Goal: Task Accomplishment & Management: Manage account settings

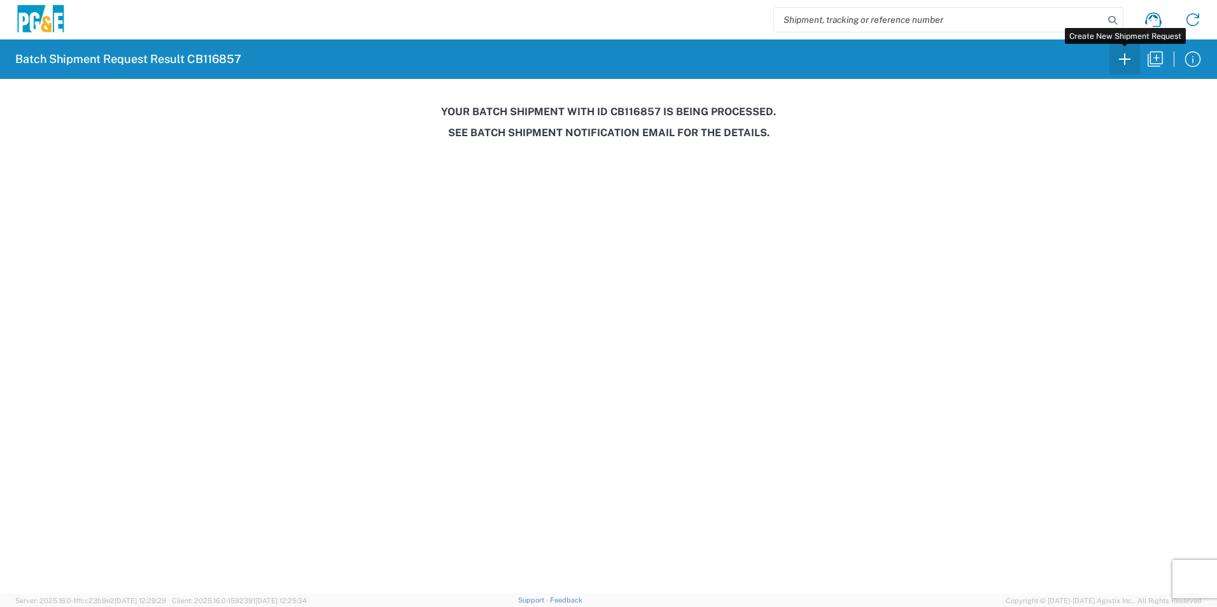
drag, startPoint x: 0, startPoint y: 0, endPoint x: 1121, endPoint y: 54, distance: 1122.6
click at [1121, 54] on icon "button" at bounding box center [1124, 59] width 20 height 20
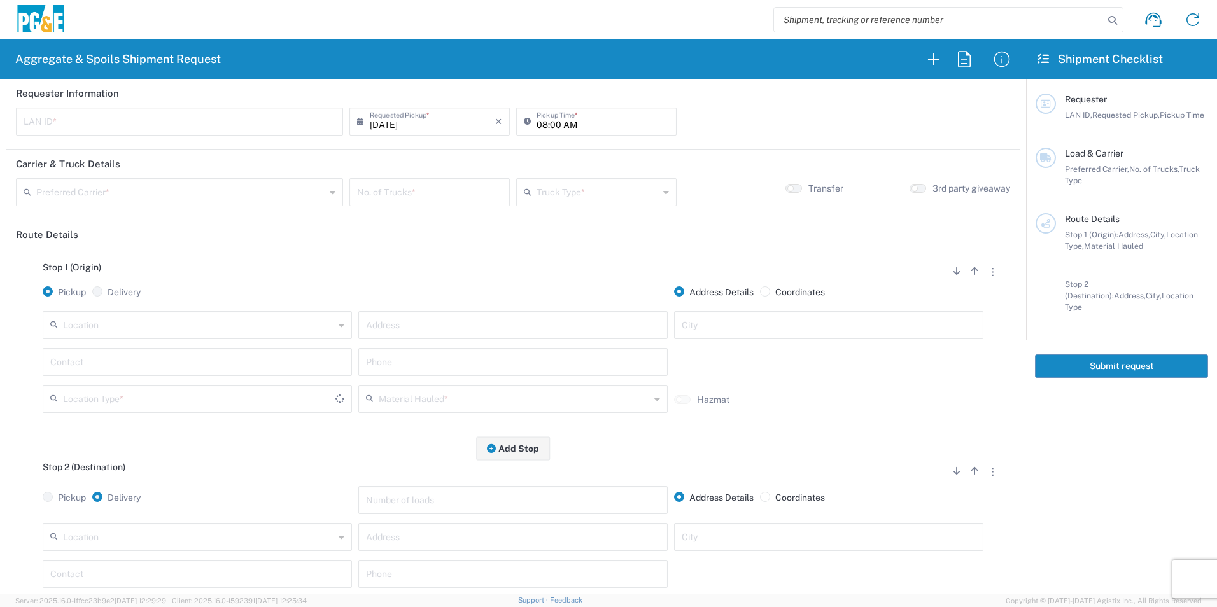
click at [213, 326] on input "text" at bounding box center [198, 324] width 271 height 22
click at [161, 358] on span "[PERSON_NAME] Sub - [GEOGRAPHIC_DATA]" at bounding box center [196, 354] width 303 height 20
type input "[PERSON_NAME] Sub - [GEOGRAPHIC_DATA]"
type input "99 Main St"
type input "Daly City"
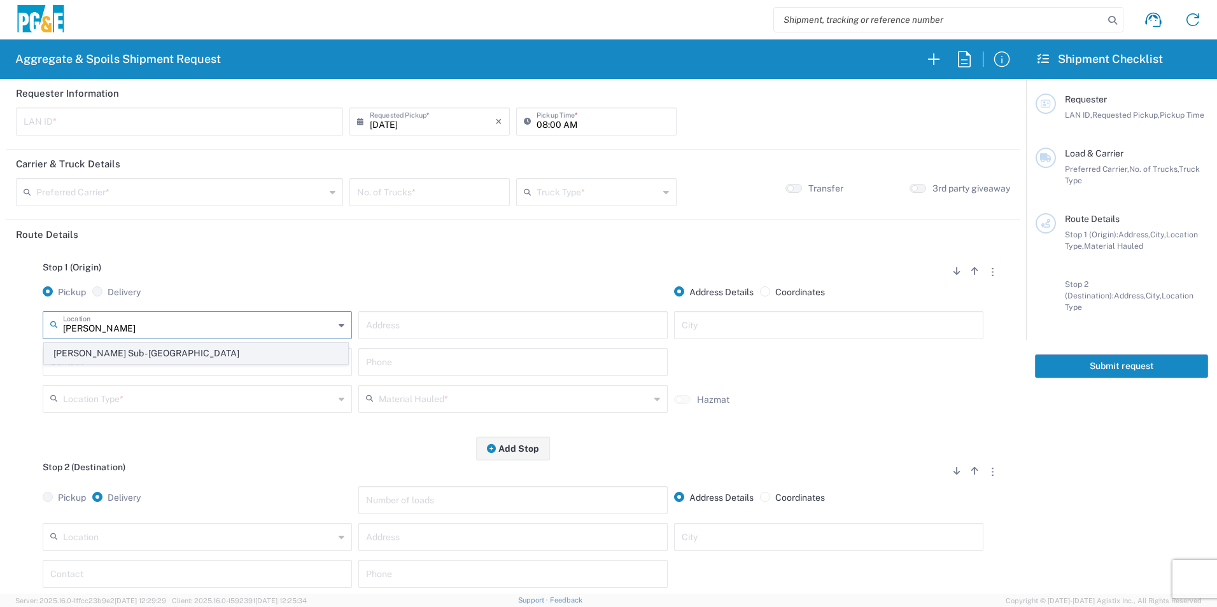
type input "Business No Loading Dock"
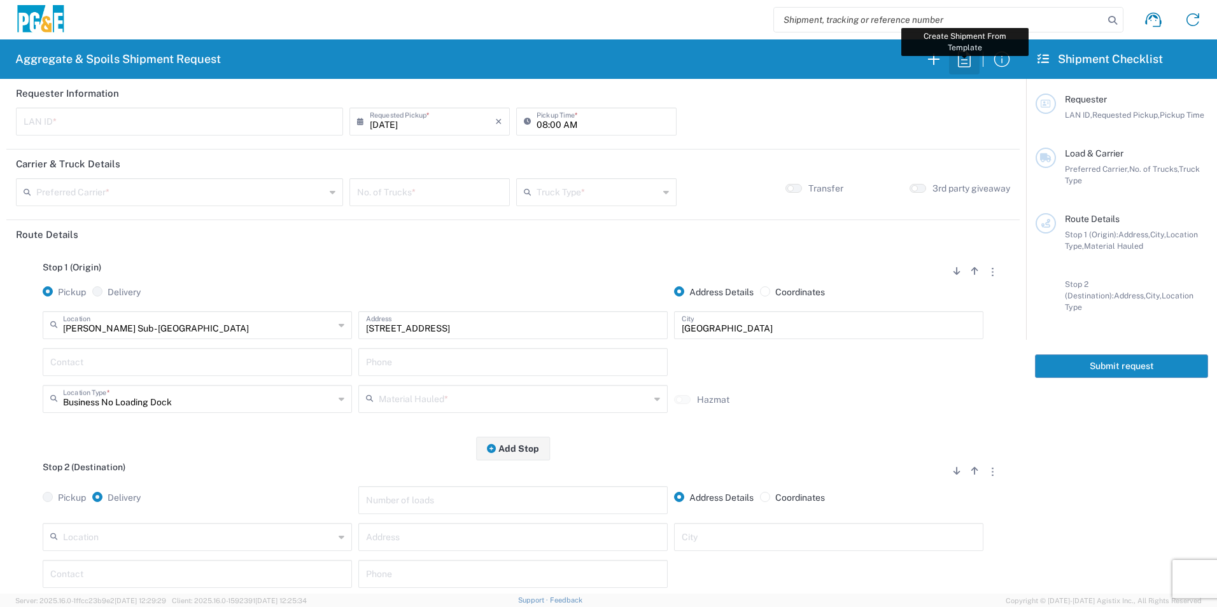
click at [960, 58] on icon "button" at bounding box center [964, 59] width 20 height 20
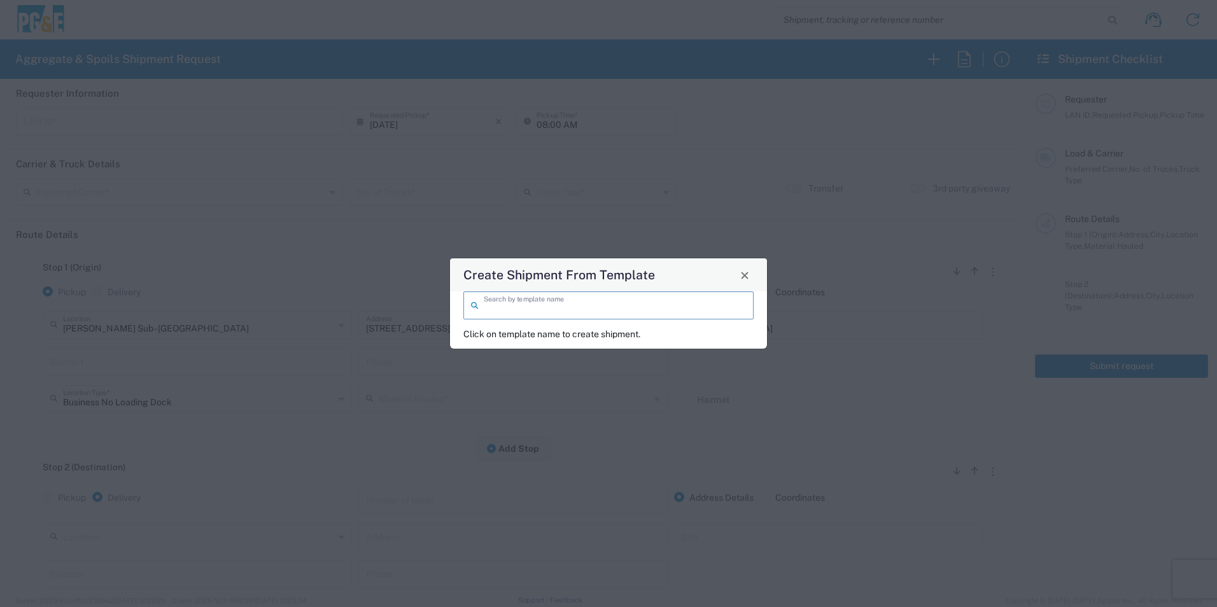
click at [641, 300] on input "search" at bounding box center [615, 304] width 262 height 22
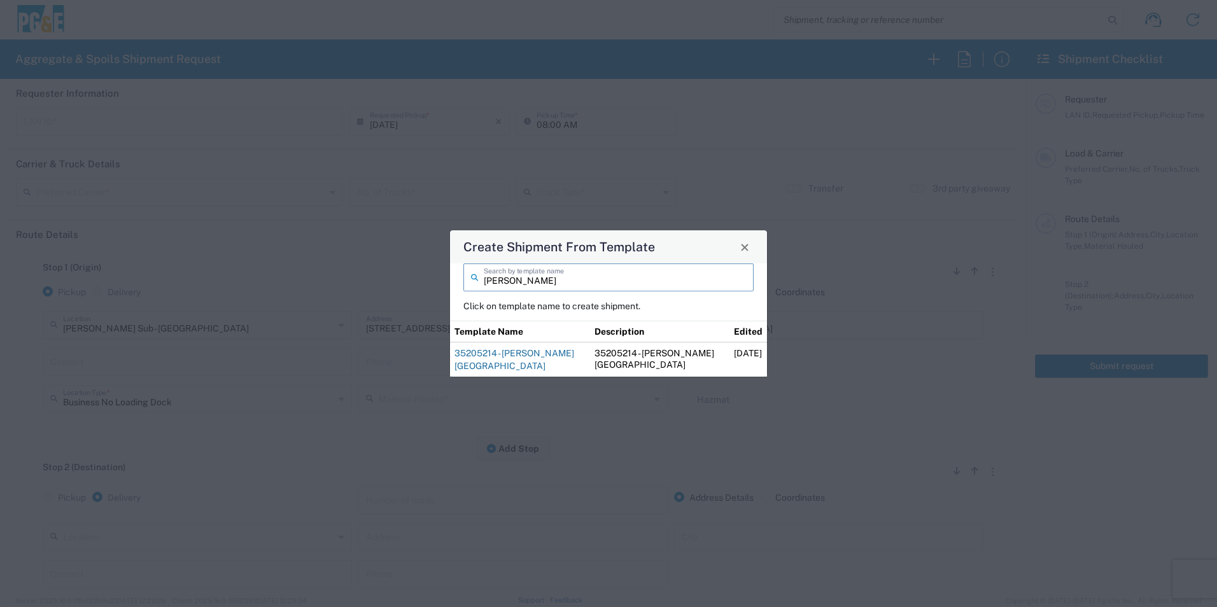
type input "alfredo"
click at [543, 354] on link "35205214 - [PERSON_NAME][GEOGRAPHIC_DATA]" at bounding box center [514, 359] width 120 height 23
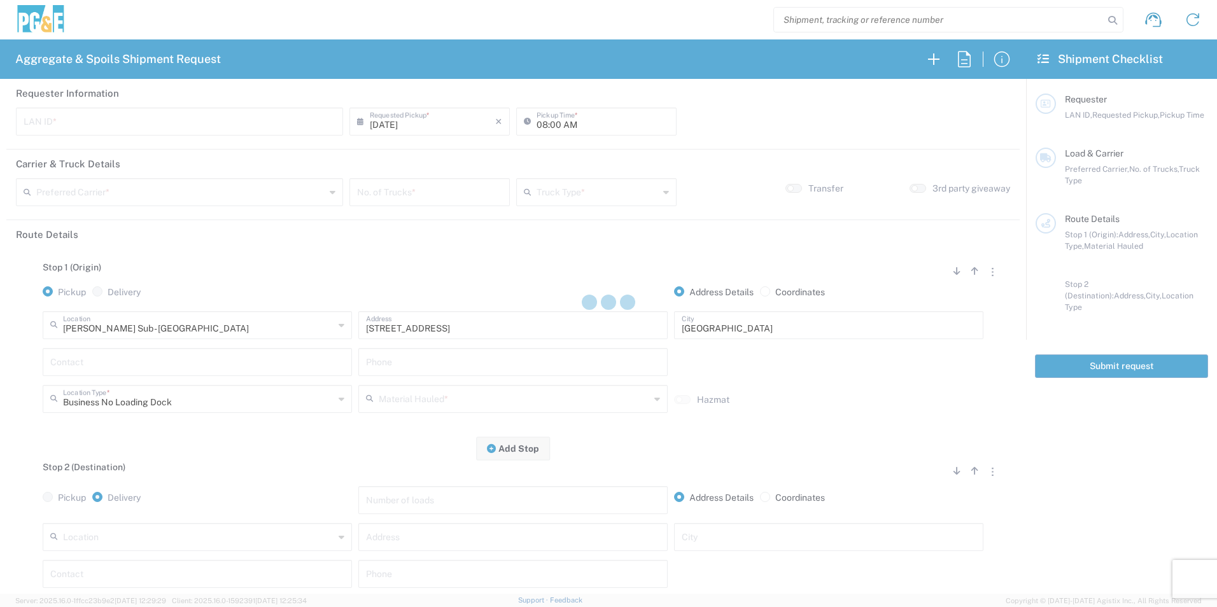
type input "RXIN"
type input "08:30 AM"
type input "MAG Trucking"
type input "Super Dump"
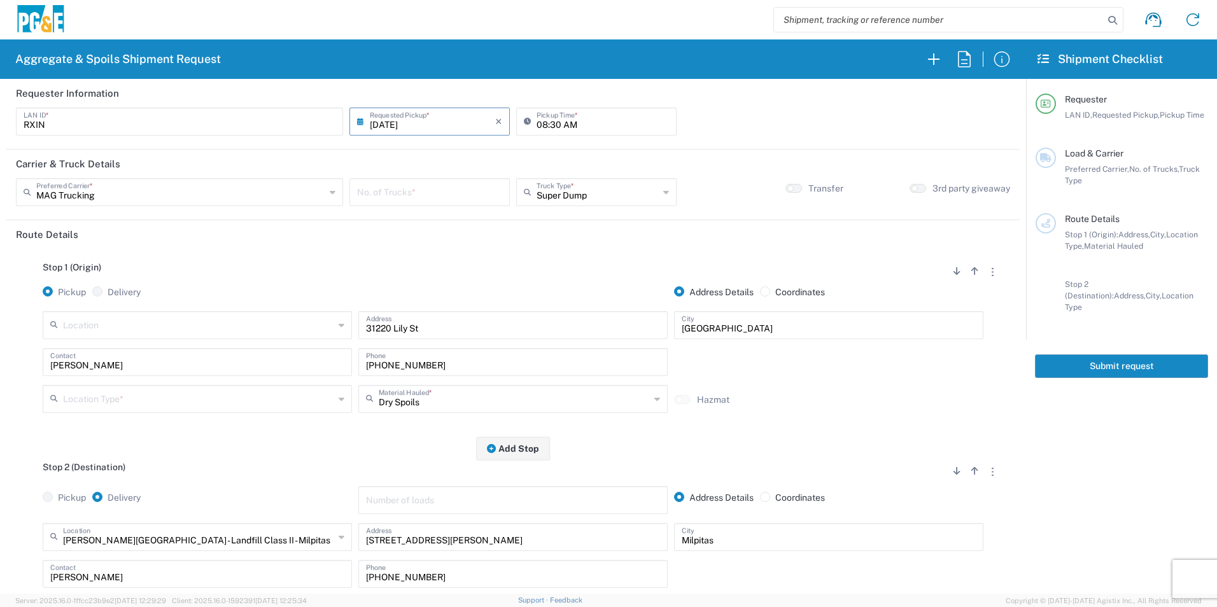
click at [438, 195] on input "number" at bounding box center [429, 191] width 145 height 22
type input "3"
click at [194, 400] on input "text" at bounding box center [198, 398] width 271 height 22
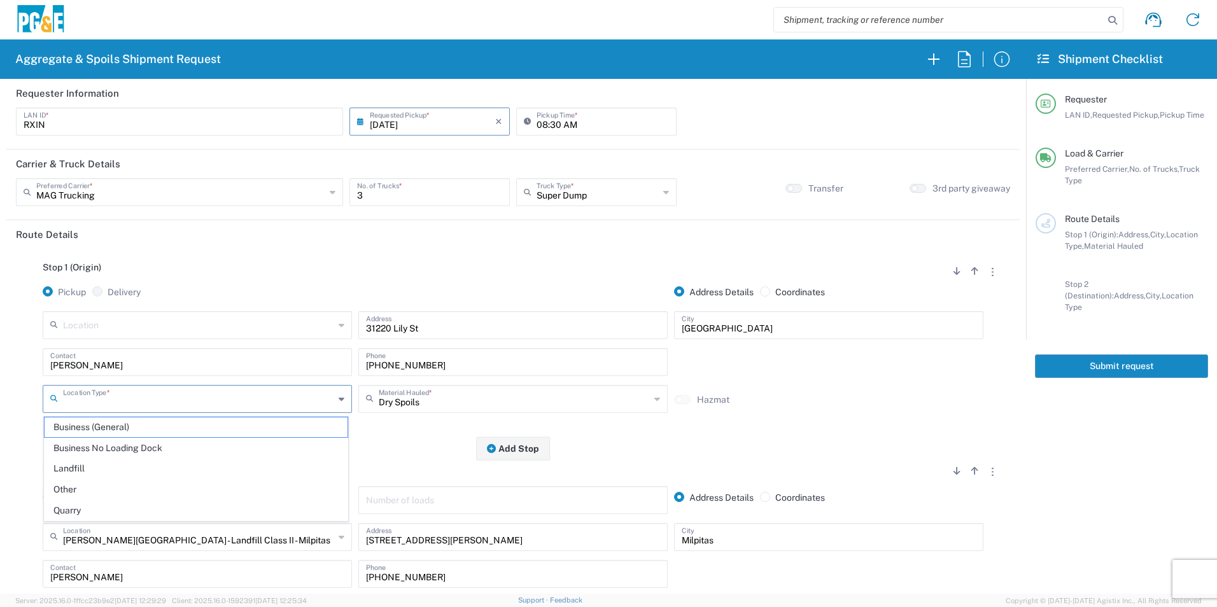
drag, startPoint x: 132, startPoint y: 487, endPoint x: 140, endPoint y: 486, distance: 8.4
click at [131, 487] on span "Other" at bounding box center [196, 490] width 303 height 20
type input "Other"
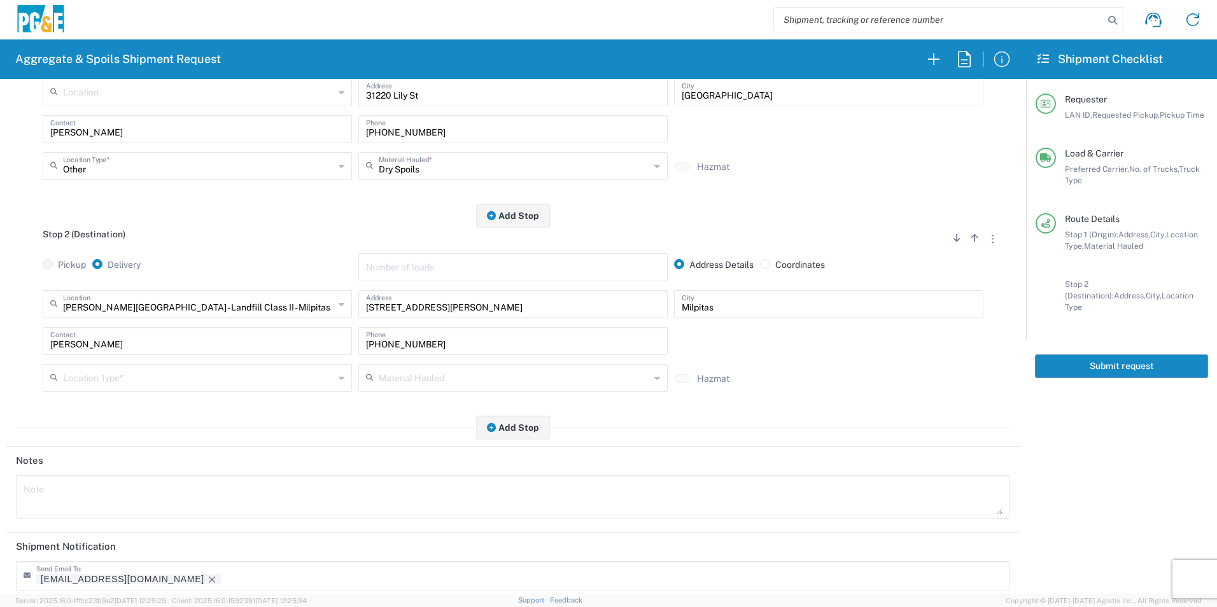
scroll to position [255, 0]
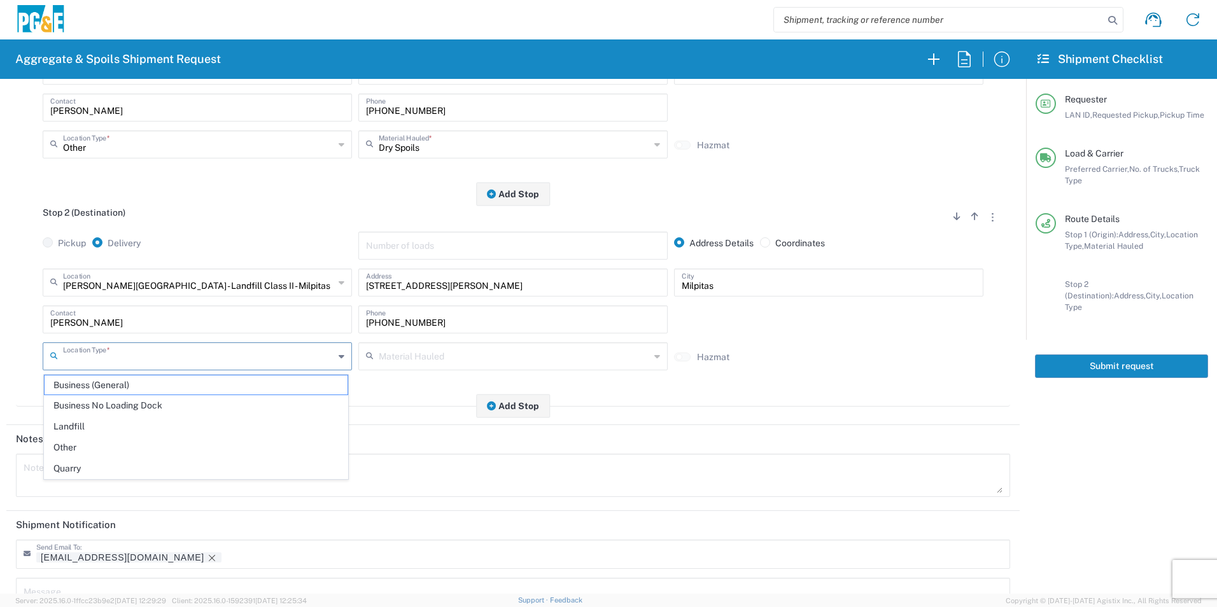
click at [244, 361] on input "text" at bounding box center [198, 355] width 271 height 22
click at [126, 423] on span "Landfill" at bounding box center [196, 427] width 303 height 20
type input "Landfill"
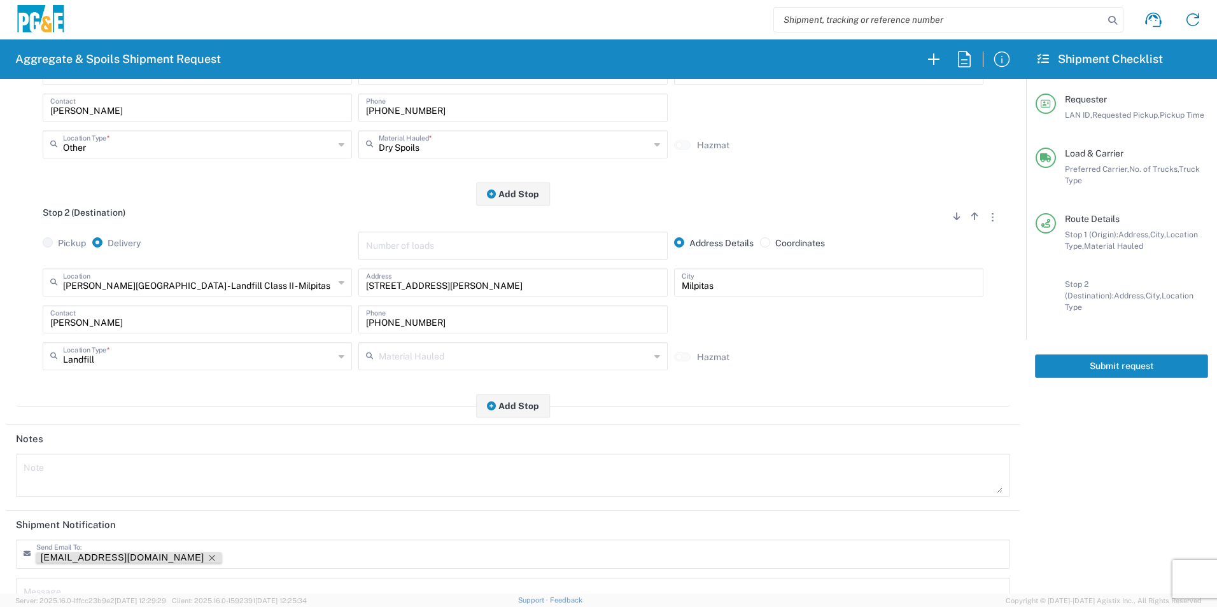
click at [207, 557] on icon "Remove tag" at bounding box center [212, 558] width 10 height 10
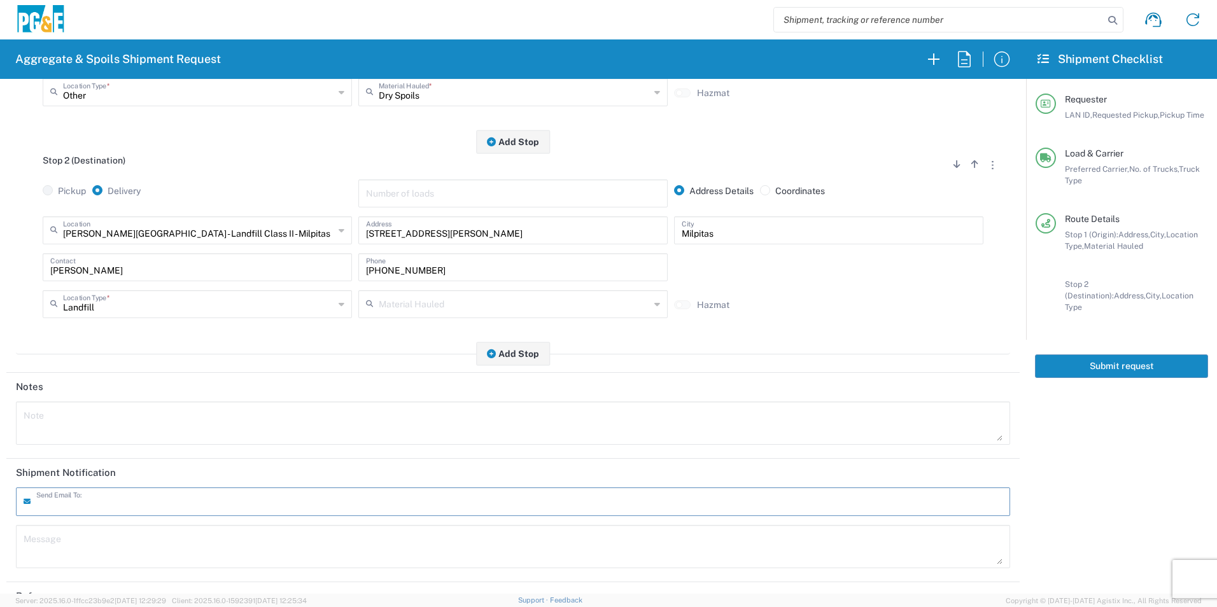
scroll to position [0, 0]
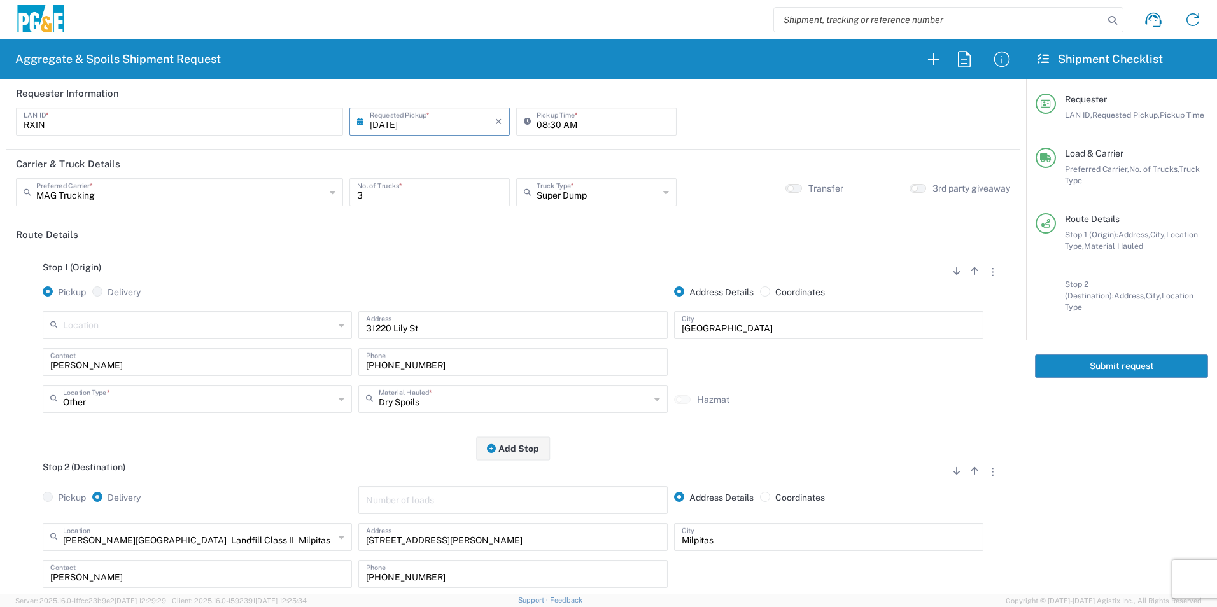
click at [1090, 354] on button "Submit request" at bounding box center [1121, 366] width 173 height 24
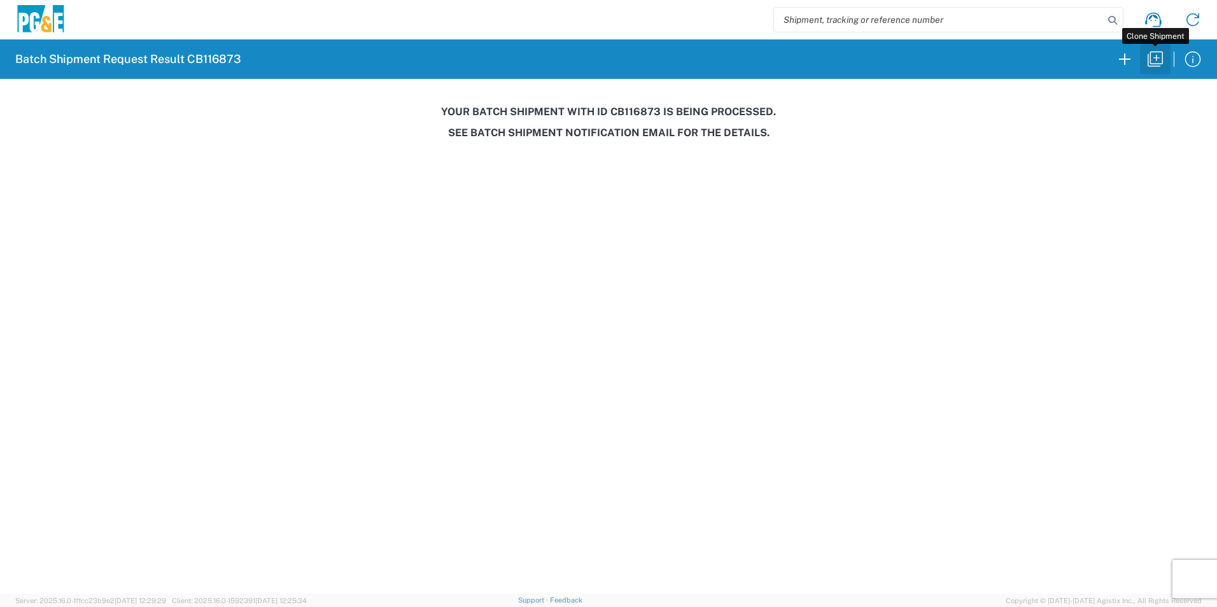
click at [1163, 60] on icon "button" at bounding box center [1155, 59] width 20 height 20
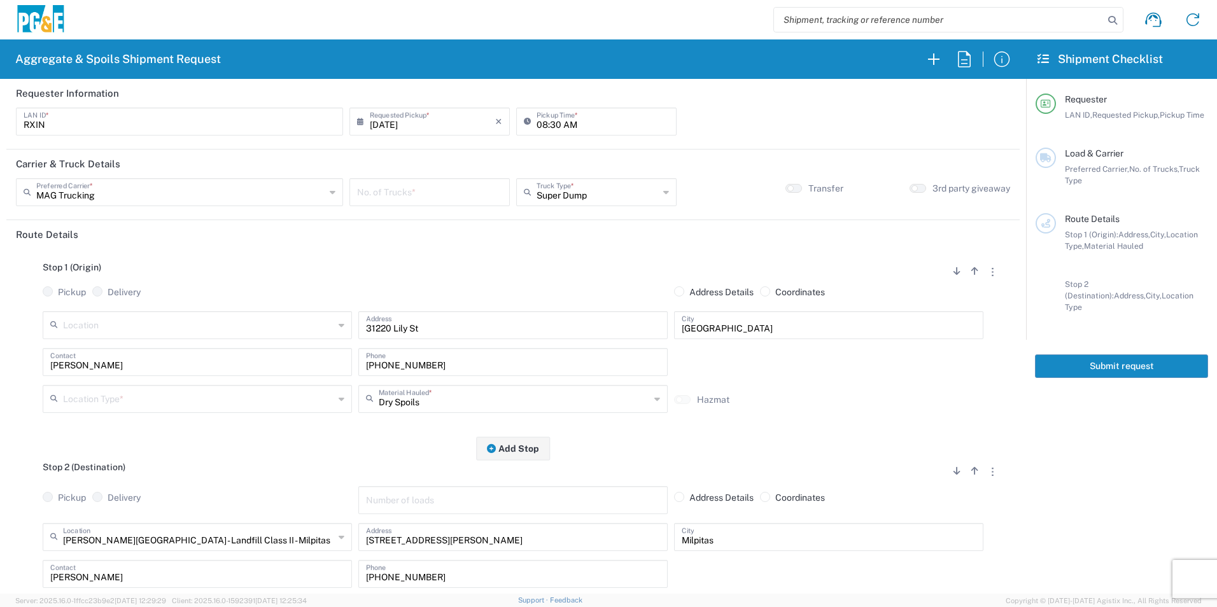
click at [395, 127] on input "[DATE]" at bounding box center [432, 120] width 125 height 22
click at [416, 239] on span "19" at bounding box center [410, 237] width 18 height 18
type input "08/19/2025"
click at [419, 185] on input "number" at bounding box center [429, 191] width 145 height 22
type input "3"
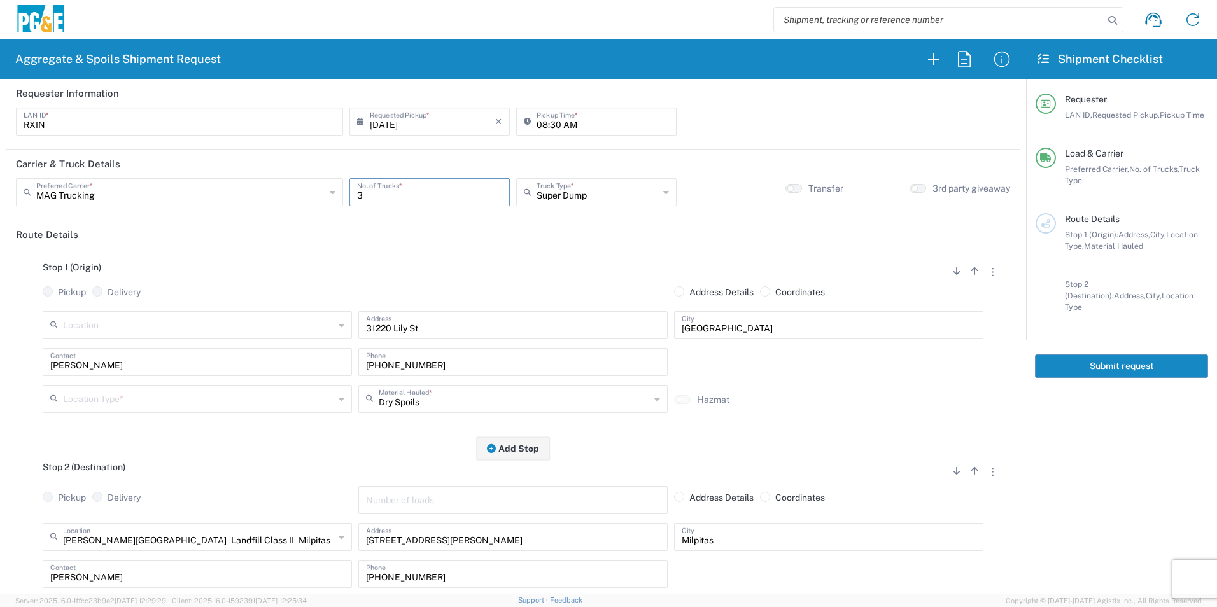
click at [175, 395] on input "text" at bounding box center [198, 398] width 271 height 22
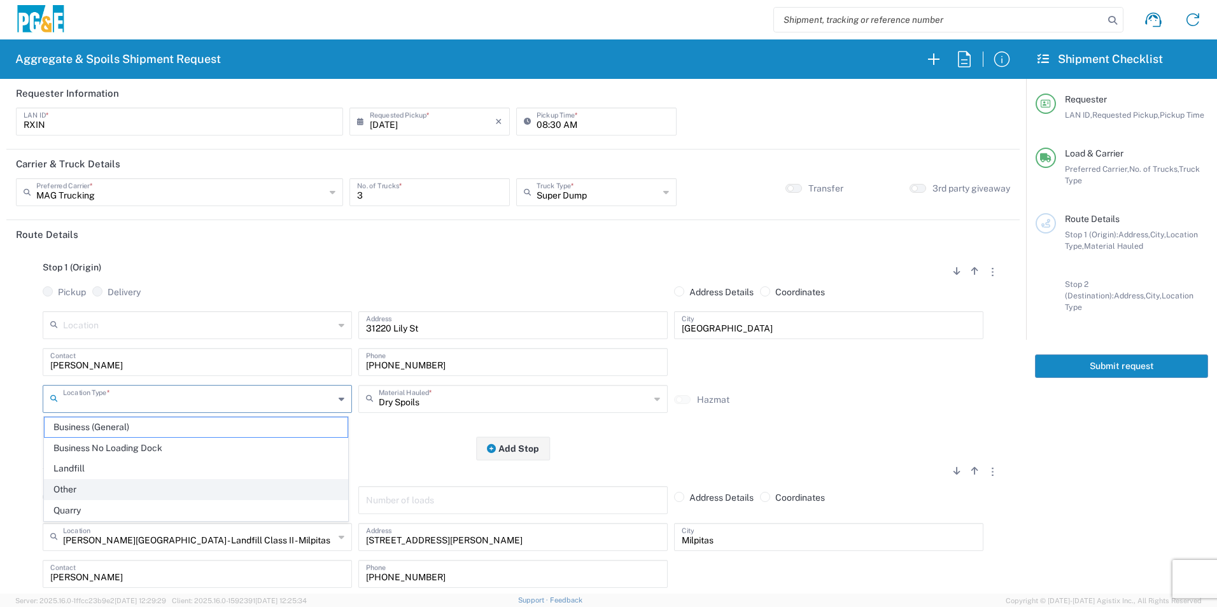
click at [111, 495] on span "Other" at bounding box center [196, 490] width 303 height 20
type input "Other"
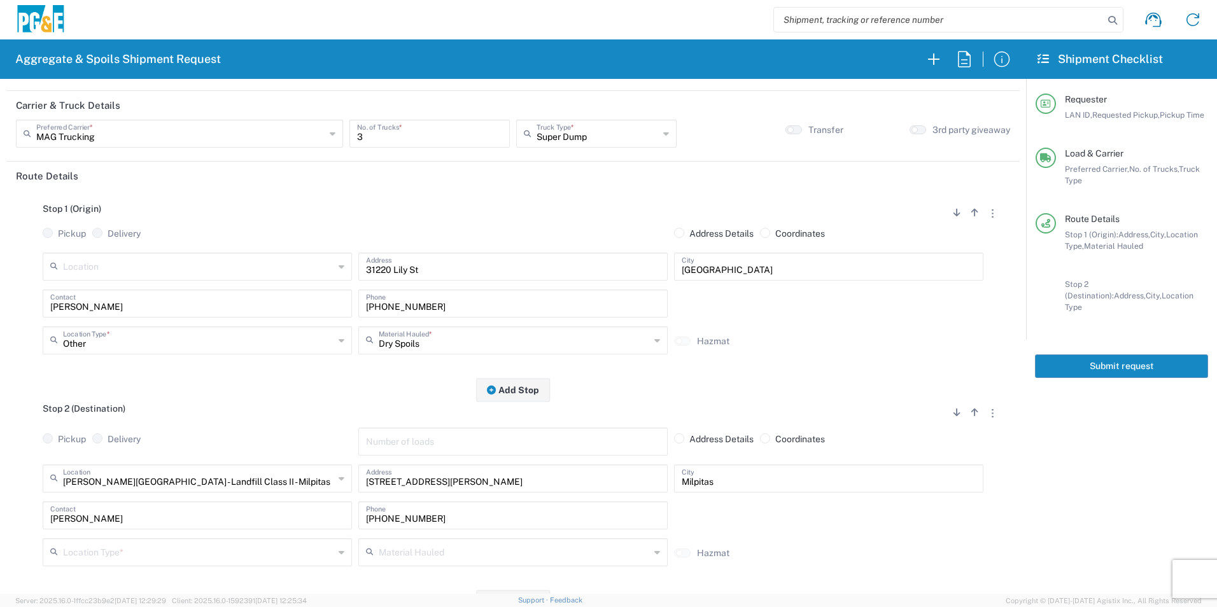
scroll to position [191, 0]
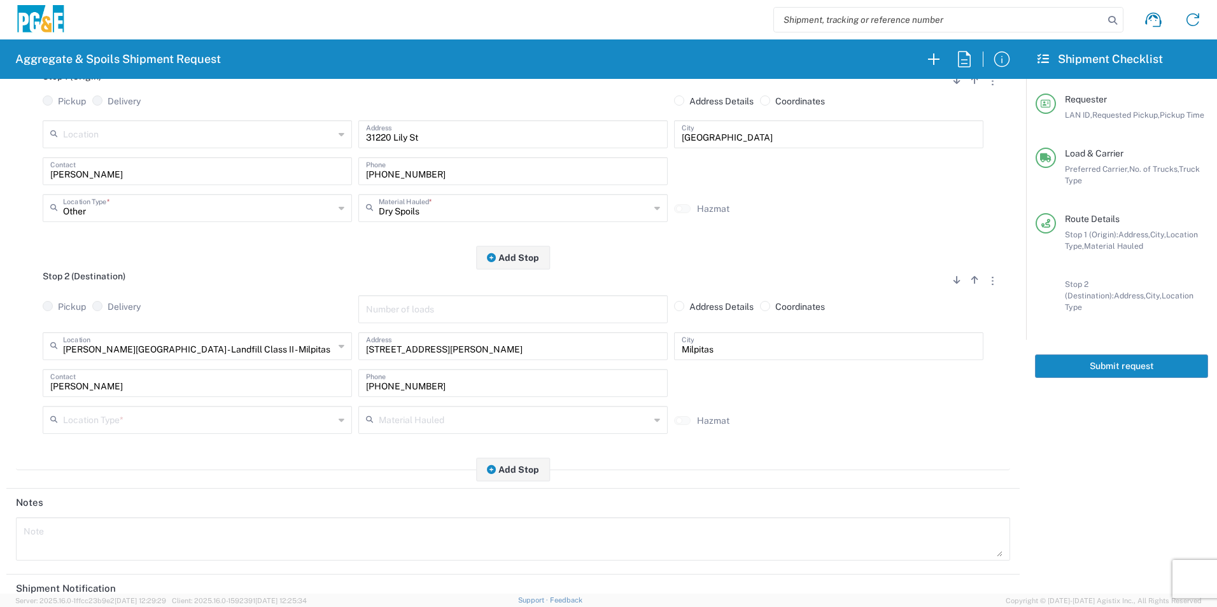
click at [127, 422] on input "text" at bounding box center [198, 419] width 271 height 22
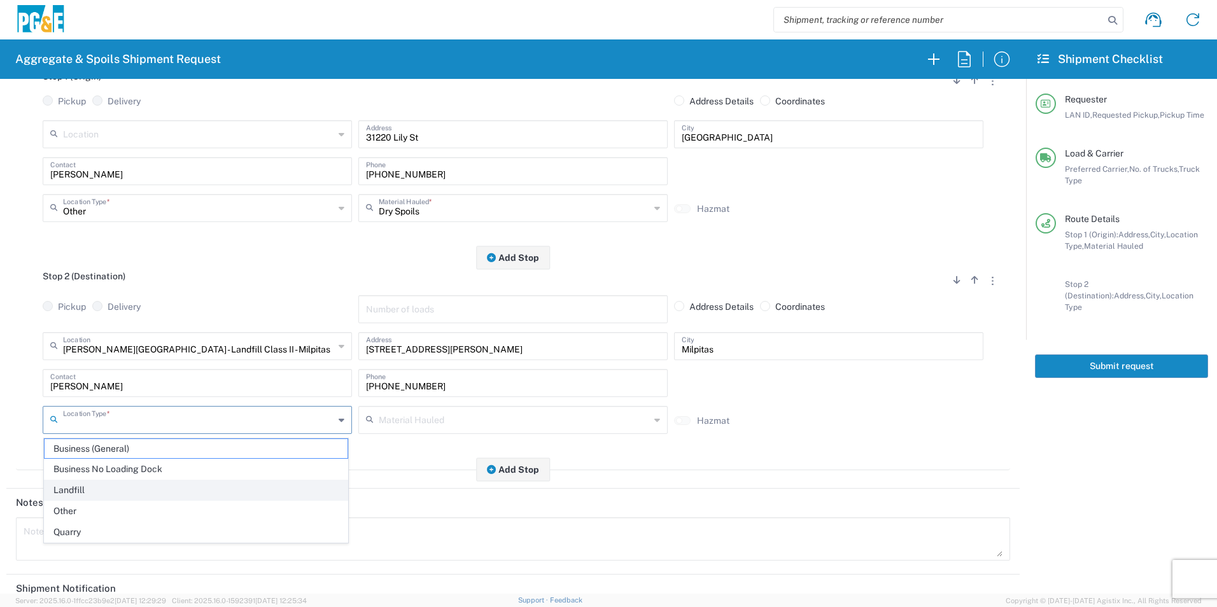
click at [92, 494] on span "Landfill" at bounding box center [196, 490] width 303 height 20
type input "Landfill"
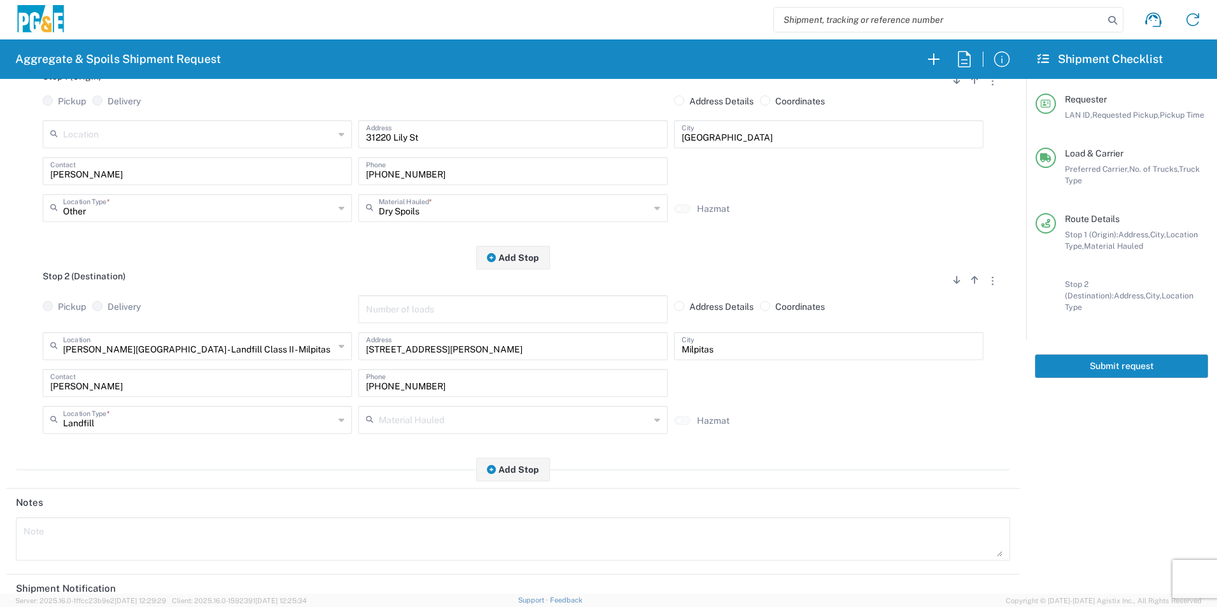
scroll to position [368, 0]
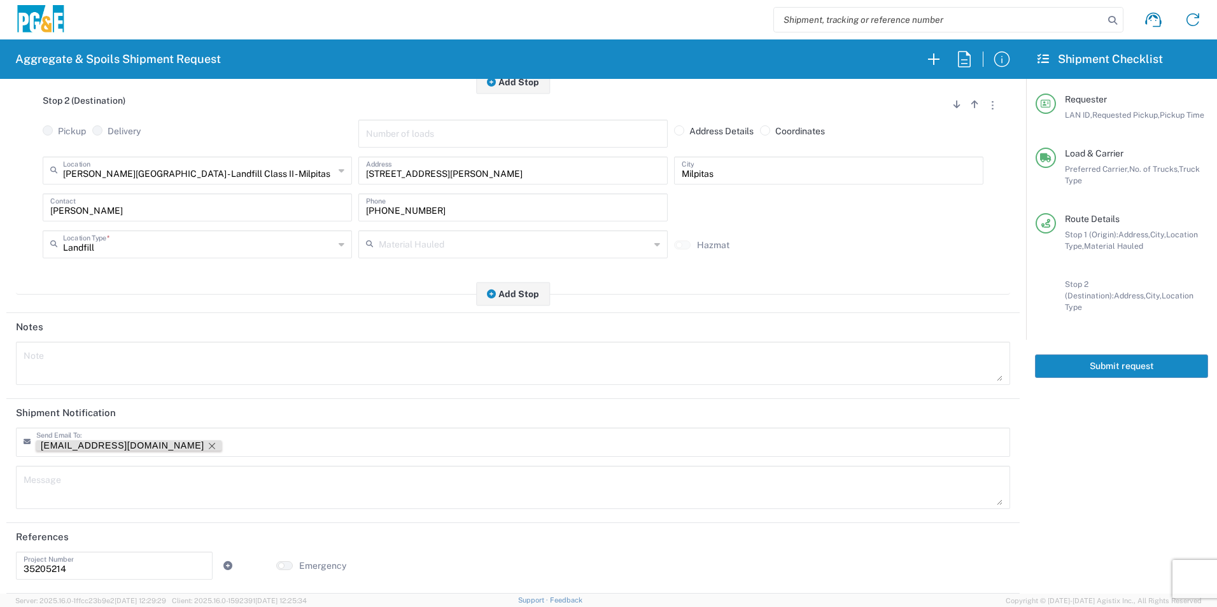
click at [207, 447] on icon "Remove tag" at bounding box center [212, 446] width 10 height 10
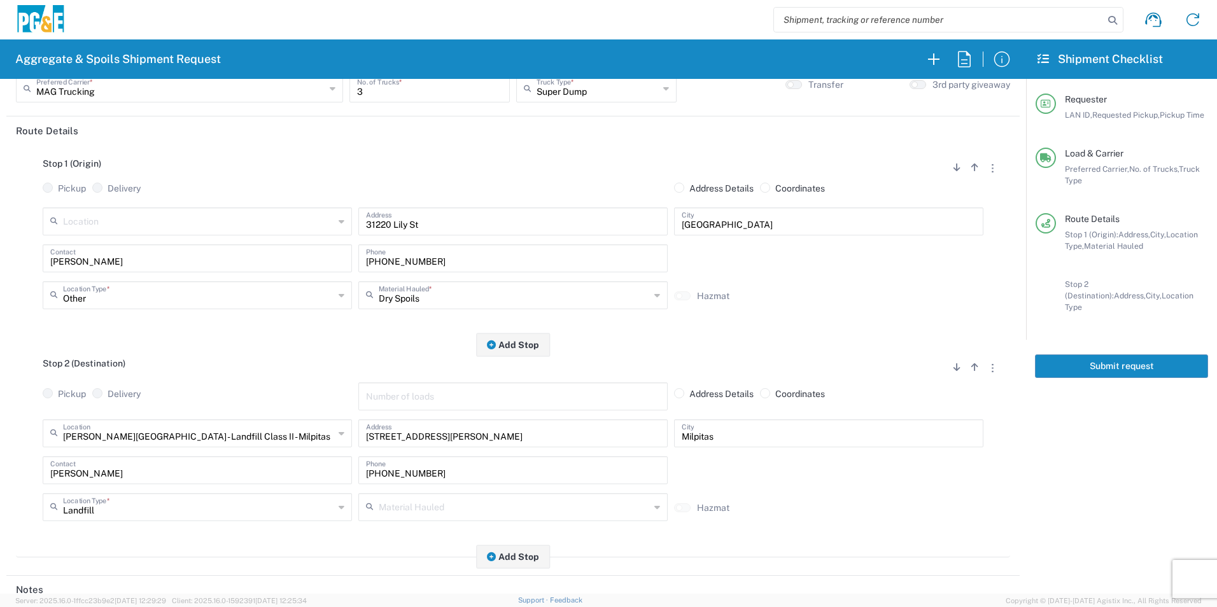
scroll to position [0, 0]
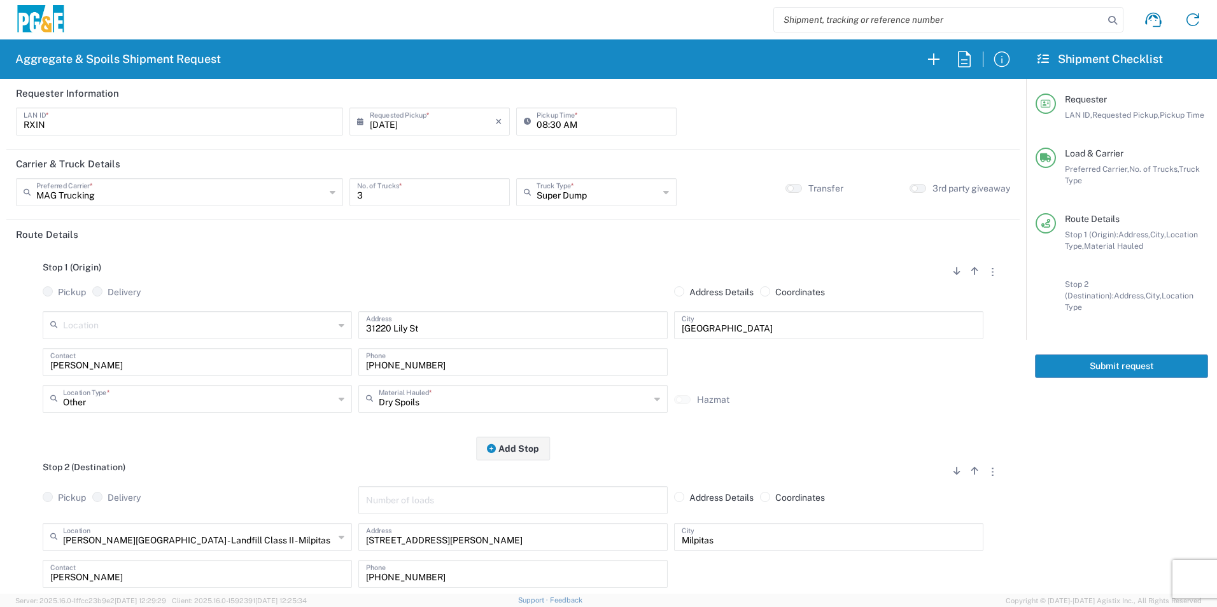
click at [1115, 354] on button "Submit request" at bounding box center [1121, 366] width 173 height 24
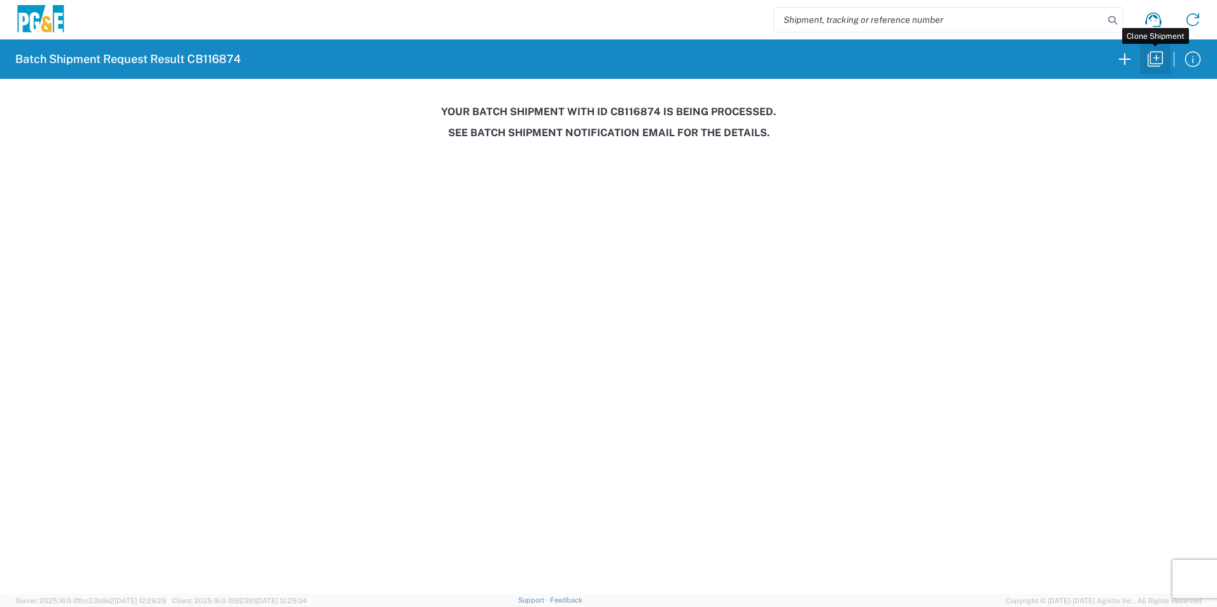
click at [1159, 59] on icon "button" at bounding box center [1155, 59] width 20 height 20
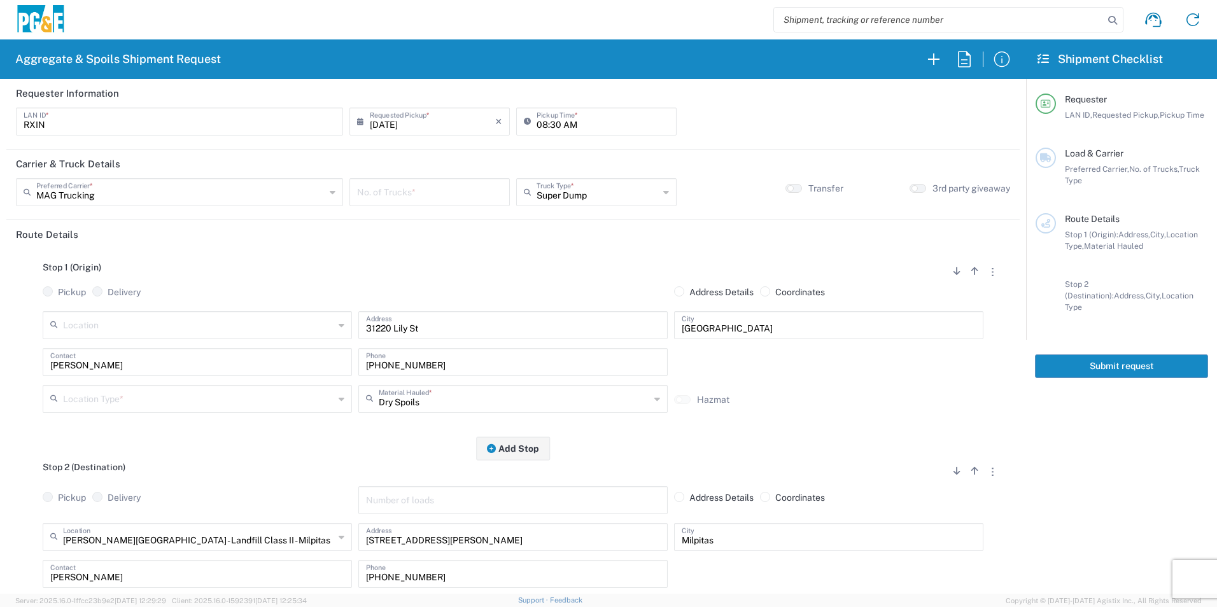
click at [386, 122] on input "[DATE]" at bounding box center [432, 120] width 125 height 22
click at [425, 237] on span "20" at bounding box center [428, 237] width 18 height 18
type input "08/20/2025"
click at [434, 196] on input "number" at bounding box center [429, 191] width 145 height 22
type input "3"
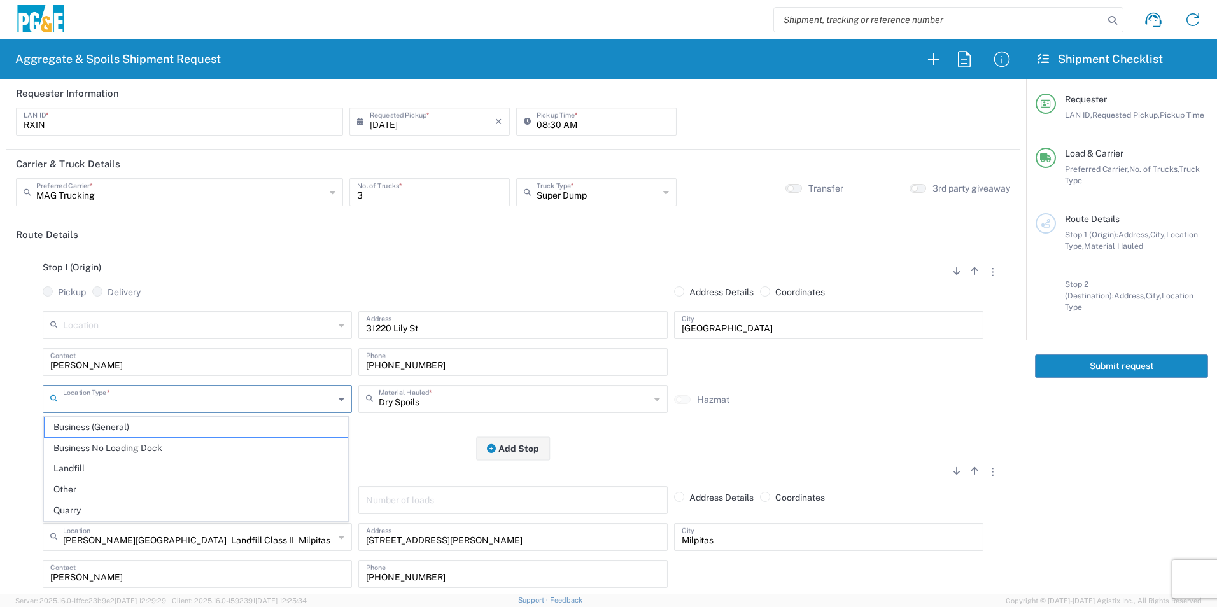
drag, startPoint x: 64, startPoint y: 404, endPoint x: 76, endPoint y: 416, distance: 16.7
click at [64, 403] on input "text" at bounding box center [198, 398] width 271 height 22
click at [75, 486] on span "Other" at bounding box center [196, 490] width 303 height 20
type input "Other"
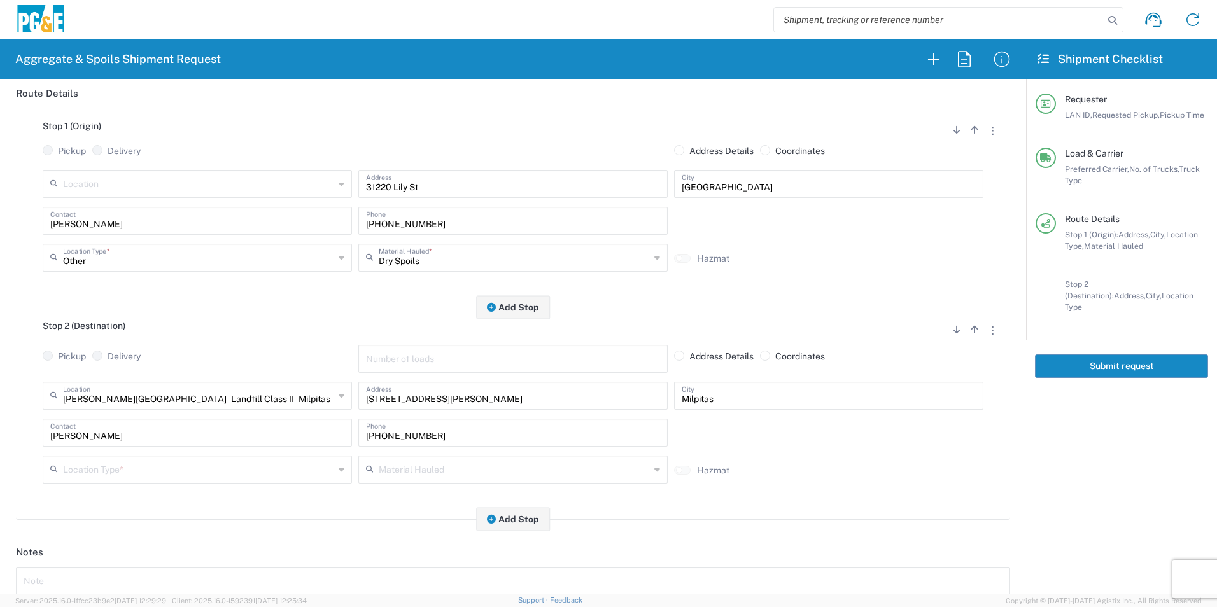
scroll to position [255, 0]
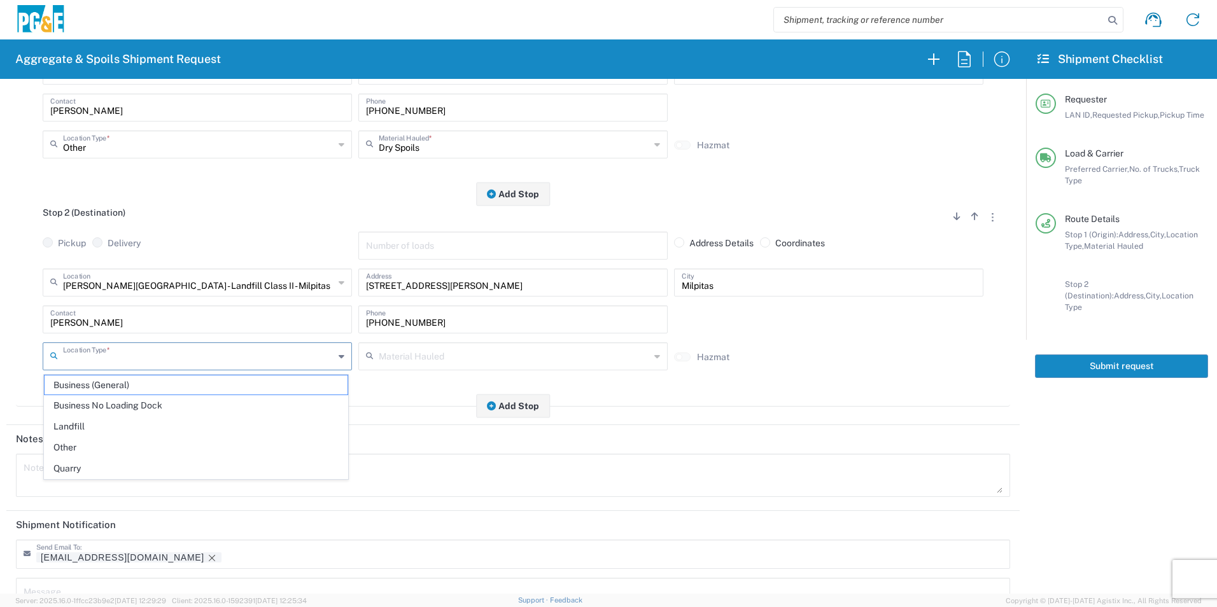
click at [118, 357] on input "text" at bounding box center [198, 355] width 271 height 22
drag, startPoint x: 110, startPoint y: 407, endPoint x: 144, endPoint y: 409, distance: 33.8
click at [109, 407] on span "Business No Loading Dock" at bounding box center [196, 406] width 303 height 20
click at [206, 360] on input "Business No Loading Dock" at bounding box center [198, 355] width 271 height 22
click at [138, 421] on span "Landfill" at bounding box center [196, 427] width 303 height 20
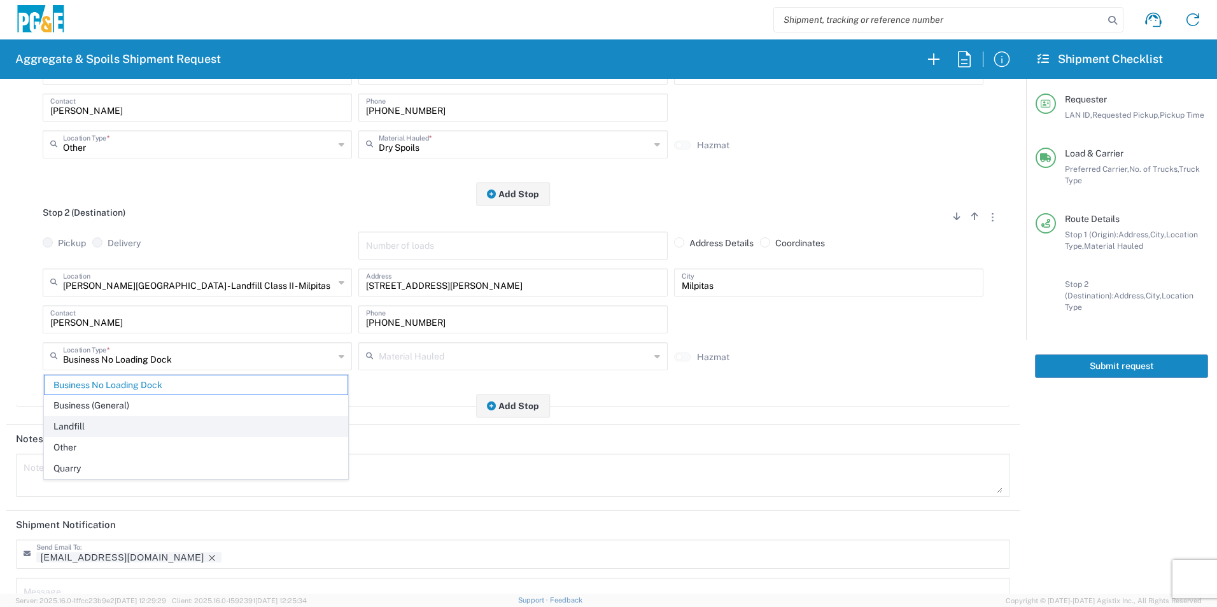
type input "Landfill"
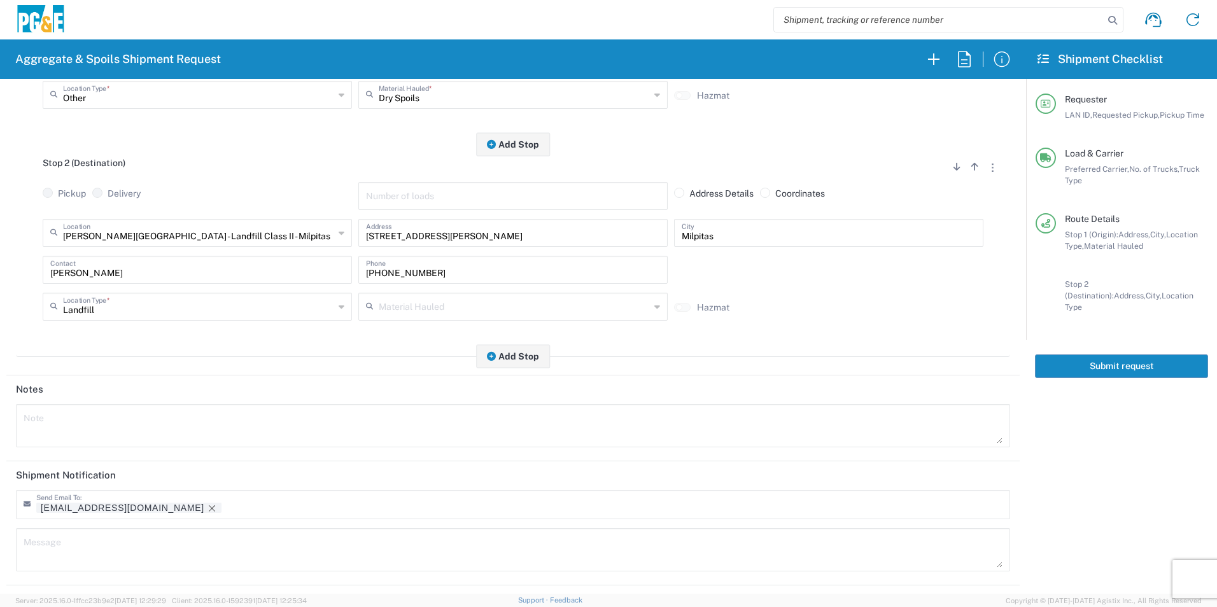
scroll to position [368, 0]
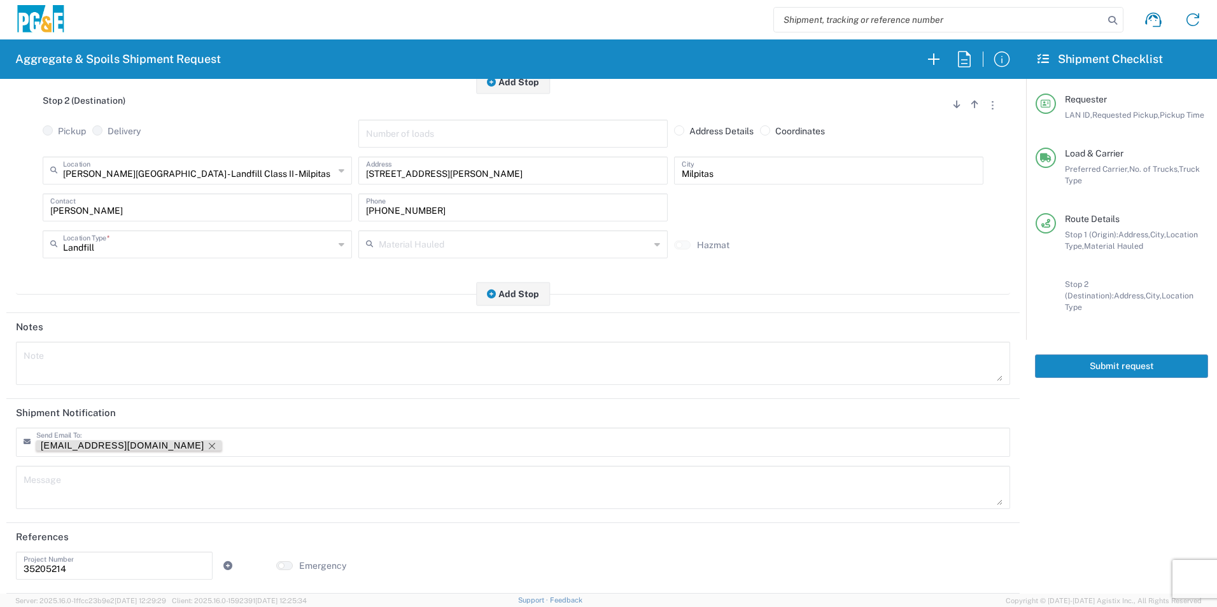
click at [207, 445] on icon "Remove tag" at bounding box center [212, 446] width 10 height 10
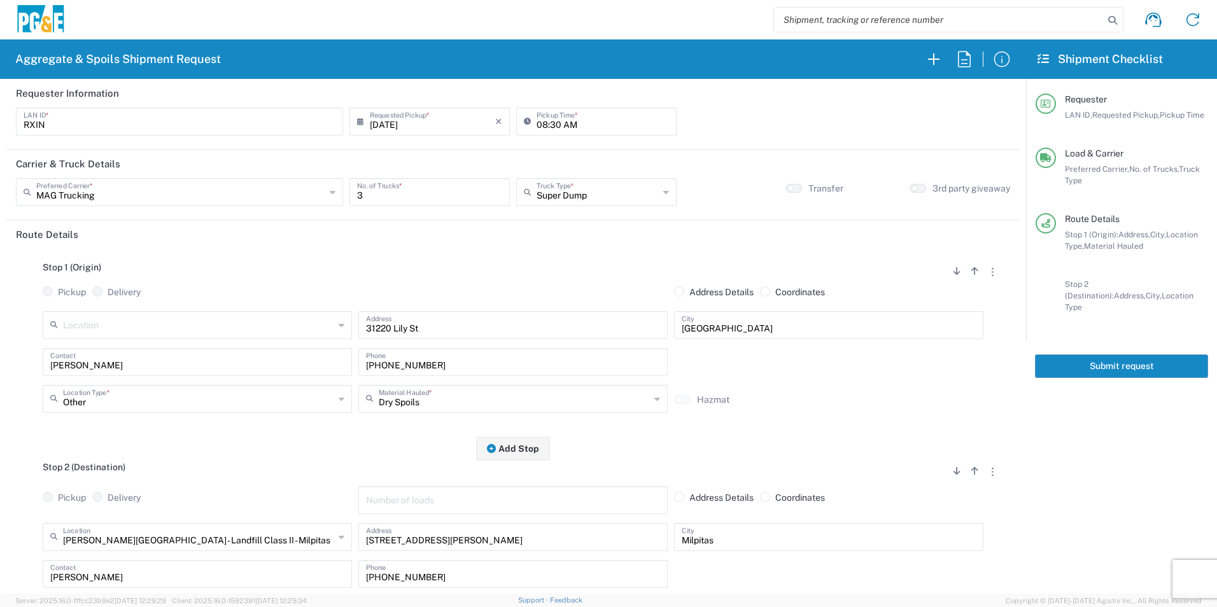
click at [1069, 354] on button "Submit request" at bounding box center [1121, 366] width 173 height 24
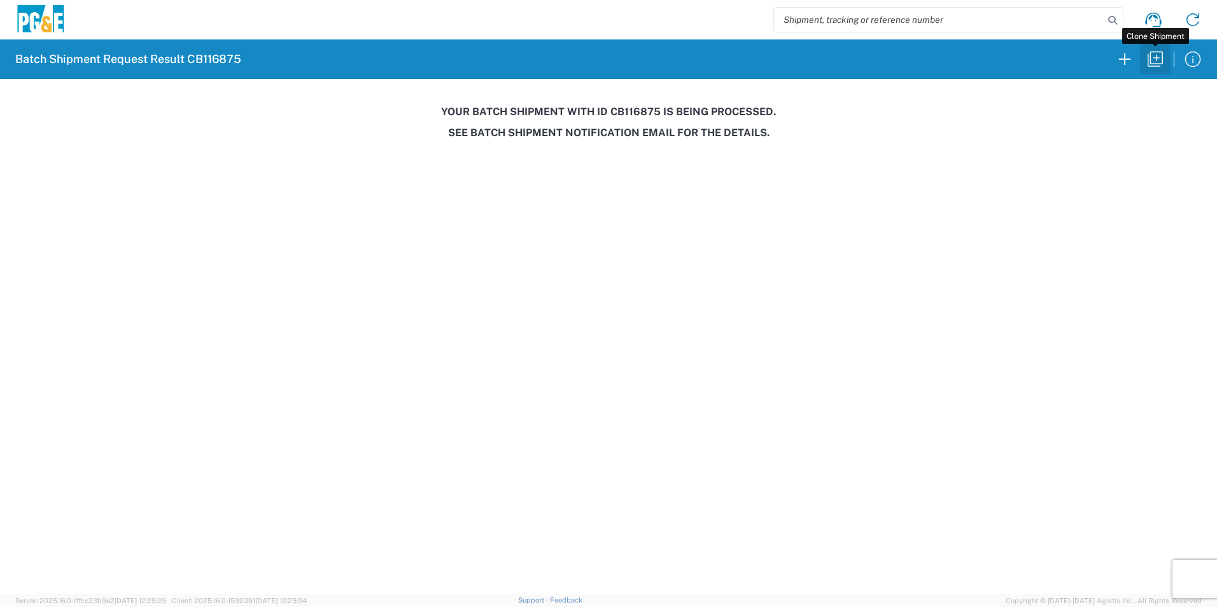
click at [1160, 66] on icon "button" at bounding box center [1155, 59] width 20 height 20
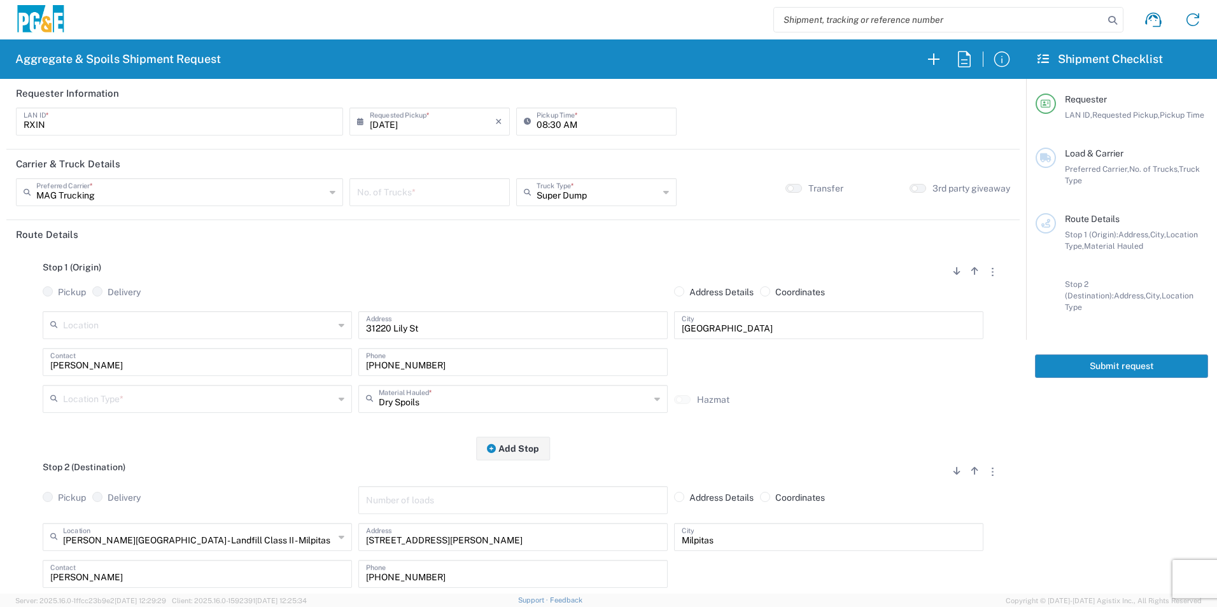
click at [386, 122] on input "[DATE]" at bounding box center [432, 120] width 125 height 22
click at [445, 237] on span "21" at bounding box center [446, 237] width 18 height 18
type input "08/21/2025"
click at [431, 188] on input "number" at bounding box center [429, 191] width 145 height 22
type input "3"
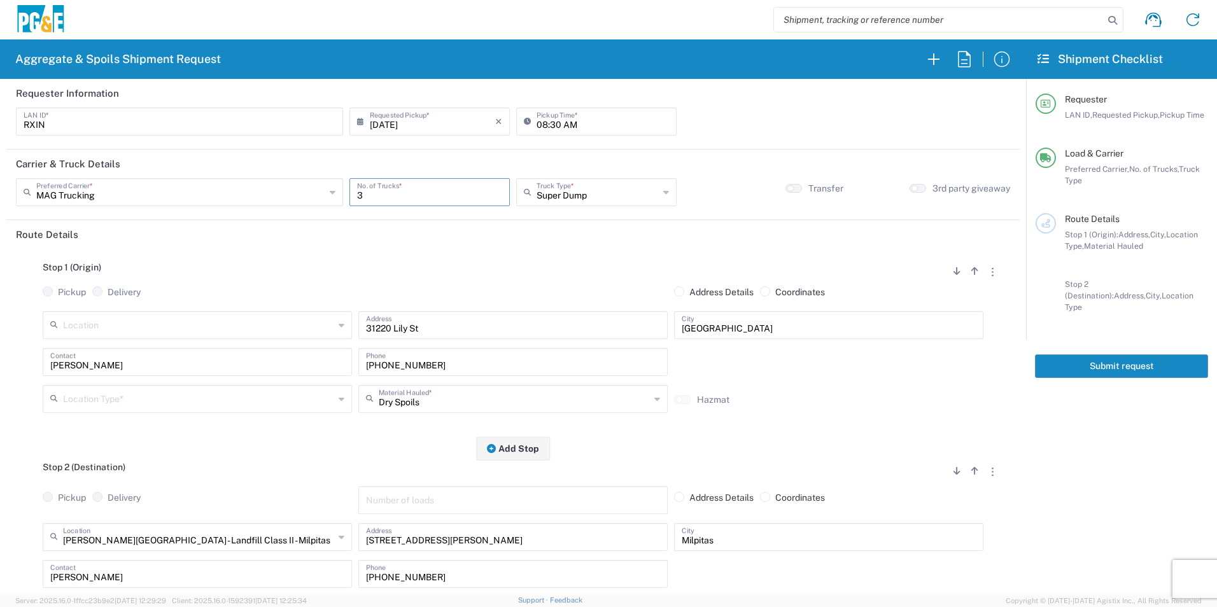
click at [125, 397] on input "text" at bounding box center [198, 398] width 271 height 22
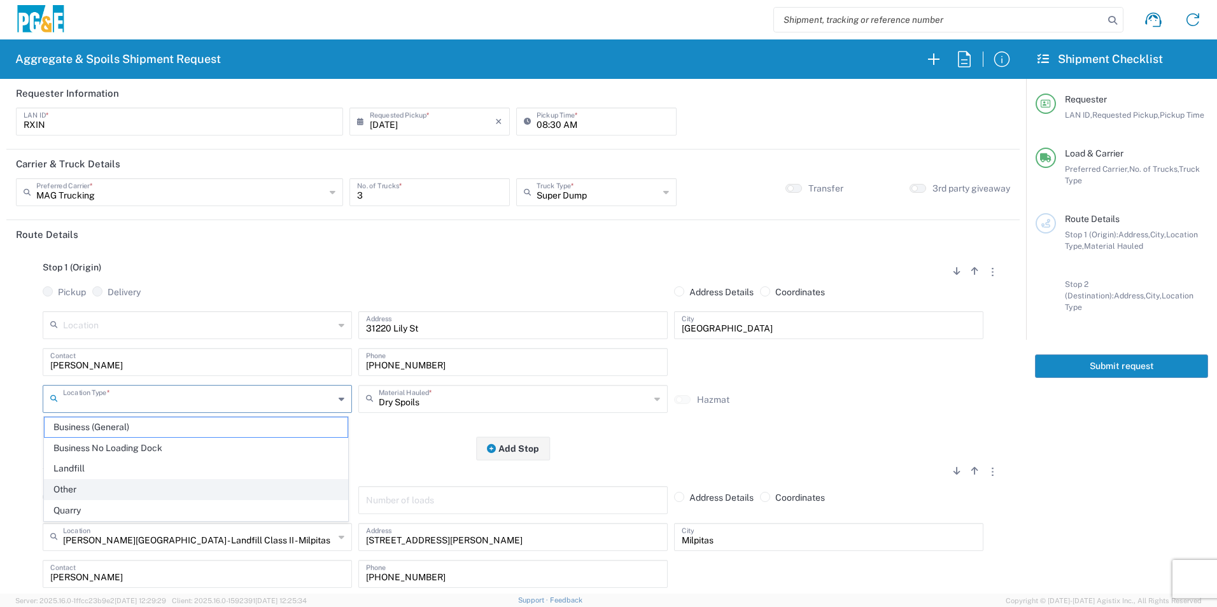
click at [93, 489] on span "Other" at bounding box center [196, 490] width 303 height 20
type input "Other"
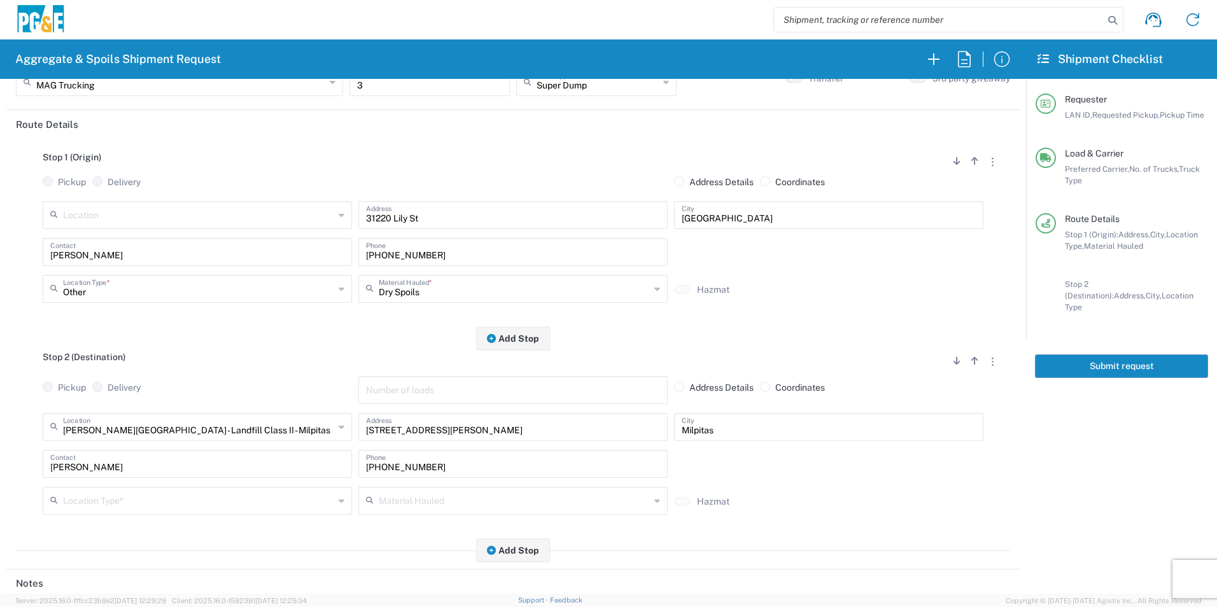
scroll to position [255, 0]
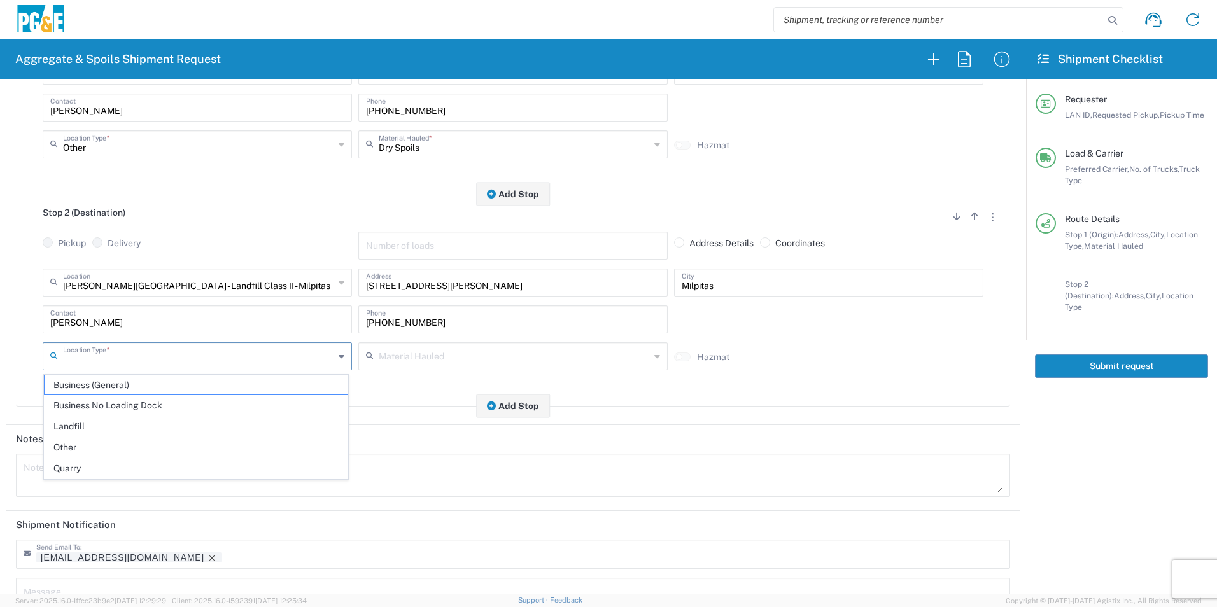
click at [134, 358] on input "text" at bounding box center [198, 355] width 271 height 22
click at [116, 430] on span "Landfill" at bounding box center [196, 427] width 303 height 20
type input "Landfill"
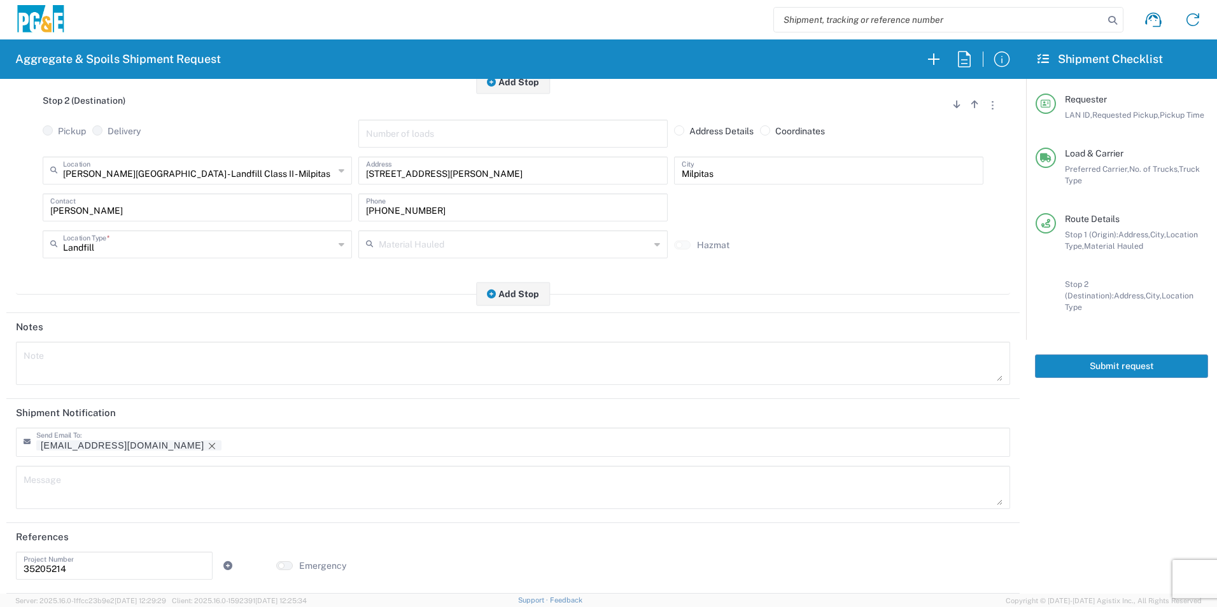
drag, startPoint x: 117, startPoint y: 444, endPoint x: 296, endPoint y: 437, distance: 178.9
click at [207, 444] on icon "Remove tag" at bounding box center [212, 446] width 10 height 10
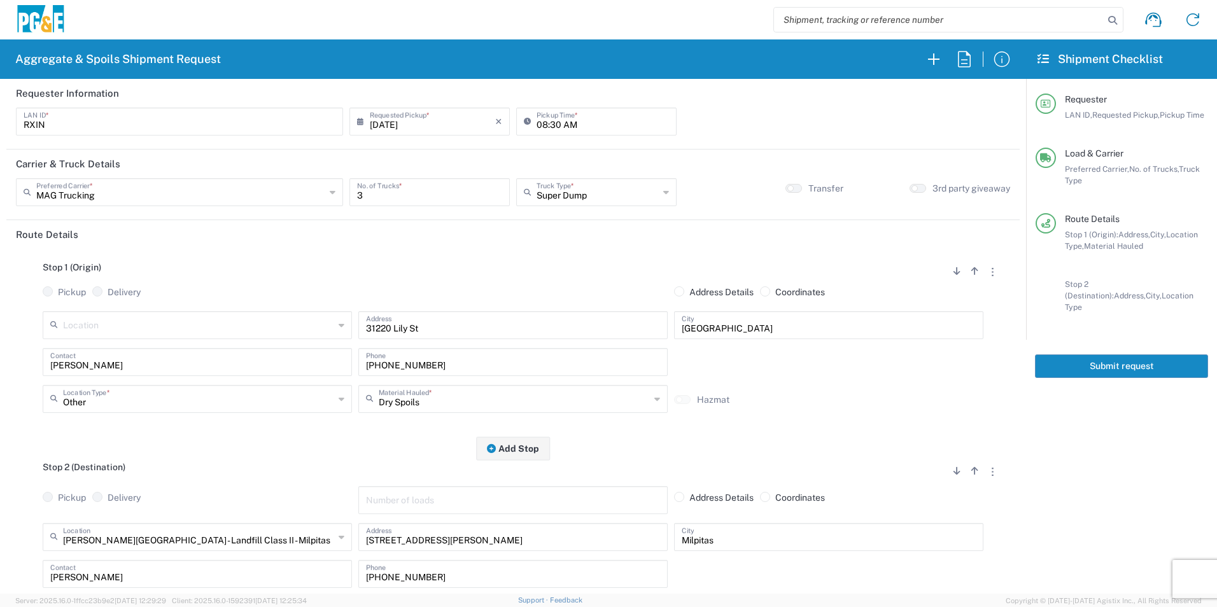
click at [1141, 358] on button "Submit request" at bounding box center [1121, 366] width 173 height 24
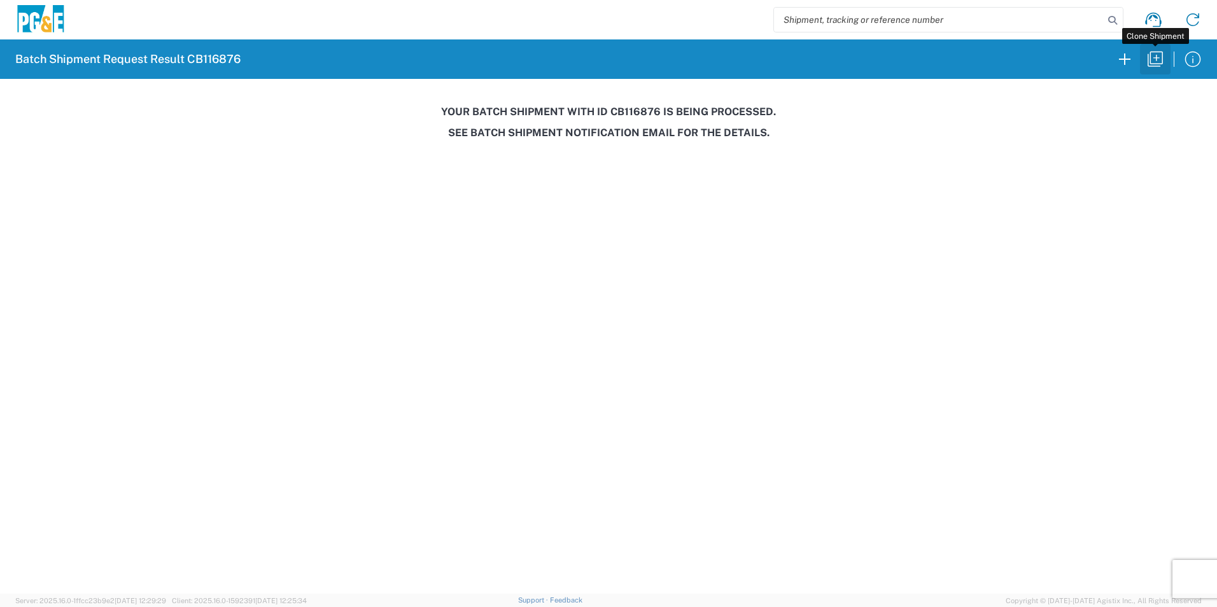
click at [1150, 62] on icon "button" at bounding box center [1155, 59] width 20 height 20
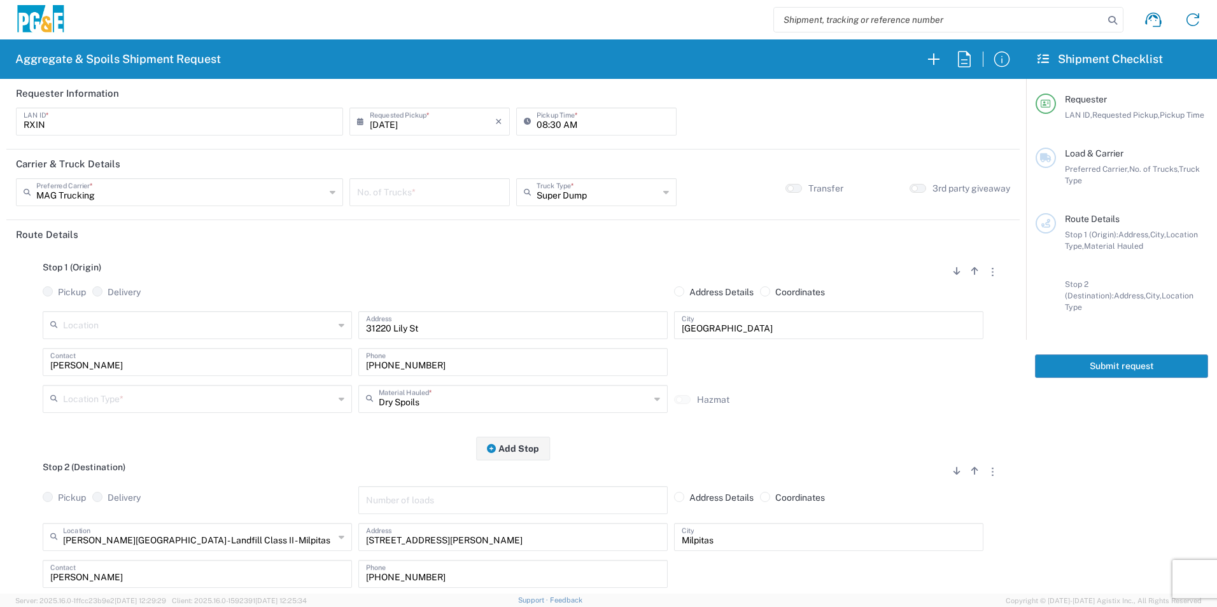
click at [466, 189] on input "number" at bounding box center [429, 191] width 145 height 22
type input "3"
click at [382, 123] on input "[DATE]" at bounding box center [432, 120] width 125 height 22
click at [459, 236] on span "22" at bounding box center [465, 237] width 18 height 18
type input "08/22/2025"
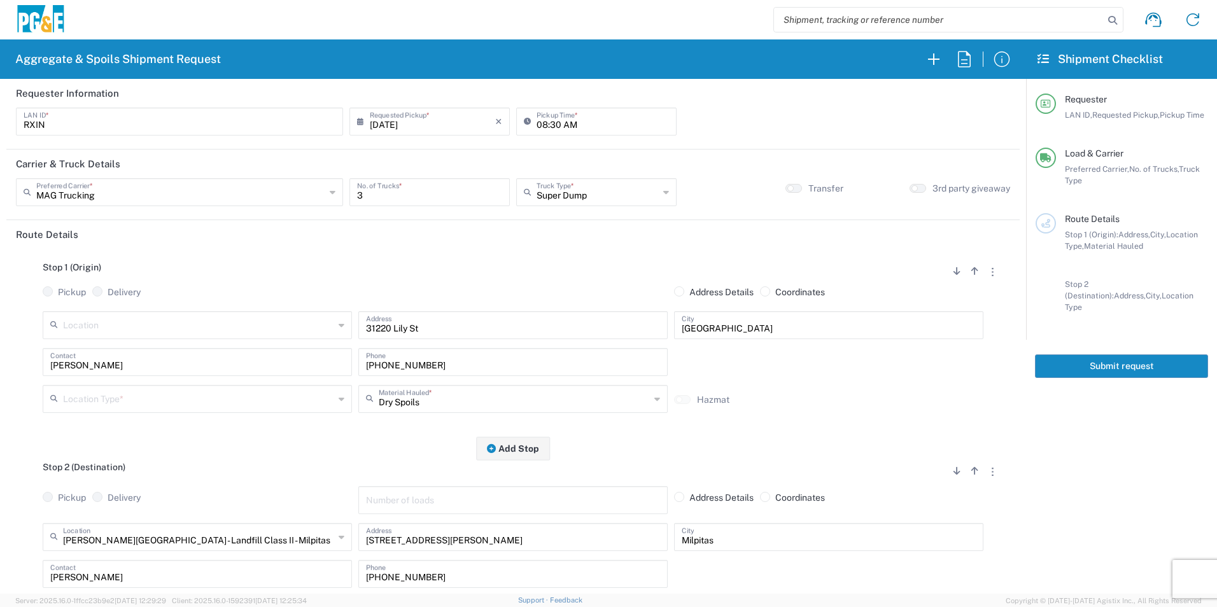
click at [193, 395] on input "text" at bounding box center [198, 398] width 271 height 22
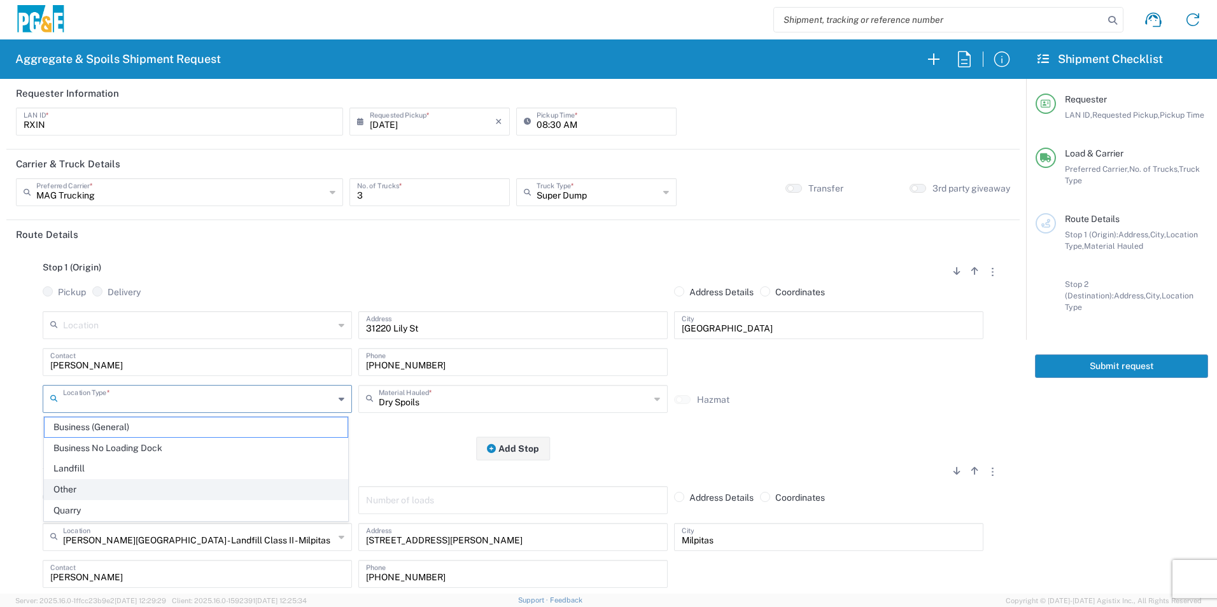
click at [132, 486] on span "Other" at bounding box center [196, 490] width 303 height 20
type input "Other"
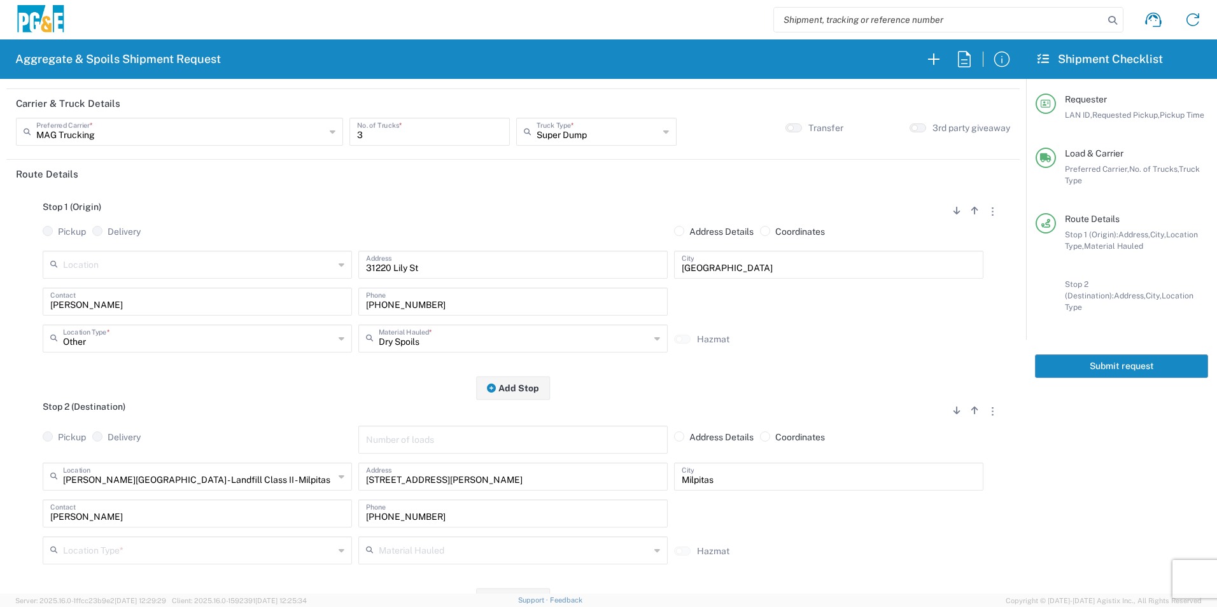
scroll to position [191, 0]
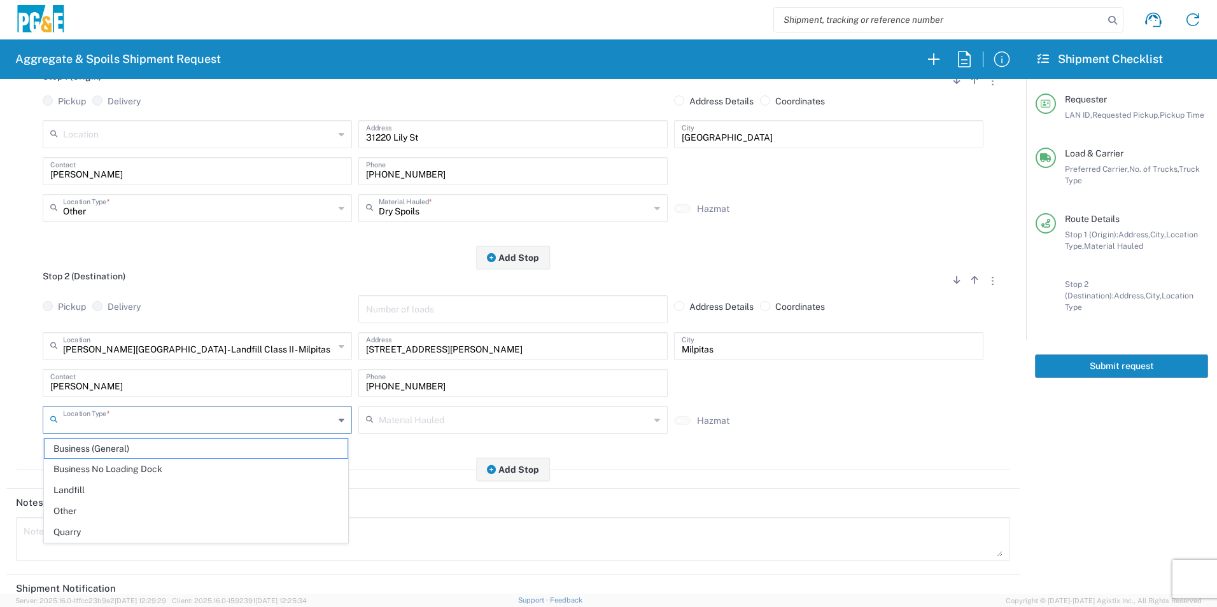
click at [129, 422] on input "text" at bounding box center [198, 419] width 271 height 22
click at [101, 491] on span "Landfill" at bounding box center [196, 490] width 303 height 20
type input "Landfill"
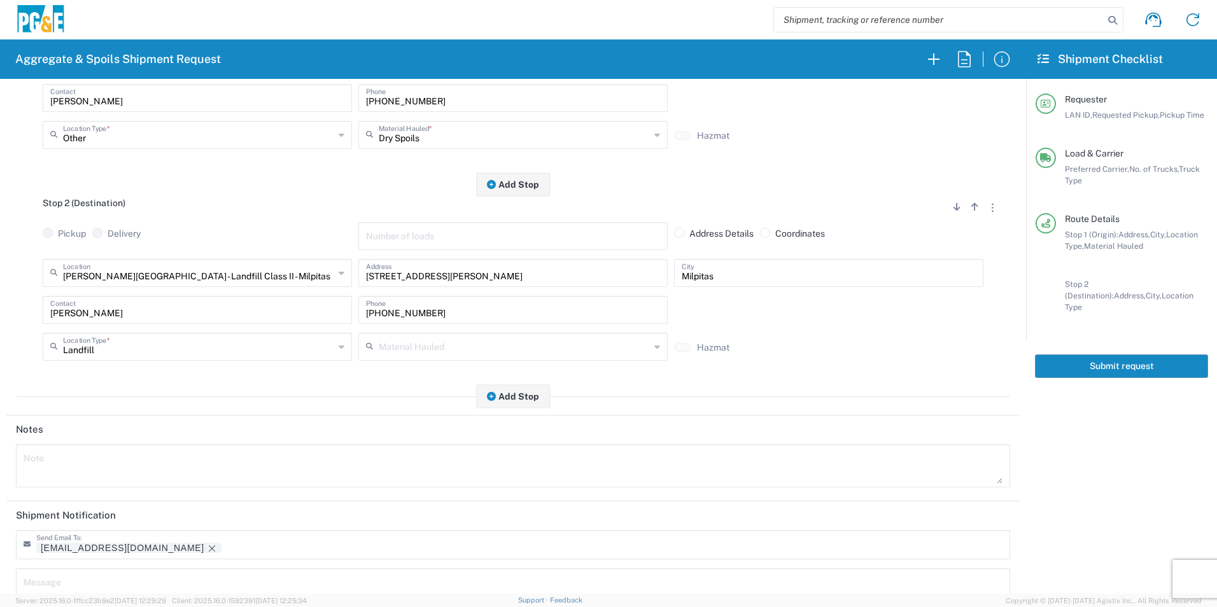
scroll to position [368, 0]
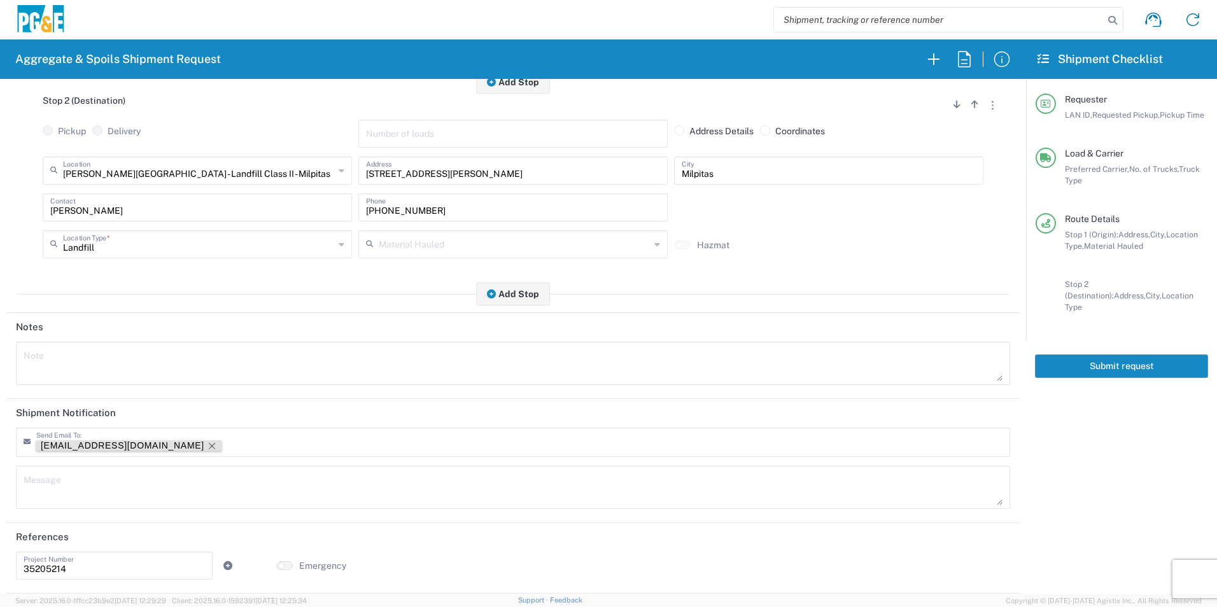
click at [207, 449] on icon "Remove tag" at bounding box center [212, 446] width 10 height 10
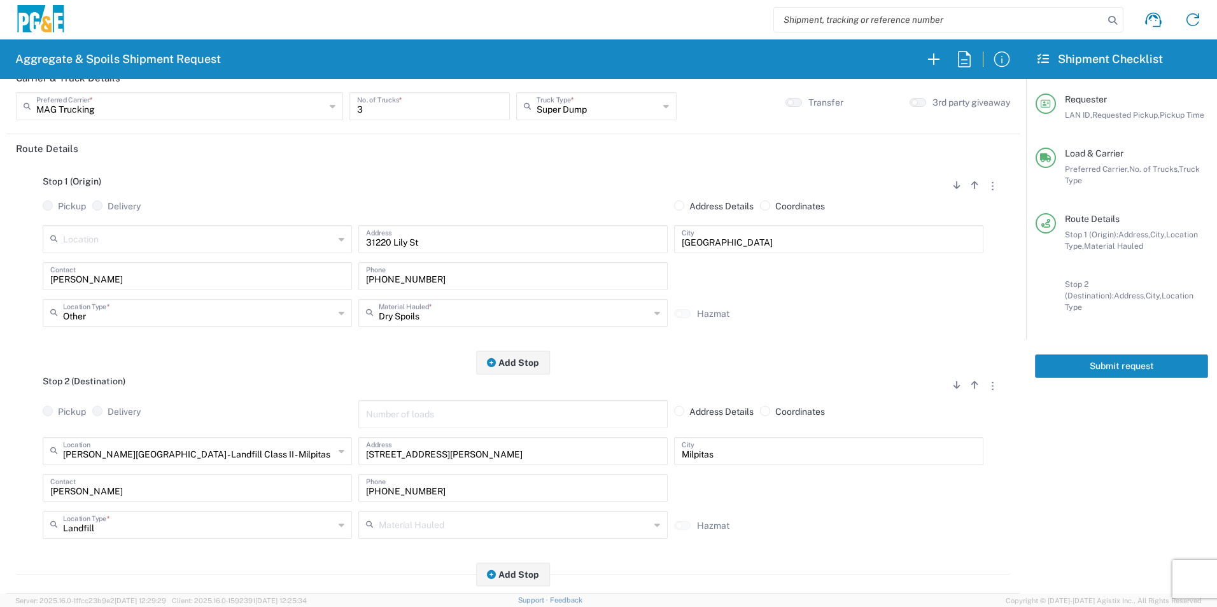
scroll to position [0, 0]
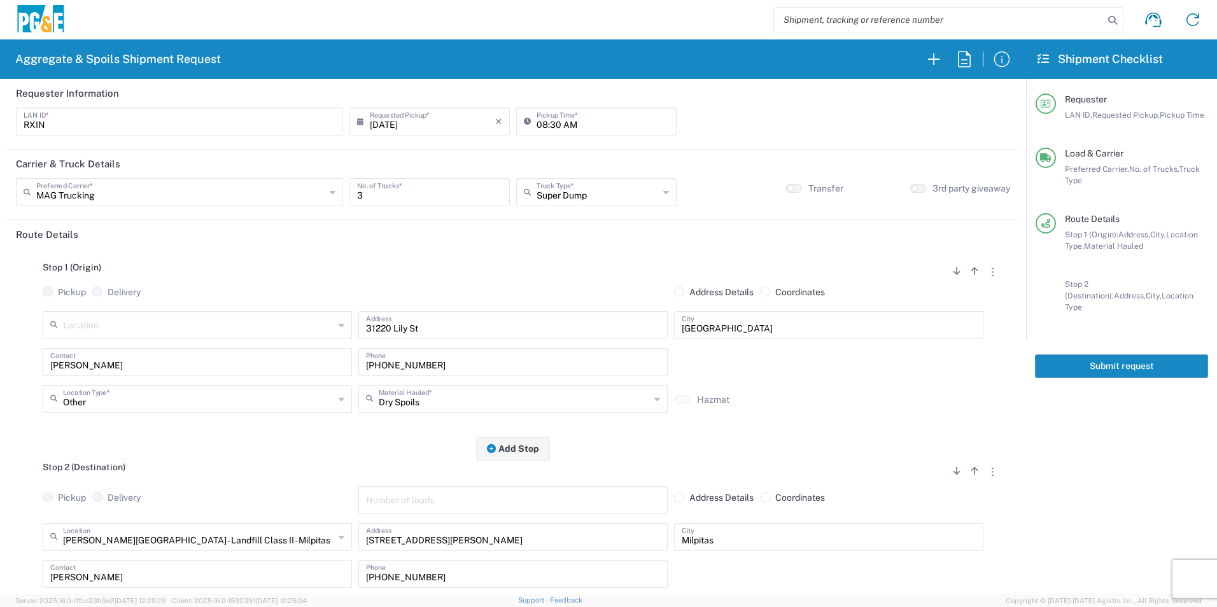
drag, startPoint x: 1176, startPoint y: 360, endPoint x: 1186, endPoint y: 359, distance: 9.6
click at [1176, 359] on button "Submit request" at bounding box center [1121, 366] width 173 height 24
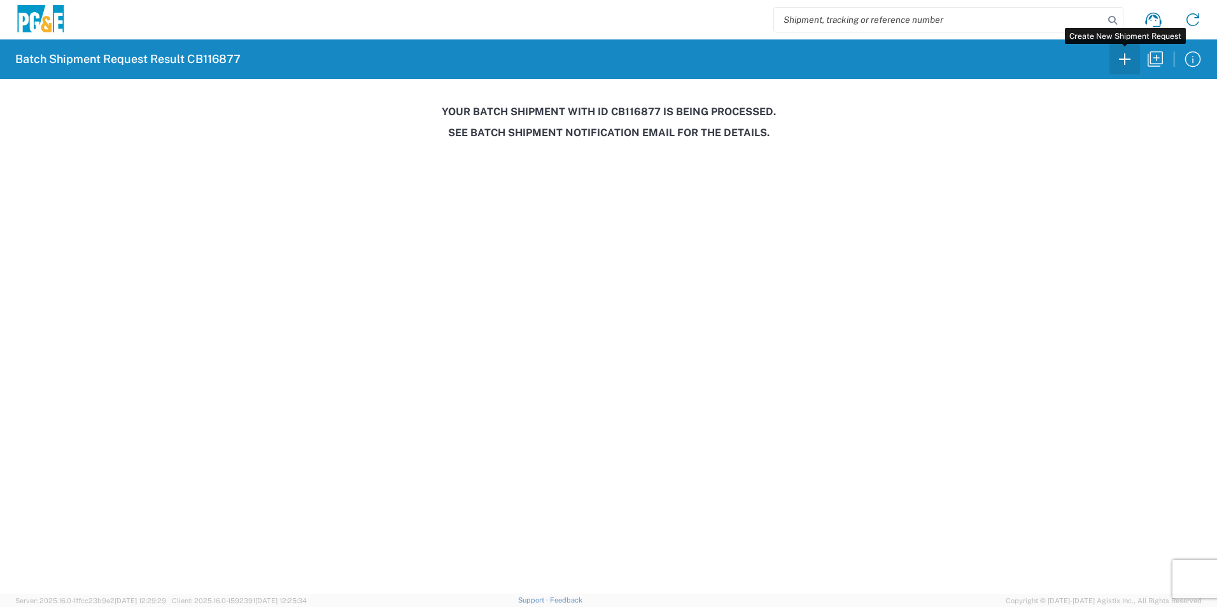
click at [1118, 62] on icon "button" at bounding box center [1124, 59] width 20 height 20
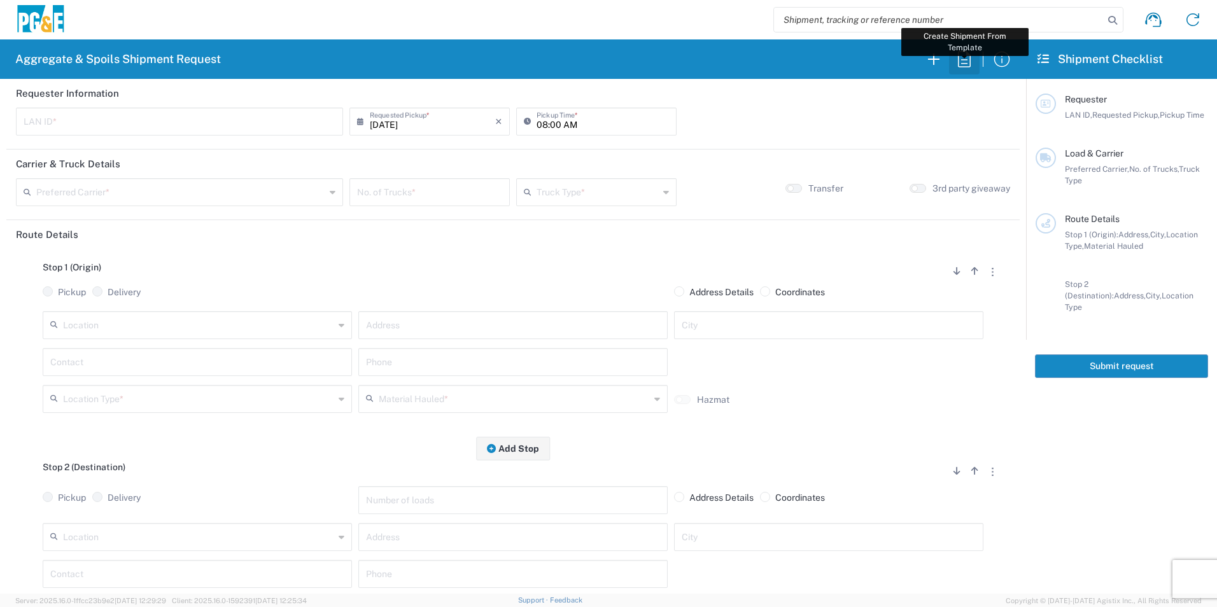
click at [965, 53] on icon "button" at bounding box center [964, 59] width 20 height 20
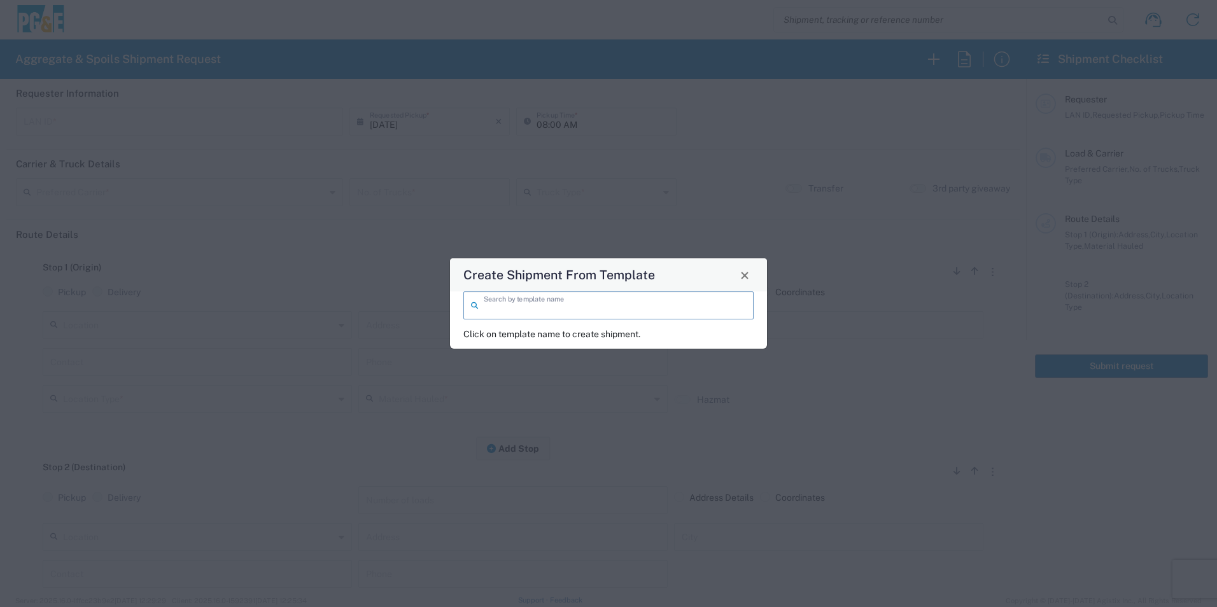
click at [578, 297] on input "search" at bounding box center [615, 304] width 262 height 22
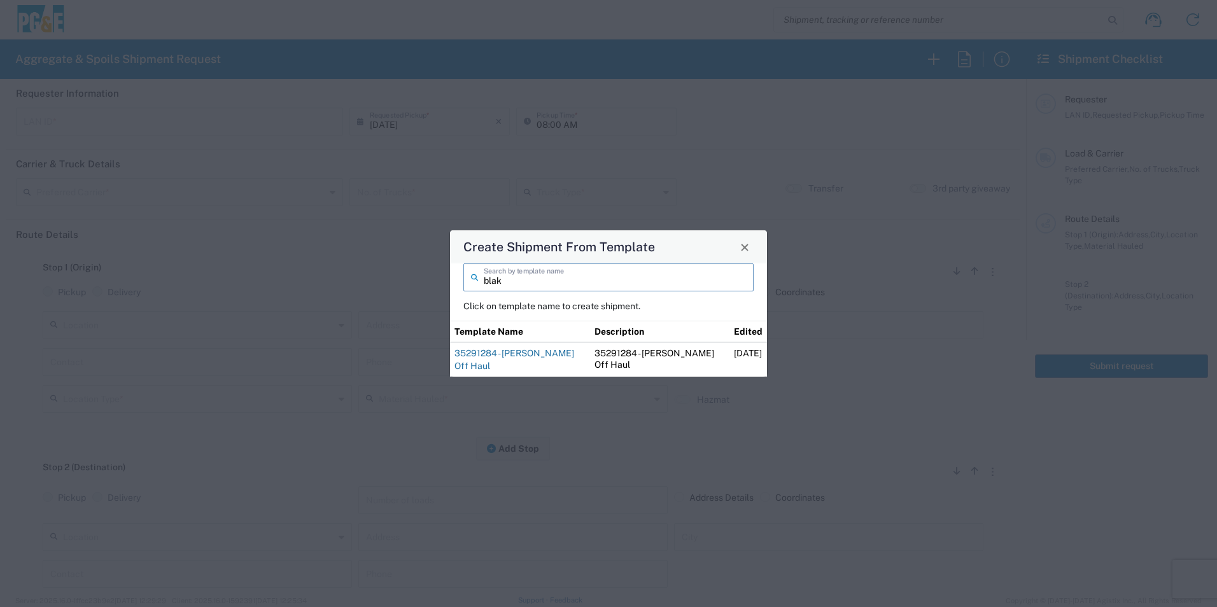
type input "blak"
click at [518, 358] on link "35291284 - [PERSON_NAME] Off Haul" at bounding box center [514, 359] width 120 height 23
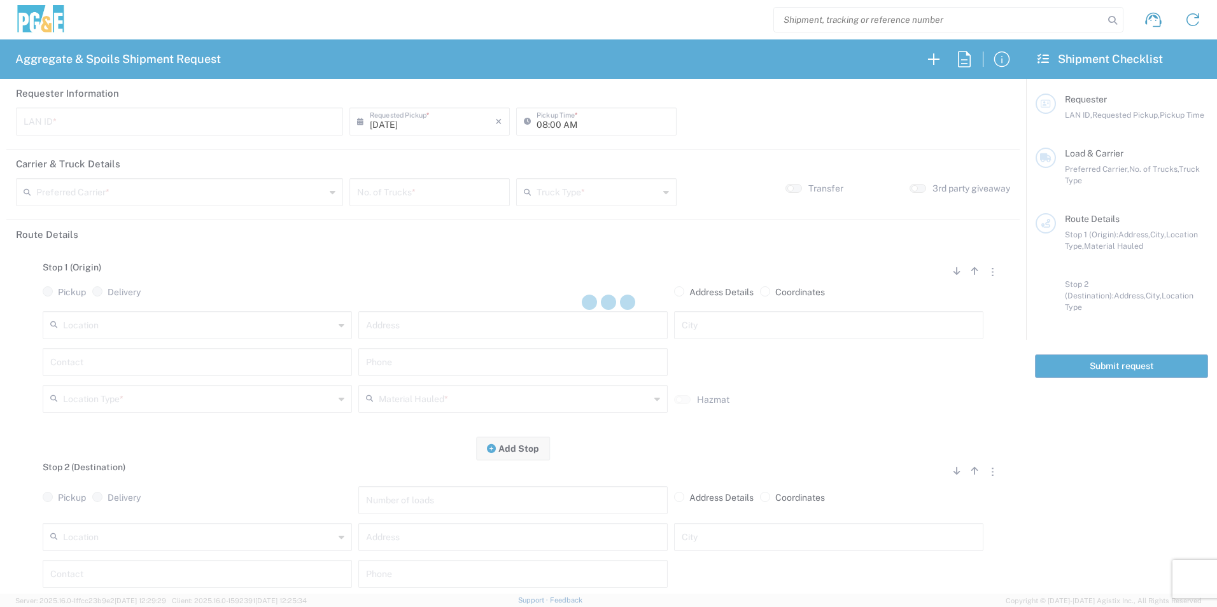
type input "MBLA"
type input "09:00 AM"
type input "North Coast Trucking"
type input "Super Dump"
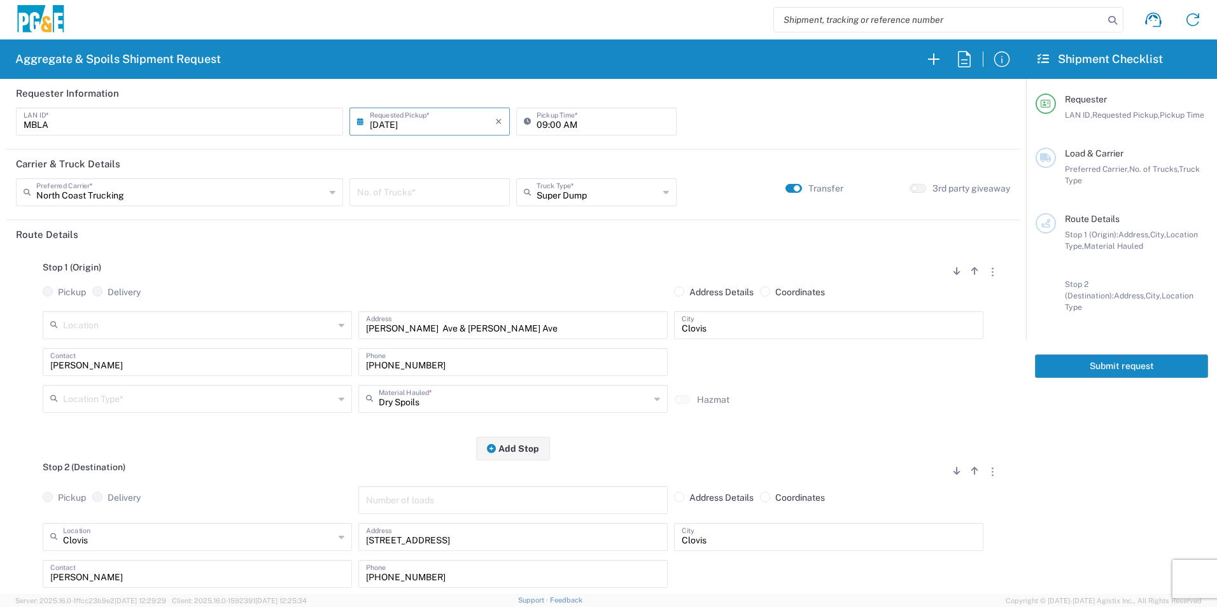
click at [412, 197] on input "number" at bounding box center [429, 191] width 145 height 22
type input "1"
click at [201, 391] on input "text" at bounding box center [198, 398] width 271 height 22
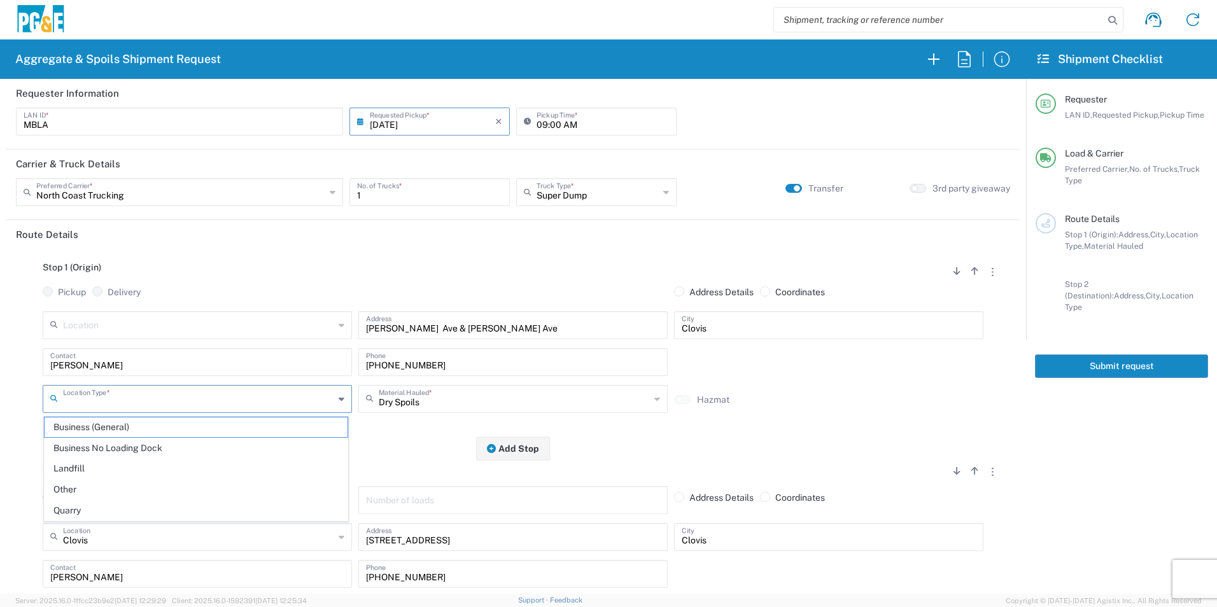
click at [118, 484] on span "Other" at bounding box center [196, 490] width 303 height 20
type input "Other"
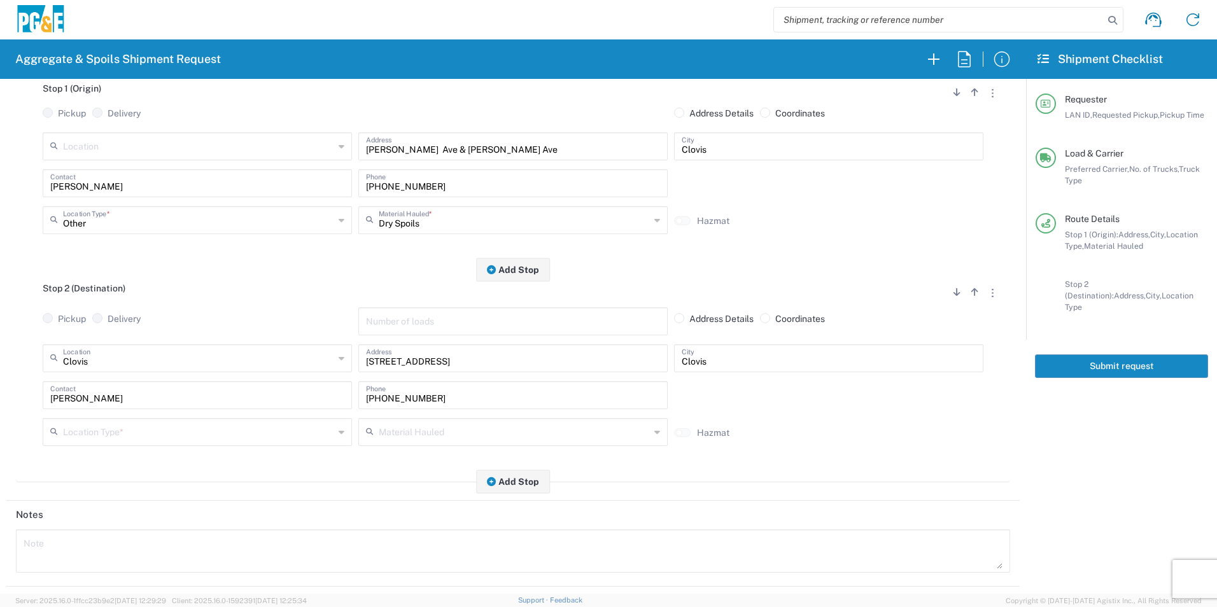
scroll to position [191, 0]
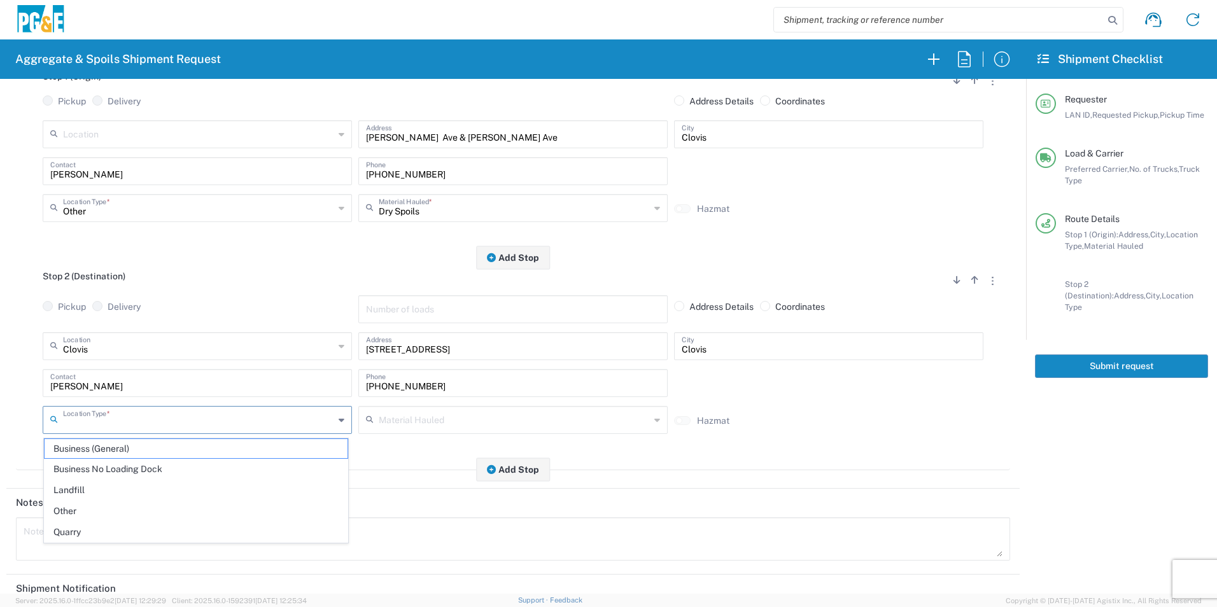
click at [106, 421] on input "text" at bounding box center [198, 419] width 271 height 22
click at [95, 470] on span "Business No Loading Dock" at bounding box center [196, 469] width 303 height 20
type input "Business No Loading Dock"
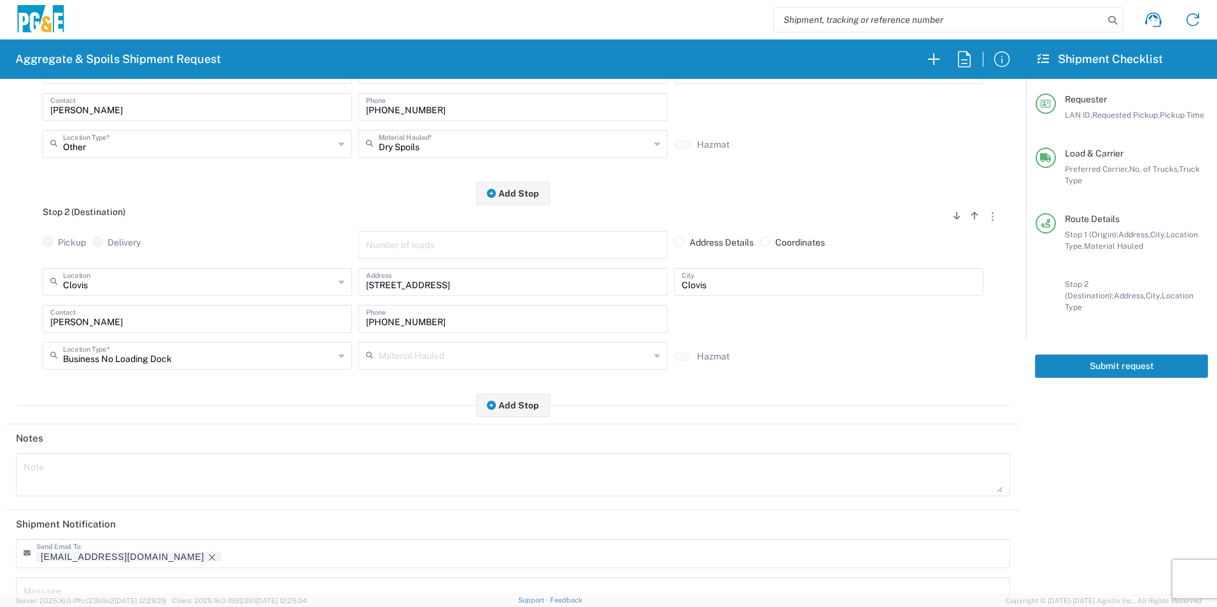
scroll to position [368, 0]
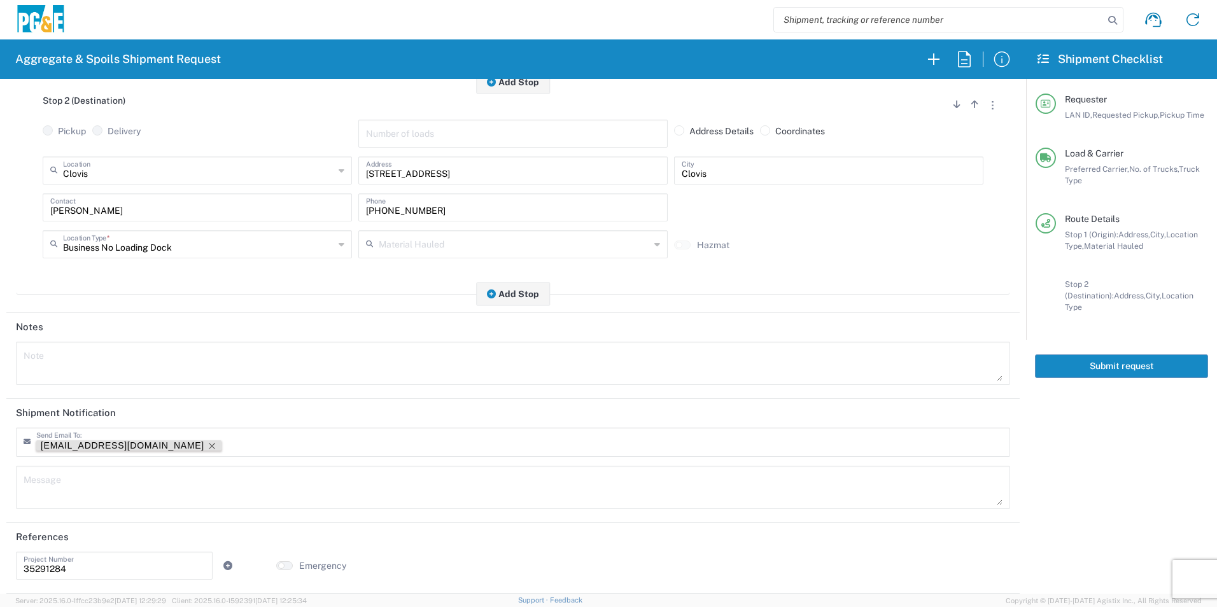
click at [207, 447] on icon "Remove tag" at bounding box center [212, 446] width 10 height 10
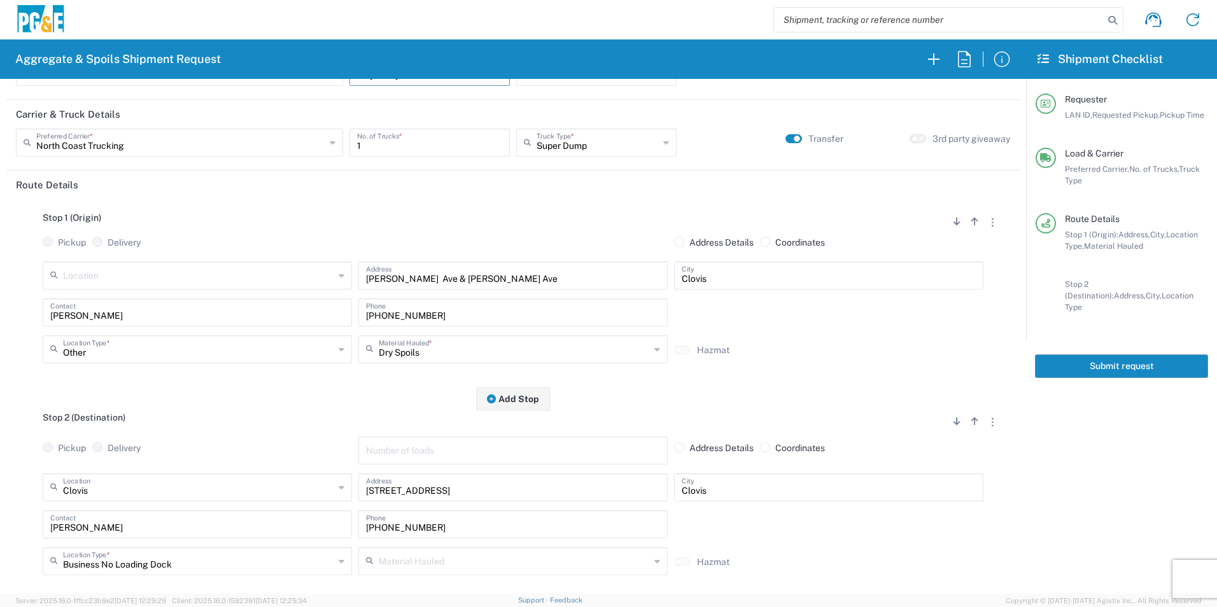
scroll to position [0, 0]
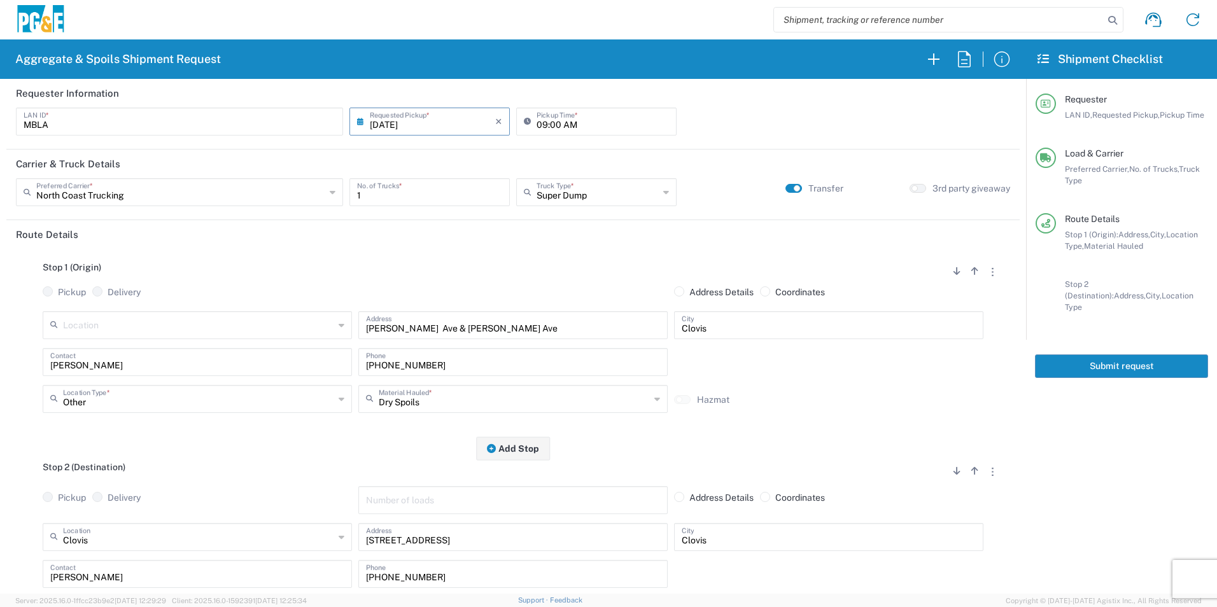
click at [1104, 358] on button "Submit request" at bounding box center [1121, 366] width 173 height 24
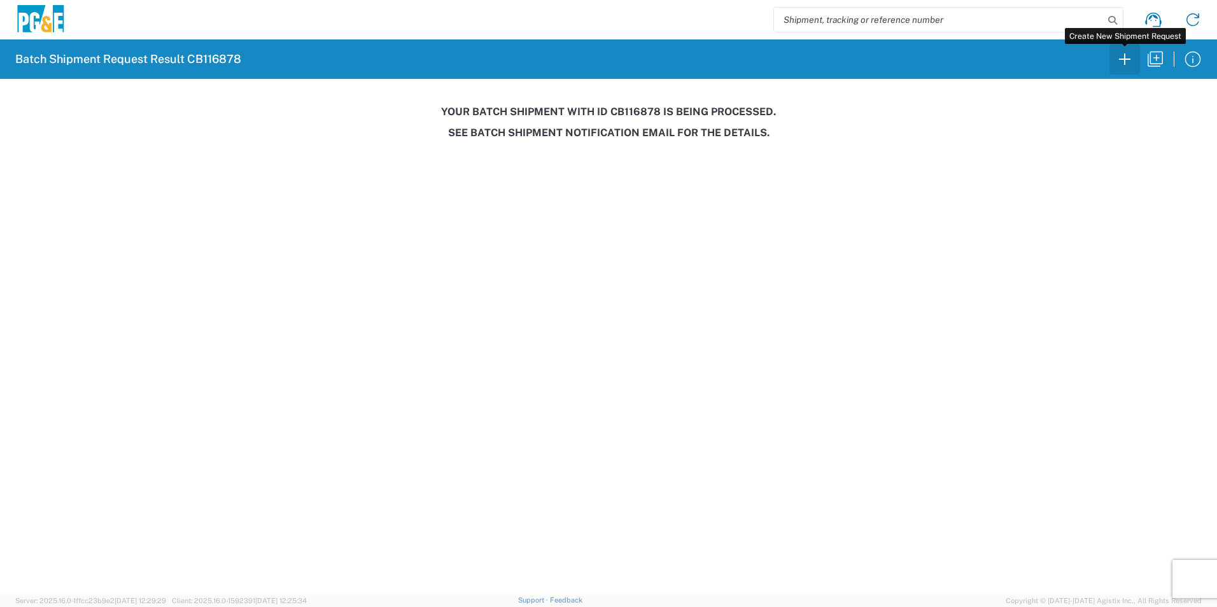
click at [1124, 57] on icon "button" at bounding box center [1124, 59] width 20 height 20
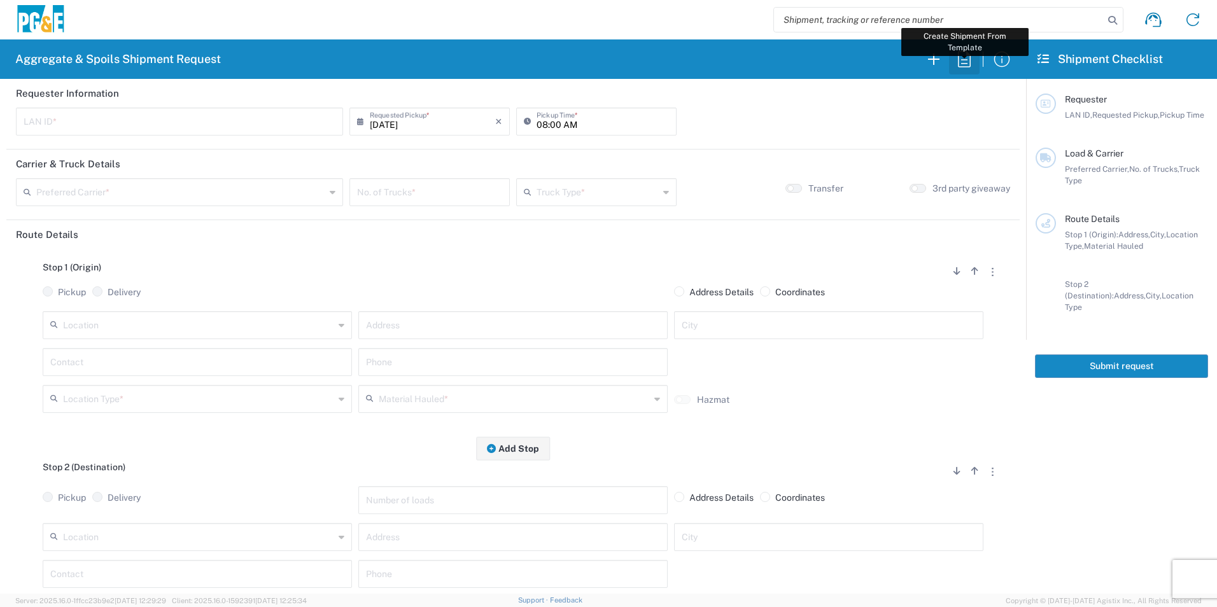
click at [962, 61] on icon "button" at bounding box center [964, 59] width 20 height 20
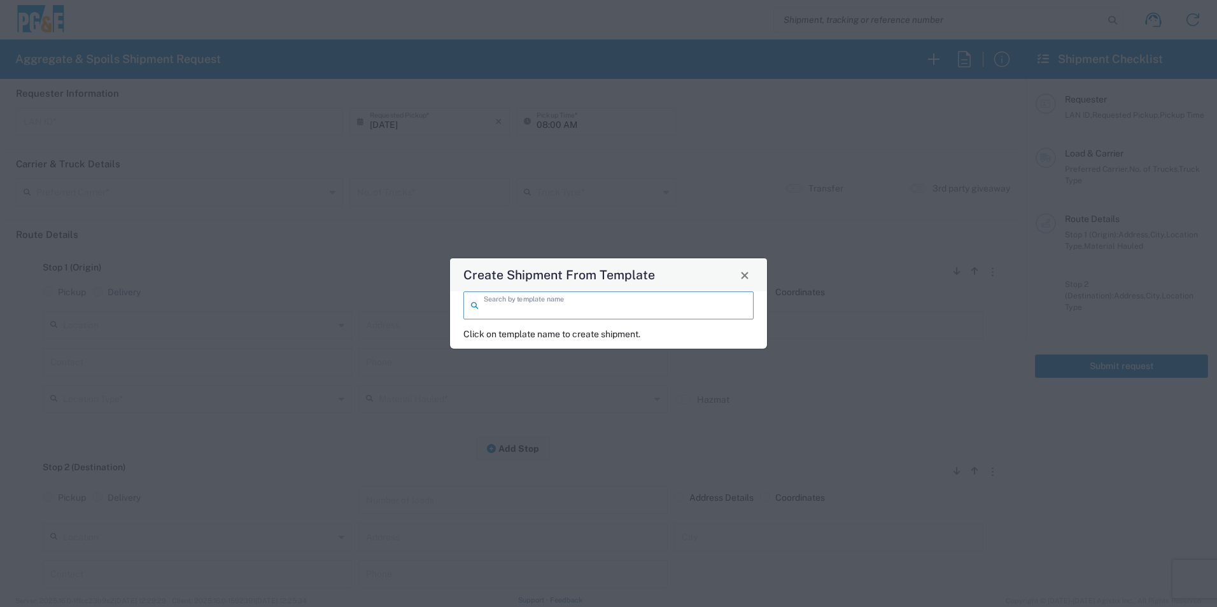
click at [529, 311] on input "search" at bounding box center [615, 304] width 262 height 22
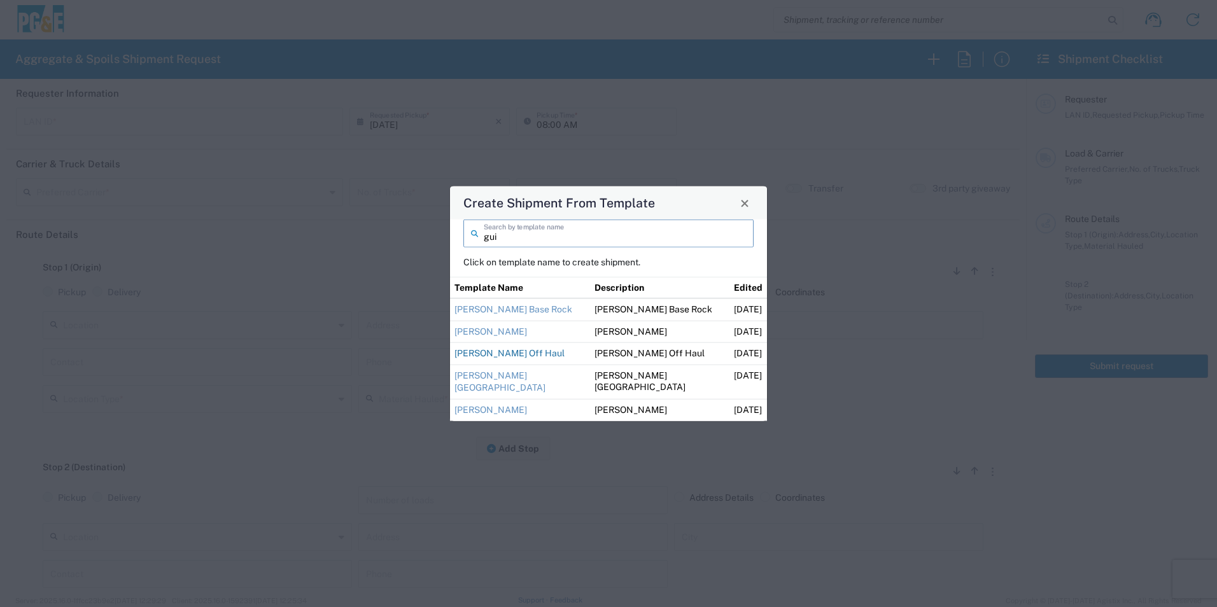
type input "gui"
click at [512, 353] on link "[PERSON_NAME] Off Haul" at bounding box center [509, 353] width 110 height 10
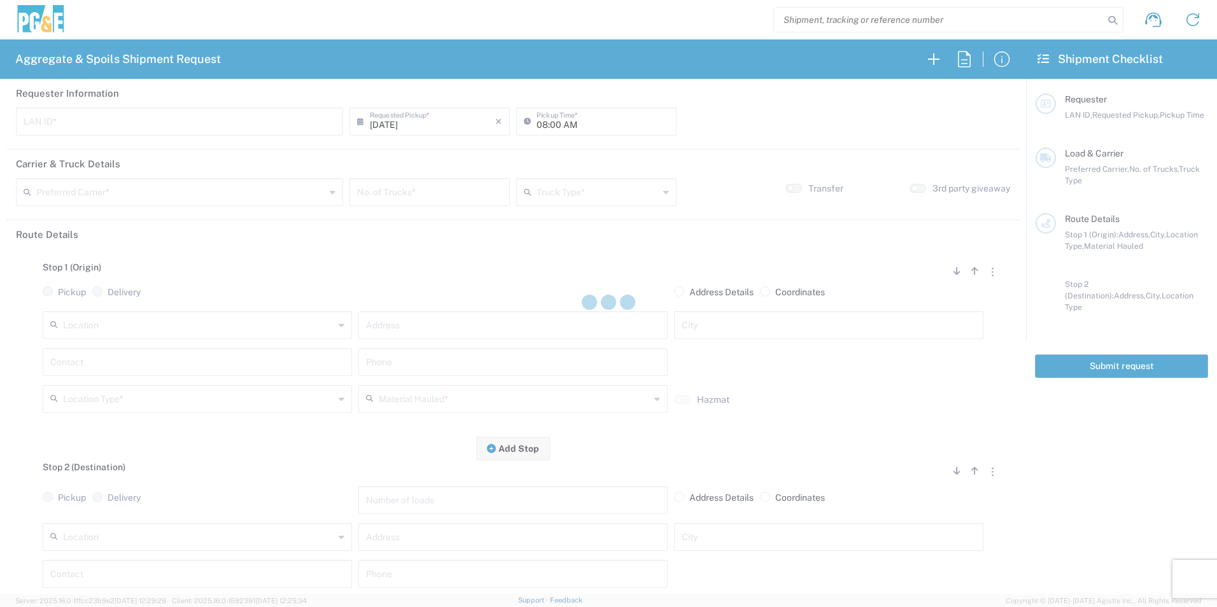
type input "M2DS"
type input "12:00 AM"
type input "[PERSON_NAME] Trucking"
type input "Super Dump"
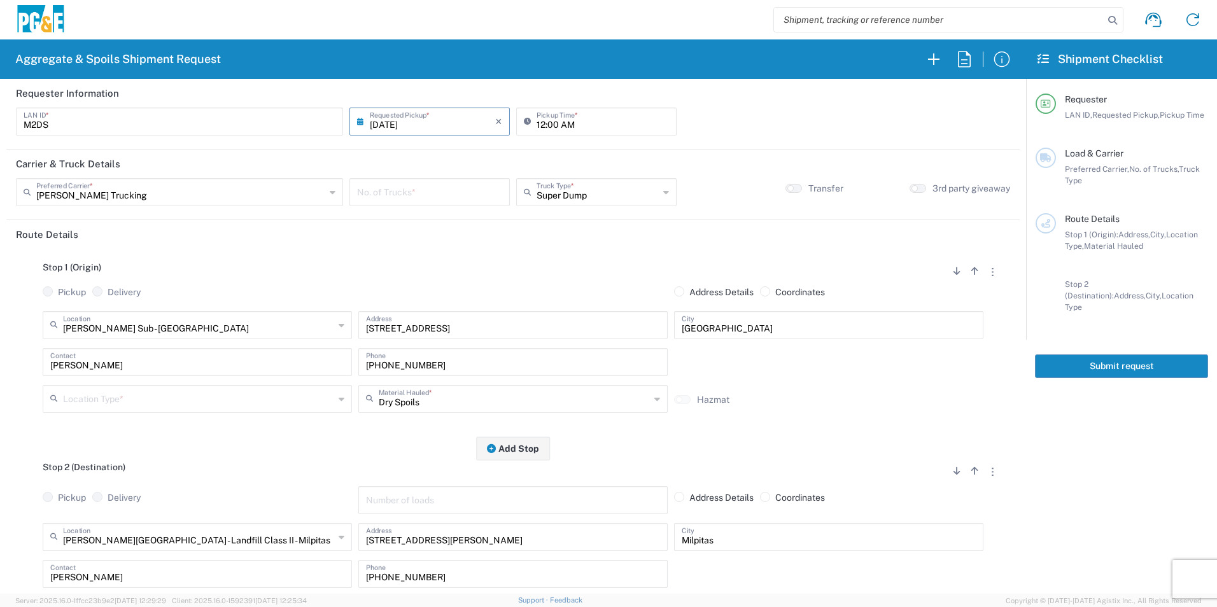
click at [426, 187] on input "number" at bounding box center [429, 191] width 145 height 22
type input "3"
click at [536, 122] on input "12:00 AM" at bounding box center [602, 120] width 132 height 22
click at [553, 126] on input "06:00 AM" at bounding box center [602, 120] width 132 height 22
type input "06:15 AM"
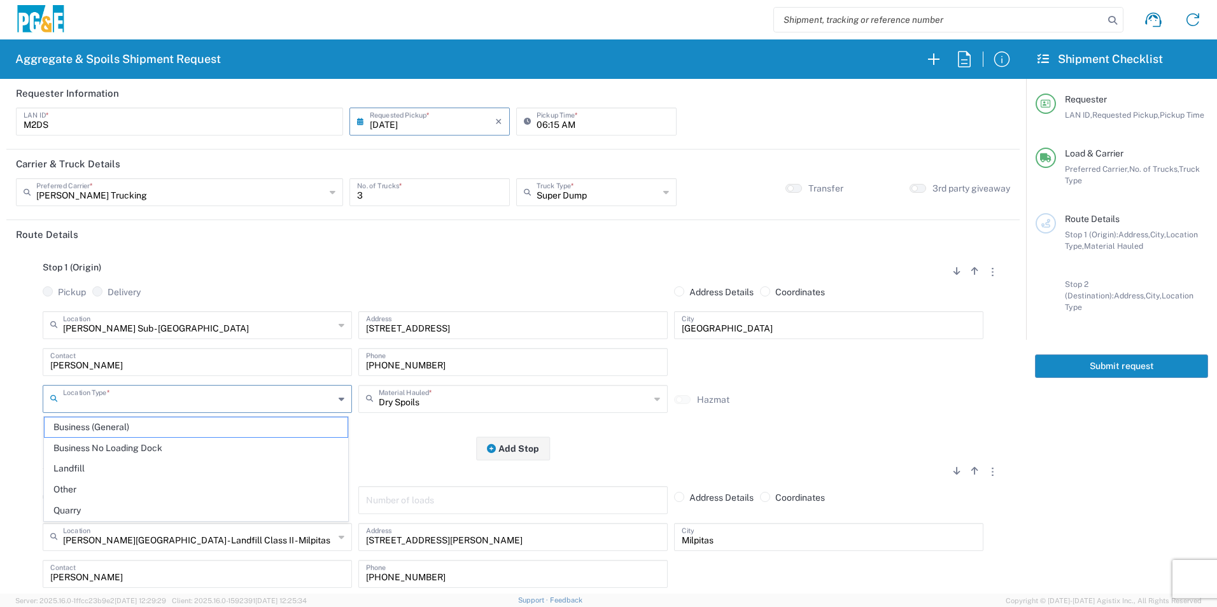
click at [195, 388] on input "text" at bounding box center [198, 398] width 271 height 22
click at [148, 443] on span "Business No Loading Dock" at bounding box center [196, 448] width 303 height 20
type input "Business No Loading Dock"
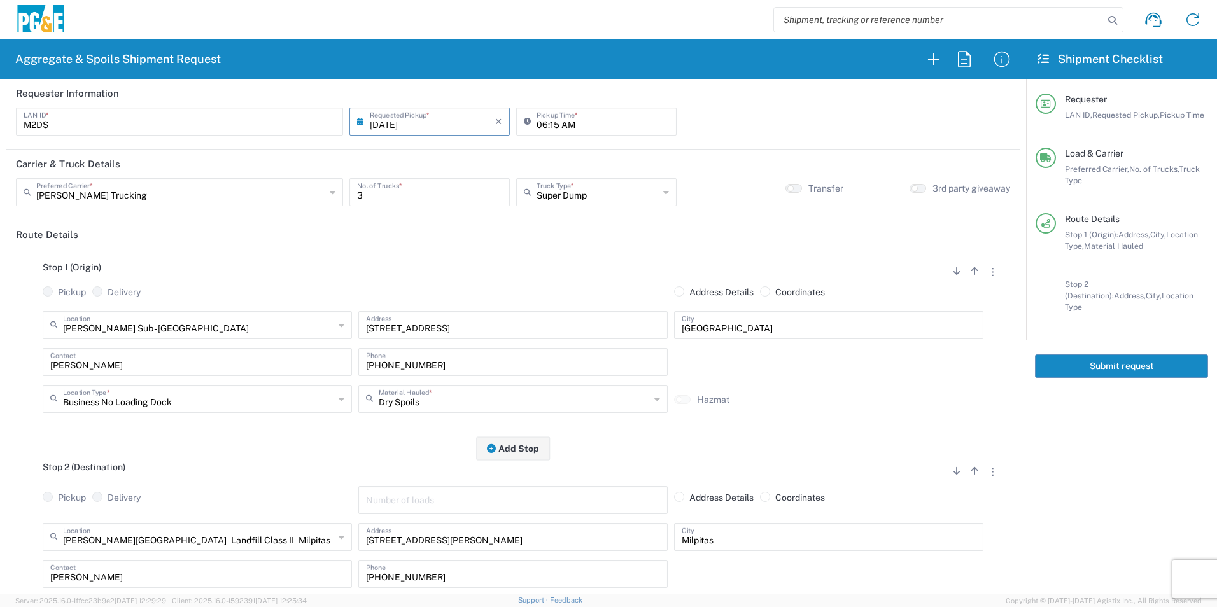
scroll to position [255, 0]
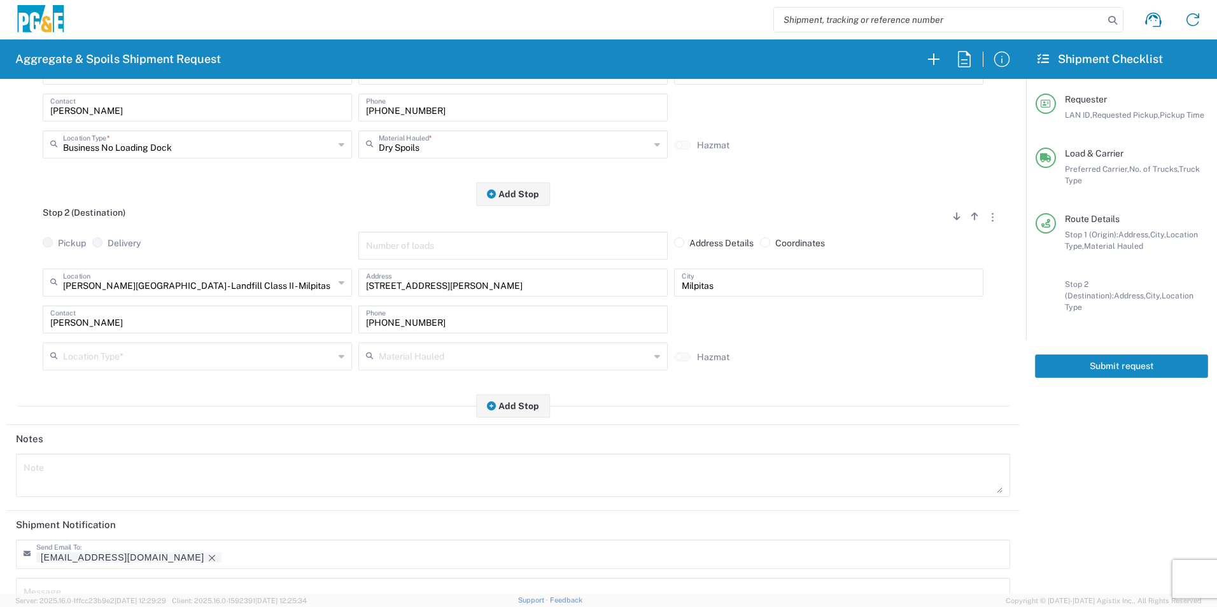
click at [121, 351] on input "text" at bounding box center [198, 355] width 271 height 22
click at [100, 428] on span "Landfill" at bounding box center [196, 427] width 303 height 20
type input "Landfill"
click at [209, 560] on icon "Remove tag" at bounding box center [212, 558] width 6 height 6
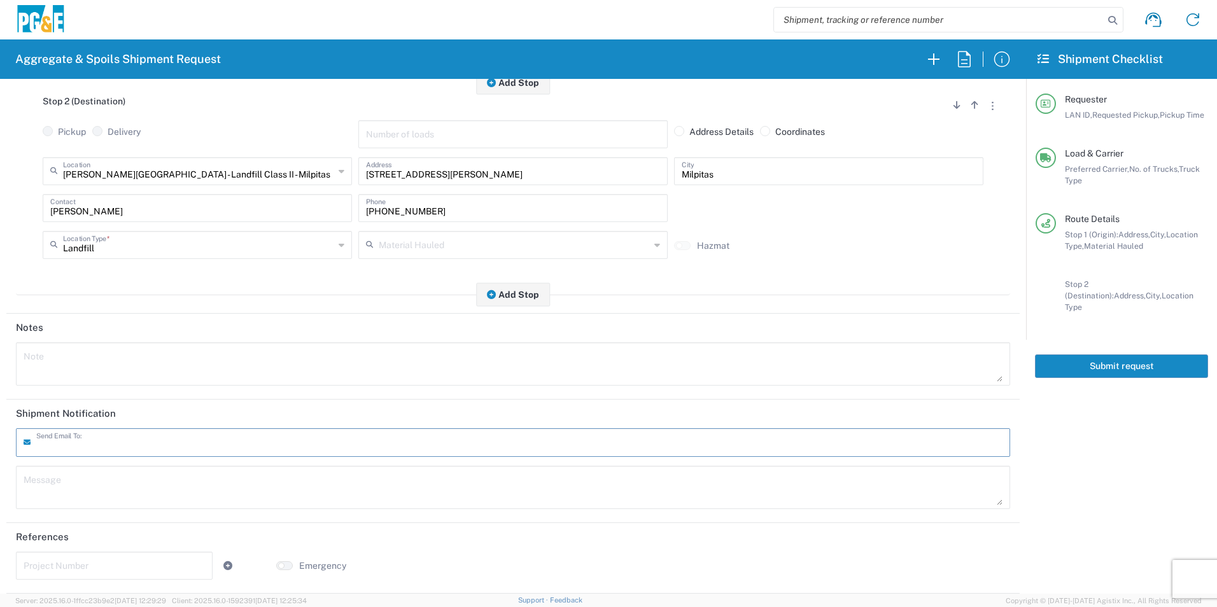
scroll to position [0, 0]
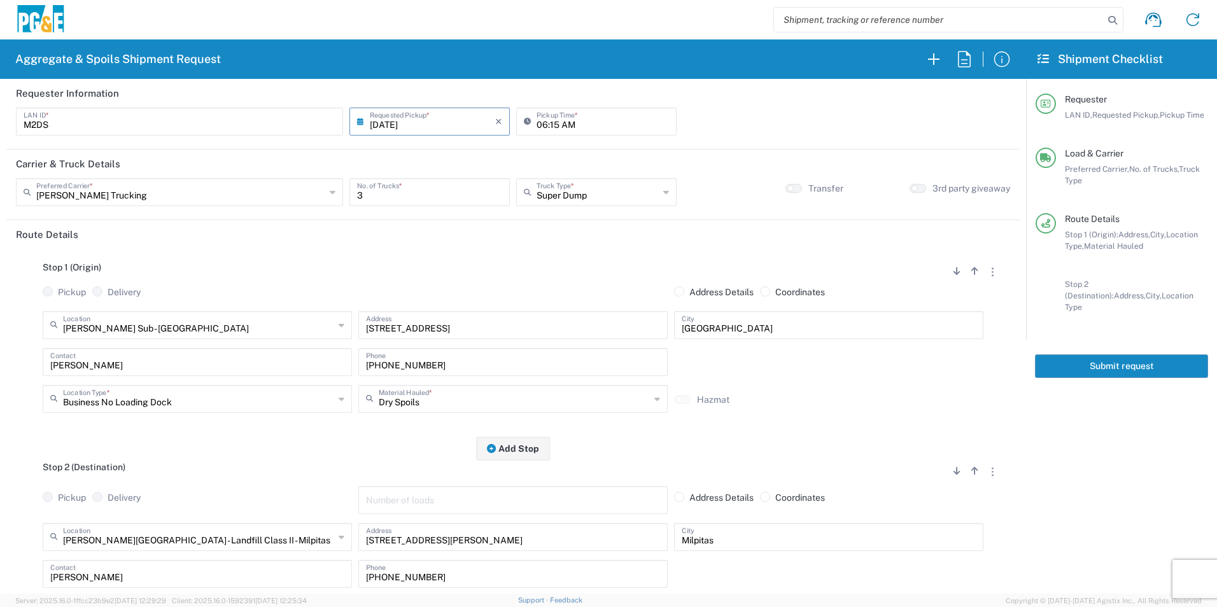
drag, startPoint x: 1145, startPoint y: 356, endPoint x: 1202, endPoint y: 438, distance: 99.6
click at [1145, 356] on button "Submit request" at bounding box center [1121, 366] width 173 height 24
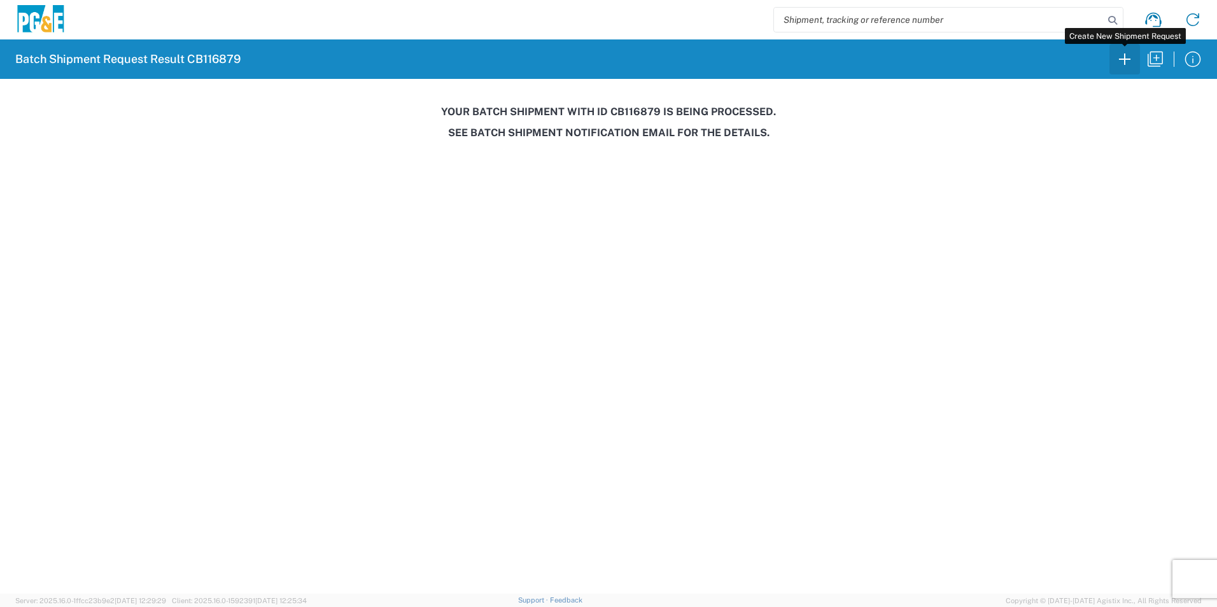
click at [1130, 59] on icon "button" at bounding box center [1124, 59] width 20 height 20
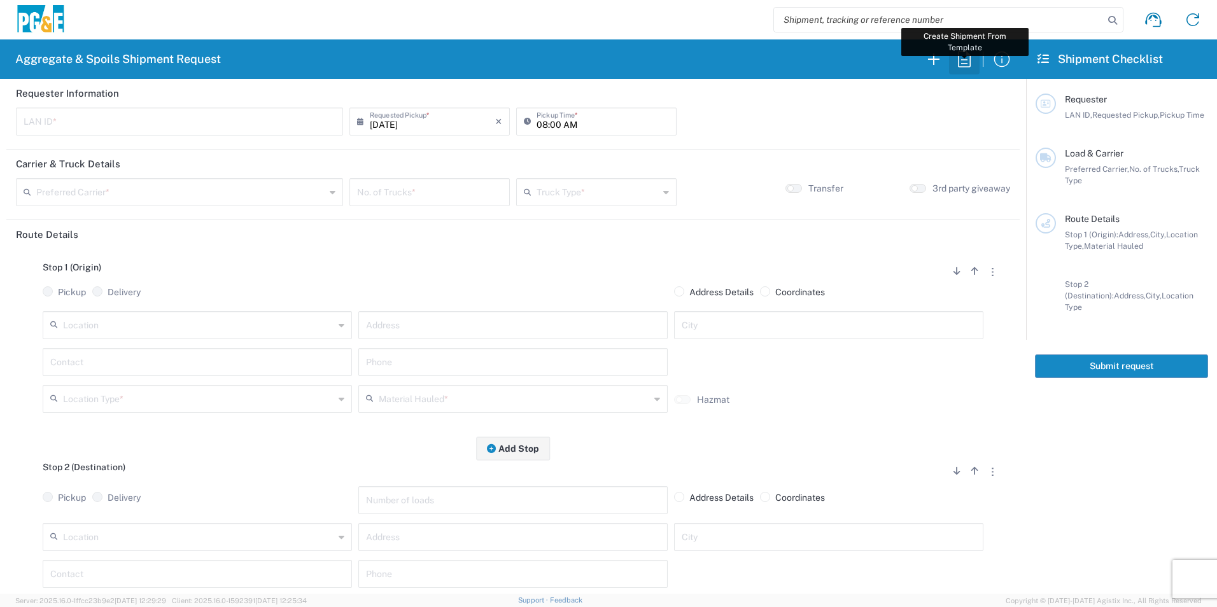
click at [963, 62] on icon "button" at bounding box center [964, 59] width 20 height 20
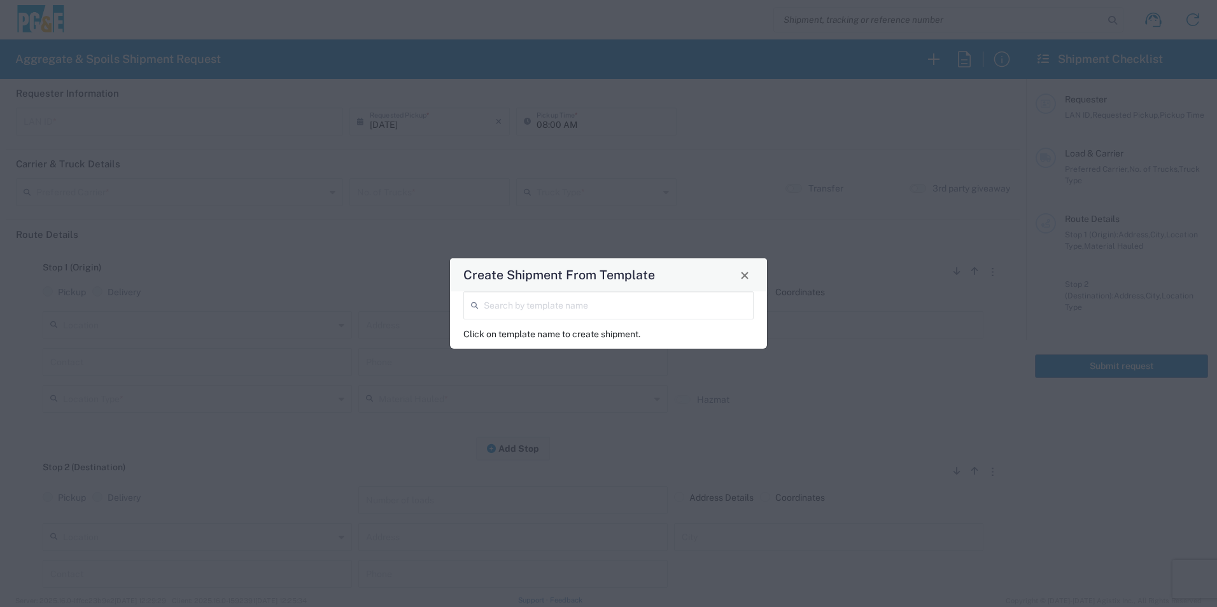
click at [674, 305] on input "search" at bounding box center [615, 304] width 262 height 22
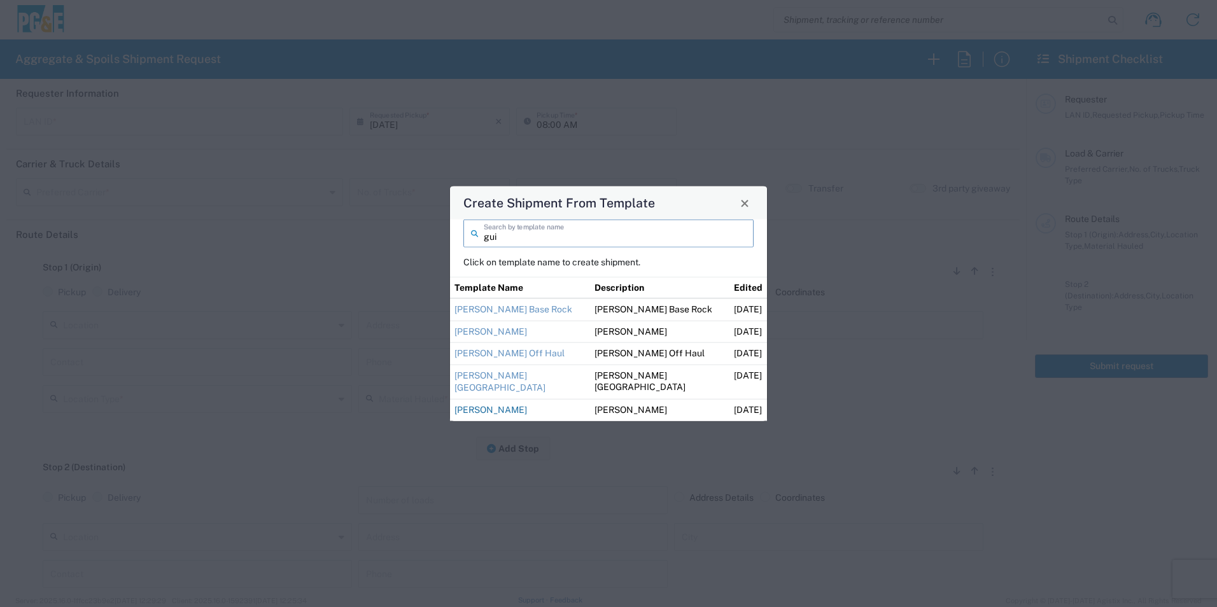
type input "gui"
click at [499, 410] on link "[PERSON_NAME]" at bounding box center [490, 410] width 73 height 10
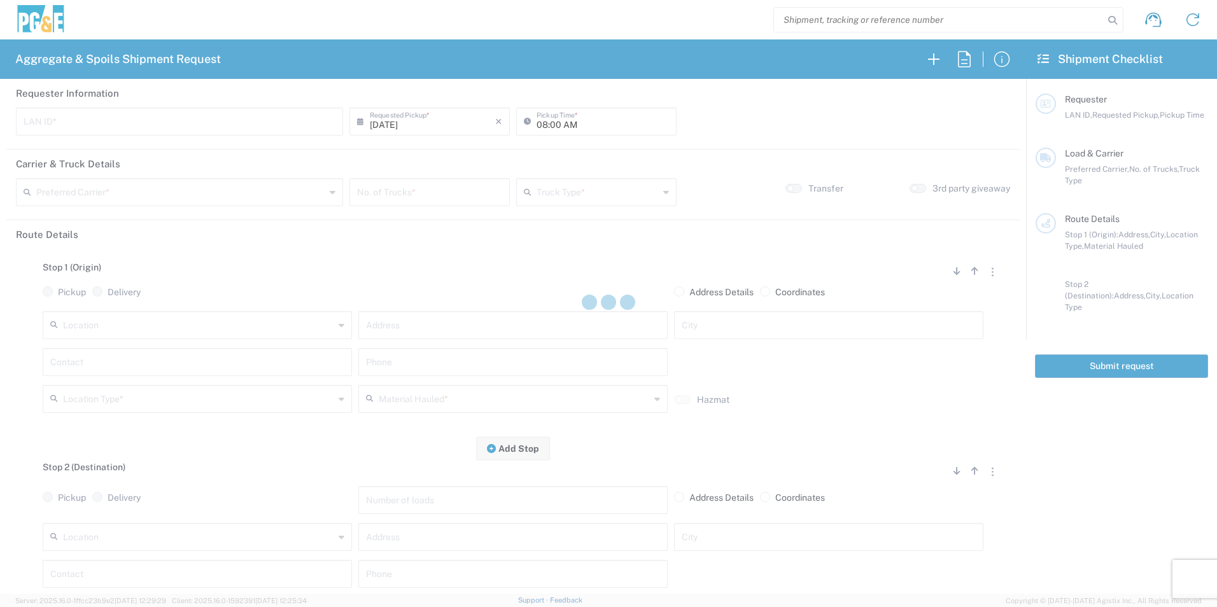
type input "M2DS"
type input "06:00 AM"
type input "[PERSON_NAME] Trucking"
type input "Super Dump"
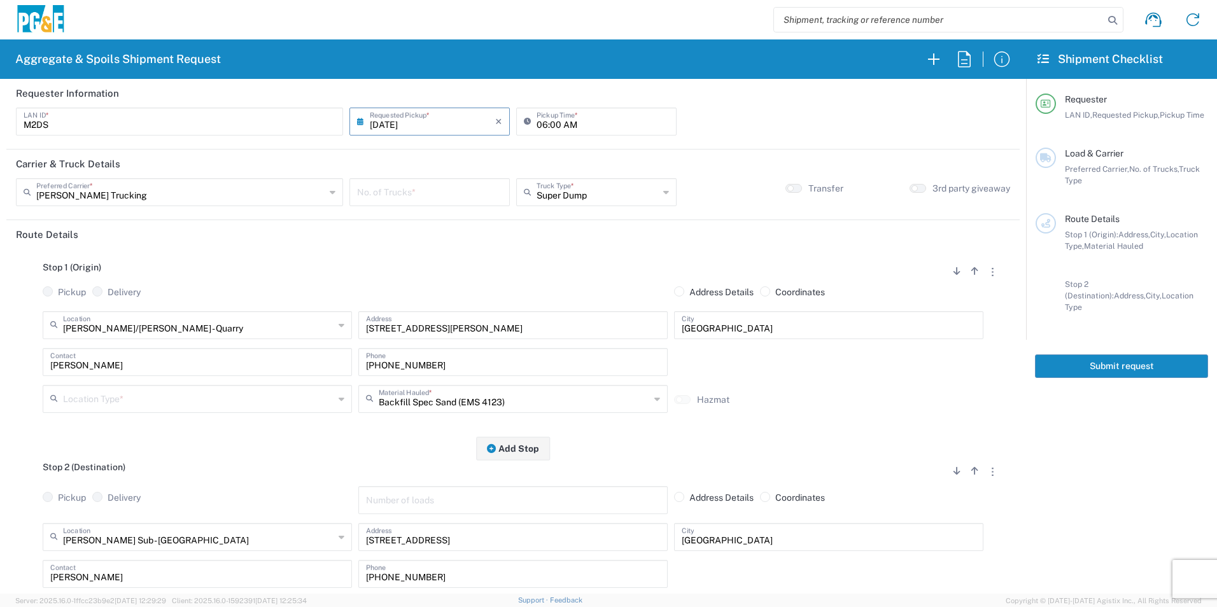
click at [462, 196] on input "number" at bounding box center [429, 191] width 145 height 22
type input "1"
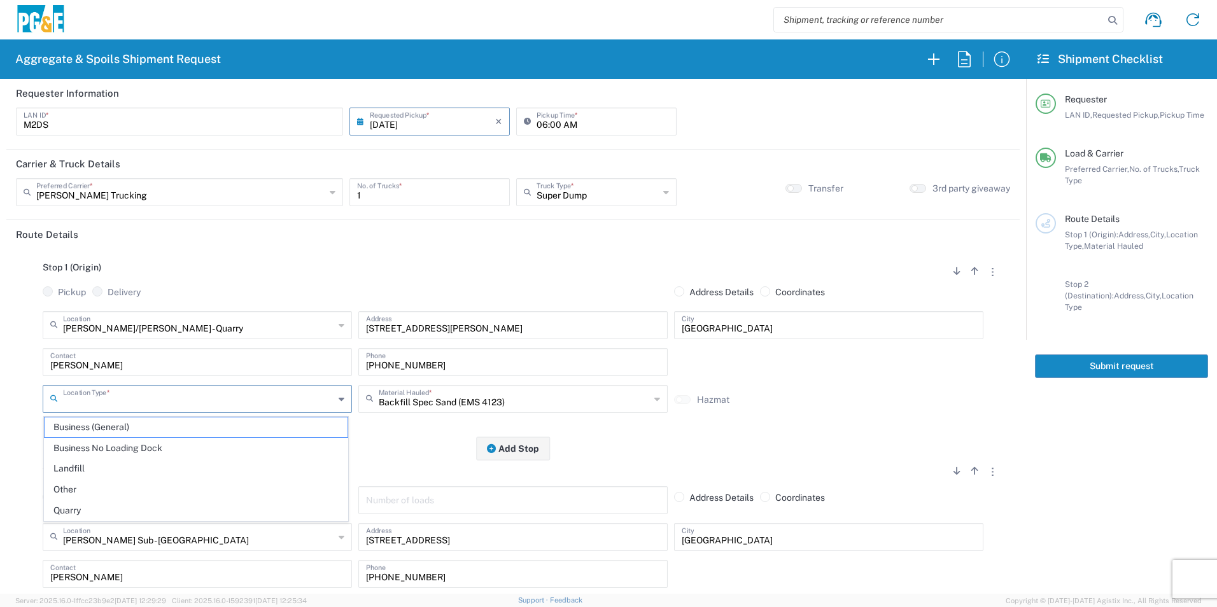
click at [144, 400] on input "text" at bounding box center [198, 398] width 271 height 22
click at [93, 508] on span "Quarry" at bounding box center [196, 511] width 303 height 20
type input "Quarry"
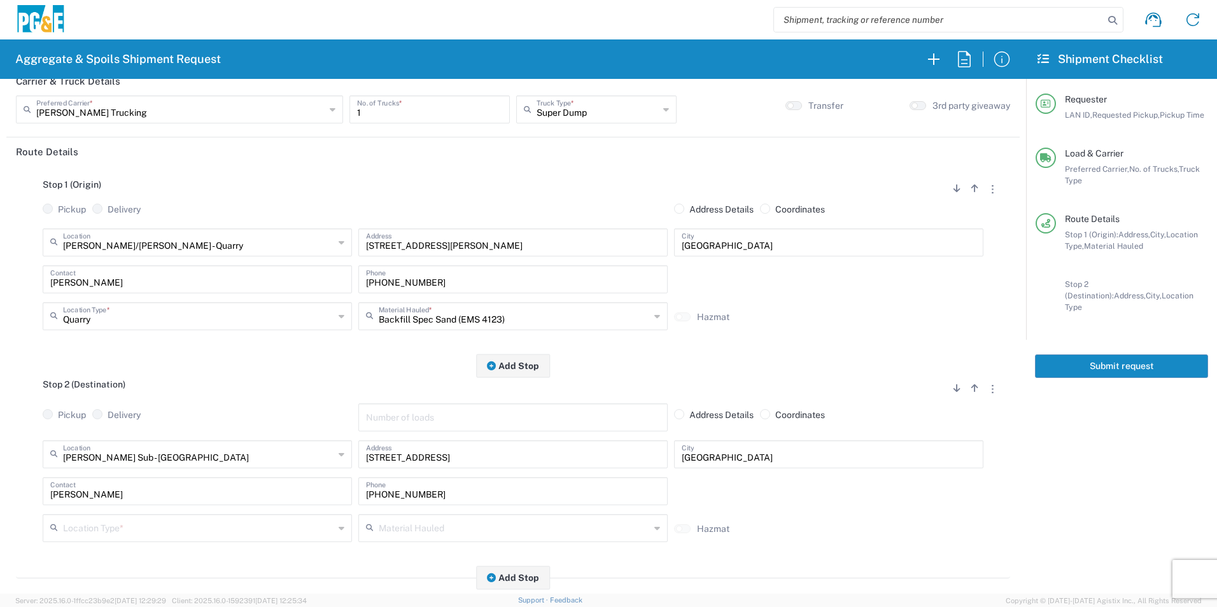
scroll to position [191, 0]
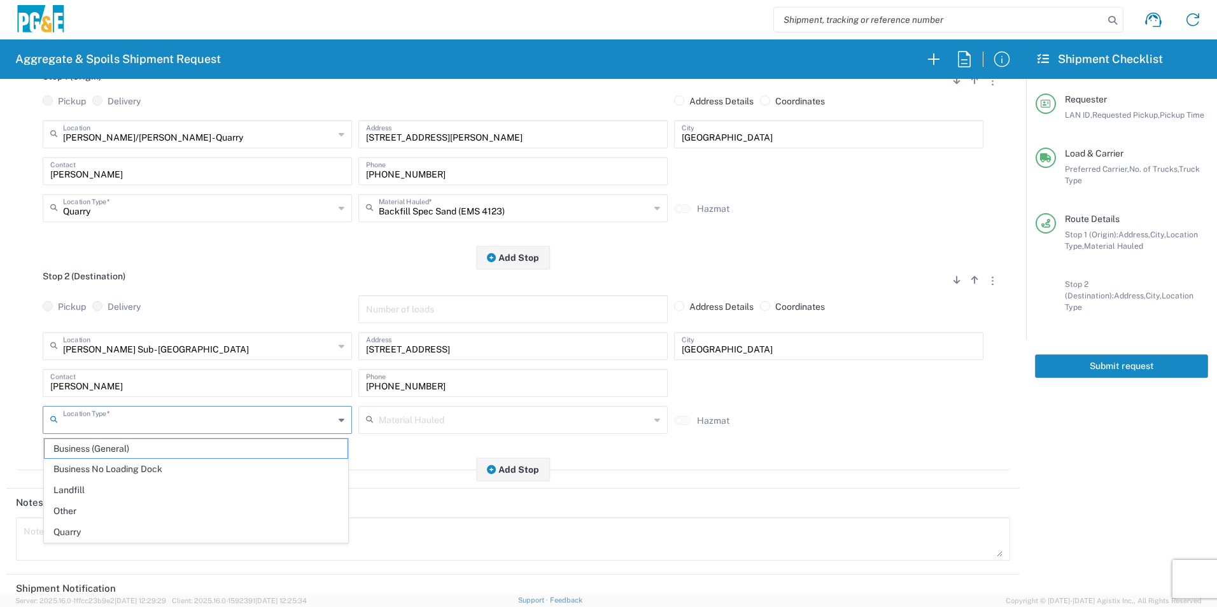
click at [140, 415] on input "text" at bounding box center [198, 419] width 271 height 22
click at [134, 464] on span "Business No Loading Dock" at bounding box center [196, 469] width 303 height 20
type input "Business No Loading Dock"
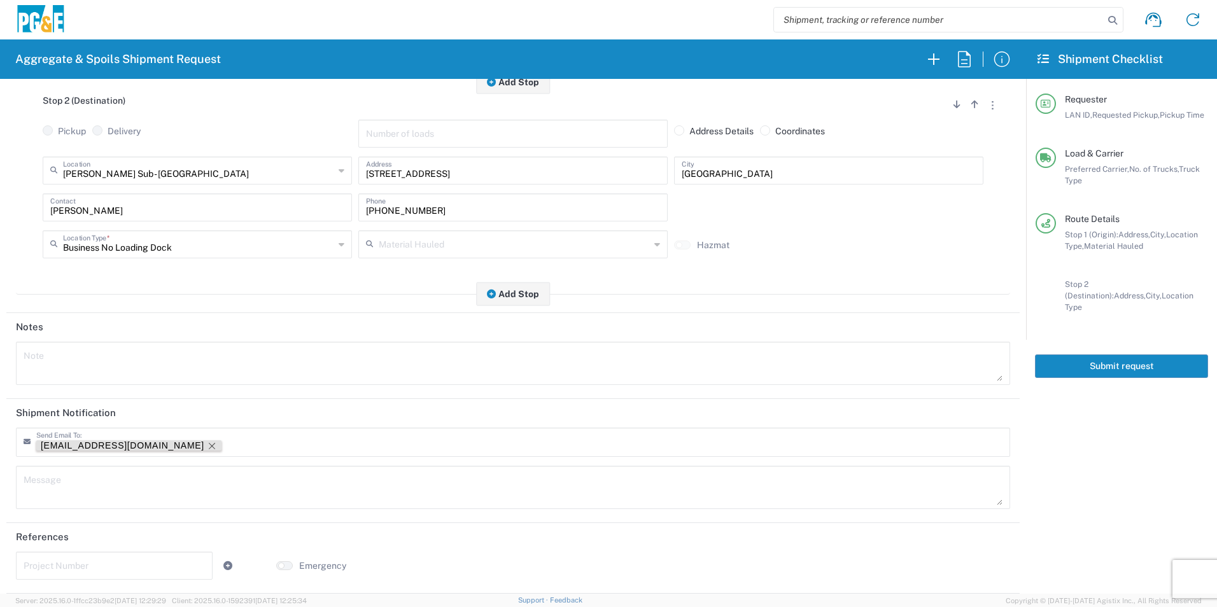
click at [209, 444] on icon "Remove tag" at bounding box center [212, 446] width 6 height 6
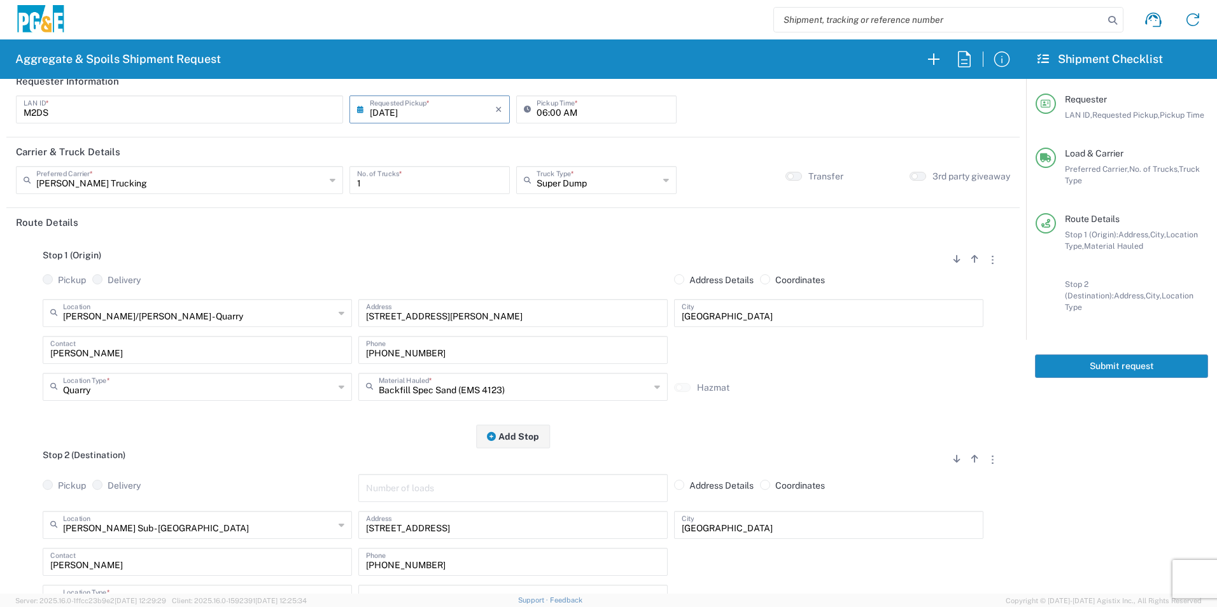
scroll to position [0, 0]
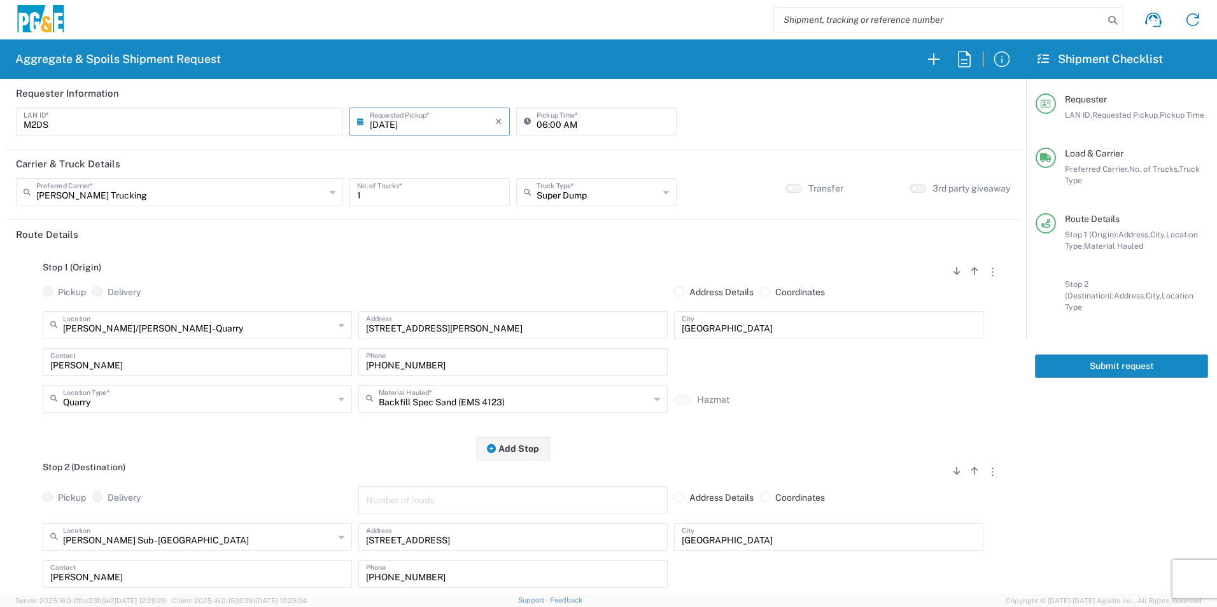
click at [1128, 361] on button "Submit request" at bounding box center [1121, 366] width 173 height 24
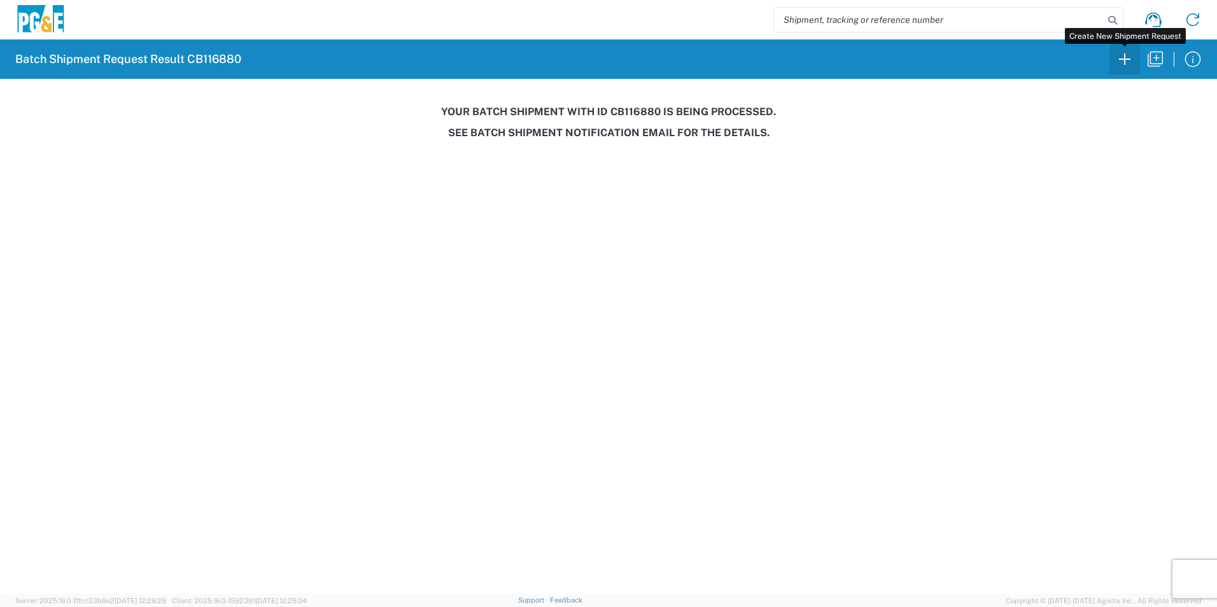
click at [1131, 58] on icon "button" at bounding box center [1124, 59] width 20 height 20
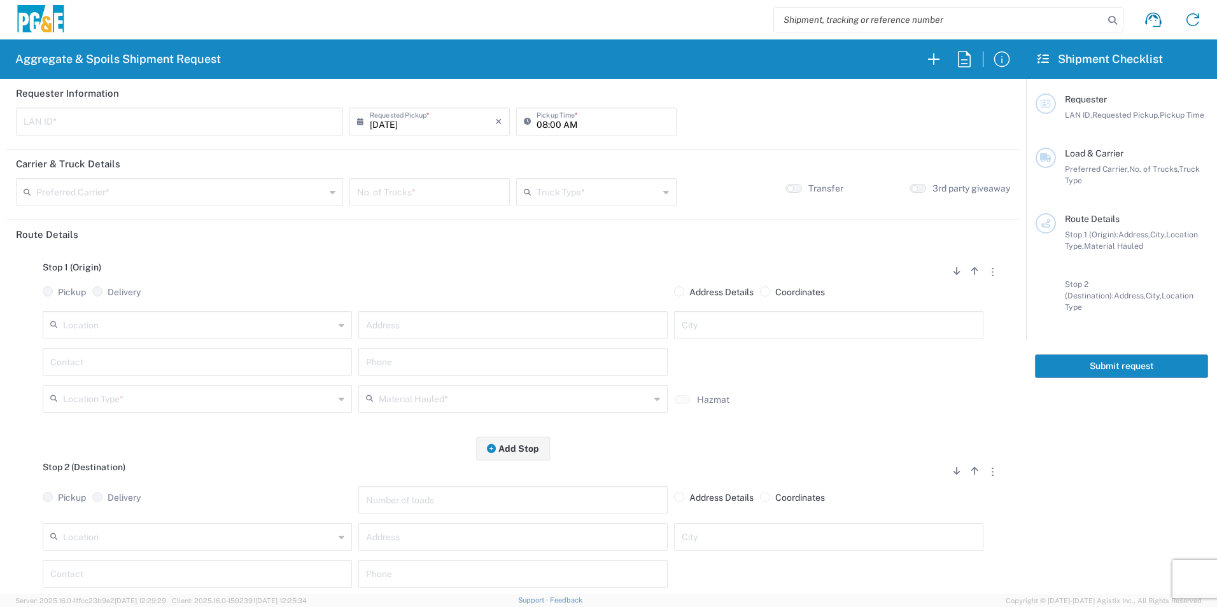
click at [164, 320] on input "text" at bounding box center [198, 324] width 271 height 22
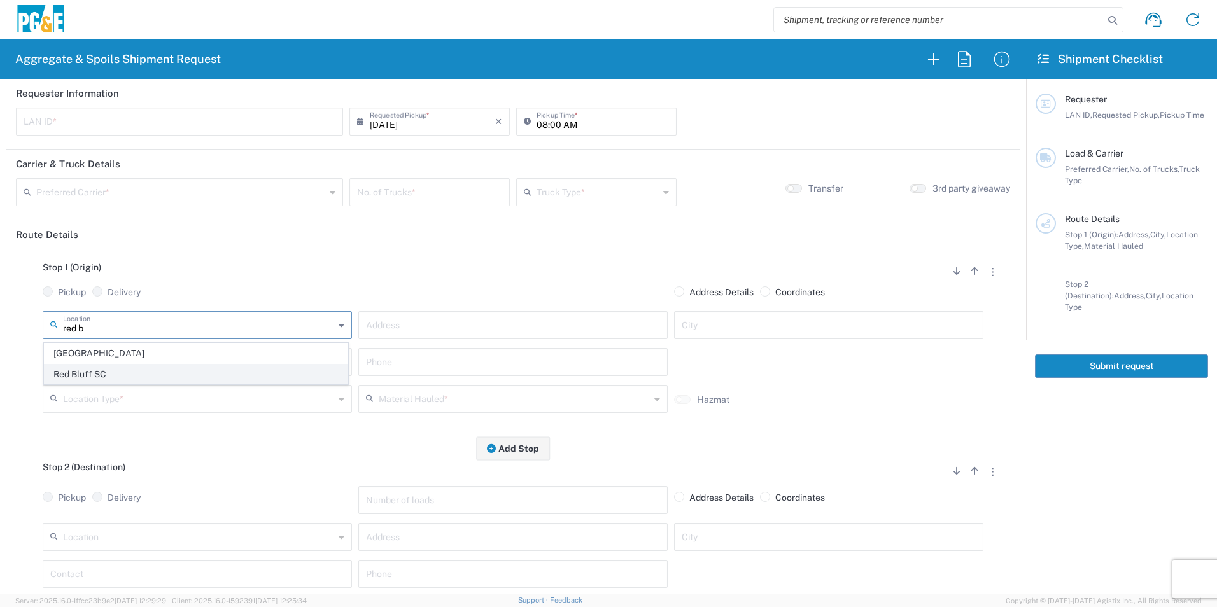
click at [141, 365] on span "Red Bluff SC" at bounding box center [196, 375] width 303 height 20
type input "Red Bluff SC"
type input "515 Luther Rd"
type input "[GEOGRAPHIC_DATA]"
type input "Business No Loading Dock"
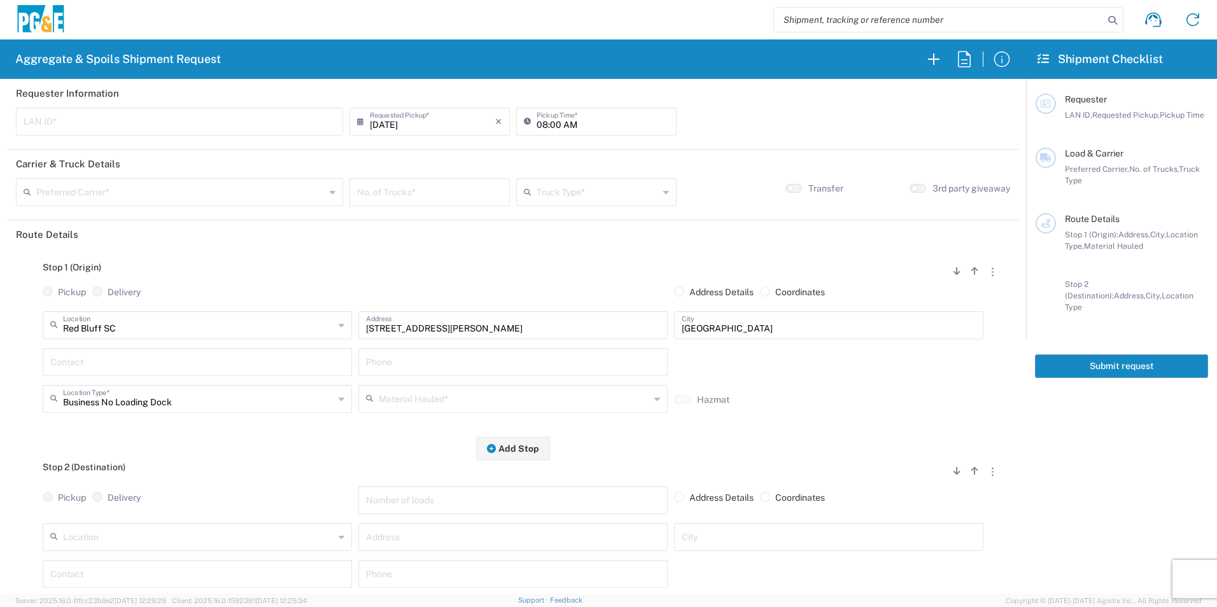
click at [167, 363] on input "text" at bounding box center [197, 361] width 294 height 22
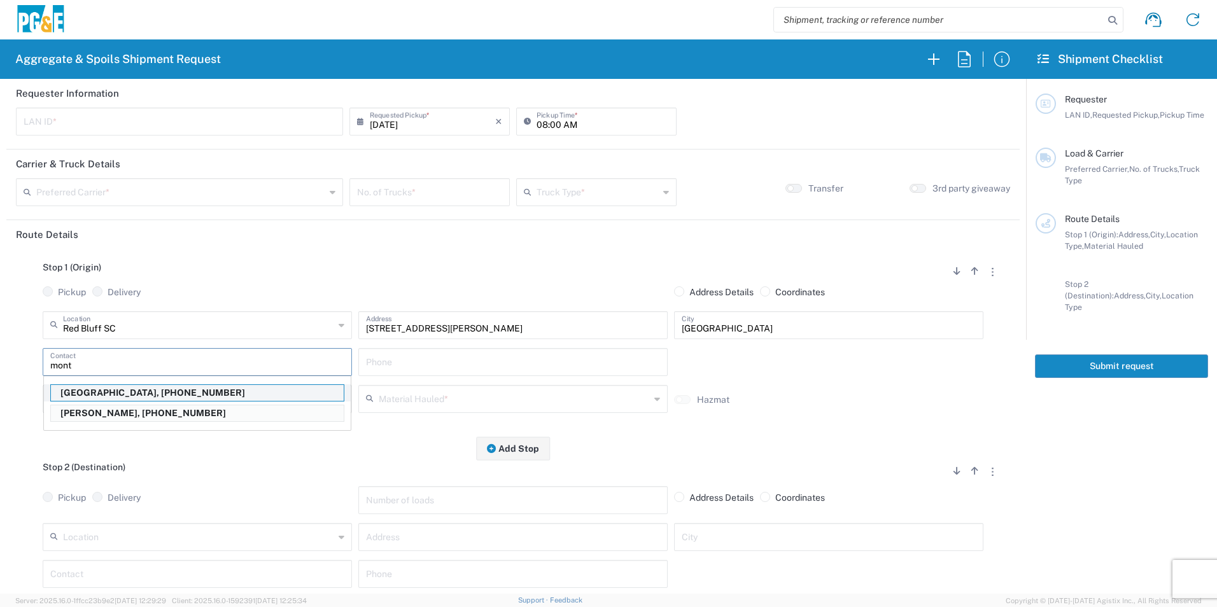
click at [152, 388] on p "Monte La Delle, 707-481-1498" at bounding box center [197, 393] width 293 height 16
type input "Monte La Delle"
type input "707-481-1498"
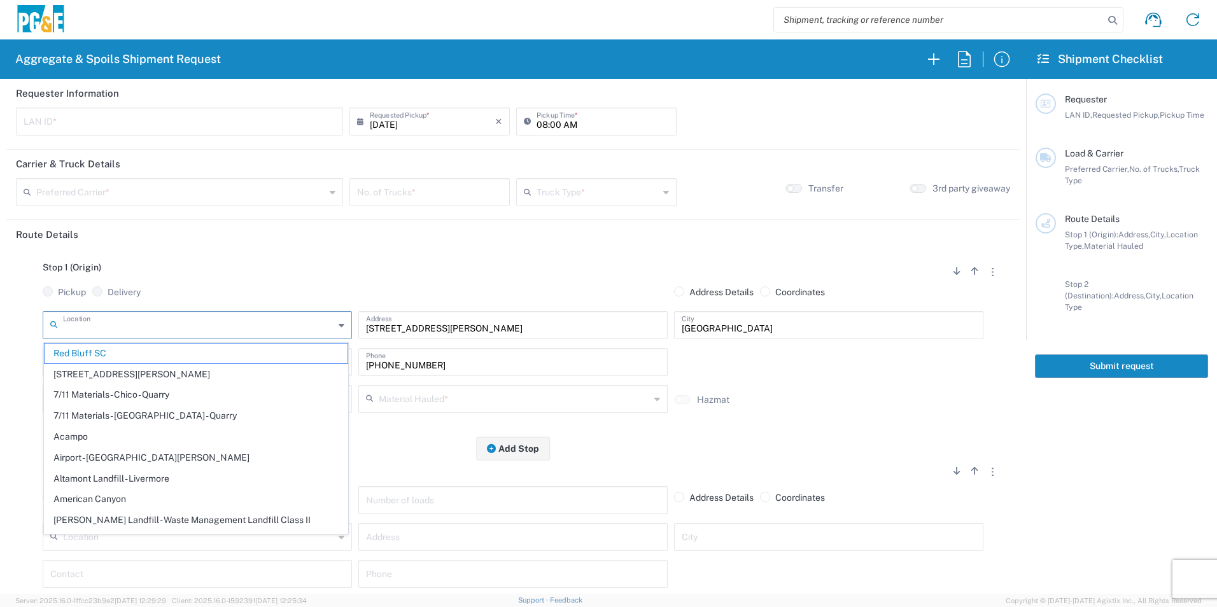
drag, startPoint x: 148, startPoint y: 326, endPoint x: 0, endPoint y: 307, distance: 148.9
click at [1, 307] on form "Requester Information LAN ID * 08/18/2025 × Requested Pickup * Cancel Apply 08:…" at bounding box center [513, 336] width 1026 height 515
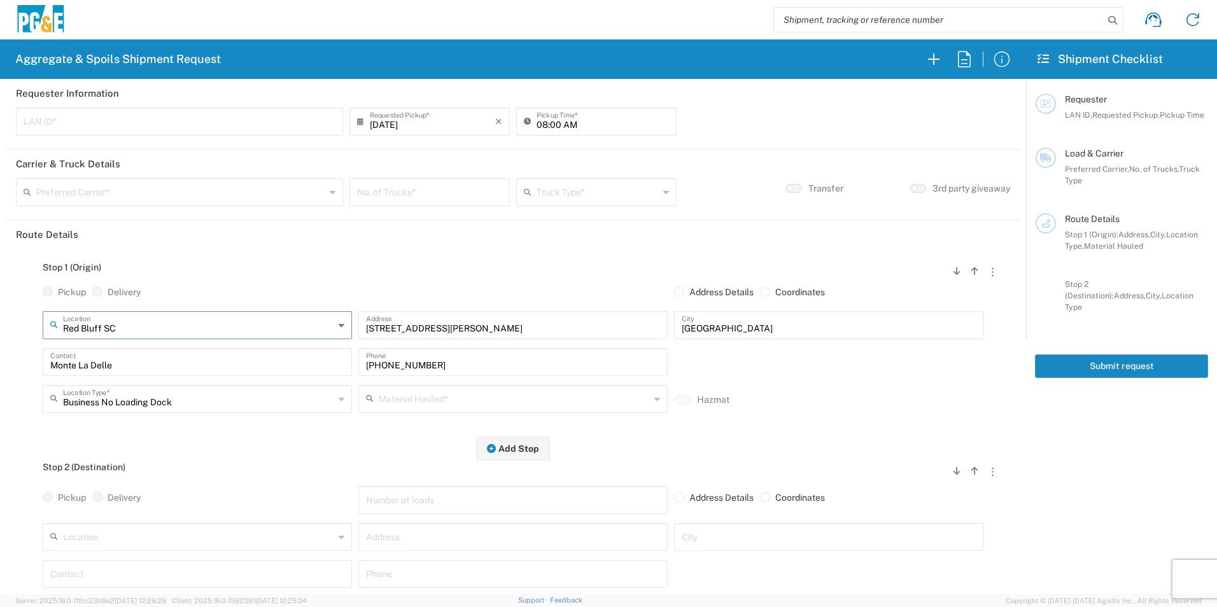
type input "Red Bluff SCa"
drag, startPoint x: 150, startPoint y: 326, endPoint x: 0, endPoint y: 309, distance: 151.1
click at [0, 305] on html "Aggregate & Spoils Shipment Request Requester Information LAN ID * 08/18/2025 ×…" at bounding box center [608, 303] width 1217 height 607
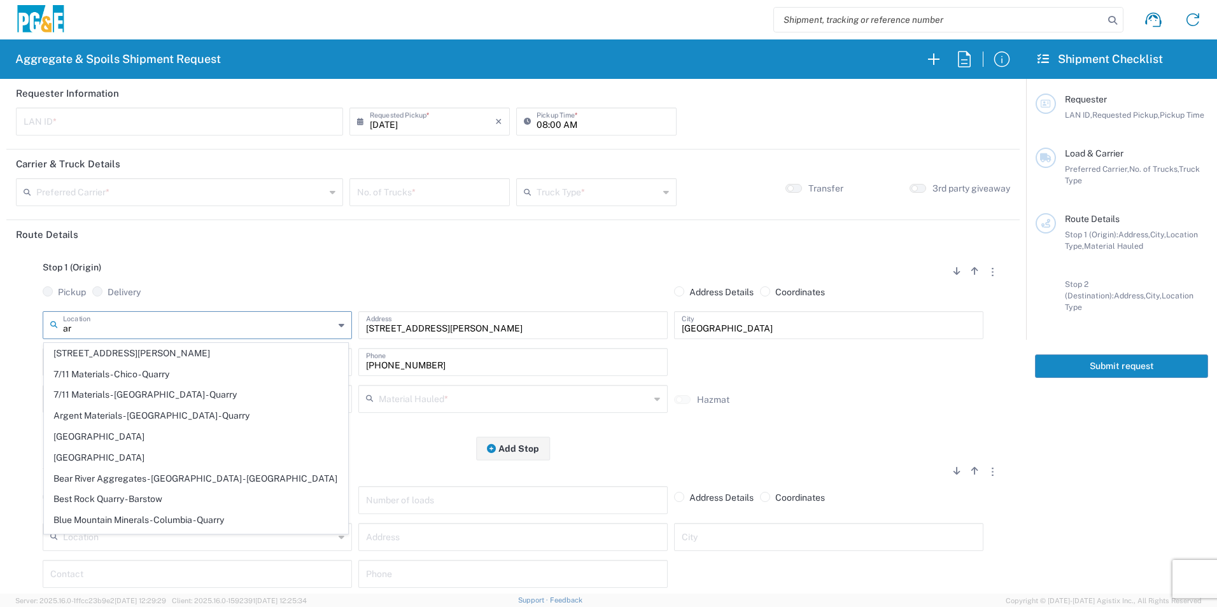
type input "a"
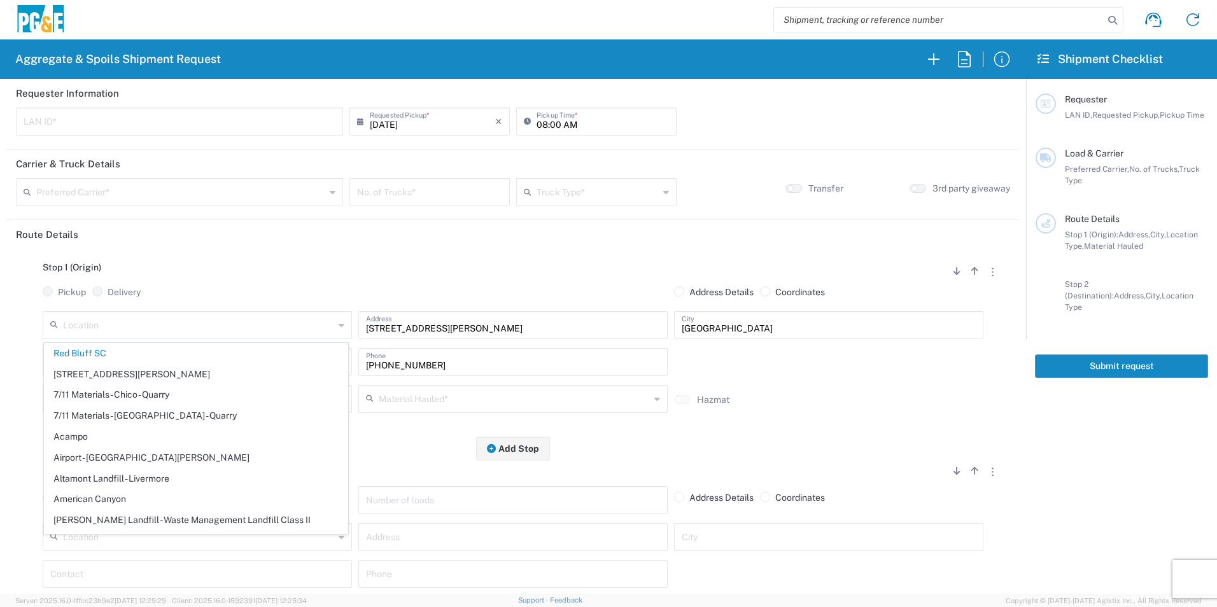
click at [256, 321] on input "text" at bounding box center [198, 324] width 271 height 22
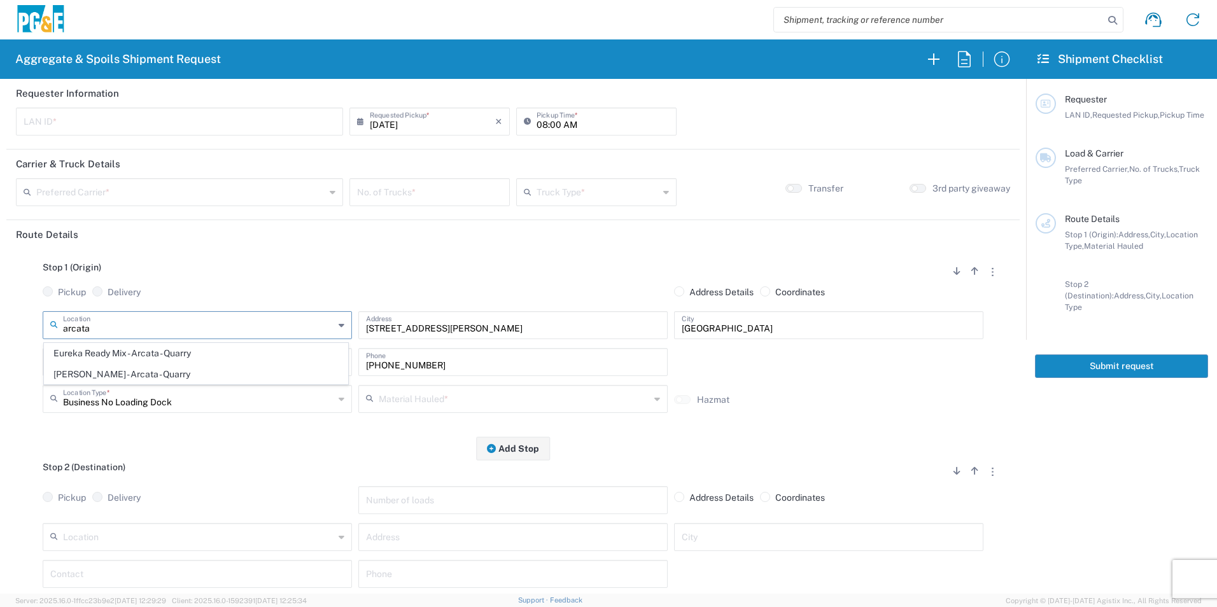
type input "arcata"
click at [361, 282] on div "Stop 1 (Origin) Add Stop Above Add Stop Below Remove Stop" at bounding box center [513, 274] width 994 height 24
drag, startPoint x: 175, startPoint y: 365, endPoint x: 0, endPoint y: 337, distance: 177.2
click at [0, 338] on html "Aggregate & Spoils Shipment Request Requester Information LAN ID * 08/18/2025 ×…" at bounding box center [608, 303] width 1217 height 607
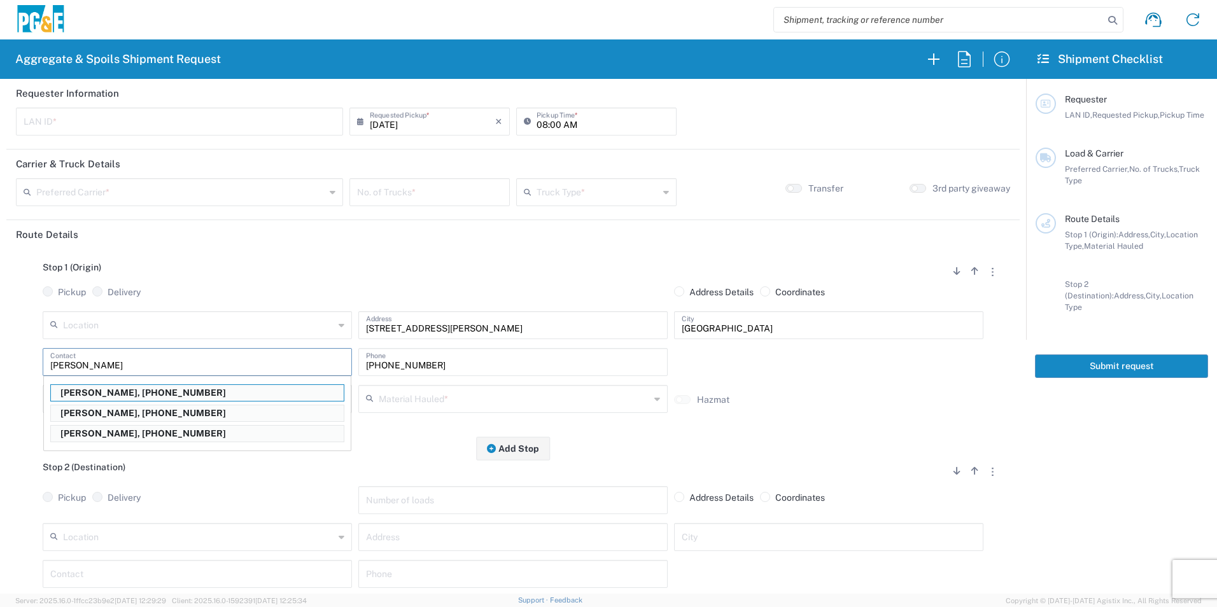
click at [113, 428] on p "Chris Fales, 707-367-0435" at bounding box center [197, 434] width 293 height 16
type input "Chris Fales"
type input "707-367-0435"
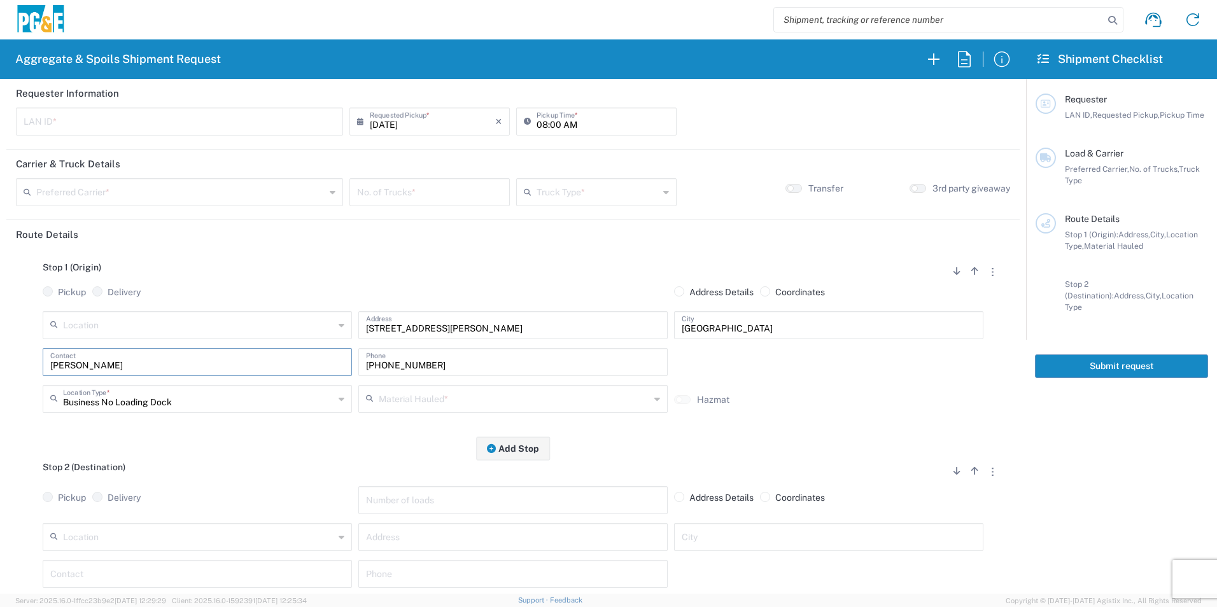
drag, startPoint x: 195, startPoint y: 365, endPoint x: 0, endPoint y: 352, distance: 195.8
click at [0, 356] on html "Aggregate & Spoils Shipment Request Requester Information LAN ID * 08/18/2025 ×…" at bounding box center [608, 303] width 1217 height 607
click at [75, 392] on p "Monte La Delle, 707-481-1498" at bounding box center [197, 393] width 293 height 16
type input "Monte La Delle"
type input "707-481-1498"
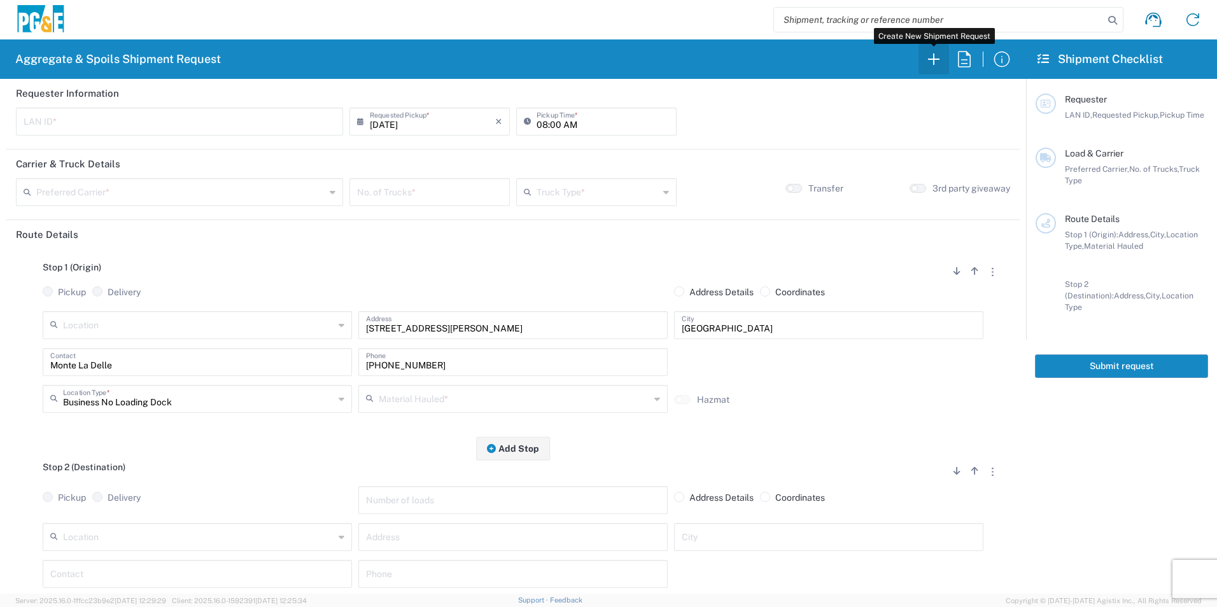
click at [934, 62] on icon "button" at bounding box center [933, 59] width 20 height 20
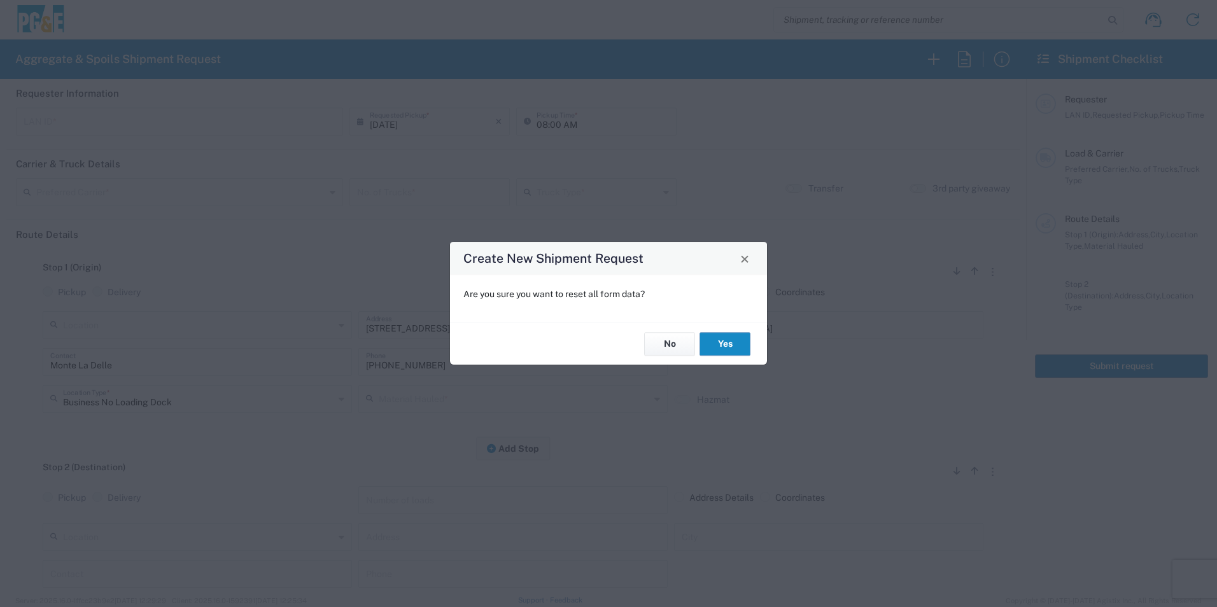
drag, startPoint x: 720, startPoint y: 344, endPoint x: 923, endPoint y: 25, distance: 377.1
click at [720, 343] on button "Yes" at bounding box center [724, 344] width 51 height 24
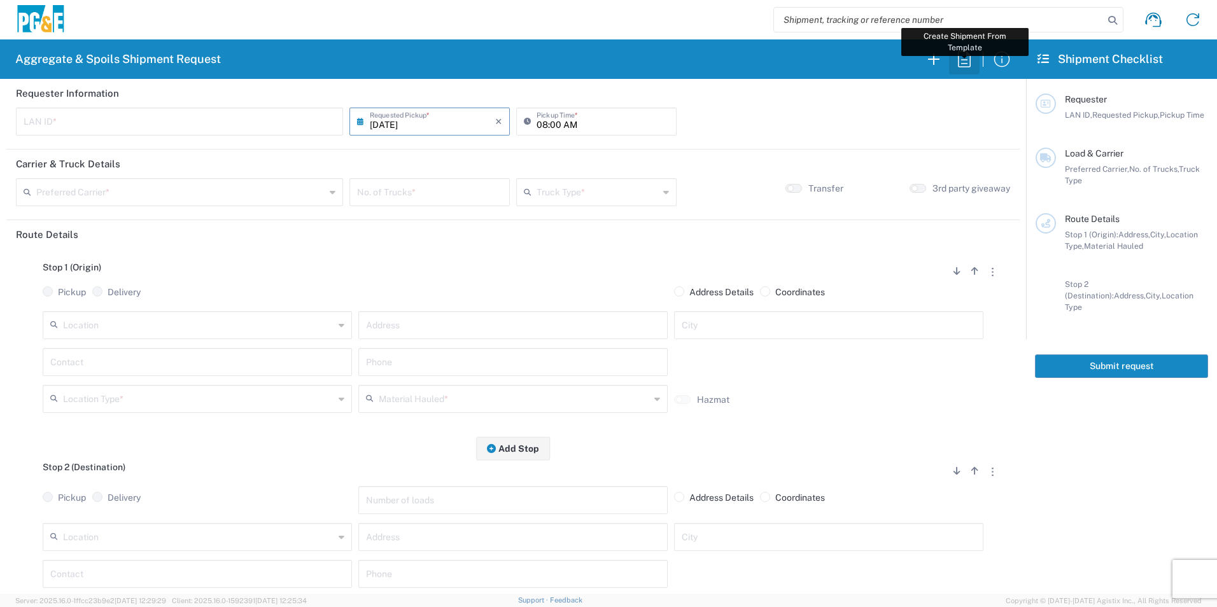
click at [970, 55] on icon "button" at bounding box center [964, 59] width 20 height 20
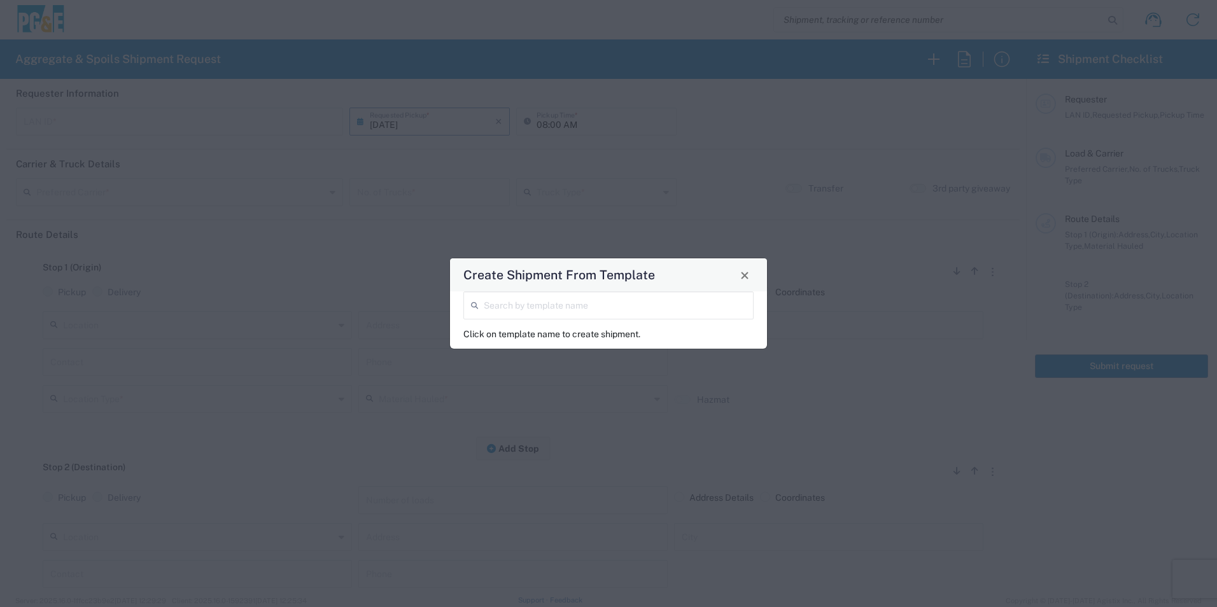
click at [692, 305] on input "search" at bounding box center [615, 304] width 262 height 22
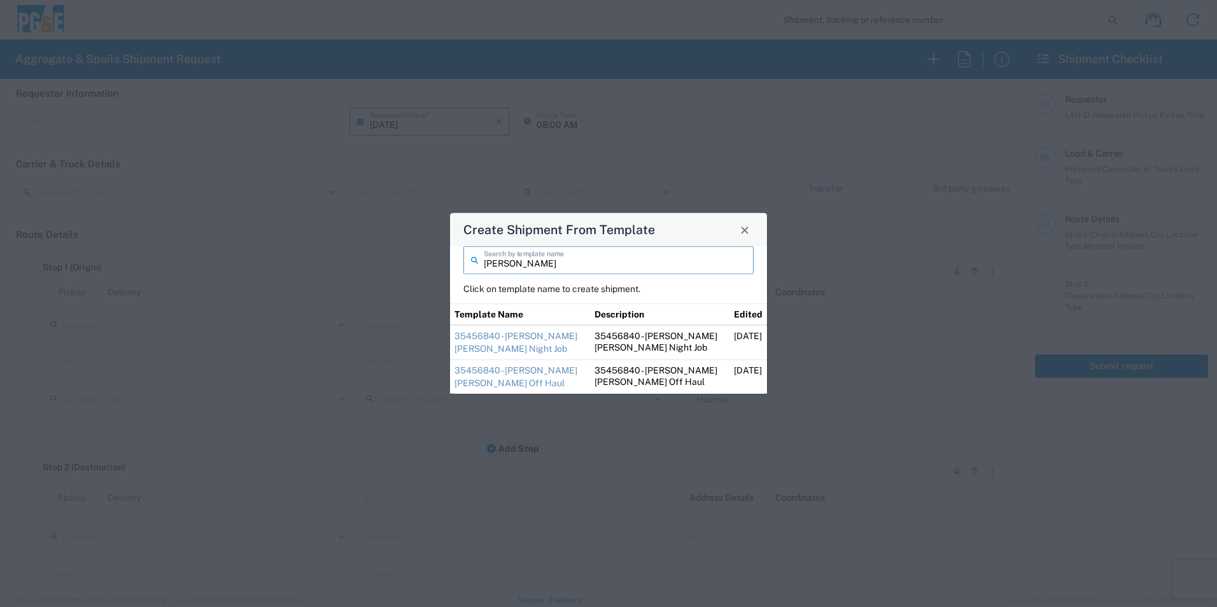
type input "jim"
click at [528, 333] on link "35456840 - [PERSON_NAME] [PERSON_NAME] Night Job" at bounding box center [515, 342] width 123 height 23
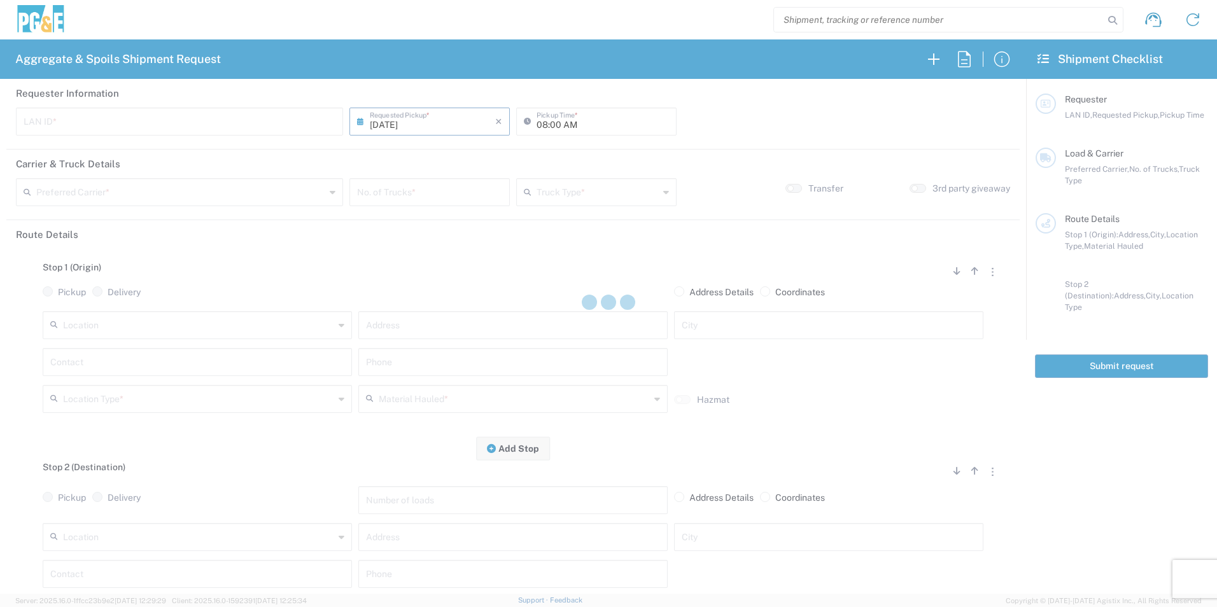
type input "CUSC"
type input "09:00 PM"
type input "[PERSON_NAME] Trucking"
type input "Super Dump"
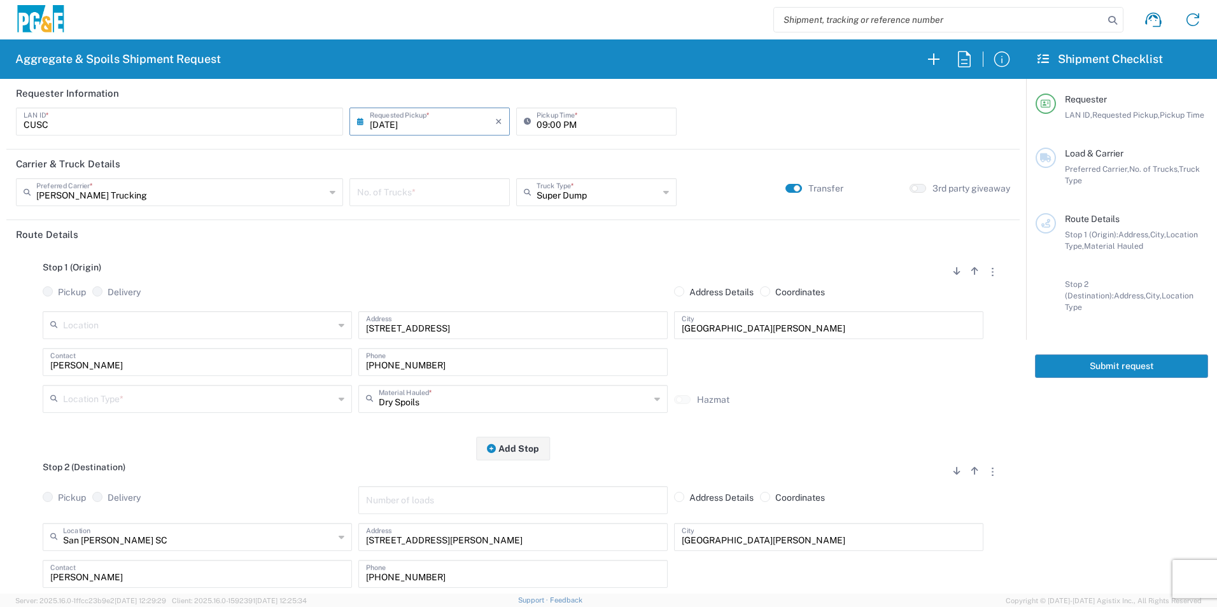
click at [388, 195] on input "number" at bounding box center [429, 191] width 145 height 22
type input "2"
click at [109, 399] on input "text" at bounding box center [198, 398] width 271 height 22
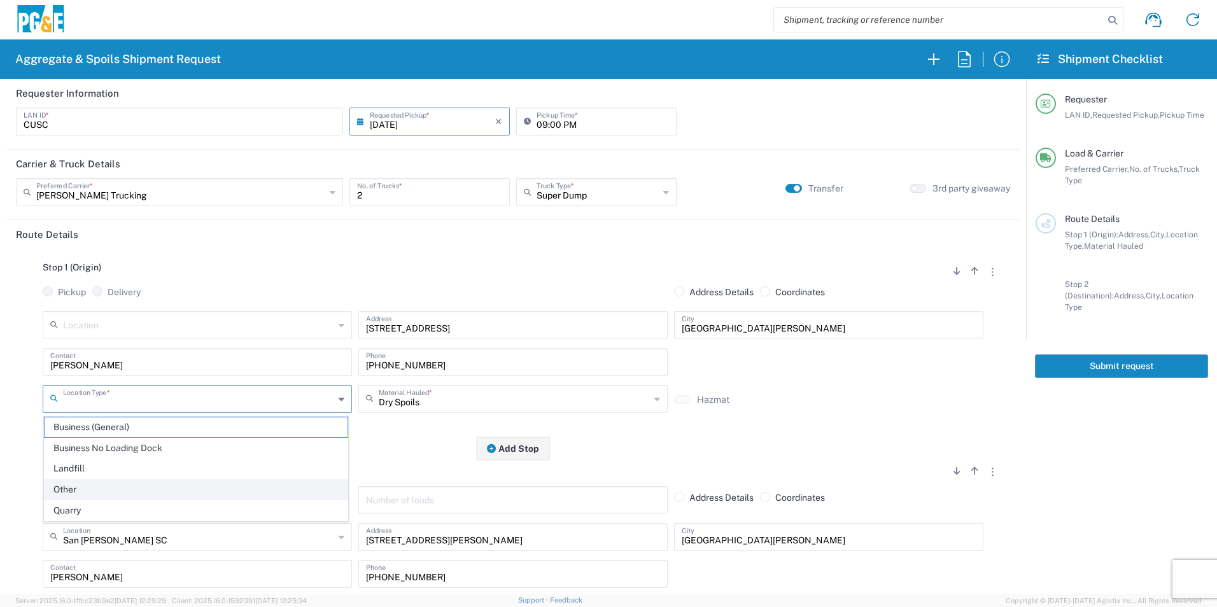
click at [81, 487] on span "Other" at bounding box center [196, 490] width 303 height 20
type input "Other"
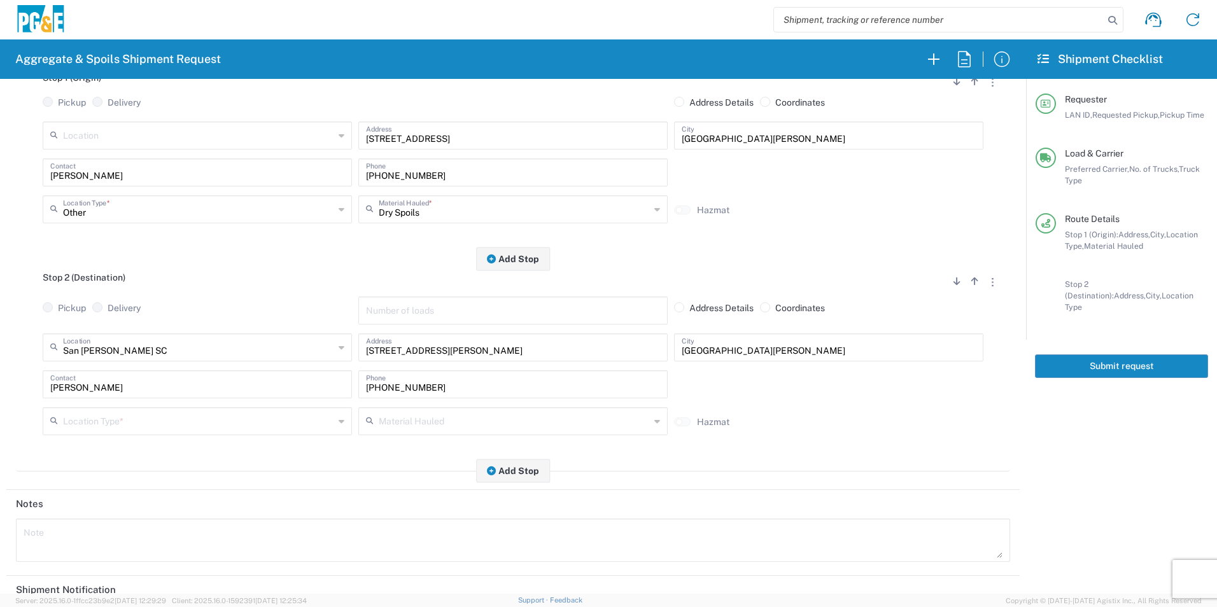
scroll to position [191, 0]
click at [129, 421] on input "text" at bounding box center [198, 419] width 271 height 22
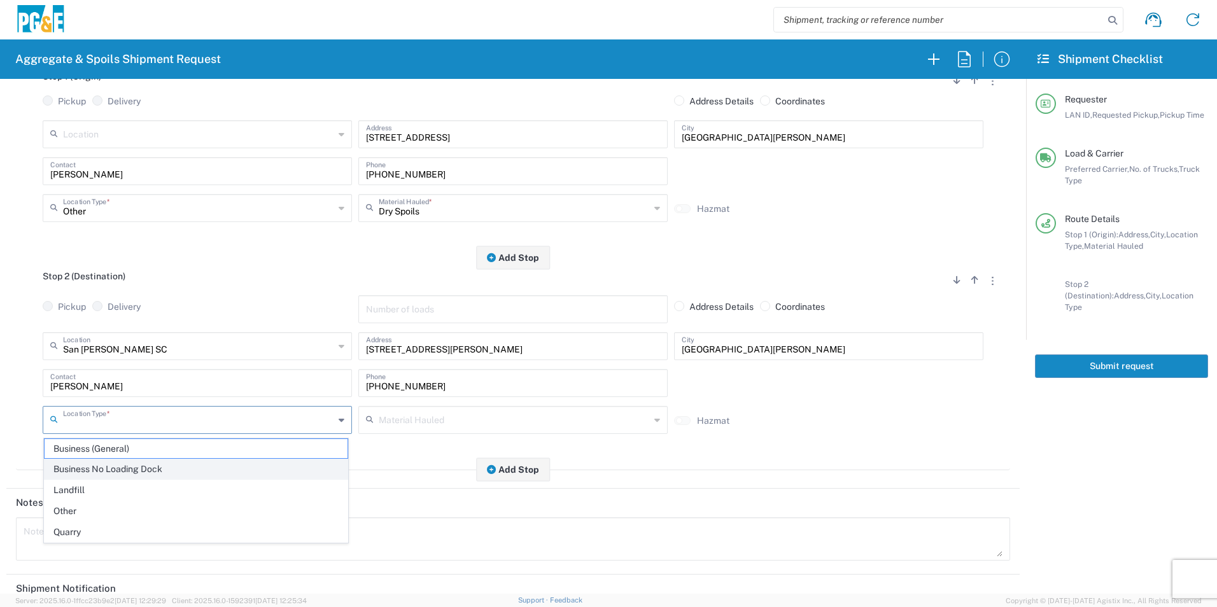
click at [111, 464] on span "Business No Loading Dock" at bounding box center [196, 469] width 303 height 20
type input "Business No Loading Dock"
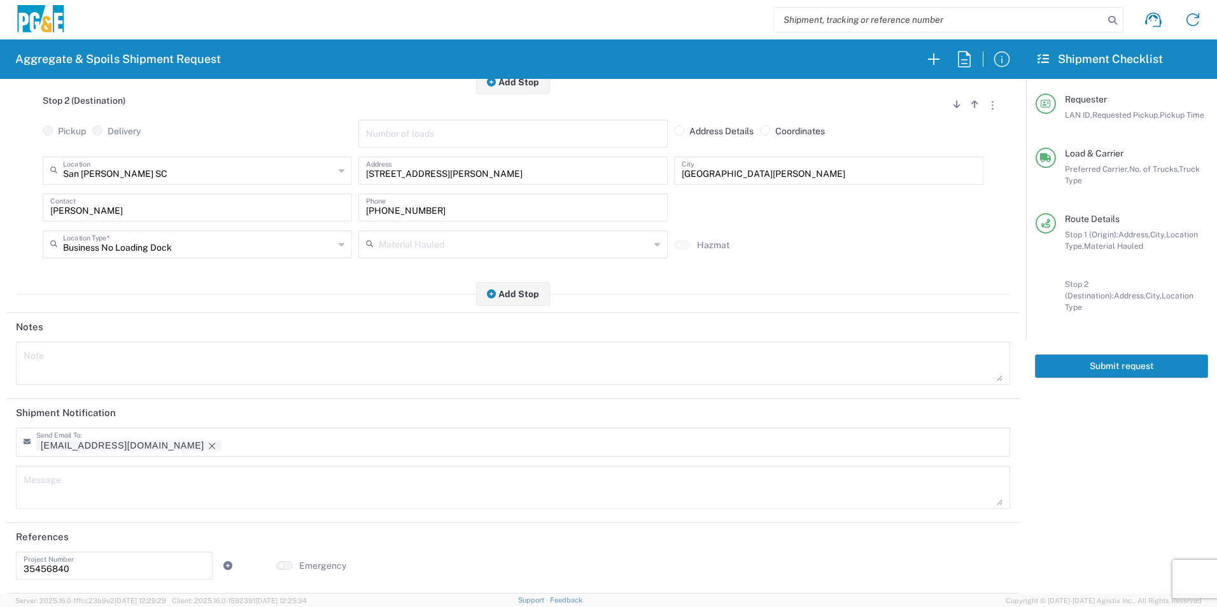
scroll to position [368, 0]
click at [207, 442] on icon "Remove tag" at bounding box center [212, 446] width 10 height 10
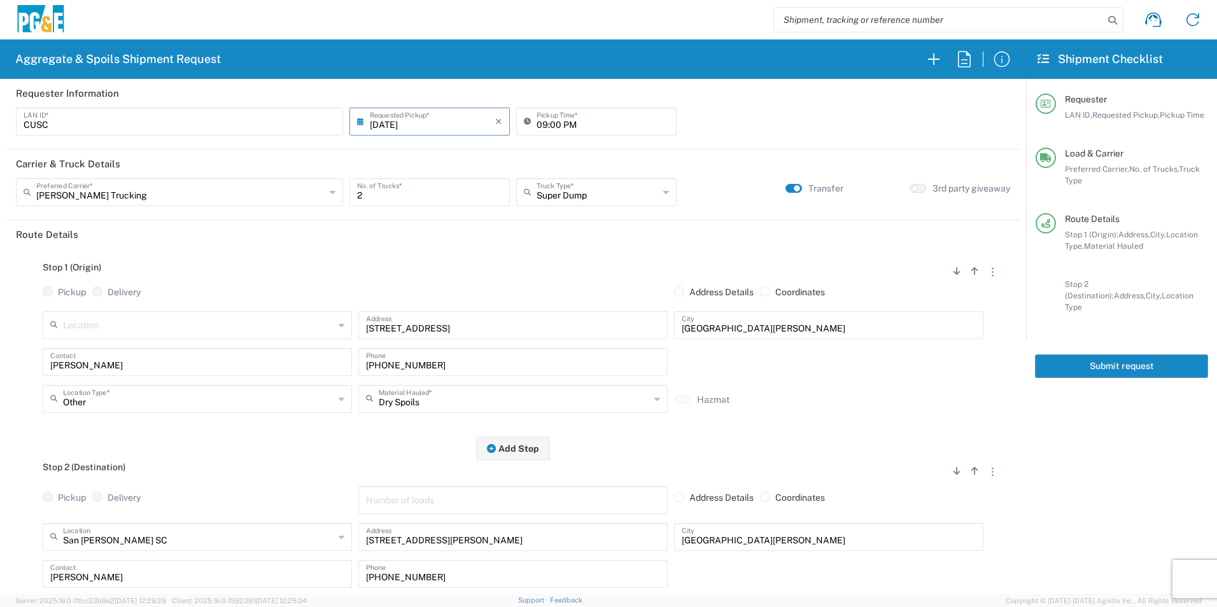
click at [1081, 354] on button "Submit request" at bounding box center [1121, 366] width 173 height 24
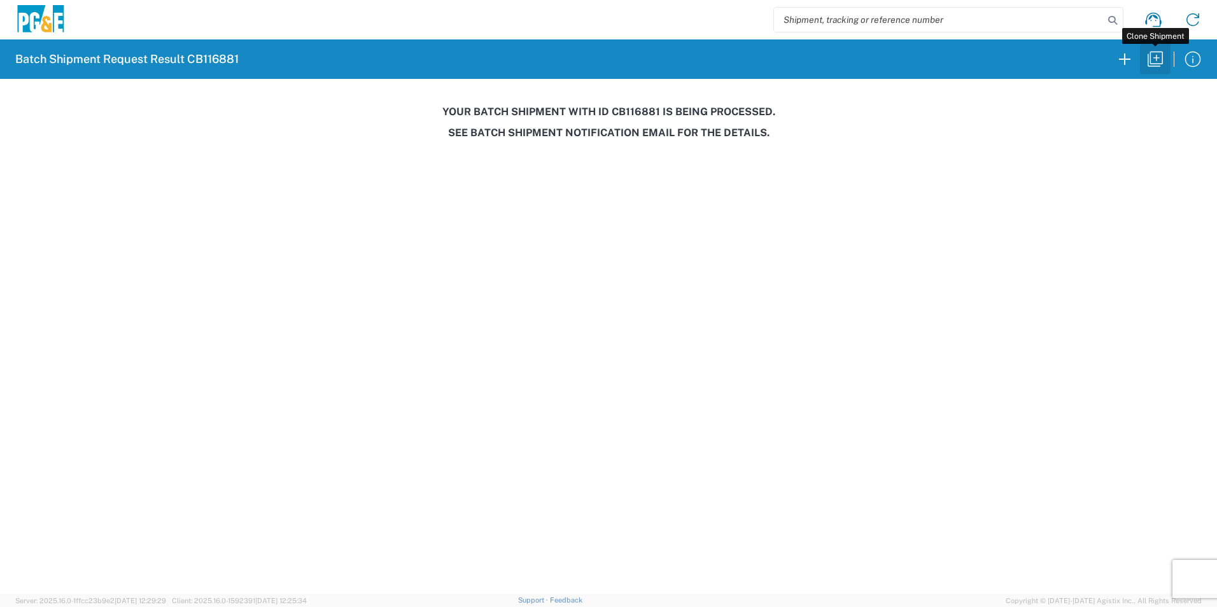
click at [1158, 60] on icon "button" at bounding box center [1155, 59] width 20 height 20
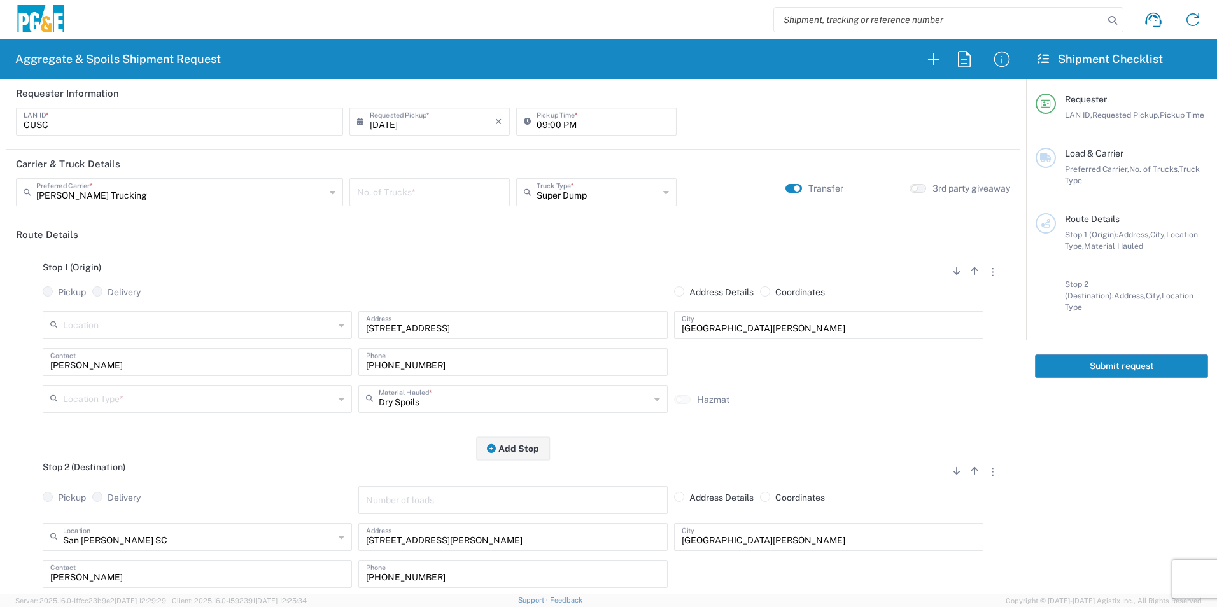
click at [385, 119] on input "[DATE]" at bounding box center [432, 120] width 125 height 22
drag, startPoint x: 413, startPoint y: 236, endPoint x: 417, endPoint y: 224, distance: 12.9
click at [413, 235] on span "19" at bounding box center [410, 237] width 18 height 18
type input "08/19/2025"
click at [427, 193] on input "number" at bounding box center [429, 191] width 145 height 22
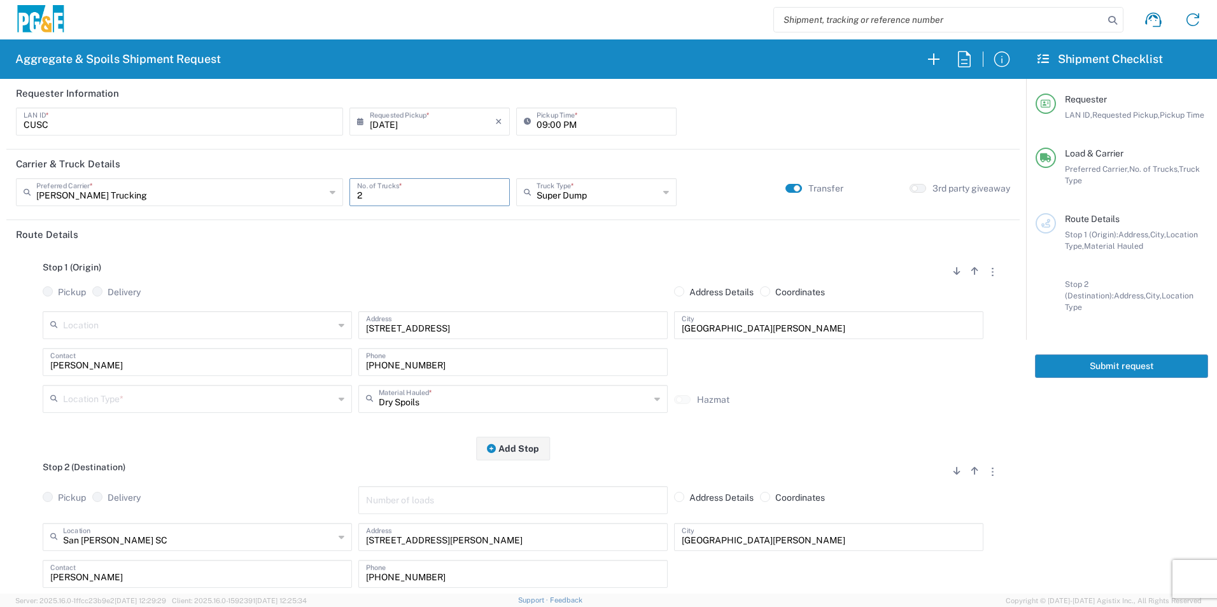
type input "2"
click at [176, 391] on input "text" at bounding box center [198, 398] width 271 height 22
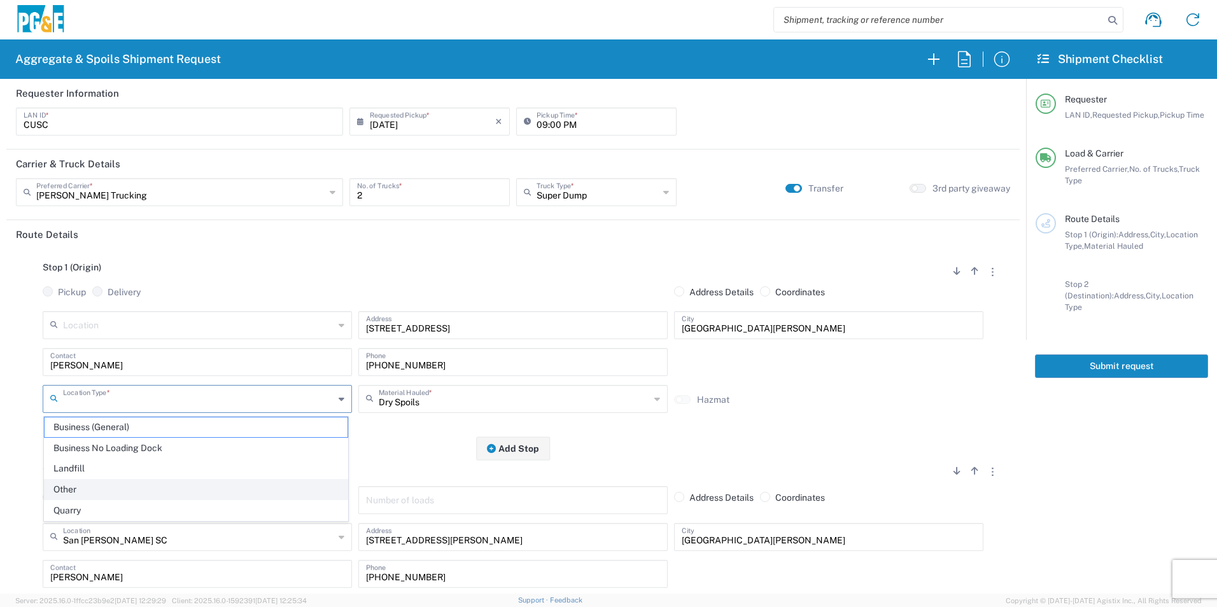
click at [101, 485] on span "Other" at bounding box center [196, 490] width 303 height 20
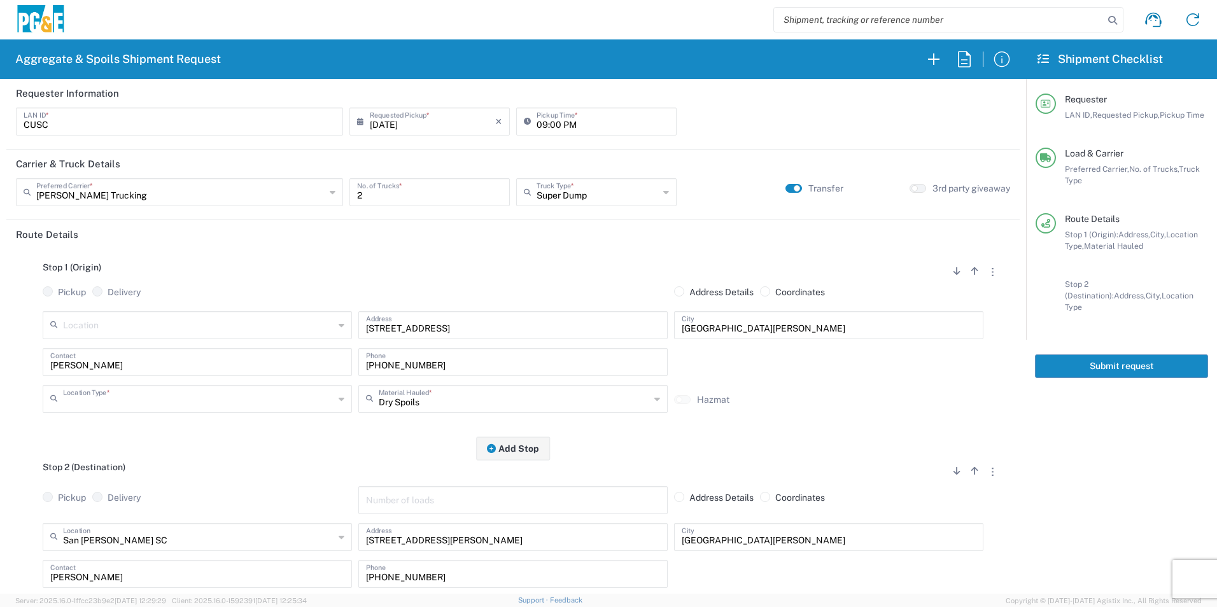
type input "Other"
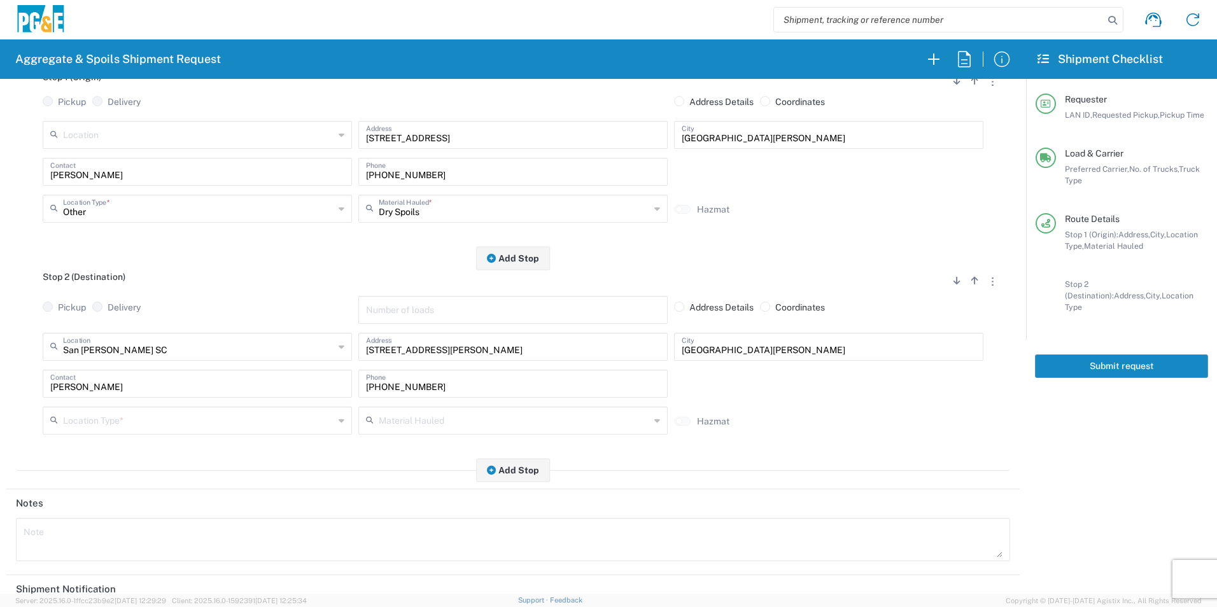
scroll to position [191, 0]
drag, startPoint x: 120, startPoint y: 417, endPoint x: 150, endPoint y: 424, distance: 30.1
click at [120, 416] on input "text" at bounding box center [198, 419] width 271 height 22
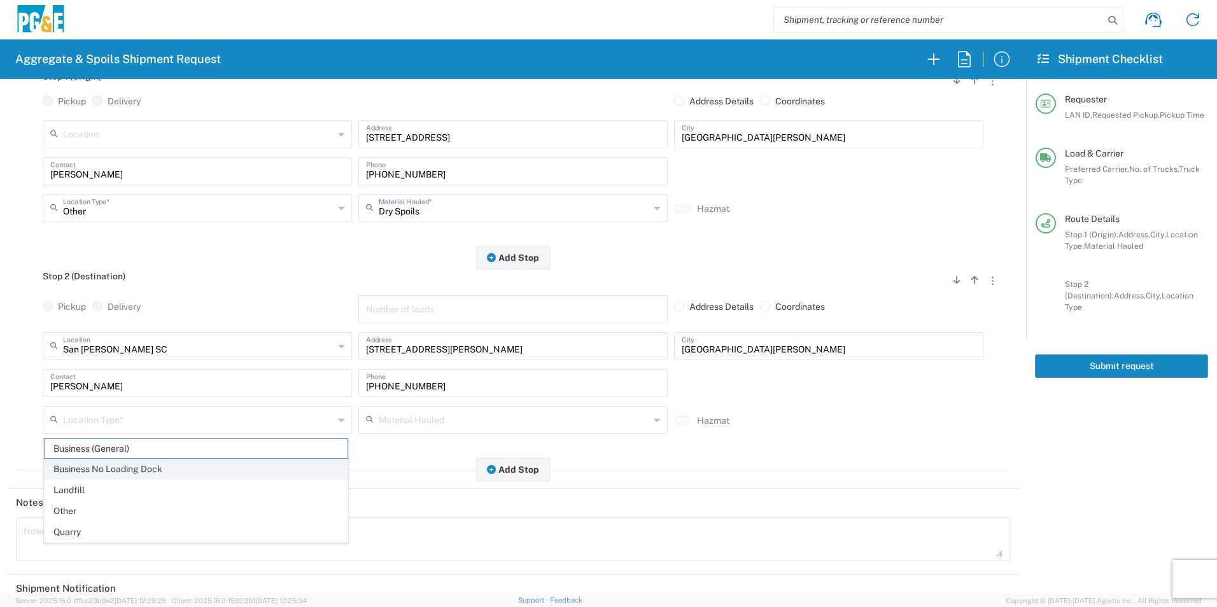
click at [113, 474] on span "Business No Loading Dock" at bounding box center [196, 469] width 303 height 20
type input "Business No Loading Dock"
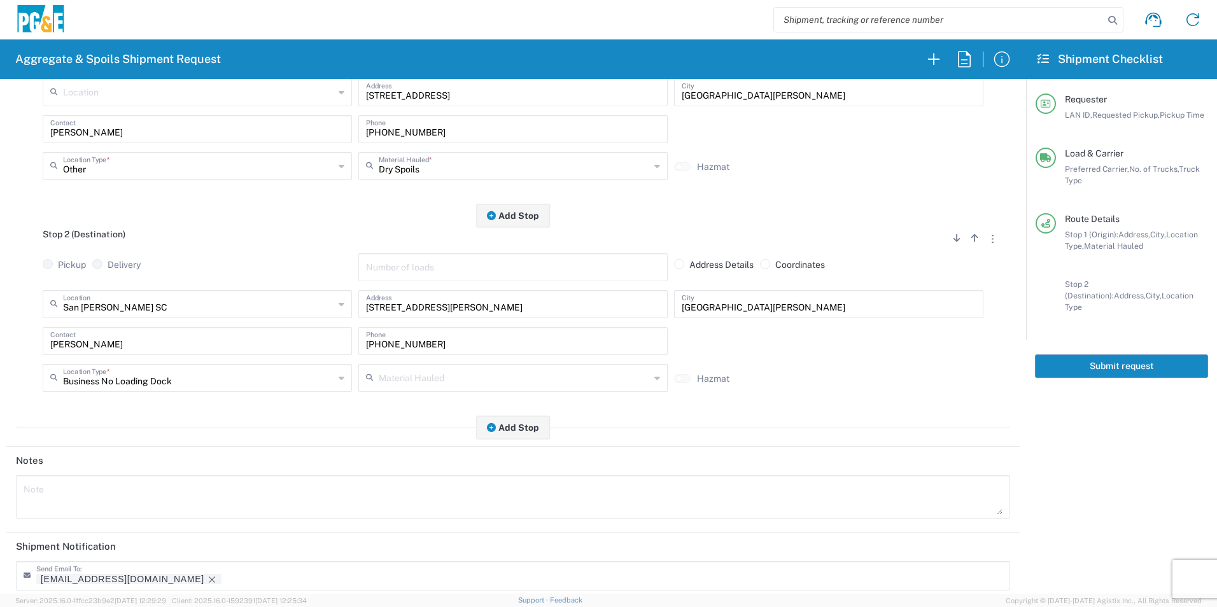
scroll to position [368, 0]
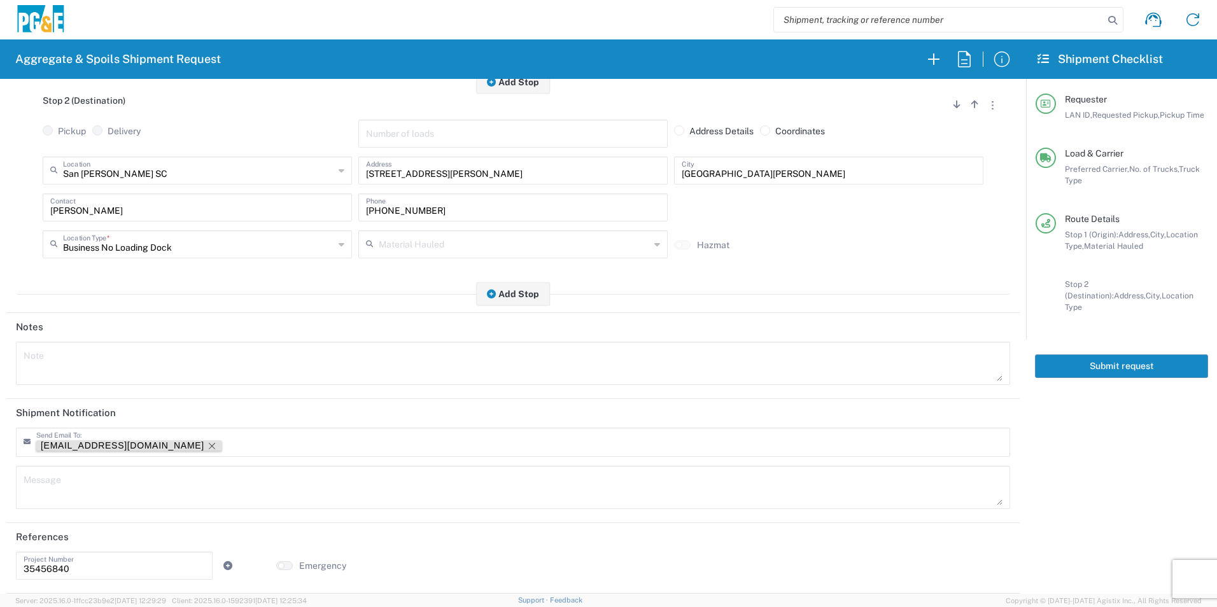
click at [207, 445] on icon "Remove tag" at bounding box center [212, 446] width 10 height 10
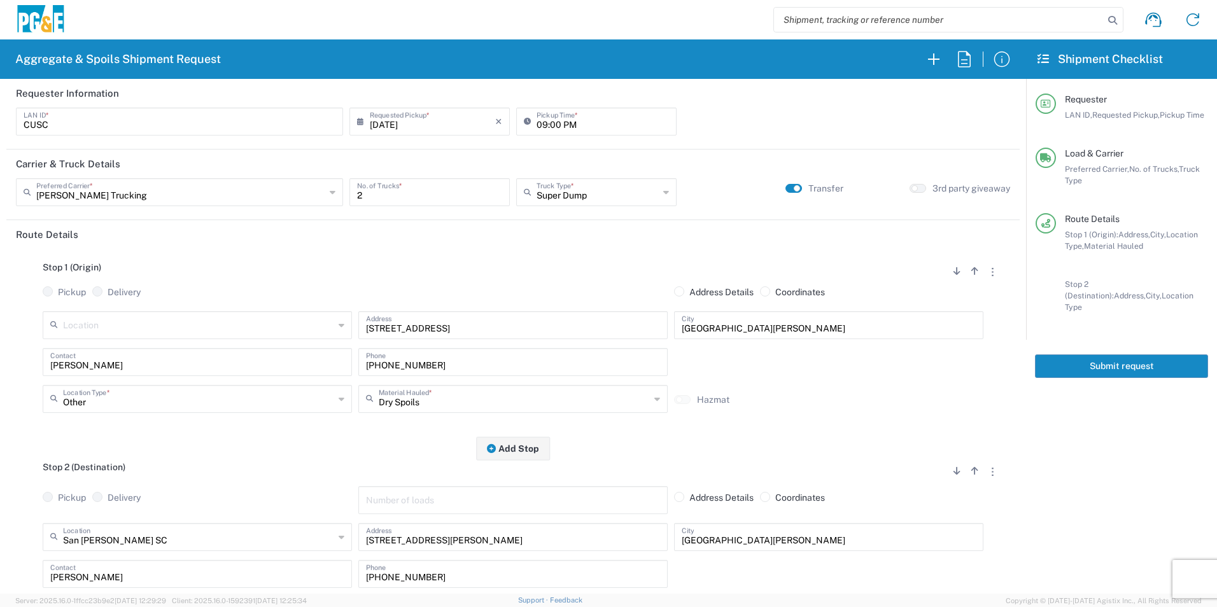
click at [1079, 354] on button "Submit request" at bounding box center [1121, 366] width 173 height 24
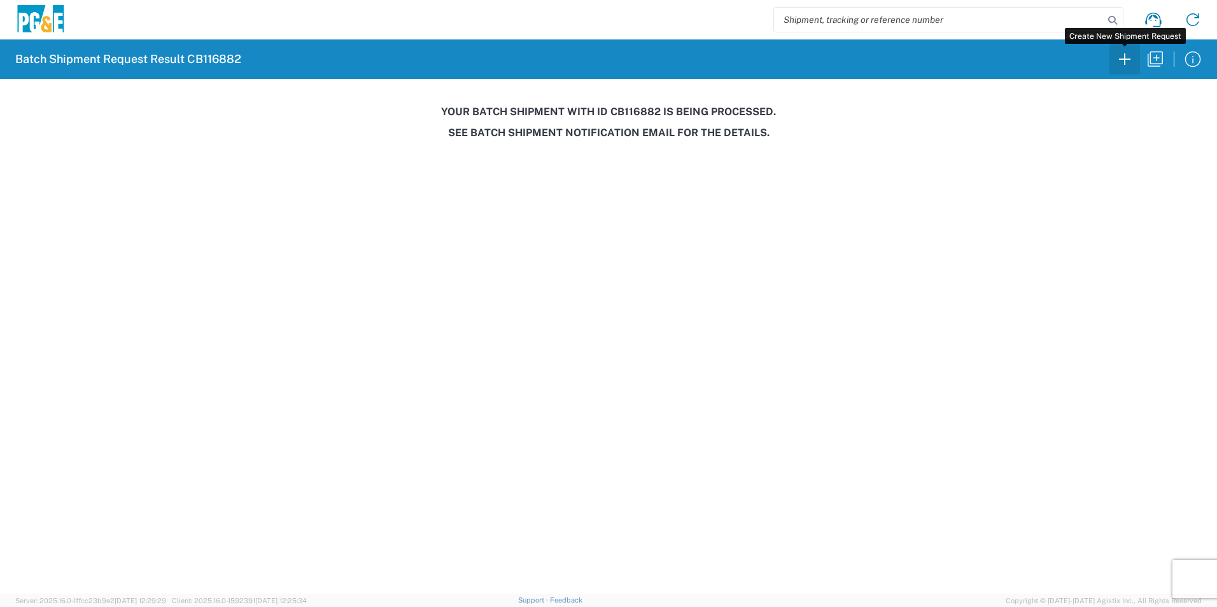
click at [1120, 59] on icon "button" at bounding box center [1124, 59] width 20 height 20
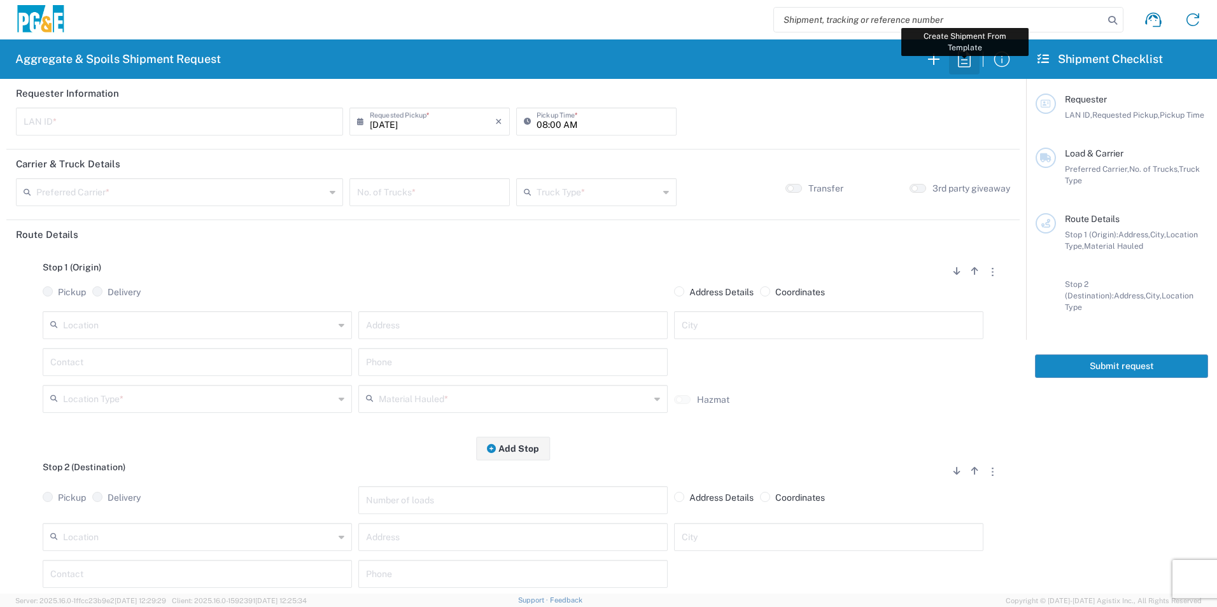
click at [960, 59] on icon "button" at bounding box center [964, 59] width 20 height 20
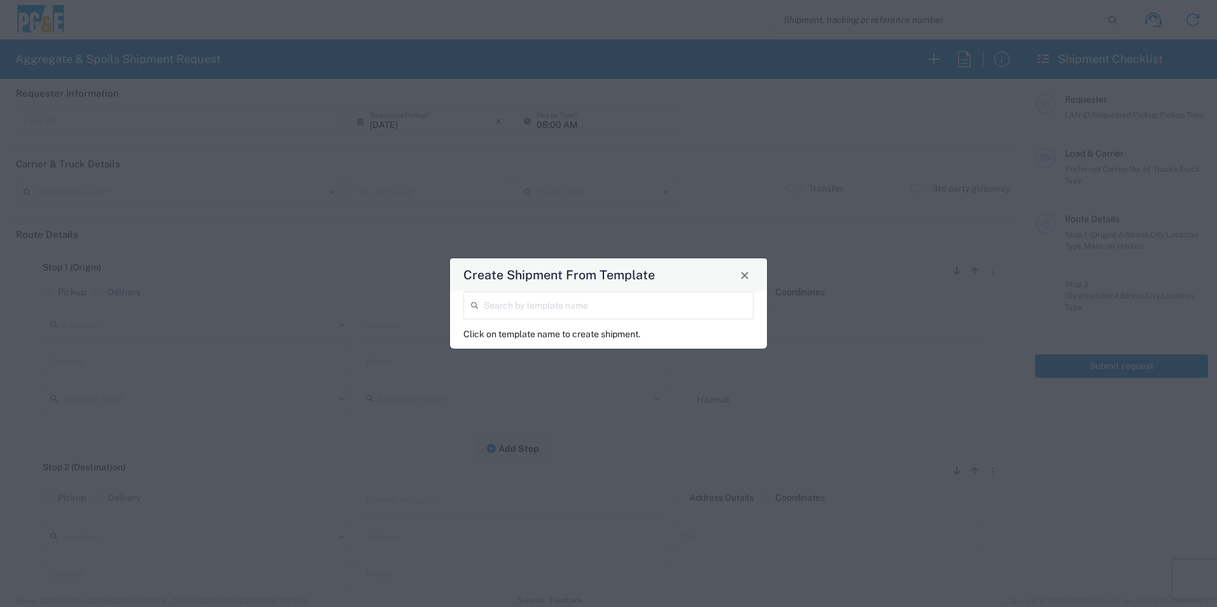
click at [640, 311] on input "search" at bounding box center [615, 304] width 262 height 22
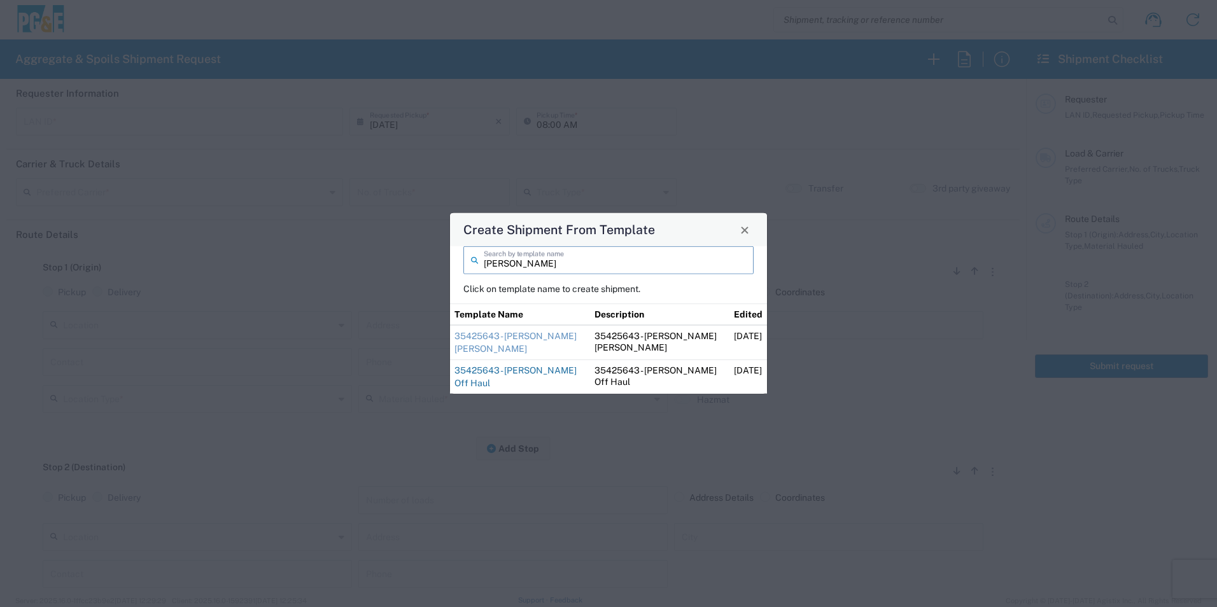
type input "sean"
click at [514, 367] on link "35425643 - [PERSON_NAME] Off Haul" at bounding box center [515, 376] width 122 height 23
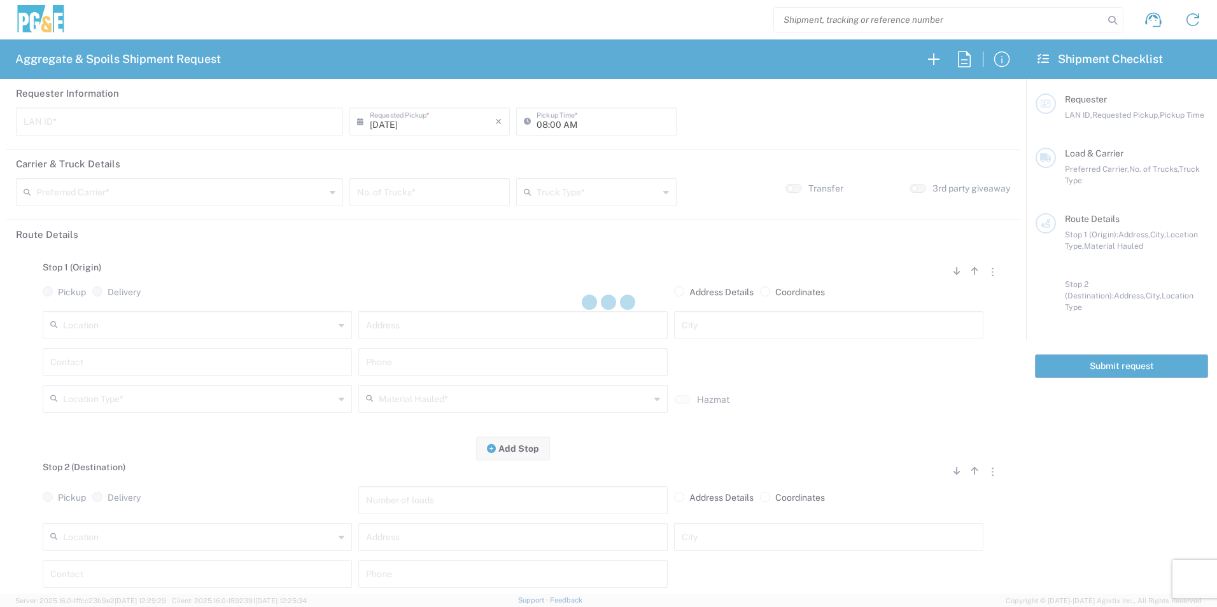
type input "CSGA"
type input "07:00 AM"
type input "[PERSON_NAME] Trucking"
type input "10 Yard Dump Truck"
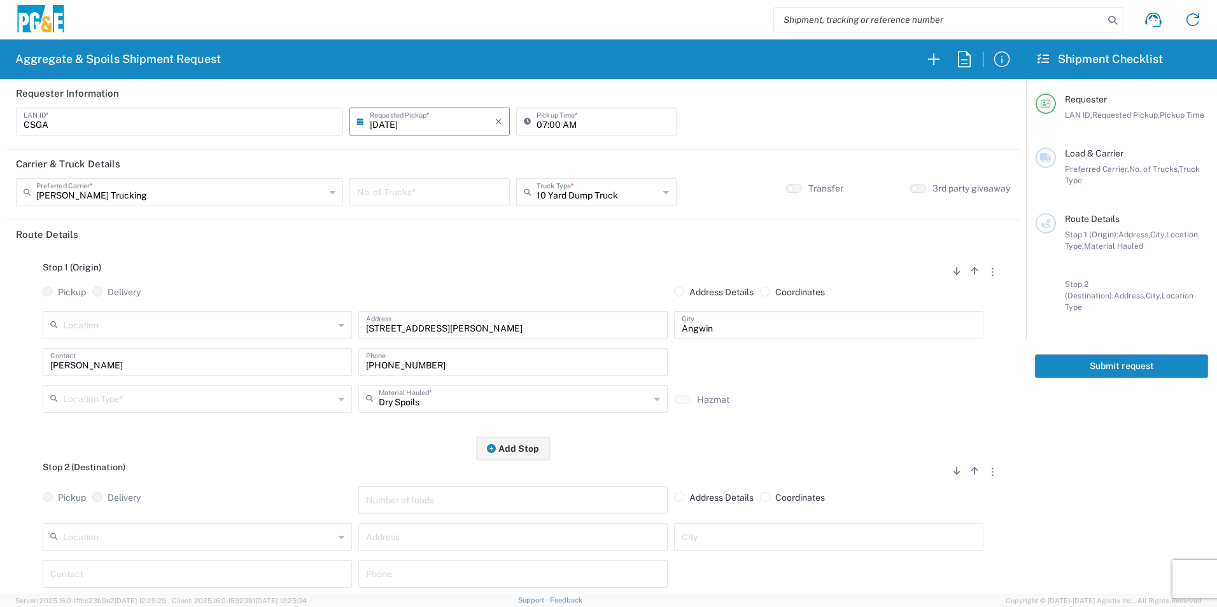
click at [479, 196] on input "number" at bounding box center [429, 191] width 145 height 22
type input "3"
click at [150, 395] on input "text" at bounding box center [198, 398] width 271 height 22
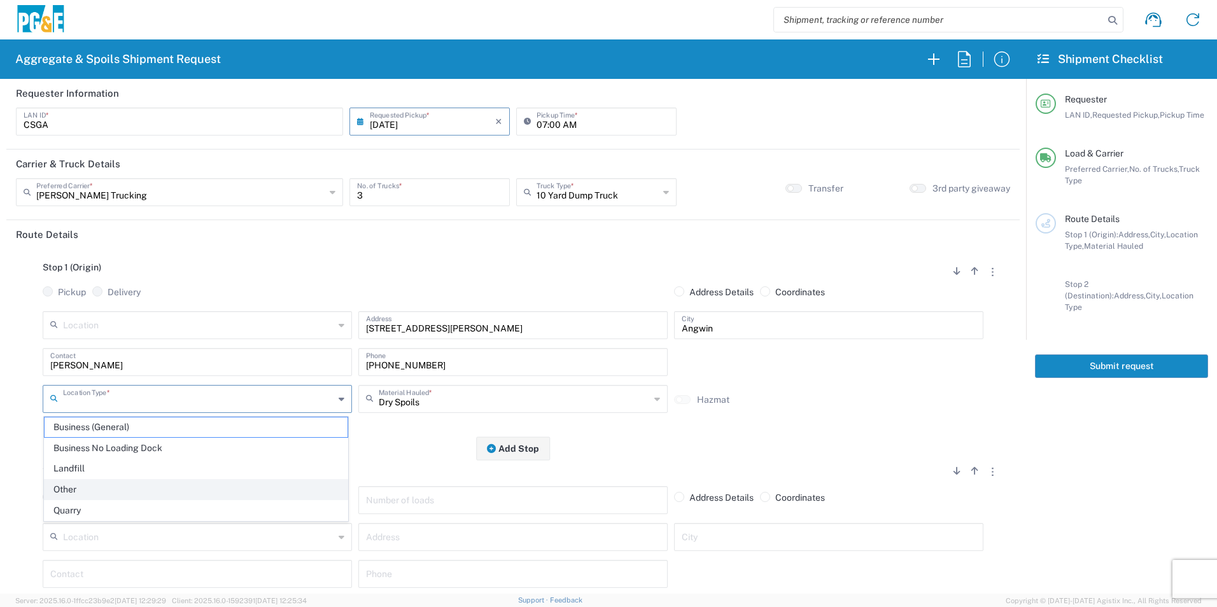
click at [95, 482] on span "Other" at bounding box center [196, 490] width 303 height 20
type input "Other"
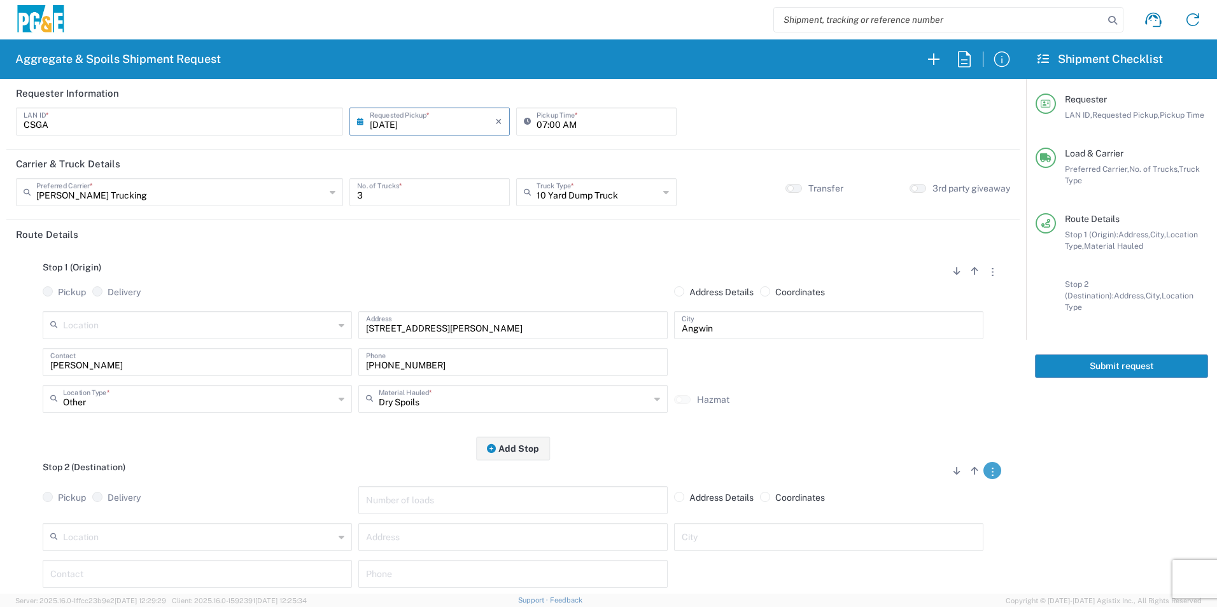
click at [983, 475] on button "button" at bounding box center [992, 470] width 18 height 17
click at [940, 552] on link "Remove Stop" at bounding box center [931, 550] width 67 height 10
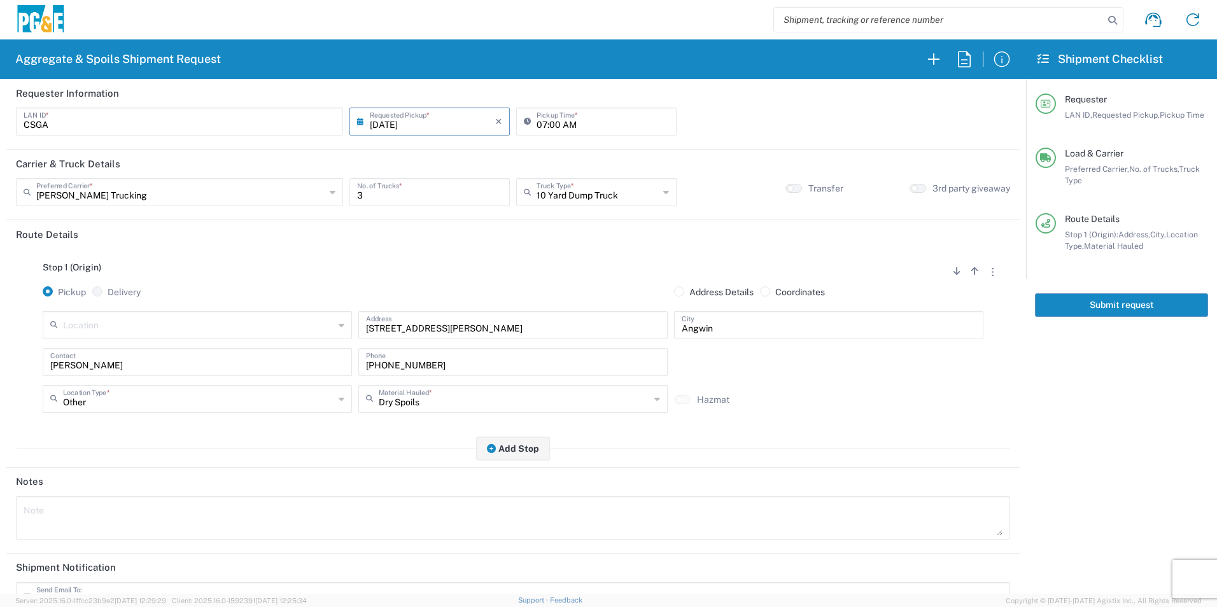
scroll to position [155, 0]
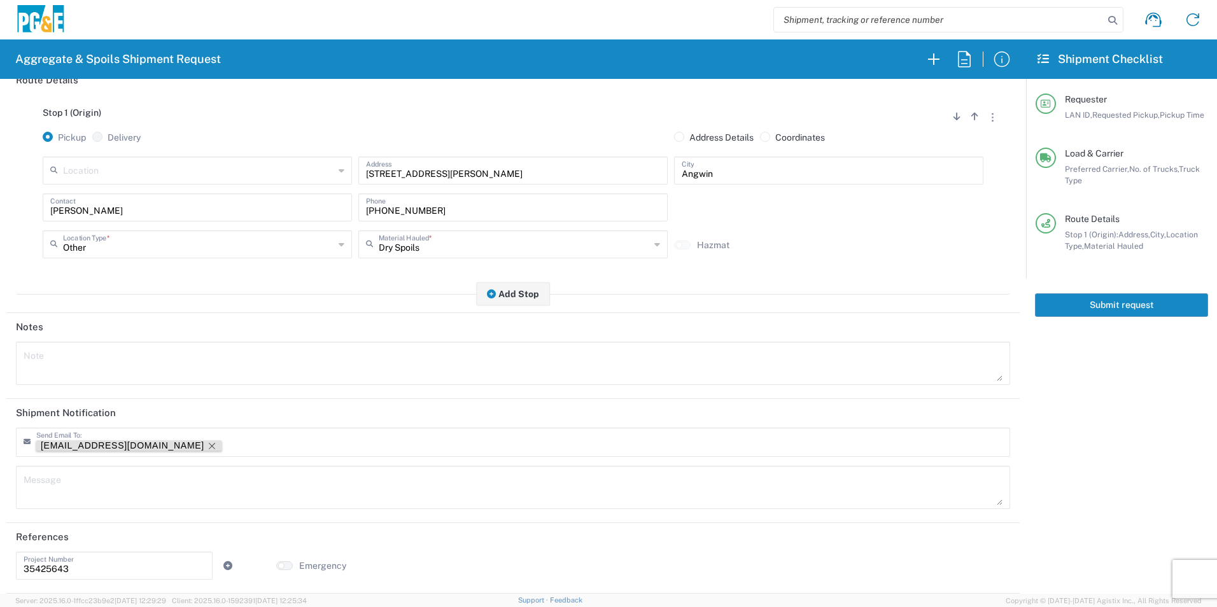
click at [207, 444] on icon "Remove tag" at bounding box center [212, 446] width 10 height 10
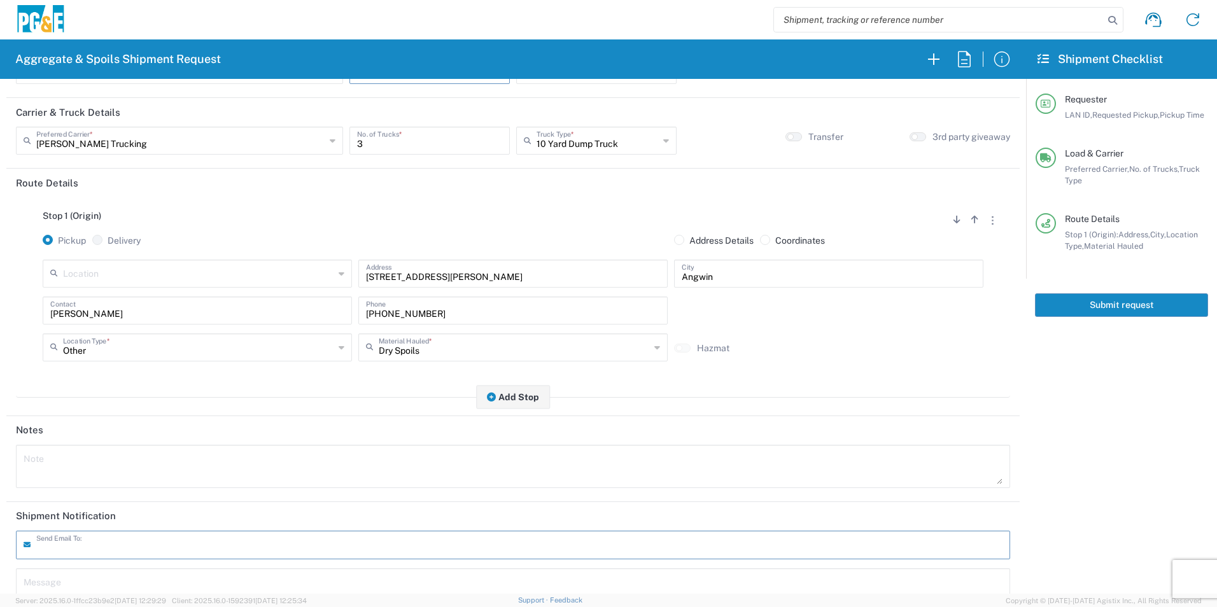
scroll to position [0, 0]
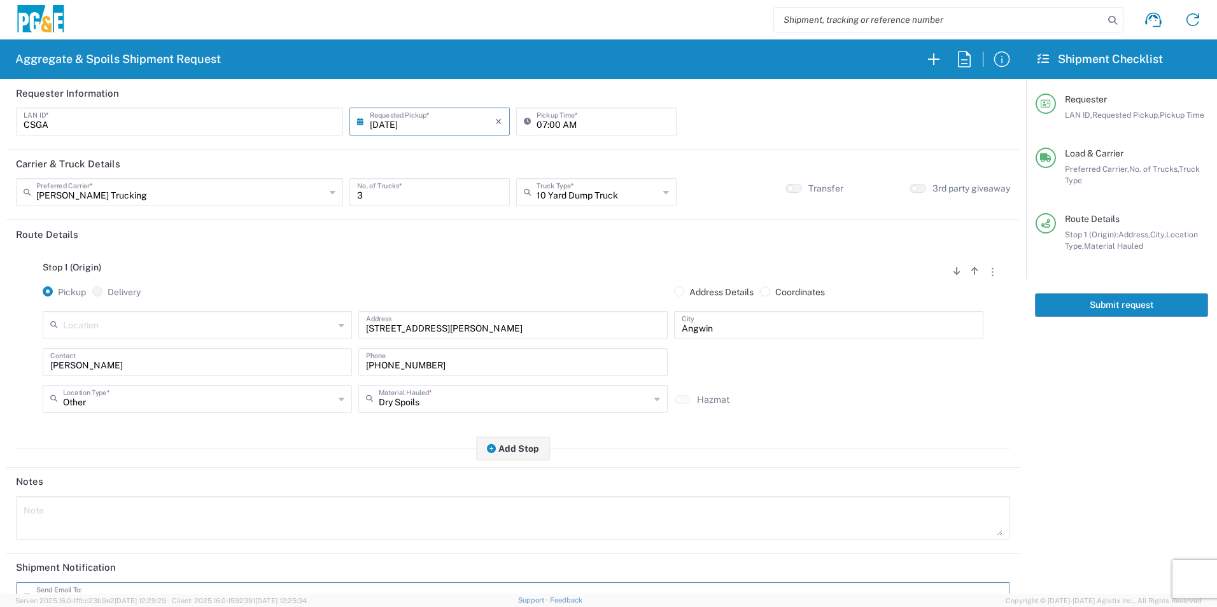
click at [1107, 309] on button "Submit request" at bounding box center [1121, 305] width 173 height 24
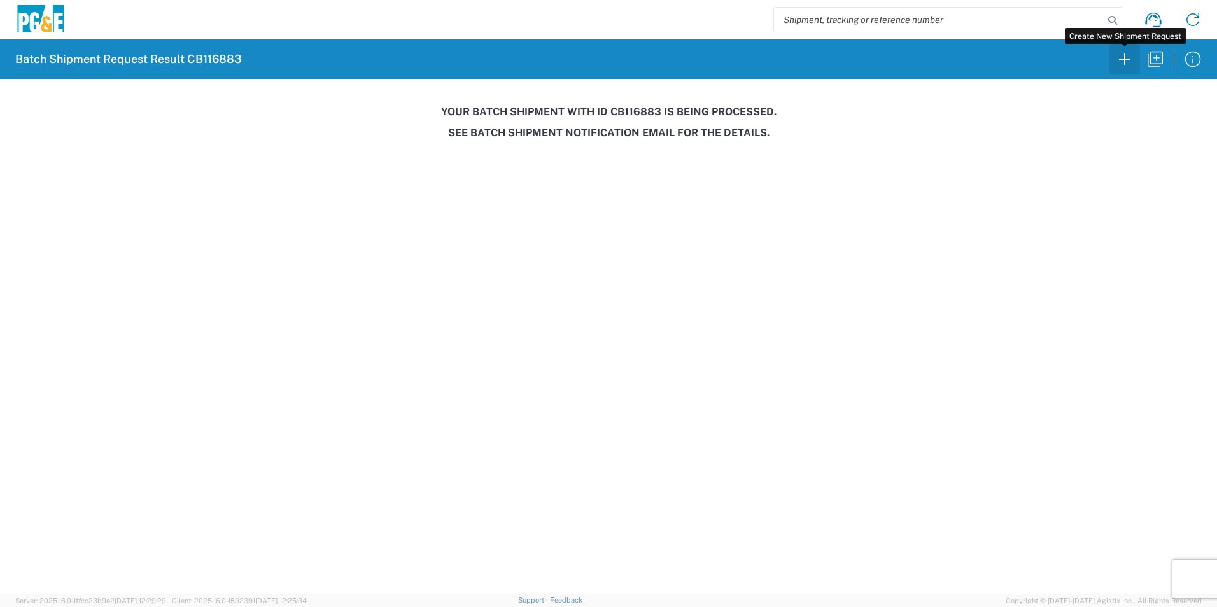
click at [1121, 59] on icon "button" at bounding box center [1124, 58] width 11 height 11
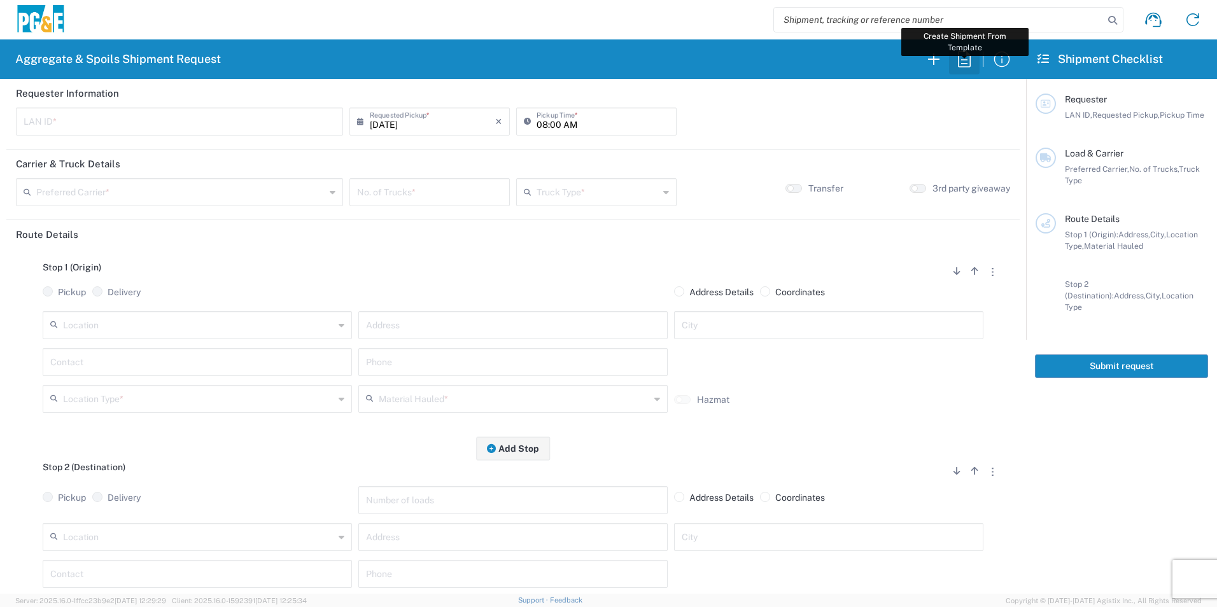
click at [958, 67] on icon "button" at bounding box center [964, 59] width 20 height 20
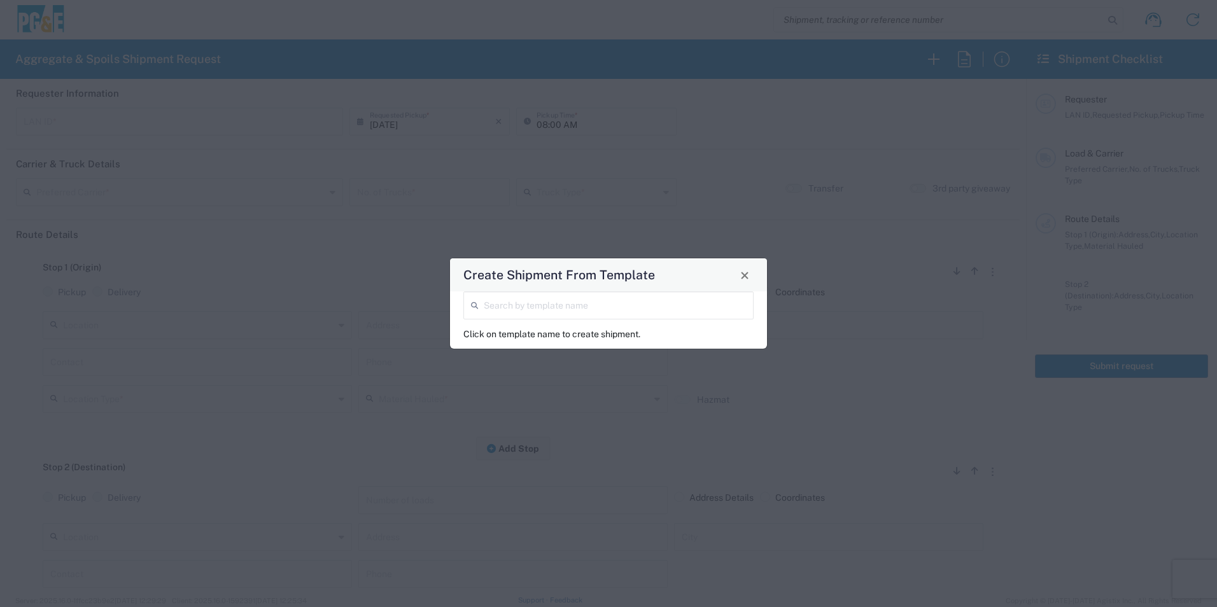
click at [551, 301] on input "search" at bounding box center [615, 304] width 262 height 22
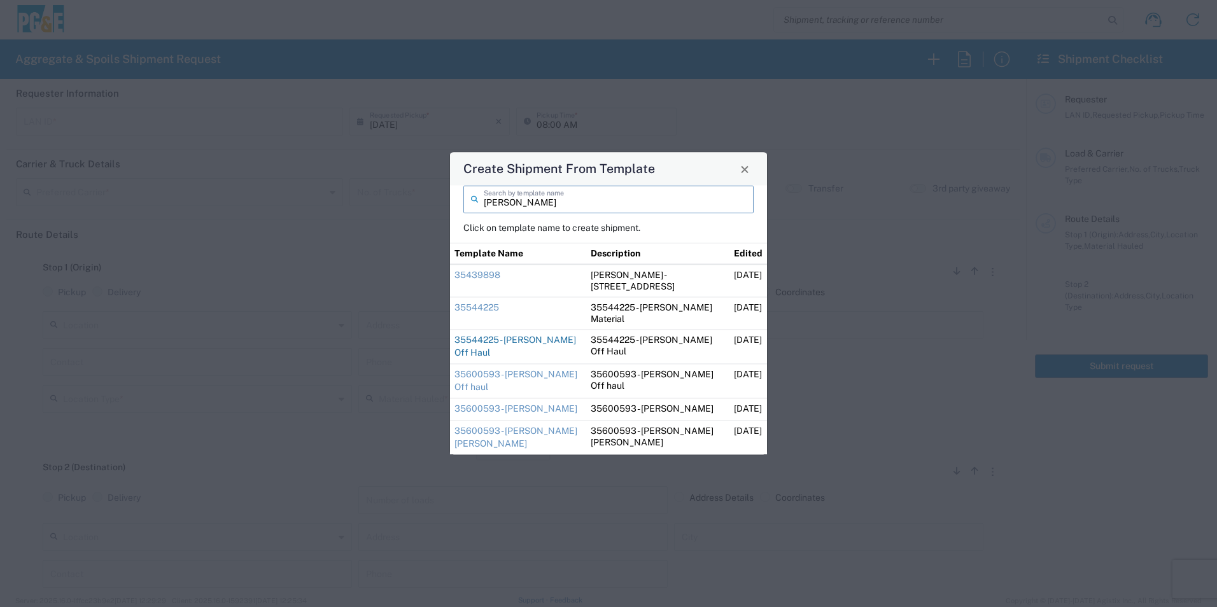
type input "dave"
click at [550, 341] on link "35544225 - [PERSON_NAME] Off Haul" at bounding box center [515, 346] width 122 height 23
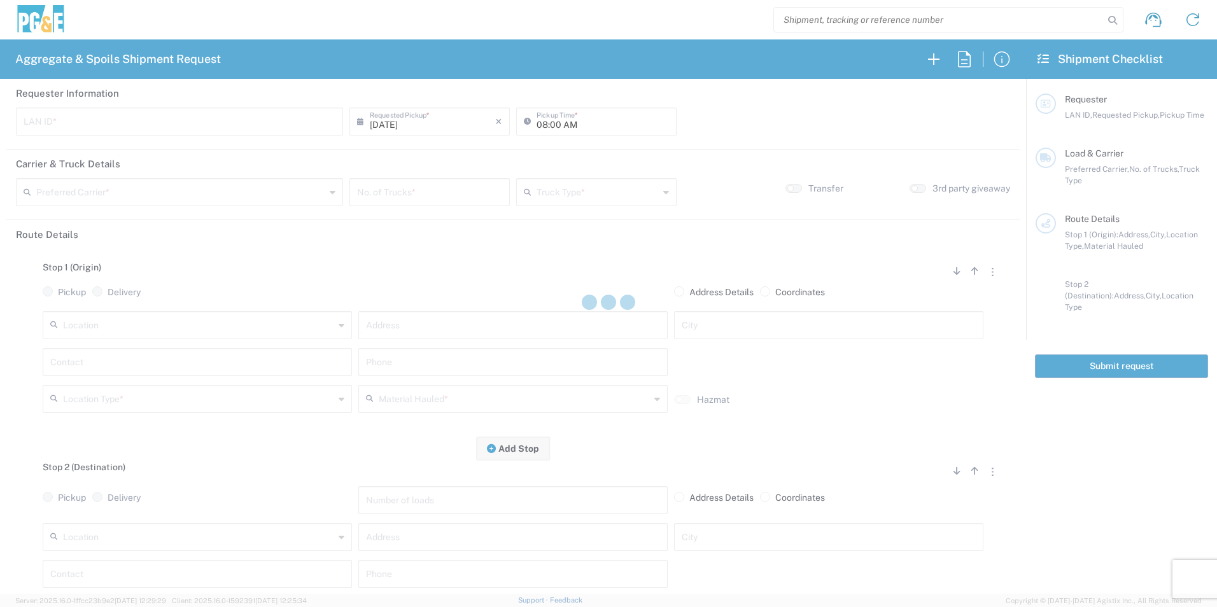
type input "DGMP"
type input "04:15 AM"
type input "[PERSON_NAME] & Sons Trucking, Inc"
type input "Super Dump"
type textarea "Report to the jobsite empty at 8:00am"
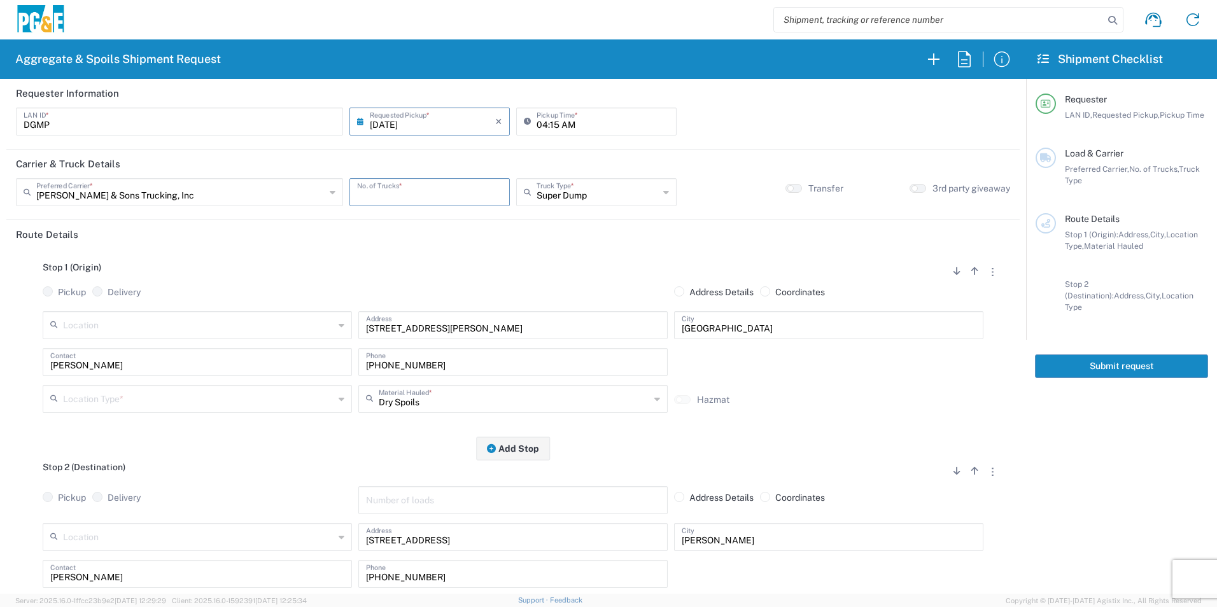
click at [458, 194] on input "number" at bounding box center [429, 191] width 145 height 22
type input "6"
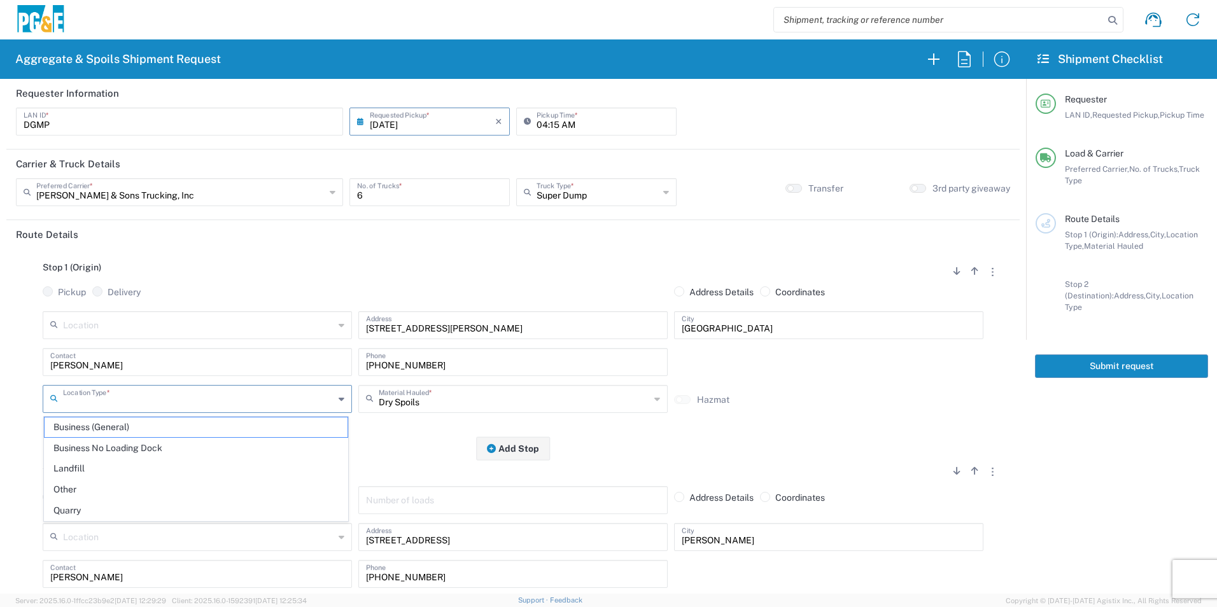
click at [169, 398] on input "text" at bounding box center [198, 398] width 271 height 22
click at [145, 426] on span "Business (General)" at bounding box center [196, 427] width 303 height 20
type input "Business (General)"
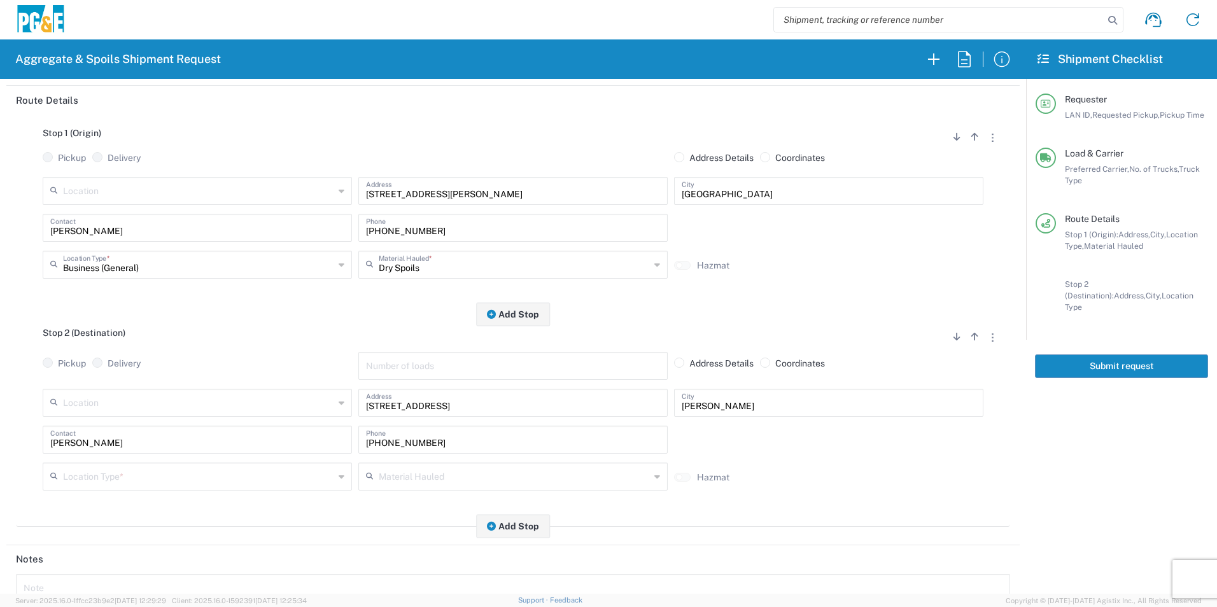
scroll to position [318, 0]
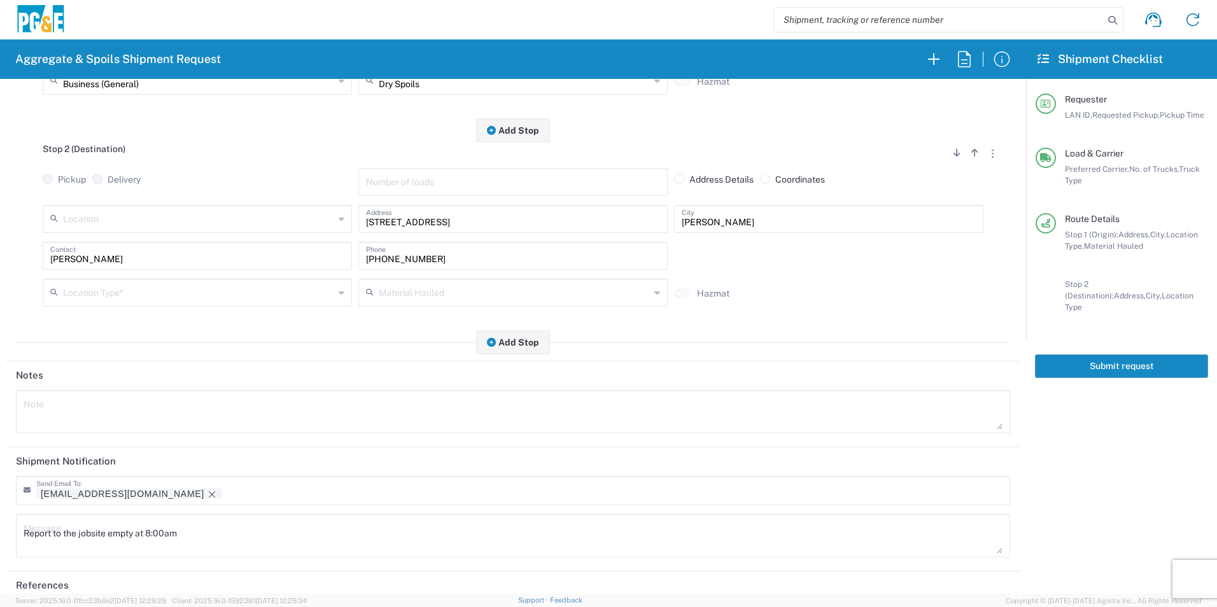
click at [124, 295] on input "text" at bounding box center [198, 292] width 271 height 22
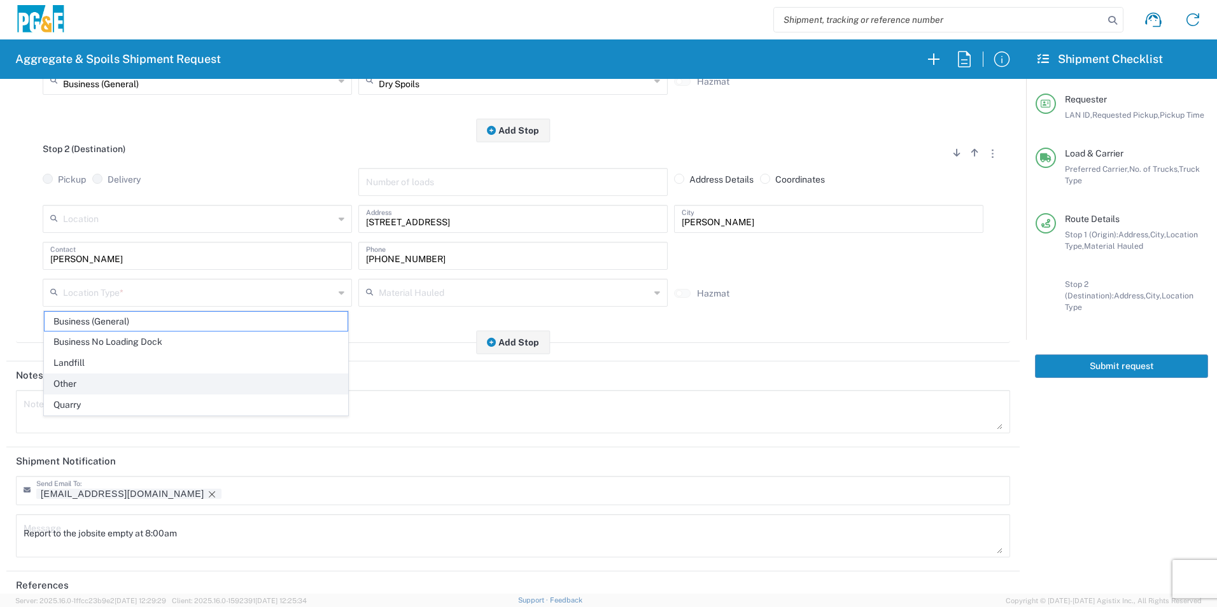
click at [88, 387] on span "Other" at bounding box center [196, 384] width 303 height 20
type input "Other"
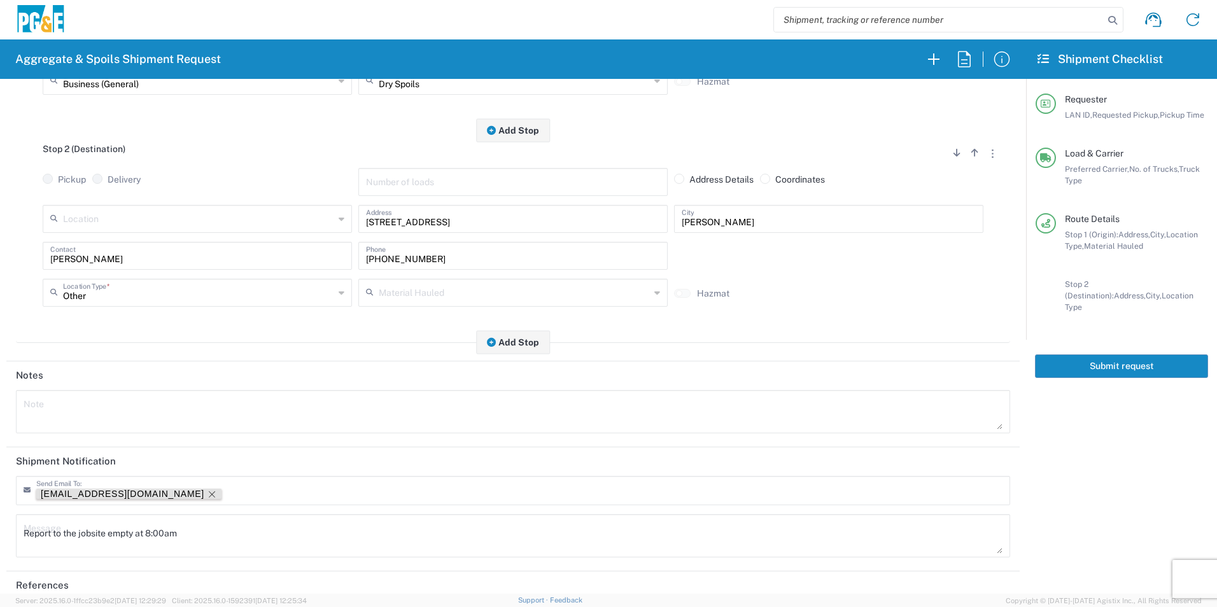
click at [207, 493] on icon "Remove tag" at bounding box center [212, 494] width 10 height 10
drag, startPoint x: 238, startPoint y: 526, endPoint x: -3, endPoint y: 535, distance: 240.7
click at [0, 535] on html "Aggregate & Spoils Shipment Request Requester Information DGMP LAN ID * 08/18/2…" at bounding box center [608, 303] width 1217 height 607
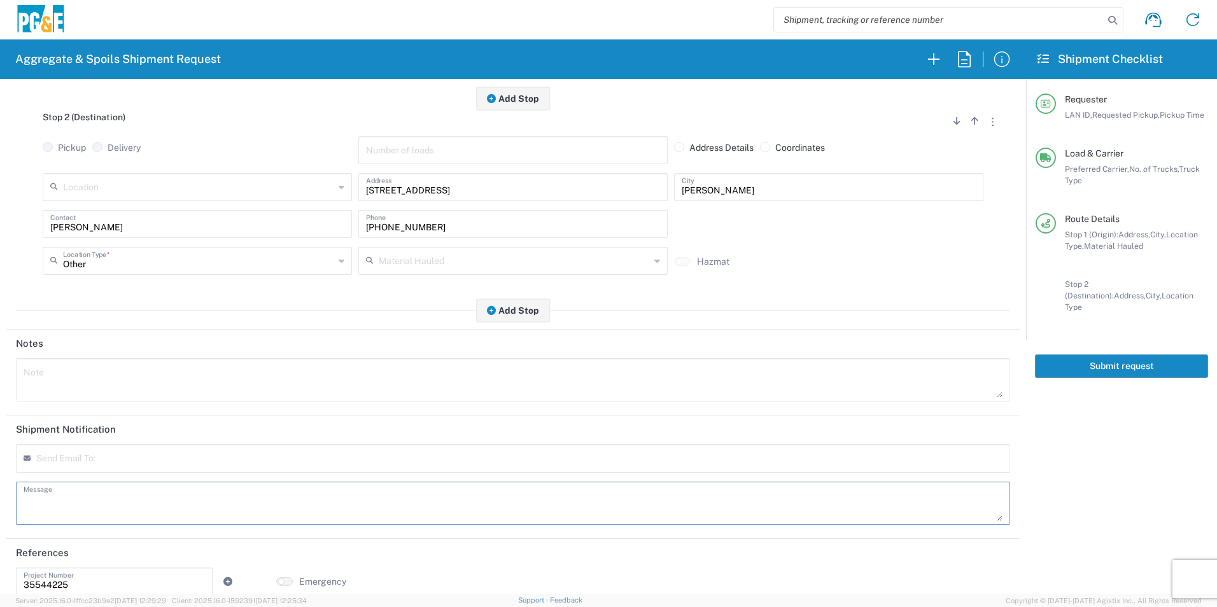
scroll to position [367, 0]
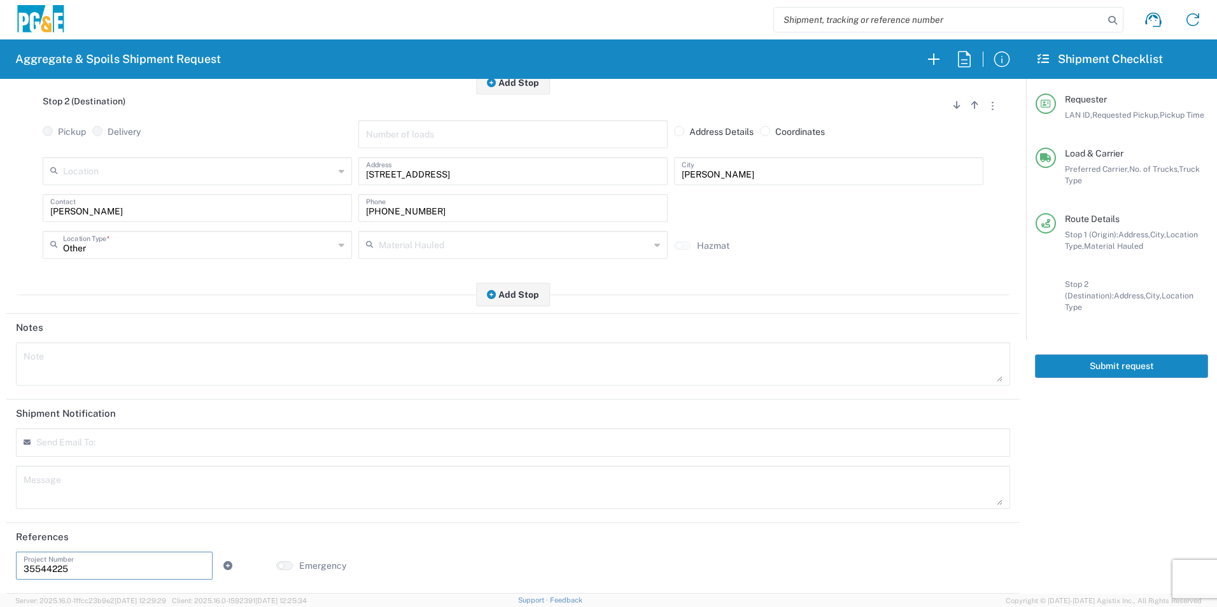
click at [106, 565] on input "35544225" at bounding box center [114, 565] width 181 height 22
type input "35544224"
click at [447, 484] on textarea at bounding box center [513, 488] width 979 height 36
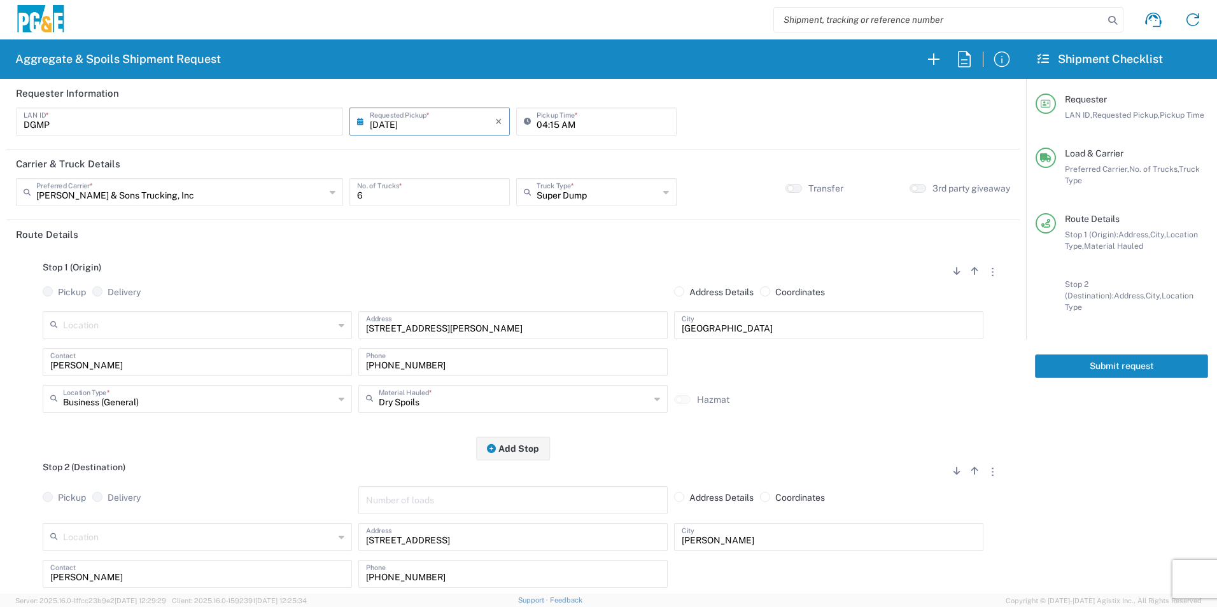
click at [1086, 359] on button "Submit request" at bounding box center [1121, 366] width 173 height 24
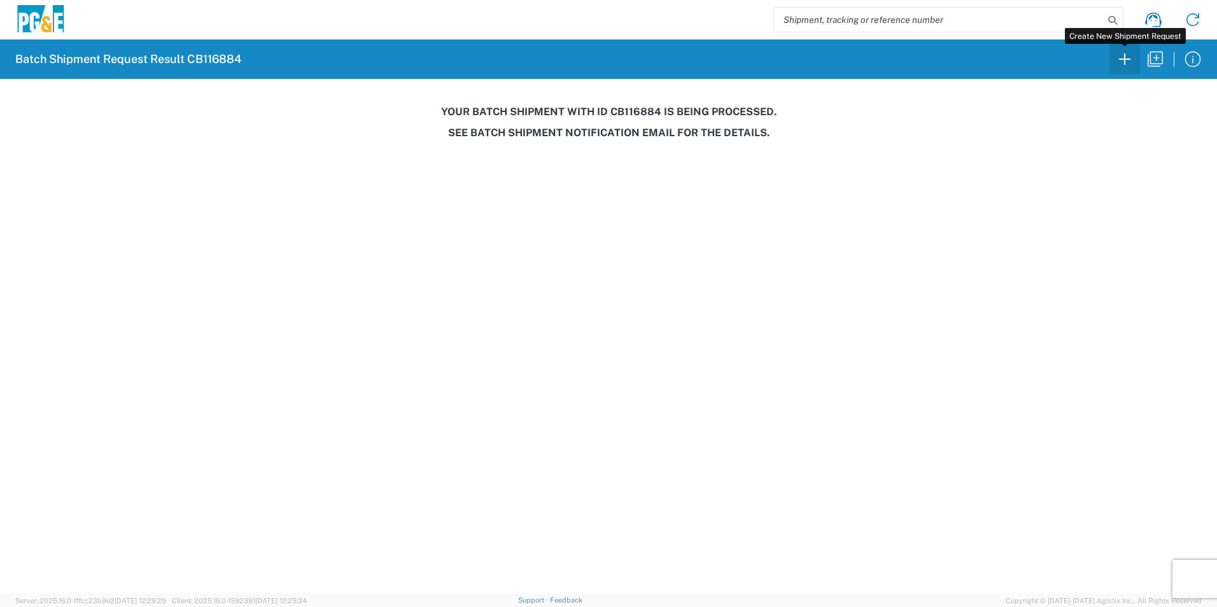
click at [1124, 61] on icon "button" at bounding box center [1124, 59] width 20 height 20
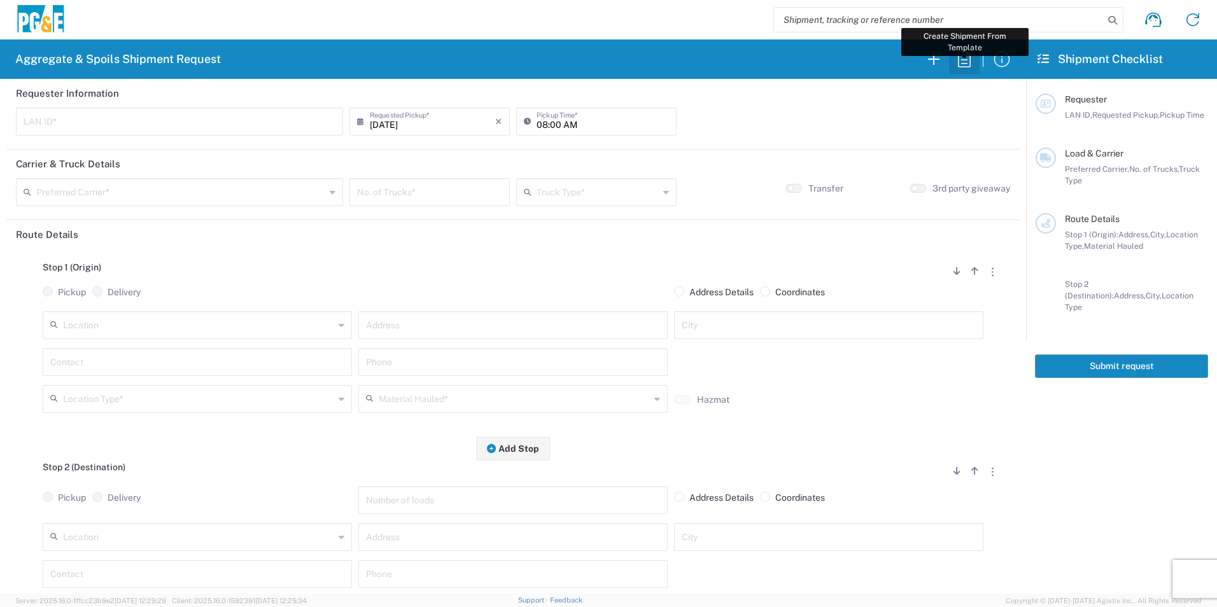
click at [963, 57] on icon "button" at bounding box center [964, 59] width 20 height 20
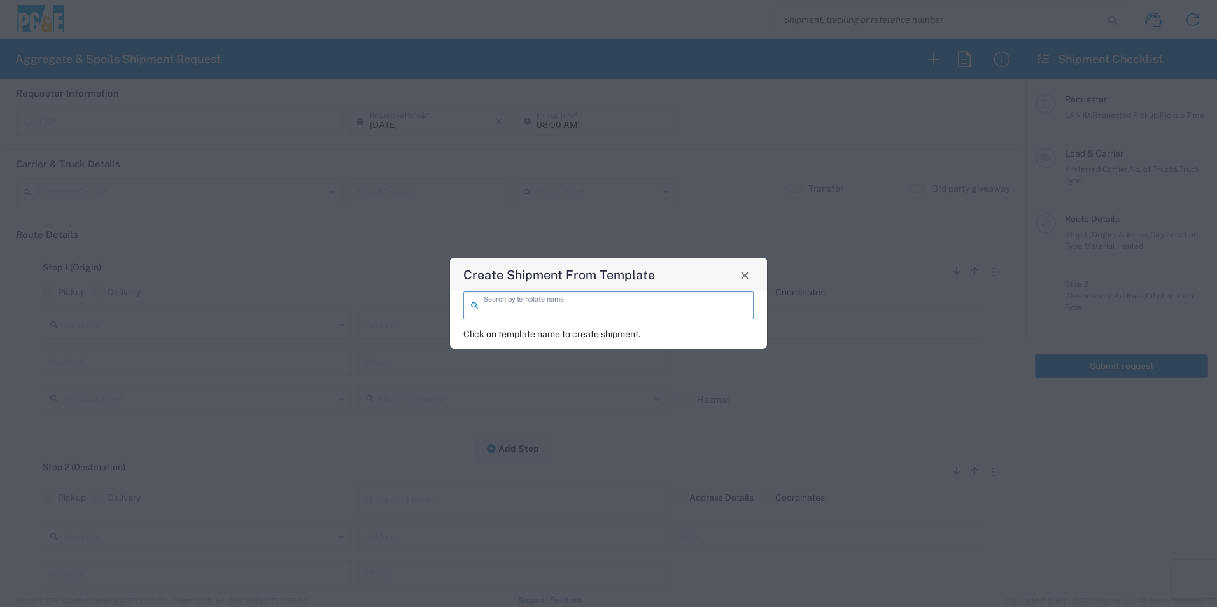
click at [671, 298] on input "search" at bounding box center [615, 304] width 262 height 22
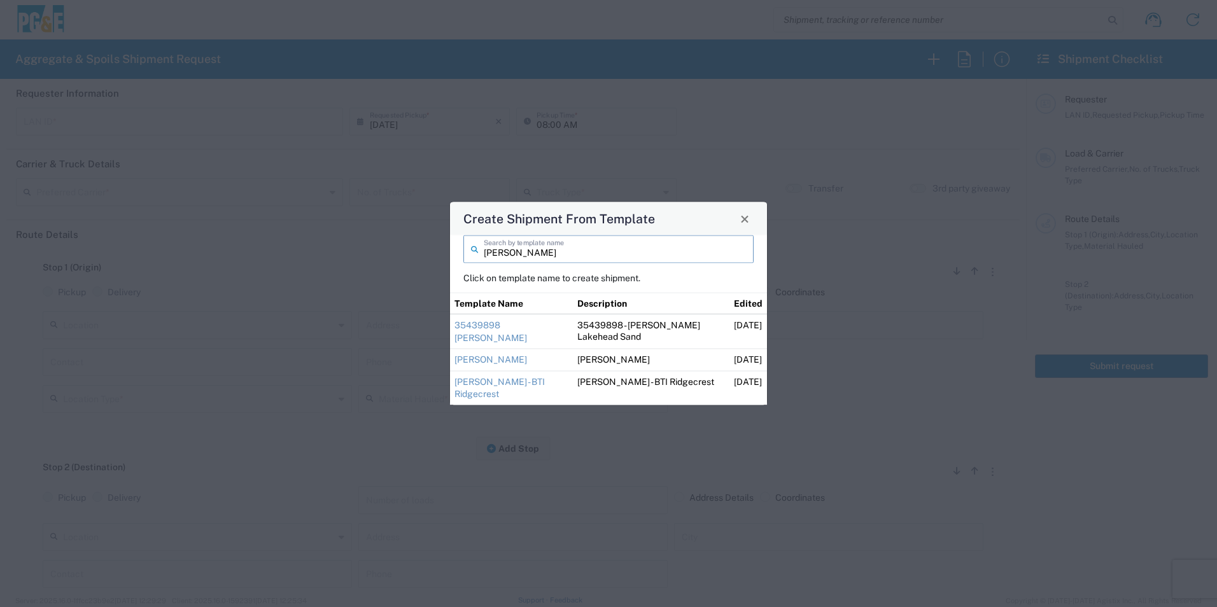
type input "tim"
click at [508, 334] on link "35439898 [PERSON_NAME]" at bounding box center [490, 331] width 73 height 23
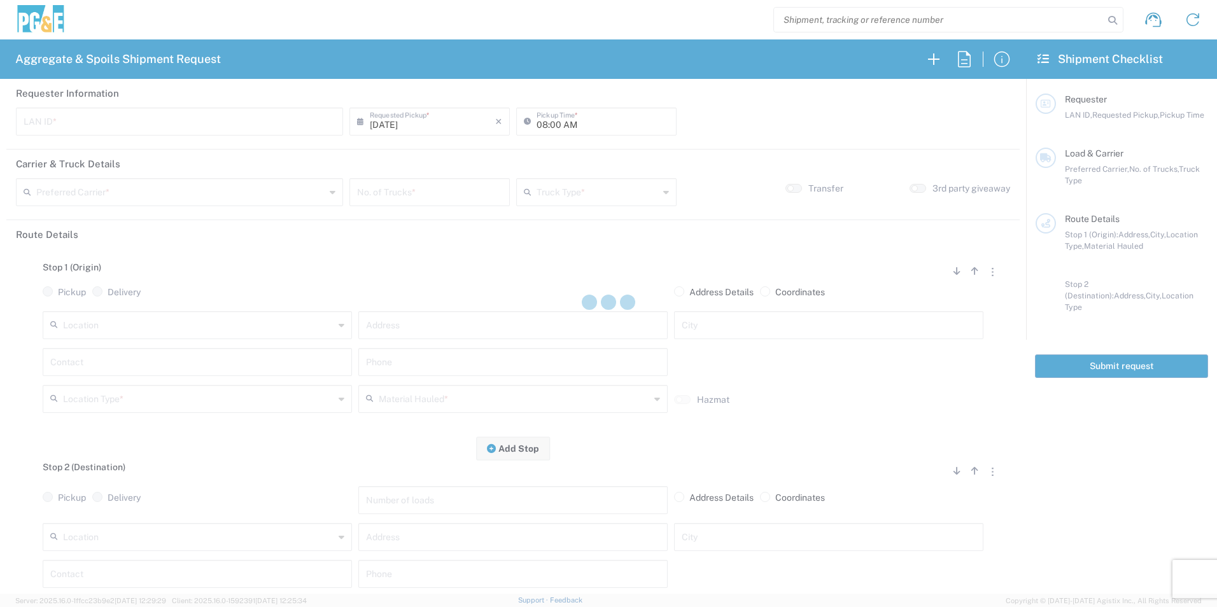
type input "T4M5"
type input "03:15 AM"
type input "[PERSON_NAME] & Sons Trucking, Inc"
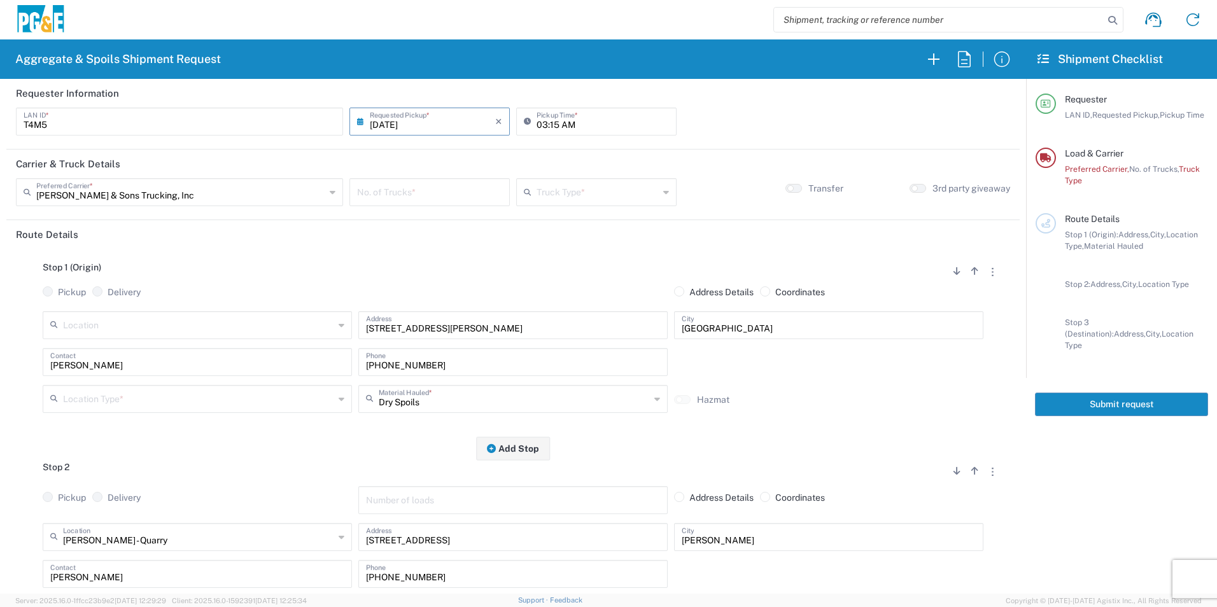
click at [429, 192] on input "number" at bounding box center [429, 191] width 145 height 22
type input "1"
click at [554, 193] on input "text" at bounding box center [597, 191] width 122 height 22
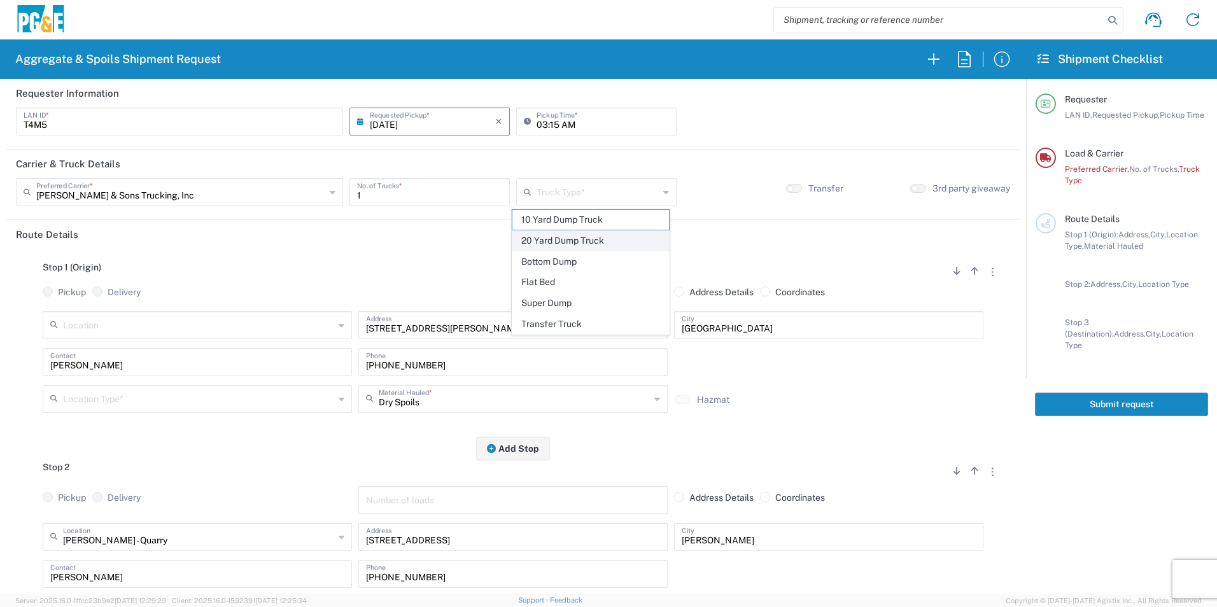
click at [556, 239] on span "20 Yard Dump Truck" at bounding box center [590, 241] width 156 height 20
type input "20 Yard Dump Truck"
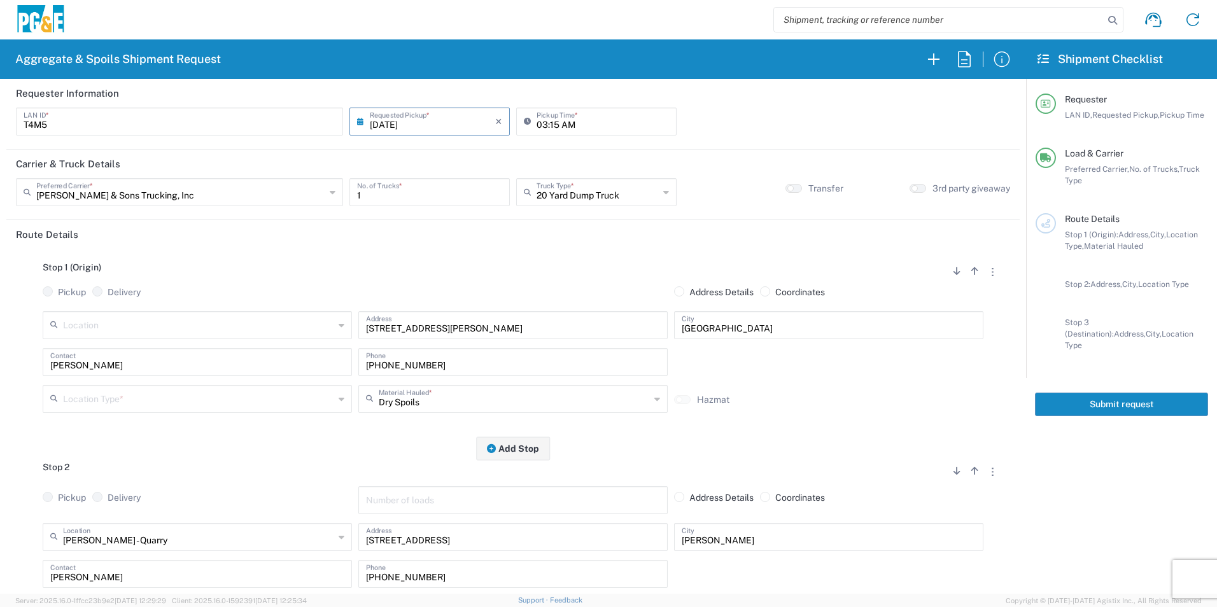
click at [538, 123] on input "03:15 AM" at bounding box center [602, 120] width 132 height 22
type input "04:15 AM"
click at [501, 218] on agx-form-section "Carrier & Truck Details Bowman & Sons Trucking, Inc Preferred Carrier * Bowman …" at bounding box center [512, 185] width 1013 height 71
click at [123, 396] on input "text" at bounding box center [198, 398] width 271 height 22
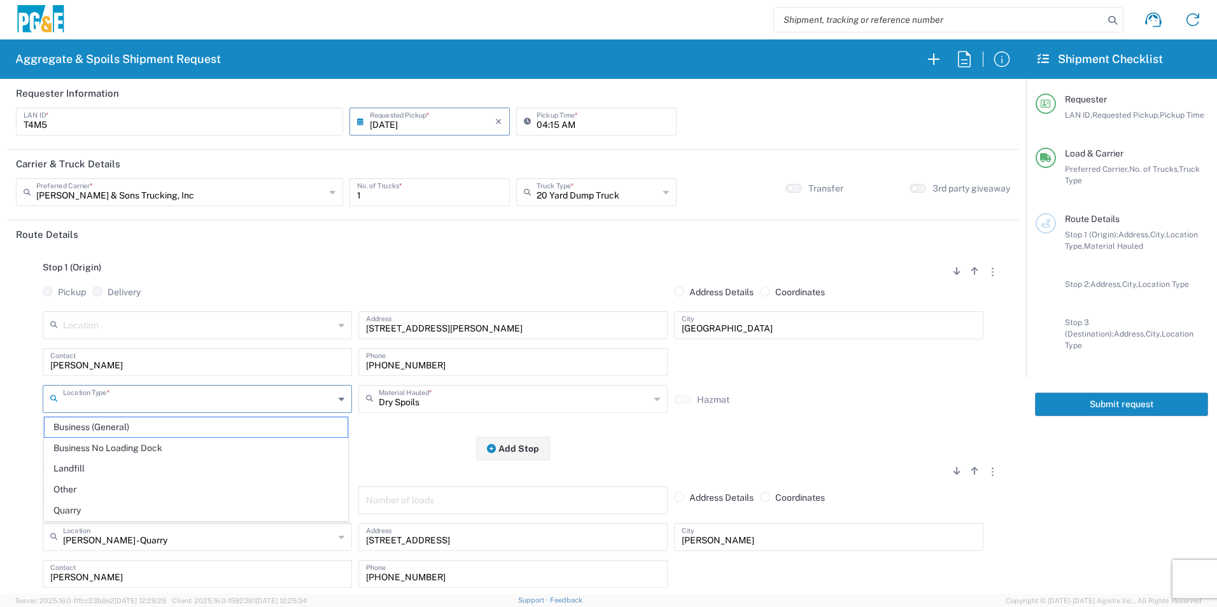
drag, startPoint x: 117, startPoint y: 428, endPoint x: 127, endPoint y: 428, distance: 10.2
click at [117, 427] on span "Business (General)" at bounding box center [196, 427] width 303 height 20
type input "Business (General)"
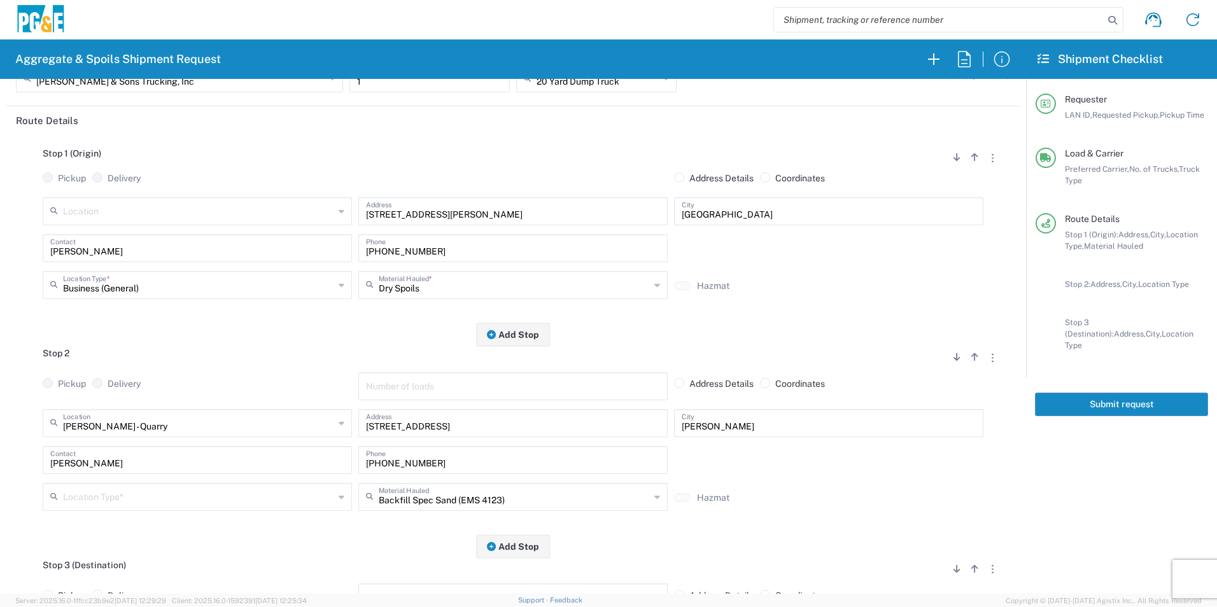
scroll to position [127, 0]
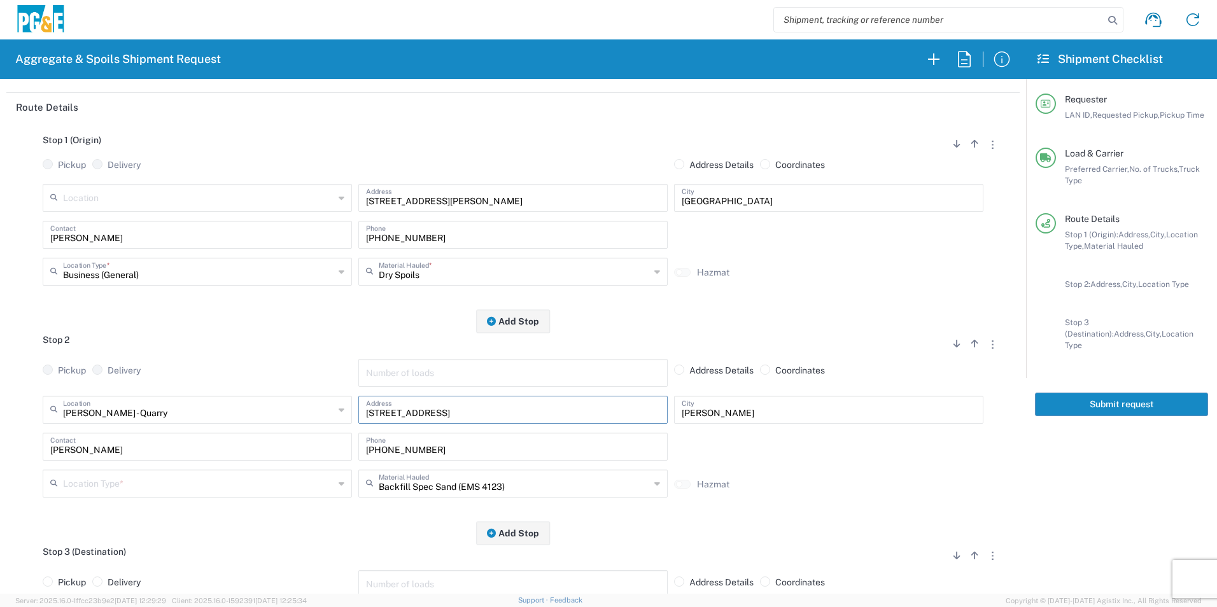
drag, startPoint x: 471, startPoint y: 418, endPoint x: 237, endPoint y: 409, distance: 234.4
click at [239, 409] on div "JF Shea - Redding - Quarry Location JF Shea - Redding - Quarry 17300 East Jahan…" at bounding box center [512, 414] width 947 height 37
paste input "0936 Iron Mountain"
type input "10936 Iron Mountain Rd"
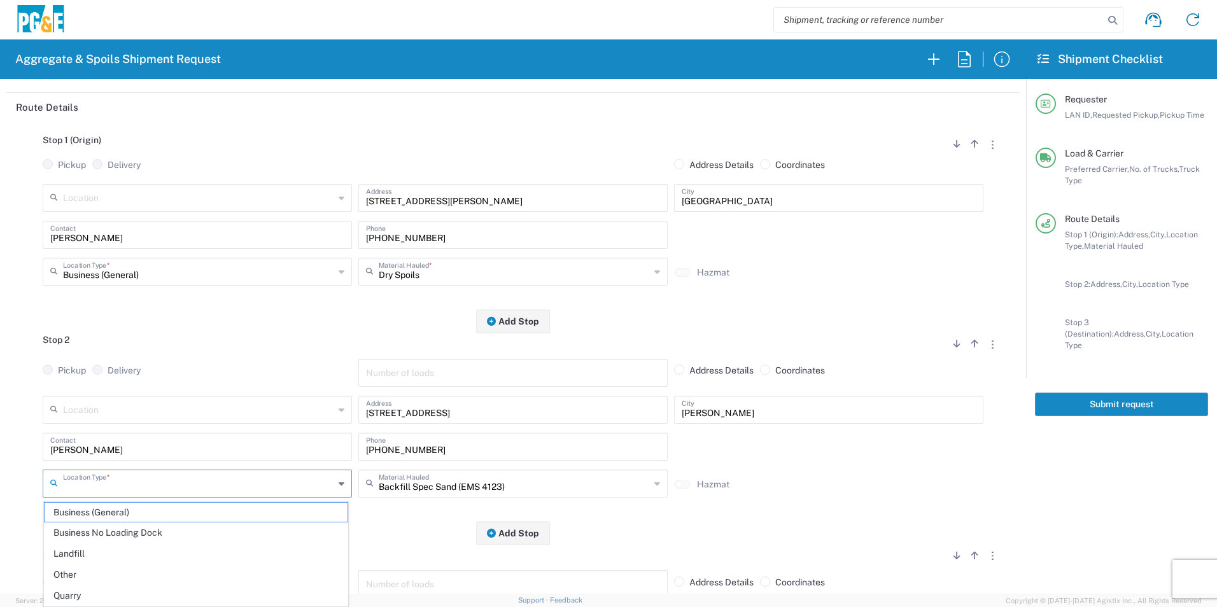
click at [111, 487] on input "text" at bounding box center [198, 483] width 271 height 22
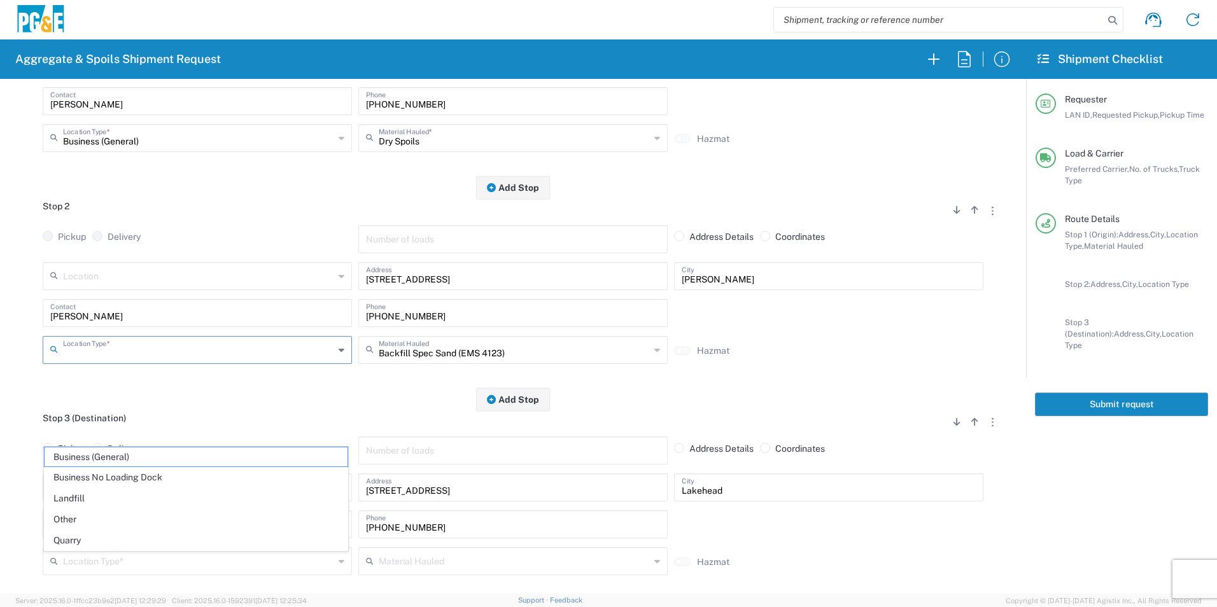
scroll to position [318, 0]
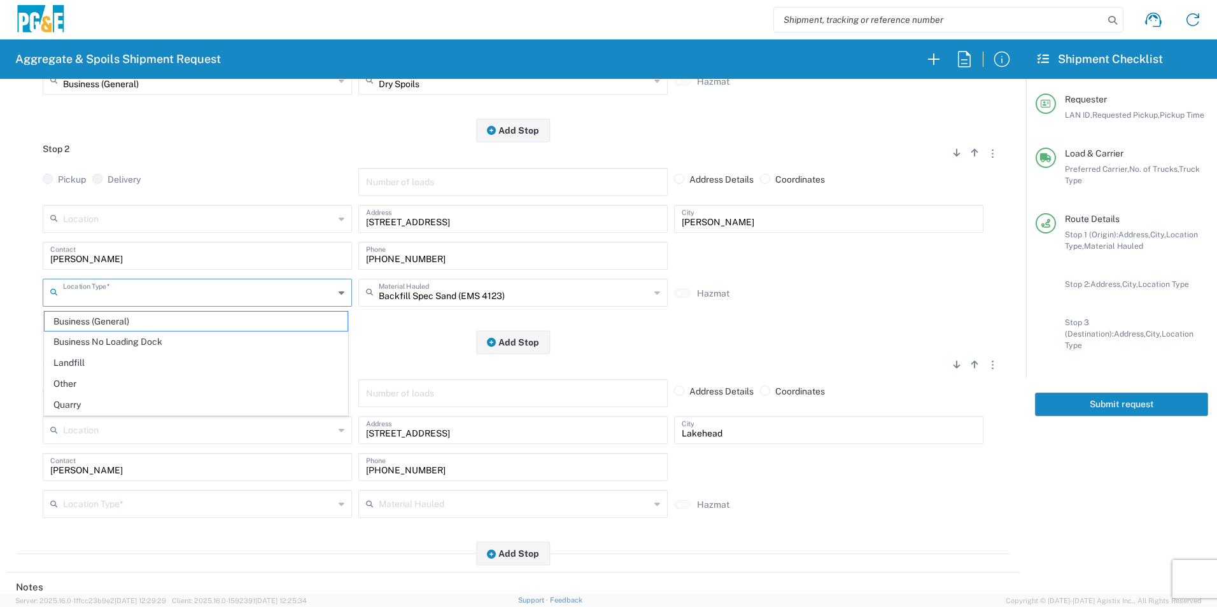
click at [442, 431] on input "20899 Antler Rd" at bounding box center [513, 429] width 294 height 22
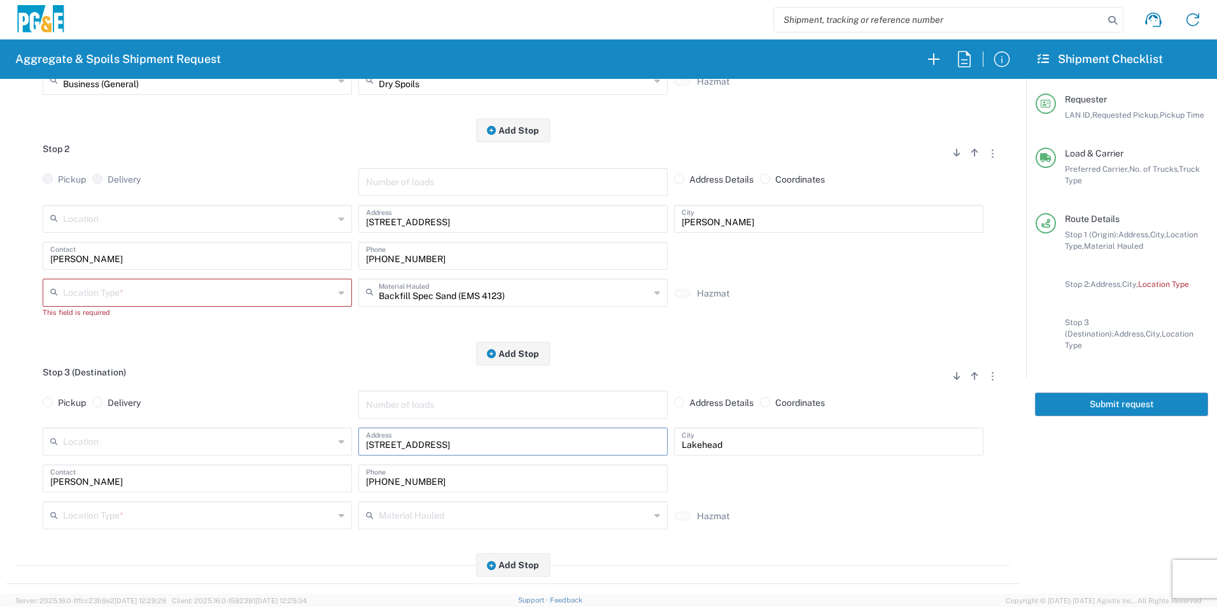
drag, startPoint x: 477, startPoint y: 438, endPoint x: 117, endPoint y: 435, distance: 360.2
click at [119, 436] on div "Location 17300 East Jahant Rd - Quarry 7/11 Materials - Chico - Quarry 7/11 Mat…" at bounding box center [512, 446] width 947 height 37
paste input "10936 Iron Mountain"
type input "10936 Iron Mountain Rd"
drag, startPoint x: 767, startPoint y: 442, endPoint x: 436, endPoint y: 438, distance: 330.9
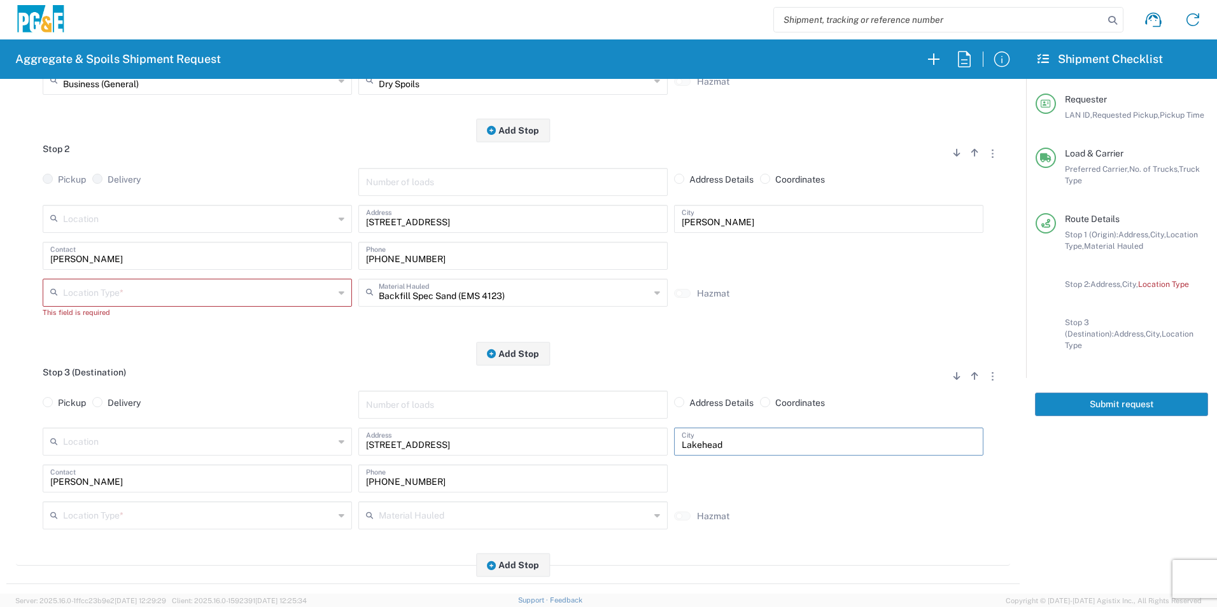
click at [447, 442] on div "Location 17300 East Jahant Rd - Quarry 7/11 Materials - Chico - Quarry 7/11 Mat…" at bounding box center [512, 446] width 947 height 37
type input "[PERSON_NAME]"
click at [153, 218] on input "text" at bounding box center [198, 218] width 271 height 22
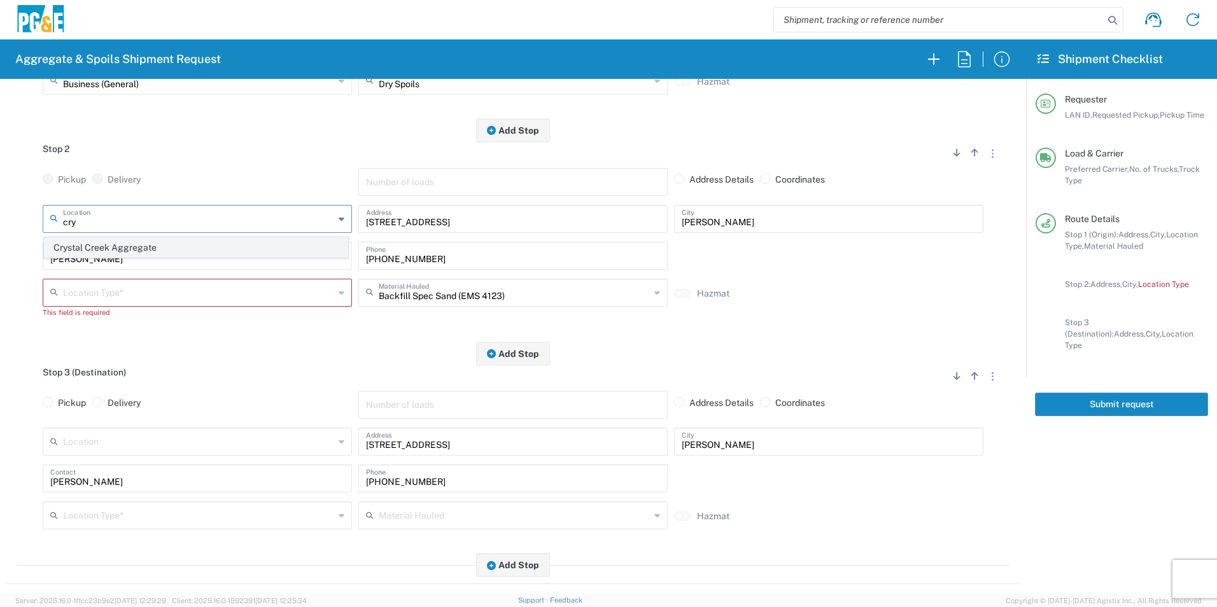
click at [124, 244] on span "Crystal Creek Aggregate" at bounding box center [196, 248] width 303 height 20
type input "Crystal Creek Aggregate"
type input "10936 Iron Mountain Road"
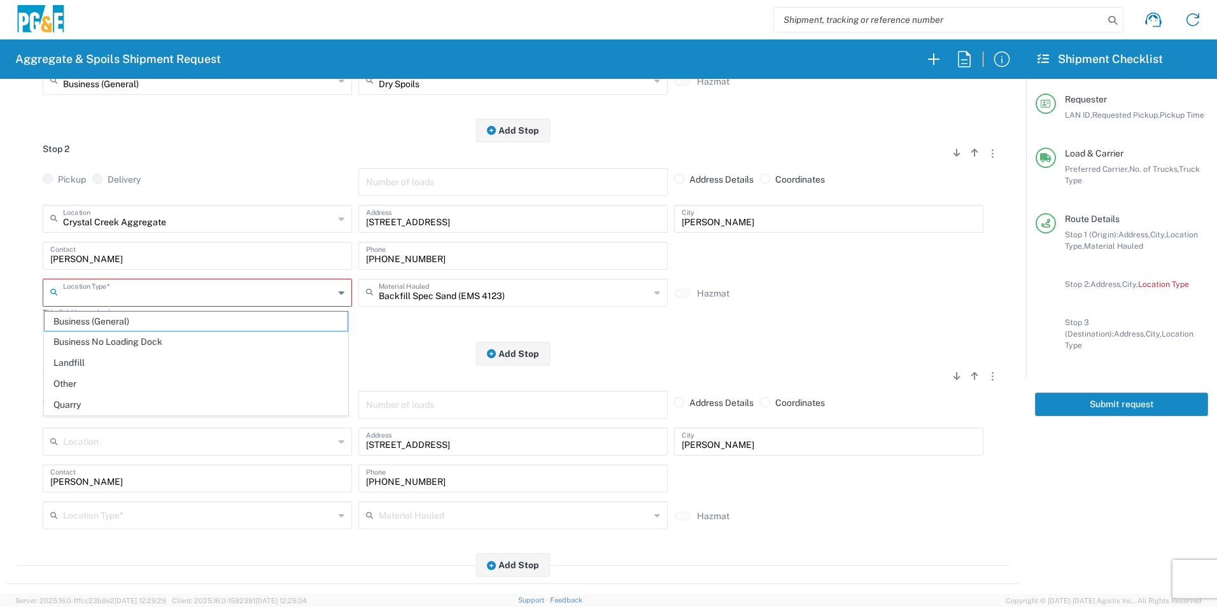
click at [138, 283] on input "text" at bounding box center [198, 292] width 271 height 22
click at [94, 396] on span "Quarry" at bounding box center [196, 405] width 303 height 20
type input "Quarry"
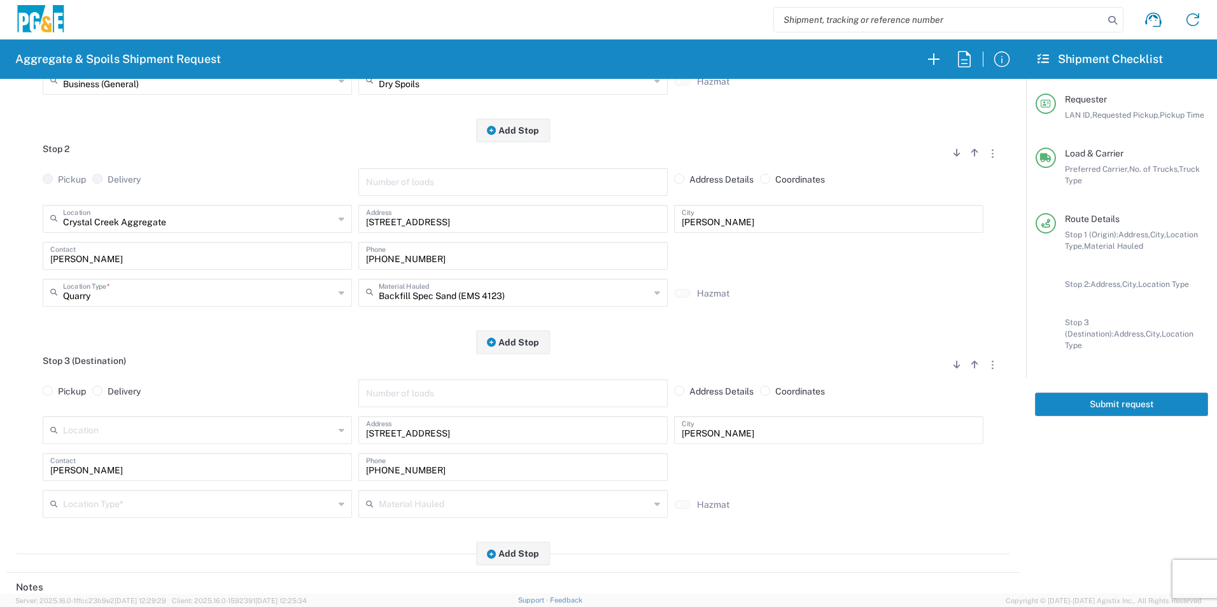
click at [168, 511] on input "text" at bounding box center [198, 503] width 271 height 22
drag, startPoint x: 122, startPoint y: 461, endPoint x: 161, endPoint y: 456, distance: 39.8
click at [122, 461] on span "Other" at bounding box center [196, 461] width 303 height 20
type input "Other"
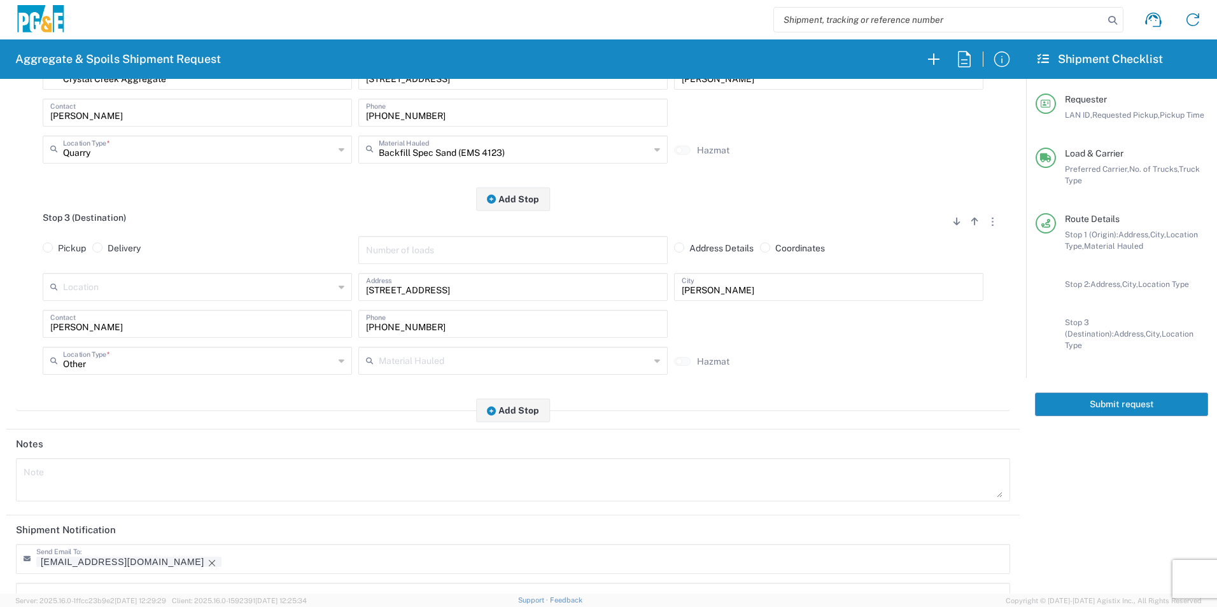
scroll to position [509, 0]
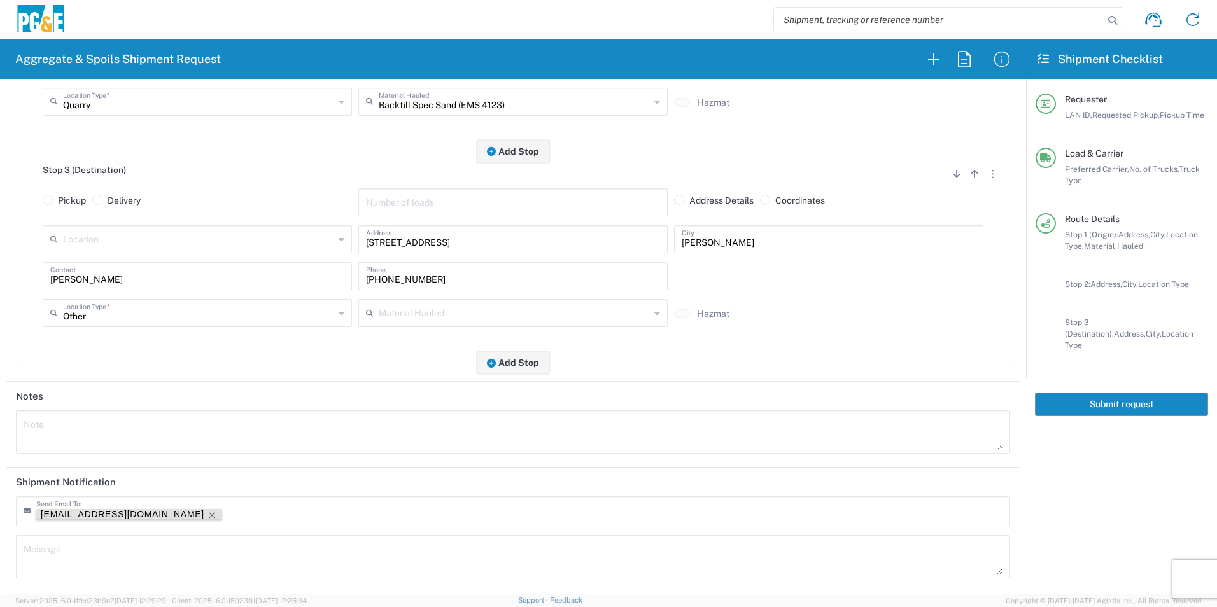
click at [209, 514] on icon "Remove tag" at bounding box center [212, 515] width 6 height 6
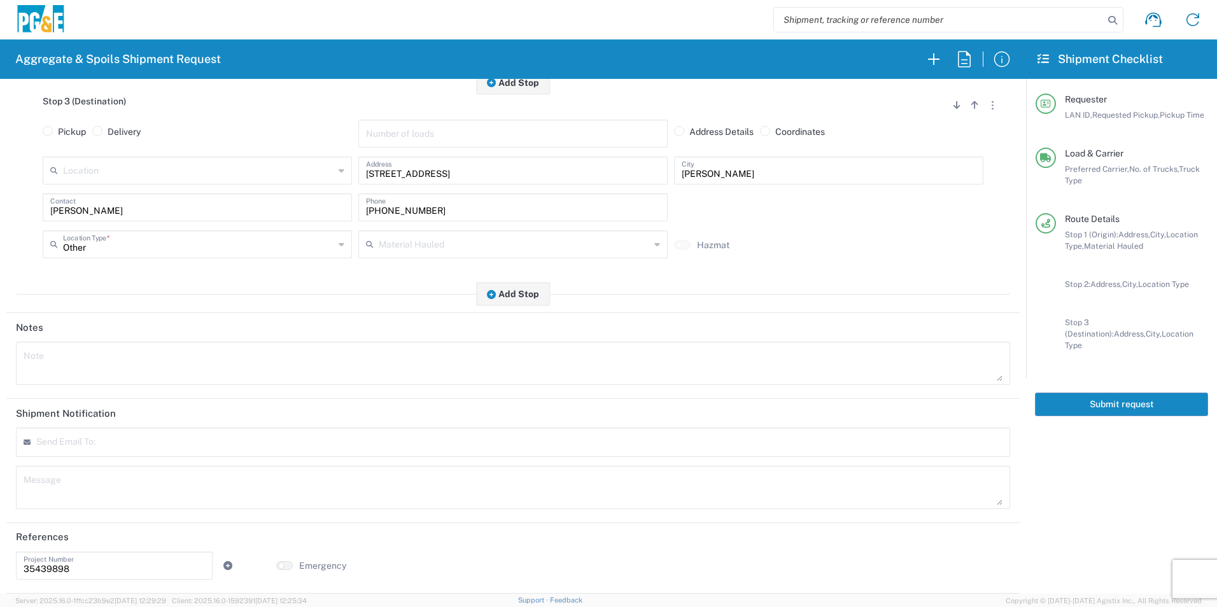
drag, startPoint x: 101, startPoint y: 568, endPoint x: -3, endPoint y: 576, distance: 104.0
click at [0, 576] on html "Aggregate & Spoils Shipment Request Requester Information T4M5 LAN ID * 08/18/2…" at bounding box center [608, 303] width 1217 height 607
paste input "544224"
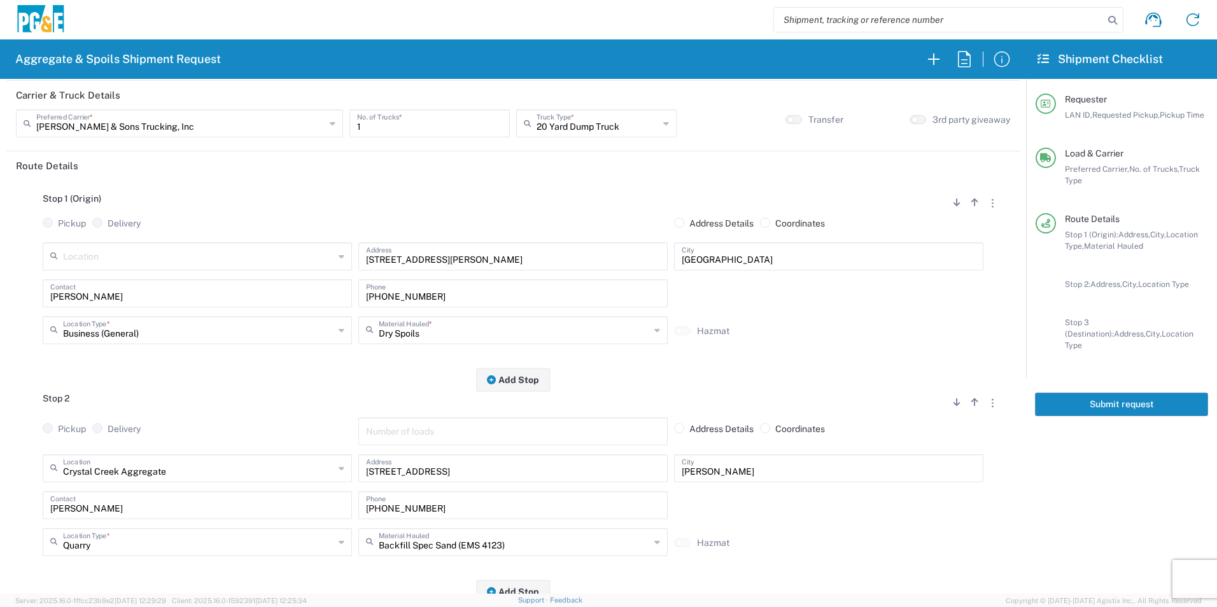
scroll to position [0, 0]
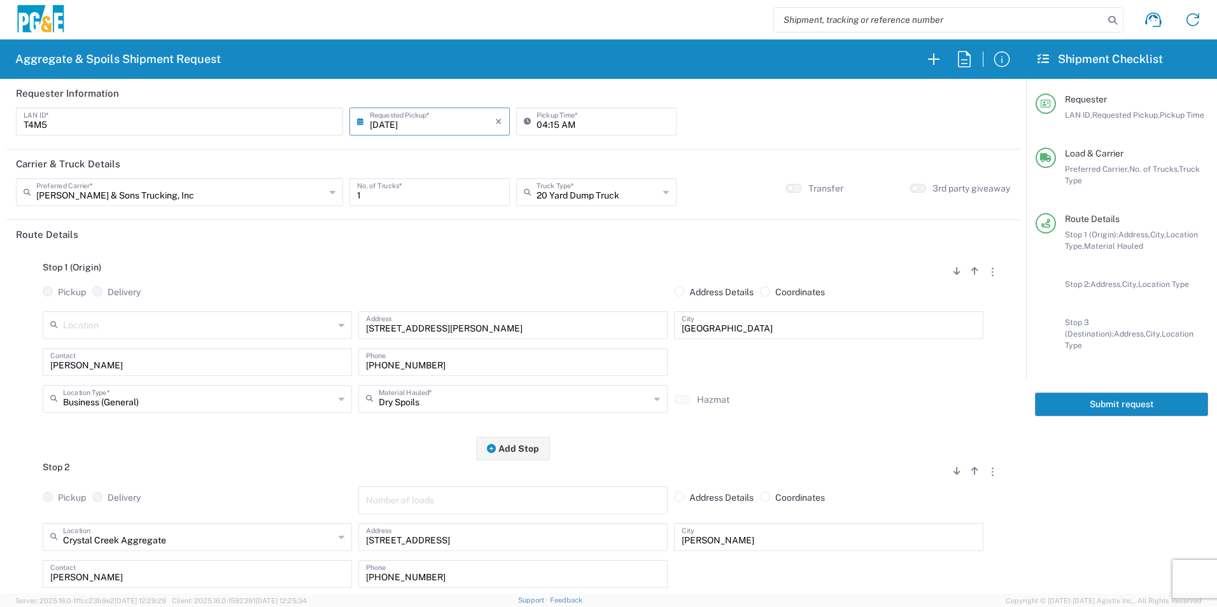
type input "35544224"
click at [1100, 393] on button "Submit request" at bounding box center [1121, 405] width 173 height 24
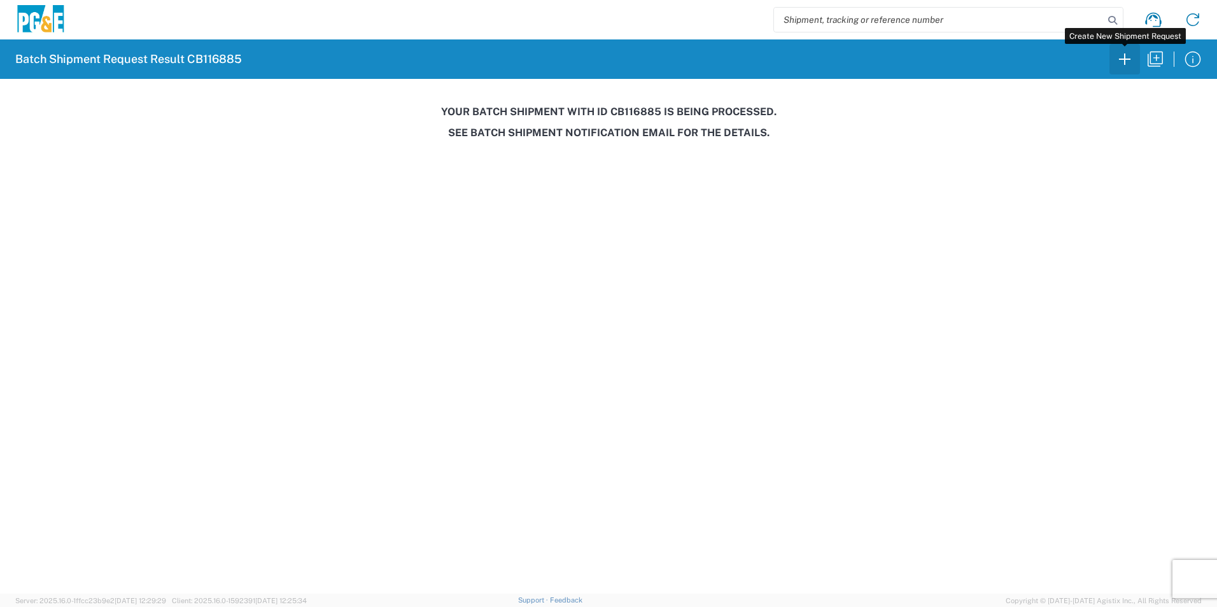
click at [1123, 57] on icon "button" at bounding box center [1124, 59] width 20 height 20
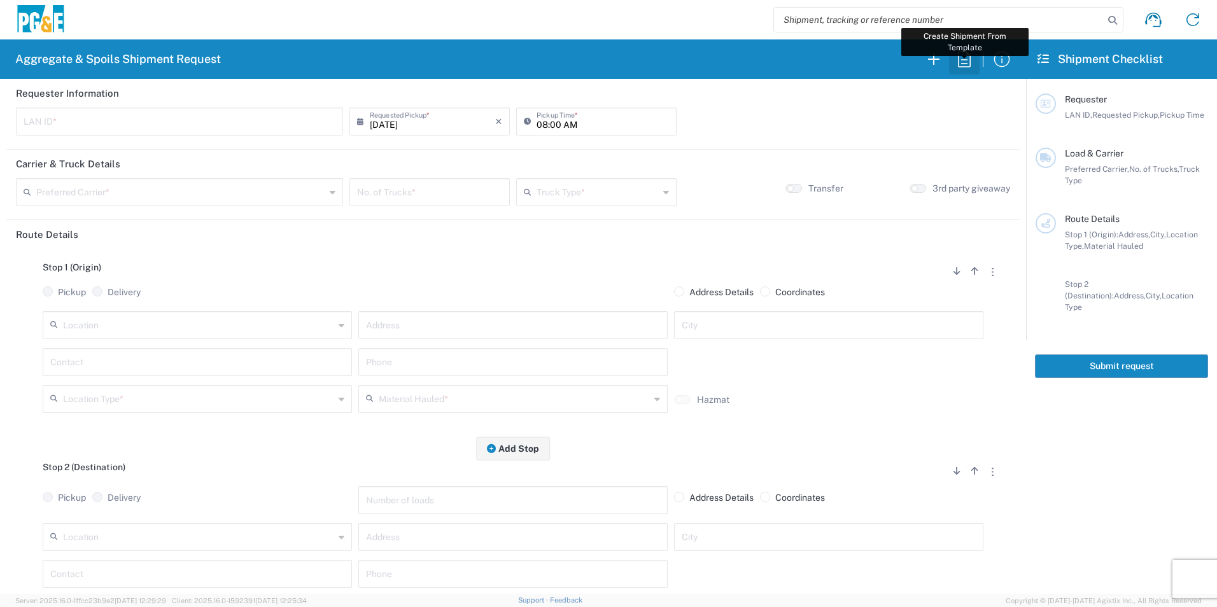
click at [963, 66] on icon "button" at bounding box center [964, 59] width 20 height 20
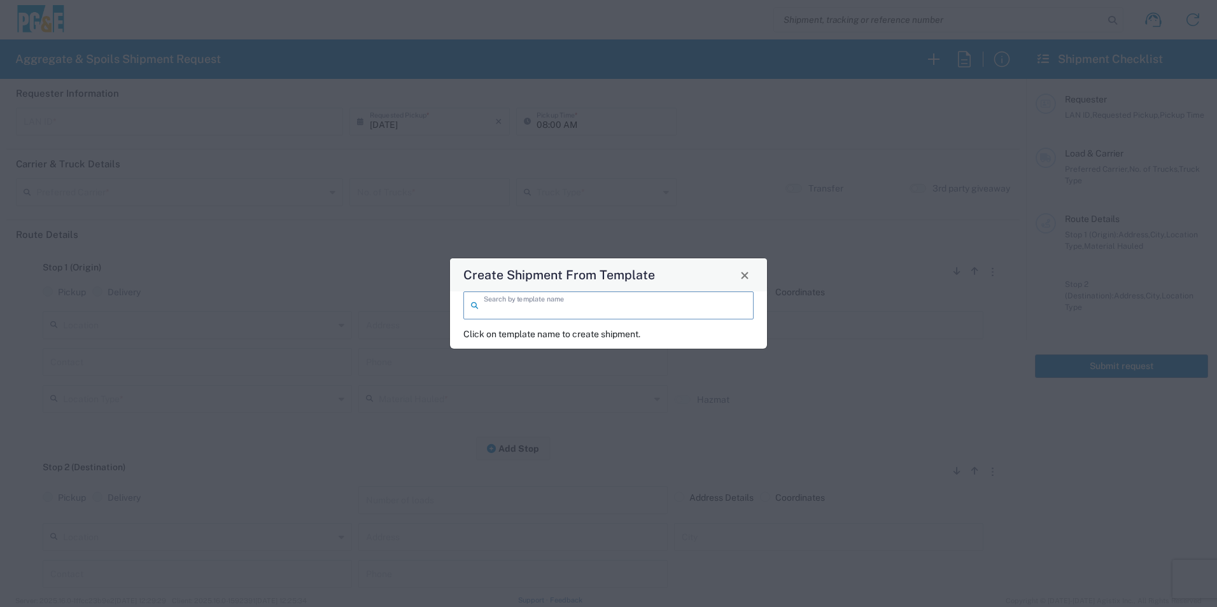
click at [670, 307] on input "search" at bounding box center [615, 304] width 262 height 22
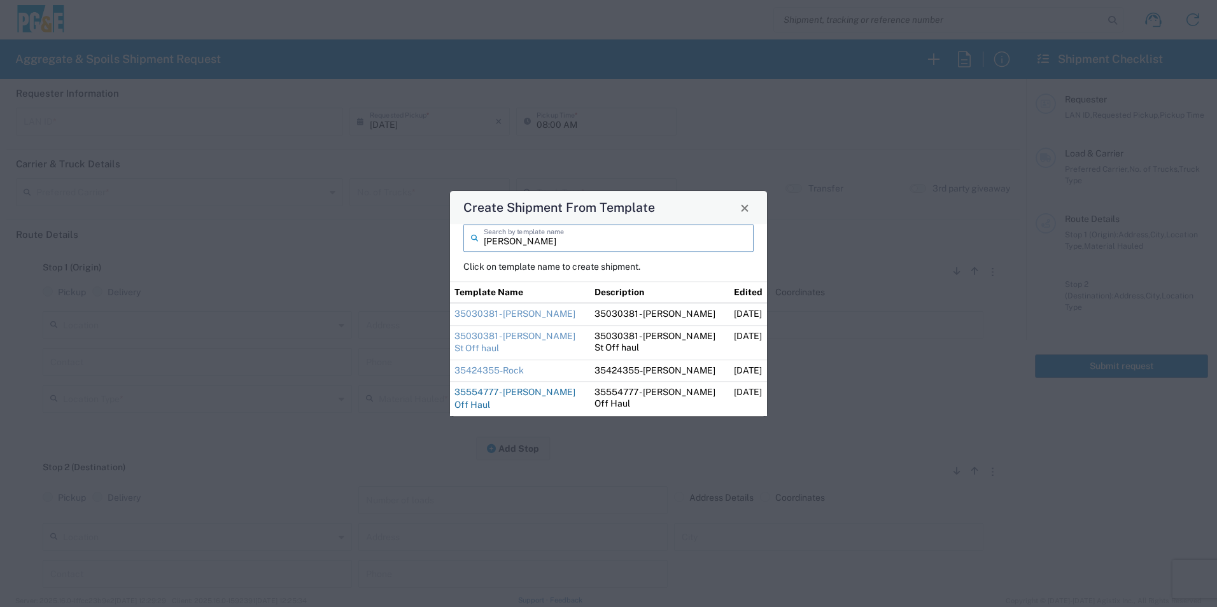
type input "dan"
click at [489, 395] on link "35554777 - [PERSON_NAME] Off Haul" at bounding box center [514, 399] width 121 height 23
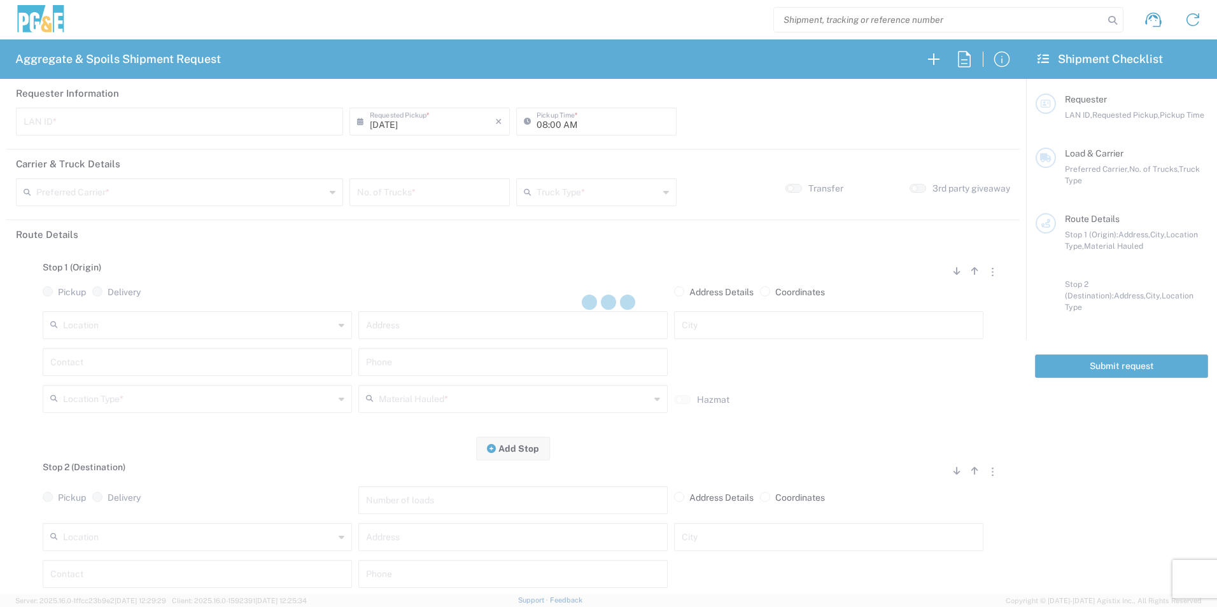
type input "D1AS"
type input "07:00 AM"
type input "[PERSON_NAME] & Sons Trucking, Inc"
type input "Super Dump"
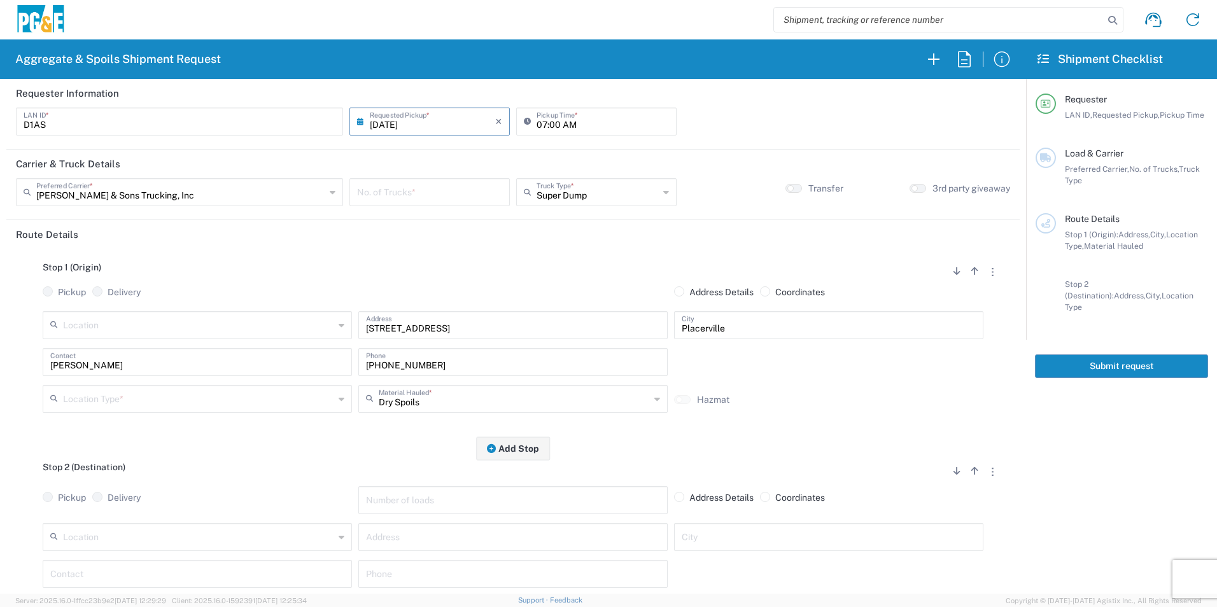
click at [391, 195] on input "number" at bounding box center [429, 191] width 145 height 22
type input "3"
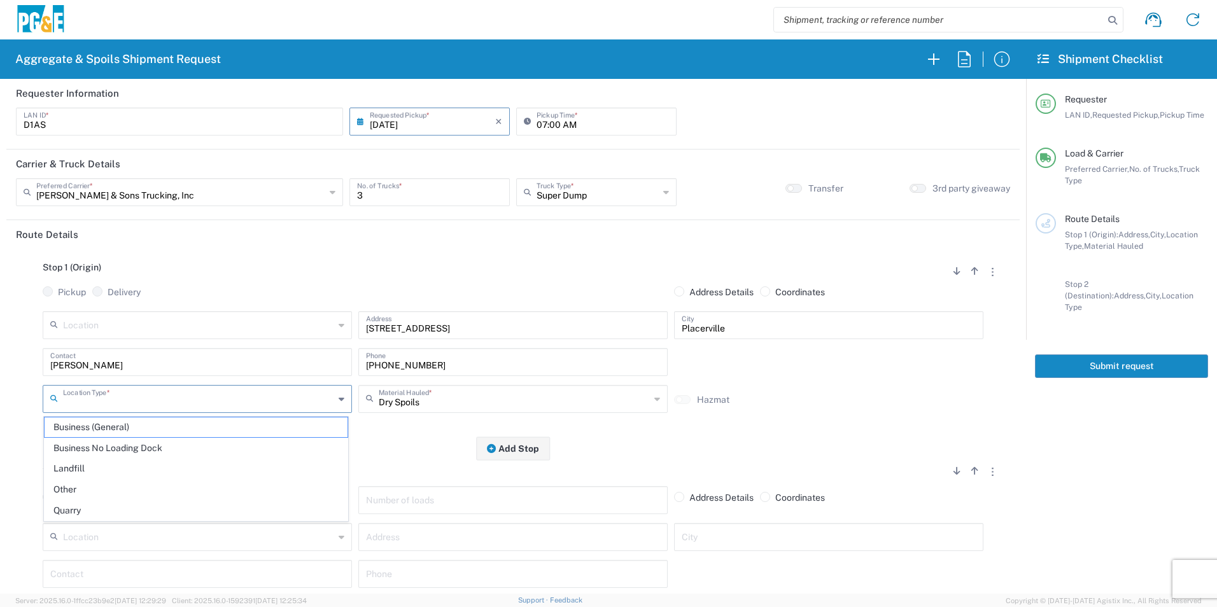
click at [165, 390] on input "text" at bounding box center [198, 398] width 271 height 22
click at [78, 487] on span "Other" at bounding box center [196, 490] width 303 height 20
type input "Other"
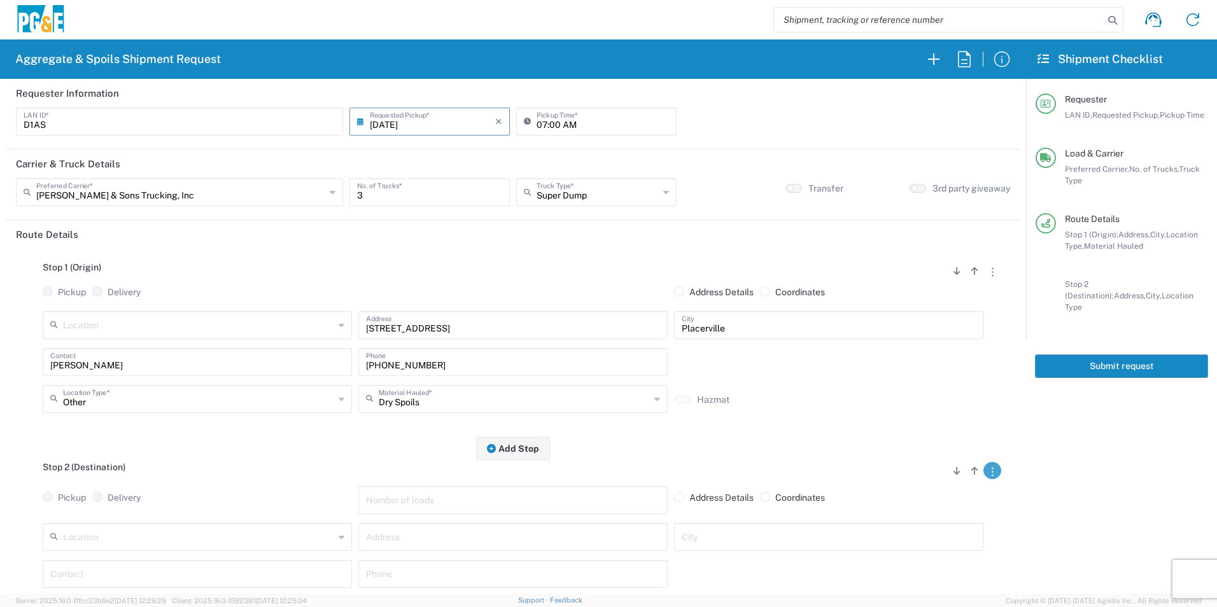
click at [984, 473] on button "button" at bounding box center [992, 470] width 18 height 17
click at [938, 549] on link "Remove Stop" at bounding box center [931, 550] width 67 height 10
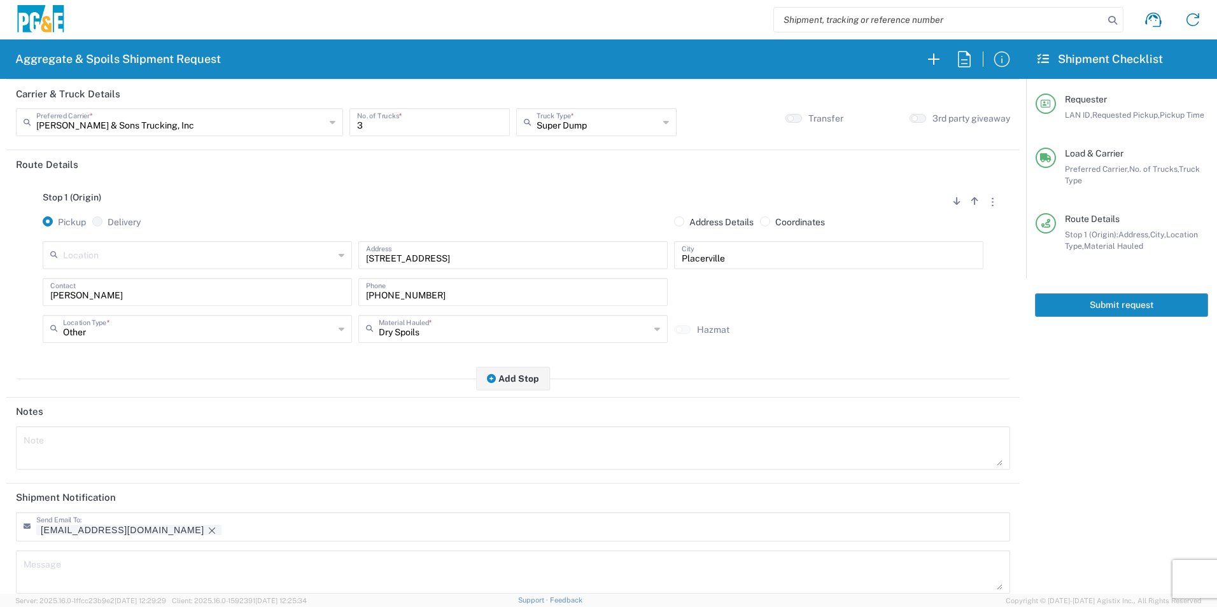
scroll to position [155, 0]
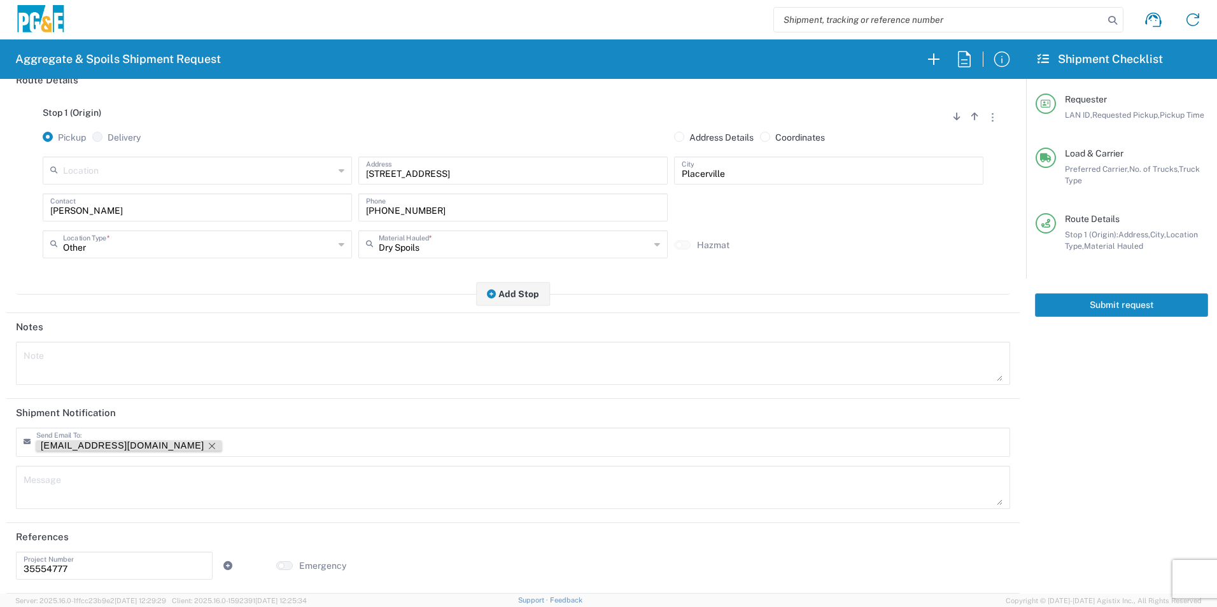
click at [207, 445] on icon "Remove tag" at bounding box center [212, 446] width 10 height 10
click at [1100, 304] on button "Submit request" at bounding box center [1121, 305] width 173 height 24
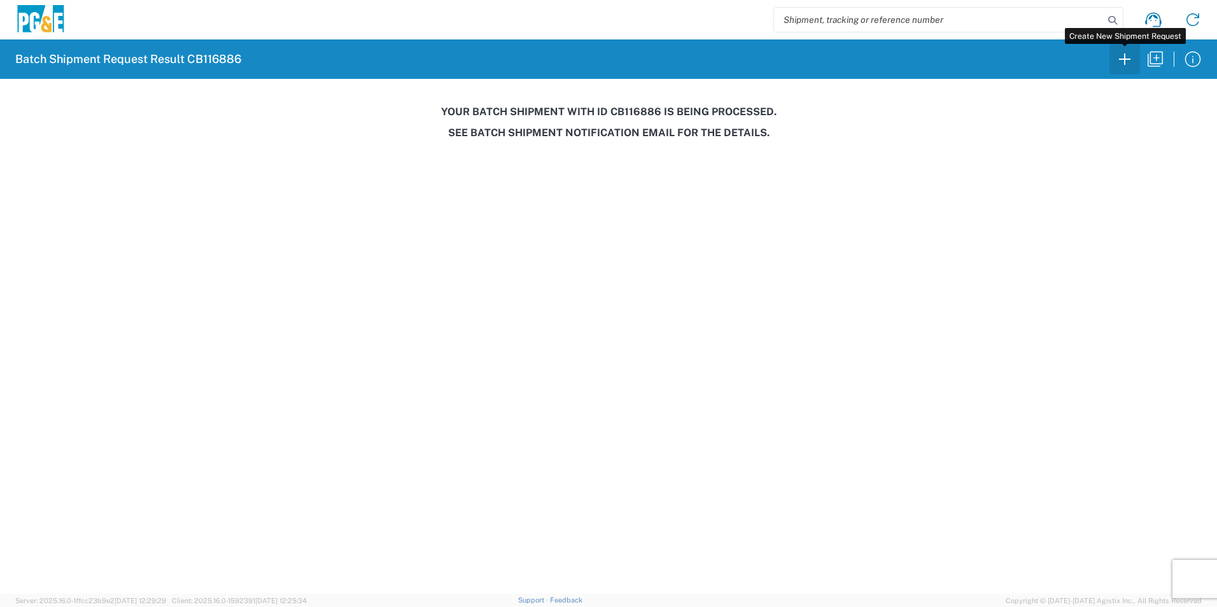
click at [1126, 62] on icon "button" at bounding box center [1124, 59] width 20 height 20
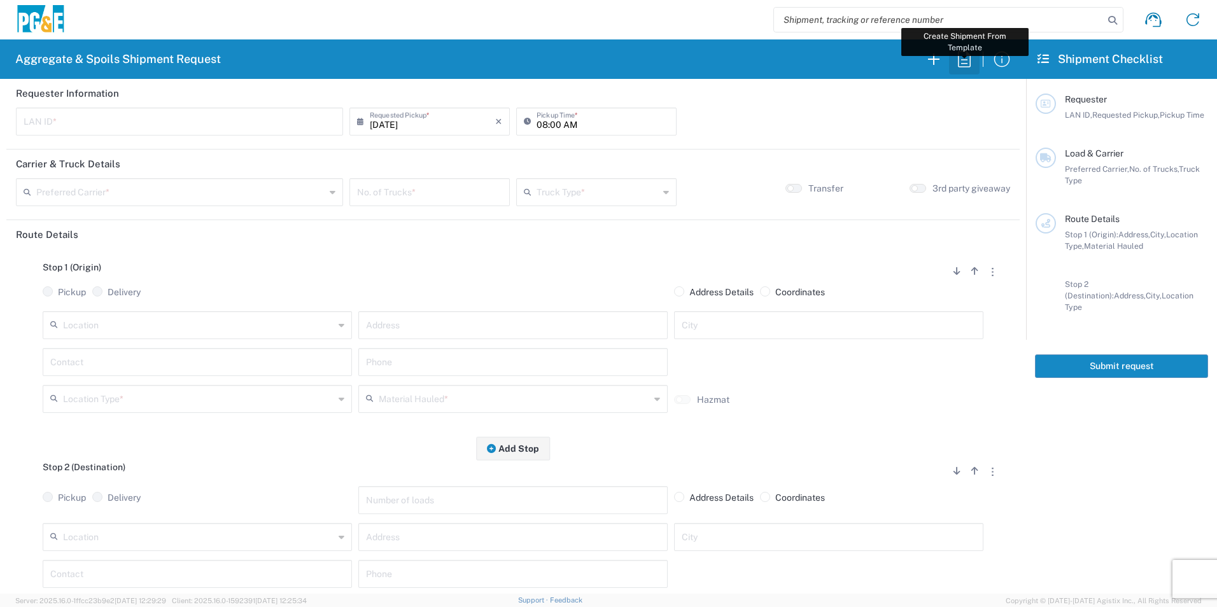
click at [959, 60] on icon "button" at bounding box center [964, 59] width 20 height 20
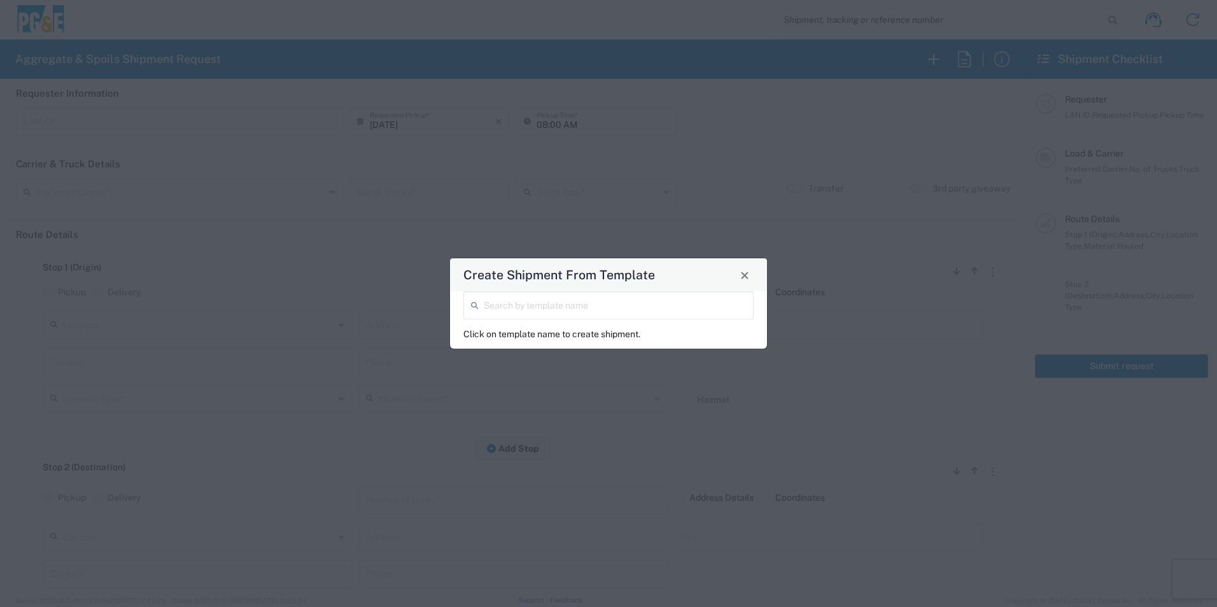
click at [529, 302] on input "search" at bounding box center [615, 304] width 262 height 22
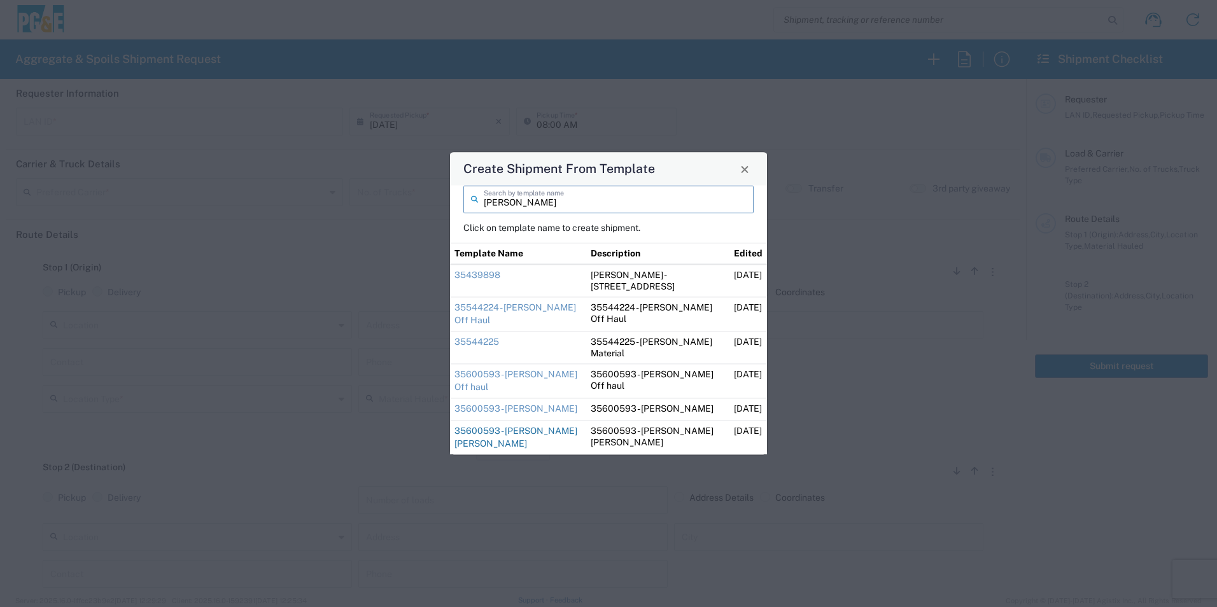
type input "dave"
click at [494, 431] on link "35600593 - [PERSON_NAME] [PERSON_NAME]" at bounding box center [515, 437] width 123 height 23
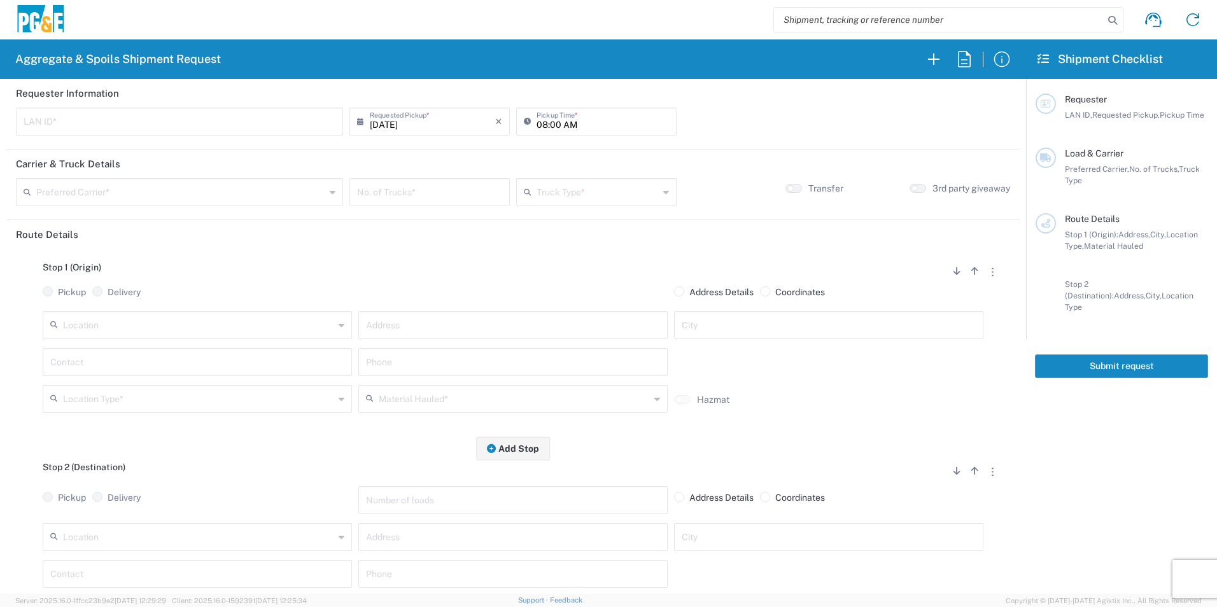
type input "D5HL"
type input "[PERSON_NAME] & Sons Trucking, Inc"
type input "Super Dump"
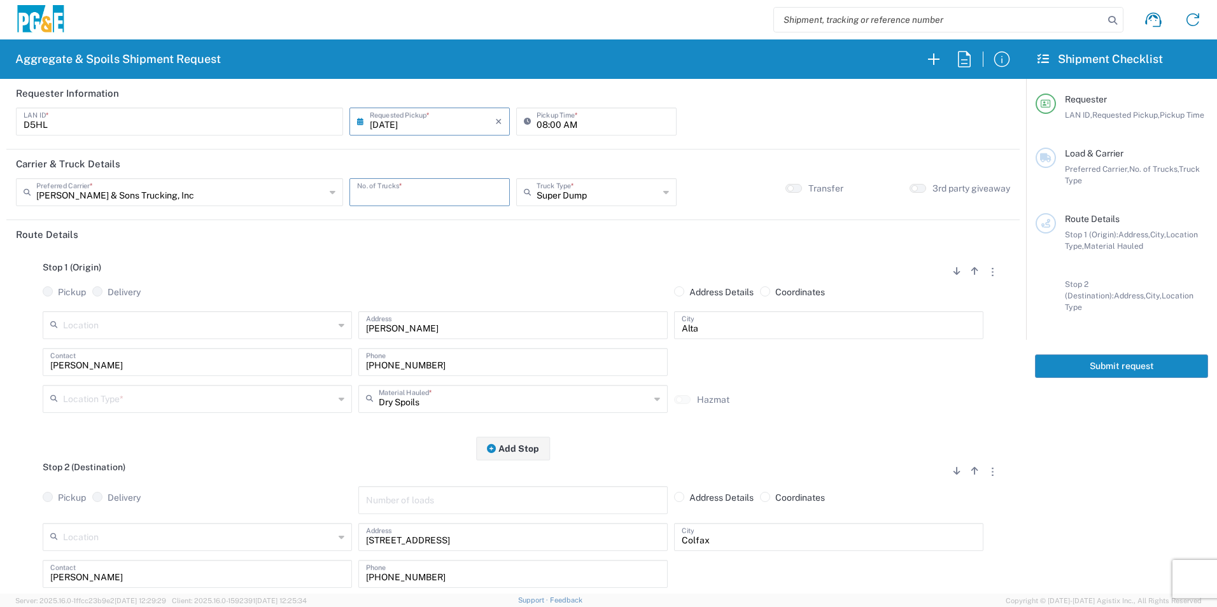
click at [426, 197] on input "number" at bounding box center [429, 191] width 145 height 22
type input "2"
click at [197, 392] on input "text" at bounding box center [198, 398] width 271 height 22
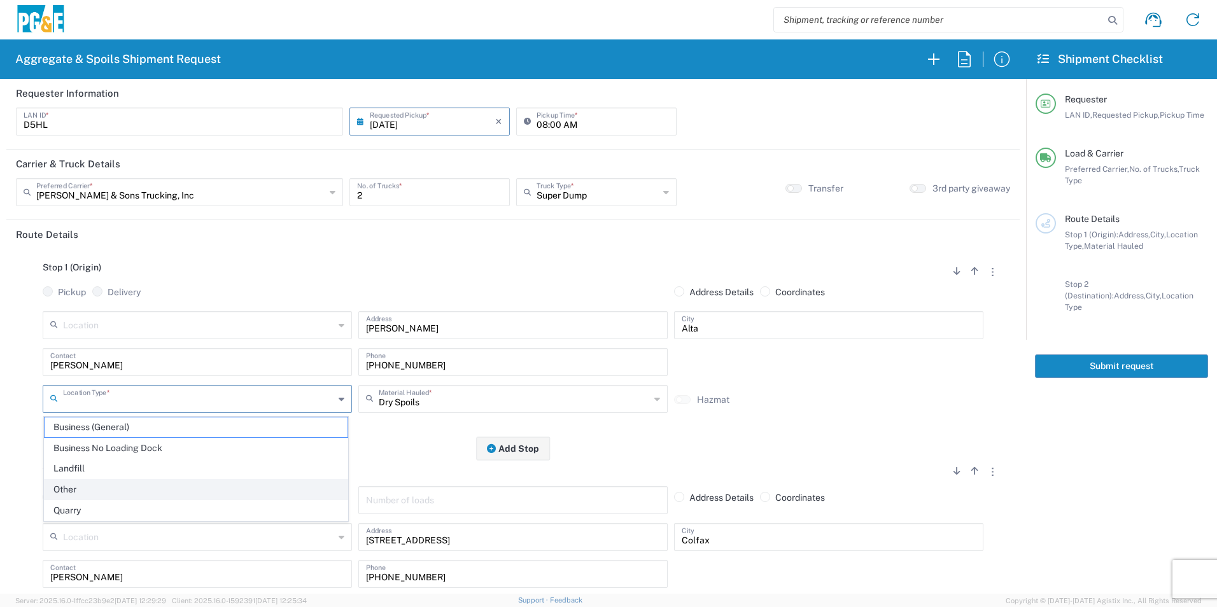
click at [78, 494] on span "Other" at bounding box center [196, 490] width 303 height 20
type input "Other"
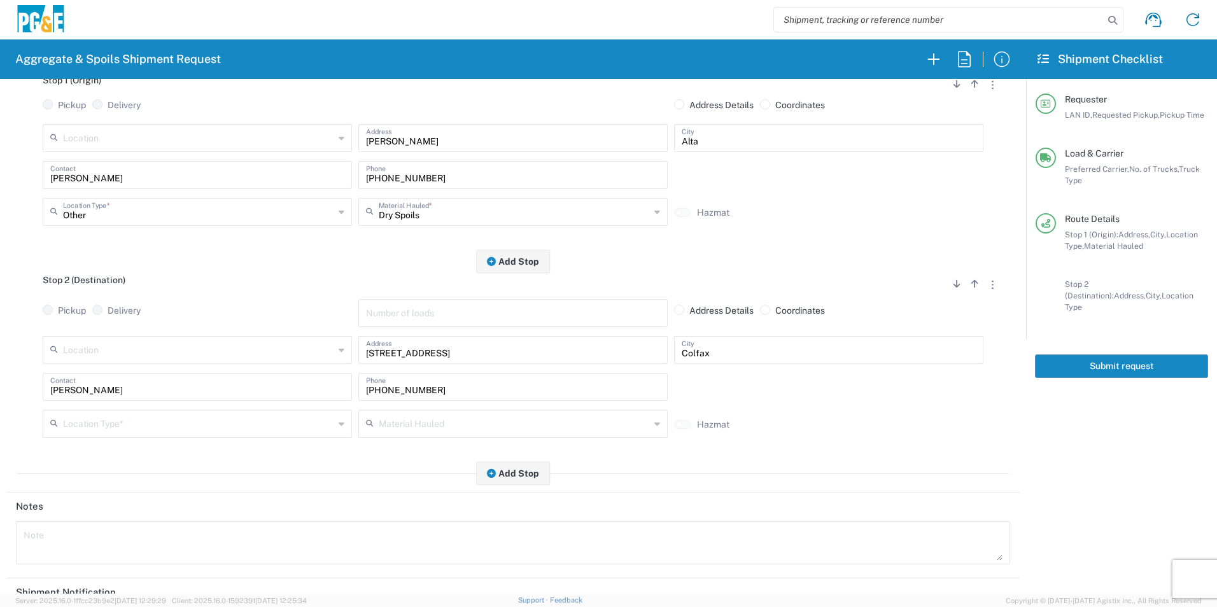
scroll to position [191, 0]
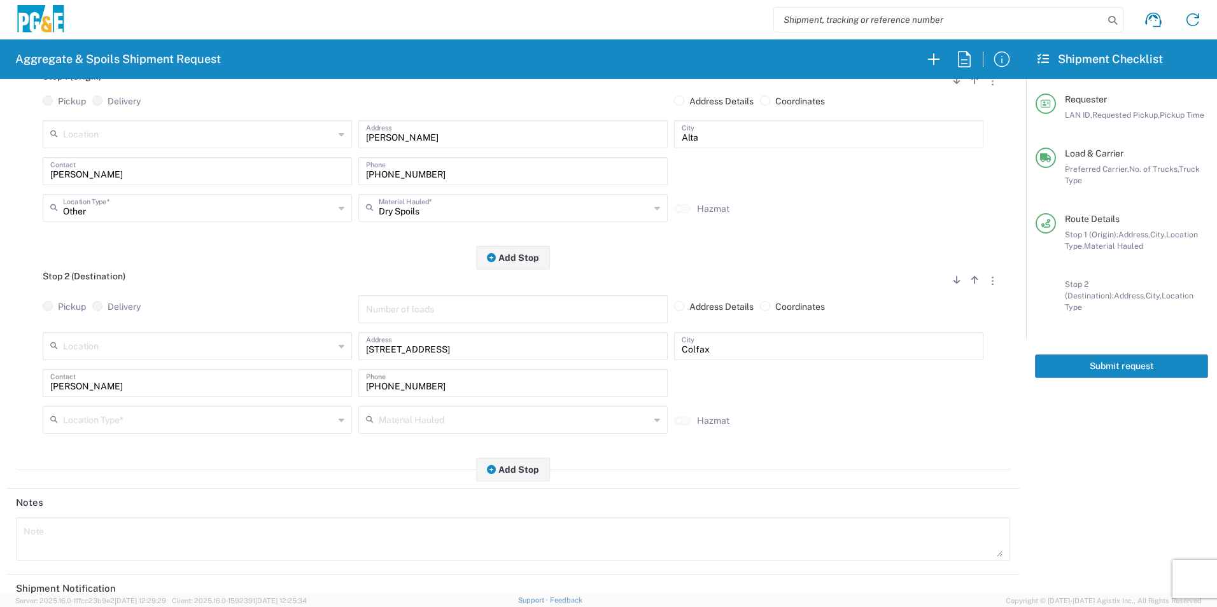
click at [182, 412] on input "text" at bounding box center [198, 419] width 271 height 22
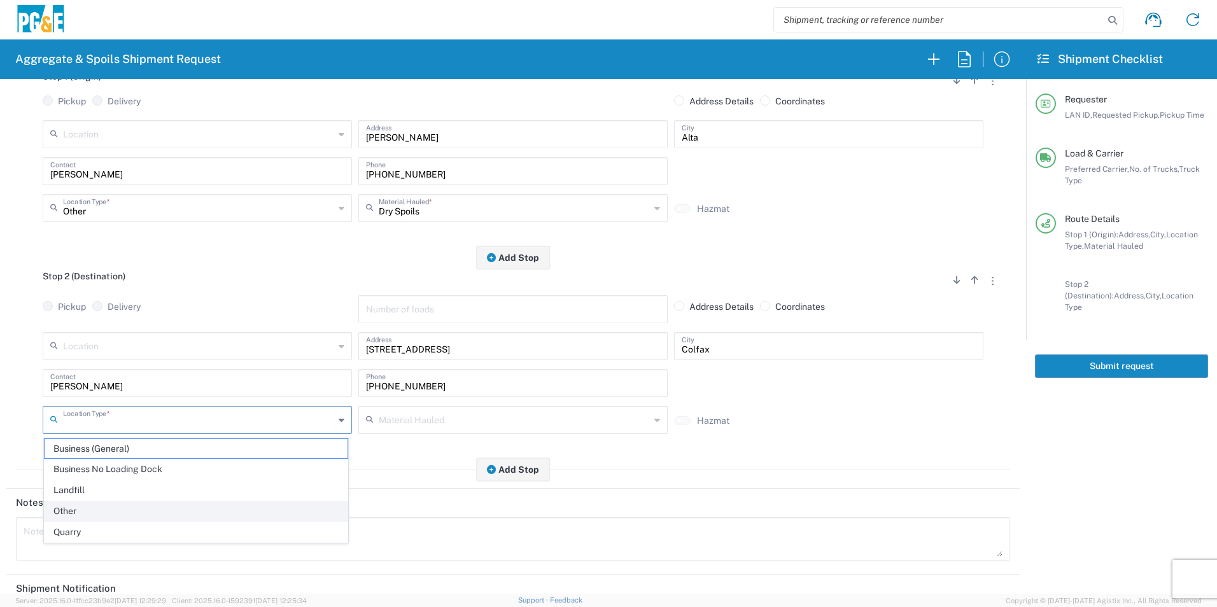
click at [110, 503] on span "Other" at bounding box center [196, 511] width 303 height 20
type input "Other"
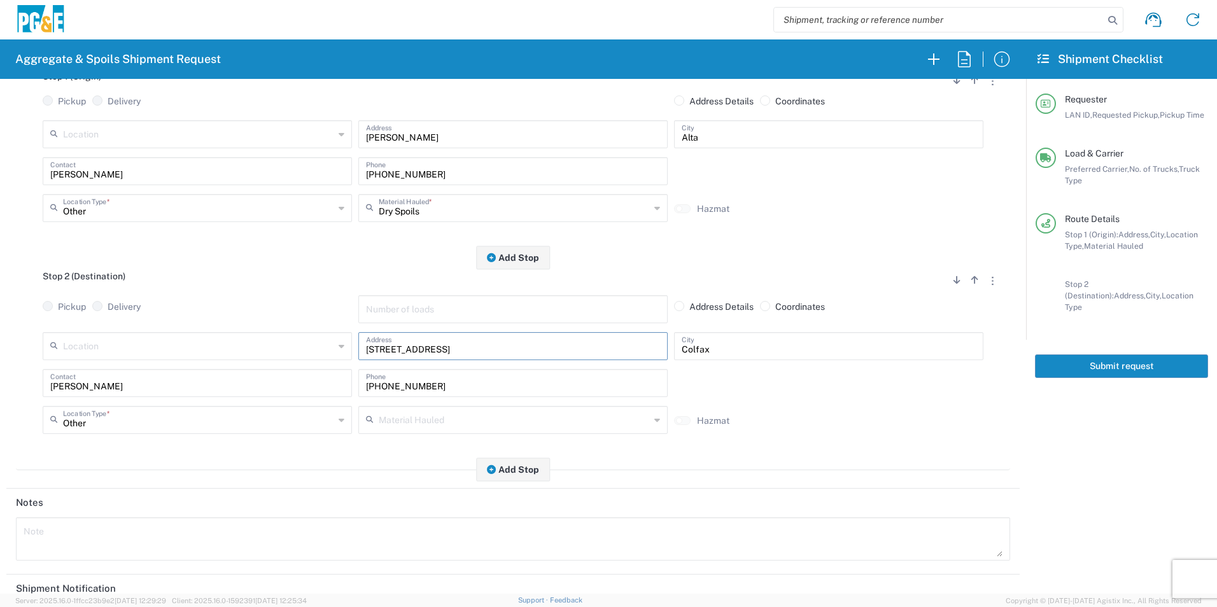
drag, startPoint x: 491, startPoint y: 348, endPoint x: 186, endPoint y: 327, distance: 306.2
click at [187, 334] on div "Location 17300 East Jahant Rd - Quarry 7/11 Materials - Chico - Quarry 7/11 Mat…" at bounding box center [512, 350] width 947 height 37
paste input "2715 Canyon Way, Colfax"
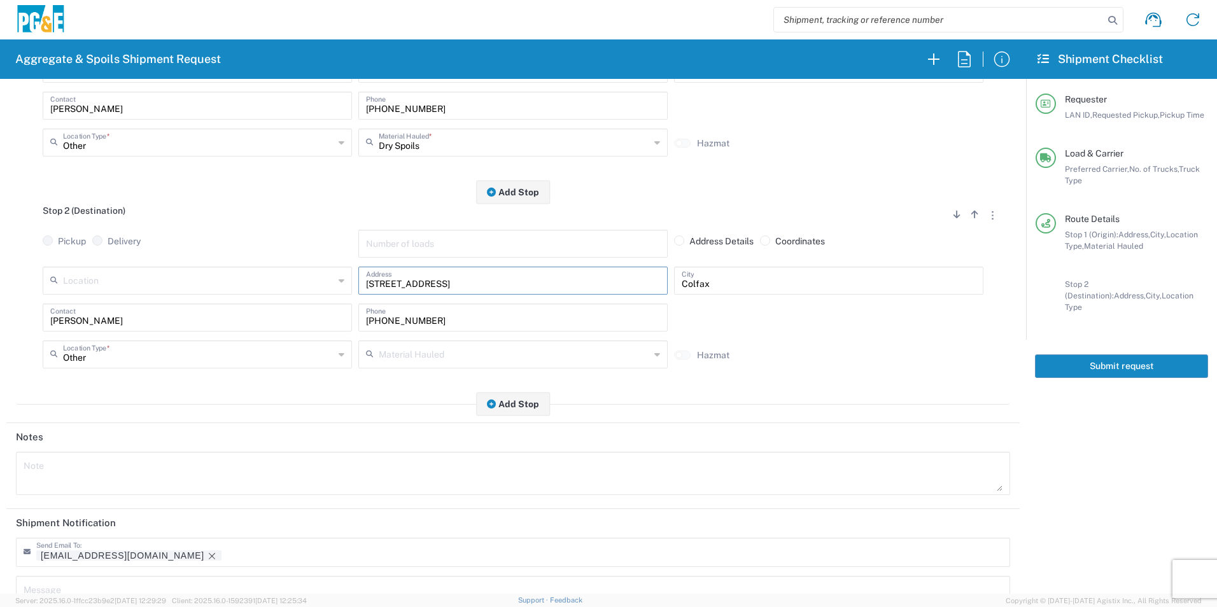
scroll to position [368, 0]
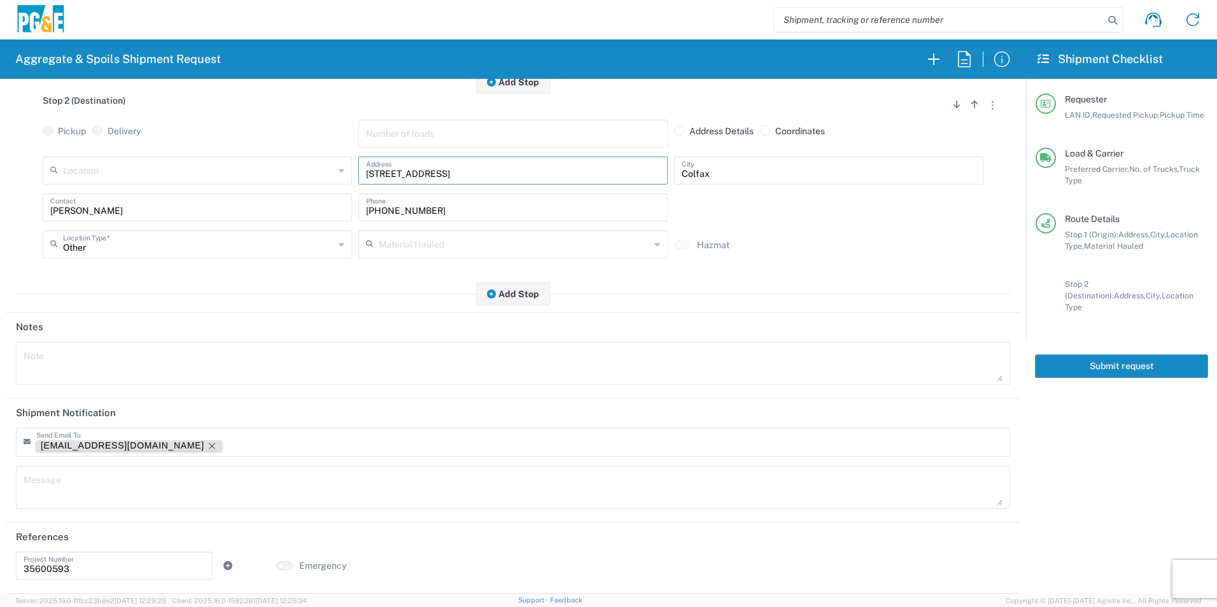
type input "22715 Canyon Way"
click at [207, 446] on icon "Remove tag" at bounding box center [212, 446] width 10 height 10
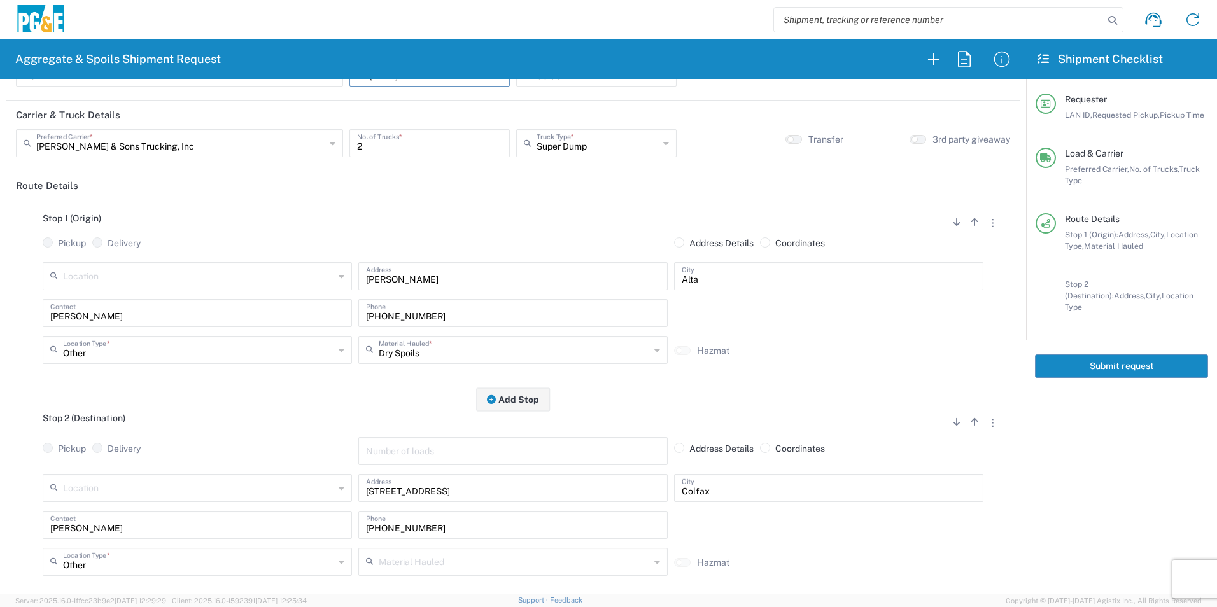
scroll to position [0, 0]
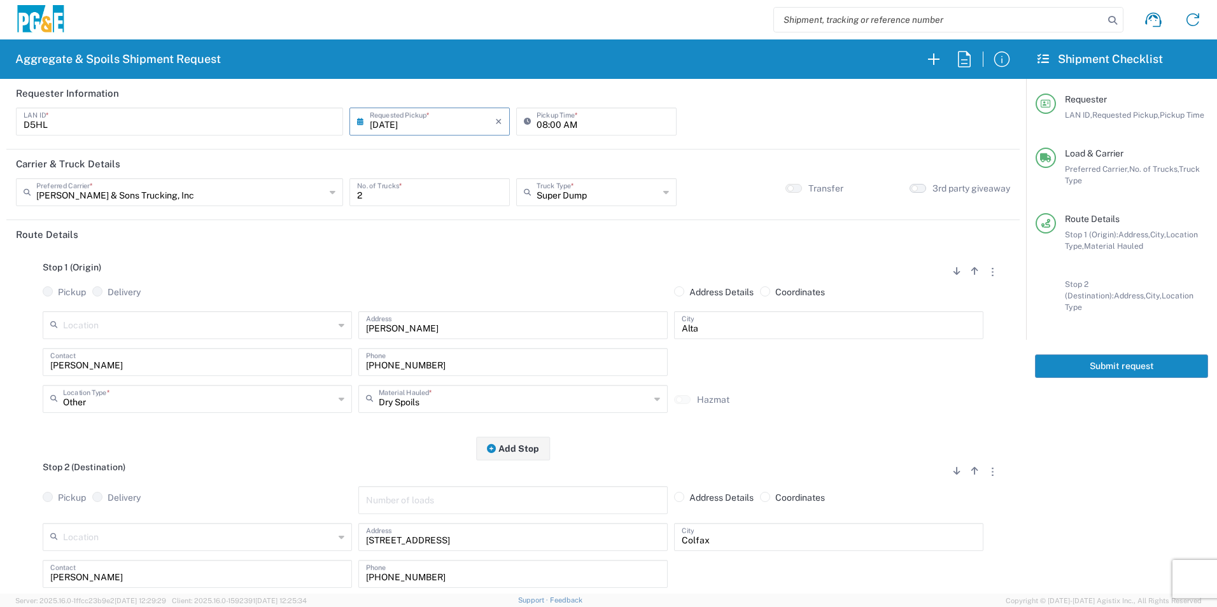
click at [909, 192] on button "button" at bounding box center [917, 188] width 17 height 9
click at [1105, 354] on button "Submit request" at bounding box center [1121, 366] width 173 height 24
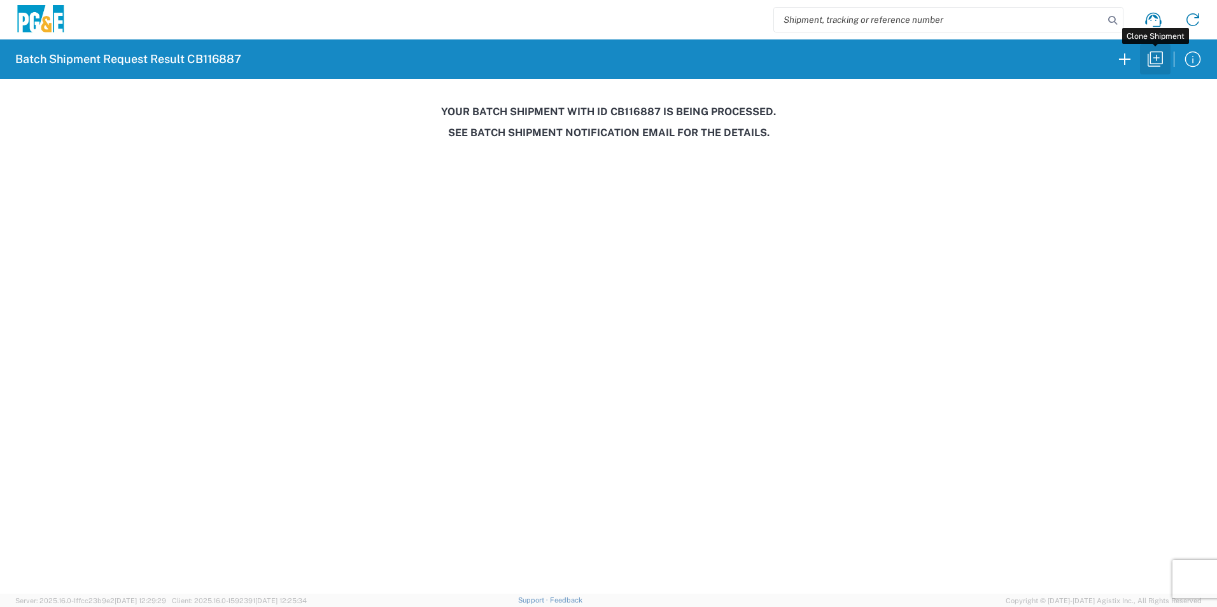
click at [1160, 58] on icon "button" at bounding box center [1155, 59] width 20 height 20
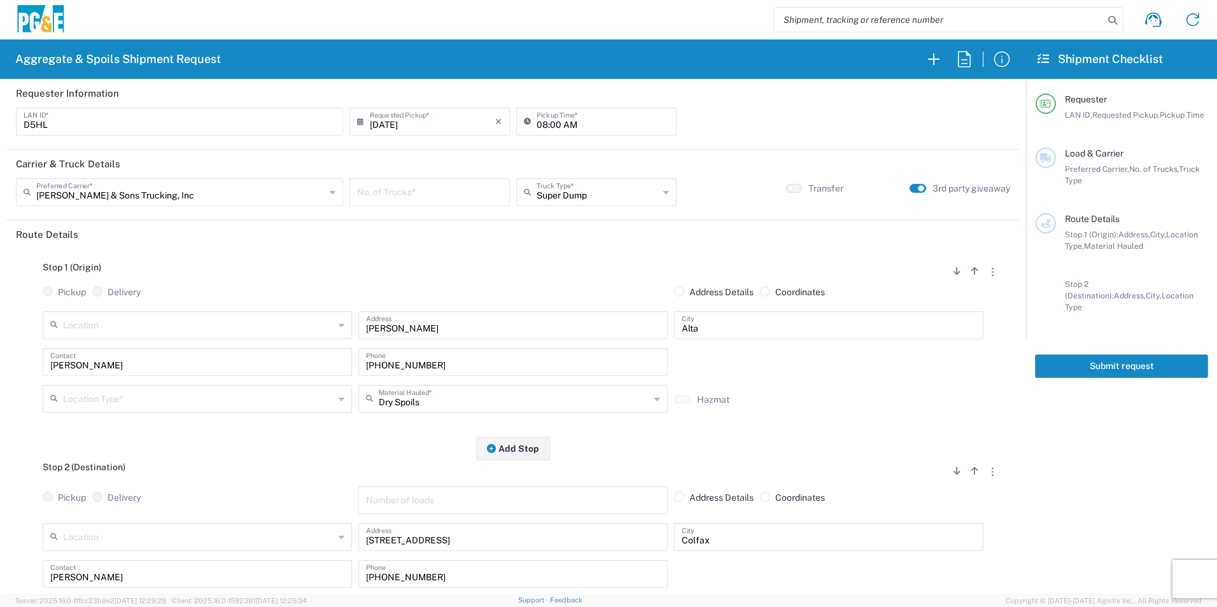
click at [405, 124] on input "[DATE]" at bounding box center [432, 120] width 125 height 22
click at [414, 238] on span "19" at bounding box center [410, 237] width 18 height 18
type input "08/19/2025"
click at [412, 186] on input "number" at bounding box center [429, 191] width 145 height 22
type input "2"
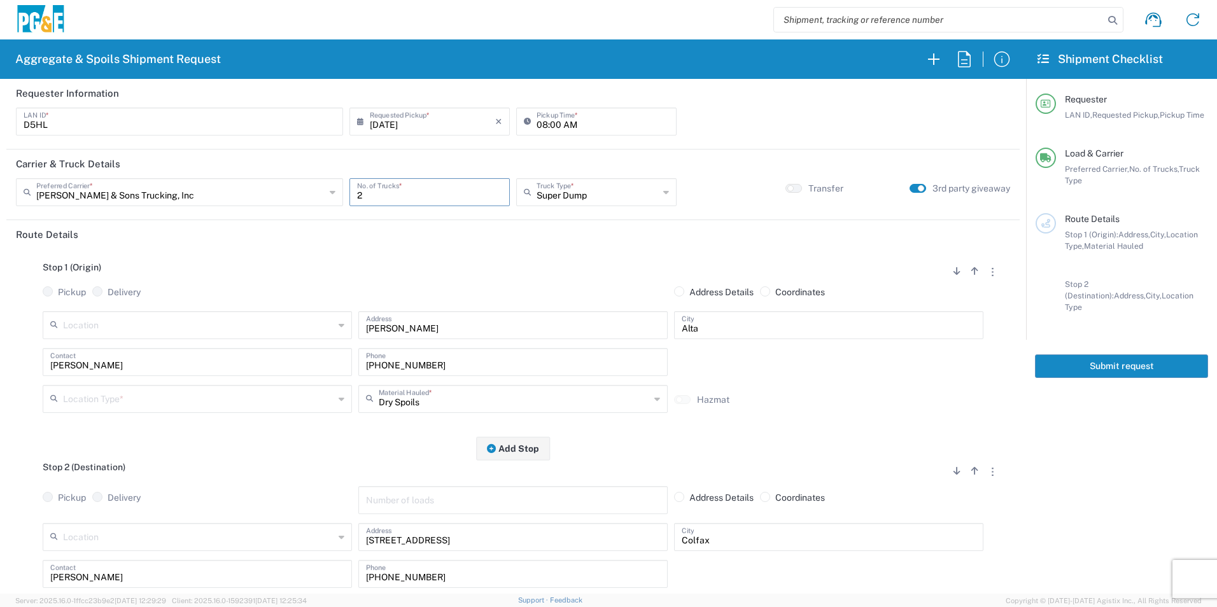
drag, startPoint x: 149, startPoint y: 400, endPoint x: 157, endPoint y: 396, distance: 8.3
click at [149, 399] on input "text" at bounding box center [198, 398] width 271 height 22
click at [106, 493] on span "Other" at bounding box center [196, 490] width 303 height 20
type input "Other"
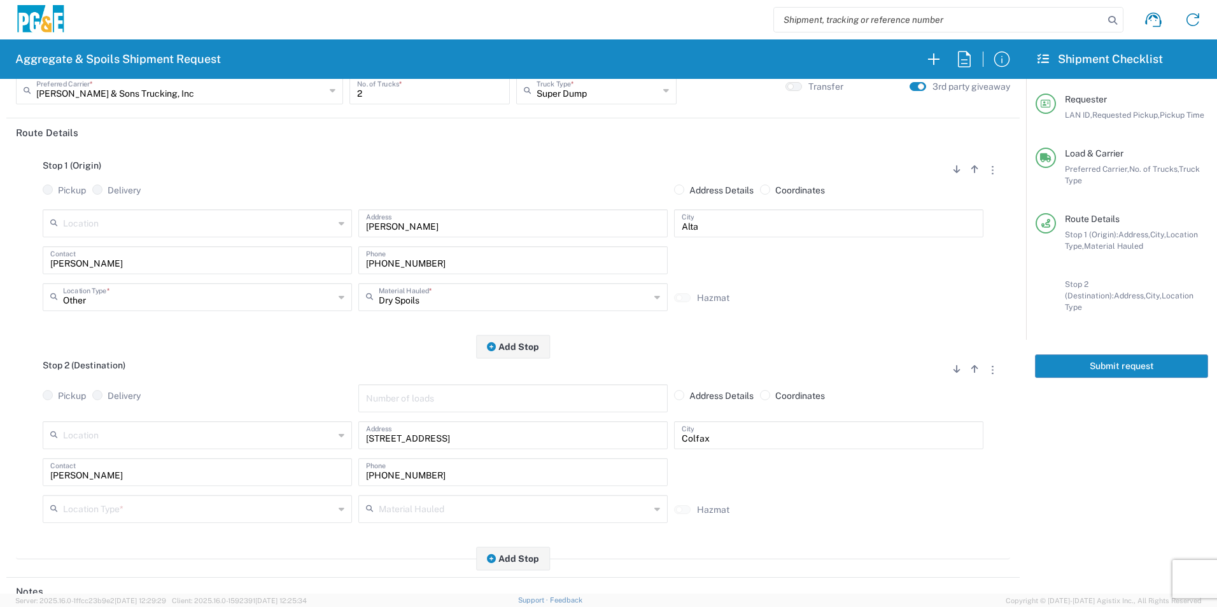
scroll to position [255, 0]
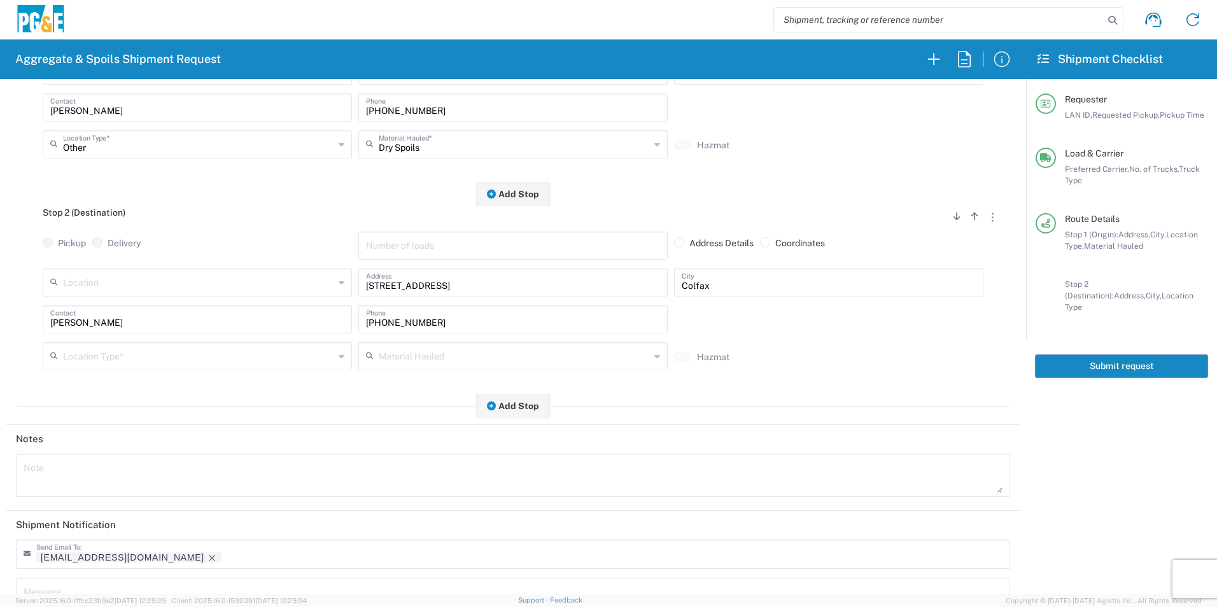
click at [109, 355] on input "text" at bounding box center [198, 355] width 271 height 22
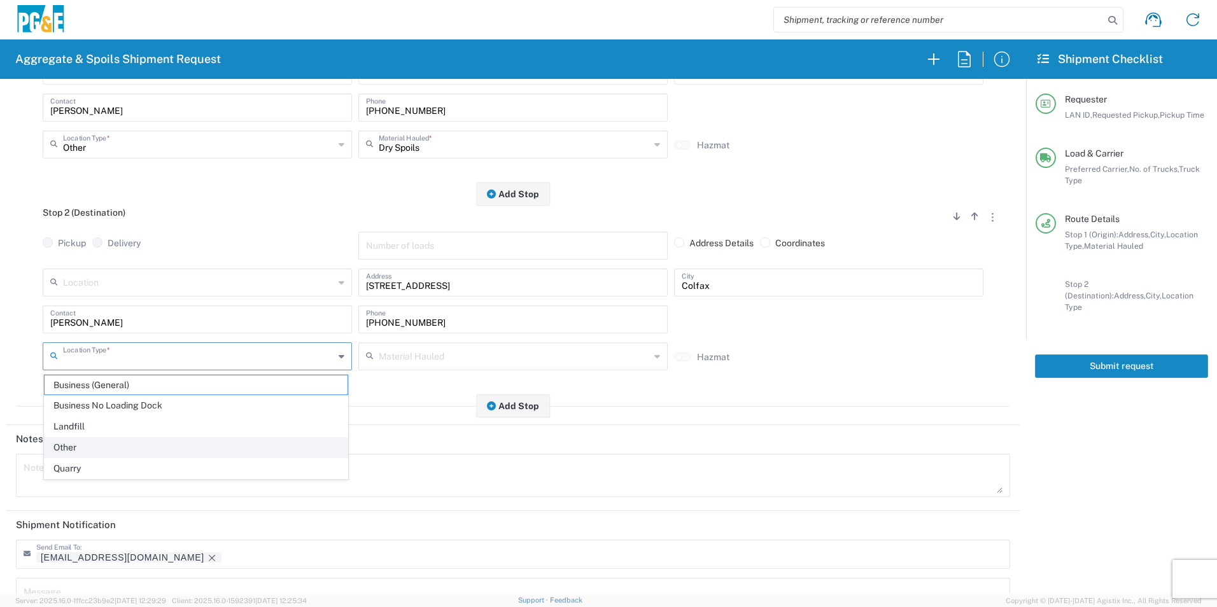
click at [82, 445] on span "Other" at bounding box center [196, 448] width 303 height 20
type input "Other"
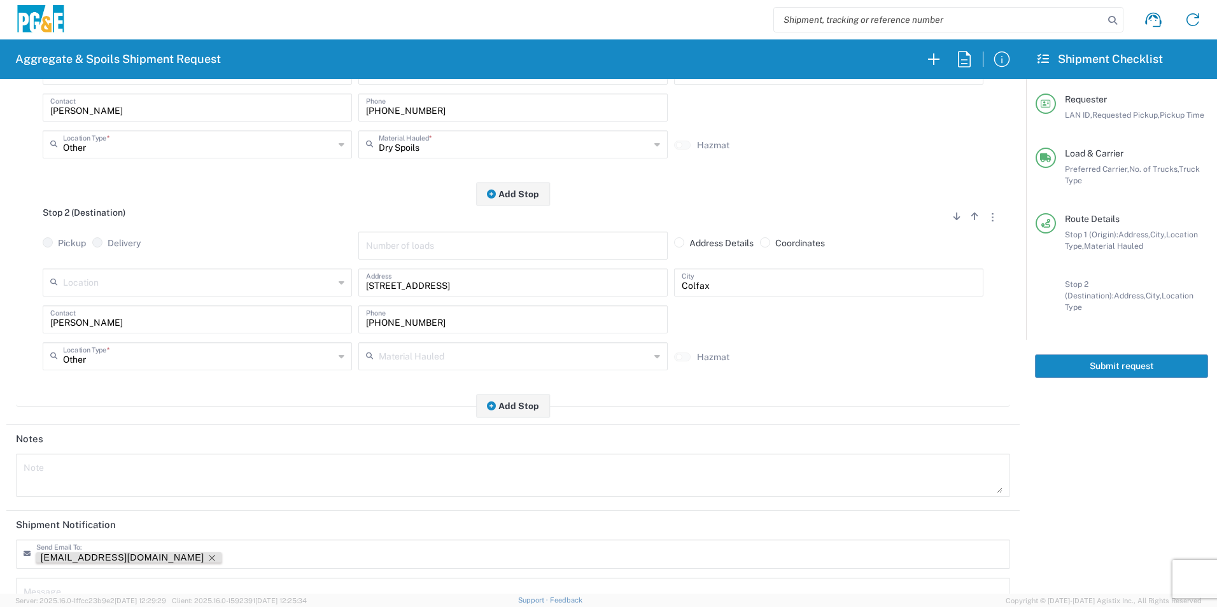
click at [207, 555] on icon "Remove tag" at bounding box center [212, 558] width 10 height 10
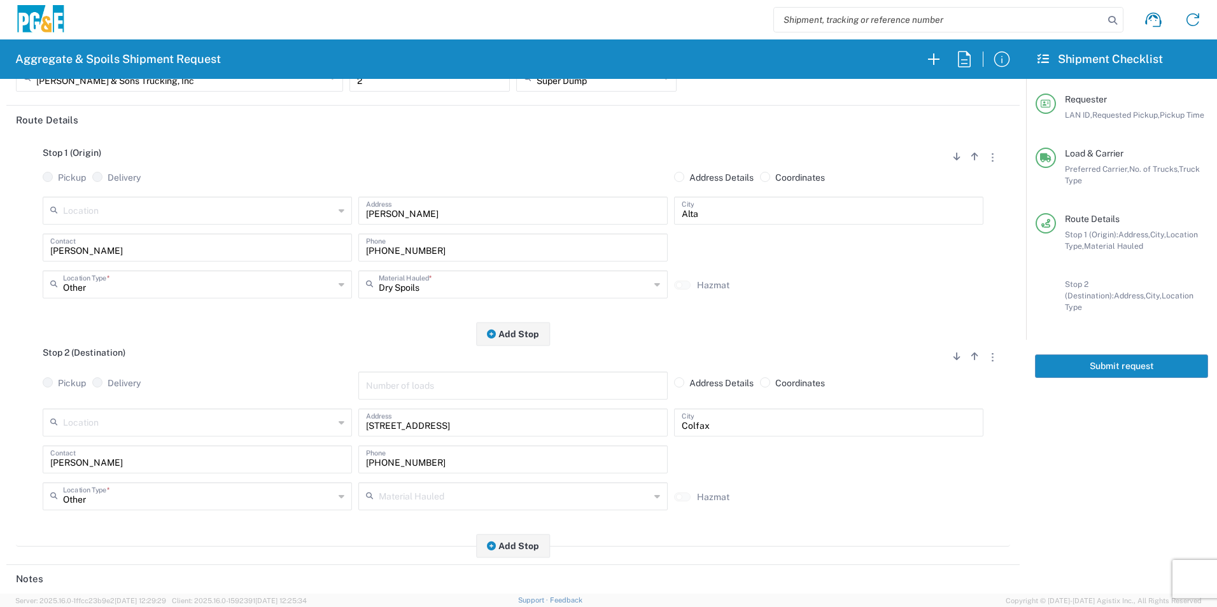
scroll to position [0, 0]
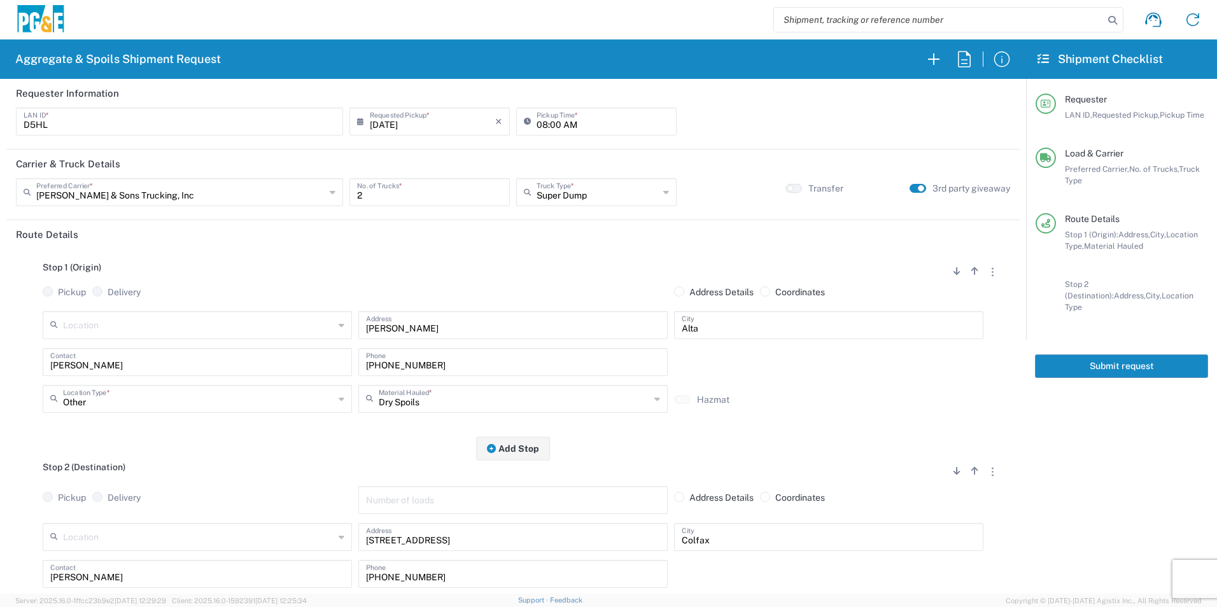
click at [1075, 358] on button "Submit request" at bounding box center [1121, 366] width 173 height 24
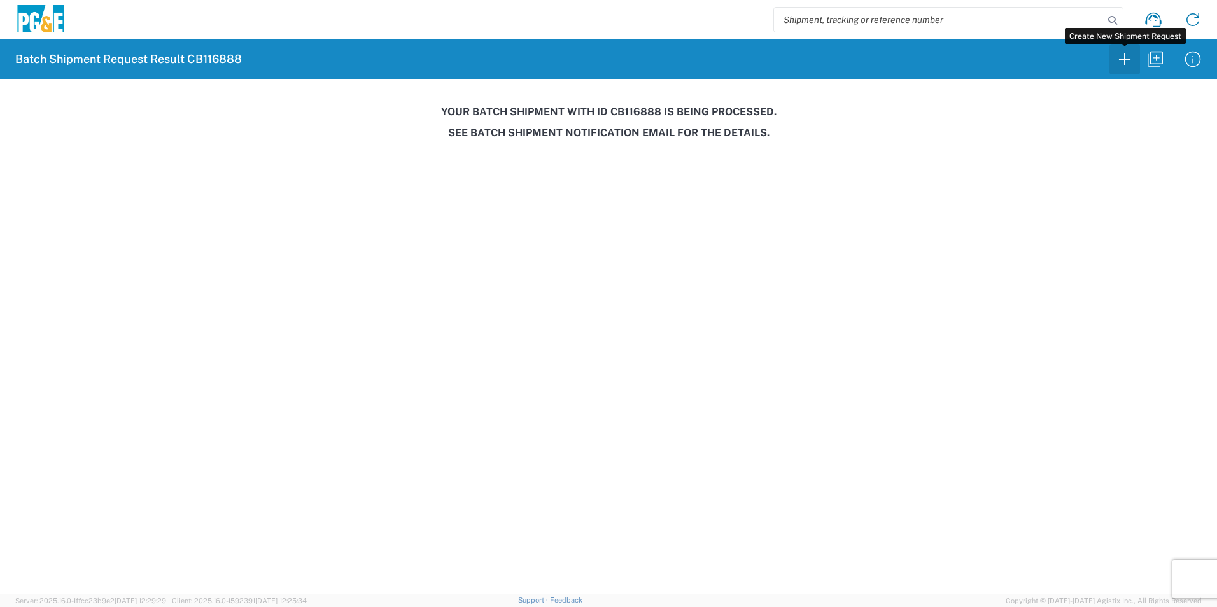
click at [1126, 59] on icon "button" at bounding box center [1124, 59] width 20 height 20
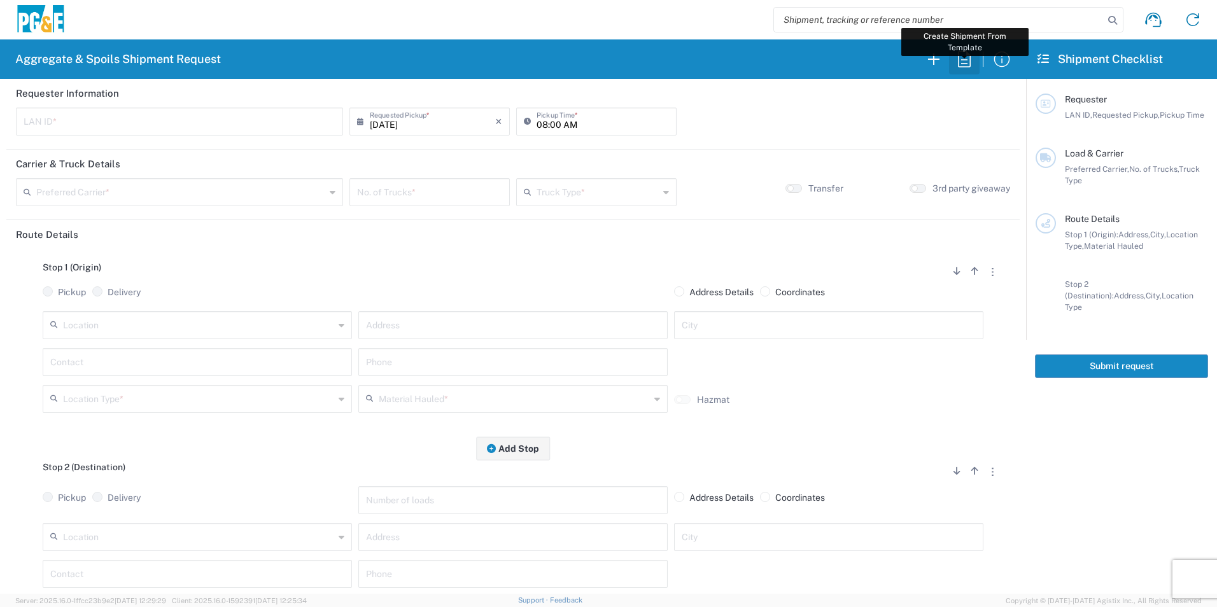
click at [954, 57] on icon "button" at bounding box center [964, 59] width 20 height 20
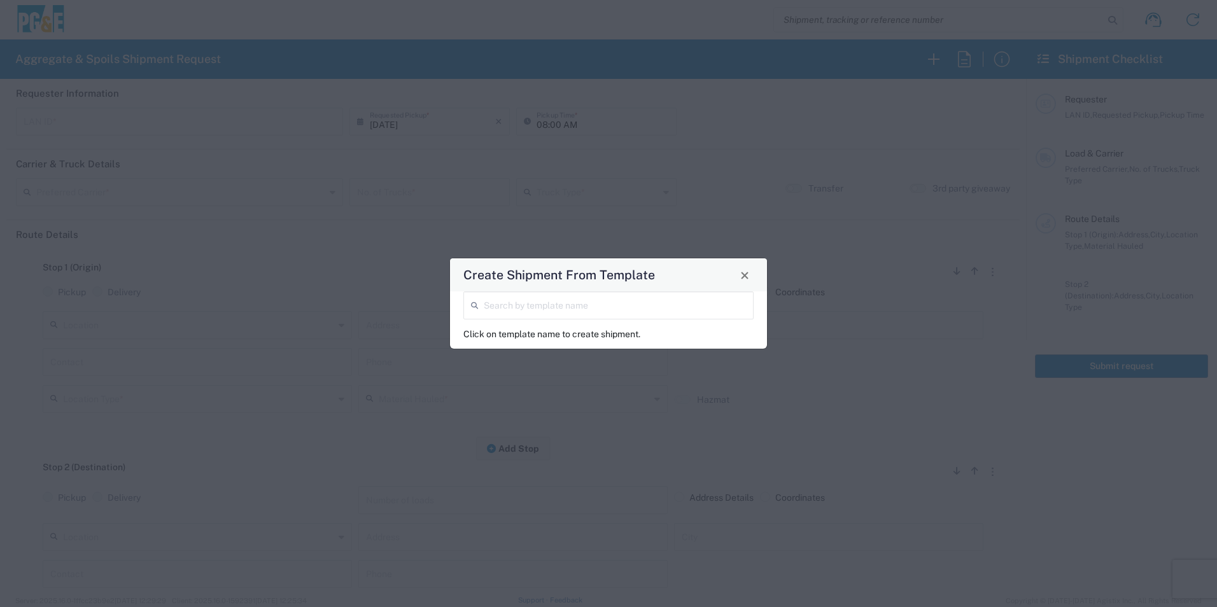
click at [512, 300] on input "search" at bounding box center [615, 304] width 262 height 22
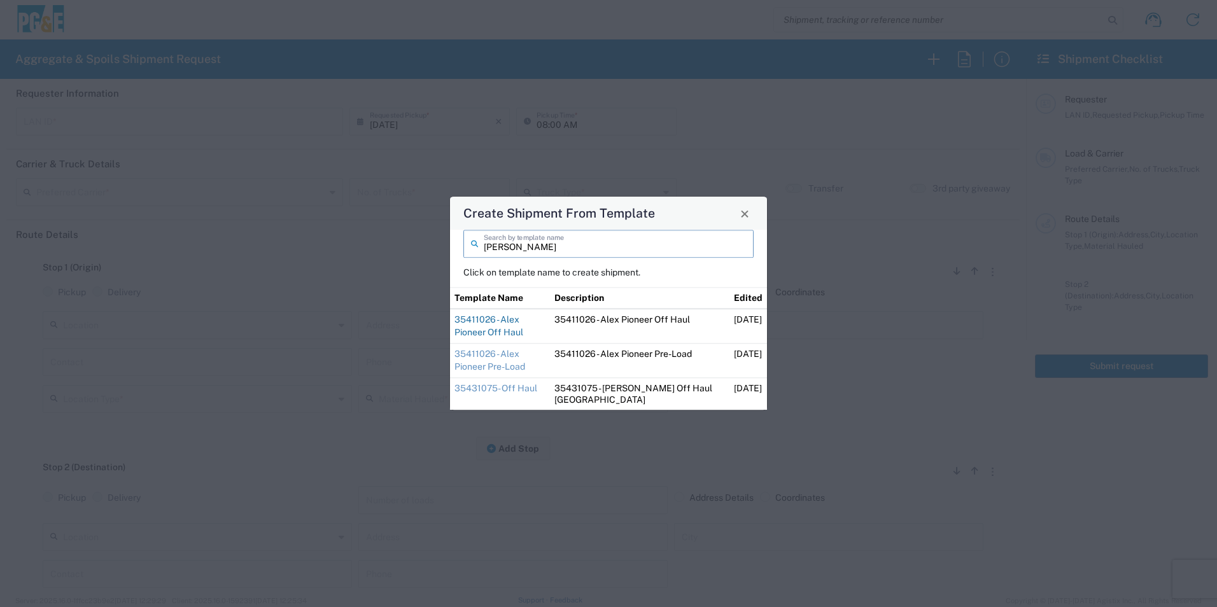
type input "alex"
click at [523, 321] on link "35411026 - Alex Pioneer Off Haul" at bounding box center [488, 325] width 69 height 23
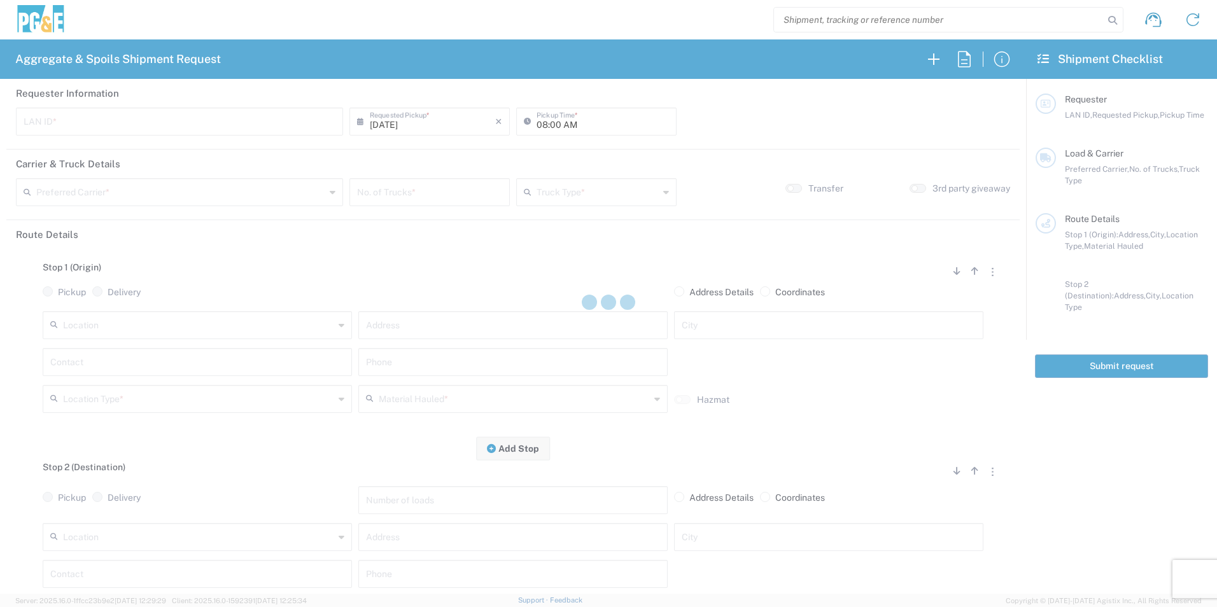
type input "A2AT"
type input "07:30 AM"
type input "[PERSON_NAME] & Sons Trucking, Inc"
type input "Super Dump"
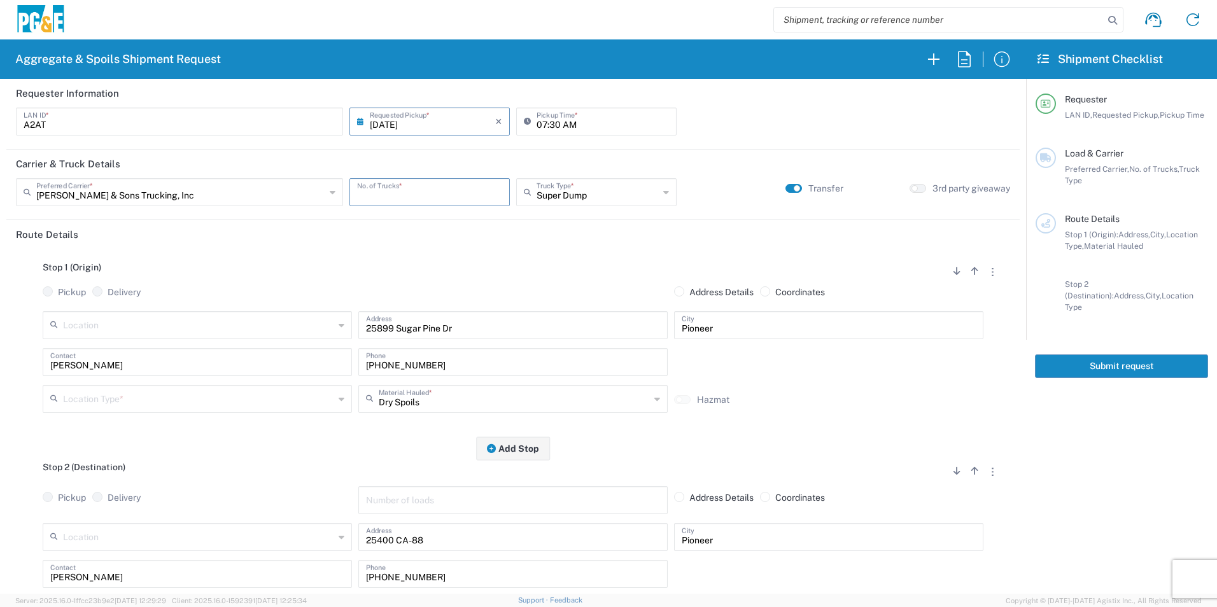
click at [423, 193] on input "number" at bounding box center [429, 191] width 145 height 22
type input "1"
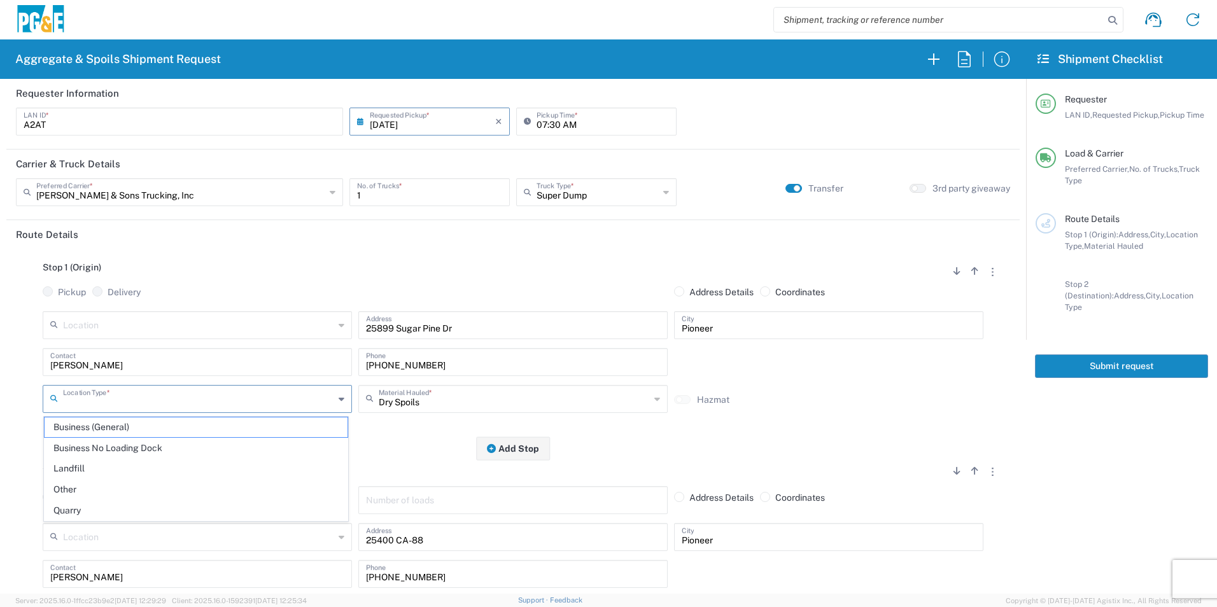
click at [134, 393] on input "text" at bounding box center [198, 398] width 271 height 22
click at [88, 485] on span "Other" at bounding box center [196, 490] width 303 height 20
type input "Other"
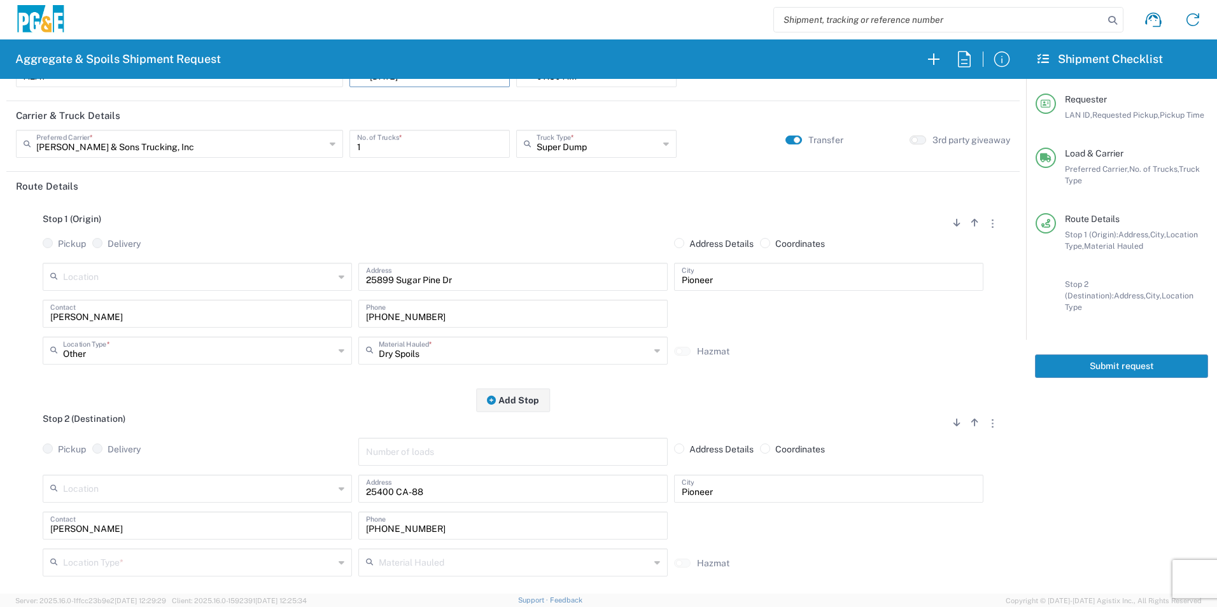
scroll to position [127, 0]
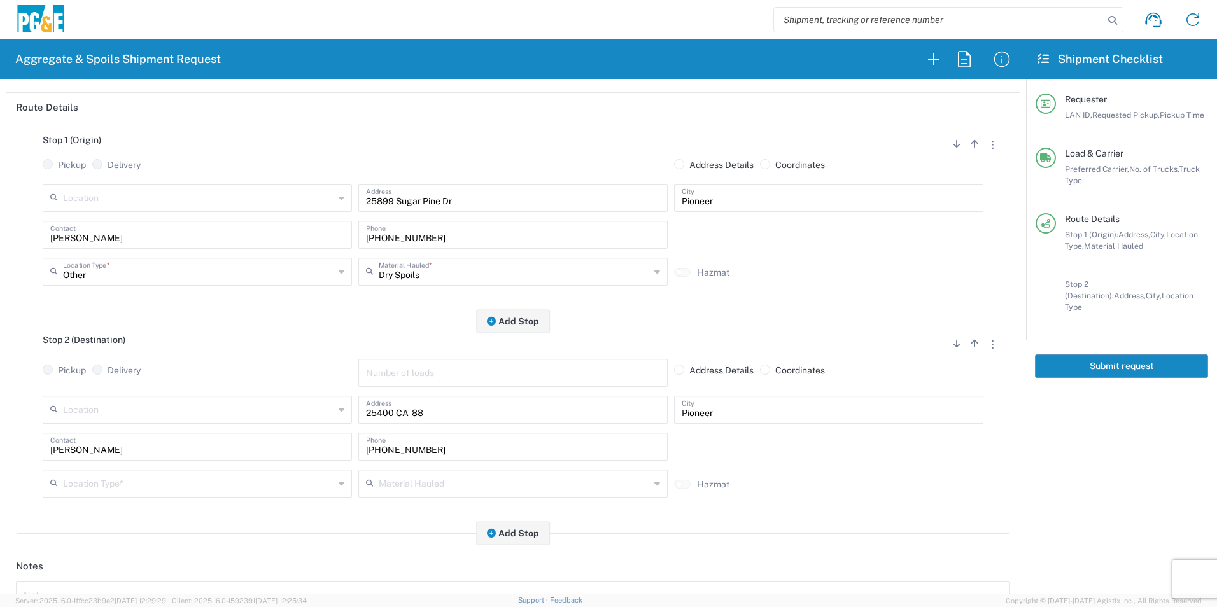
click at [110, 484] on input "text" at bounding box center [198, 483] width 271 height 22
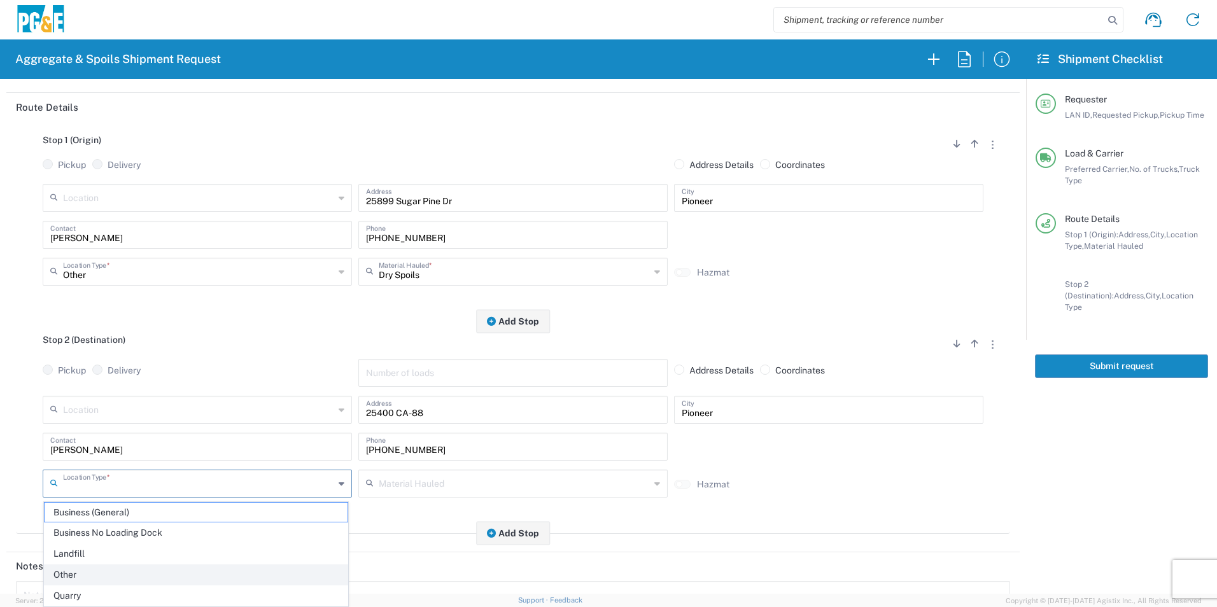
click at [79, 574] on span "Other" at bounding box center [196, 575] width 303 height 20
type input "Other"
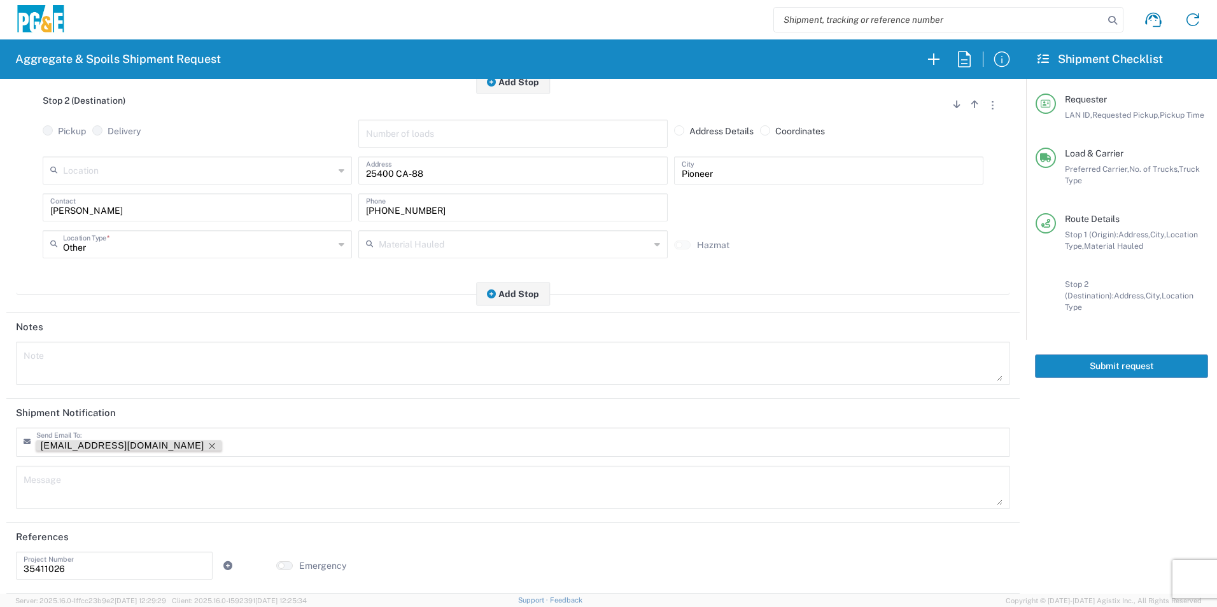
click at [207, 445] on icon "Remove tag" at bounding box center [212, 446] width 10 height 10
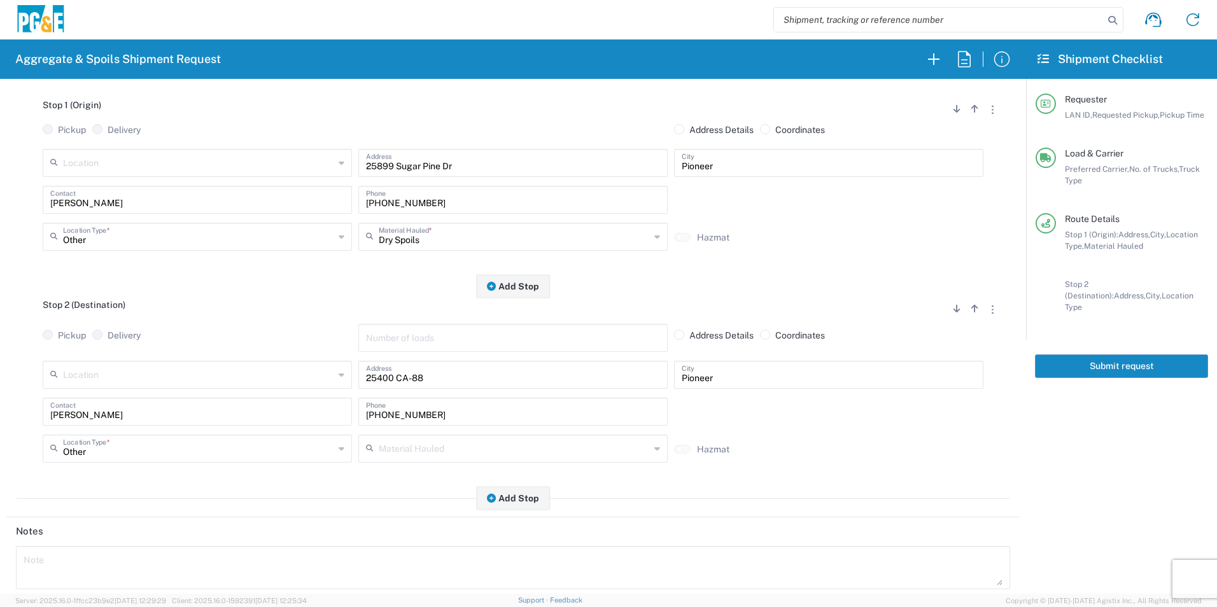
scroll to position [0, 0]
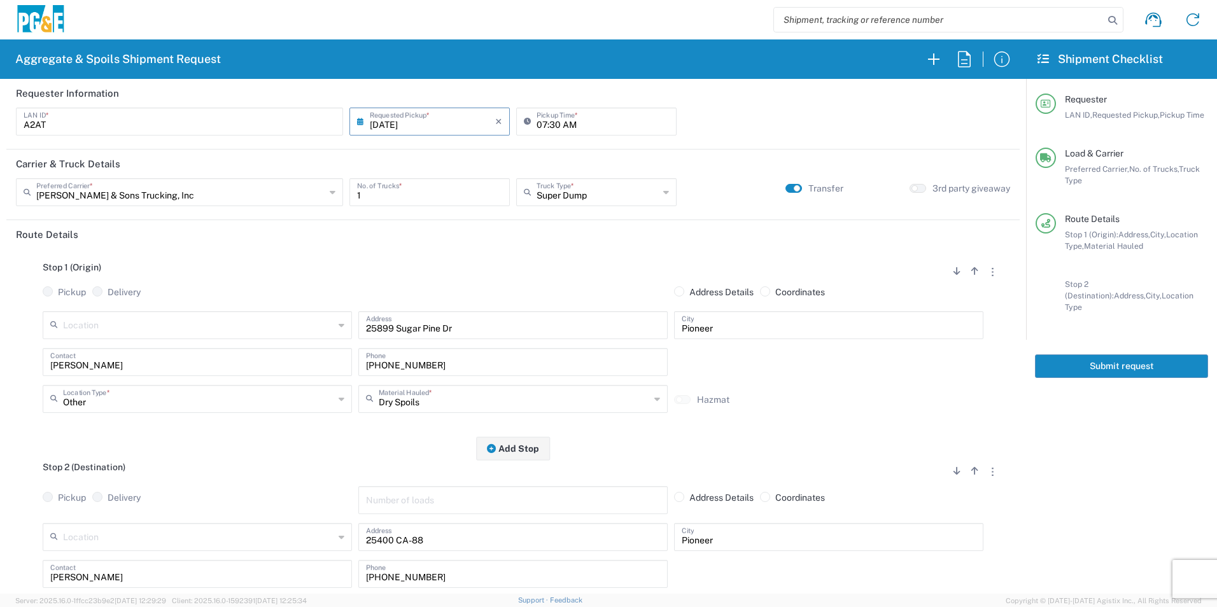
drag, startPoint x: 1135, startPoint y: 355, endPoint x: 1122, endPoint y: 373, distance: 22.3
click at [1135, 354] on button "Submit request" at bounding box center [1121, 366] width 173 height 24
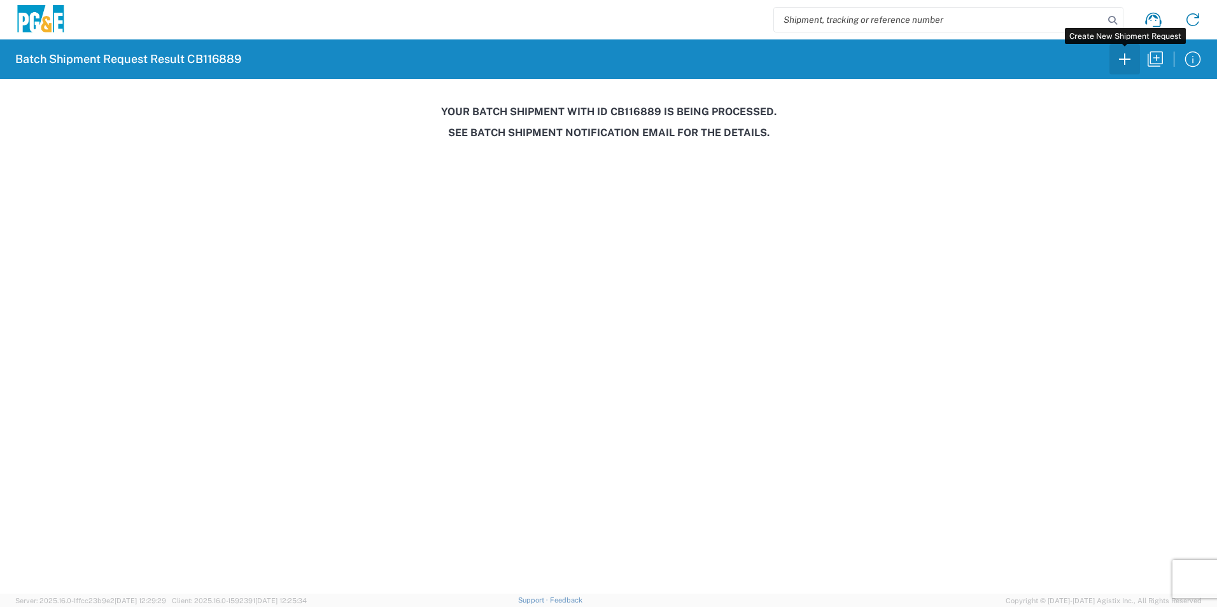
click at [1121, 65] on icon "button" at bounding box center [1124, 59] width 20 height 20
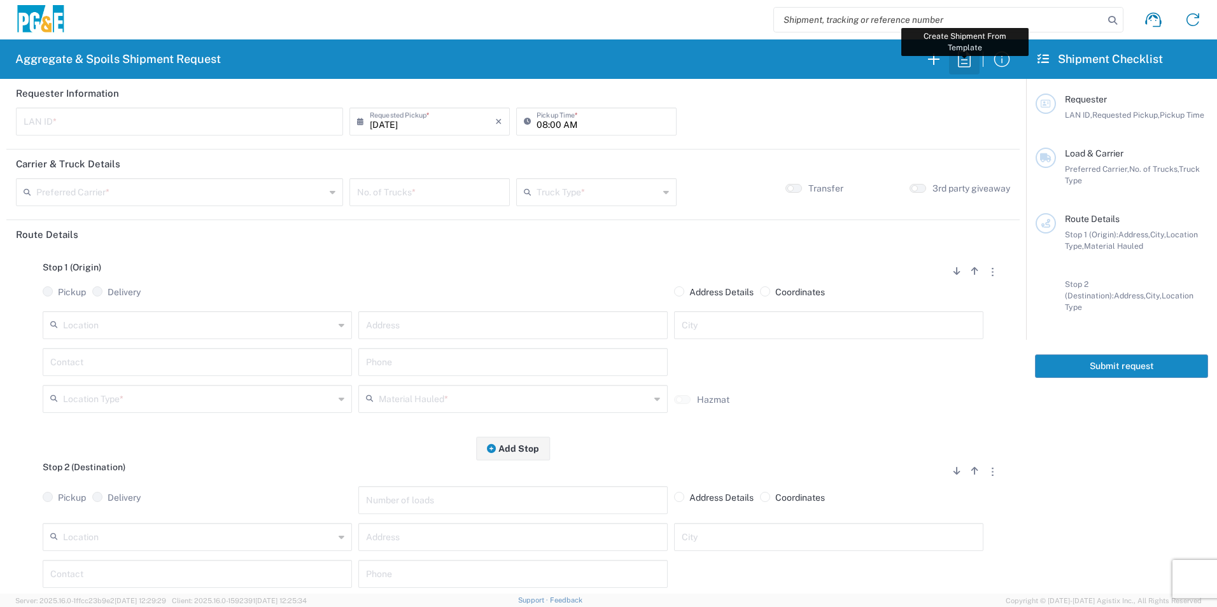
click at [960, 57] on icon "button" at bounding box center [964, 59] width 20 height 20
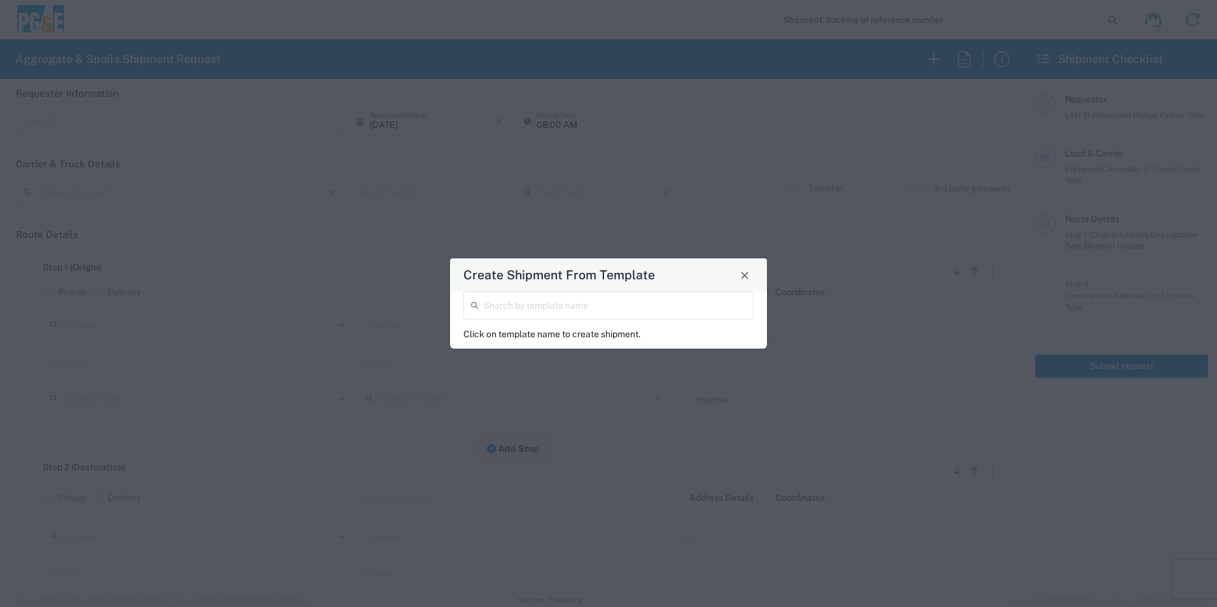
click at [581, 311] on input "search" at bounding box center [615, 304] width 262 height 22
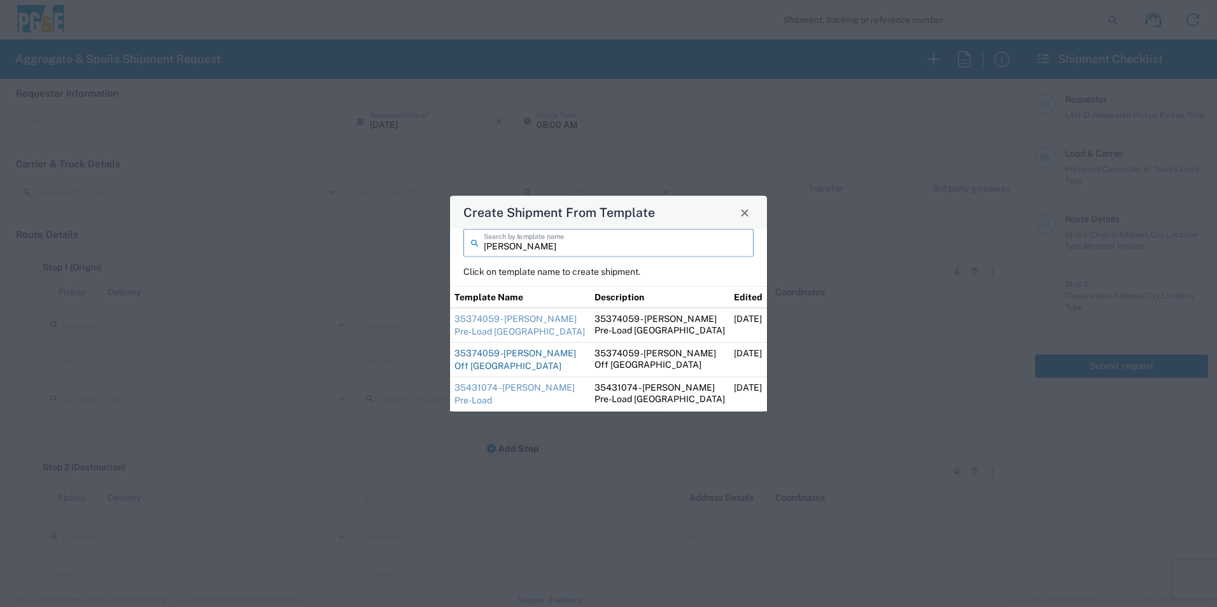
type input "ernie"
click at [480, 358] on link "35374059 -[PERSON_NAME] Off [GEOGRAPHIC_DATA]" at bounding box center [515, 359] width 122 height 23
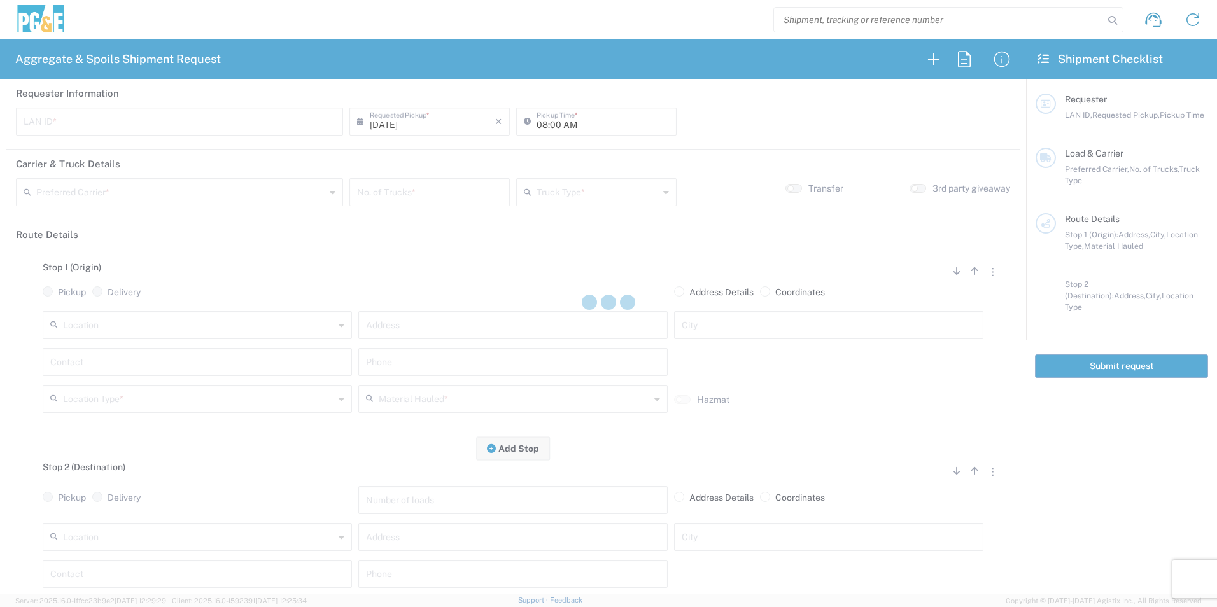
type input "ESM0"
type input "07:30 AM"
type input "[PERSON_NAME] & Sons Trucking, Inc"
type input "Super Dump"
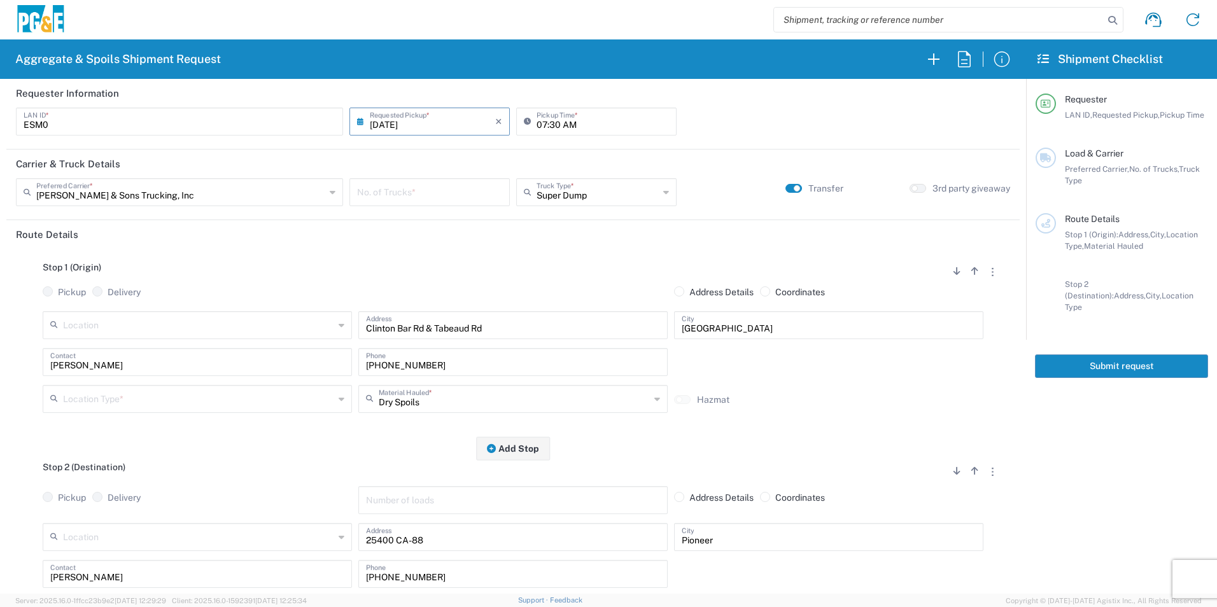
click at [390, 194] on input "number" at bounding box center [429, 191] width 145 height 22
type input "3"
click at [188, 397] on input "text" at bounding box center [198, 398] width 271 height 22
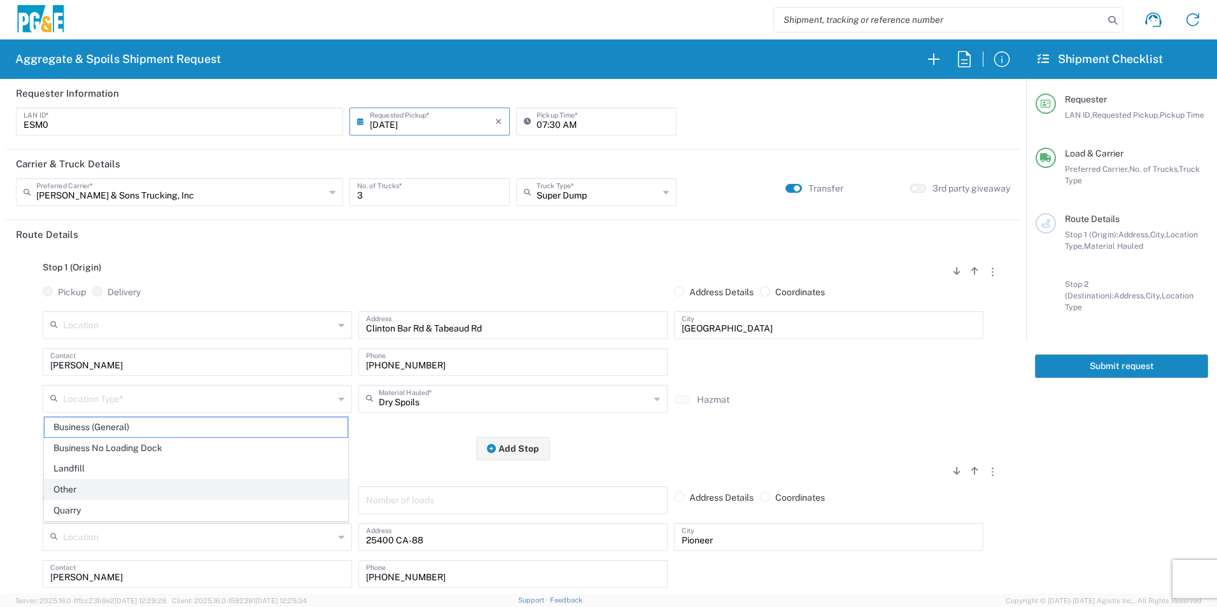
click at [94, 484] on span "Other" at bounding box center [196, 490] width 303 height 20
type input "Other"
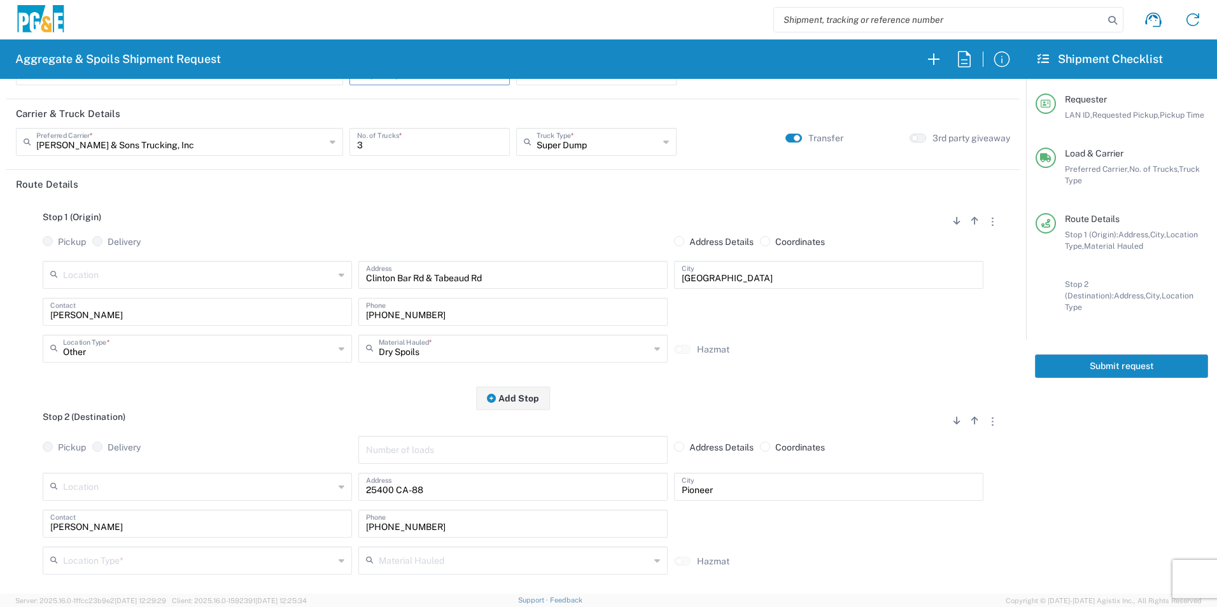
scroll to position [127, 0]
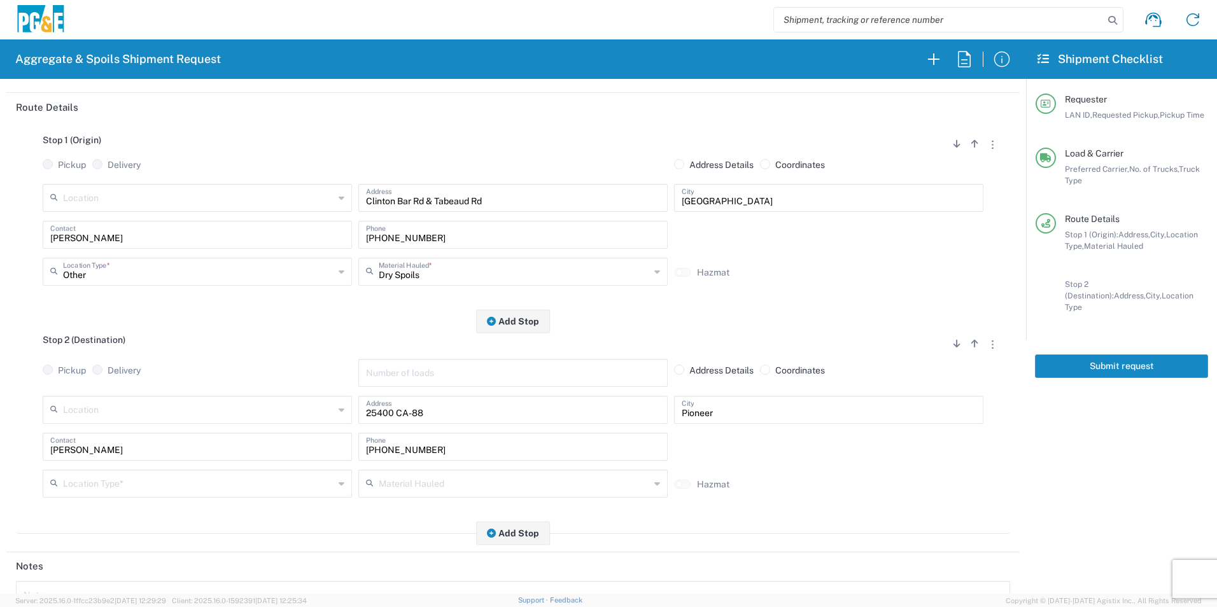
click at [118, 477] on input "text" at bounding box center [198, 483] width 271 height 22
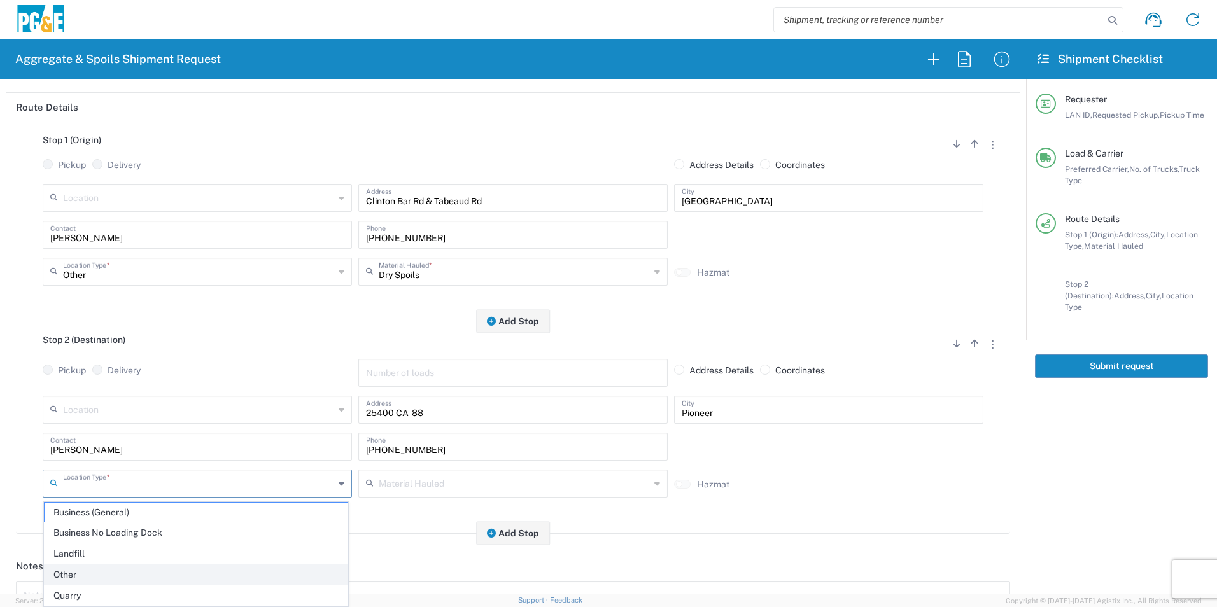
click at [83, 571] on span "Other" at bounding box center [196, 575] width 303 height 20
type input "Other"
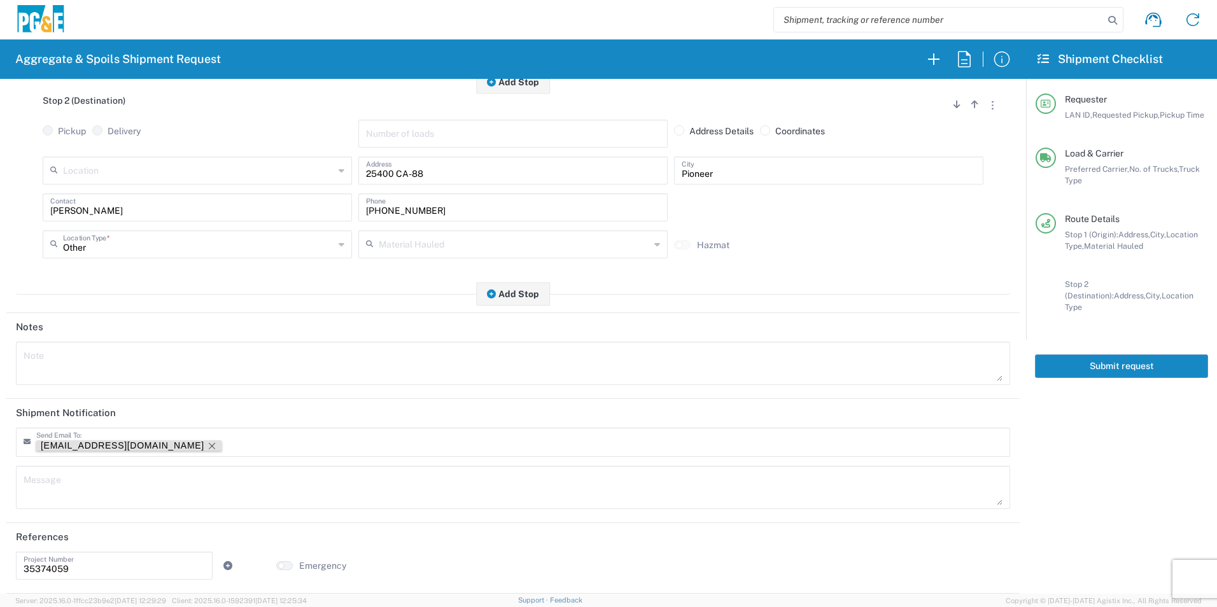
click at [207, 445] on icon "Remove tag" at bounding box center [212, 446] width 10 height 10
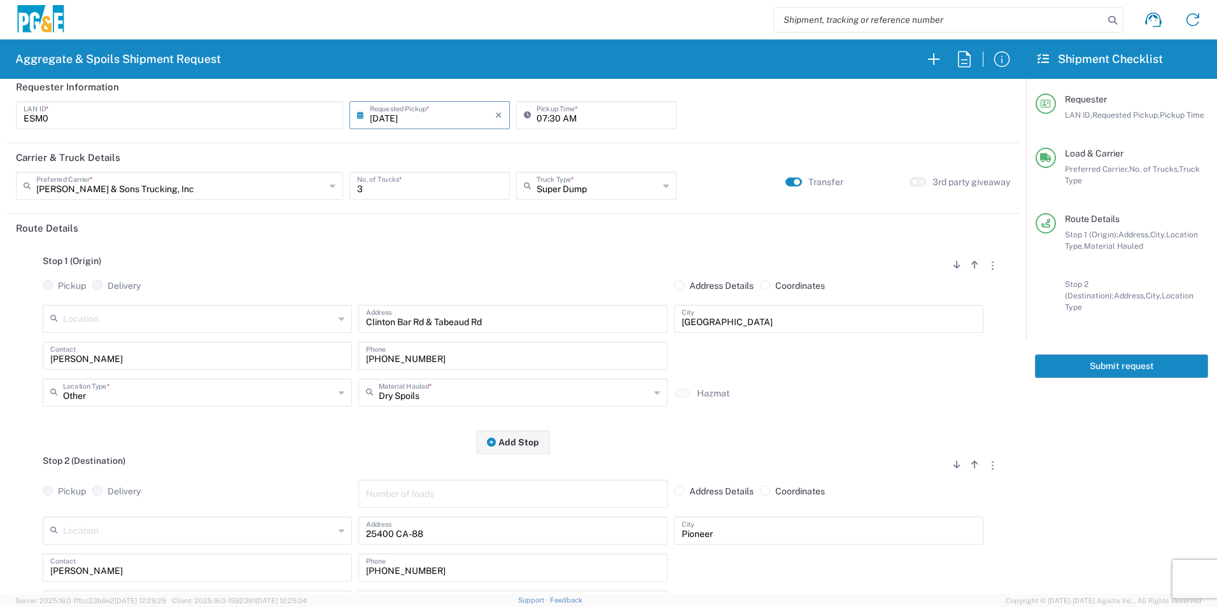
scroll to position [0, 0]
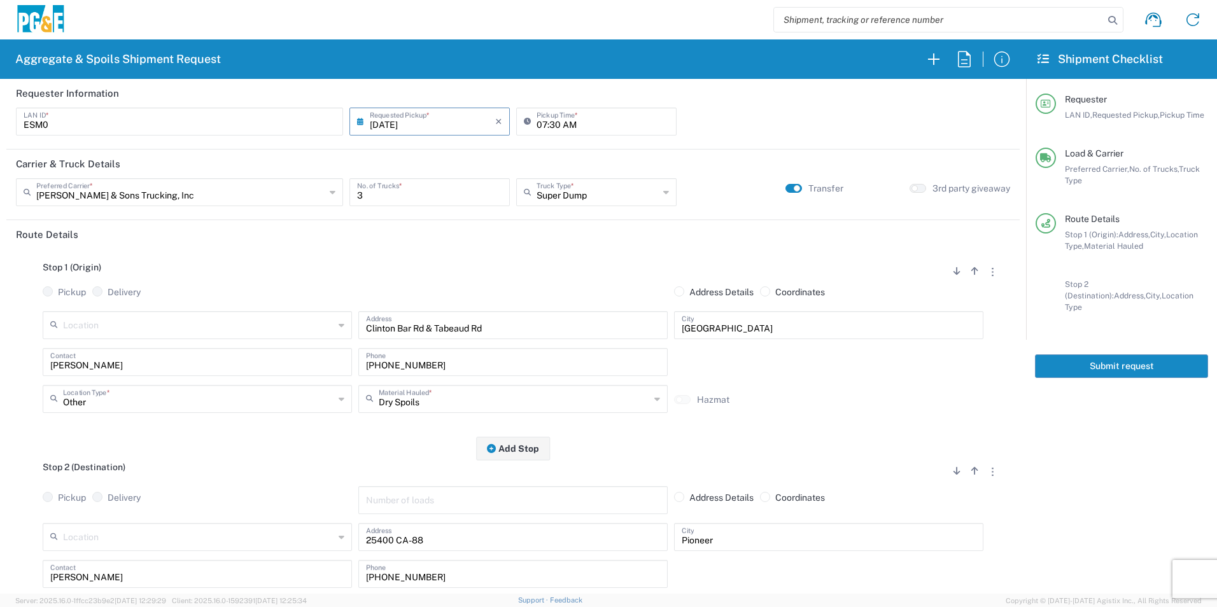
click at [1112, 354] on button "Submit request" at bounding box center [1121, 366] width 173 height 24
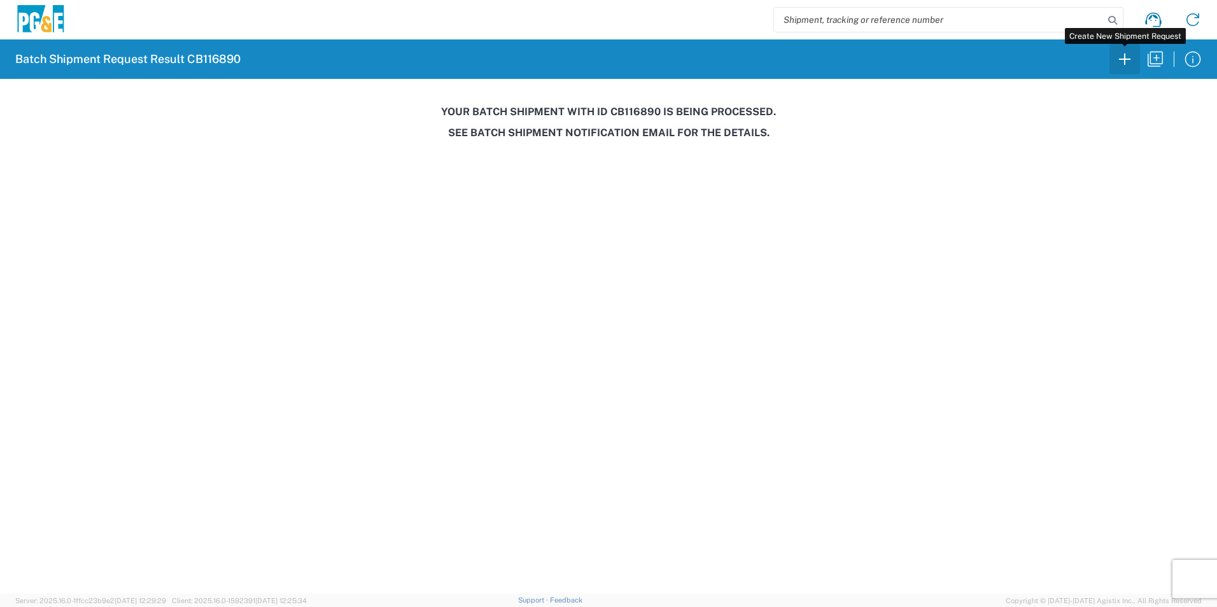
click at [1117, 59] on icon "button" at bounding box center [1124, 59] width 20 height 20
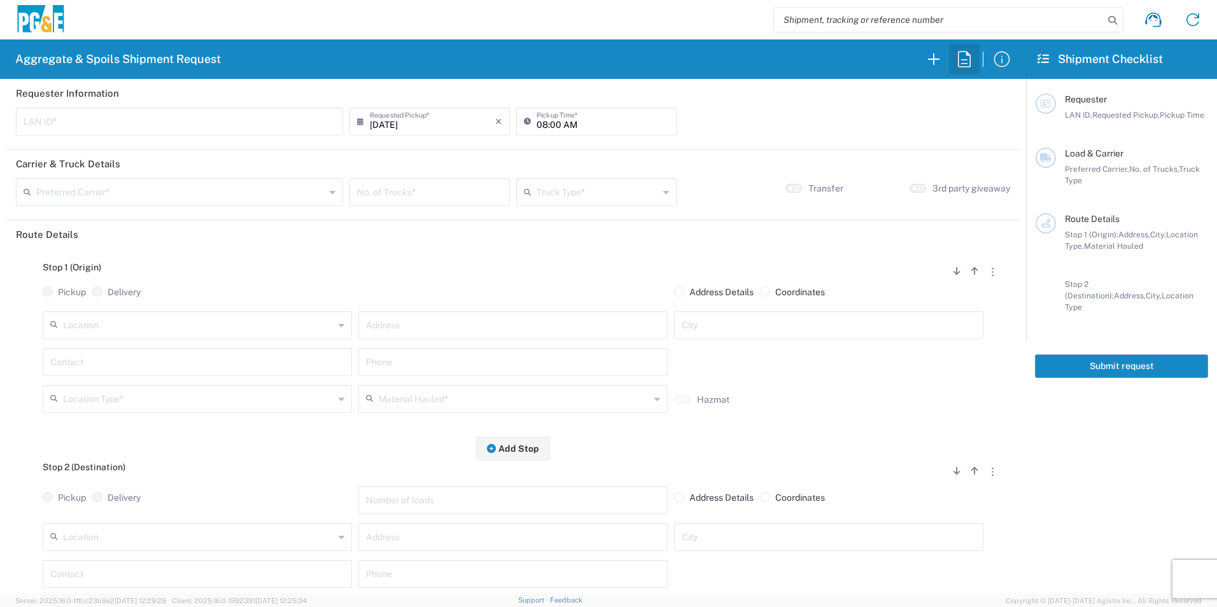
click at [963, 64] on icon "button" at bounding box center [964, 59] width 20 height 20
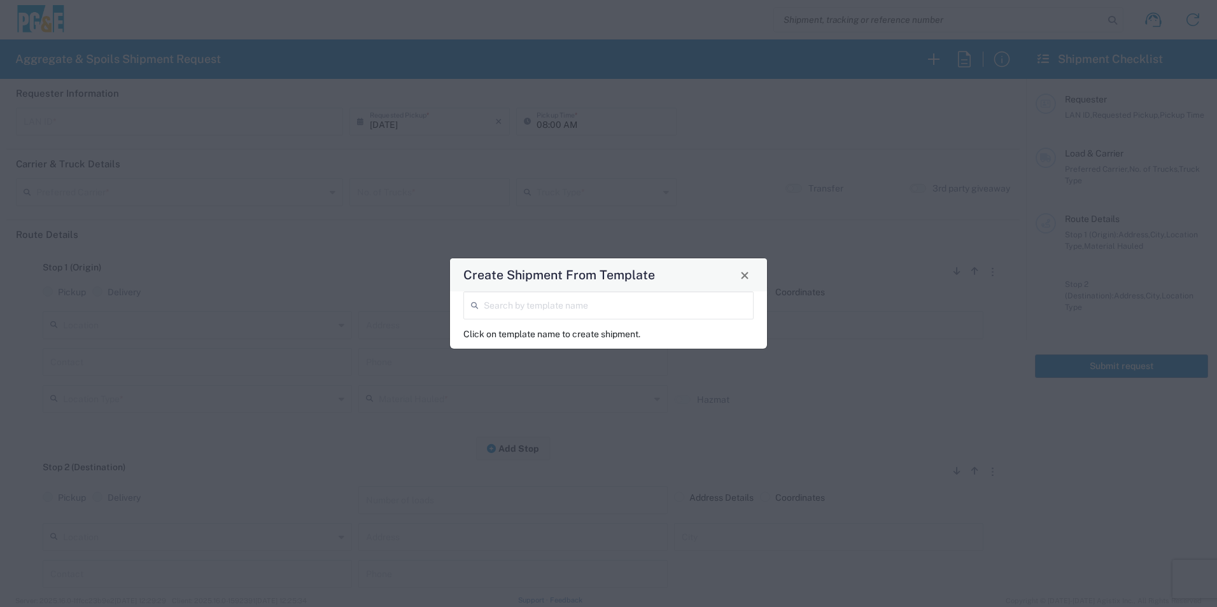
click at [644, 305] on input "search" at bounding box center [615, 304] width 262 height 22
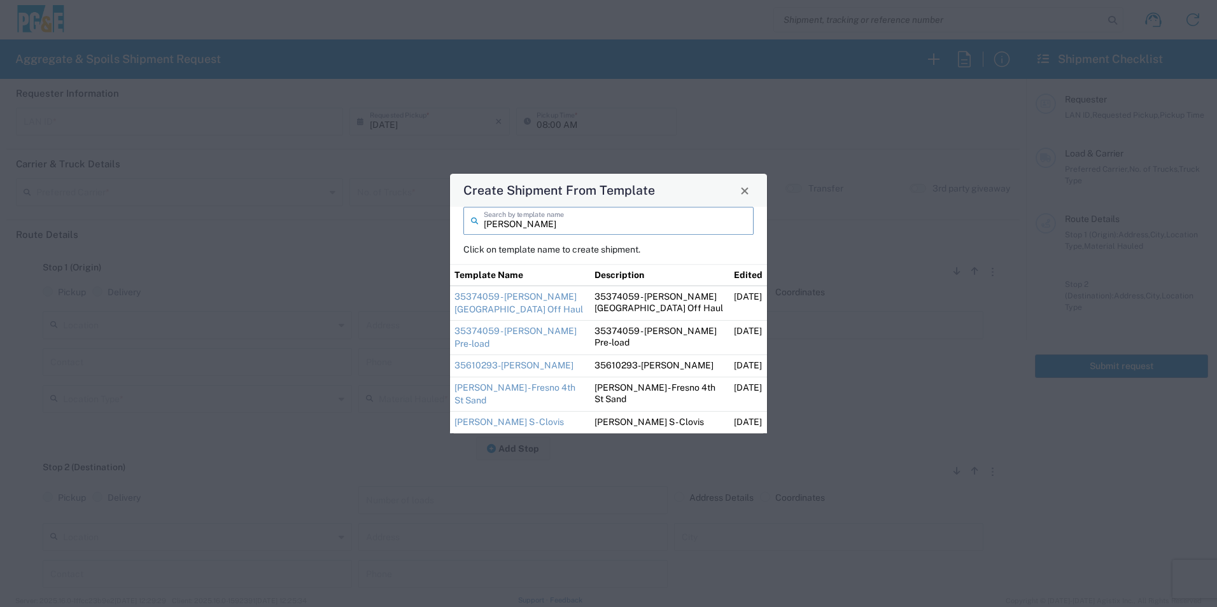
type input "ryan"
click at [527, 307] on link "35374059 - [PERSON_NAME][GEOGRAPHIC_DATA] Off Haul" at bounding box center [518, 302] width 129 height 23
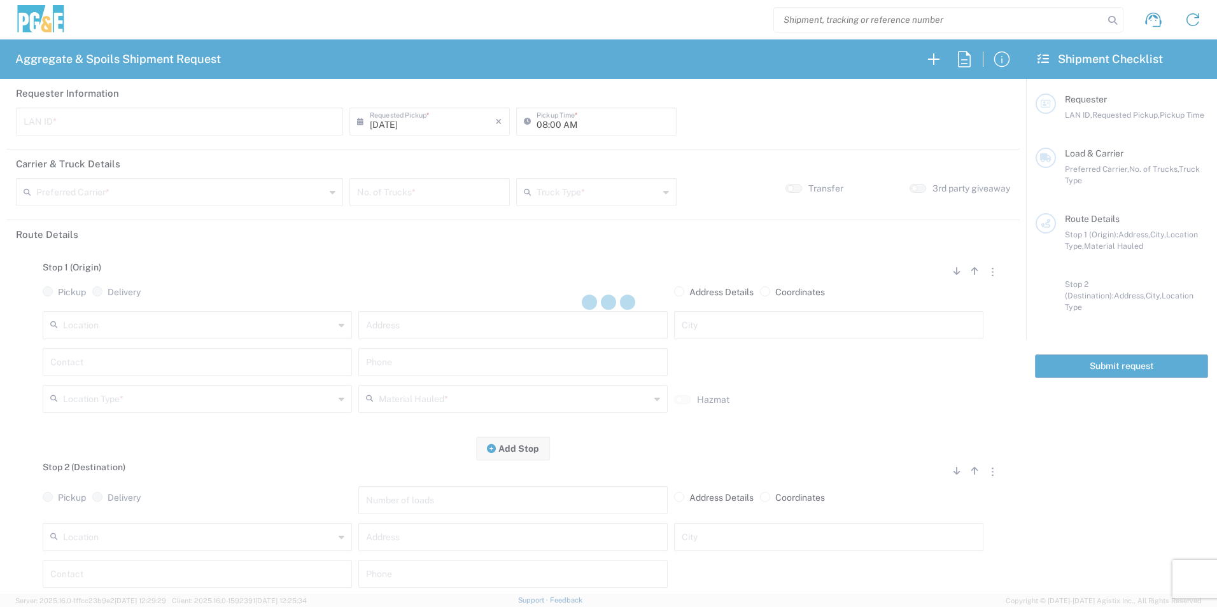
type input "RMB5"
type input "09:00 AM"
type input "[PERSON_NAME] & Sons Trucking, Inc"
type input "Super Dump"
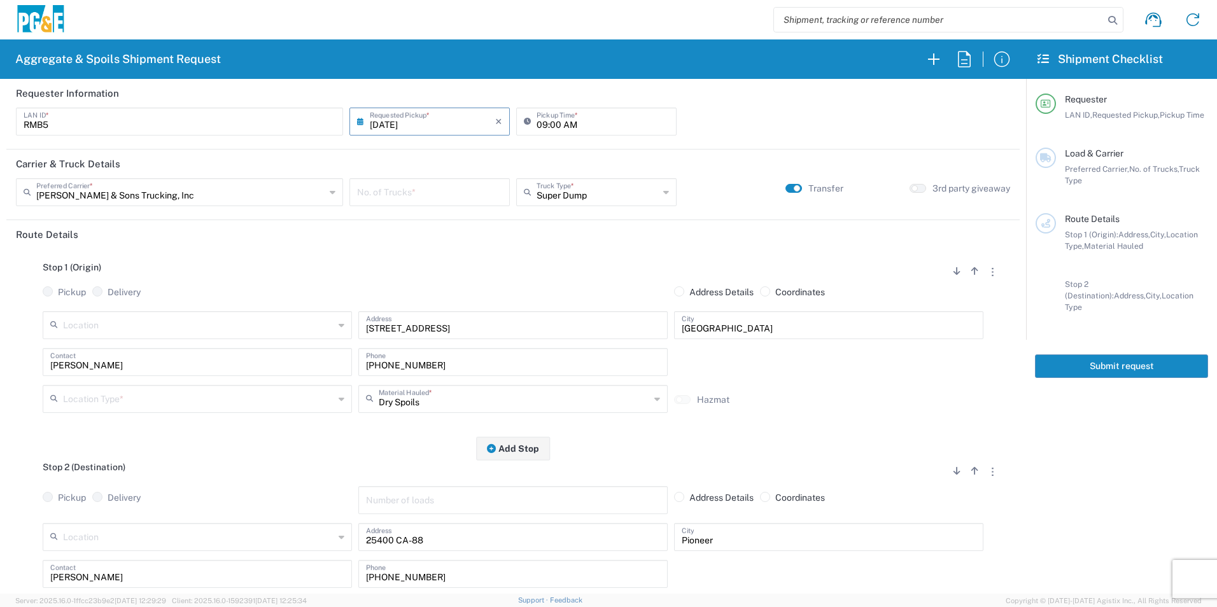
click at [434, 195] on input "number" at bounding box center [429, 191] width 145 height 22
type input "1"
click at [136, 394] on input "text" at bounding box center [198, 398] width 271 height 22
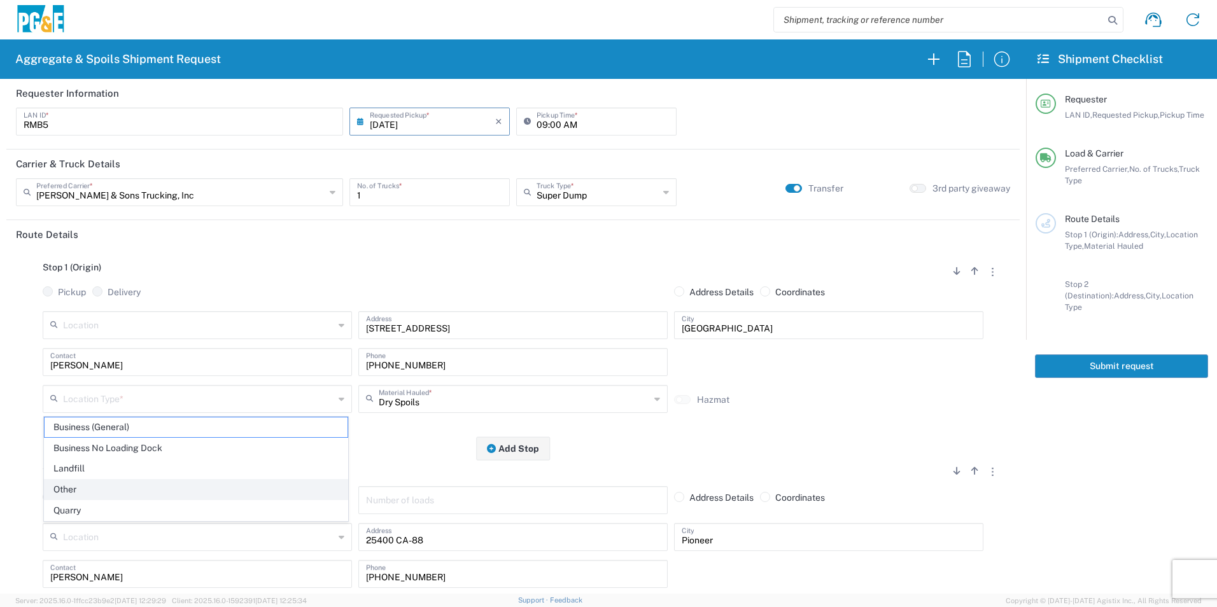
click at [84, 494] on span "Other" at bounding box center [196, 490] width 303 height 20
type input "Other"
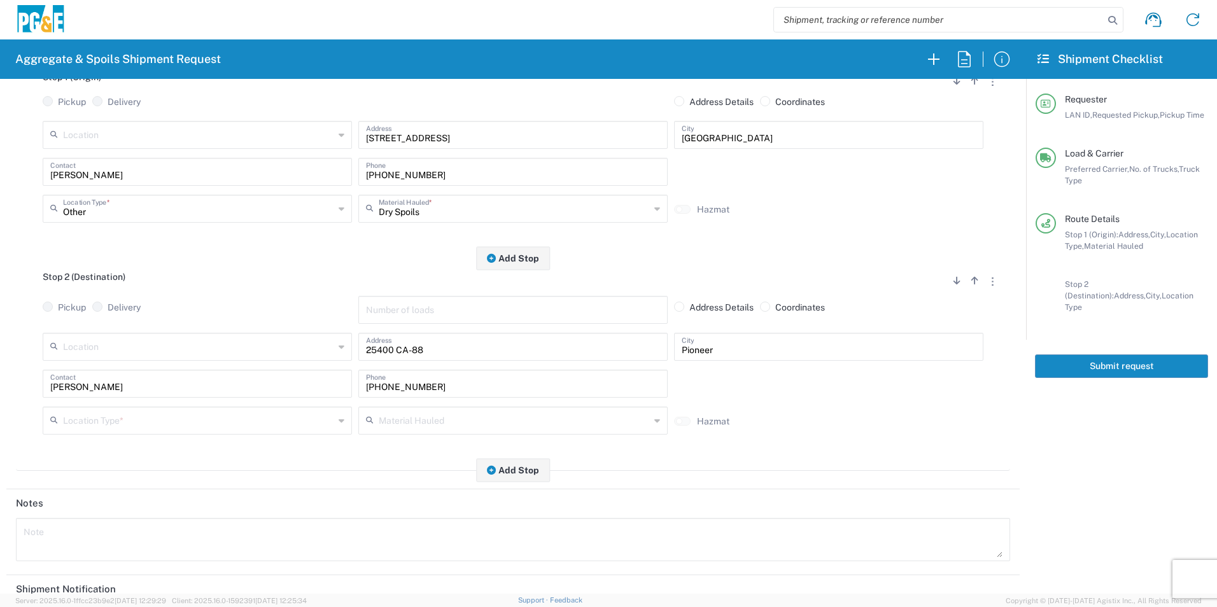
scroll to position [191, 0]
click at [137, 424] on input "text" at bounding box center [198, 419] width 271 height 22
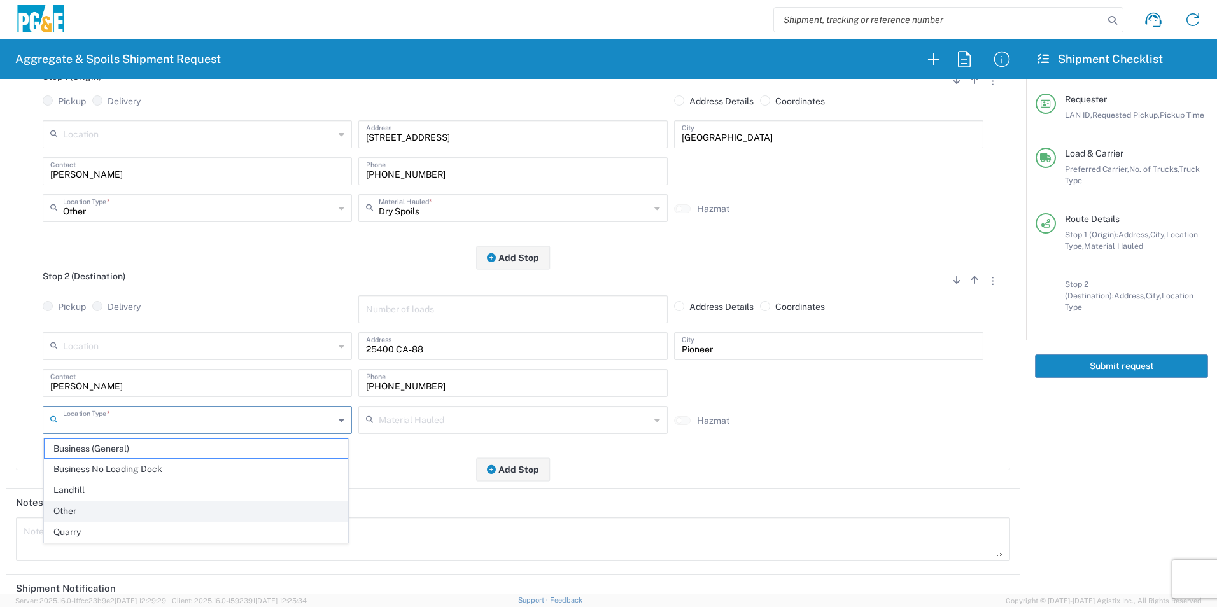
click at [83, 505] on span "Other" at bounding box center [196, 511] width 303 height 20
type input "Other"
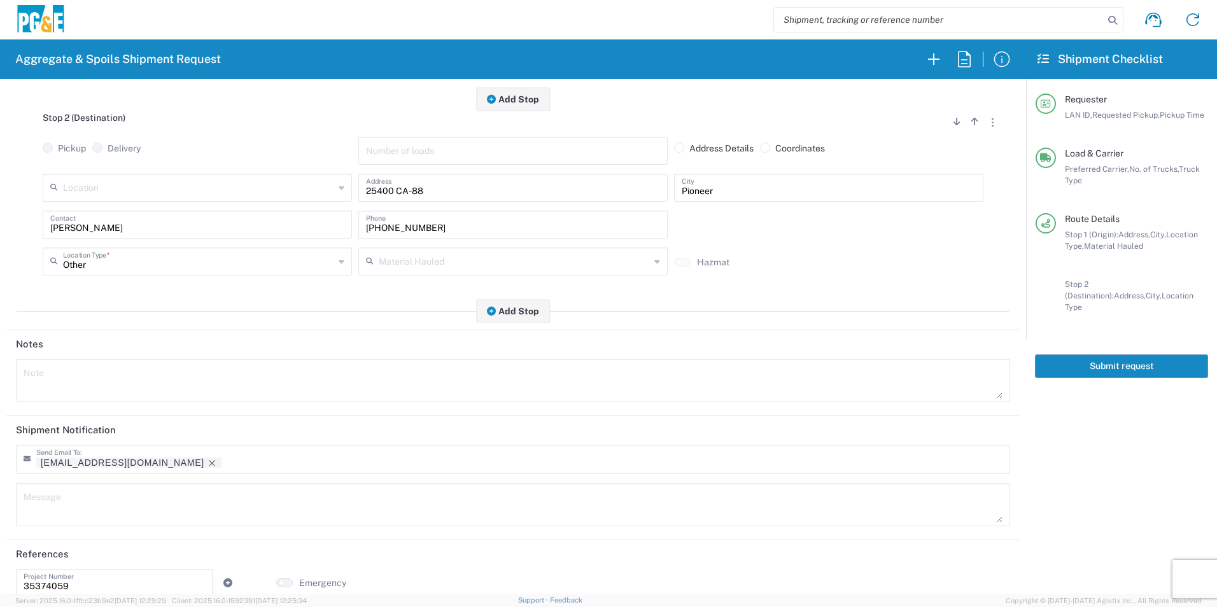
scroll to position [368, 0]
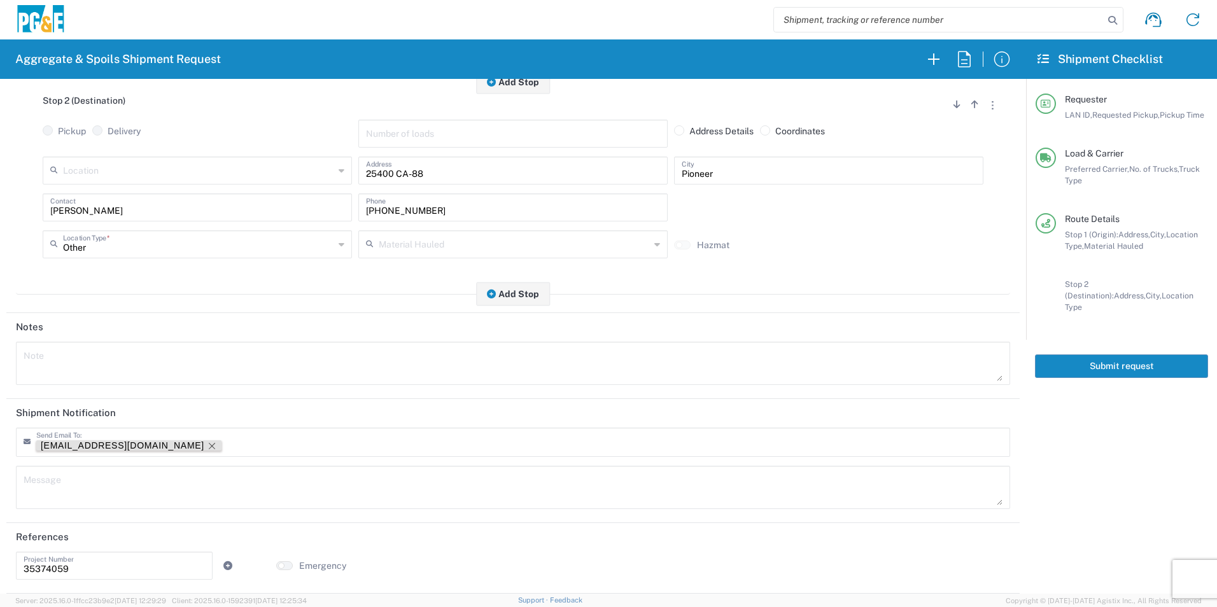
click at [207, 441] on icon "Remove tag" at bounding box center [212, 446] width 10 height 10
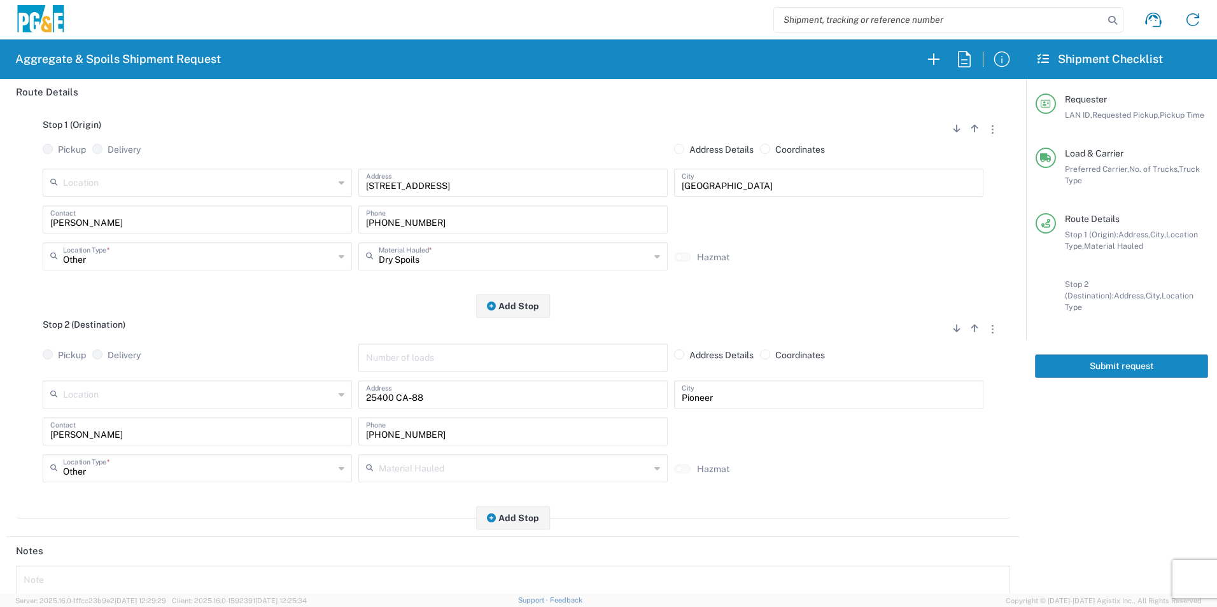
scroll to position [0, 0]
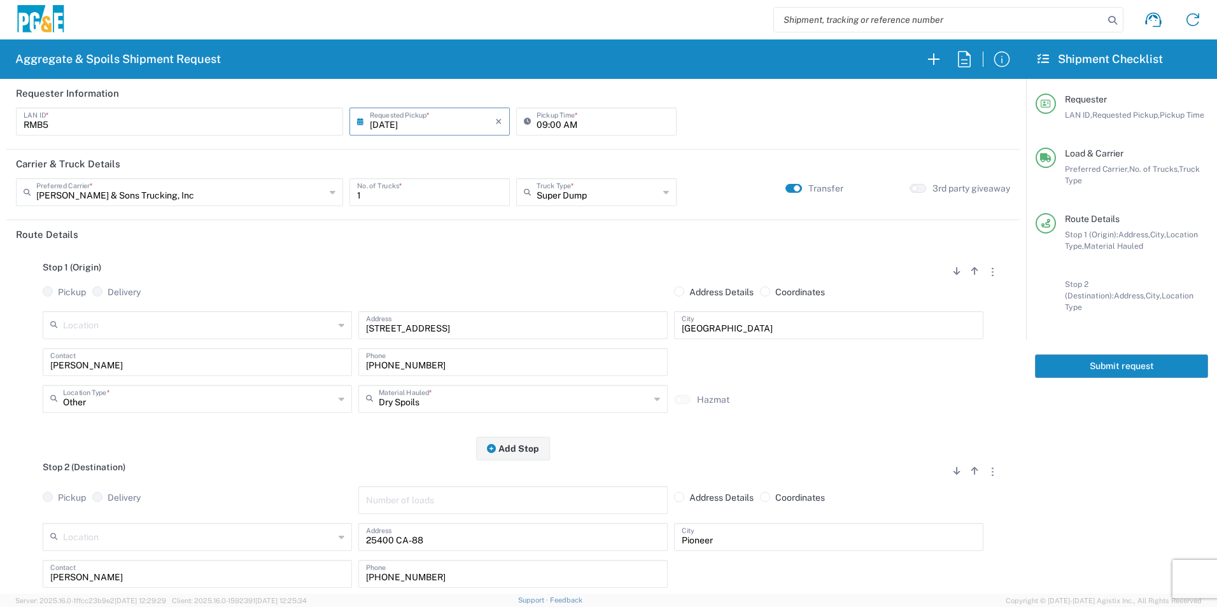
click at [1157, 356] on button "Submit request" at bounding box center [1121, 366] width 173 height 24
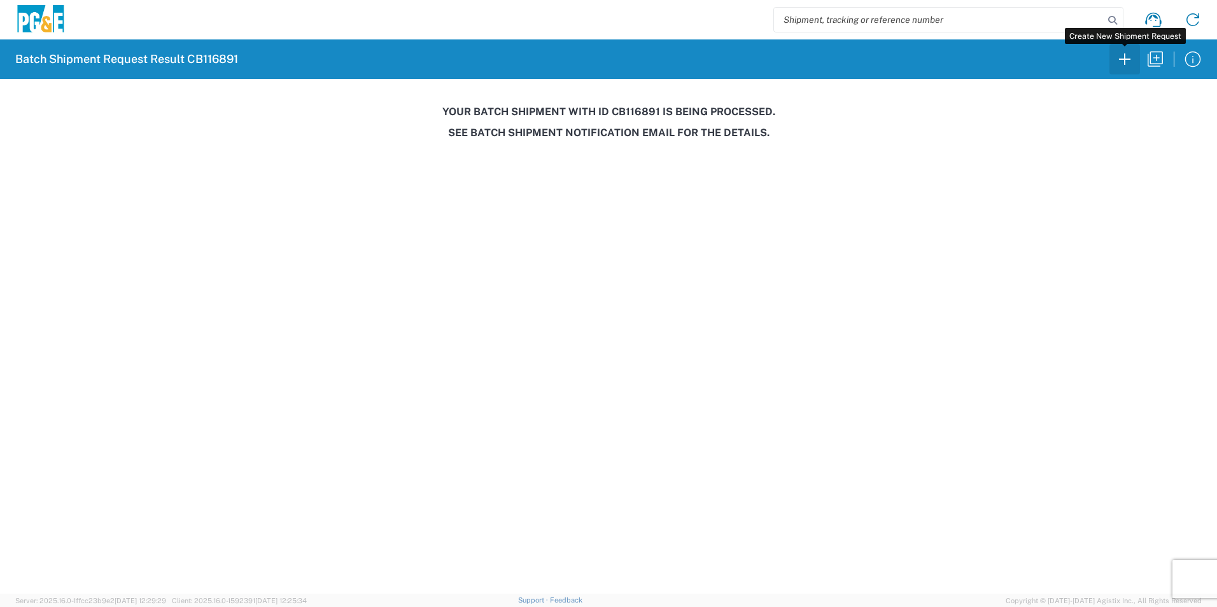
click at [1132, 61] on icon "button" at bounding box center [1124, 59] width 20 height 20
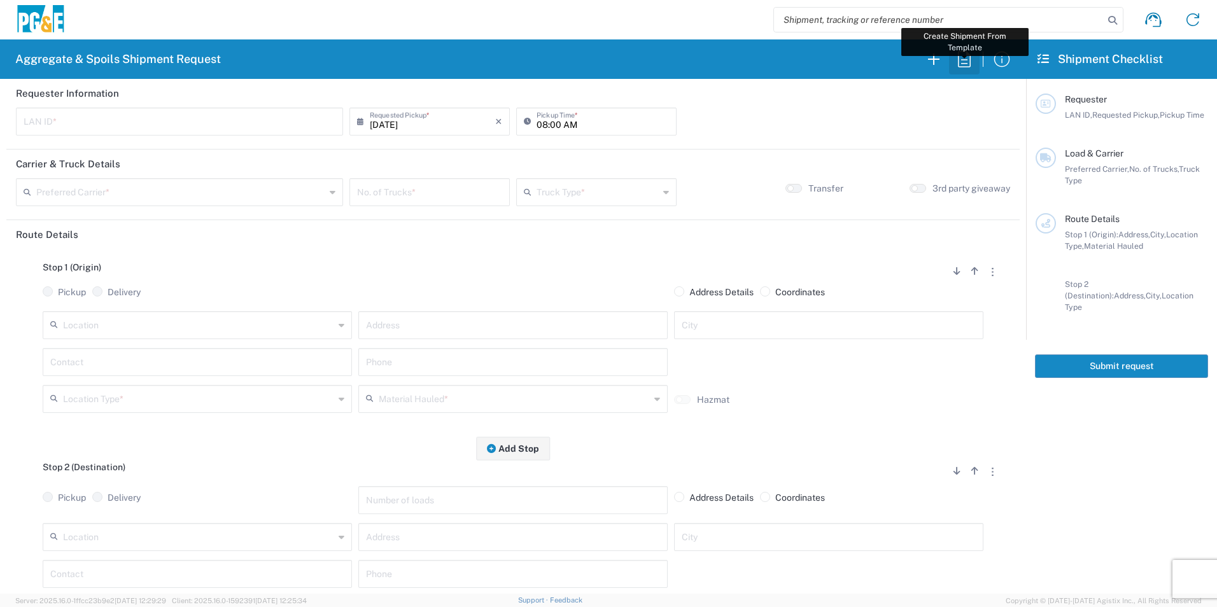
click at [965, 60] on icon "button" at bounding box center [964, 59] width 20 height 20
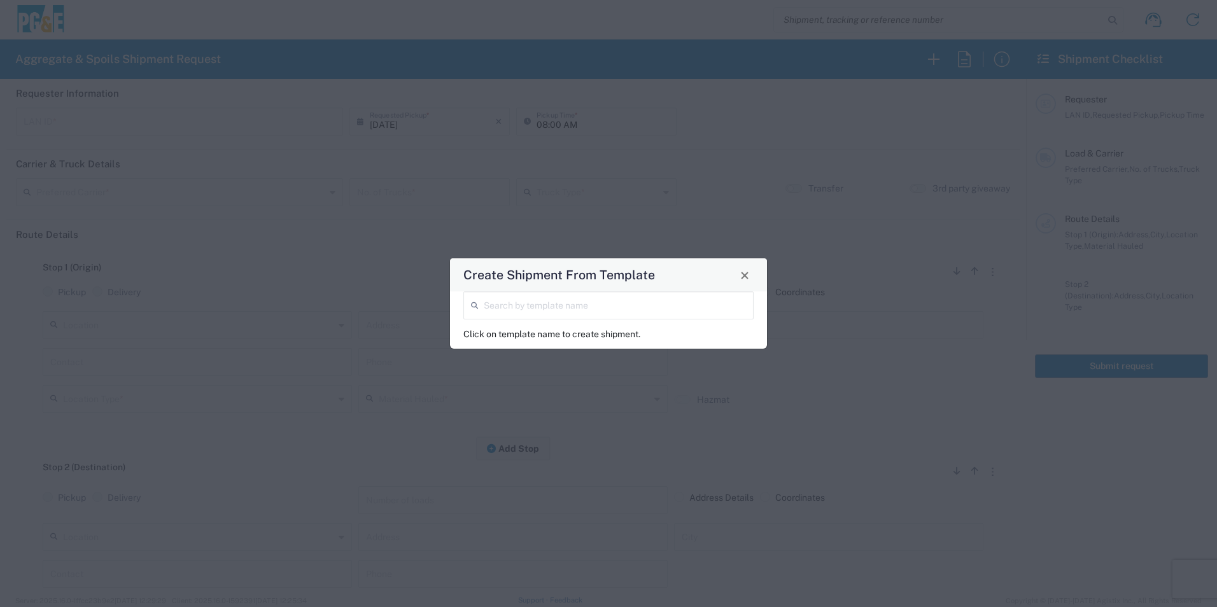
click at [655, 301] on input "search" at bounding box center [615, 304] width 262 height 22
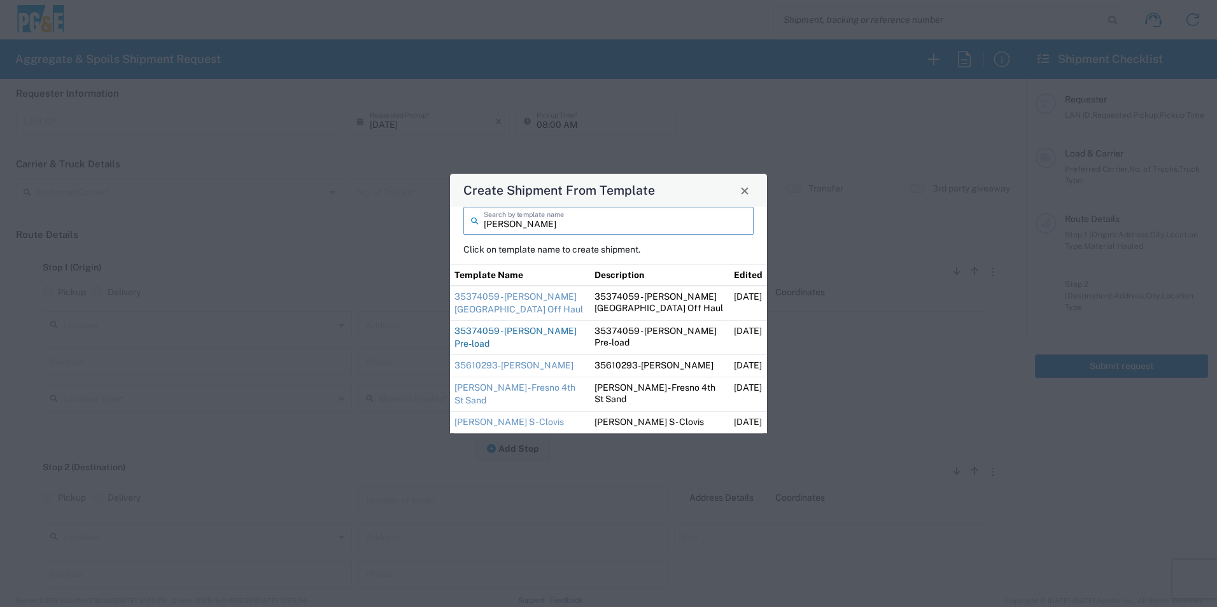
type input "ryan"
click at [543, 343] on link "35374059 - [PERSON_NAME] Pre-load" at bounding box center [515, 337] width 122 height 23
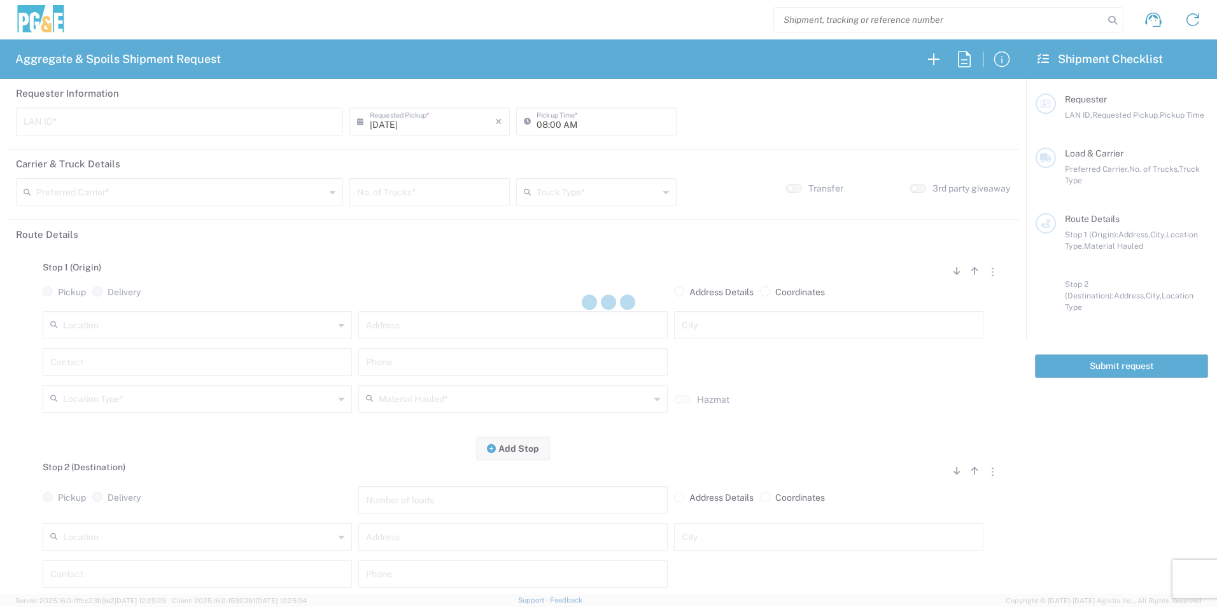
type input "RMB5"
type input "06:00 AM"
type input "[PERSON_NAME] & Sons Trucking, Inc"
type input "Super Dump"
type textarea "Please pre-load with 1 Load of Sand & deliver to the laydown yard. Then report …"
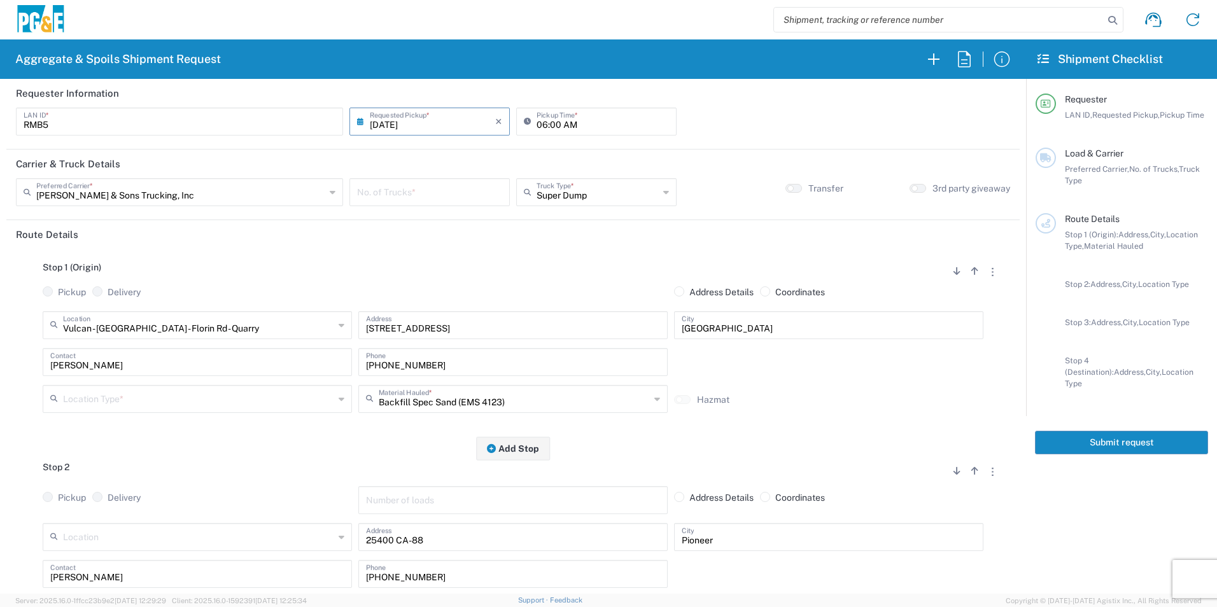
click at [383, 188] on input "number" at bounding box center [429, 191] width 145 height 22
type input "1"
click at [121, 405] on input "text" at bounding box center [198, 398] width 271 height 22
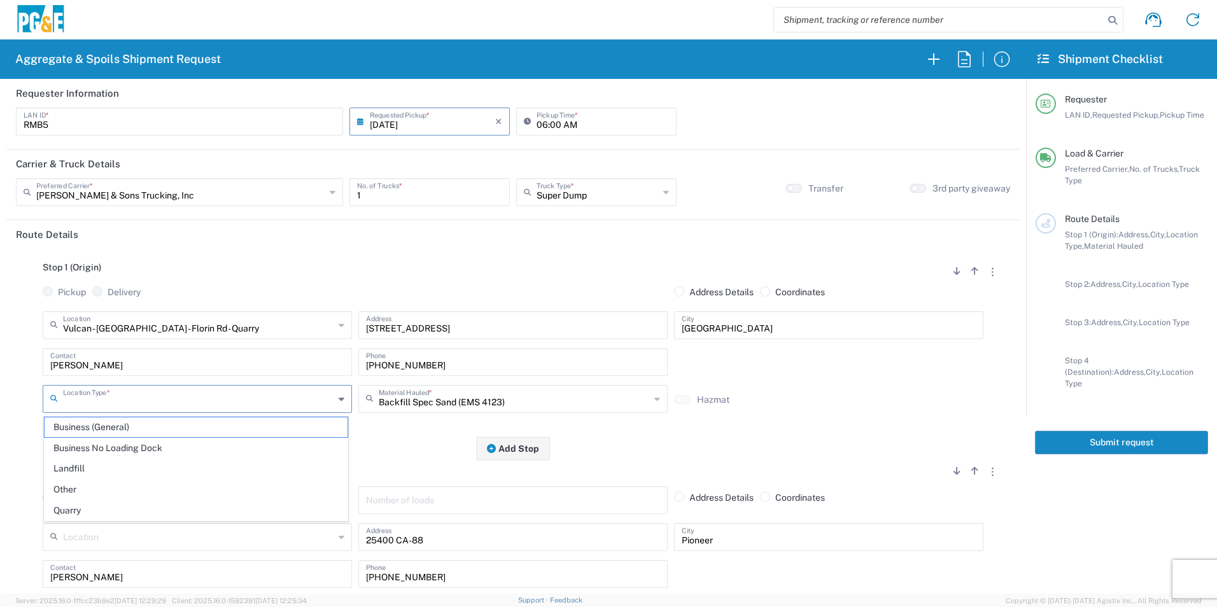
click at [78, 508] on span "Quarry" at bounding box center [196, 511] width 303 height 20
type input "Quarry"
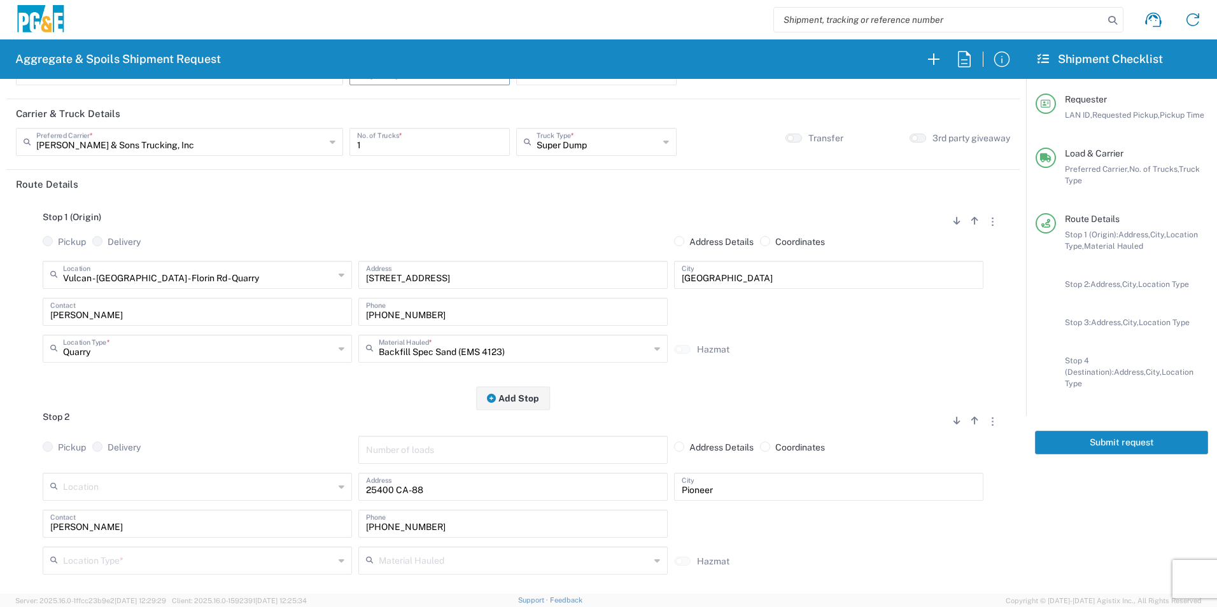
scroll to position [127, 0]
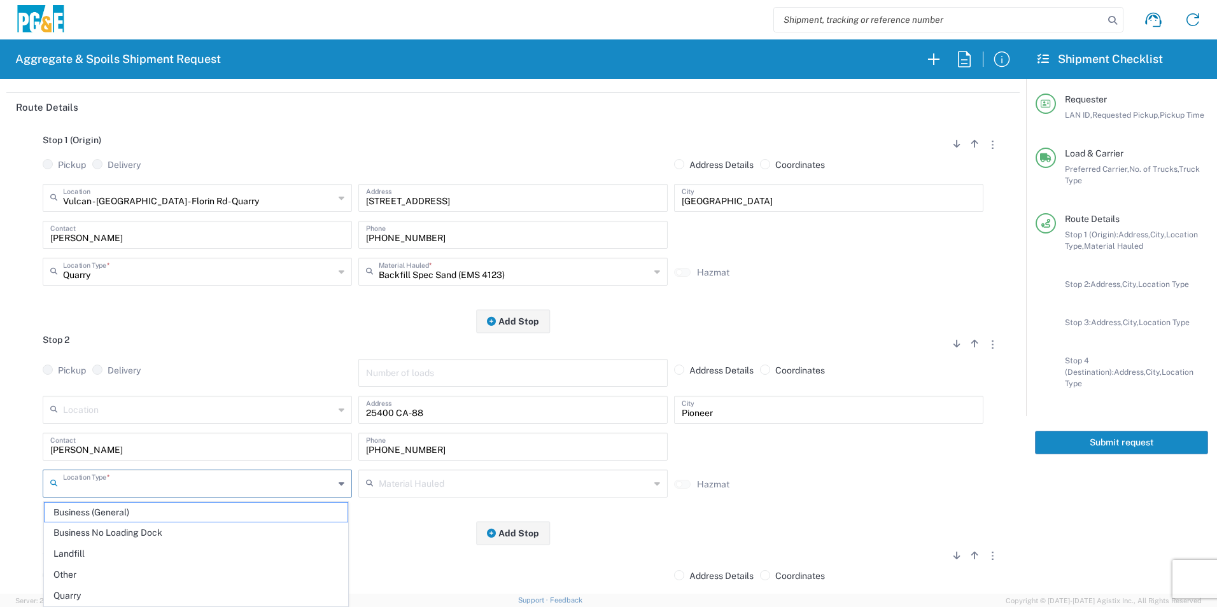
click at [87, 492] on input "text" at bounding box center [198, 483] width 271 height 22
click at [90, 573] on span "Other" at bounding box center [196, 575] width 303 height 20
type input "Other"
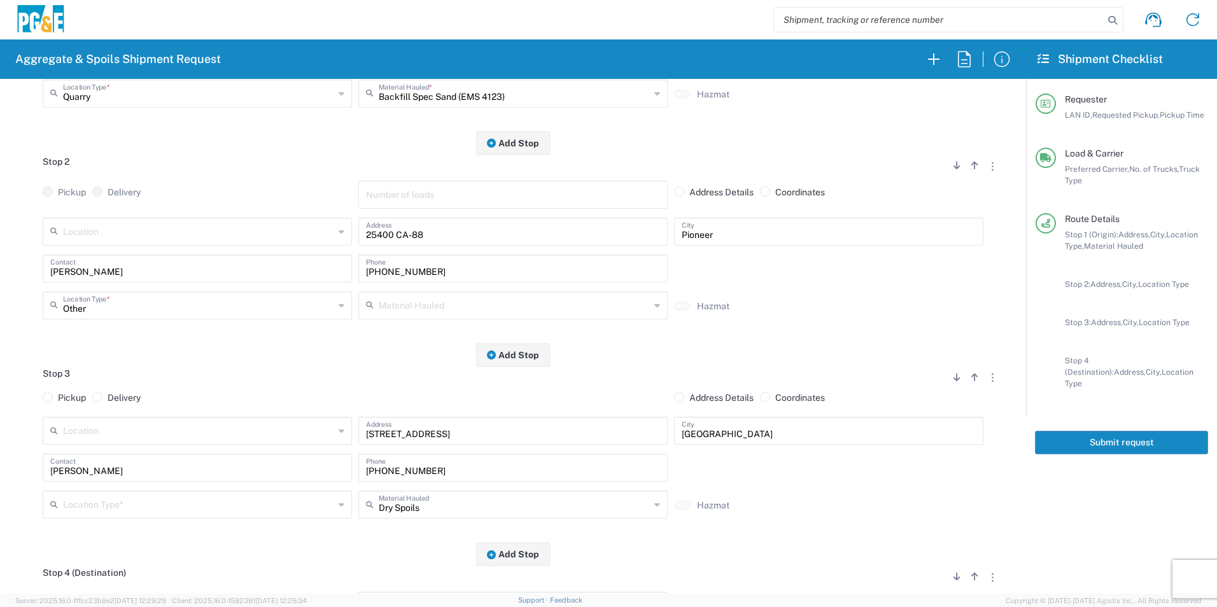
scroll to position [318, 0]
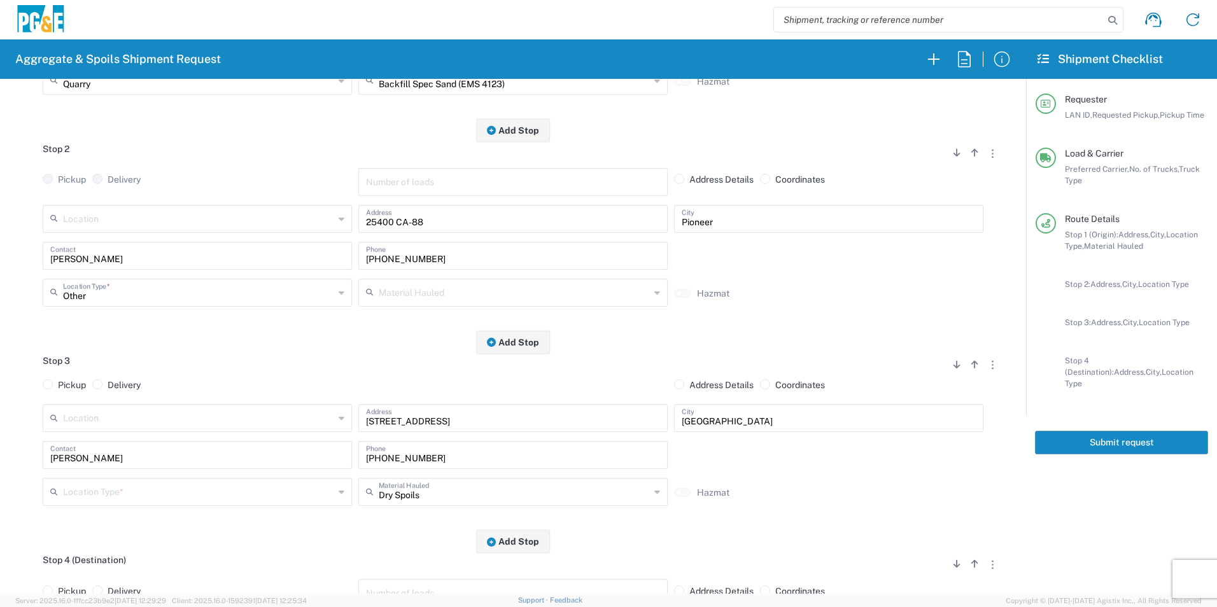
click at [100, 487] on input "text" at bounding box center [198, 491] width 271 height 22
click at [99, 451] on span "Other" at bounding box center [196, 448] width 303 height 20
type input "Other"
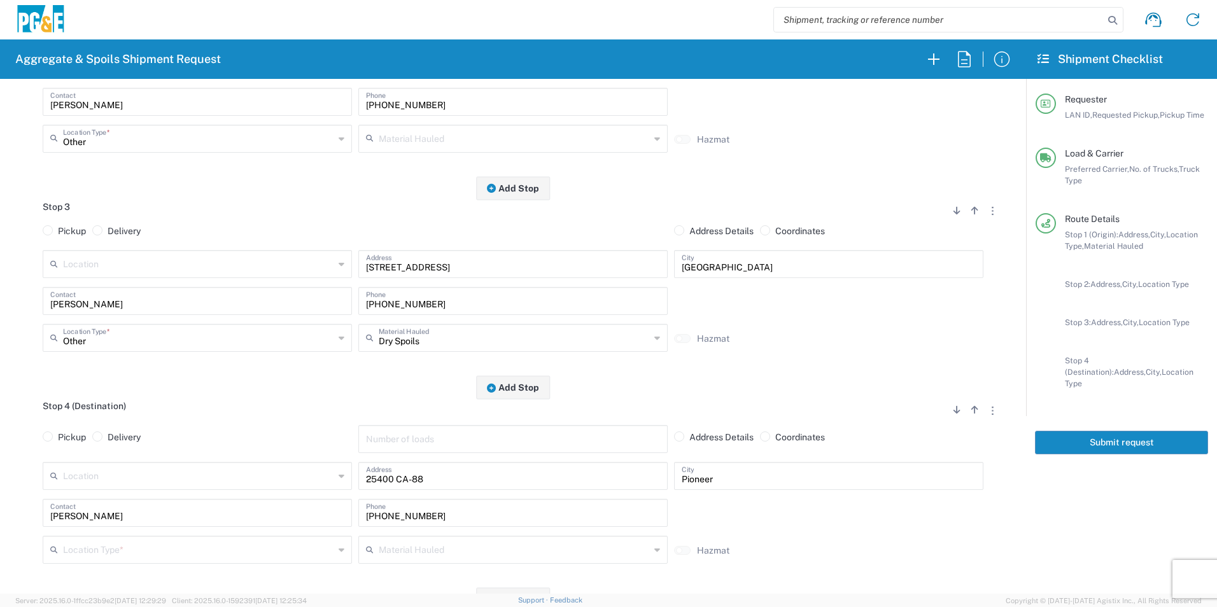
scroll to position [573, 0]
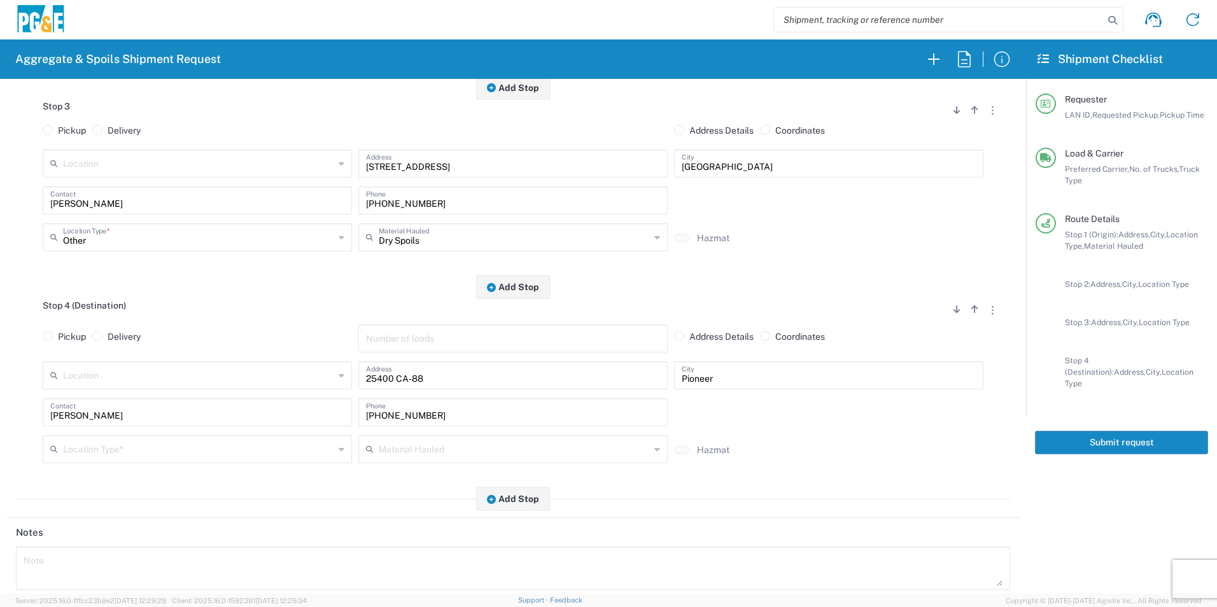
click at [126, 451] on input "text" at bounding box center [198, 448] width 271 height 22
click at [91, 538] on span "Other" at bounding box center [196, 543] width 303 height 20
type input "Other"
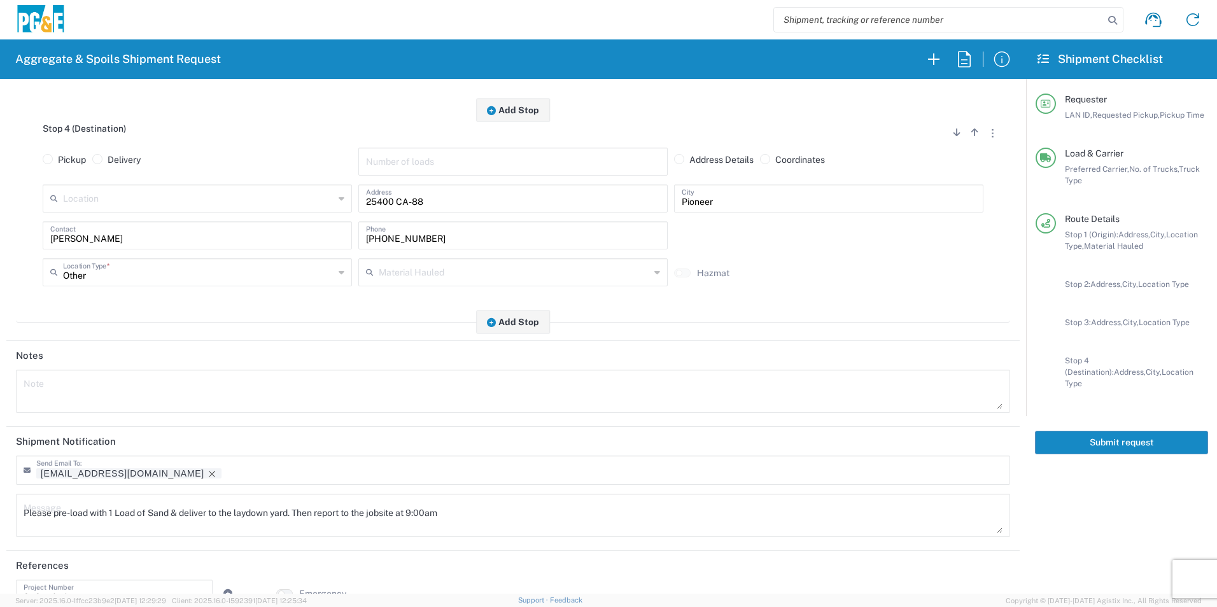
scroll to position [780, 0]
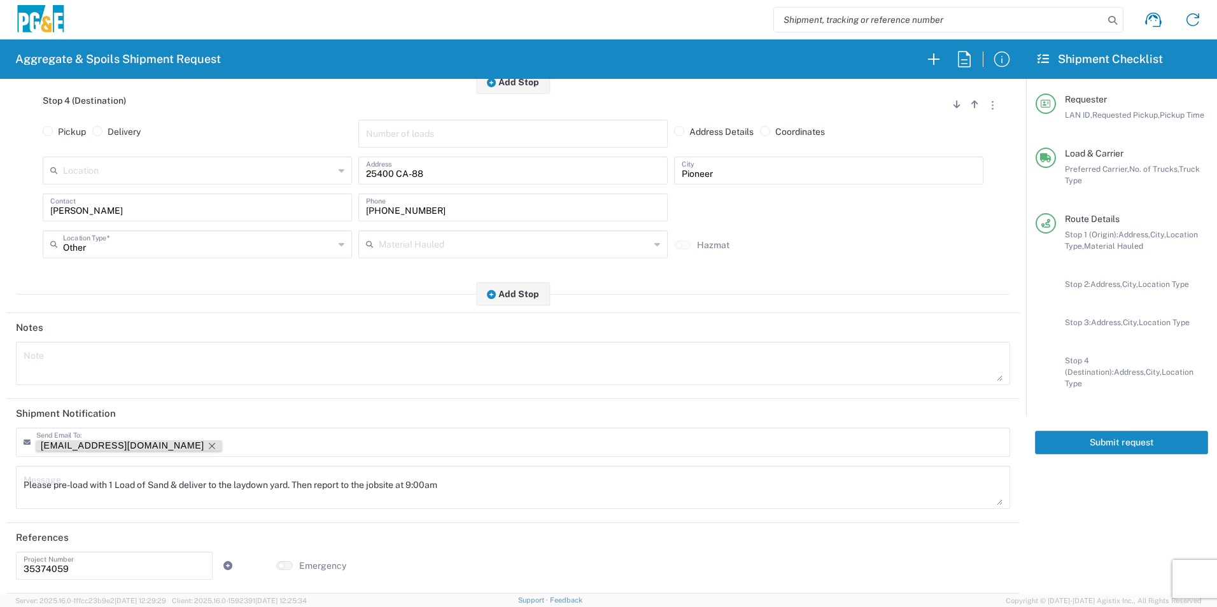
click at [207, 444] on icon "Remove tag" at bounding box center [212, 446] width 10 height 10
drag, startPoint x: 499, startPoint y: 480, endPoint x: -3, endPoint y: 460, distance: 501.9
click at [0, 460] on html "Aggregate & Spoils Shipment Request Requester Information RMB5 LAN ID * 08/18/2…" at bounding box center [608, 303] width 1217 height 607
click at [70, 360] on textarea at bounding box center [513, 364] width 979 height 36
paste textarea "Please pre-load with 1 Load of Sand & deliver to the laydown yard. Then report …"
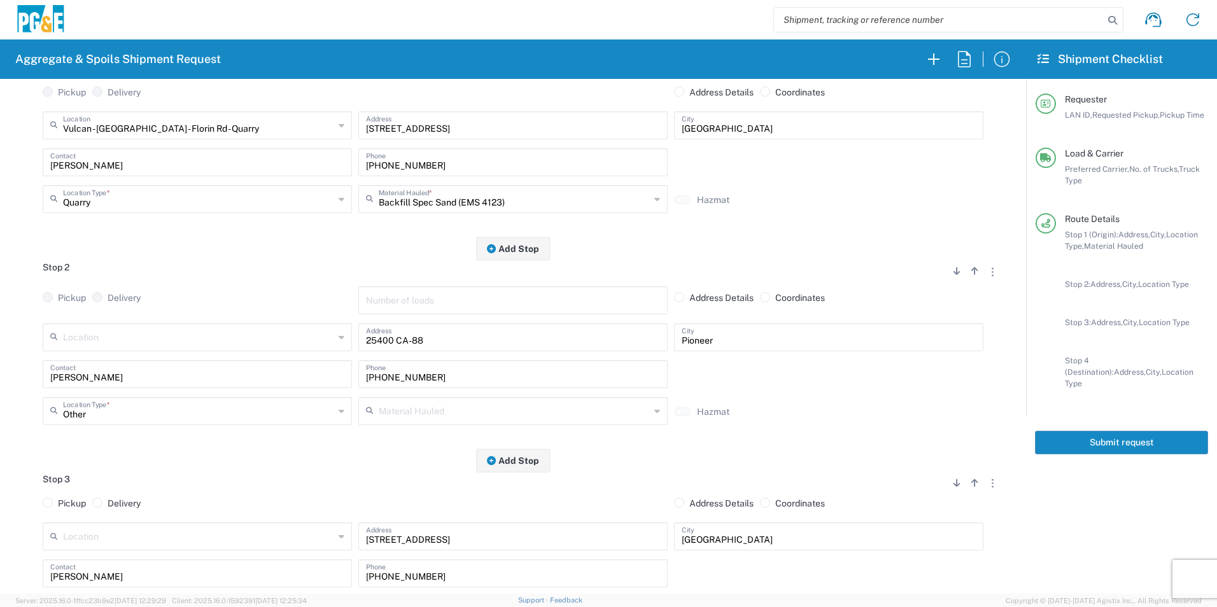
scroll to position [0, 0]
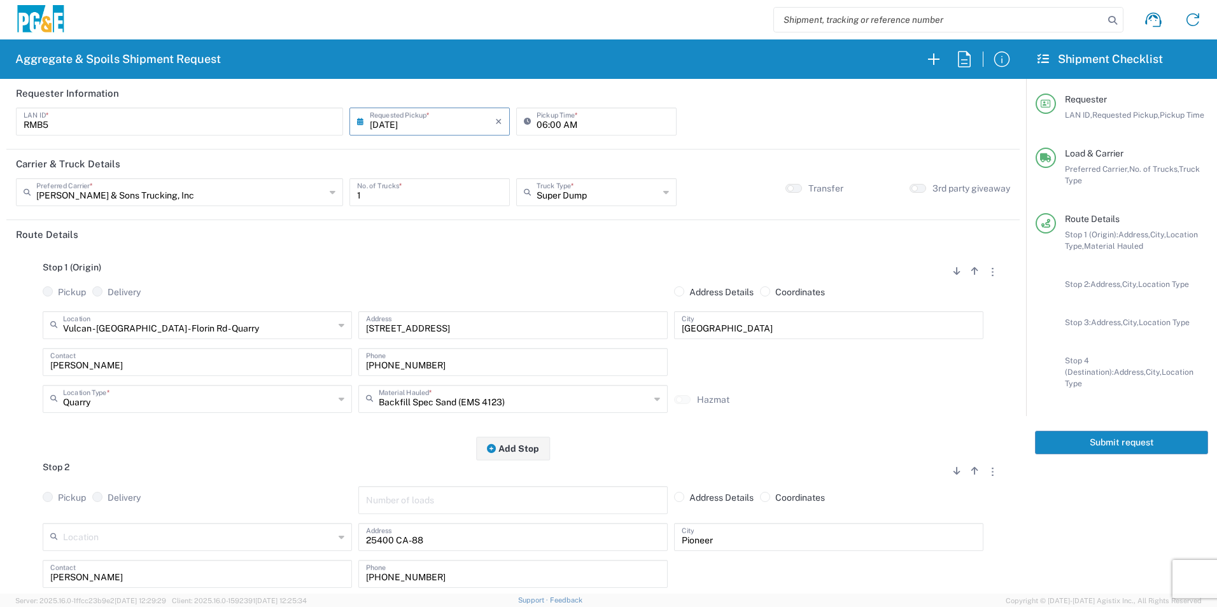
type textarea "Please pre-load with 1 Load of Sand & deliver to the laydown yard. Then report …"
drag, startPoint x: 1066, startPoint y: 436, endPoint x: 1184, endPoint y: 478, distance: 125.6
click at [1066, 435] on button "Submit request" at bounding box center [1121, 443] width 173 height 24
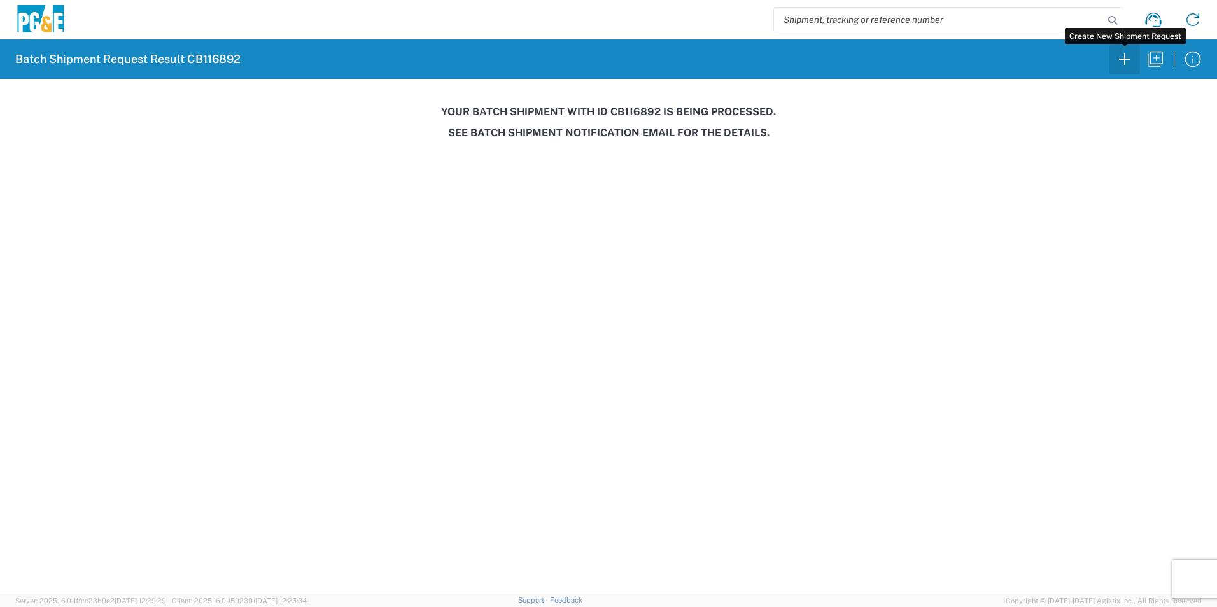
click at [1120, 60] on icon "button" at bounding box center [1124, 59] width 20 height 20
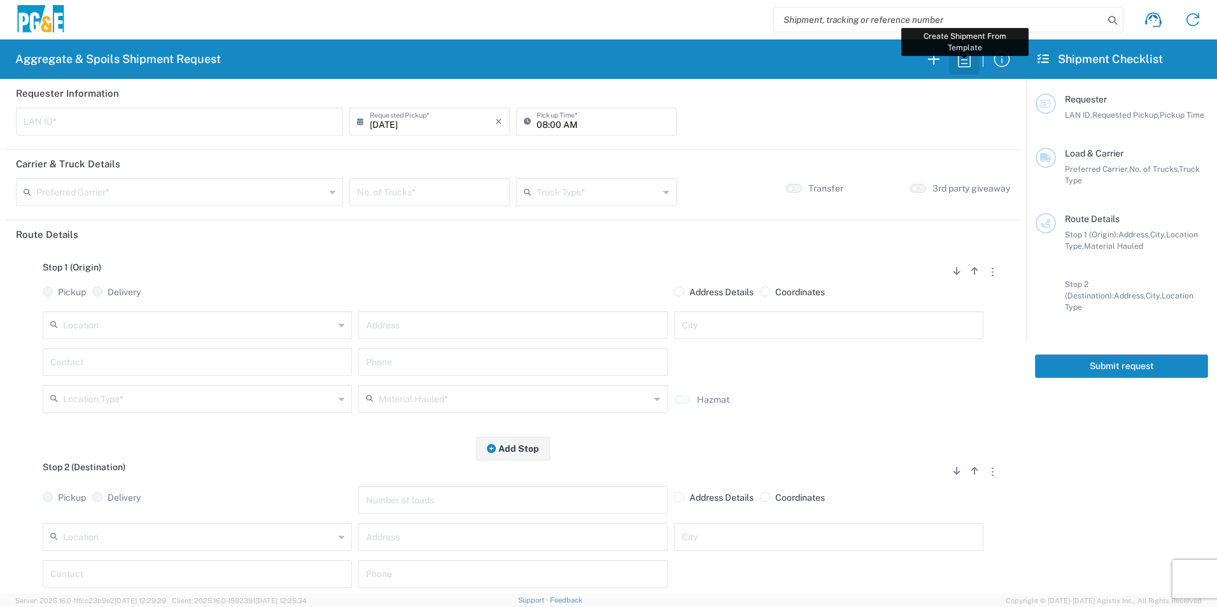
click at [965, 55] on icon "button" at bounding box center [964, 59] width 20 height 20
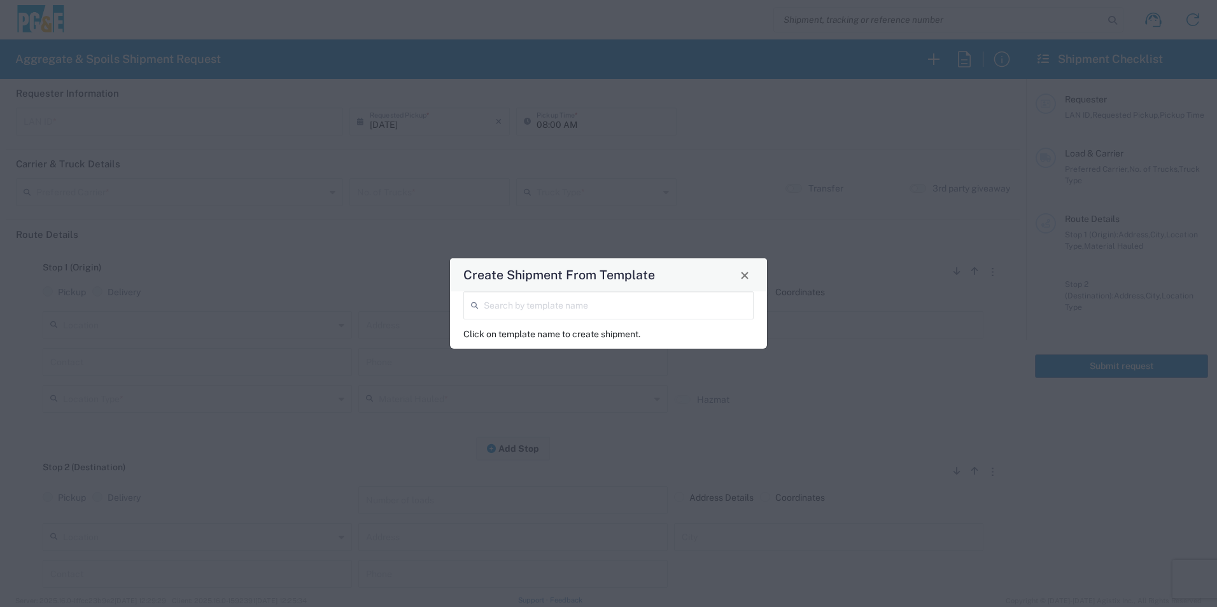
click at [638, 305] on input "search" at bounding box center [615, 304] width 262 height 22
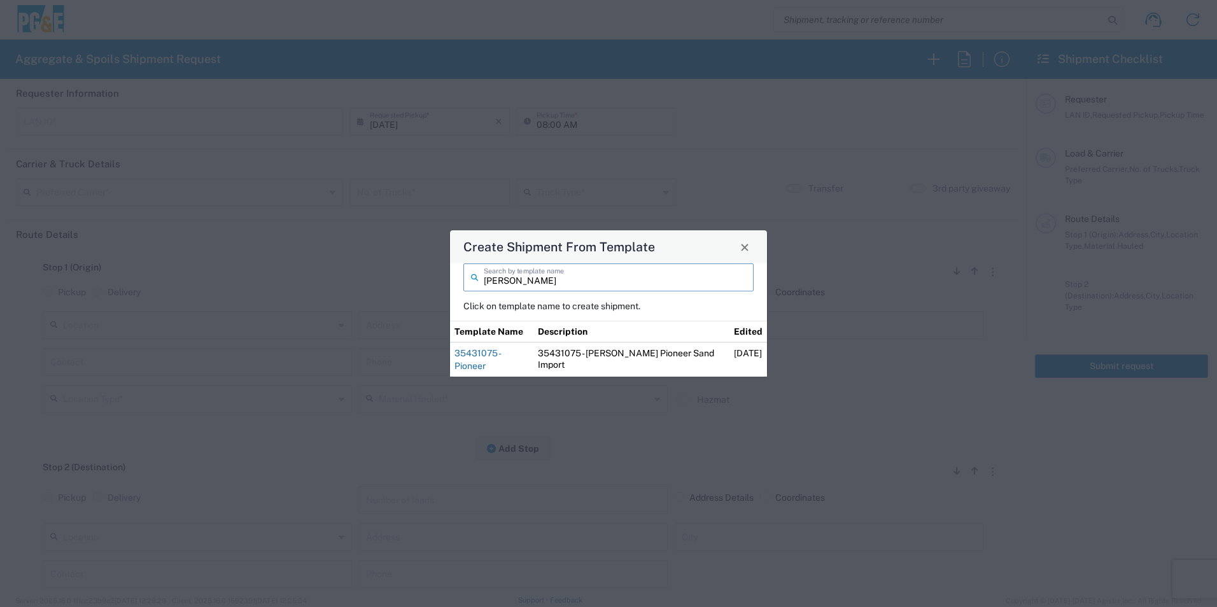
type input "troy"
click at [500, 361] on link "35431075 - Pioneer" at bounding box center [477, 359] width 46 height 23
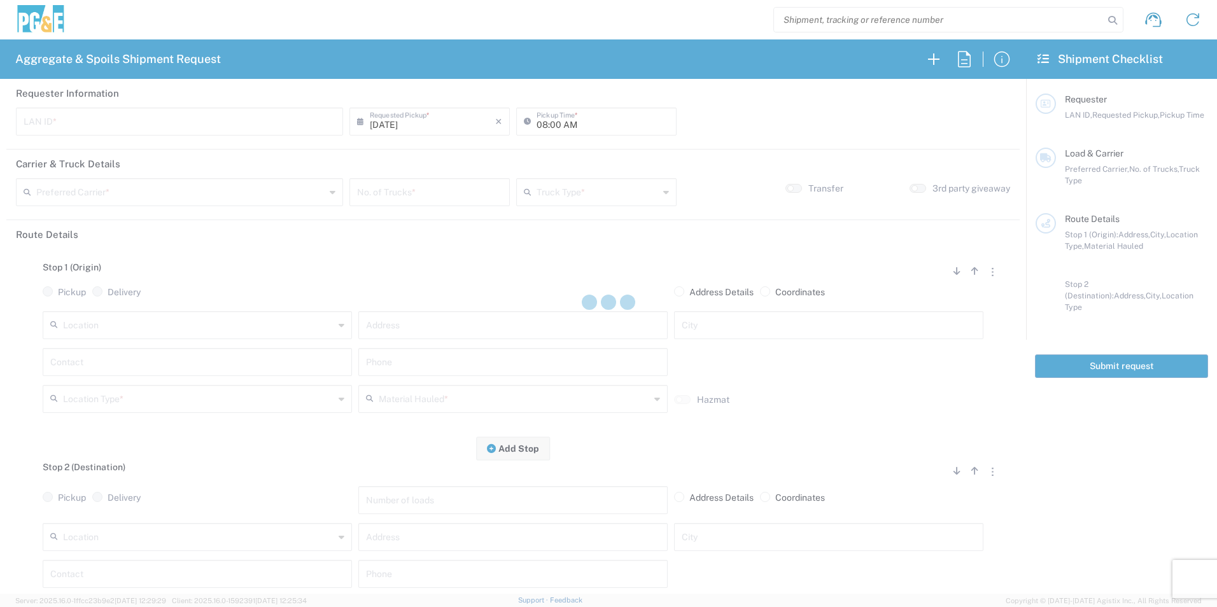
type input "TXTG"
type input "06:00 AM"
type input "[PERSON_NAME] & Sons Trucking, Inc"
type input "20 Yard Dump Truck"
type textarea "Start with 1 load of Sand. Troy will direct from there."
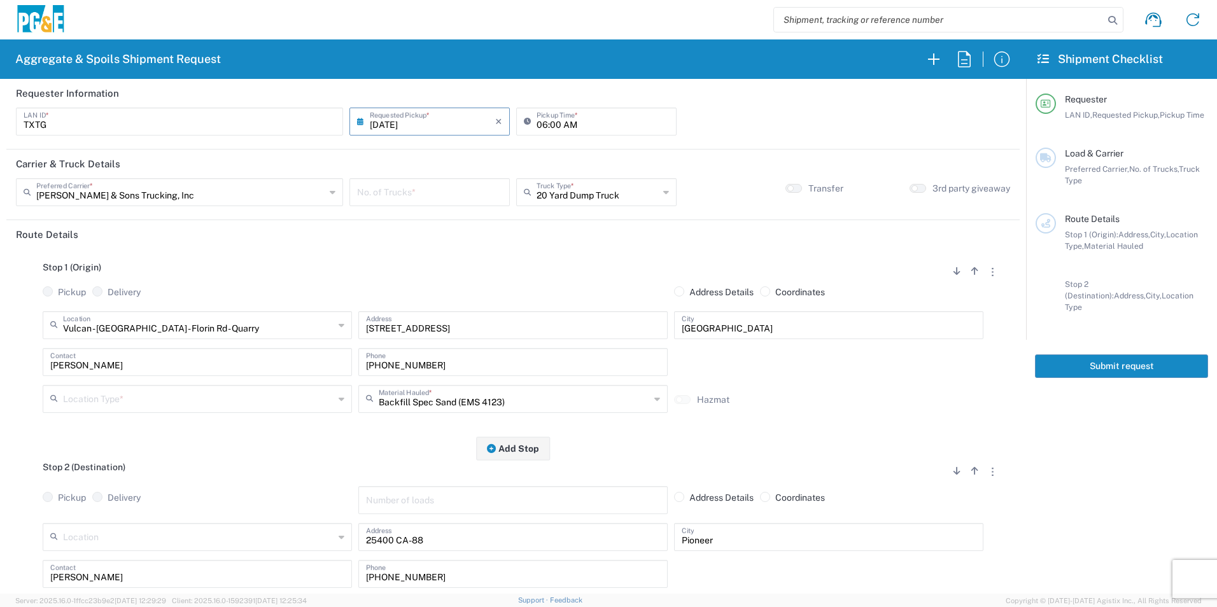
click at [400, 196] on input "number" at bounding box center [429, 191] width 145 height 22
type input "2"
click at [157, 398] on input "text" at bounding box center [198, 398] width 271 height 22
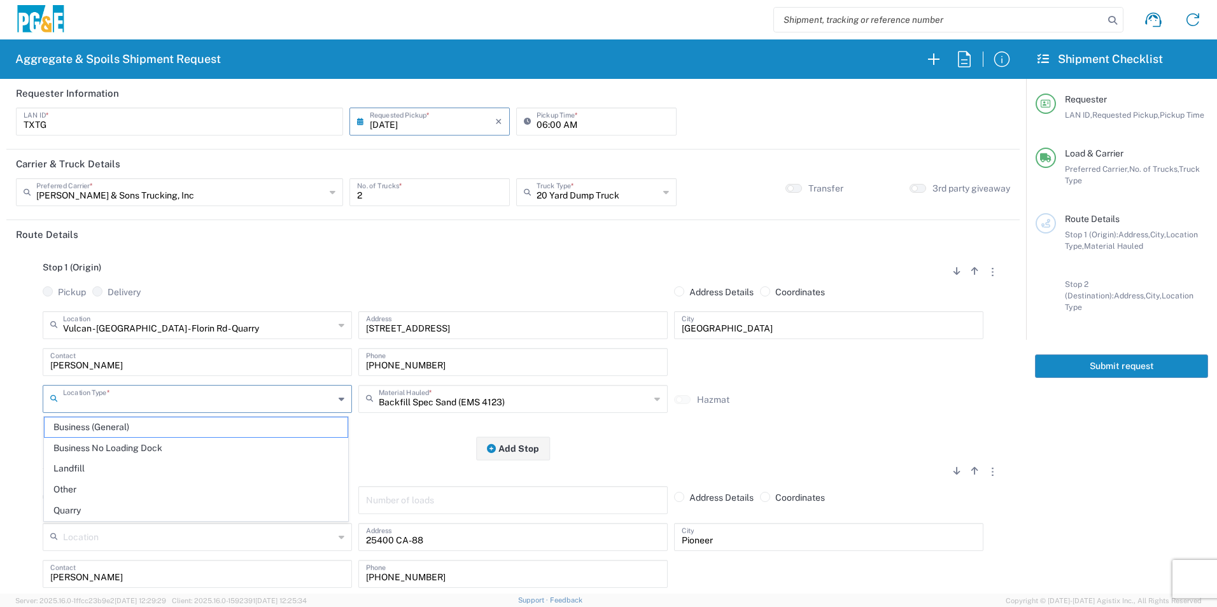
drag, startPoint x: 87, startPoint y: 505, endPoint x: 123, endPoint y: 479, distance: 44.2
click at [87, 505] on span "Quarry" at bounding box center [196, 511] width 303 height 20
type input "Quarry"
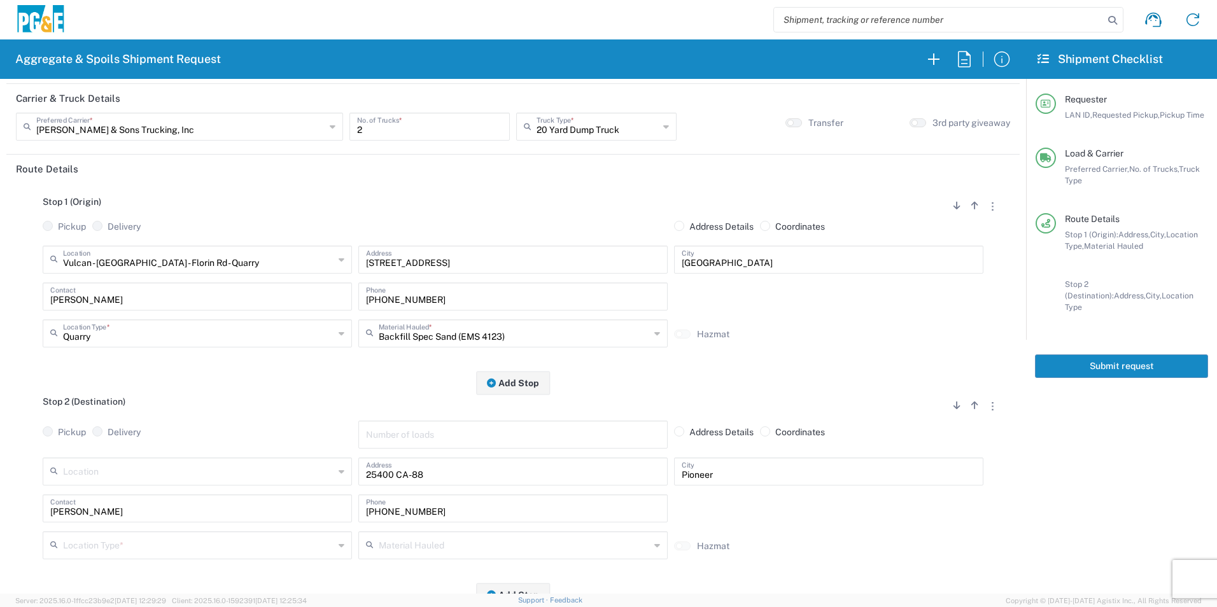
scroll to position [191, 0]
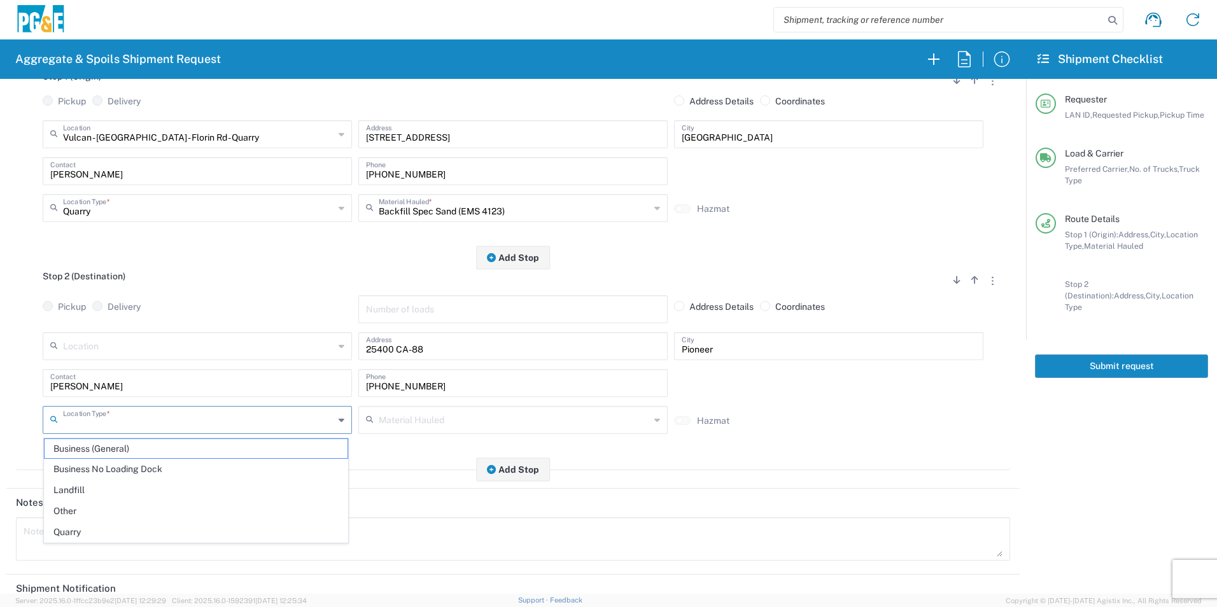
click at [110, 417] on input "text" at bounding box center [198, 419] width 271 height 22
click at [68, 506] on span "Other" at bounding box center [196, 511] width 303 height 20
type input "Other"
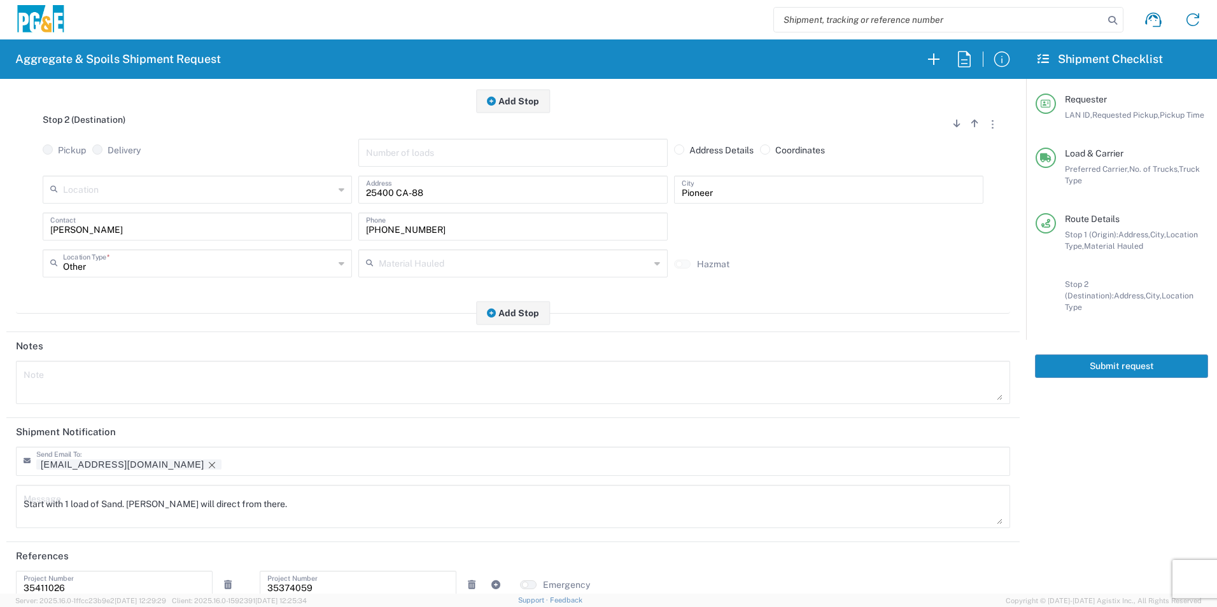
scroll to position [368, 0]
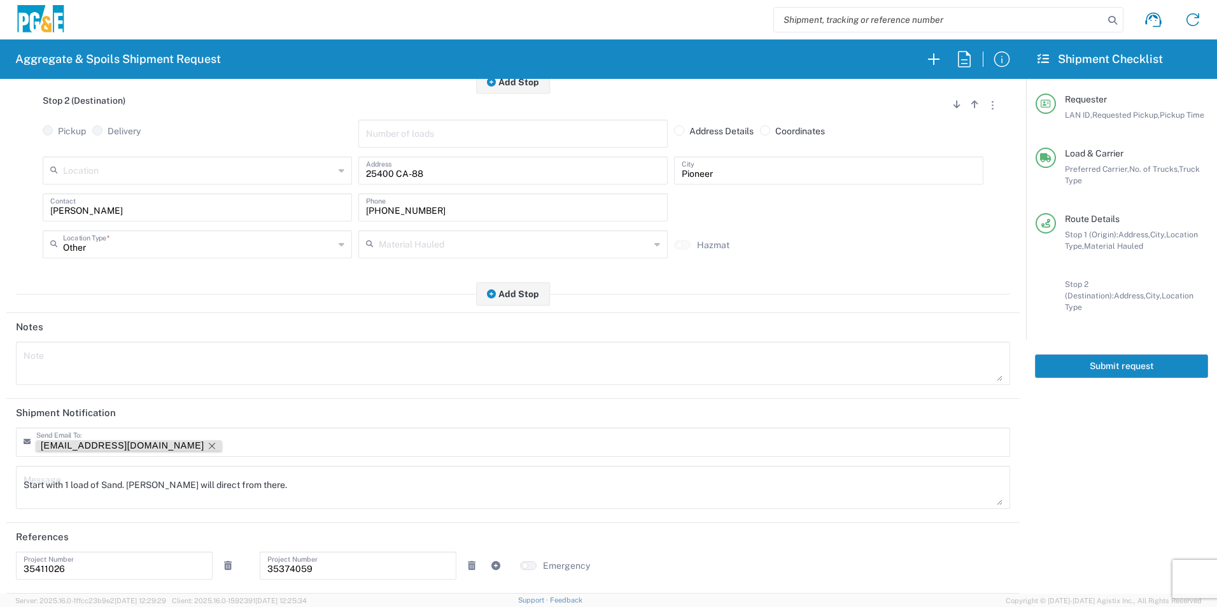
click at [207, 444] on icon "Remove tag" at bounding box center [212, 446] width 10 height 10
drag, startPoint x: 289, startPoint y: 484, endPoint x: 0, endPoint y: 463, distance: 289.6
click at [0, 460] on html "Aggregate & Spoils Shipment Request Requester Information TXTG LAN ID * 08/18/2…" at bounding box center [608, 303] width 1217 height 607
click at [202, 359] on textarea at bounding box center [513, 364] width 979 height 36
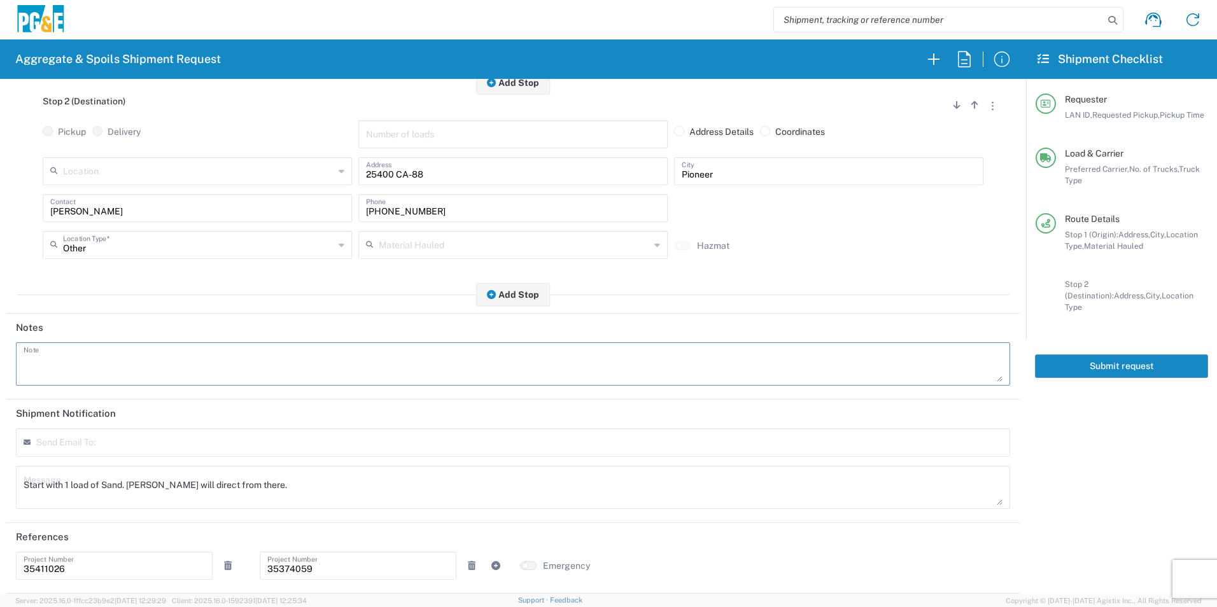
paste textarea "Start with 1 load of Sand. Troy will direct from there."
type textarea "Start with 1 load of Sand. Troy will direct from there."
click at [1070, 360] on button "Submit request" at bounding box center [1121, 366] width 173 height 24
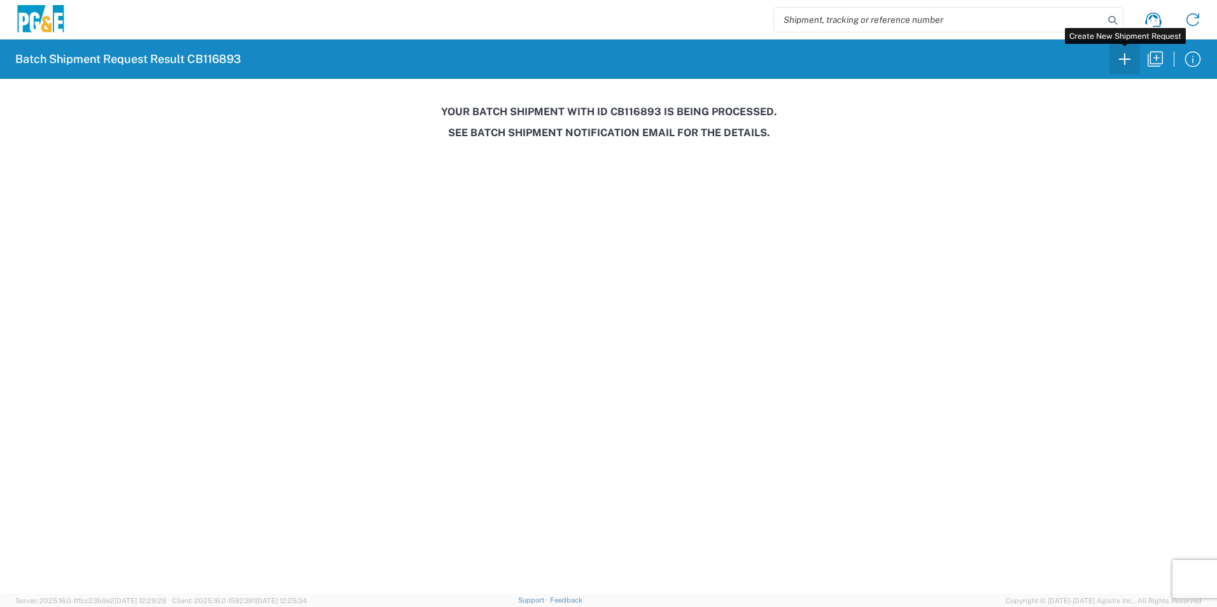
click at [1126, 58] on icon "button" at bounding box center [1124, 59] width 20 height 20
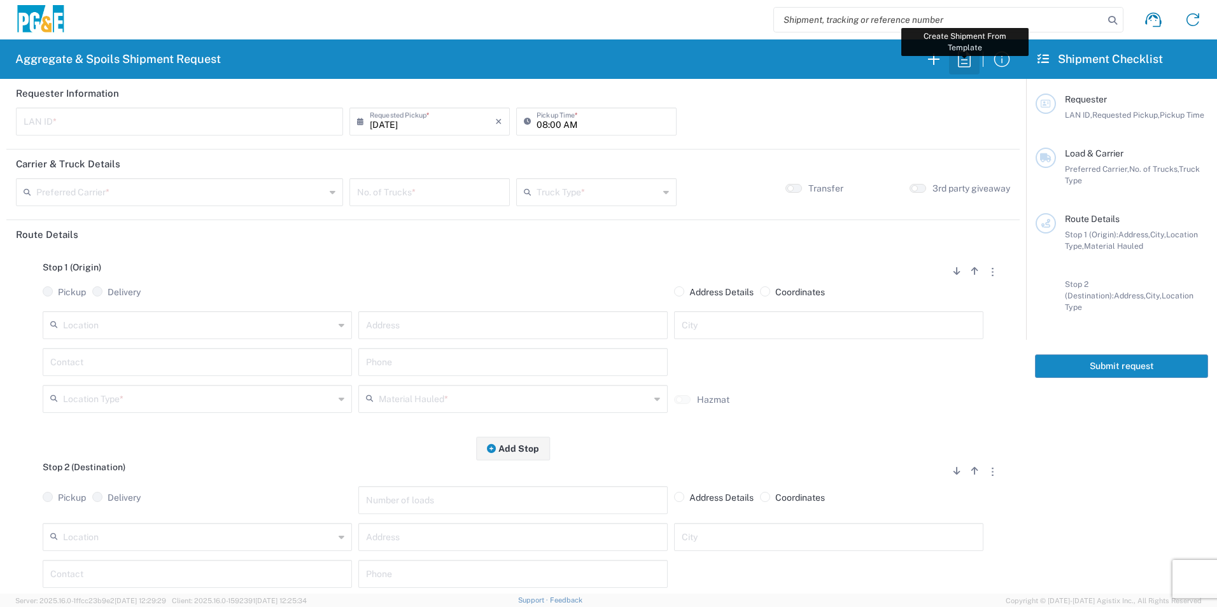
click at [962, 65] on icon "button" at bounding box center [964, 59] width 20 height 20
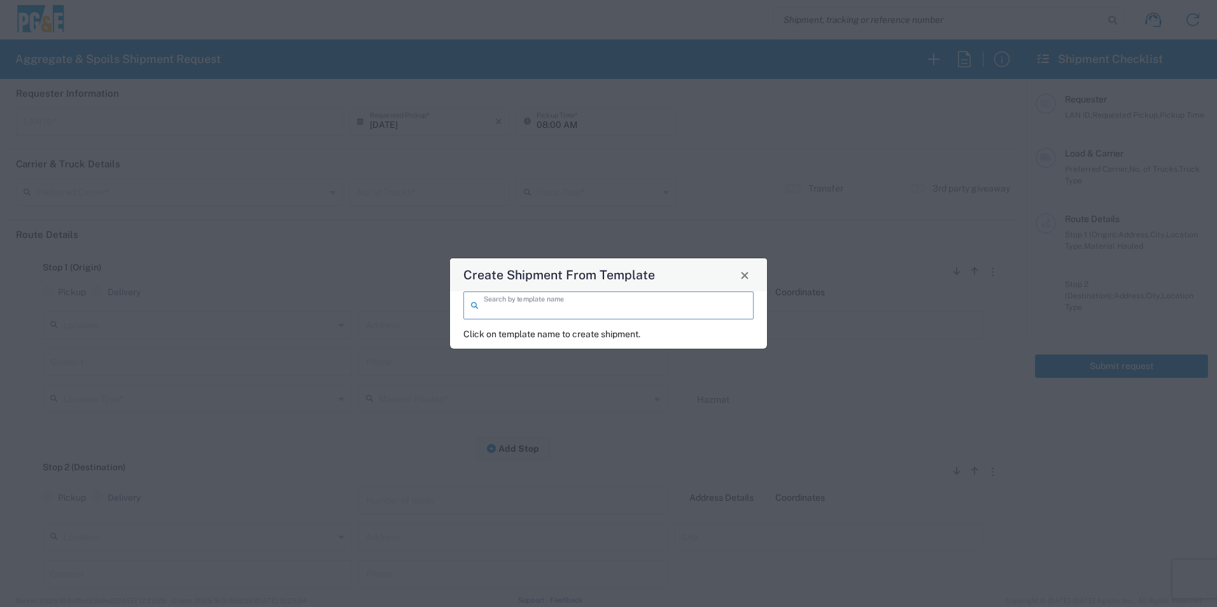
click at [634, 309] on input "search" at bounding box center [615, 304] width 262 height 22
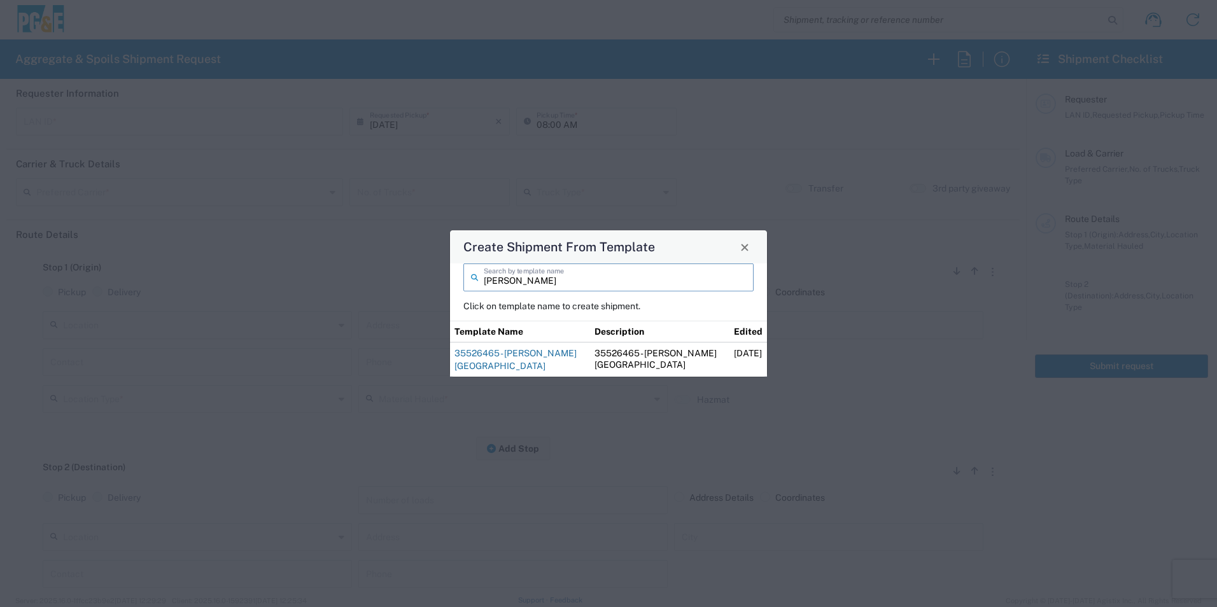
type input "steve"
click at [537, 349] on link "35526465 - [PERSON_NAME] [GEOGRAPHIC_DATA]" at bounding box center [515, 359] width 122 height 23
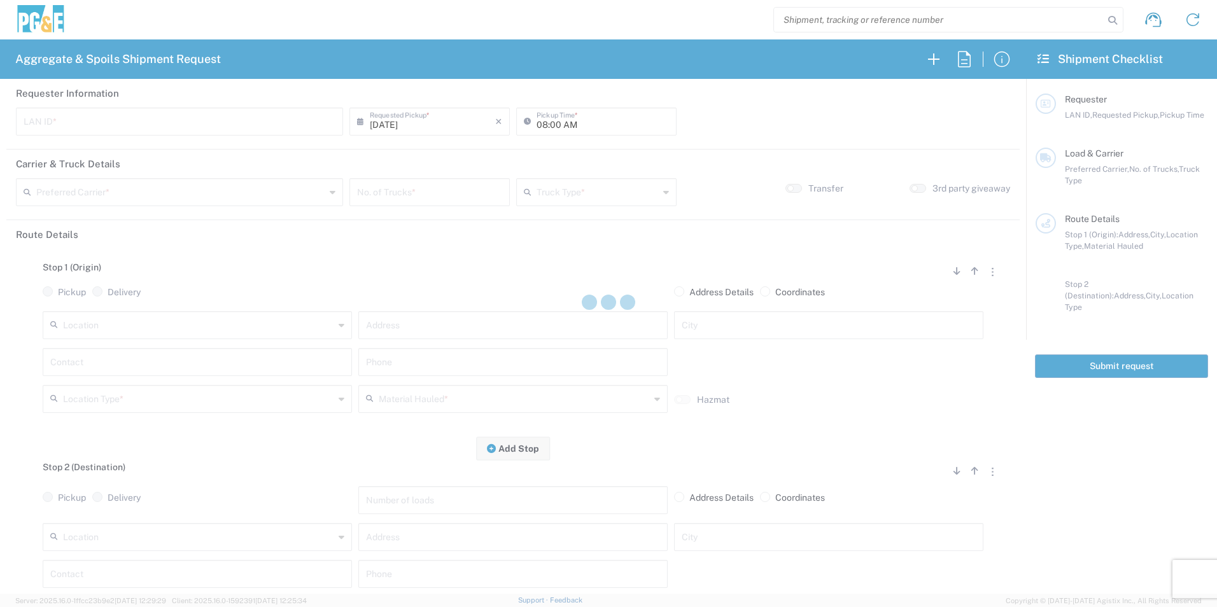
type input "STW8"
type input "06:30 AM"
type input "[PERSON_NAME] & Sons Trucking, Inc"
type input "Super Dump"
type textarea "Please deliver 3 Loads of Base Rock"
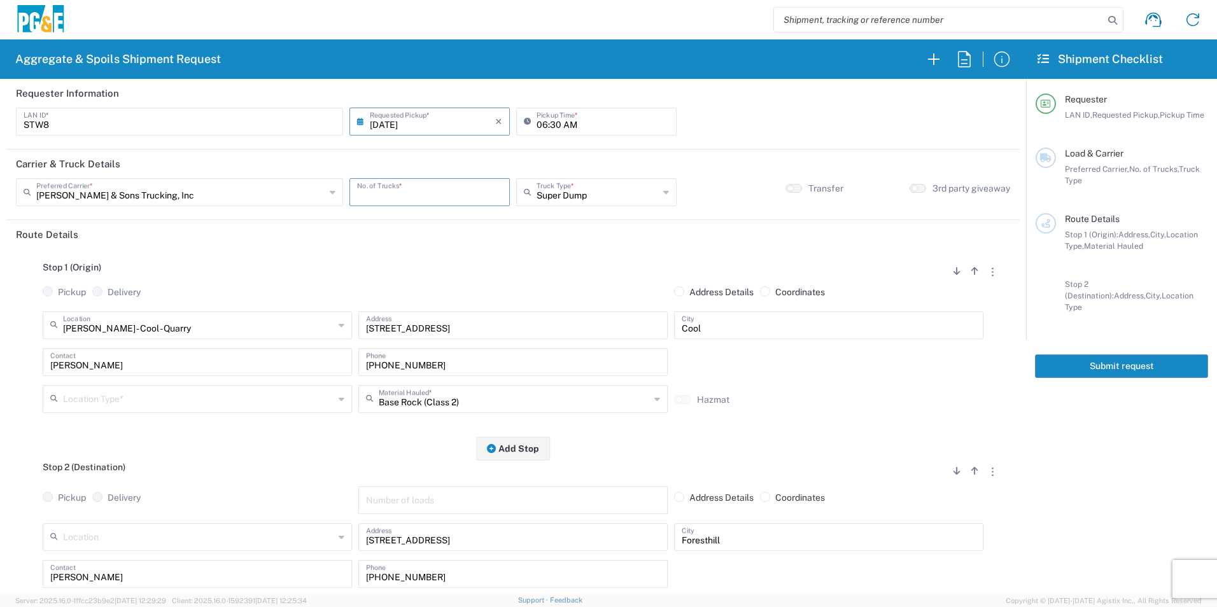
click at [461, 183] on input "number" at bounding box center [429, 191] width 145 height 22
type input "1"
click at [153, 327] on input "text" at bounding box center [198, 324] width 271 height 22
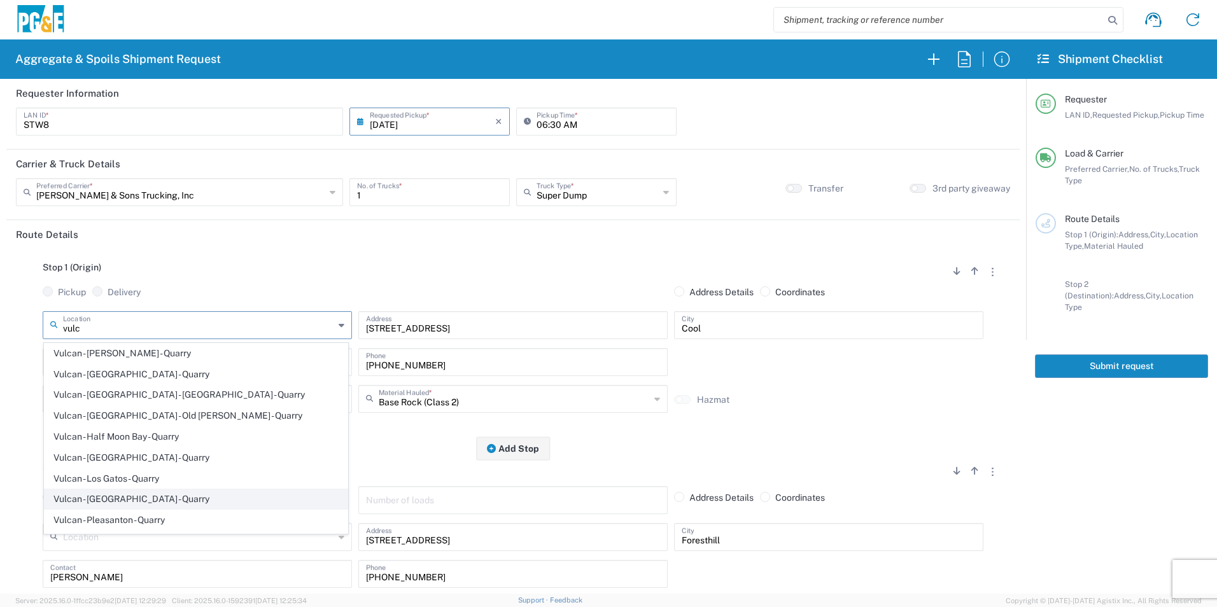
scroll to position [64, 0]
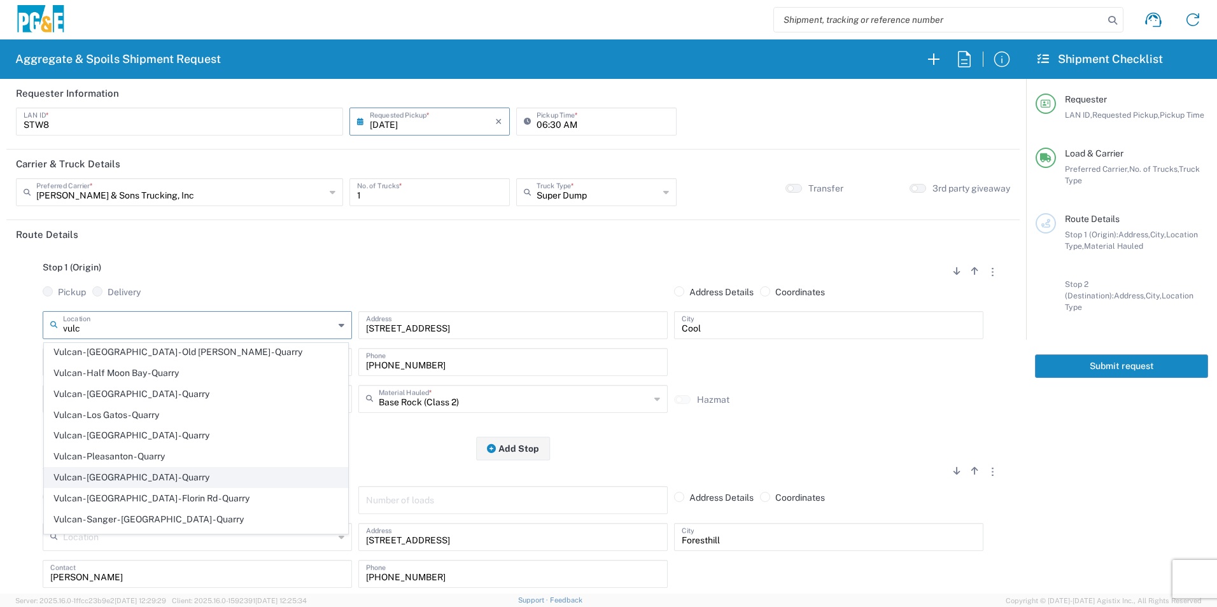
click at [131, 480] on span "Vulcan - [GEOGRAPHIC_DATA] - Quarry" at bounding box center [196, 478] width 303 height 20
type input "Vulcan - [GEOGRAPHIC_DATA] - Quarry"
type input "[STREET_ADDRESS]"
type input "[GEOGRAPHIC_DATA]"
type input "Quarry"
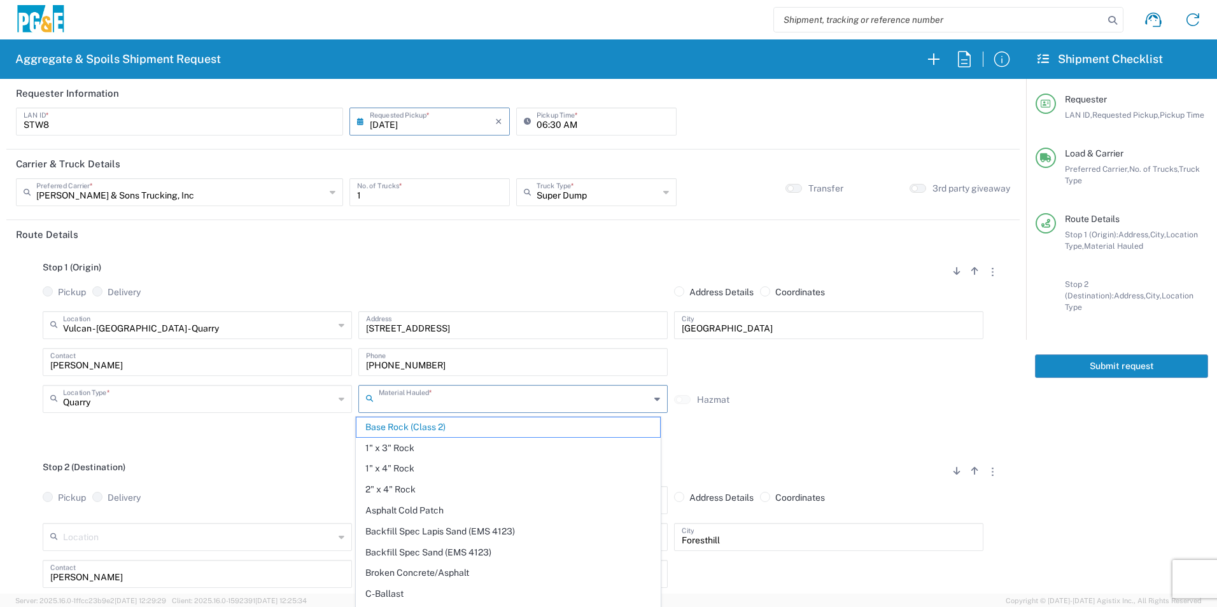
click at [468, 408] on input "text" at bounding box center [514, 398] width 271 height 22
drag, startPoint x: 444, startPoint y: 442, endPoint x: 435, endPoint y: 447, distance: 9.4
click at [443, 442] on span "Asphalt Cold Patch" at bounding box center [507, 448] width 303 height 20
type input "Asphalt Cold Patch"
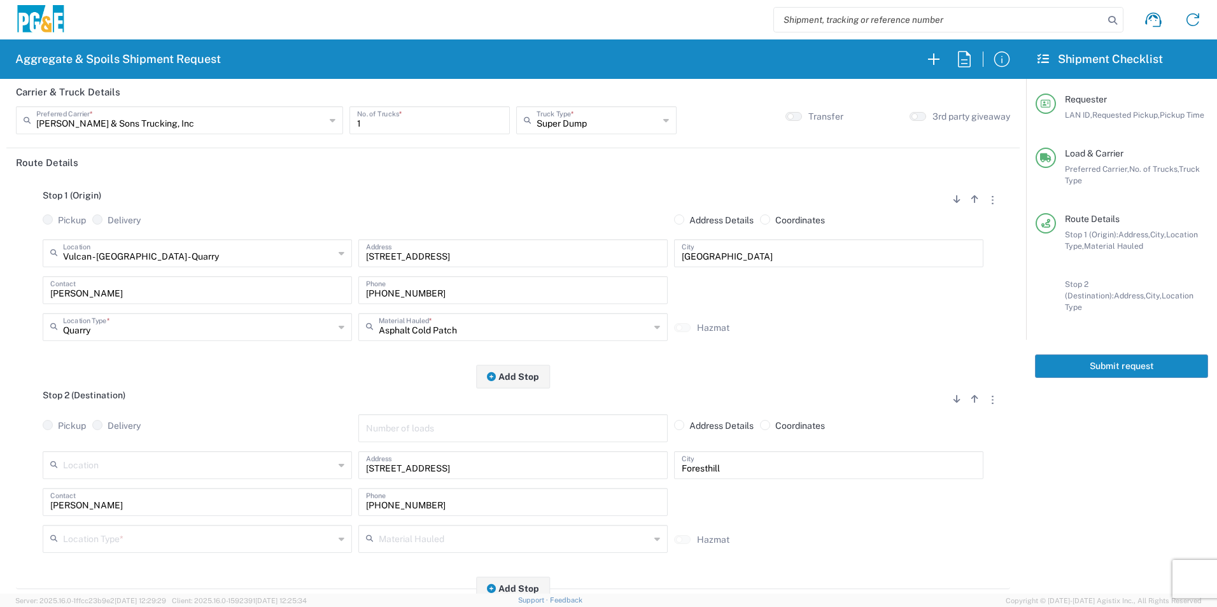
scroll to position [127, 0]
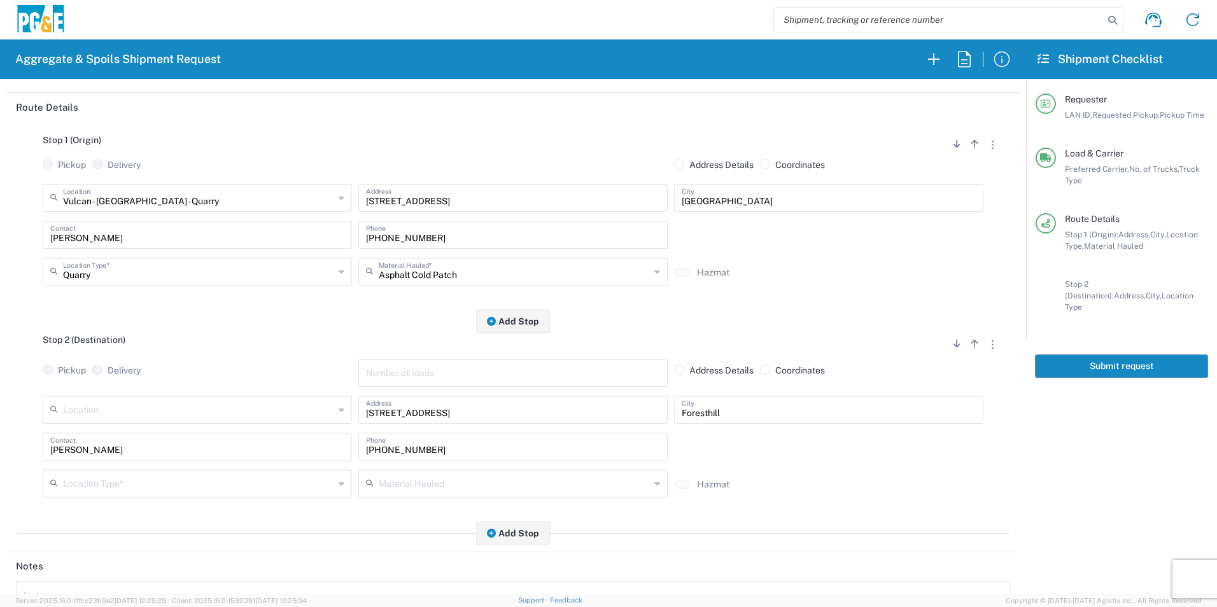
click at [146, 485] on input "text" at bounding box center [198, 483] width 271 height 22
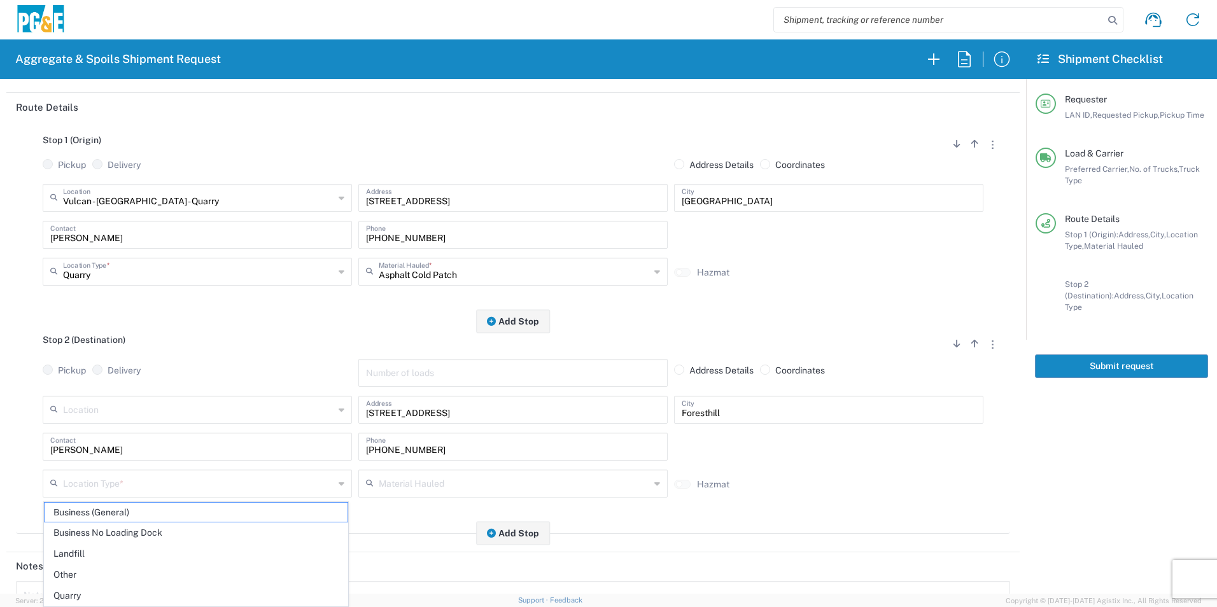
drag, startPoint x: 85, startPoint y: 575, endPoint x: 88, endPoint y: 569, distance: 6.6
click at [85, 574] on span "Other" at bounding box center [196, 575] width 303 height 20
type input "Other"
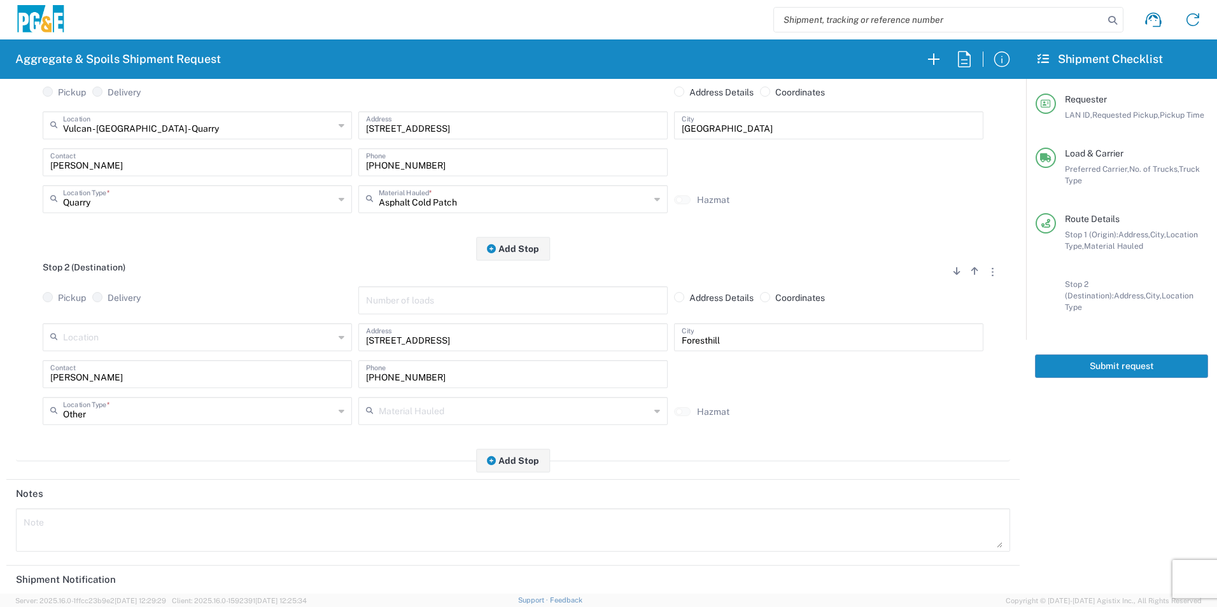
scroll to position [318, 0]
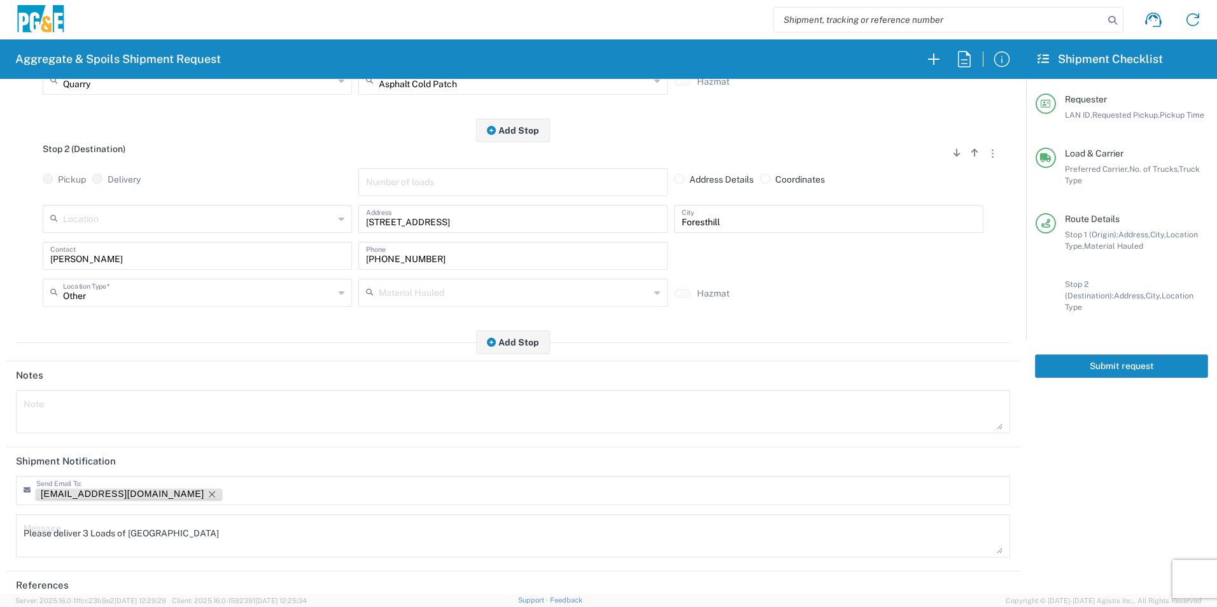
click at [207, 493] on icon "Remove tag" at bounding box center [212, 494] width 10 height 10
click at [0, 529] on html "Aggregate & Spoils Shipment Request Requester Information STW8 LAN ID * 08/18/2…" at bounding box center [608, 303] width 1217 height 607
drag, startPoint x: 341, startPoint y: 533, endPoint x: -3, endPoint y: 494, distance: 345.8
click at [0, 494] on html "Aggregate & Spoils Shipment Request Requester Information STW8 LAN ID * 08/18/2…" at bounding box center [608, 303] width 1217 height 607
type textarea "Please deliver 1 Load of Power Patch. [PERSON_NAME] will direct from there."
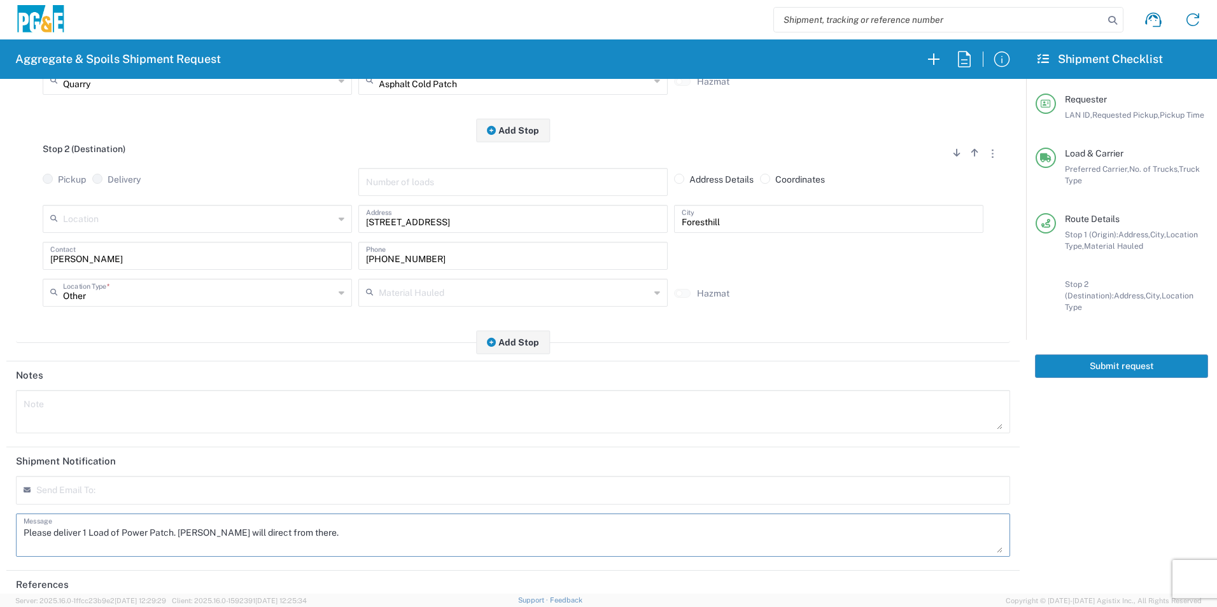
click at [64, 420] on textarea at bounding box center [513, 412] width 979 height 36
paste textarea "Please deliver 1 Load of Power Patch. [PERSON_NAME] will direct from there."
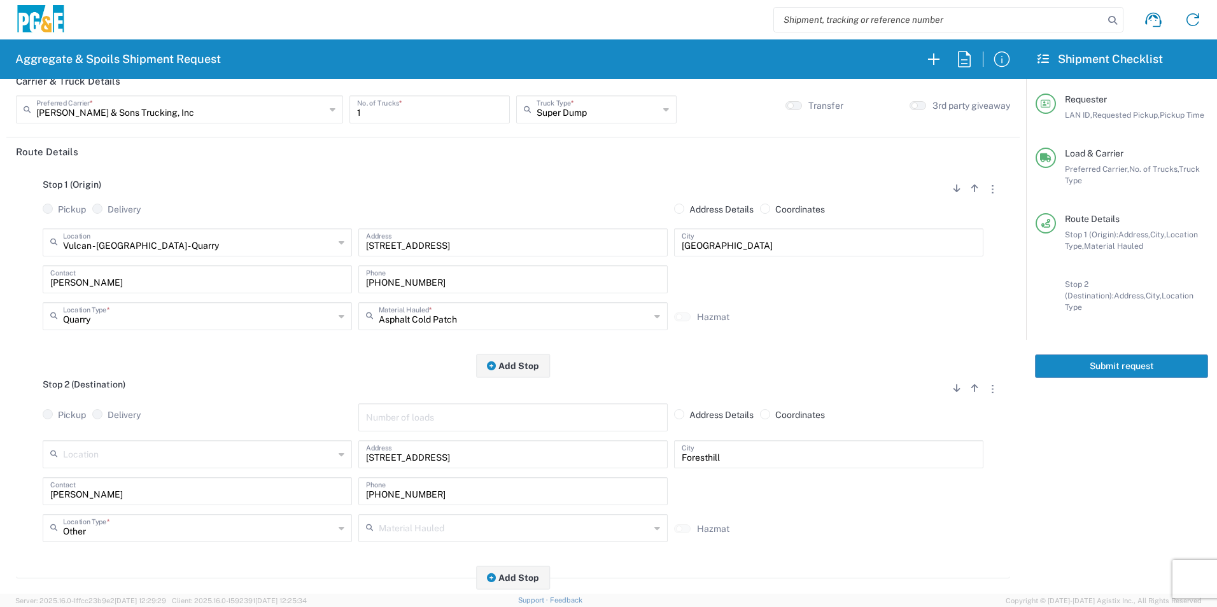
scroll to position [0, 0]
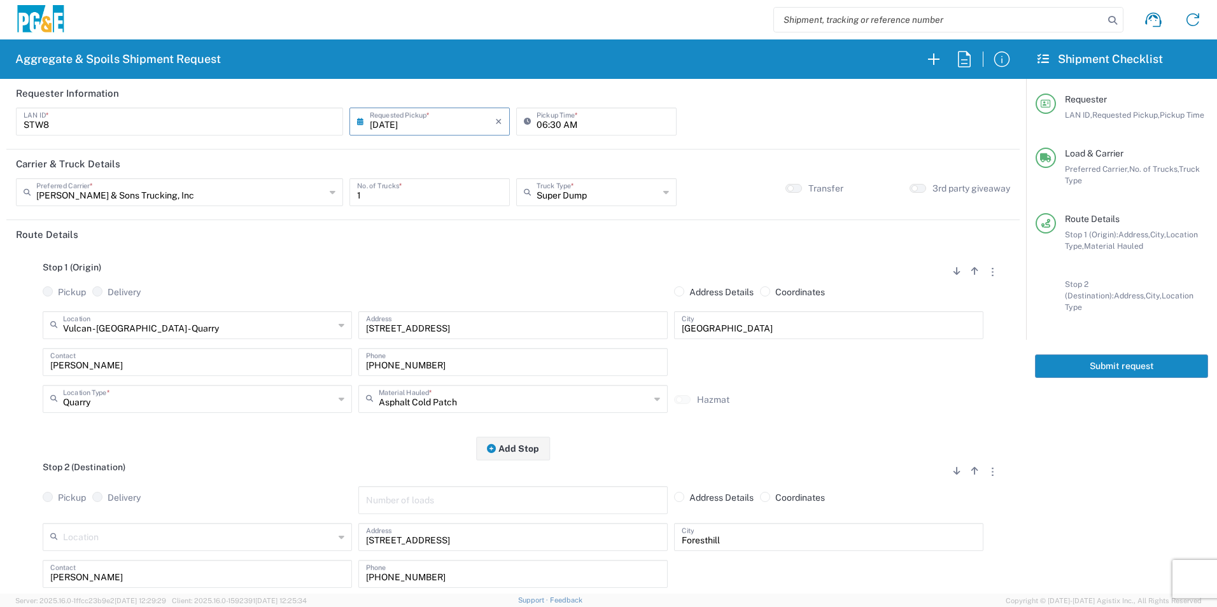
type textarea "Please deliver 1 Load of Power Patch. [PERSON_NAME] will direct from there."
click at [1125, 358] on button "Submit request" at bounding box center [1121, 366] width 173 height 24
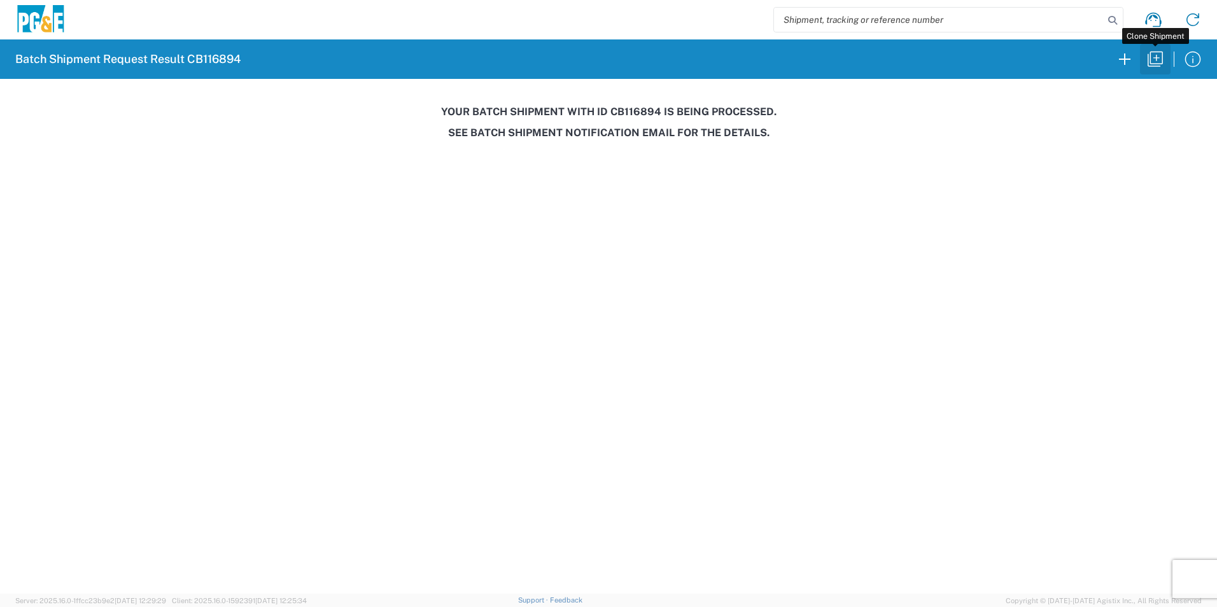
click at [1154, 59] on icon "button" at bounding box center [1155, 59] width 20 height 20
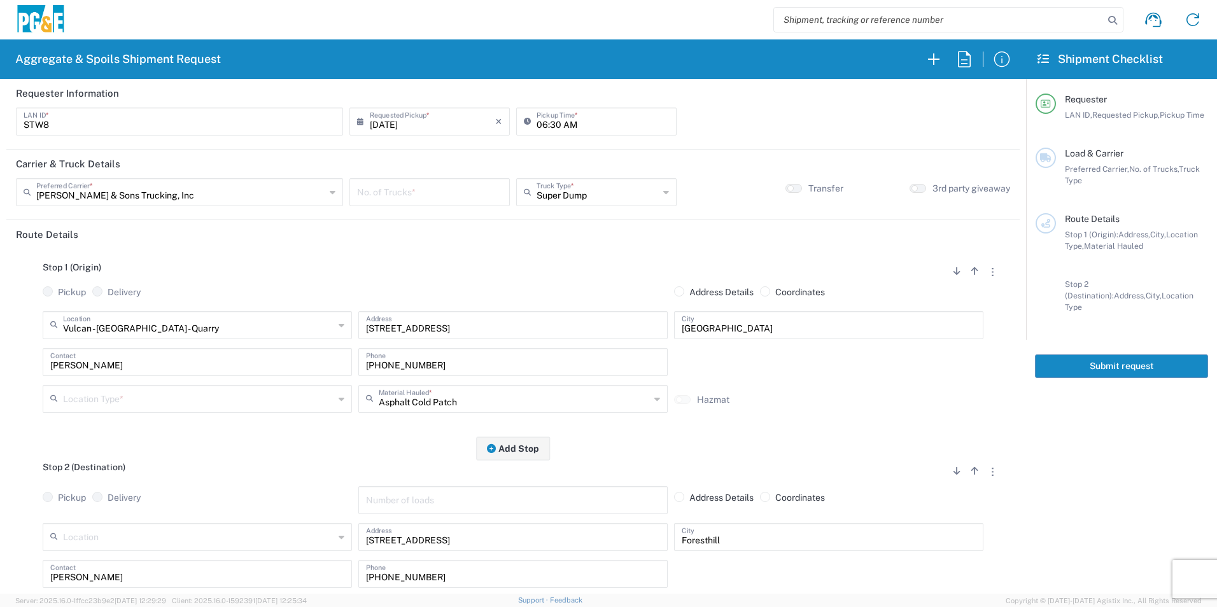
click at [547, 122] on input "06:30 AM" at bounding box center [602, 120] width 132 height 22
click at [550, 121] on input "06:30 AM" at bounding box center [602, 120] width 132 height 22
type input "06:00 AM"
click at [438, 192] on input "number" at bounding box center [429, 191] width 145 height 22
type input "1"
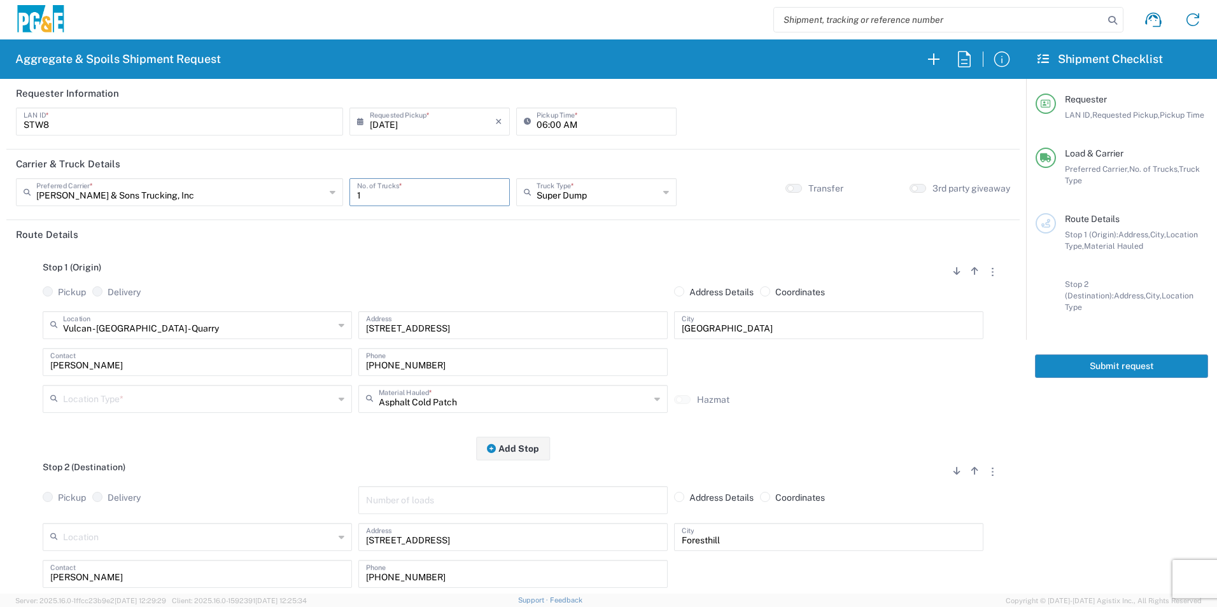
drag, startPoint x: 165, startPoint y: 395, endPoint x: 174, endPoint y: 391, distance: 9.7
click at [165, 395] on input "text" at bounding box center [198, 398] width 271 height 22
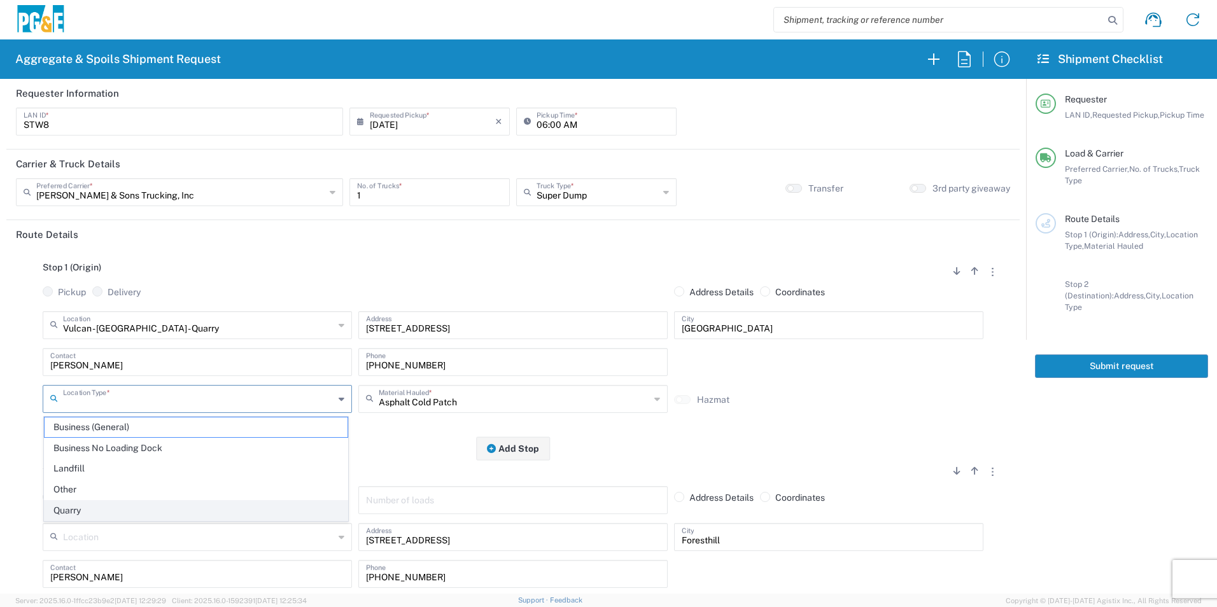
click at [71, 507] on span "Quarry" at bounding box center [196, 511] width 303 height 20
type input "Quarry"
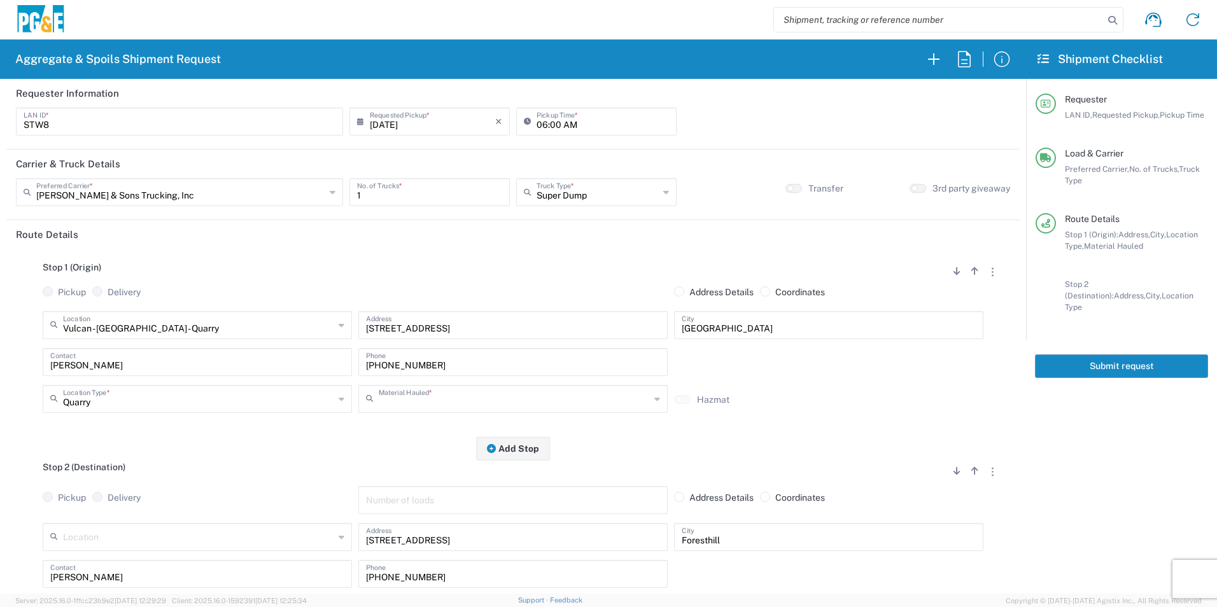
click at [484, 405] on input "text" at bounding box center [514, 398] width 271 height 22
click at [438, 447] on span "Backfill Spec Sand (EMS 4123)" at bounding box center [507, 448] width 303 height 20
type input "Backfill Spec Sand (EMS 4123)"
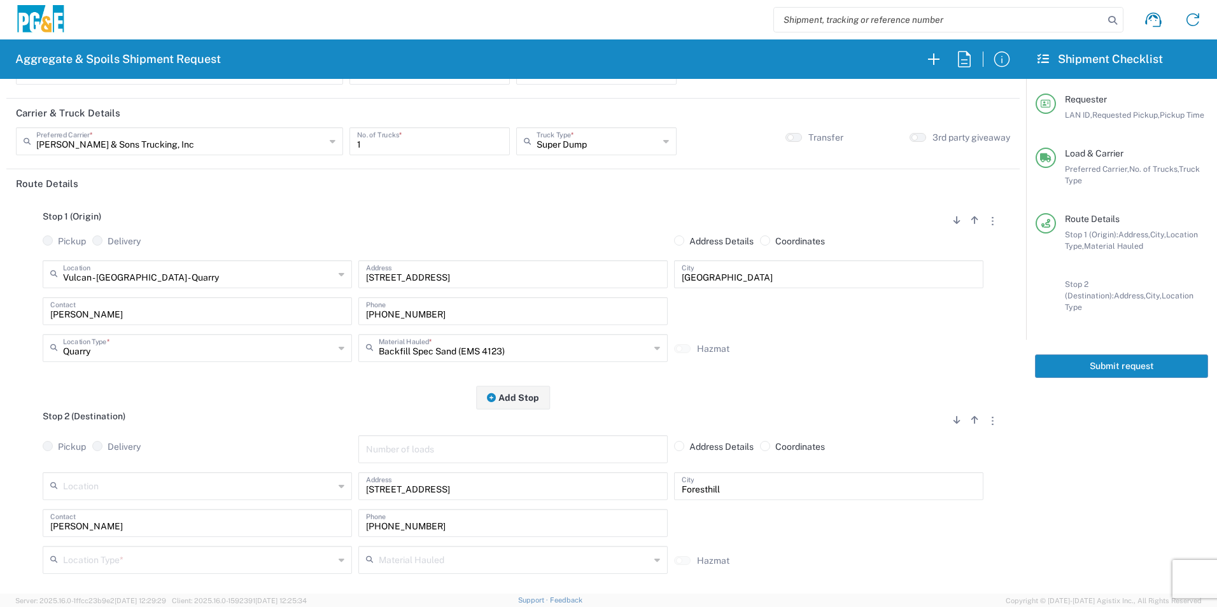
scroll to position [127, 0]
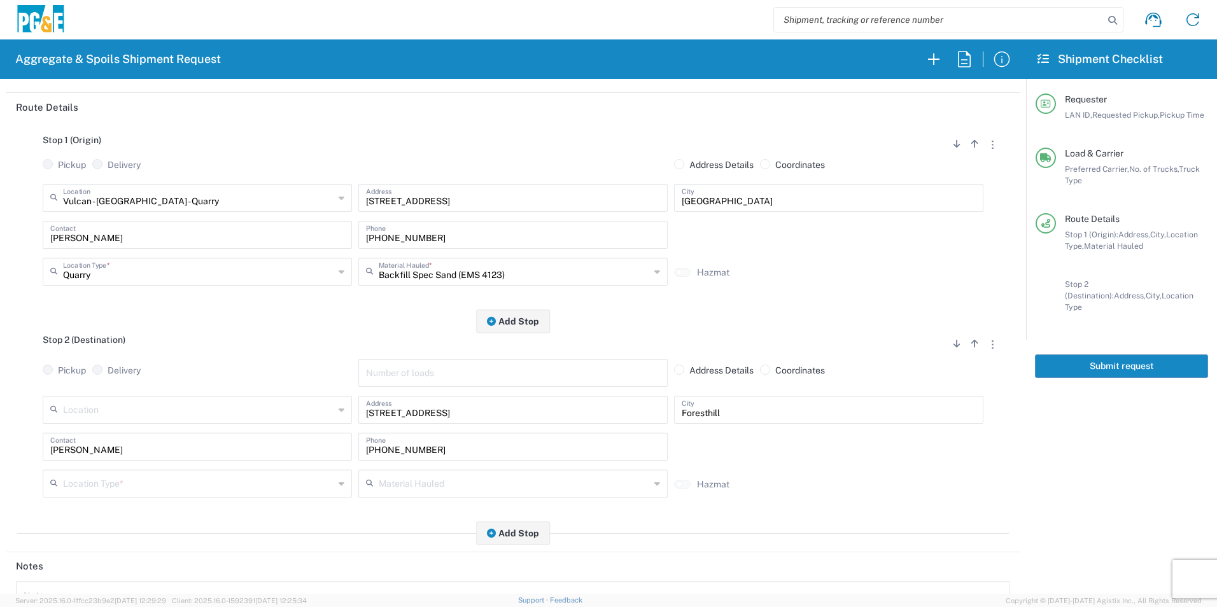
click at [163, 489] on input "text" at bounding box center [198, 483] width 271 height 22
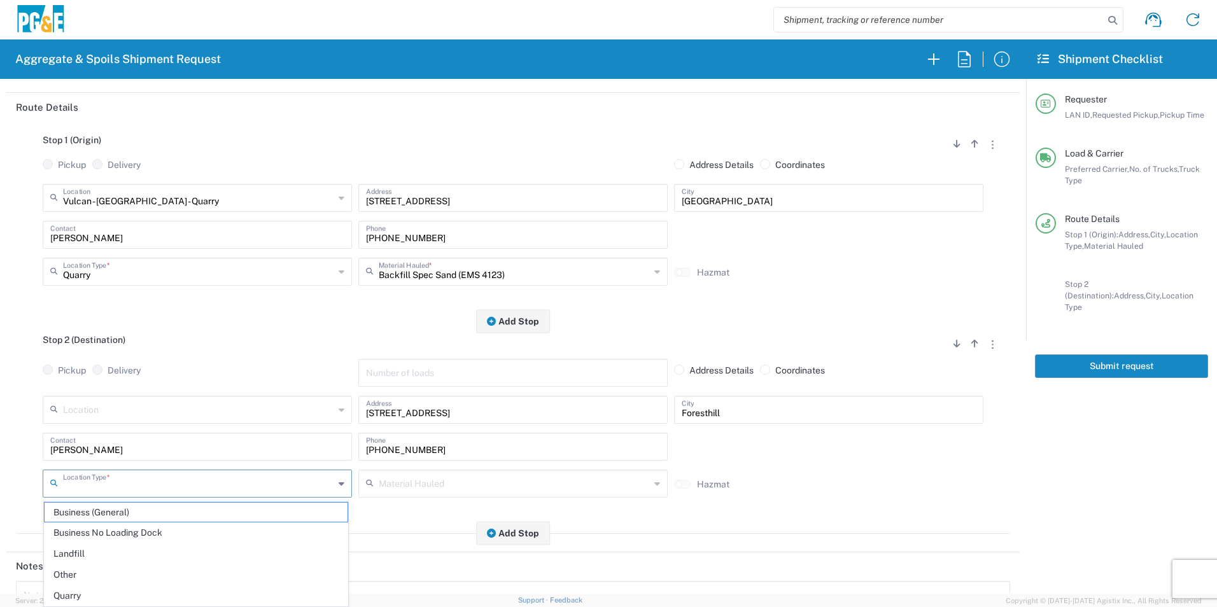
click at [71, 570] on span "Other" at bounding box center [196, 575] width 303 height 20
type input "Other"
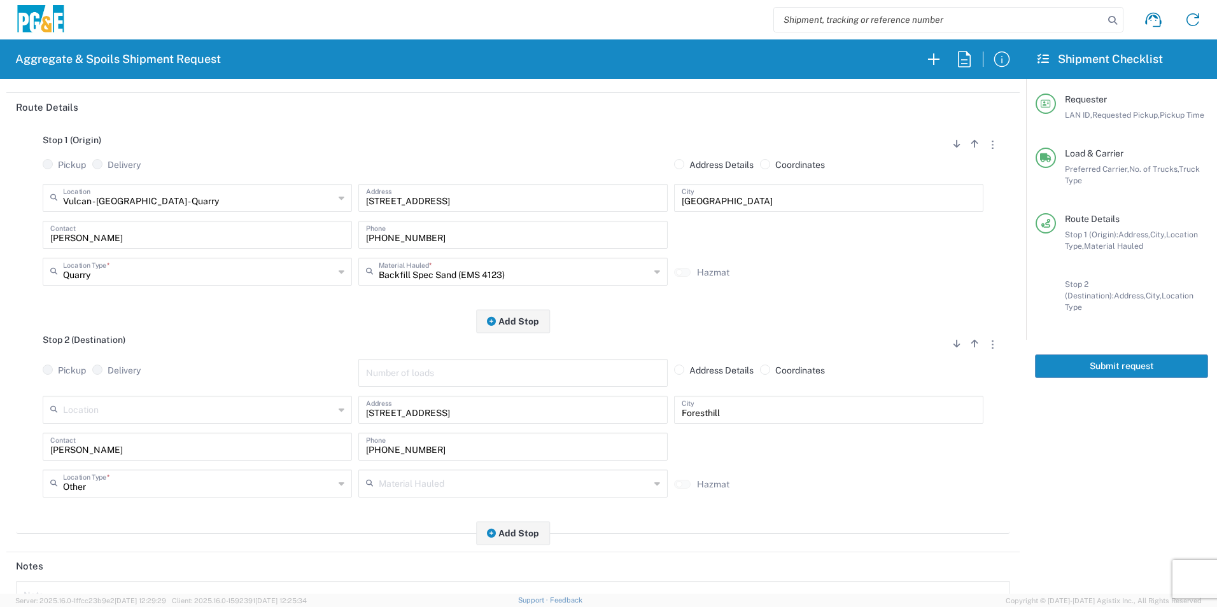
scroll to position [318, 0]
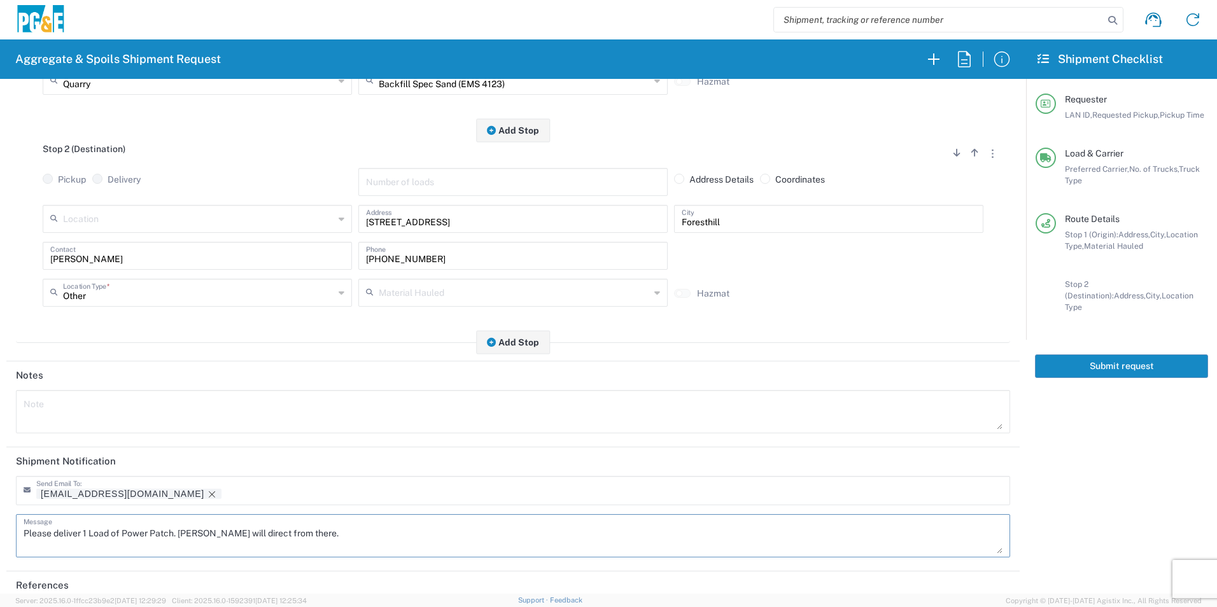
drag, startPoint x: 172, startPoint y: 534, endPoint x: 123, endPoint y: 536, distance: 49.1
click at [123, 536] on textarea "Please deliver 1 Load of Power Patch. [PERSON_NAME] will direct from there." at bounding box center [513, 536] width 979 height 36
type textarea "Please deliver 1 Load of Sand. [PERSON_NAME] will direct from there."
drag, startPoint x: 118, startPoint y: 494, endPoint x: 181, endPoint y: 513, distance: 65.8
click at [209, 493] on icon "Remove tag" at bounding box center [212, 494] width 6 height 6
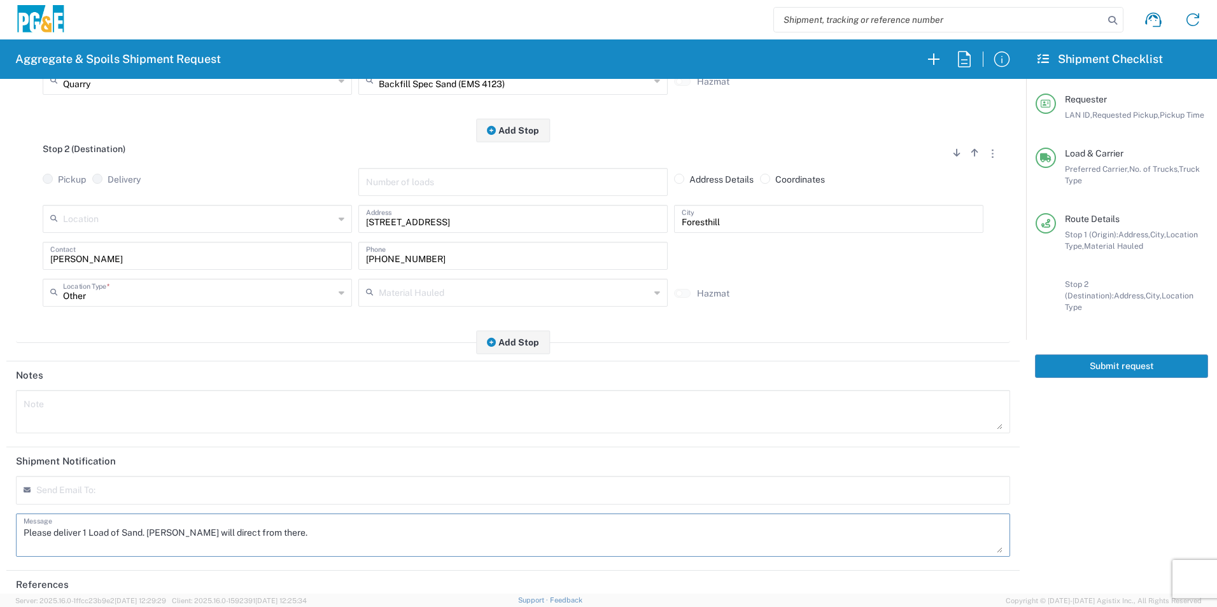
drag, startPoint x: 284, startPoint y: 530, endPoint x: -3, endPoint y: 538, distance: 287.1
click at [0, 538] on html "Aggregate & Spoils Shipment Request Requester Information STW8 LAN ID * 08/18/2…" at bounding box center [608, 303] width 1217 height 607
click at [174, 414] on textarea at bounding box center [513, 412] width 979 height 36
paste textarea "Please deliver 1 Load of Sand. [PERSON_NAME] will direct from there."
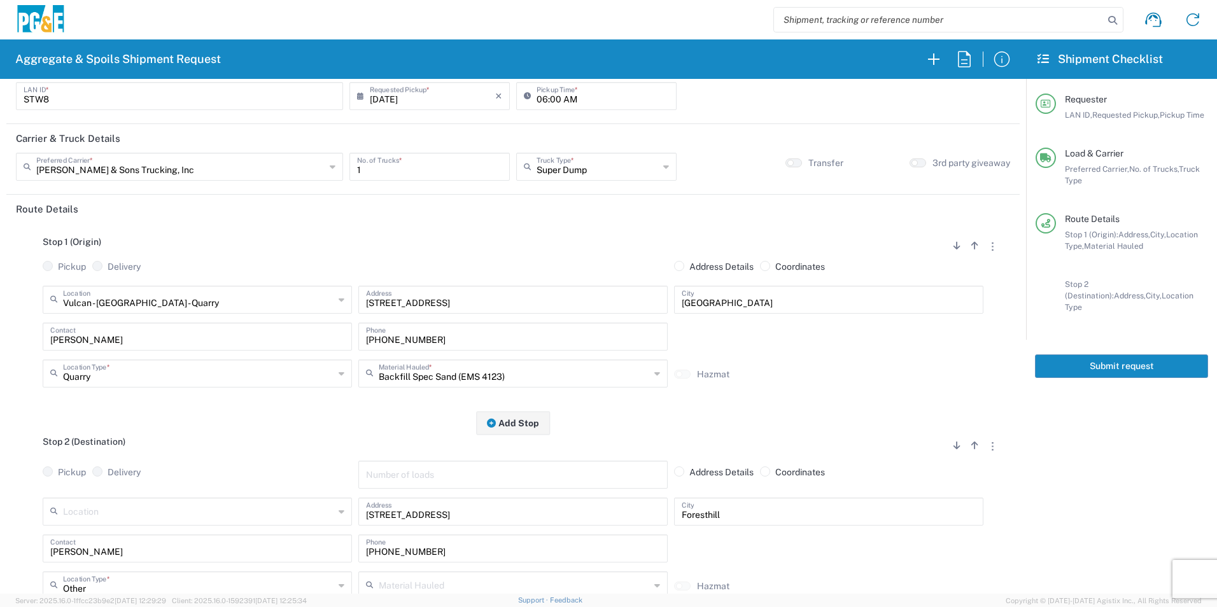
scroll to position [0, 0]
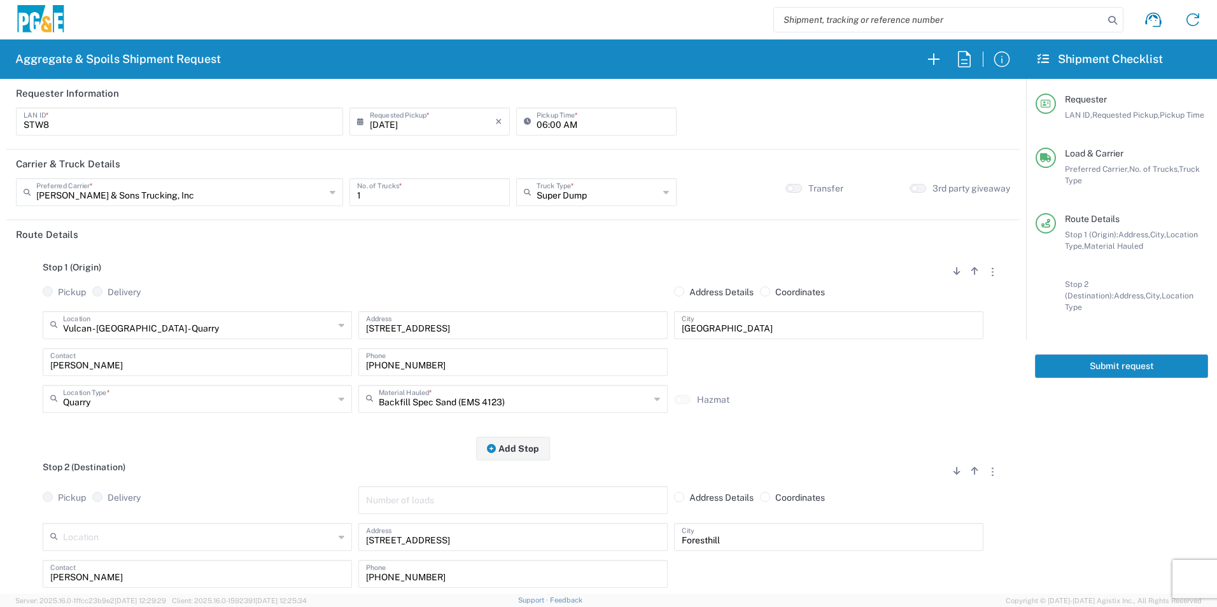
click at [1136, 359] on button "Submit request" at bounding box center [1121, 366] width 173 height 24
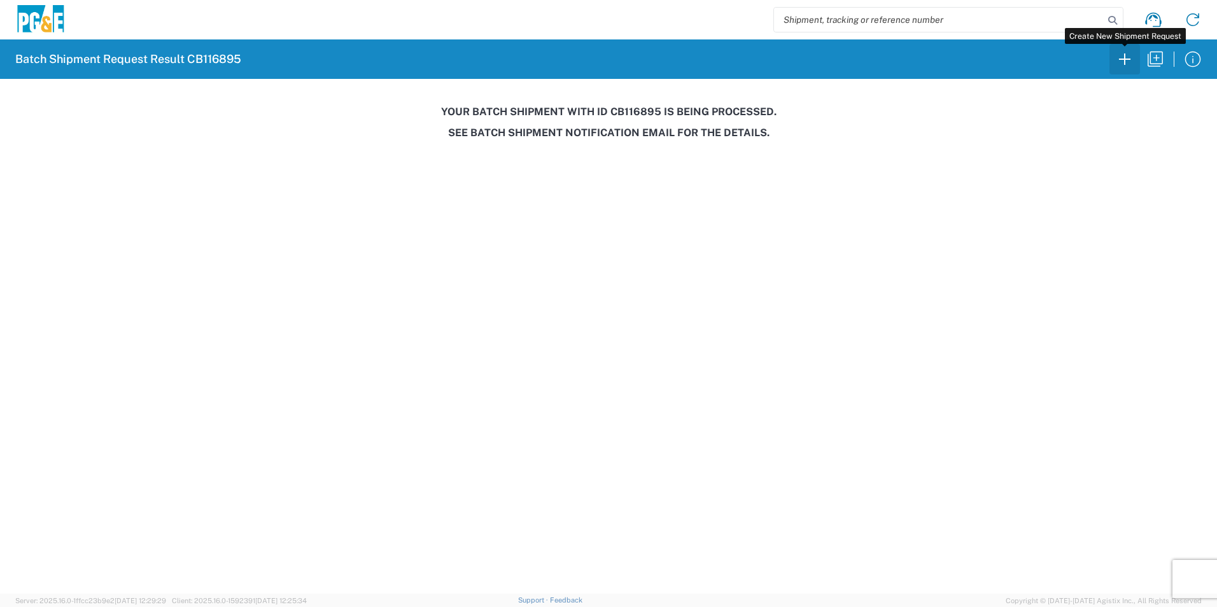
click at [1128, 56] on icon "button" at bounding box center [1124, 59] width 20 height 20
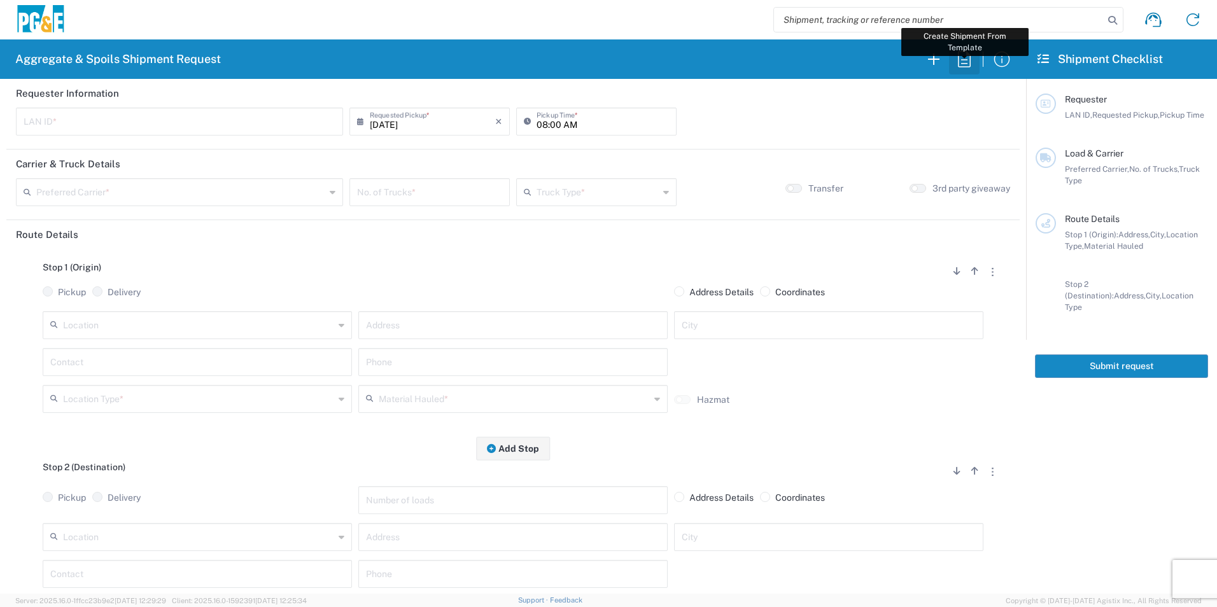
click at [970, 59] on icon "button" at bounding box center [964, 59] width 20 height 20
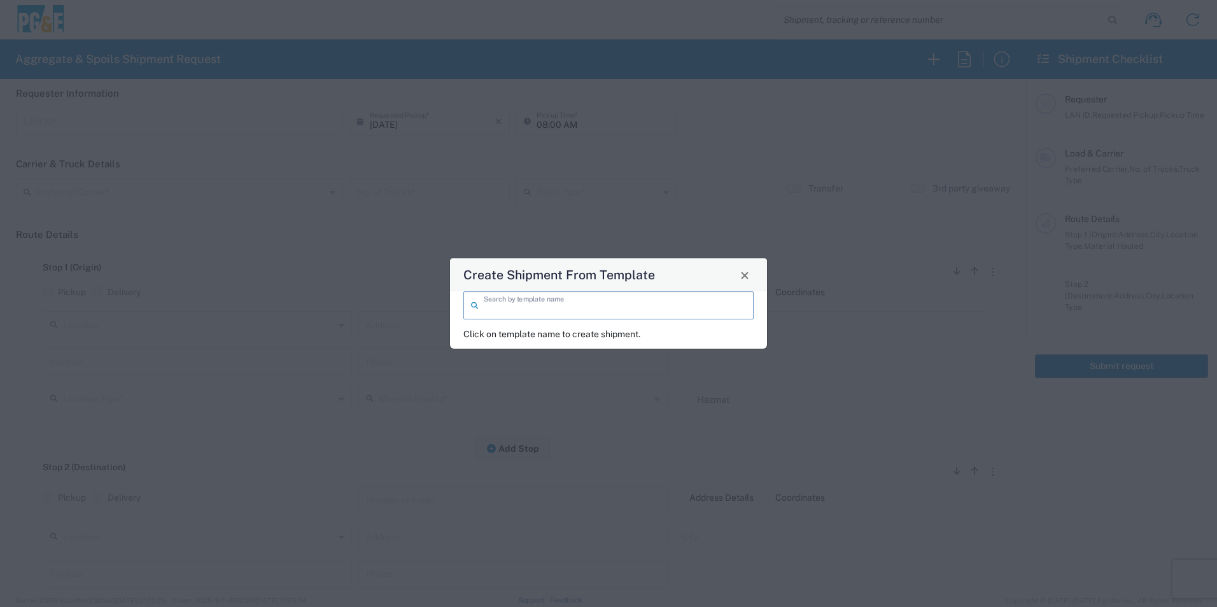
click at [617, 311] on input "search" at bounding box center [615, 304] width 262 height 22
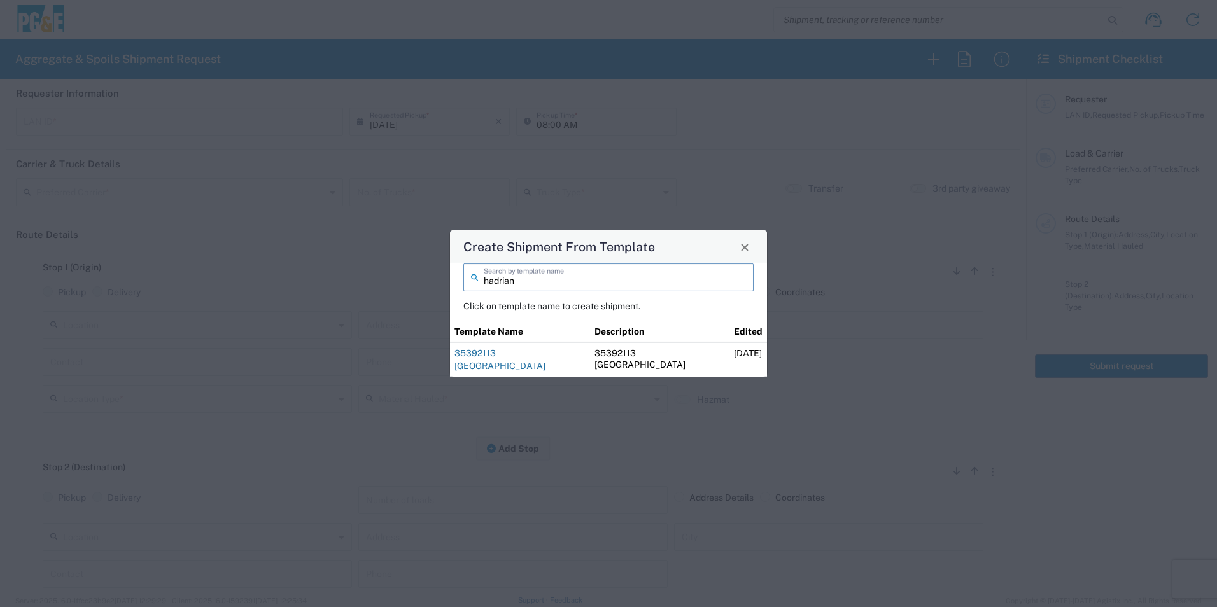
click at [525, 353] on link "35392113 - [GEOGRAPHIC_DATA]" at bounding box center [499, 359] width 91 height 23
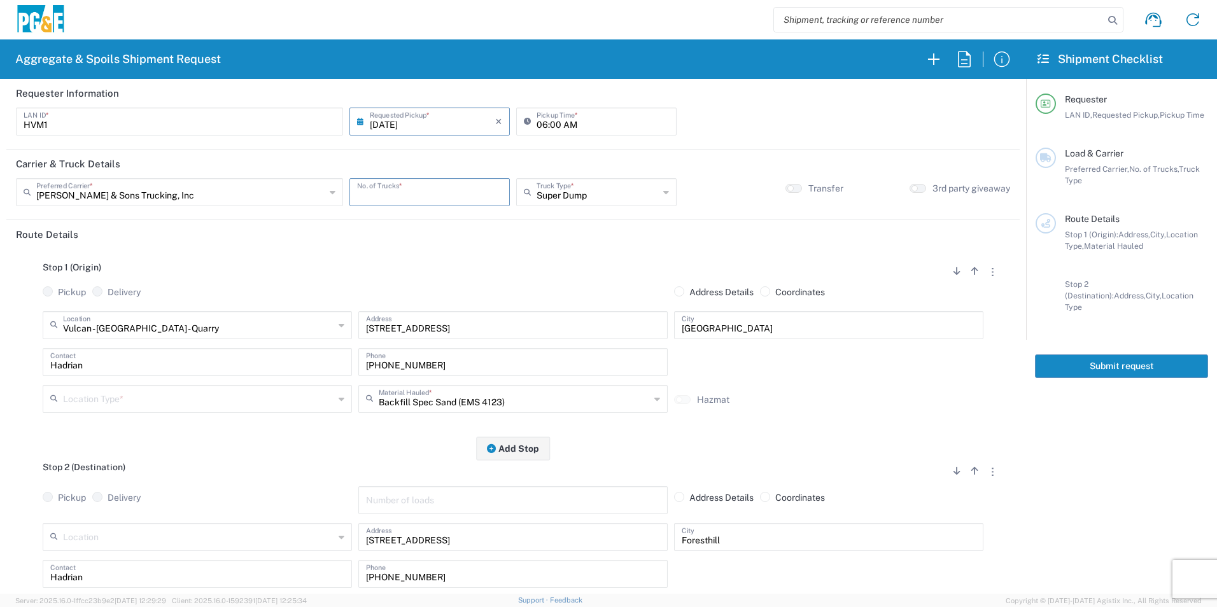
click at [417, 190] on input "number" at bounding box center [429, 191] width 145 height 22
click at [146, 323] on input "text" at bounding box center [198, 324] width 271 height 22
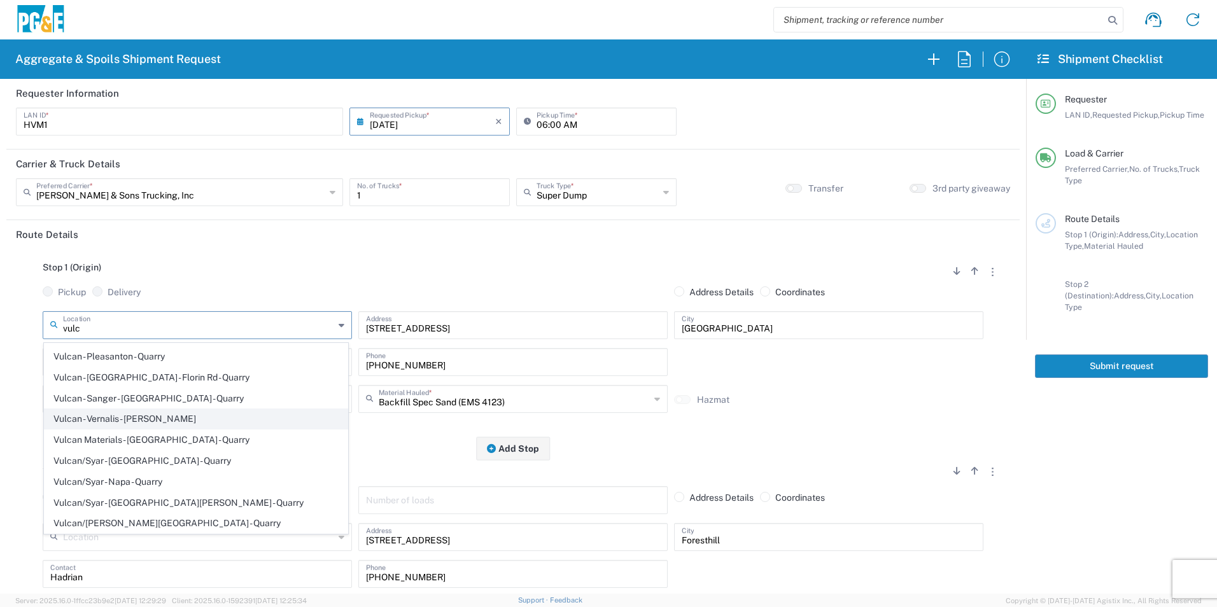
scroll to position [121, 0]
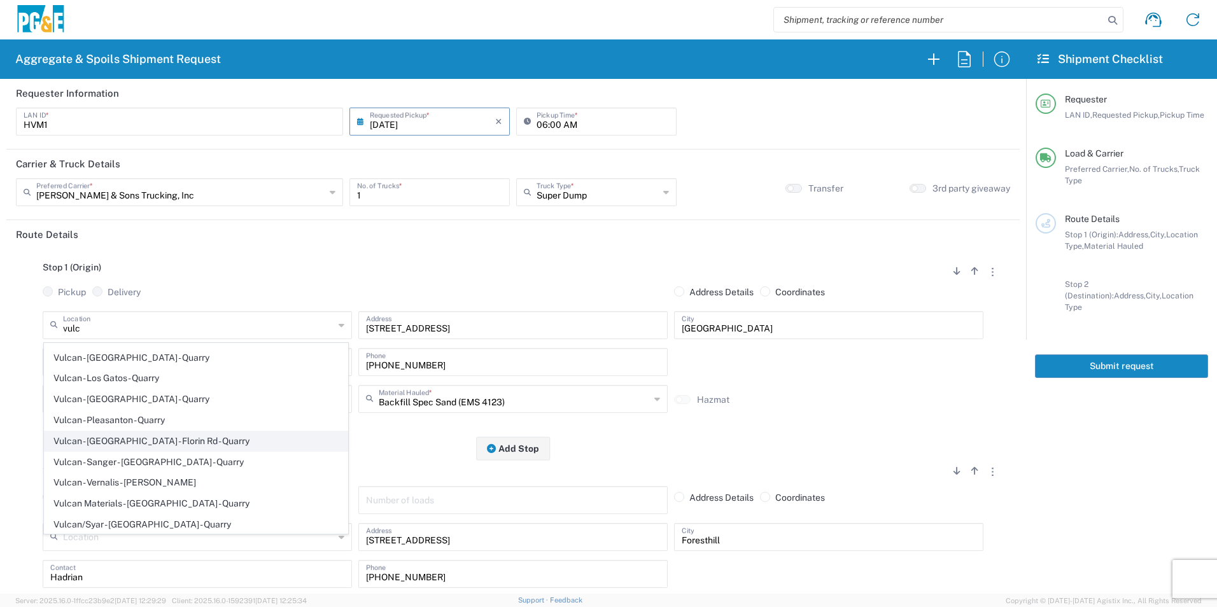
click at [211, 442] on span "Vulcan - [GEOGRAPHIC_DATA] - Florin Rd - Quarry" at bounding box center [196, 441] width 303 height 20
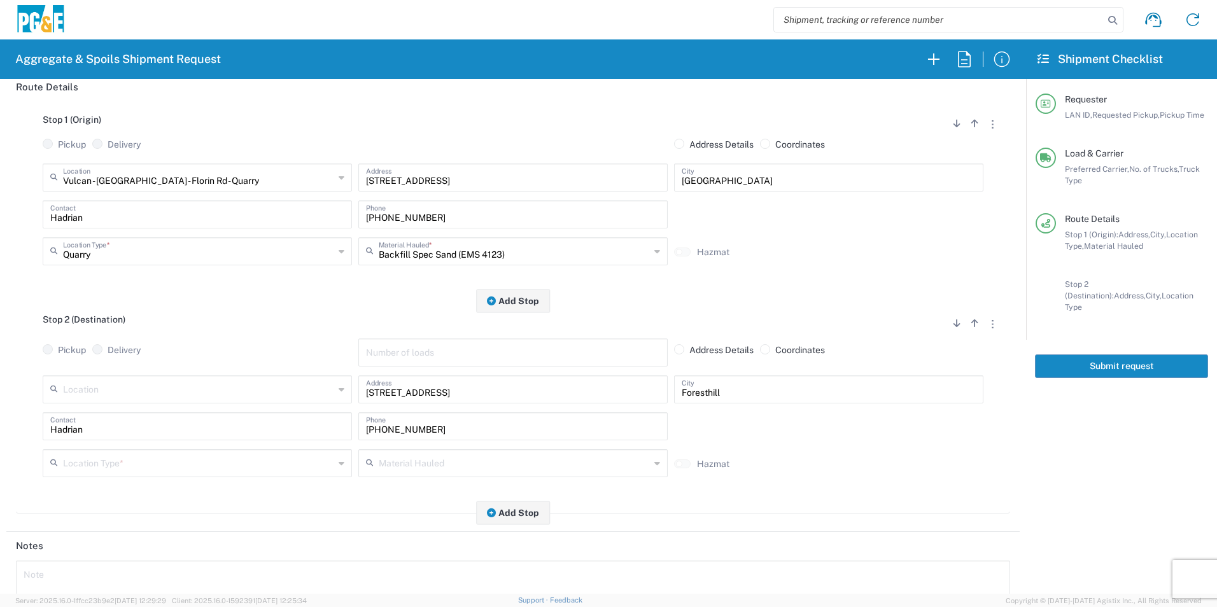
scroll to position [191, 0]
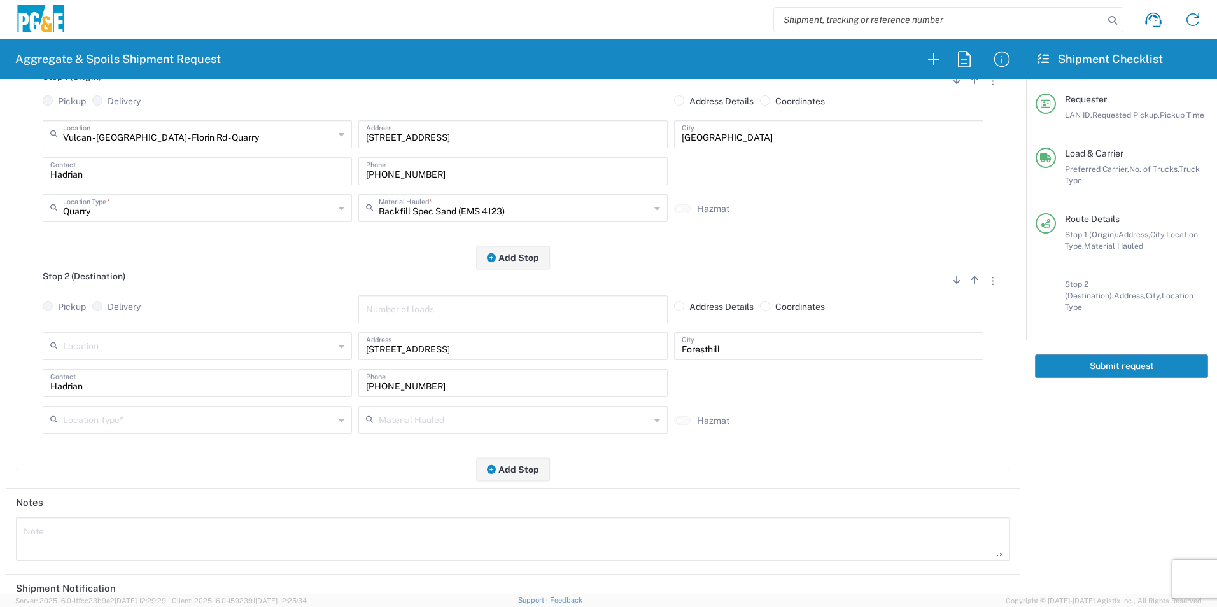
click at [120, 418] on input "text" at bounding box center [198, 419] width 271 height 22
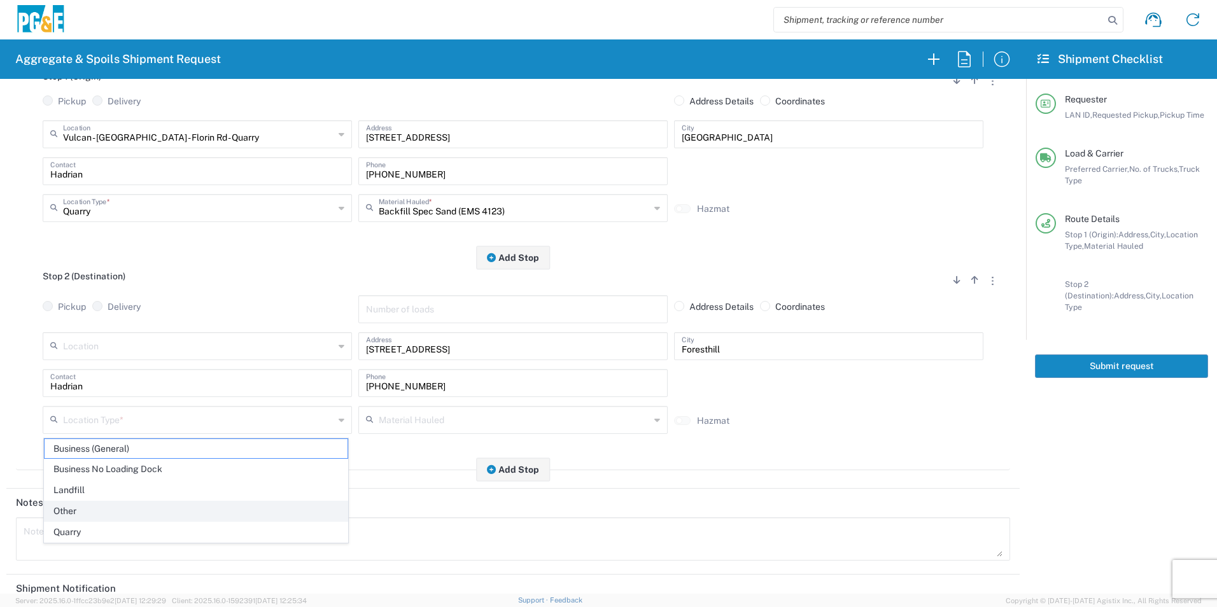
click at [74, 505] on span "Other" at bounding box center [196, 511] width 303 height 20
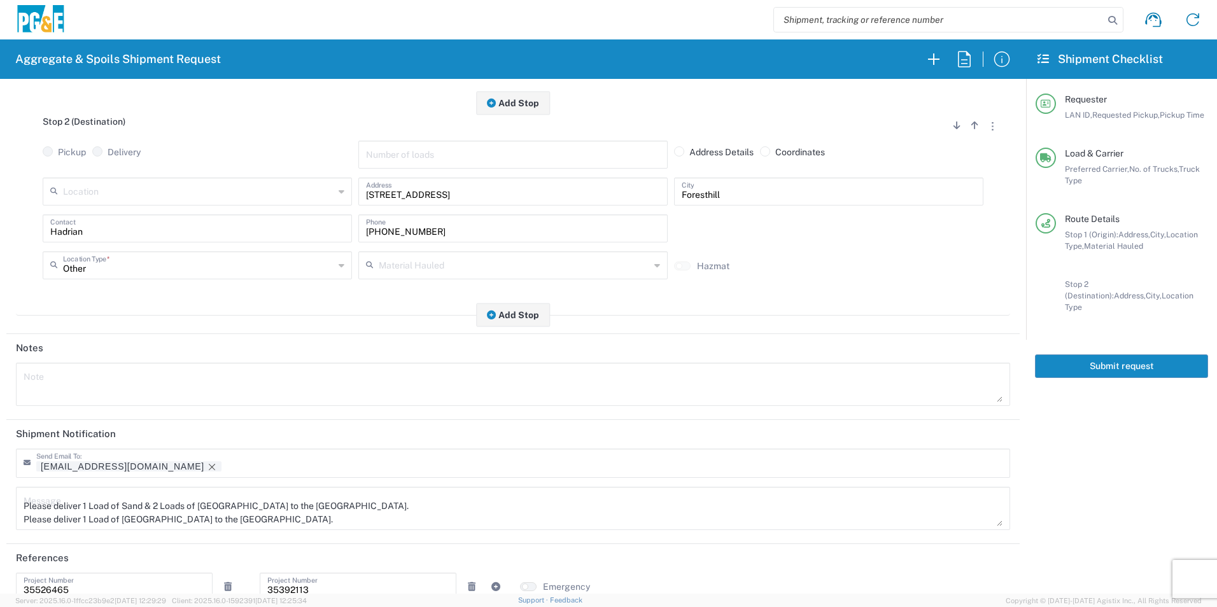
scroll to position [368, 0]
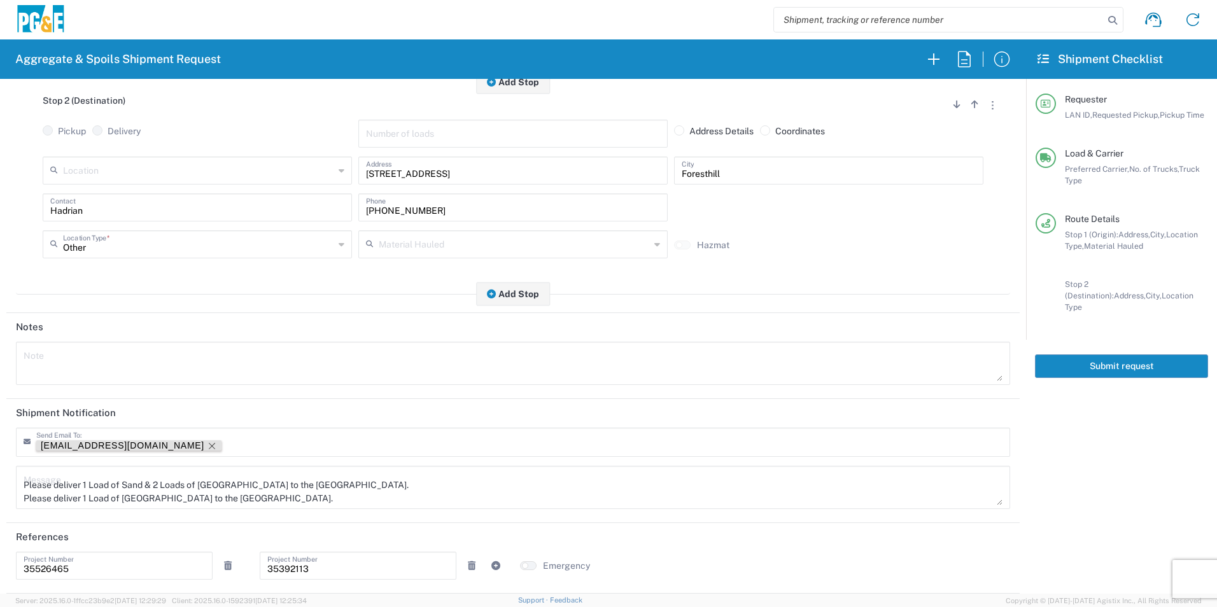
click at [207, 449] on icon "Remove tag" at bounding box center [212, 446] width 10 height 10
drag, startPoint x: 228, startPoint y: 490, endPoint x: 144, endPoint y: 472, distance: 85.9
click at [144, 472] on textarea "Please deliver 1 Load of Sand & 2 Loads of Base Rock to the School St yard. Ple…" at bounding box center [513, 488] width 979 height 36
drag, startPoint x: 419, startPoint y: 489, endPoint x: 0, endPoint y: 440, distance: 421.5
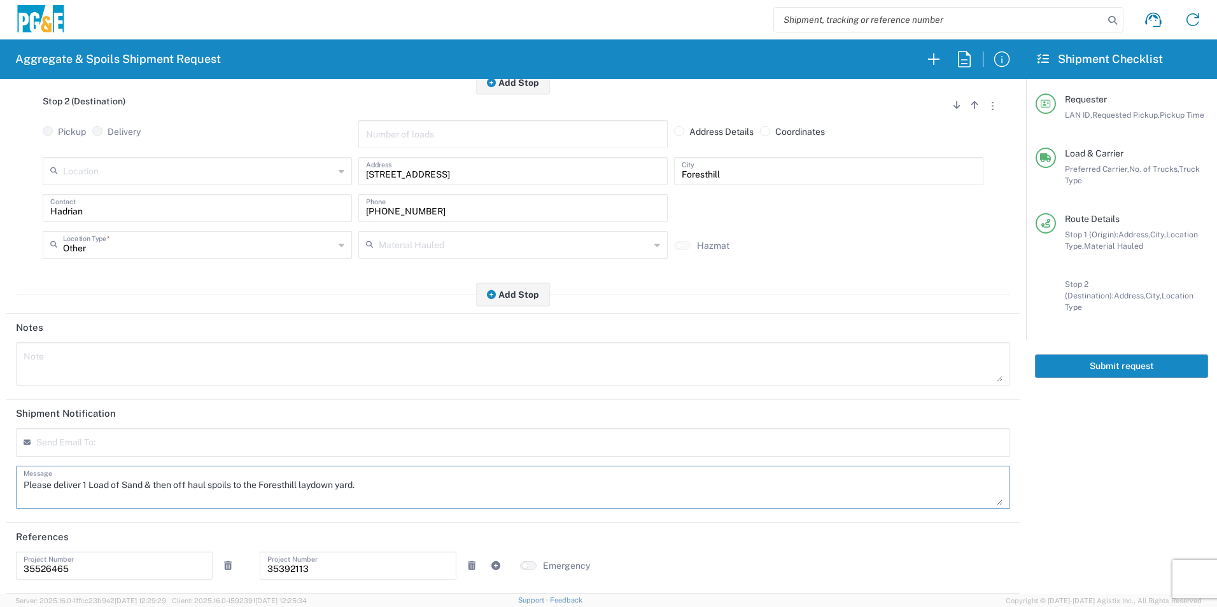
click at [0, 441] on html "Aggregate & Spoils Shipment Request Requester Information HVM1 LAN ID * 08/18/2…" at bounding box center [608, 303] width 1217 height 607
click at [132, 370] on textarea at bounding box center [513, 364] width 979 height 36
paste textarea "Please deliver 1 Load of Sand & then off haul spoils to the Foresthill laydown …"
click at [224, 565] on icon at bounding box center [228, 565] width 8 height 9
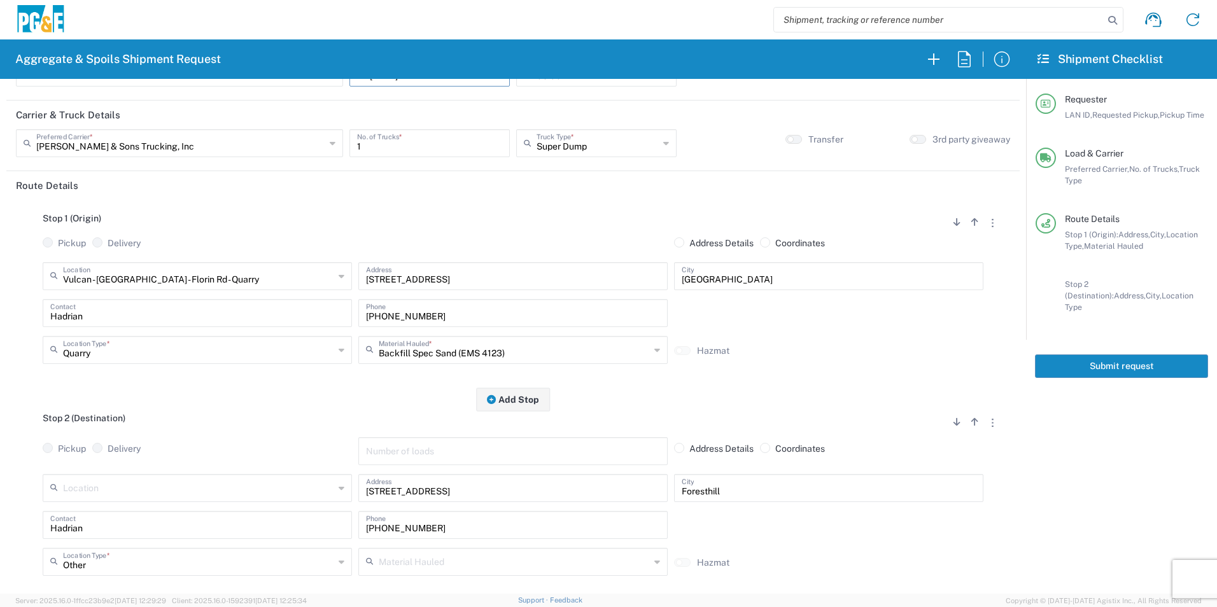
scroll to position [0, 0]
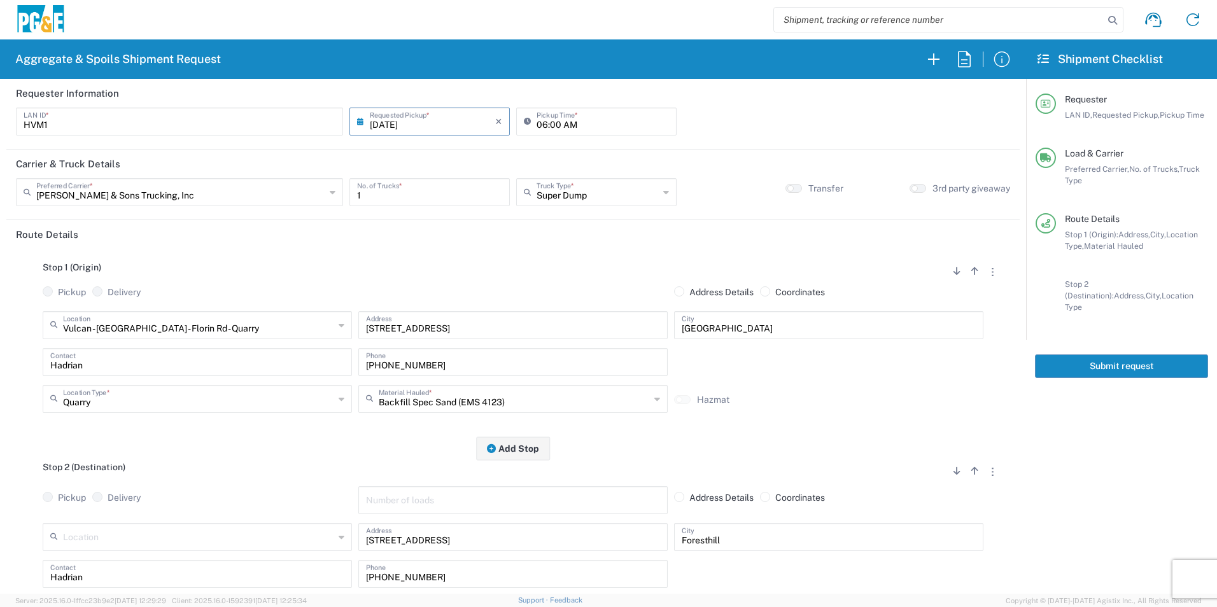
click at [1145, 361] on button "Submit request" at bounding box center [1121, 366] width 173 height 24
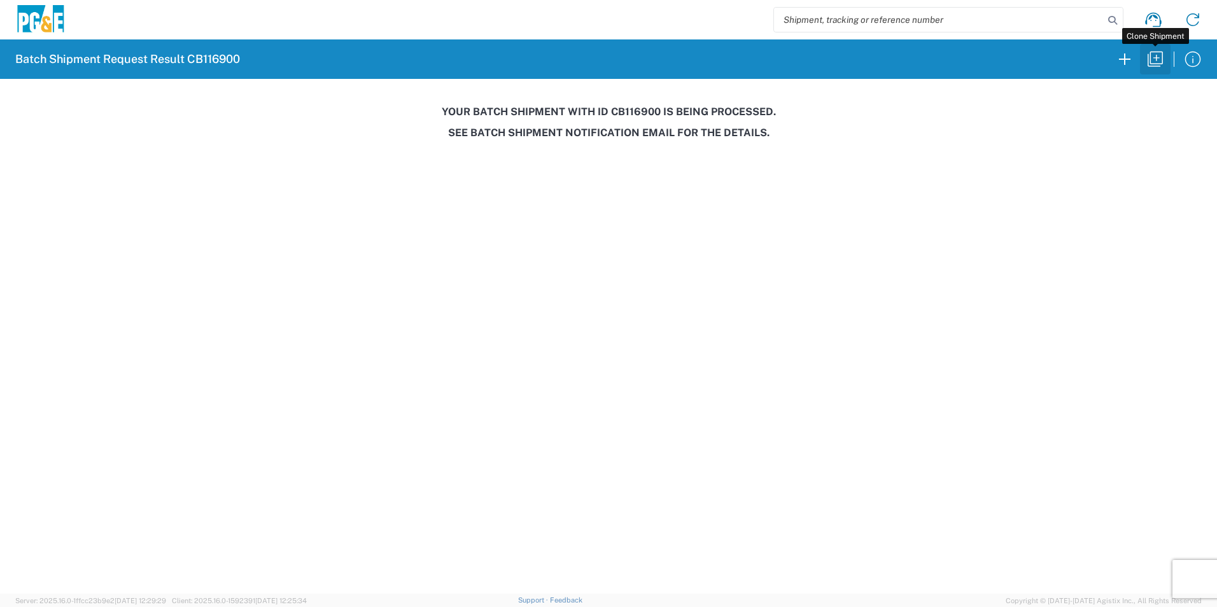
click at [1155, 62] on icon "button" at bounding box center [1155, 59] width 20 height 20
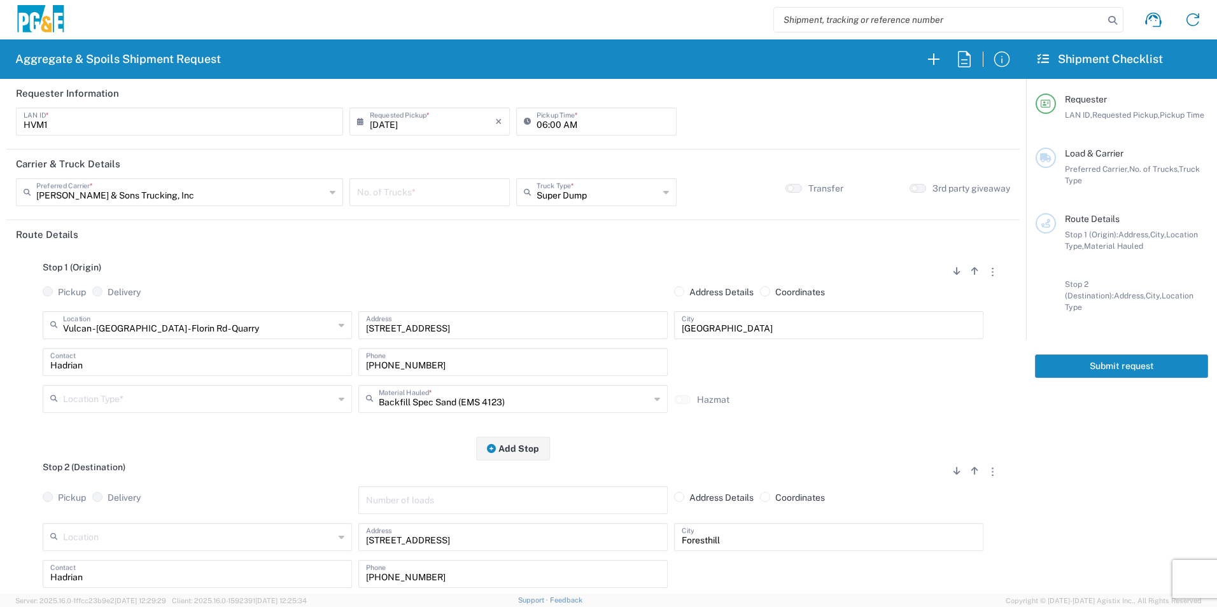
click at [372, 198] on input "number" at bounding box center [429, 191] width 145 height 22
click at [549, 125] on input "06:00 AM" at bounding box center [602, 120] width 132 height 22
click at [552, 122] on input "06:00 AM" at bounding box center [602, 120] width 132 height 22
click at [267, 326] on input "text" at bounding box center [198, 324] width 271 height 22
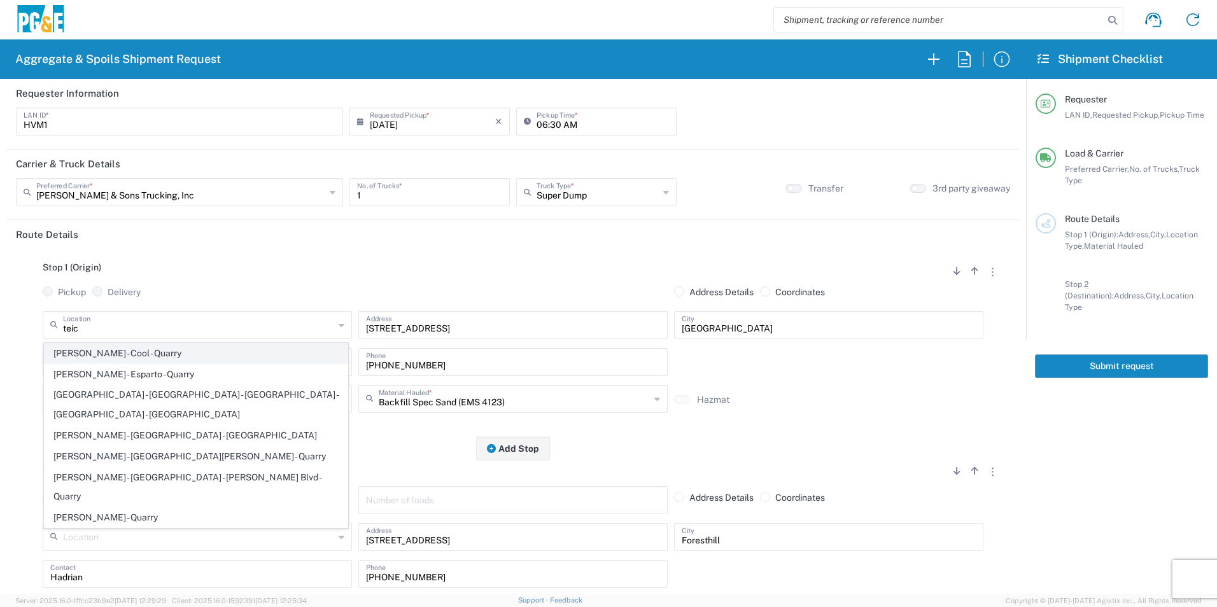
click at [210, 353] on span "[PERSON_NAME] - Cool - Quarry" at bounding box center [196, 354] width 303 height 20
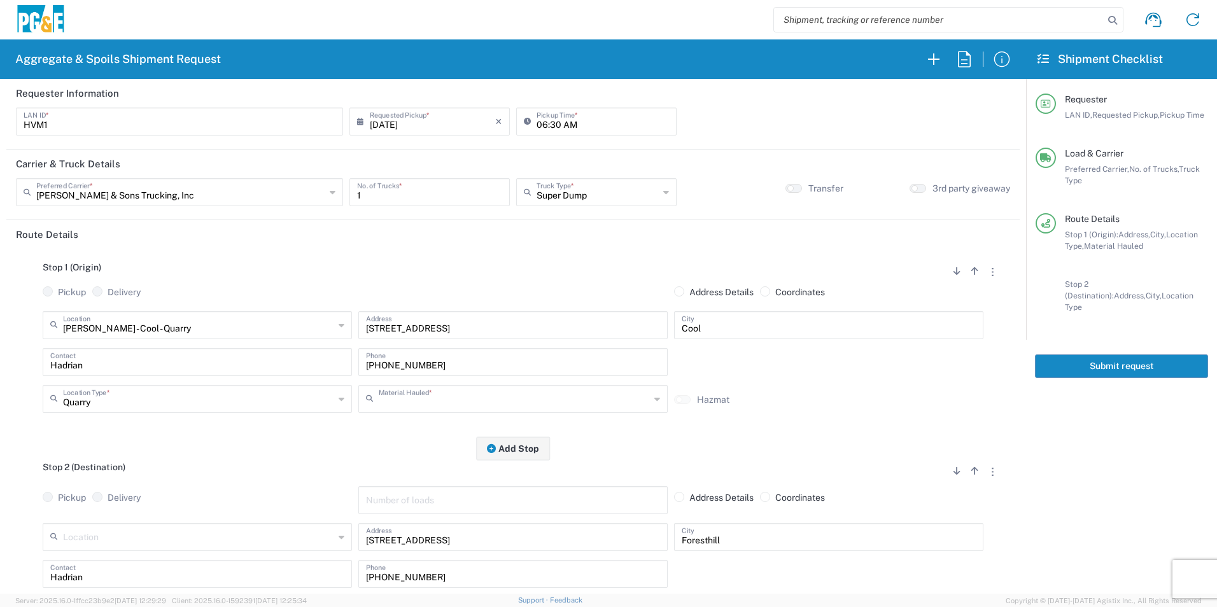
click at [538, 396] on input "text" at bounding box center [514, 398] width 271 height 22
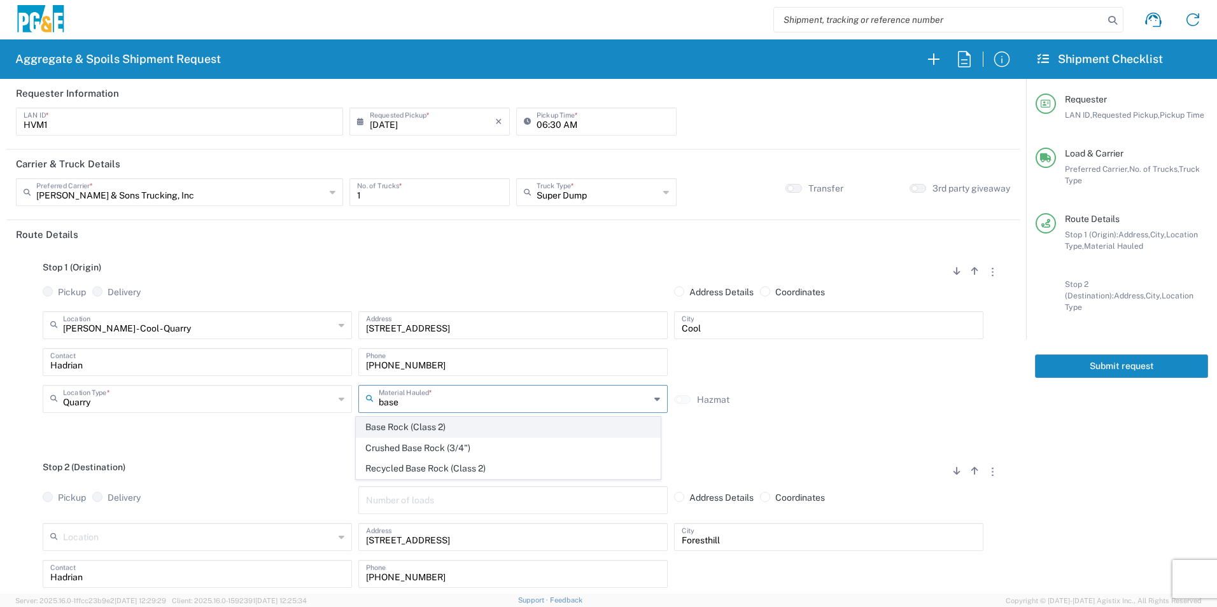
click at [496, 426] on span "Base Rock (Class 2)" at bounding box center [507, 427] width 303 height 20
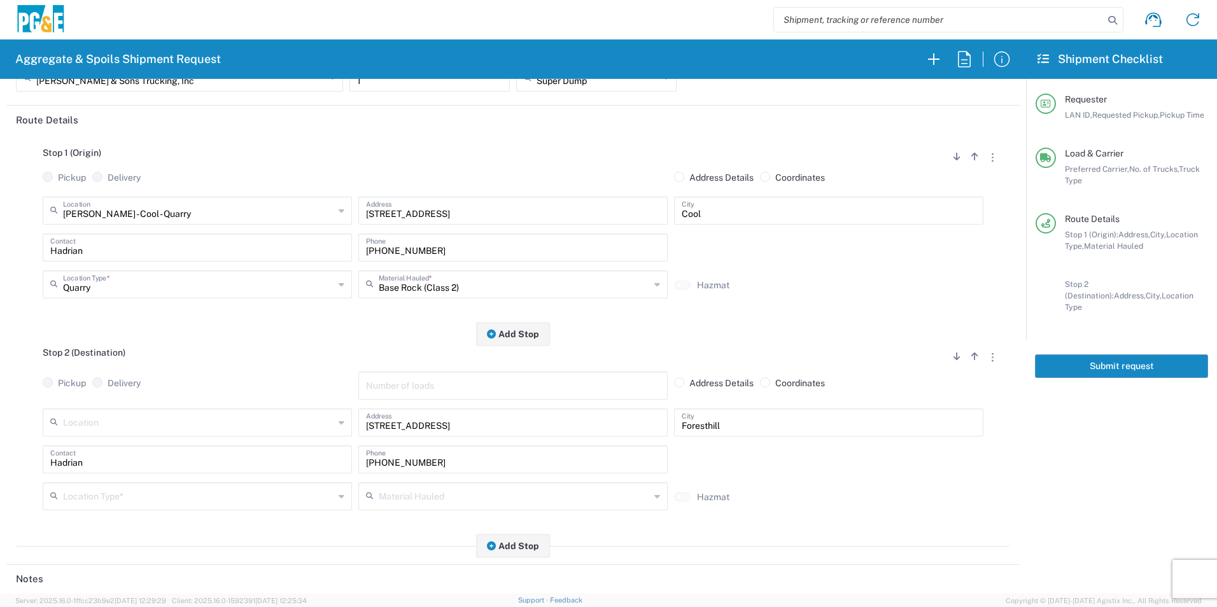
scroll to position [127, 0]
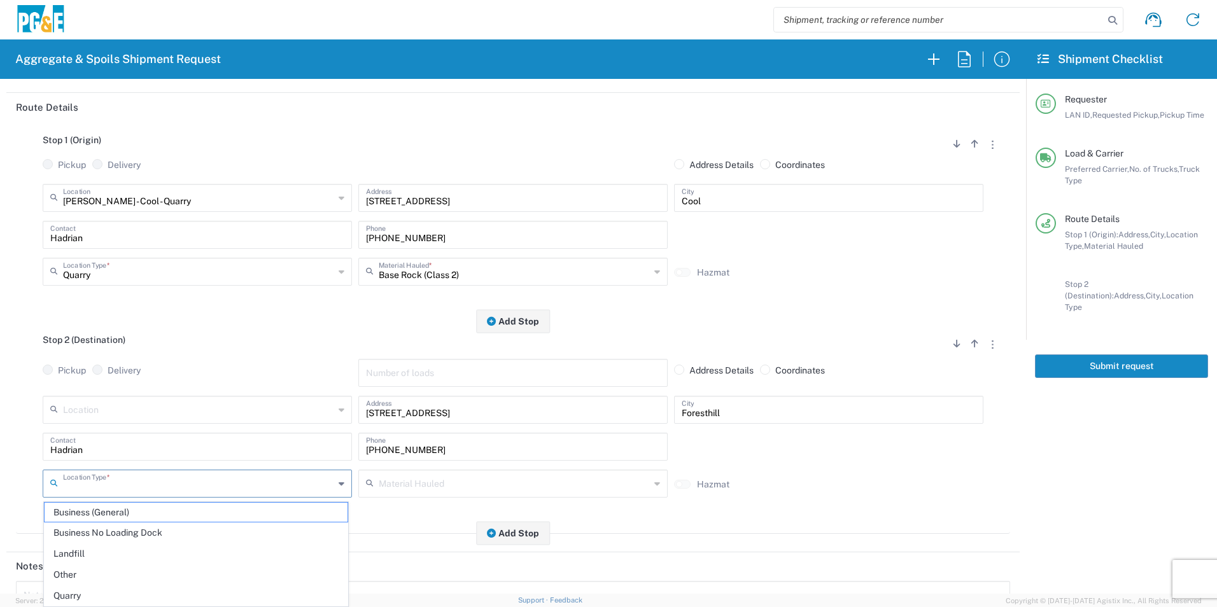
click at [155, 489] on input "text" at bounding box center [198, 483] width 271 height 22
click at [100, 584] on span "Other" at bounding box center [196, 575] width 303 height 20
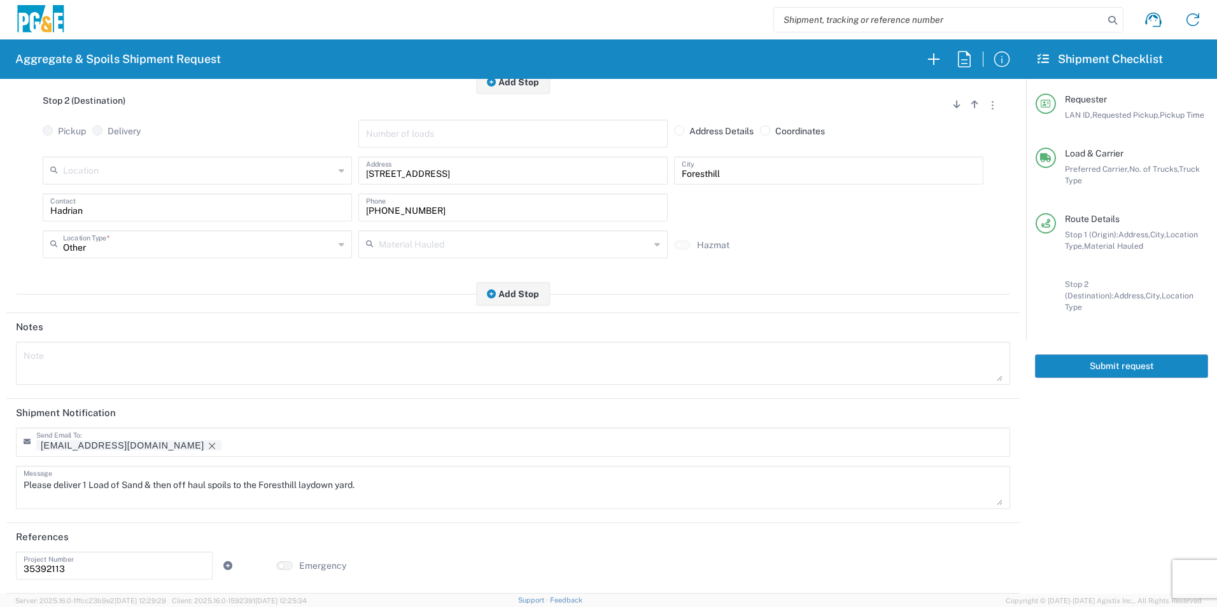
scroll to position [368, 0]
click at [209, 443] on icon "Remove tag" at bounding box center [212, 446] width 6 height 6
drag, startPoint x: 142, startPoint y: 482, endPoint x: 123, endPoint y: 484, distance: 18.6
click at [123, 484] on textarea "Please deliver 1 Load of Sand & then off haul spoils to the Foresthill laydown …" at bounding box center [513, 488] width 979 height 36
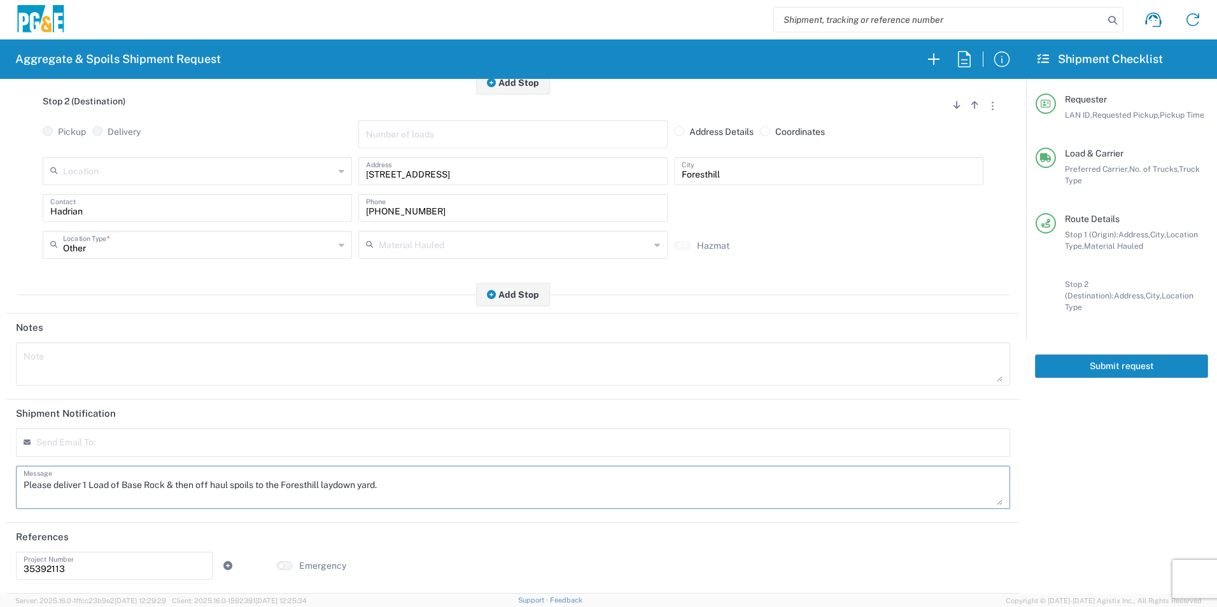
drag, startPoint x: 407, startPoint y: 482, endPoint x: 0, endPoint y: 475, distance: 406.7
click at [0, 479] on html "Aggregate & Spoils Shipment Request Requester Information HVM1 LAN ID * 08/18/2…" at bounding box center [608, 303] width 1217 height 607
click at [79, 364] on textarea at bounding box center [513, 364] width 979 height 36
paste textarea "Please deliver 1 Load of Base Rock & then off haul spoils to the Foresthill lay…"
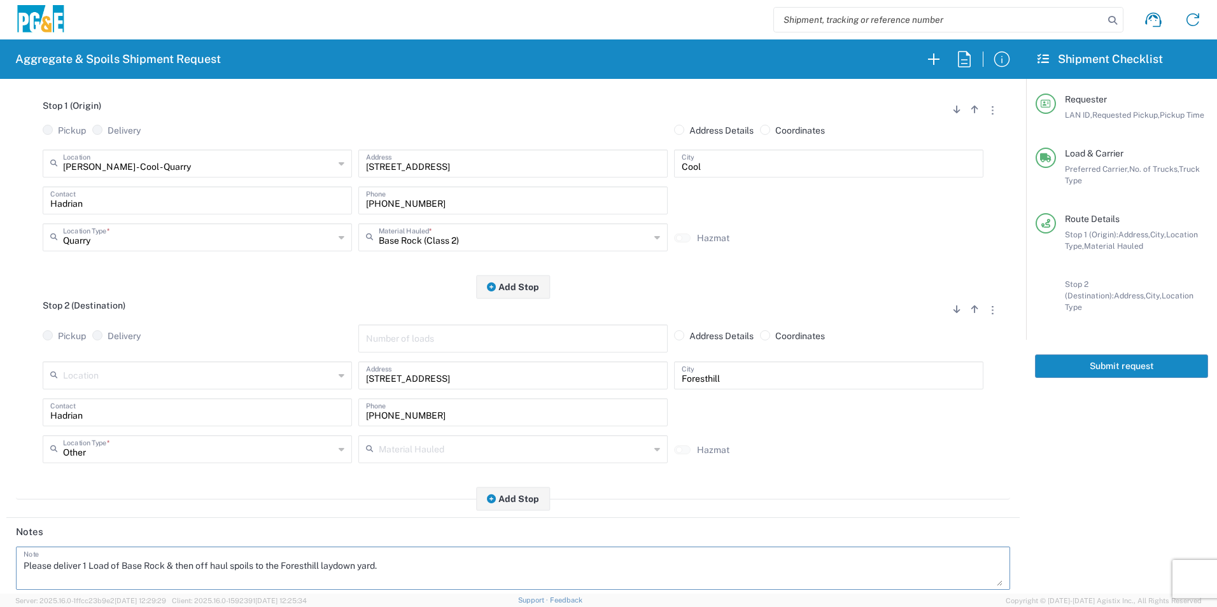
scroll to position [0, 0]
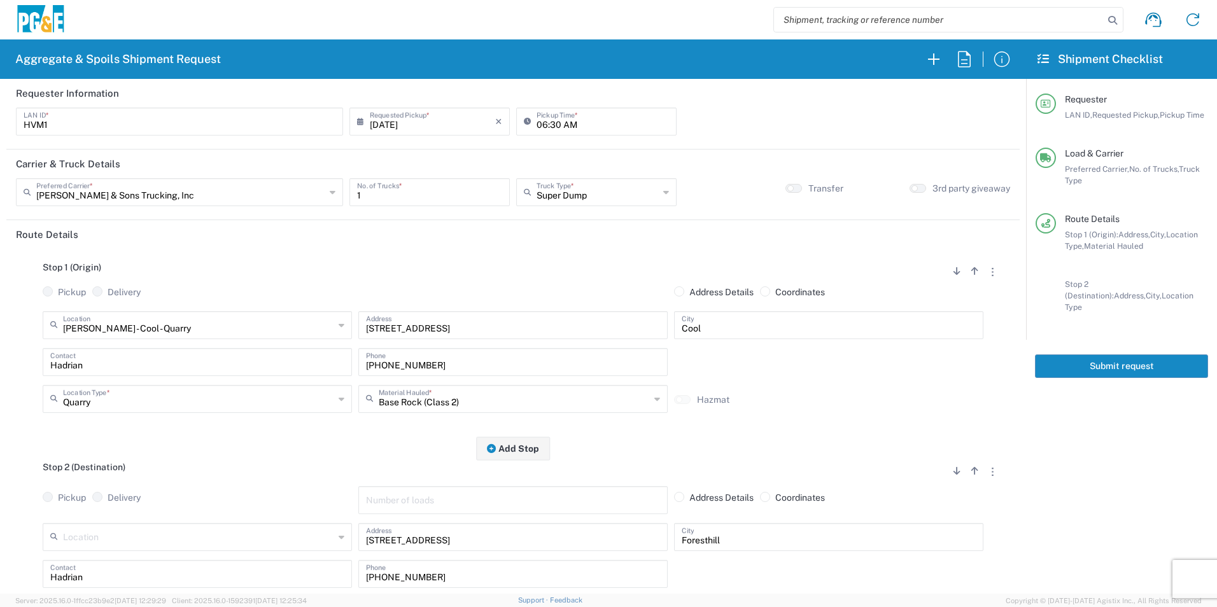
drag, startPoint x: 1086, startPoint y: 348, endPoint x: 1104, endPoint y: 347, distance: 17.8
click at [1088, 354] on button "Submit request" at bounding box center [1121, 366] width 173 height 24
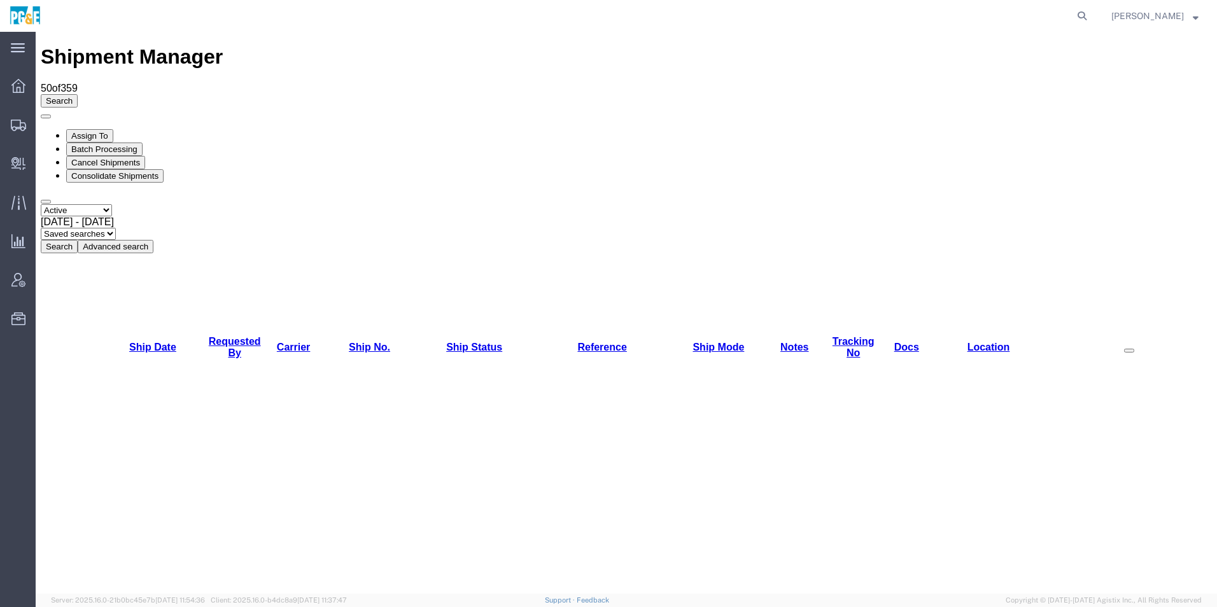
click at [100, 204] on select "Select status Active All Shipments Approved Booked Canceled Delivered Denied Ne…" at bounding box center [76, 210] width 71 height 12
select select "ALL"
click at [41, 204] on select "Select status Active All Shipments Approved Booked Canceled Delivered Denied Ne…" at bounding box center [76, 210] width 71 height 12
click at [198, 216] on div "[DATE] - [DATE]" at bounding box center [626, 221] width 1171 height 11
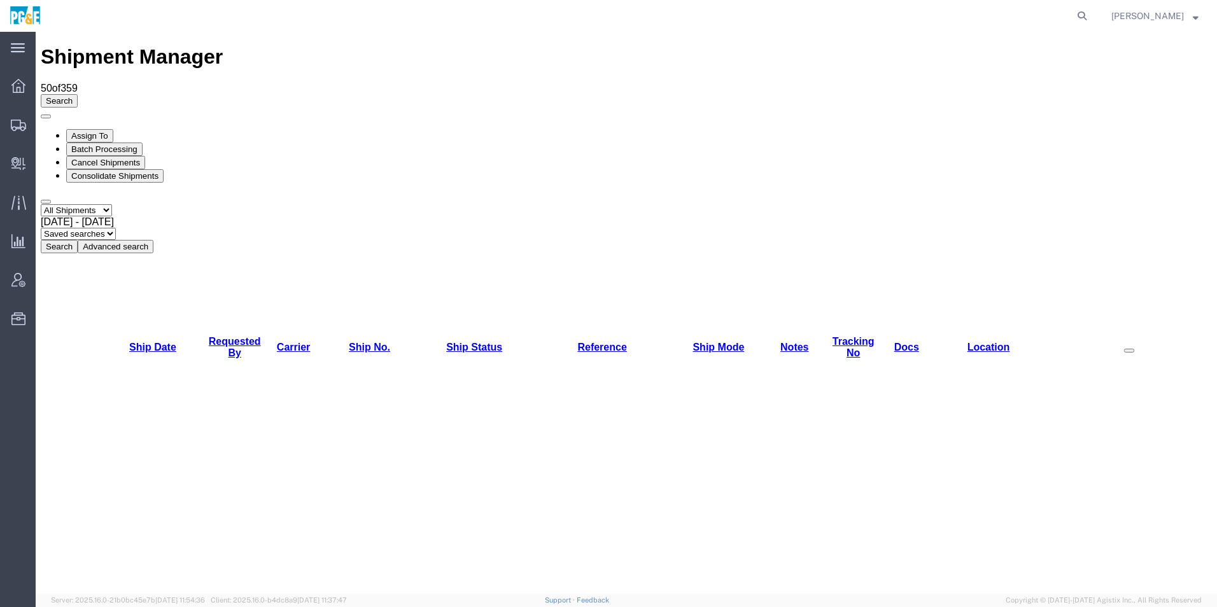
click at [78, 240] on button "Search" at bounding box center [59, 246] width 37 height 13
click at [239, 336] on link "Requested By" at bounding box center [235, 347] width 52 height 22
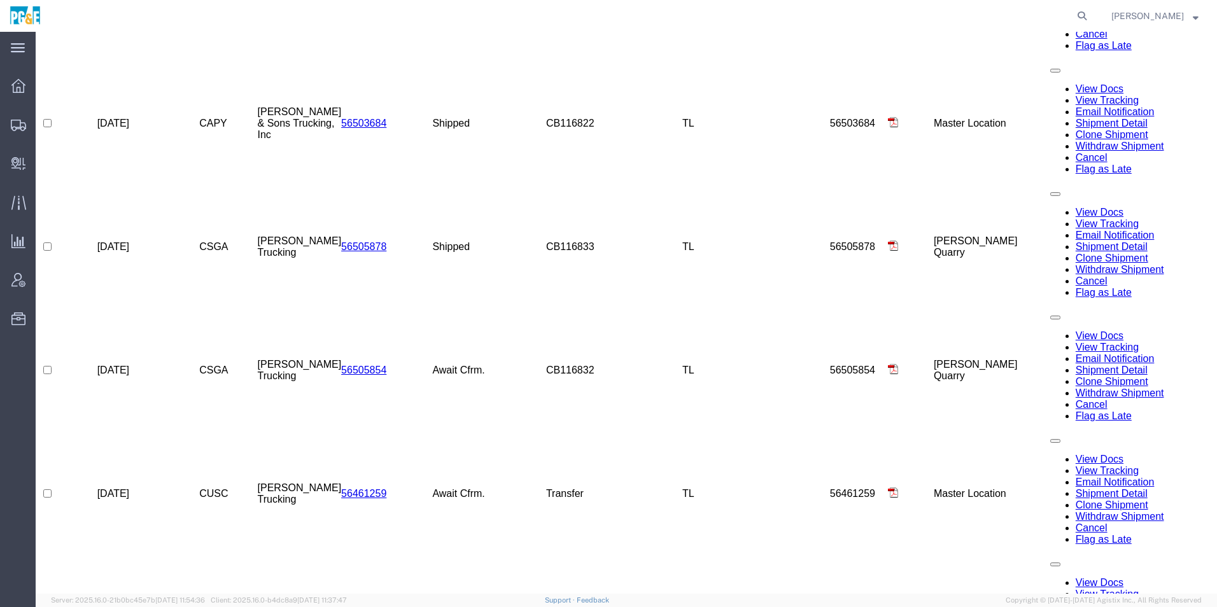
scroll to position [1109, 0]
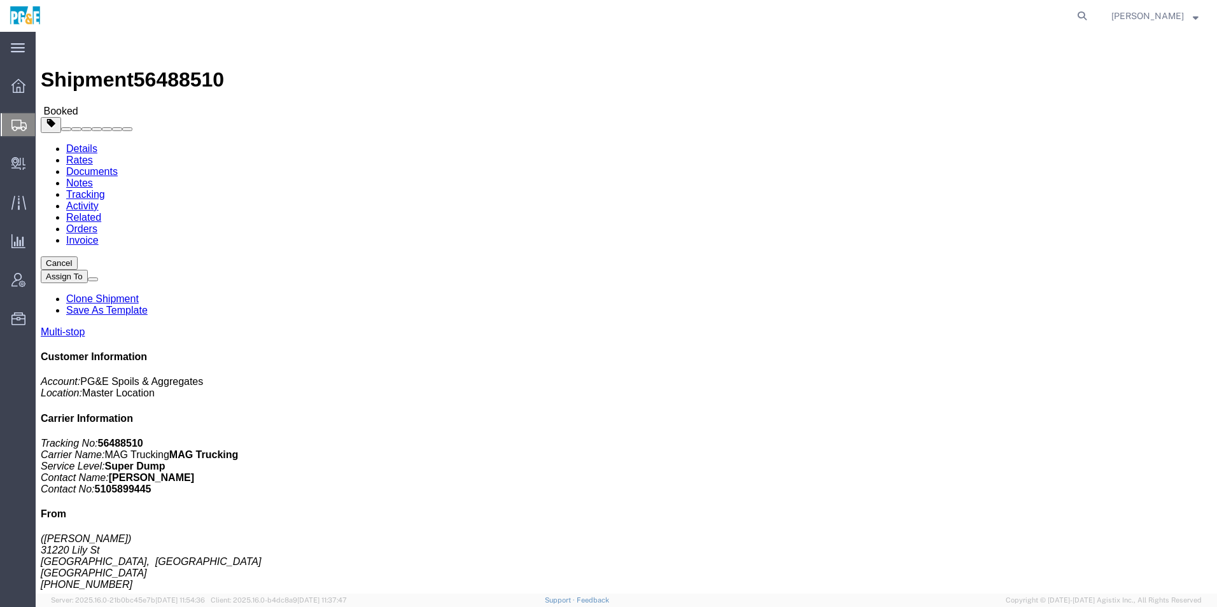
click link "Save As Template"
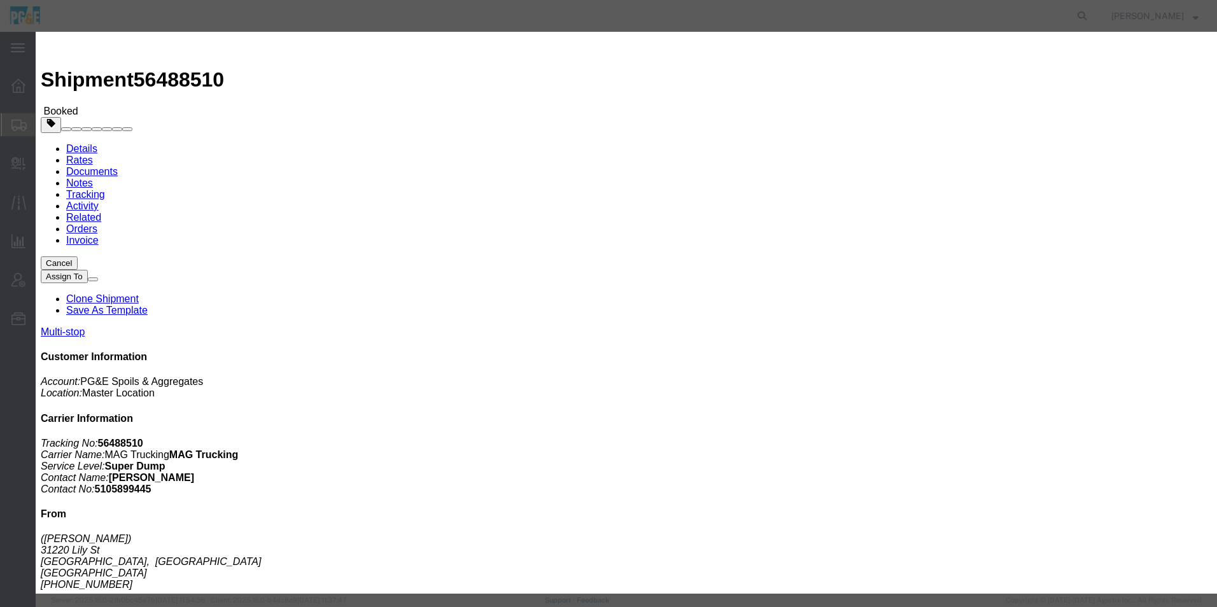
click input "text"
drag, startPoint x: 670, startPoint y: 93, endPoint x: 369, endPoint y: 78, distance: 301.4
click div "Save as Select 35030381 - Daniel Pre-Load 35030381 - Daniel Tennesse St Off hau…"
type input "35205214 - [PERSON_NAME][GEOGRAPHIC_DATA]"
click textarea
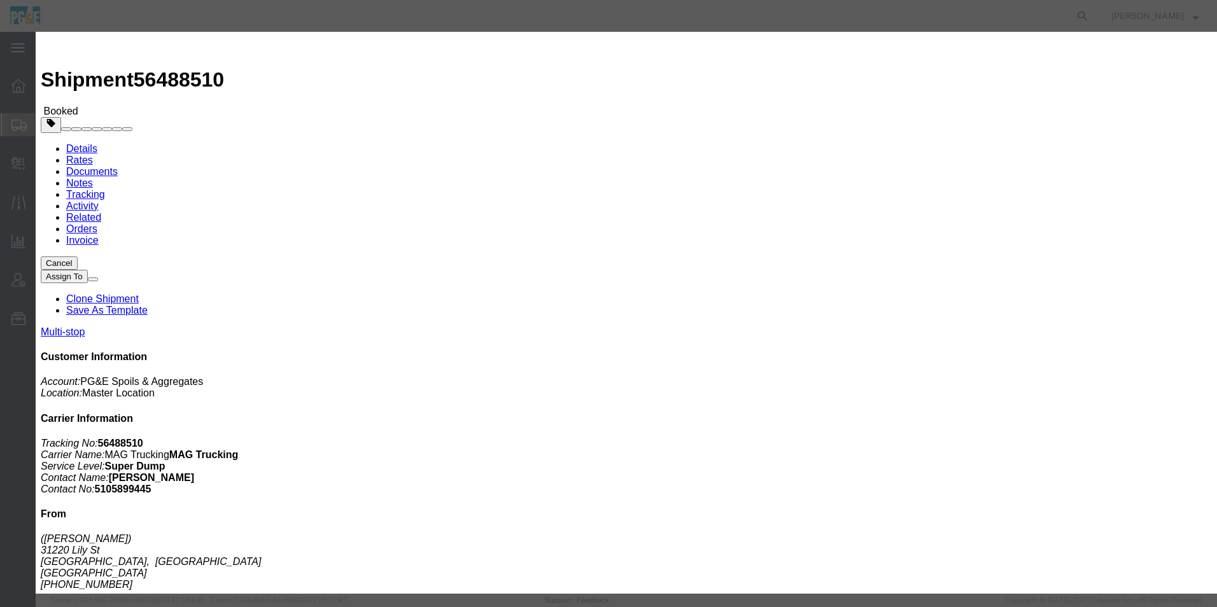
paste textarea "35205214 - [PERSON_NAME][GEOGRAPHIC_DATA]"
type textarea "35205214 - [PERSON_NAME][GEOGRAPHIC_DATA]"
click input "Visible For All Users"
checkbox input "true"
click button "Save"
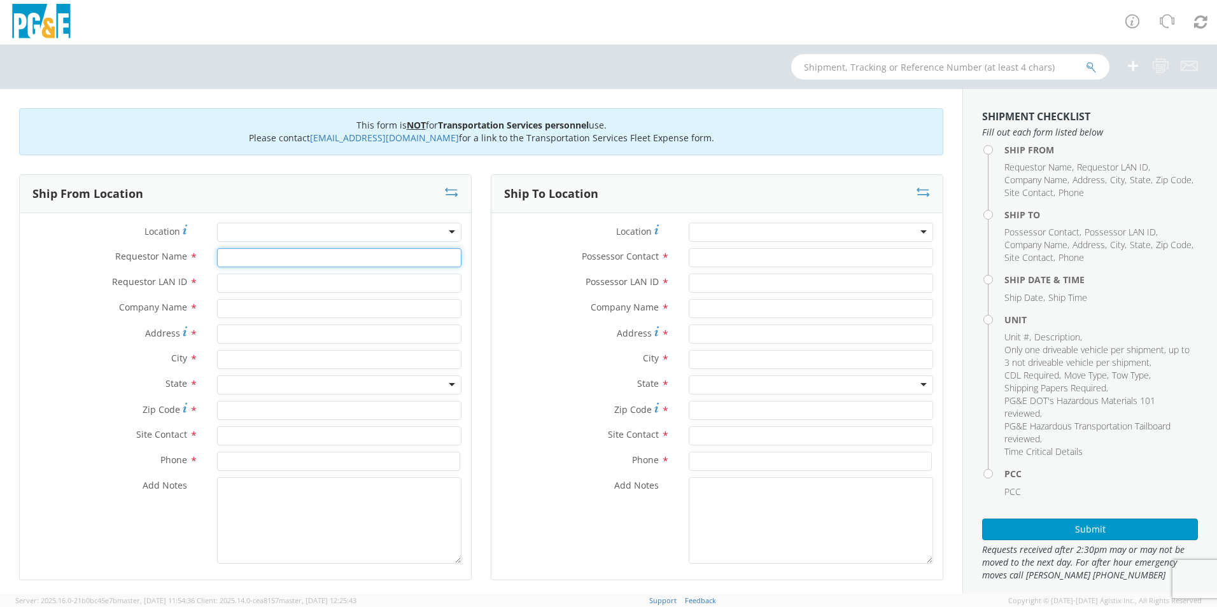
click at [286, 262] on input "Requestor Name *" at bounding box center [339, 257] width 244 height 19
type input "[PERSON_NAME]"
click at [276, 279] on input "Requestor LAN ID *" at bounding box center [339, 283] width 244 height 19
type input "R4N8"
click at [267, 312] on input "text" at bounding box center [339, 308] width 244 height 19
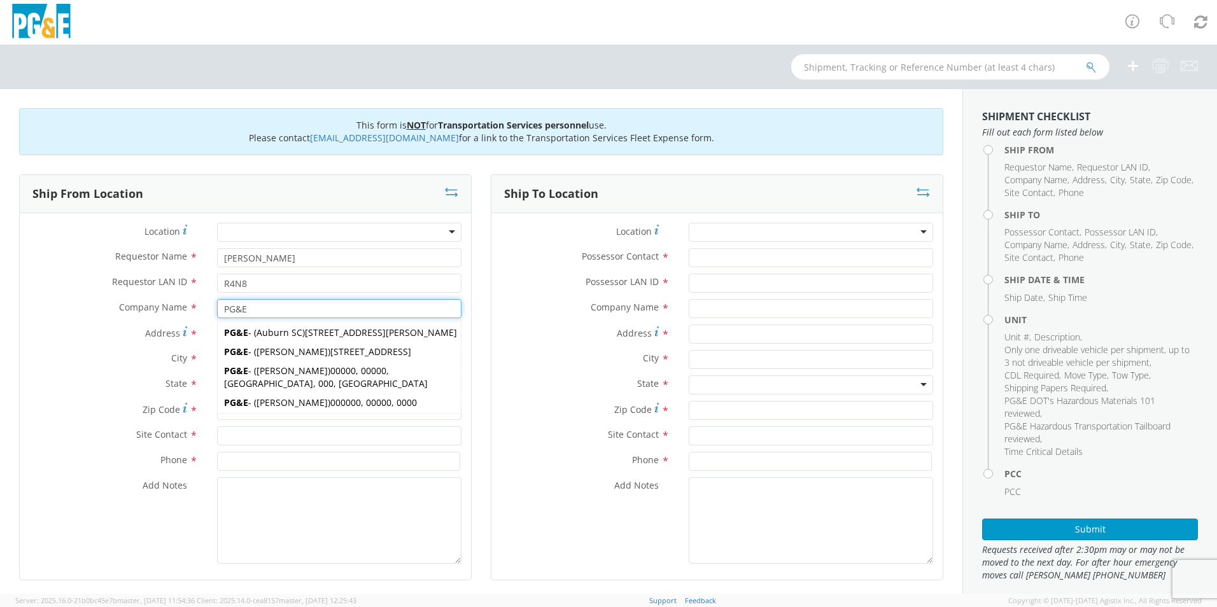
type input "PG&E"
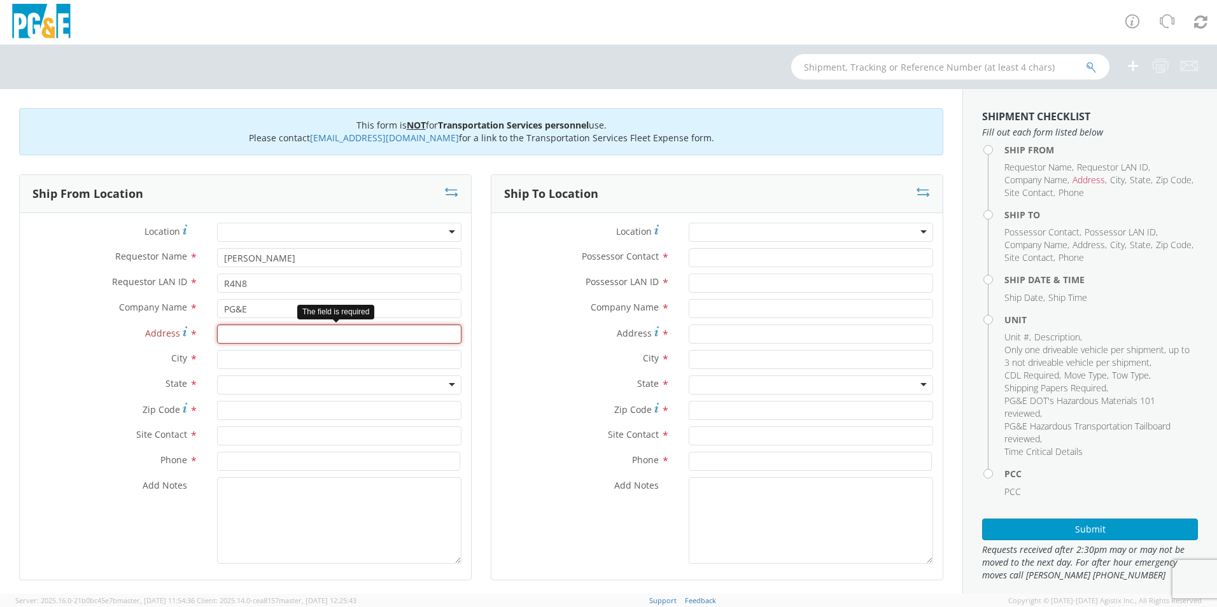
click at [221, 333] on input "Address *" at bounding box center [339, 334] width 244 height 19
type input "515 Luther Rd"
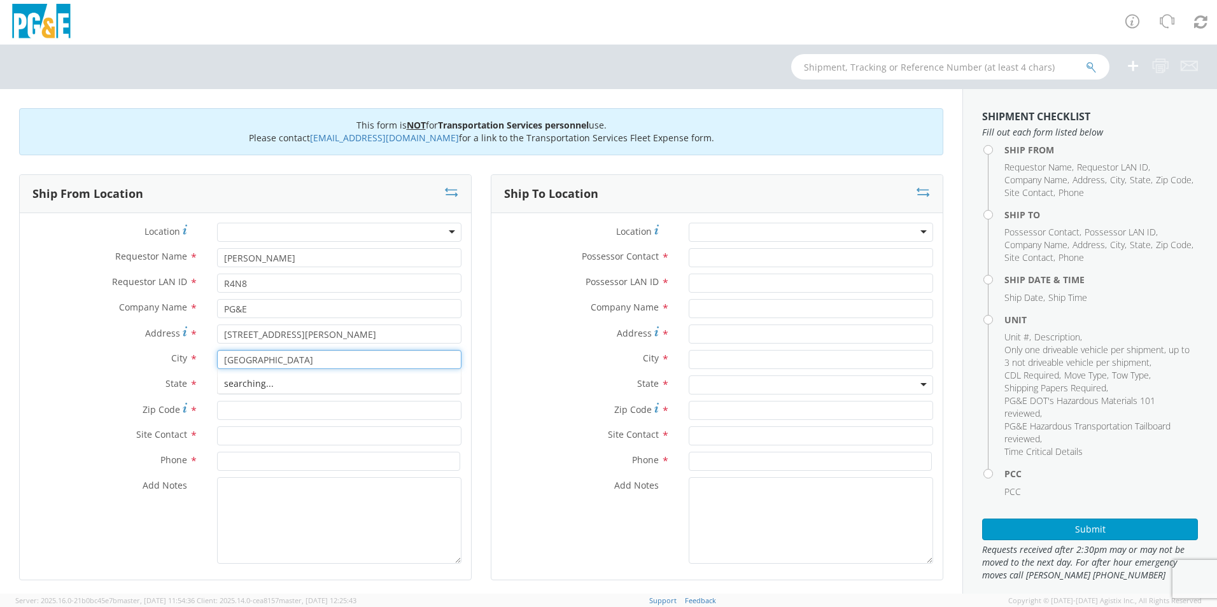
type input "[GEOGRAPHIC_DATA]"
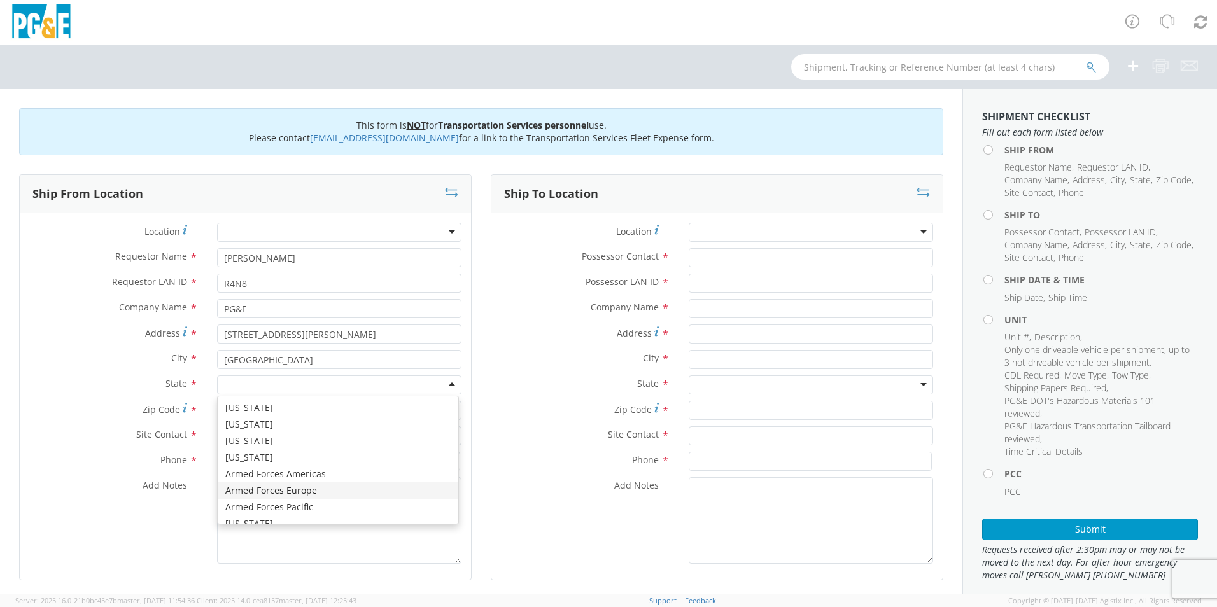
scroll to position [64, 0]
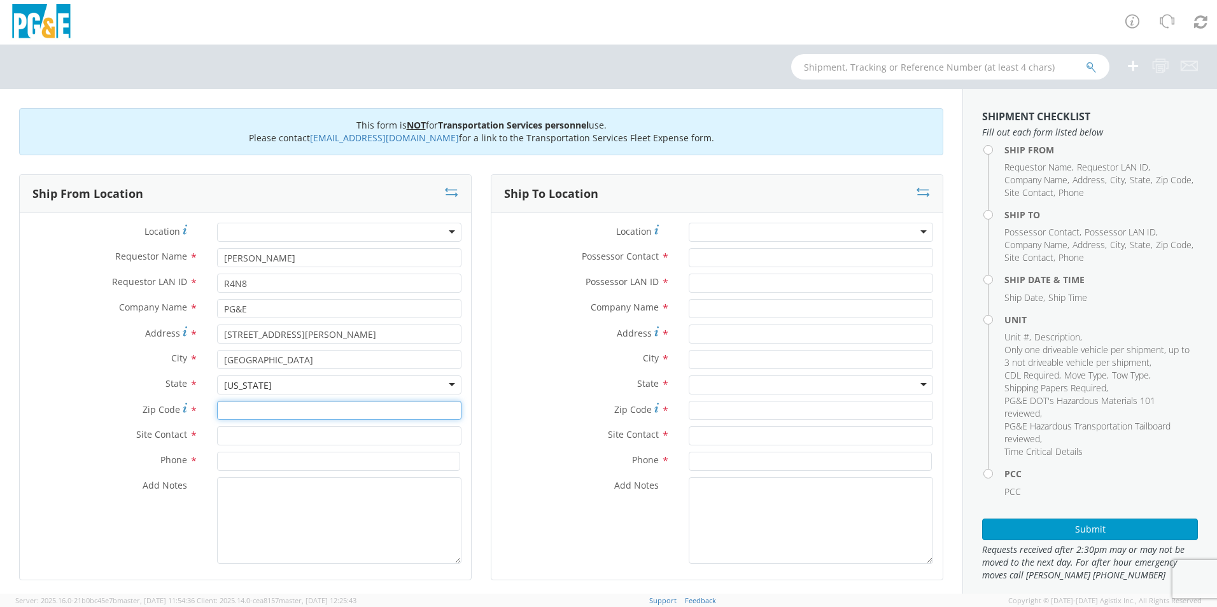
click at [291, 412] on input "Zip Code *" at bounding box center [339, 410] width 244 height 19
type input "96080"
click at [275, 444] on input "text" at bounding box center [339, 435] width 244 height 19
click at [288, 428] on input "Monte" at bounding box center [339, 435] width 244 height 19
type input "Monte La Delle"
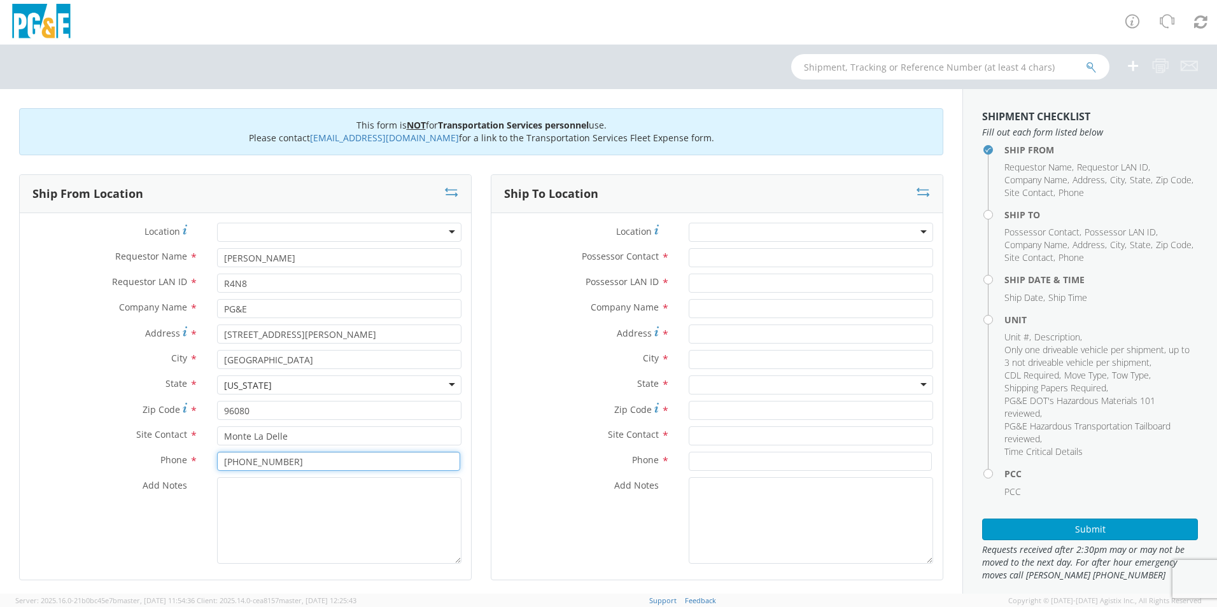
type input "707-481-1498"
click at [288, 498] on textarea "Add Notes *" at bounding box center [339, 520] width 244 height 87
type textarea "Please use Eppler Towing. *Pickup at 7am"
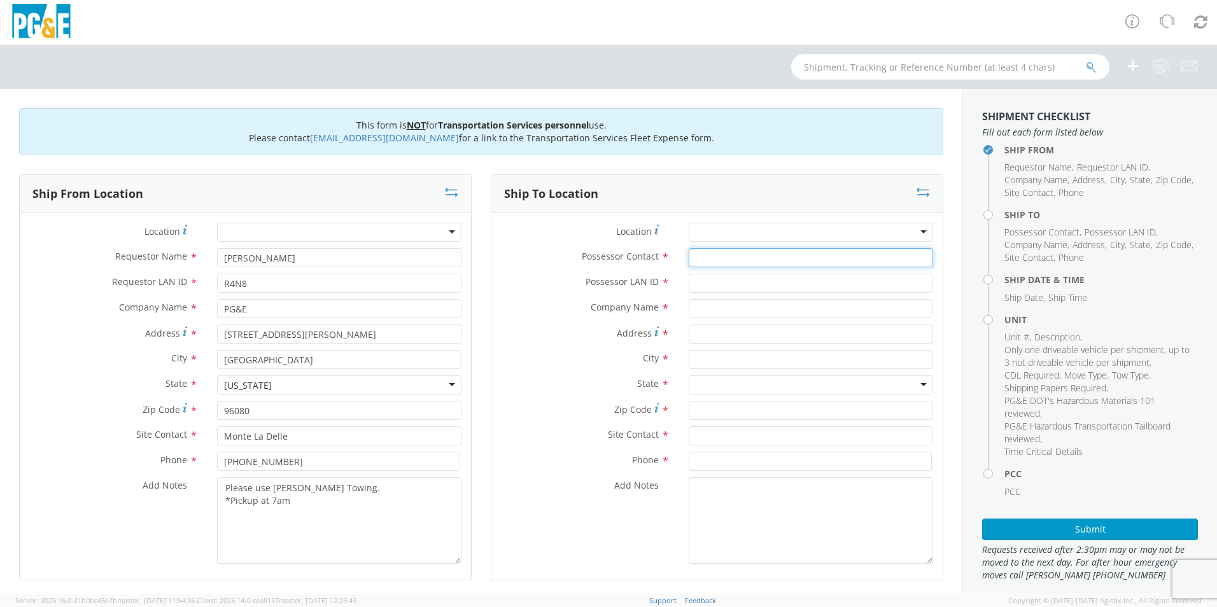
click at [698, 258] on input "Possessor Contact *" at bounding box center [811, 257] width 244 height 19
click at [729, 261] on input "Kyle Lam" at bounding box center [811, 257] width 244 height 19
click at [740, 256] on input "Kyle Lam" at bounding box center [811, 257] width 244 height 19
type input "Kyle Lamanuzzi"
click at [731, 284] on input "Possessor LAN ID *" at bounding box center [811, 283] width 244 height 19
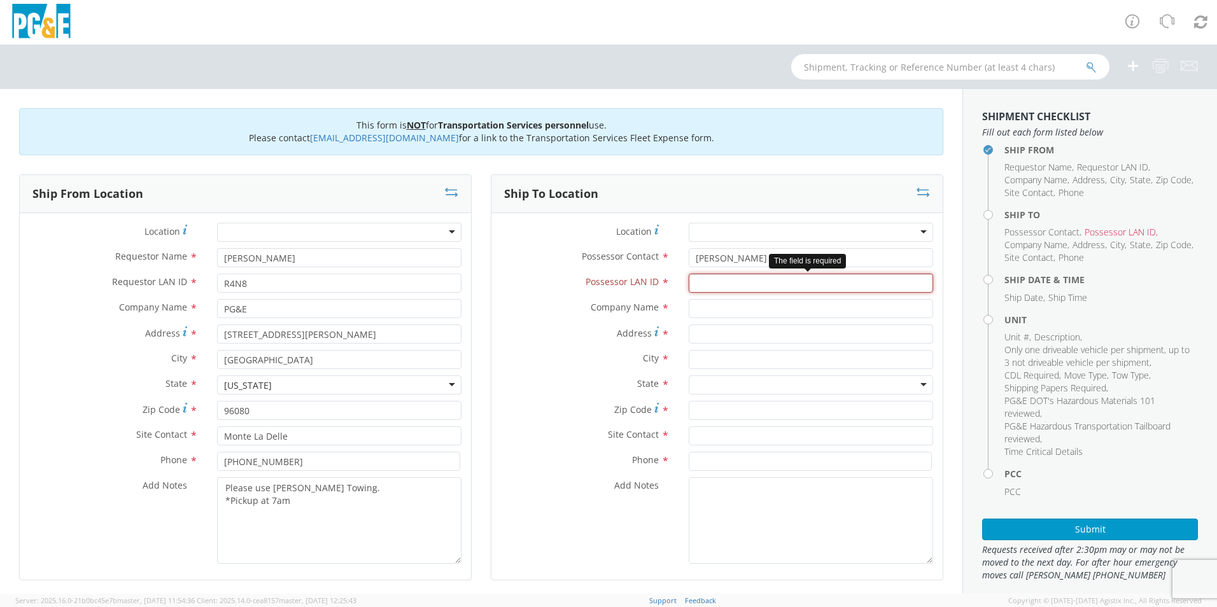
click at [690, 281] on input "Possessor LAN ID *" at bounding box center [811, 283] width 244 height 19
type input "K1LJ"
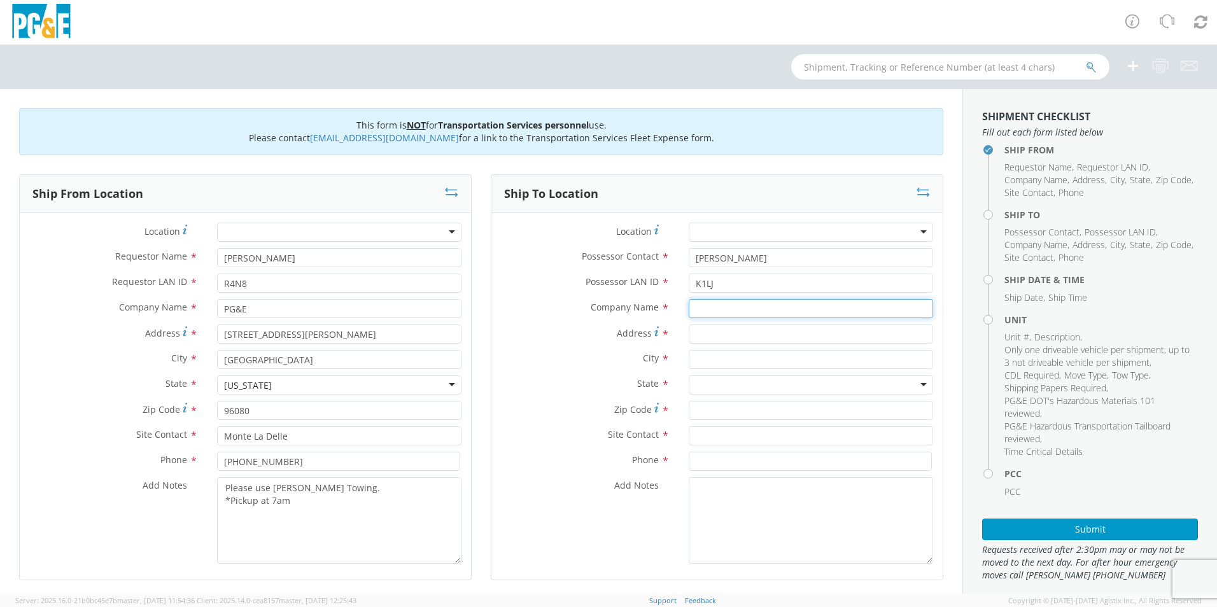
click at [692, 309] on input "text" at bounding box center [811, 308] width 244 height 19
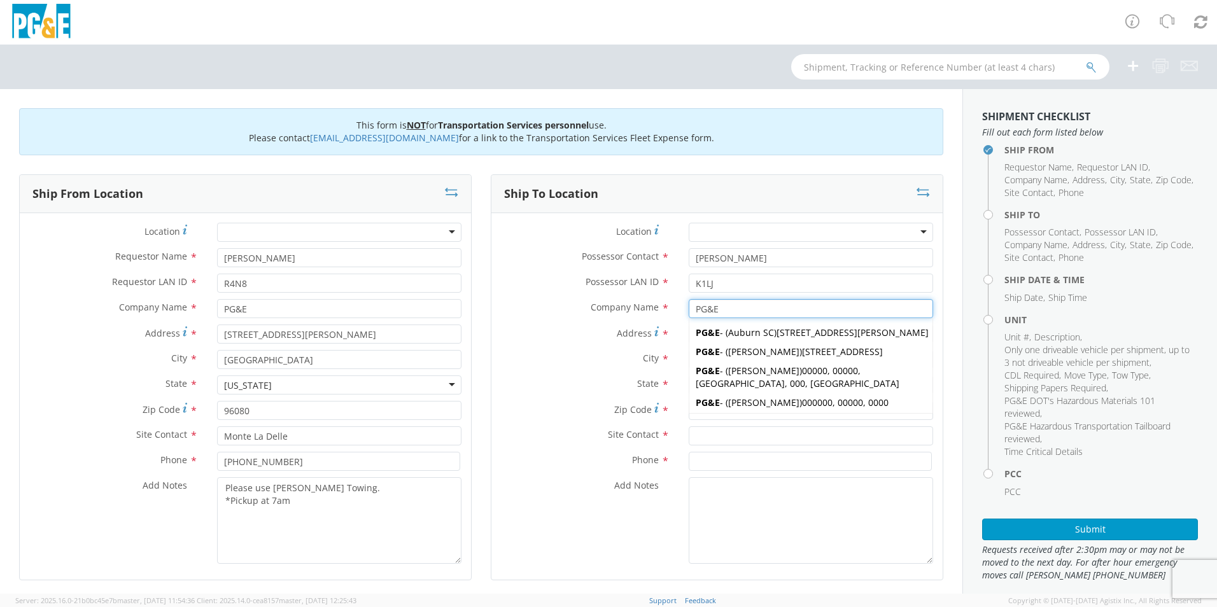
type input "PG&E"
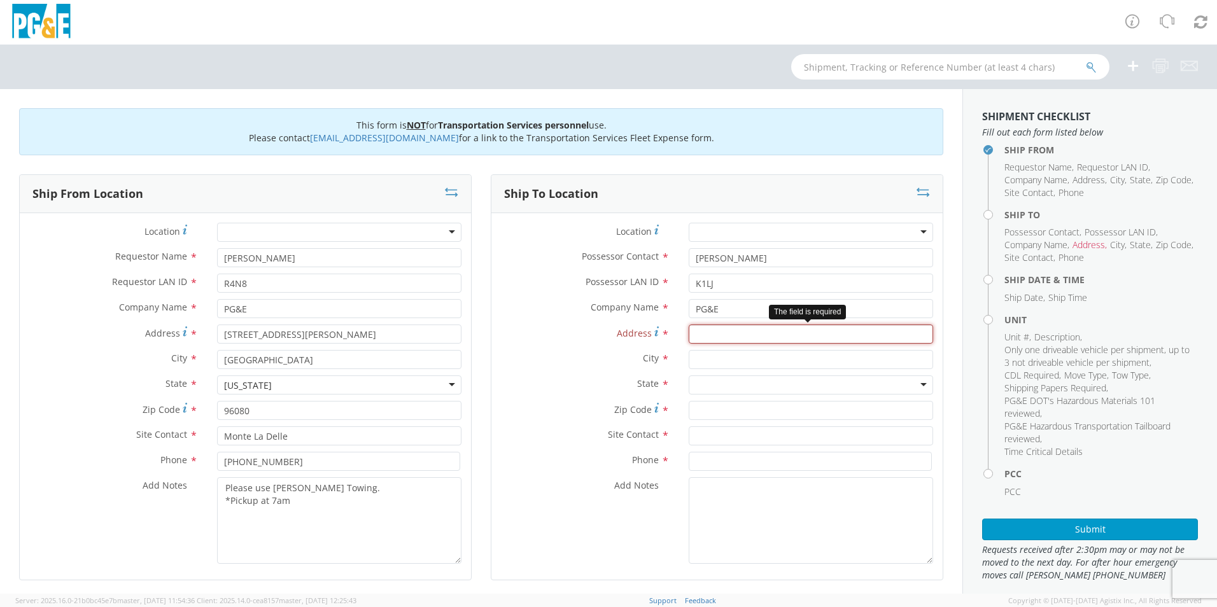
click at [750, 337] on input "Address *" at bounding box center [811, 334] width 244 height 19
click at [701, 334] on input "2 F St" at bounding box center [811, 334] width 244 height 19
type input "2 F St"
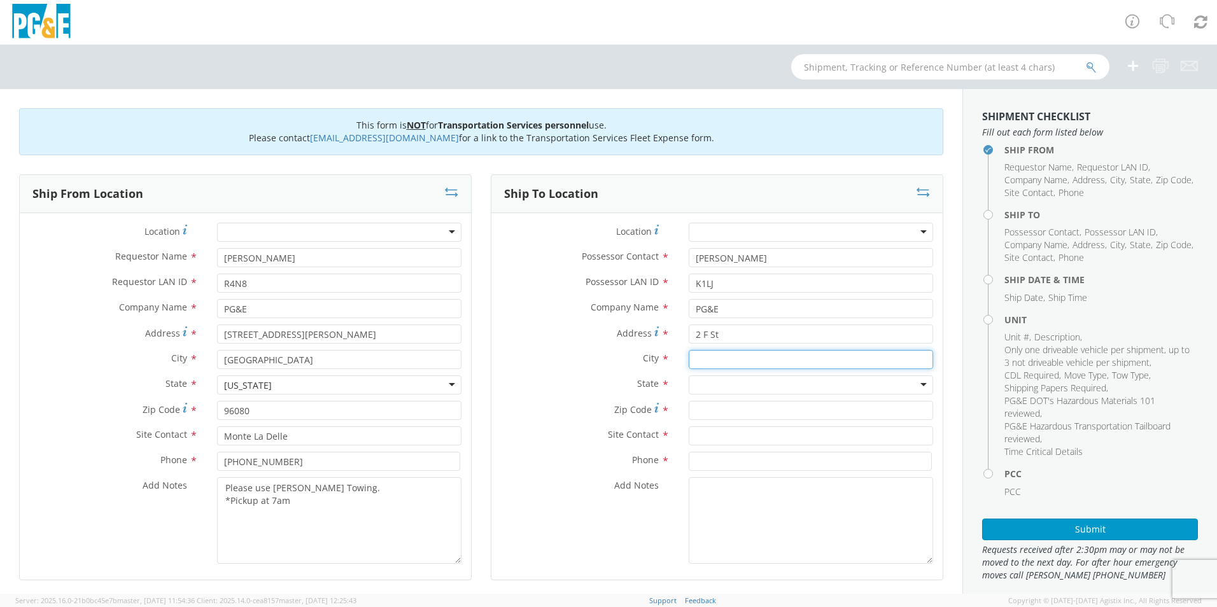
click at [744, 354] on input "text" at bounding box center [811, 359] width 244 height 19
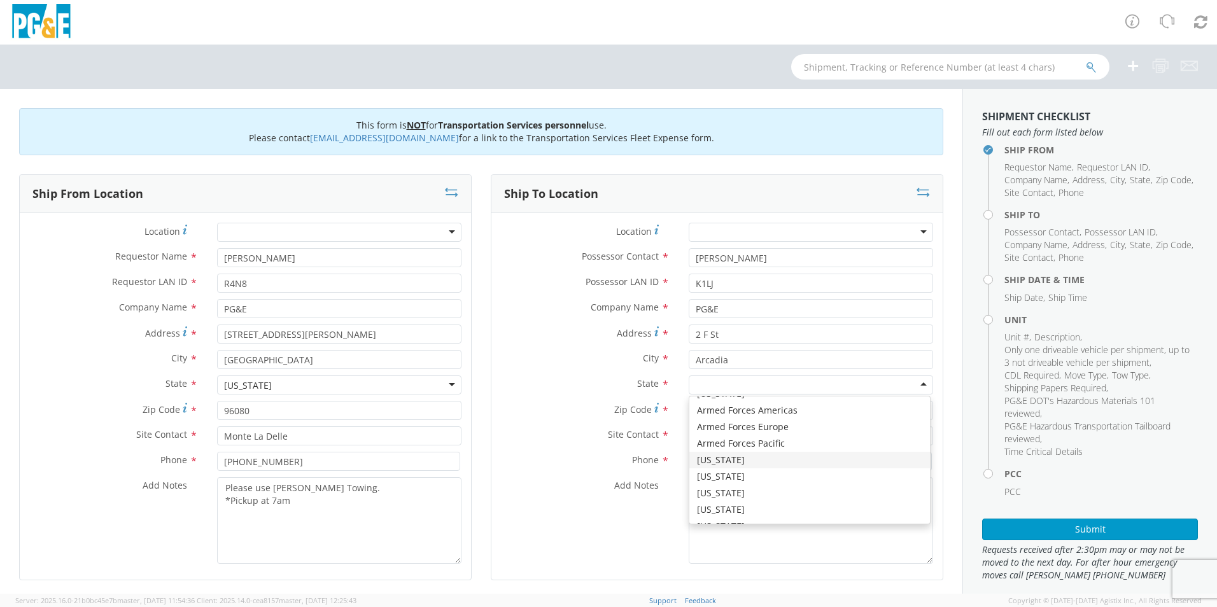
drag, startPoint x: 729, startPoint y: 464, endPoint x: 725, endPoint y: 440, distance: 24.6
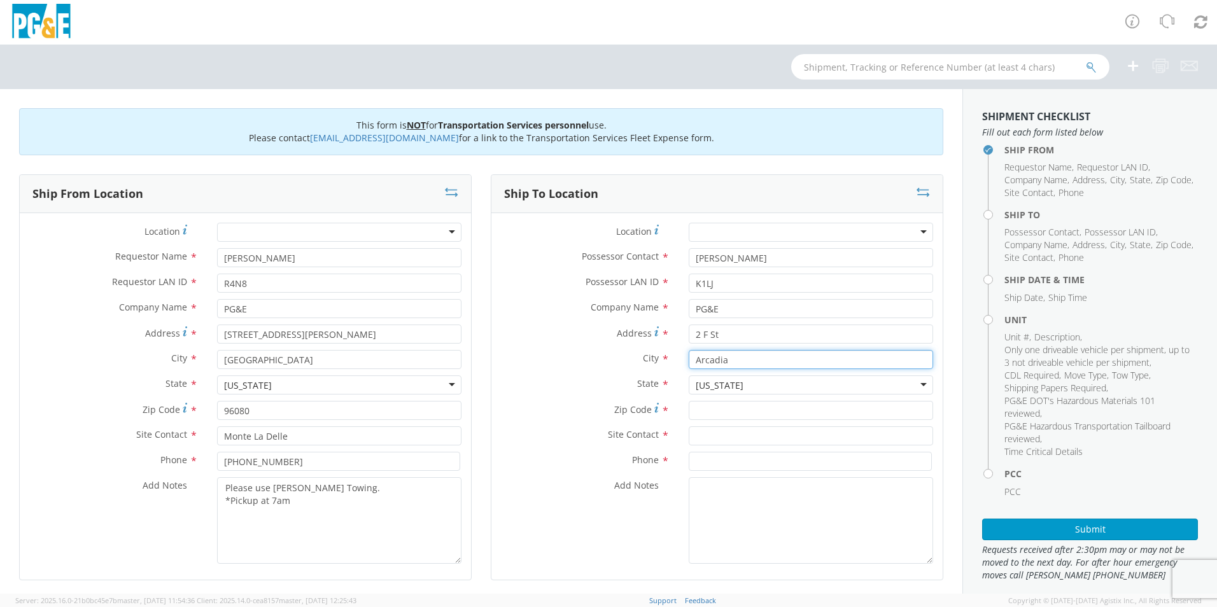
click at [753, 360] on input "Arcadia" at bounding box center [811, 359] width 244 height 19
type input "Arcata"
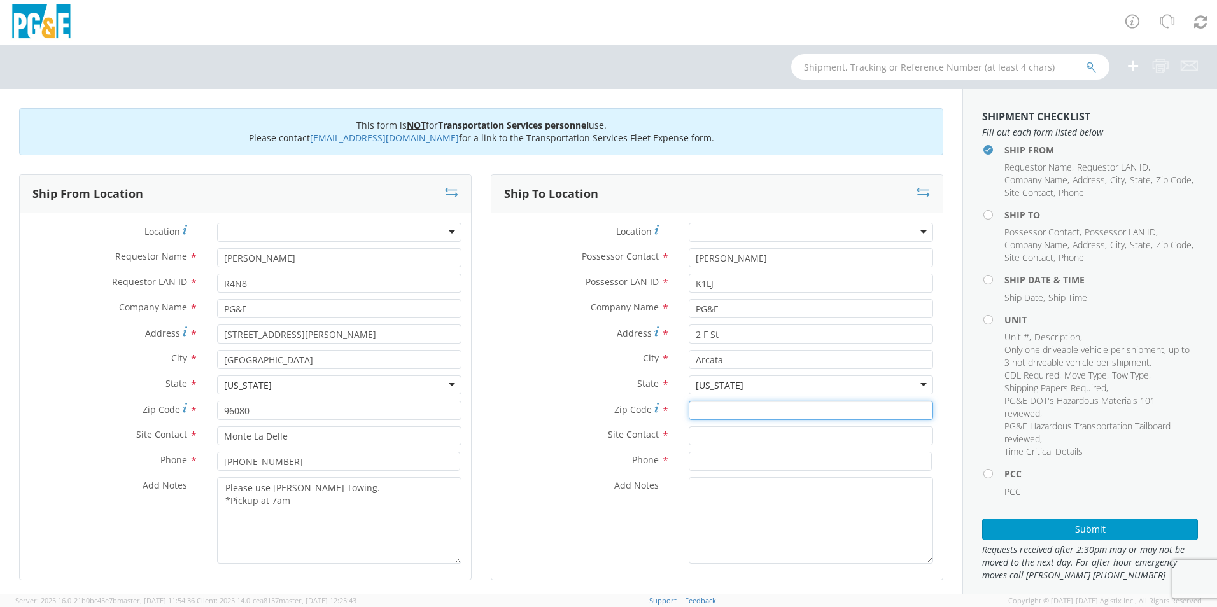
click at [703, 404] on input "Zip Code *" at bounding box center [811, 410] width 244 height 19
type input "95521"
click at [715, 430] on input "text" at bounding box center [811, 435] width 244 height 19
type input "Chris Fales"
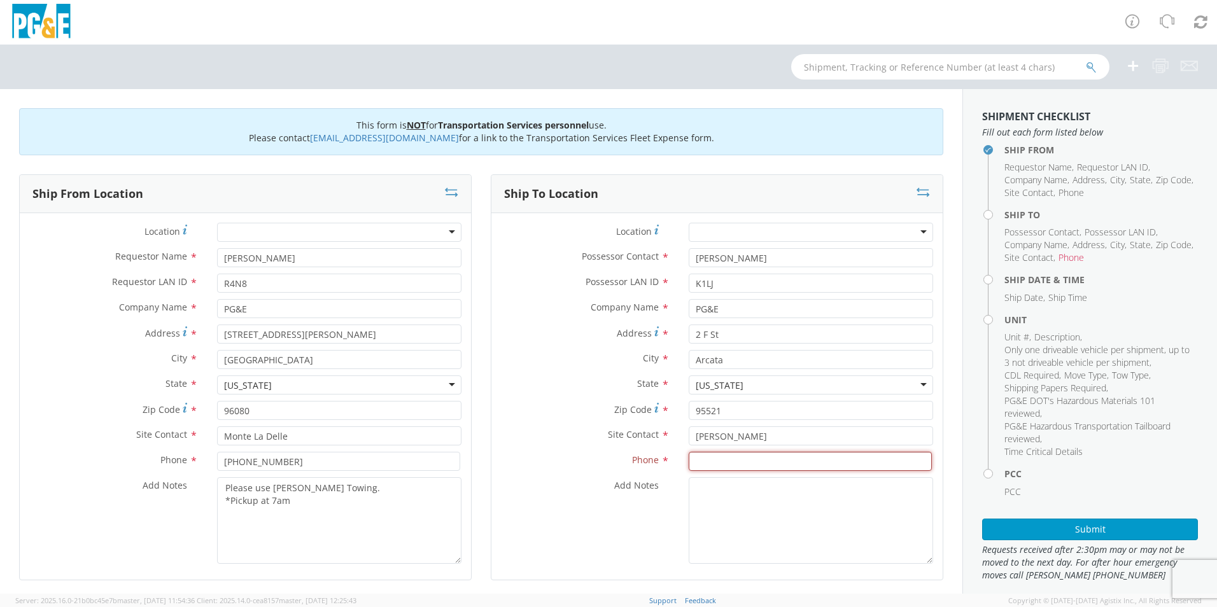
click at [689, 459] on input at bounding box center [810, 461] width 243 height 19
type input "707-367-0435"
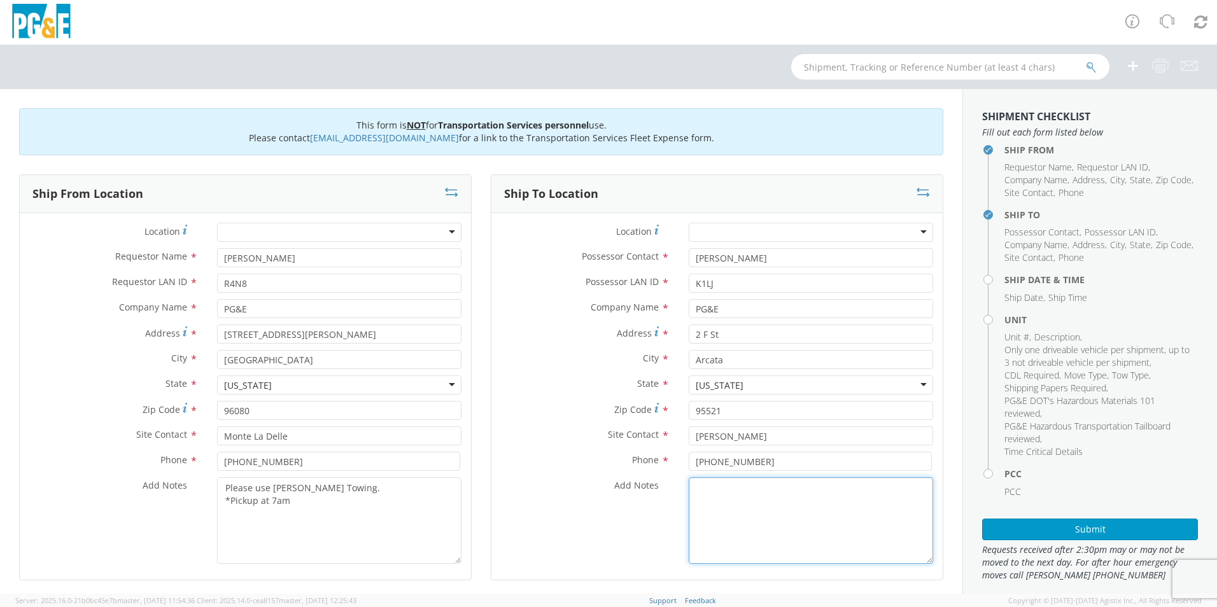
click at [808, 521] on textarea "Add Notes *" at bounding box center [811, 520] width 244 height 87
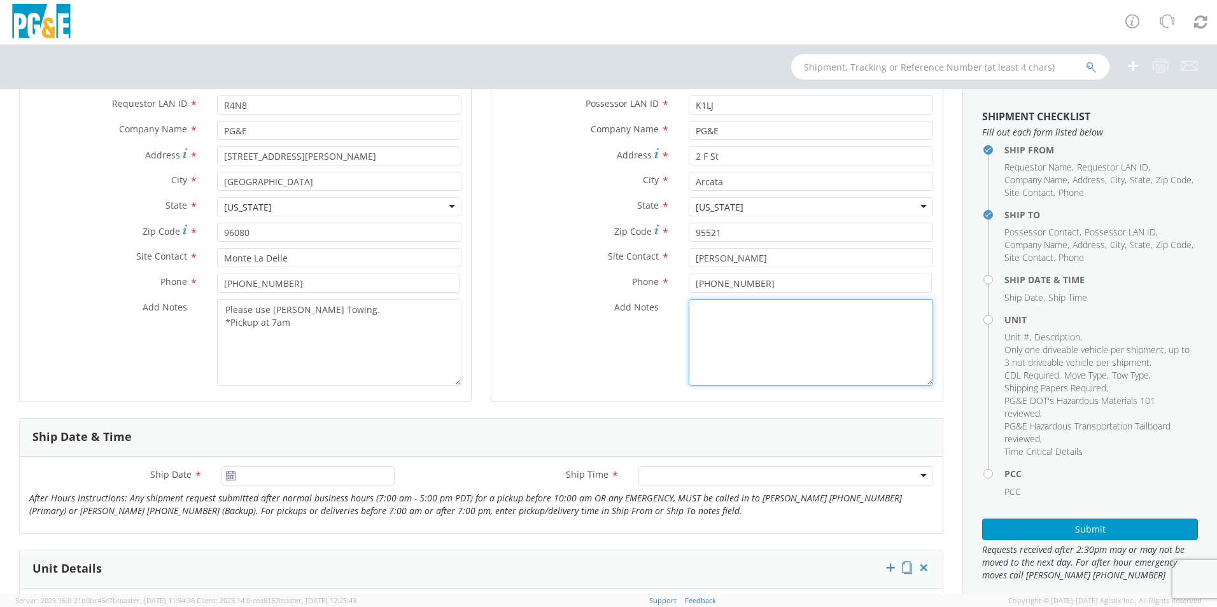
scroll to position [191, 0]
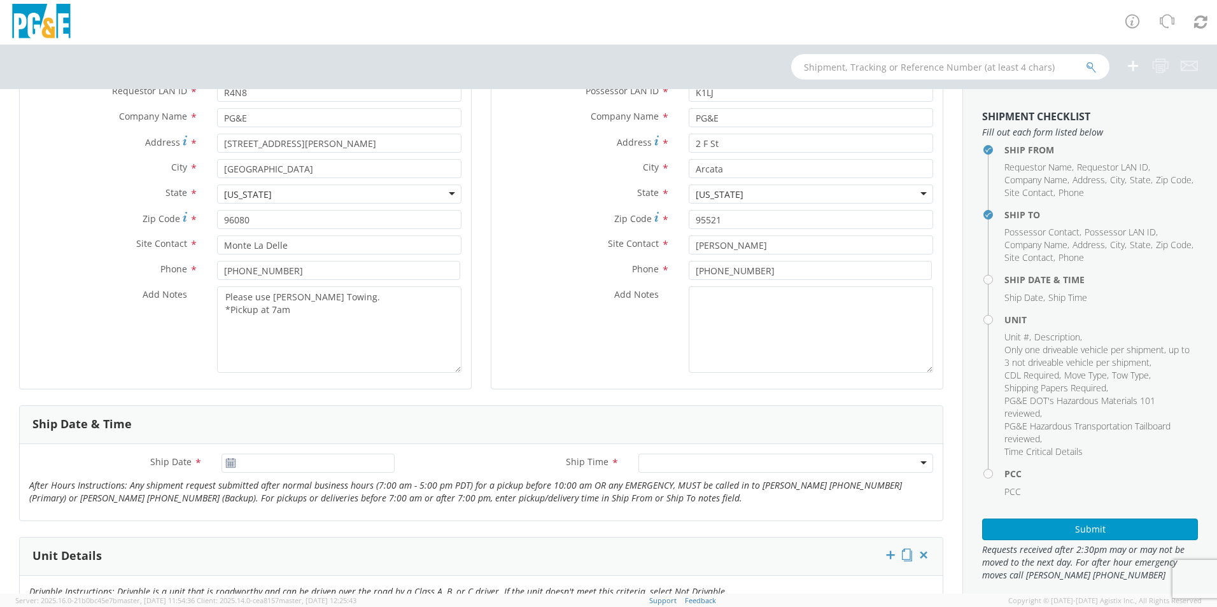
click at [229, 463] on use at bounding box center [230, 462] width 9 height 9
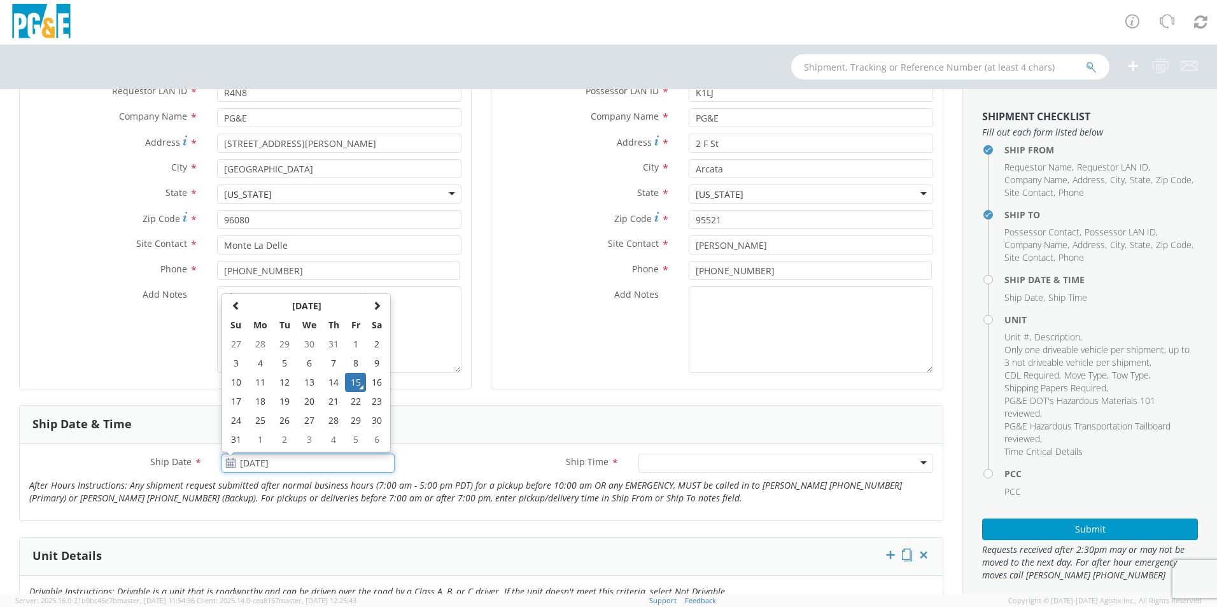
click at [258, 457] on input "[DATE]" at bounding box center [307, 463] width 173 height 19
click at [323, 403] on td "21" at bounding box center [333, 401] width 22 height 19
type input "08/21/2025"
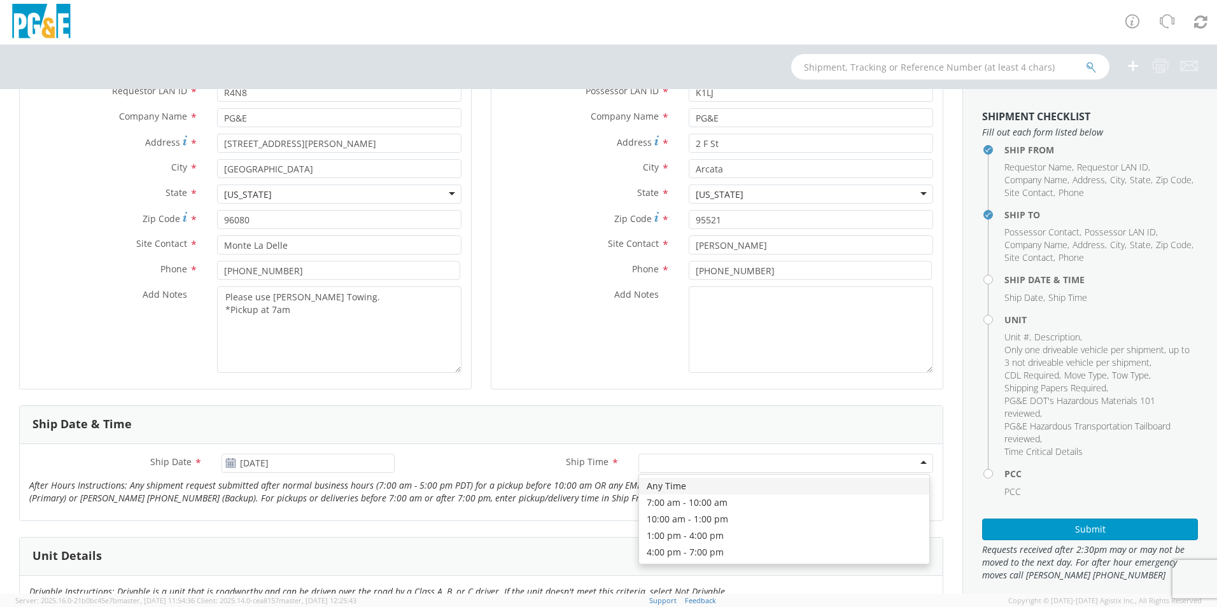
click at [768, 462] on div at bounding box center [785, 463] width 295 height 19
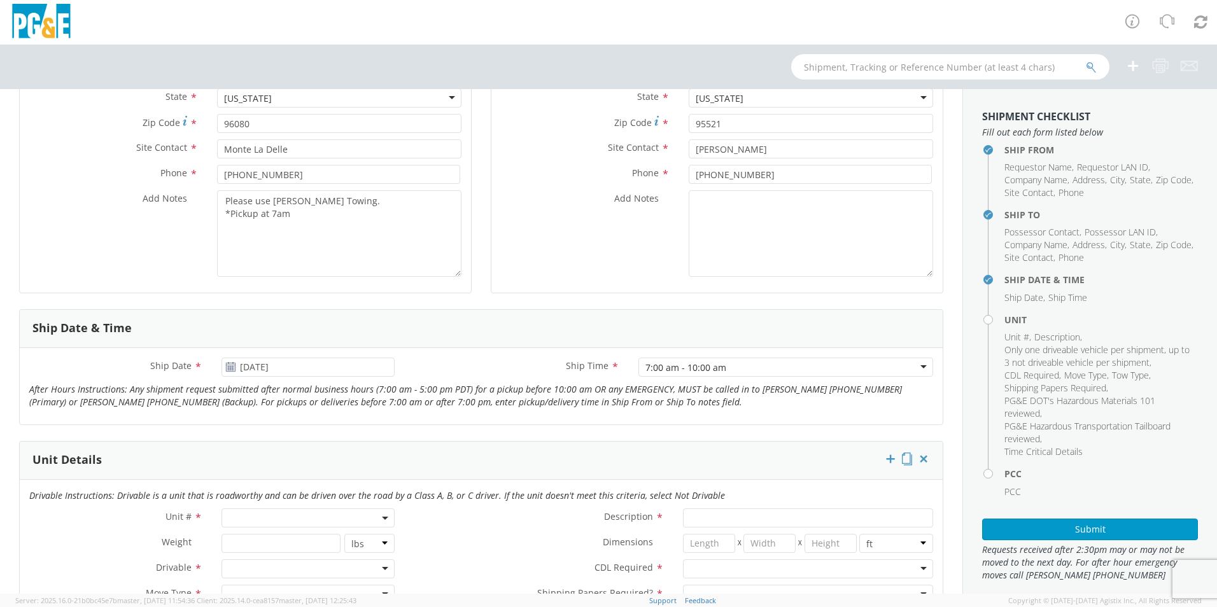
scroll to position [318, 0]
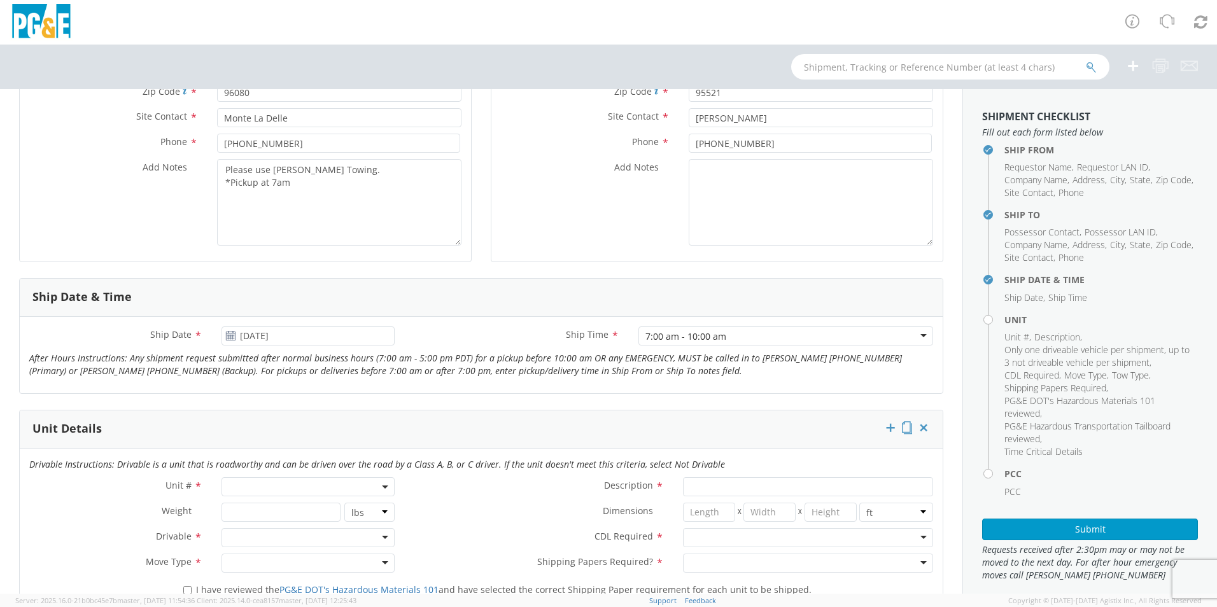
click at [320, 487] on span at bounding box center [307, 486] width 173 height 19
click at [290, 507] on input "search" at bounding box center [307, 507] width 165 height 19
type input "other"
select select "Other"
select select "? undefined:undefined ?"
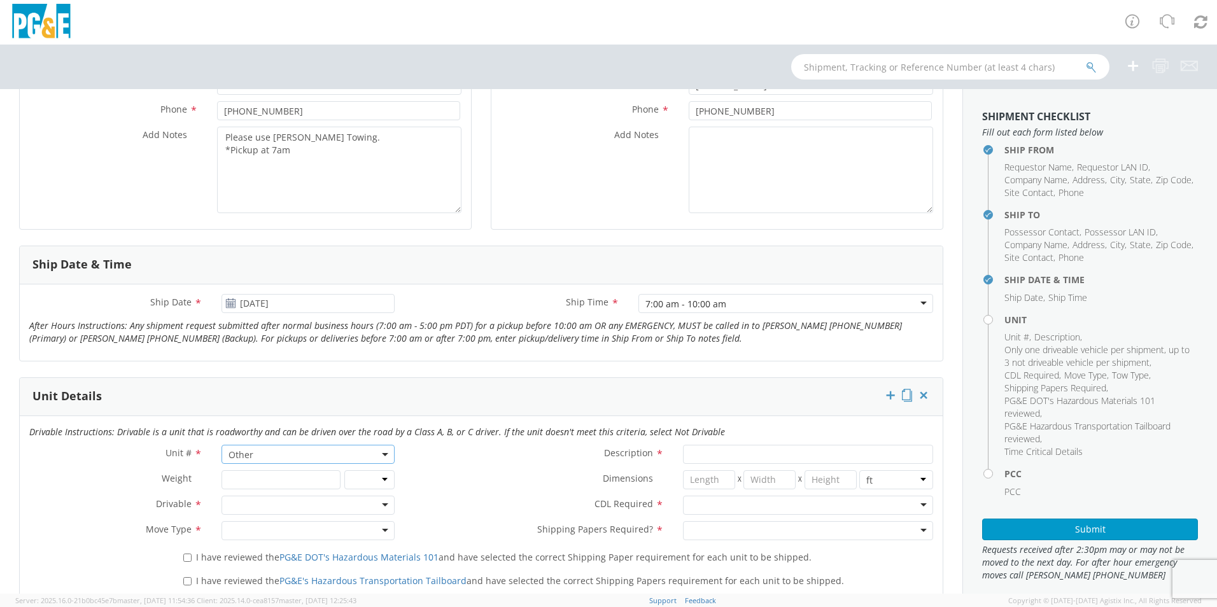
scroll to position [382, 0]
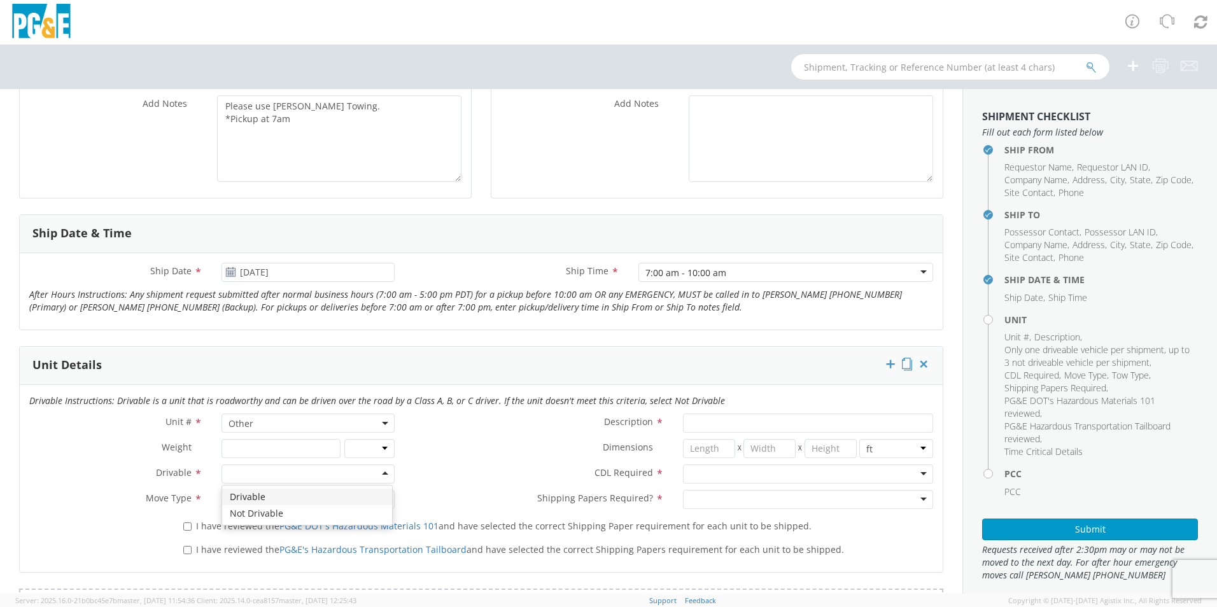
click at [309, 478] on div at bounding box center [307, 474] width 173 height 19
click at [296, 496] on div at bounding box center [307, 499] width 173 height 19
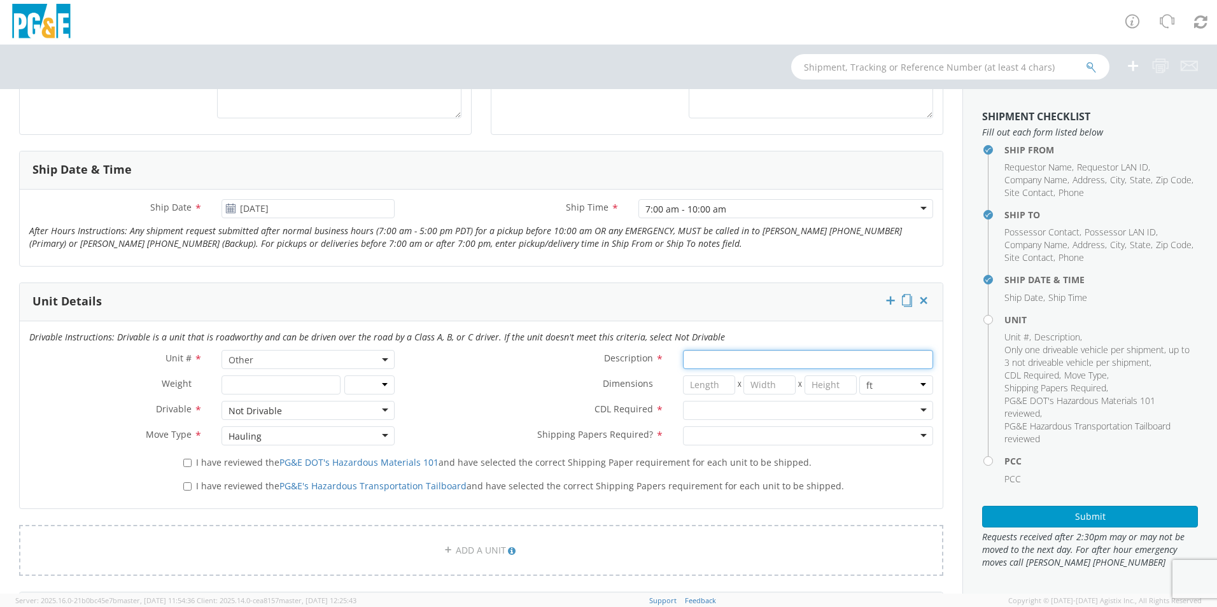
click at [752, 358] on input "Description *" at bounding box center [808, 359] width 250 height 19
click at [710, 410] on div at bounding box center [808, 410] width 250 height 19
click at [725, 360] on input "11 Blocks" at bounding box center [808, 359] width 250 height 19
drag, startPoint x: 732, startPoint y: 361, endPoint x: 678, endPoint y: 360, distance: 54.1
click at [683, 360] on input "11 Blocks" at bounding box center [808, 359] width 250 height 19
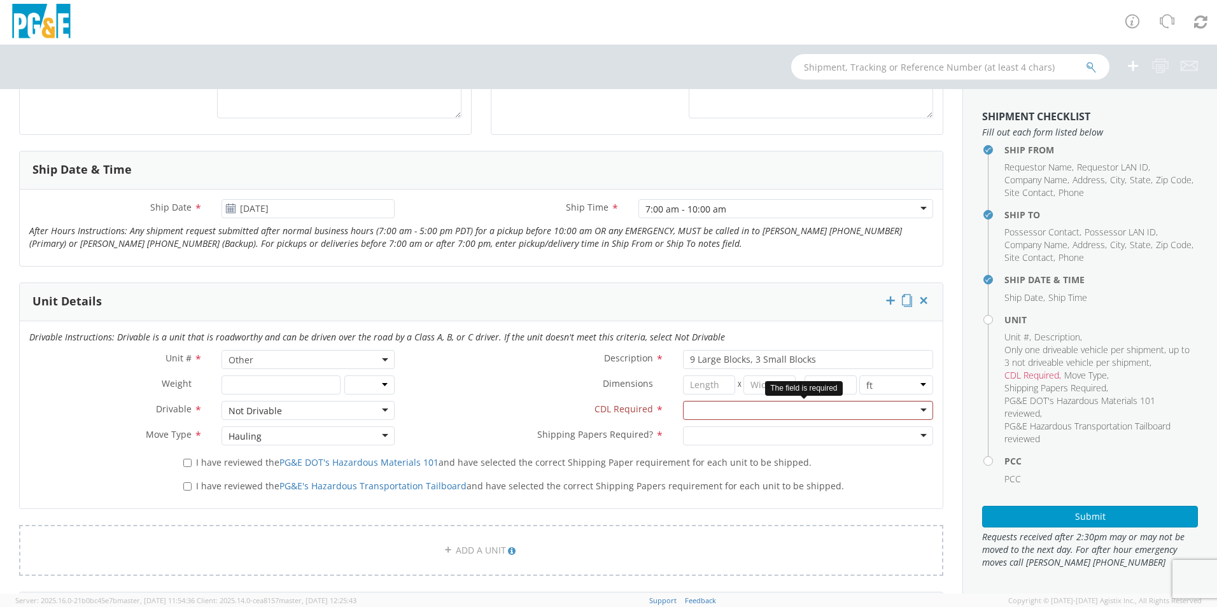
click at [689, 413] on div at bounding box center [808, 410] width 250 height 19
click at [703, 435] on div at bounding box center [808, 435] width 250 height 19
click at [752, 358] on input "9 Large Blocks, 3 Small Blocks" at bounding box center [808, 359] width 250 height 19
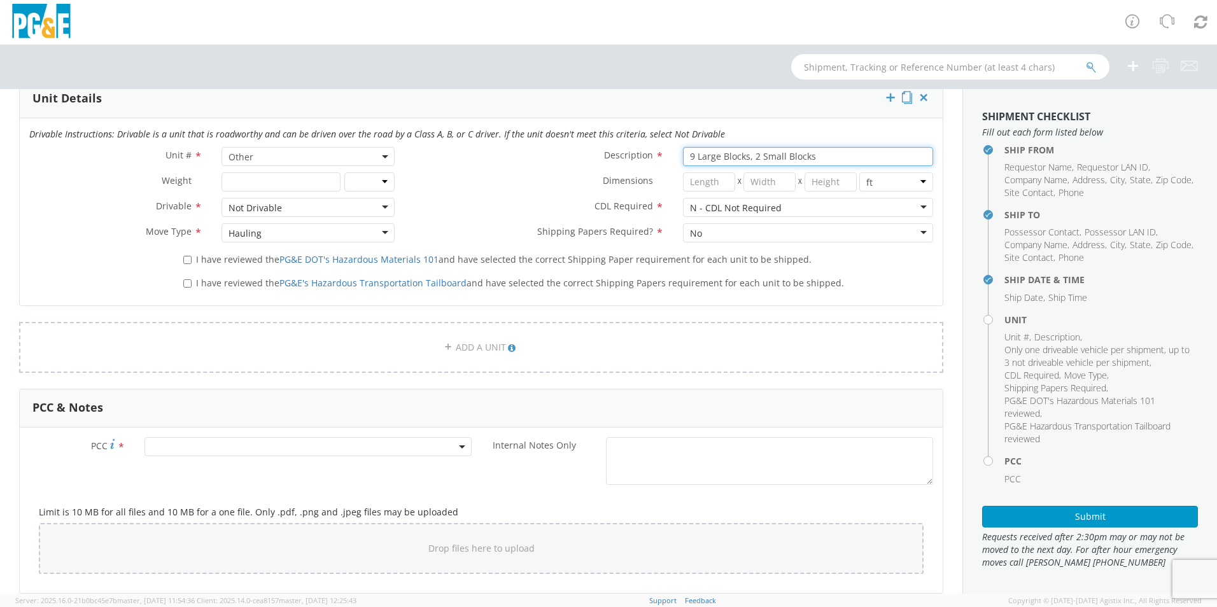
scroll to position [700, 0]
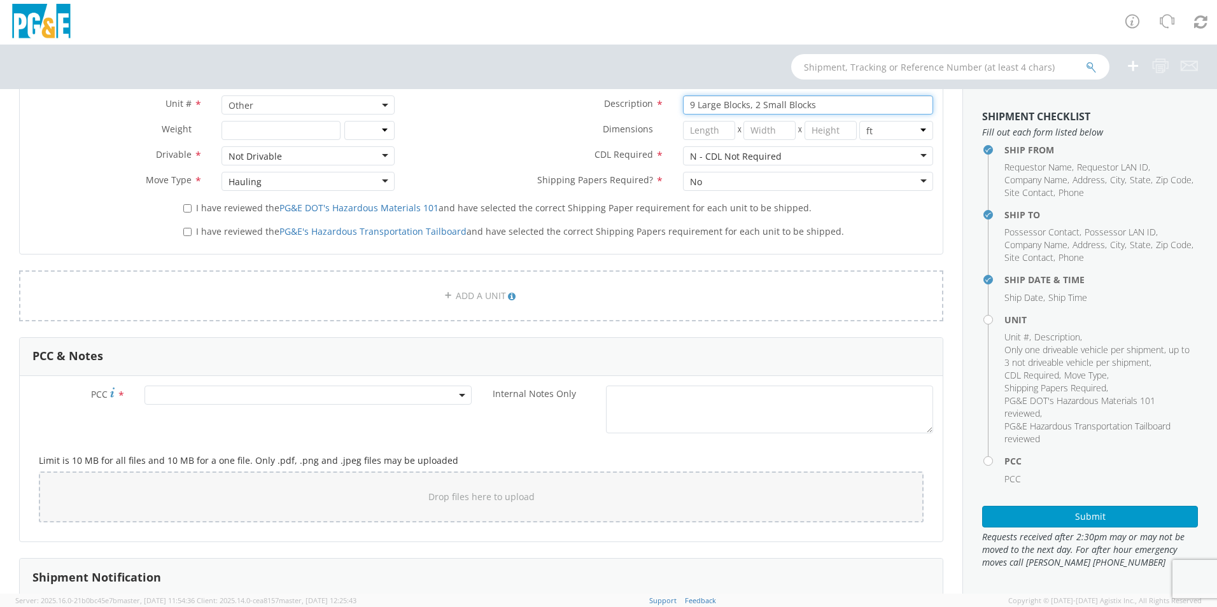
type input "9 Large Blocks, 2 Small Blocks"
click at [197, 396] on span at bounding box center [307, 395] width 327 height 19
click at [197, 422] on input "number" at bounding box center [306, 416] width 317 height 19
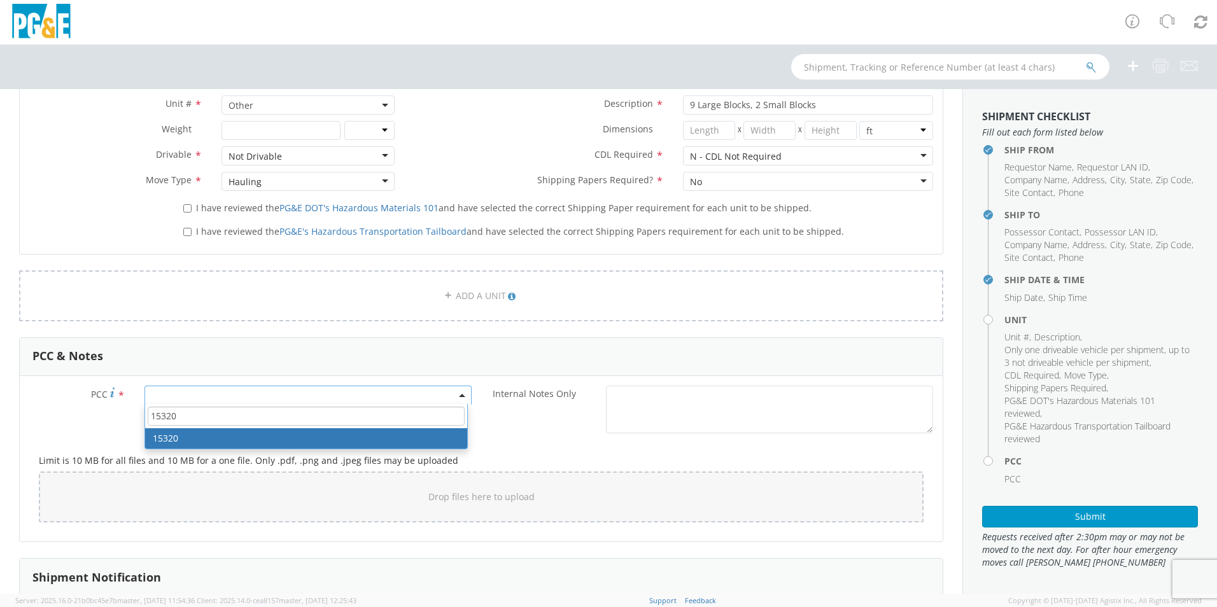
type input "15320"
select select "15320"
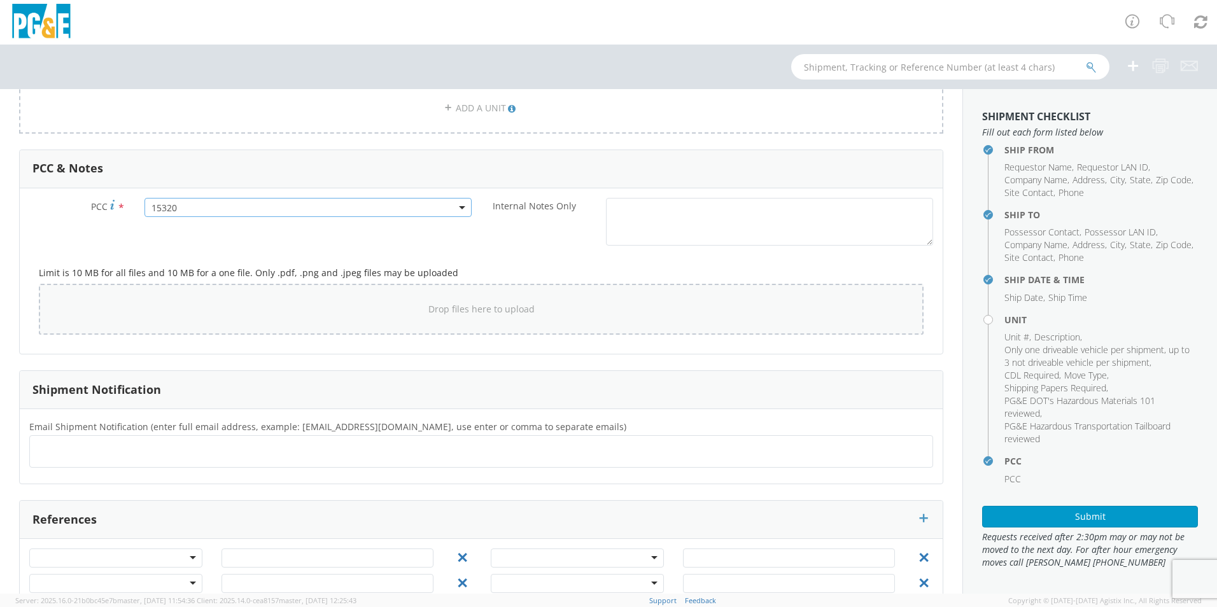
scroll to position [891, 0]
click at [76, 452] on ul at bounding box center [481, 448] width 892 height 21
click at [108, 451] on ul at bounding box center [481, 448] width 892 height 21
type input "CSFA@pge.com"
click at [218, 452] on input "text" at bounding box center [224, 448] width 13 height 18
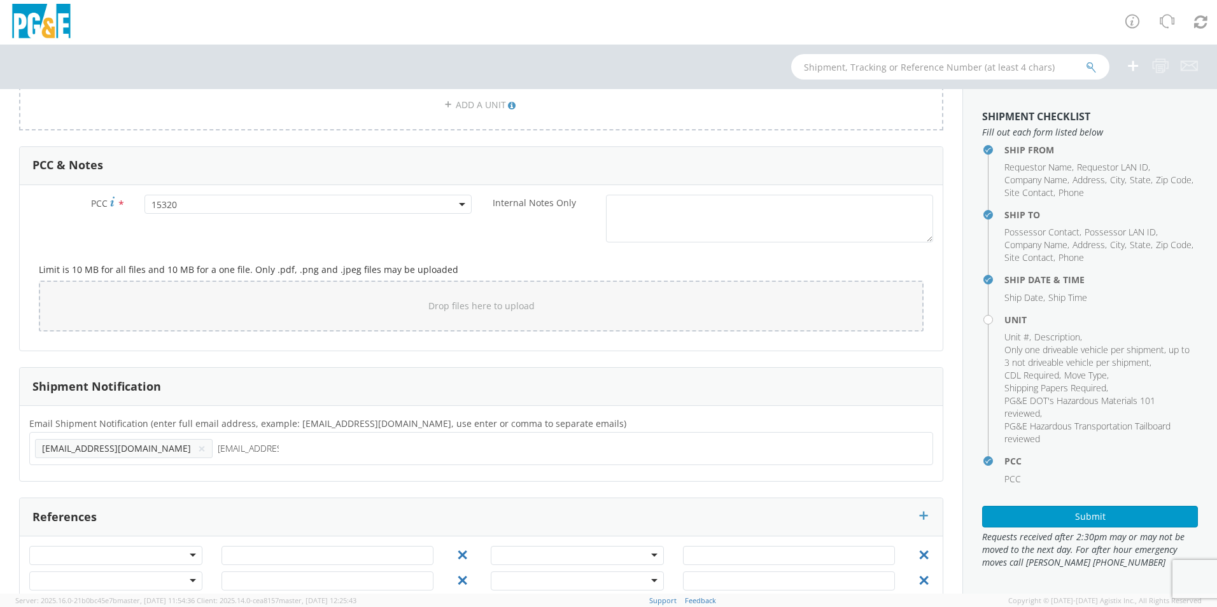
type input "MELk@pge.com"
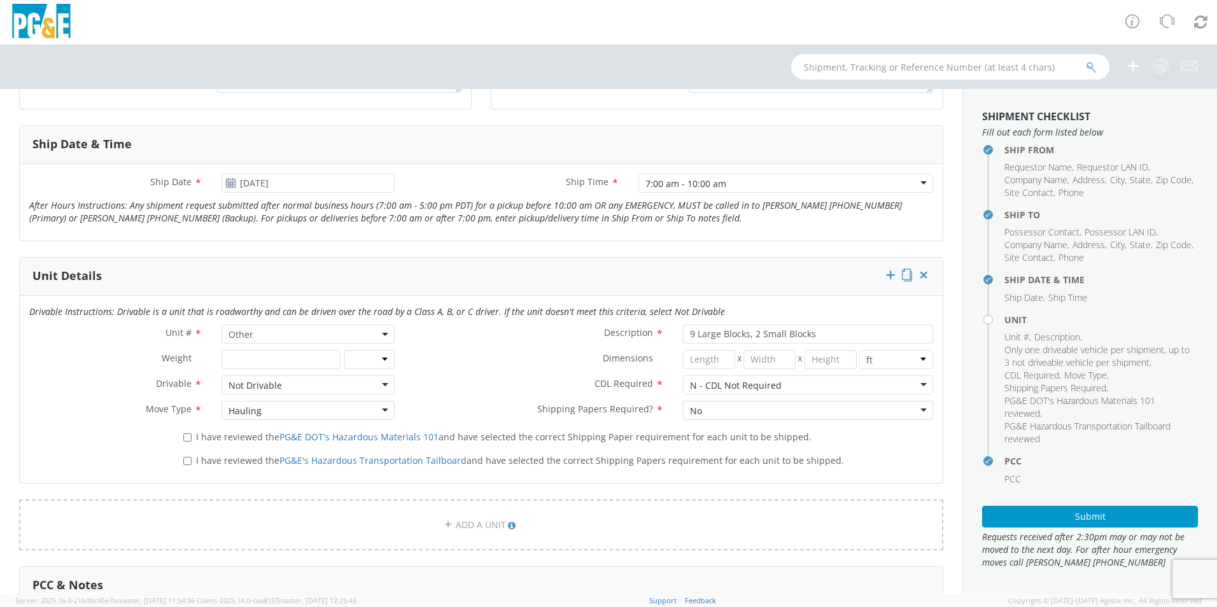
scroll to position [509, 0]
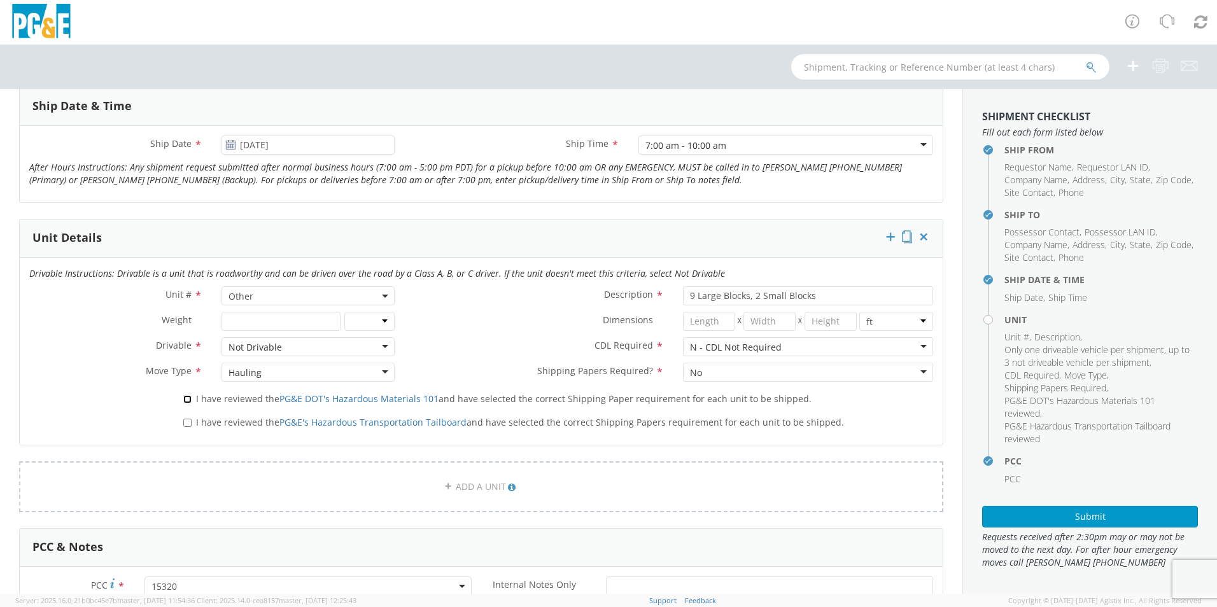
drag, startPoint x: 185, startPoint y: 400, endPoint x: 184, endPoint y: 412, distance: 12.7
click at [185, 400] on input "I have reviewed the PG&E DOT's Hazardous Materials 101 and have selected the co…" at bounding box center [187, 399] width 8 height 8
checkbox input "true"
click at [183, 421] on input "I have reviewed the PG&E's Hazardous Transportation Tailboard and have selected…" at bounding box center [187, 423] width 8 height 8
checkbox input "true"
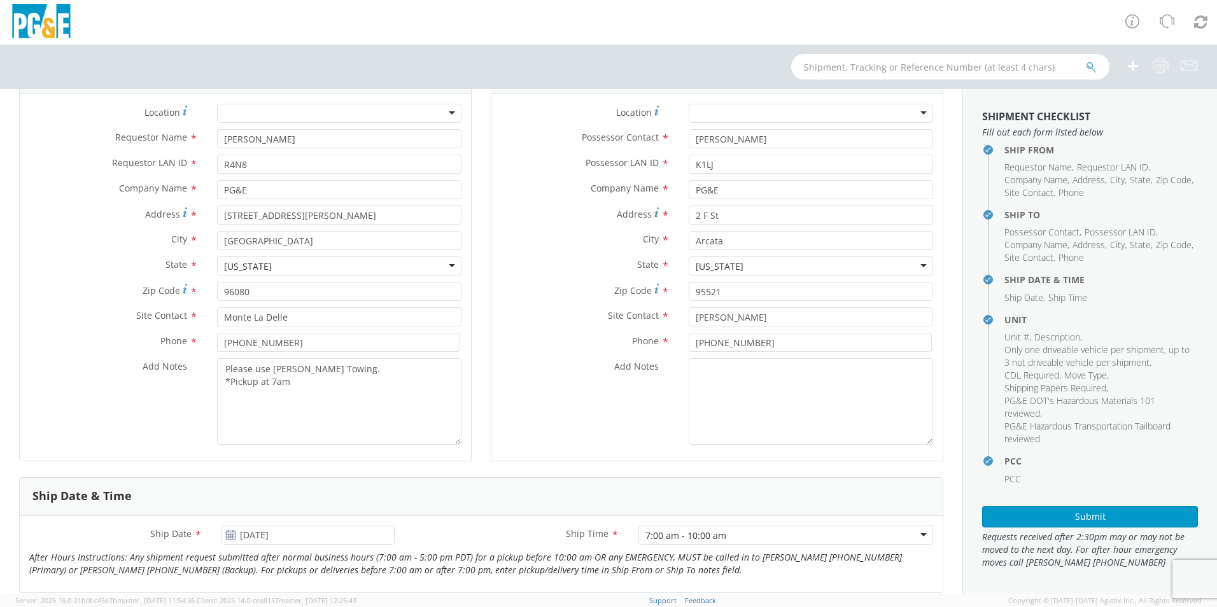
scroll to position [127, 0]
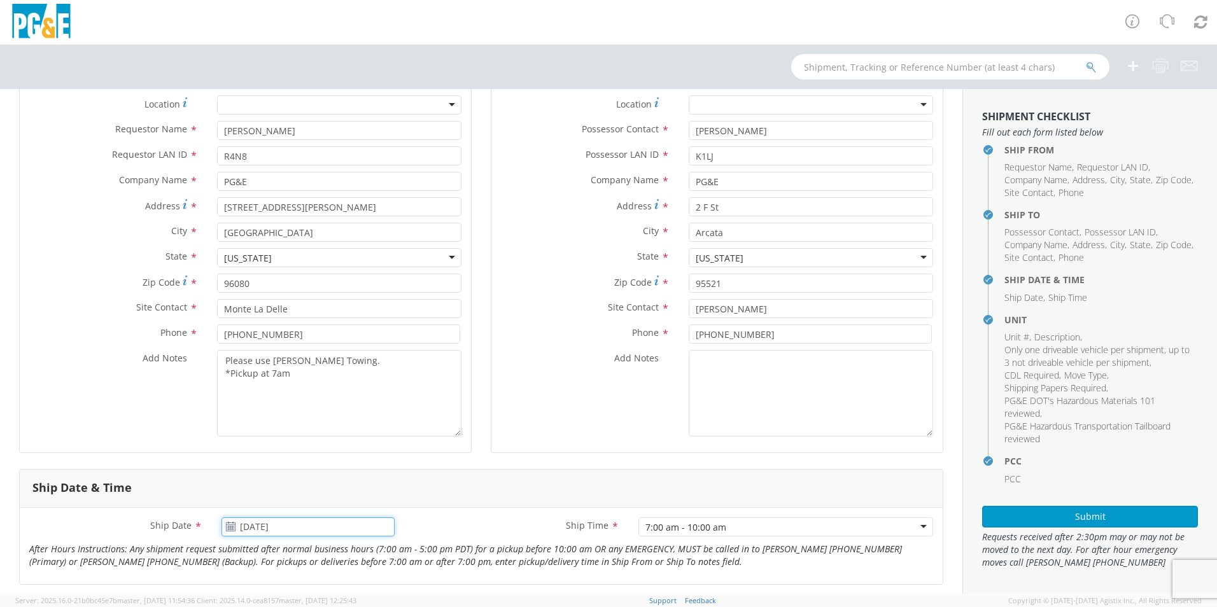
click at [299, 528] on input "08/21/2025" at bounding box center [307, 526] width 173 height 19
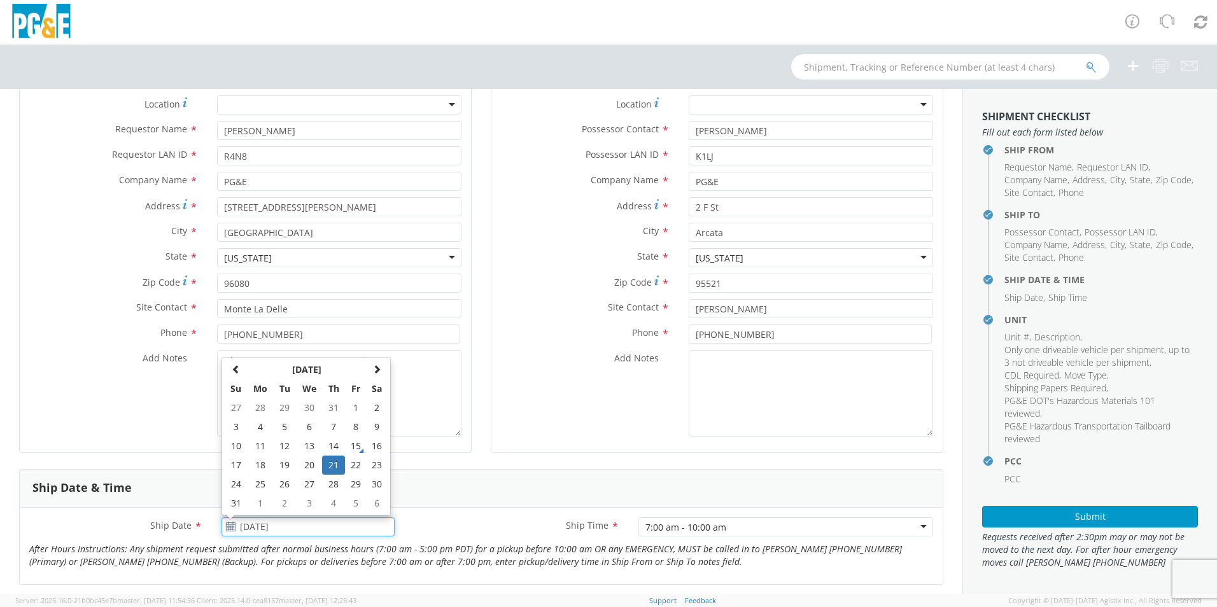
click at [299, 528] on input "08/21/2025" at bounding box center [307, 526] width 173 height 19
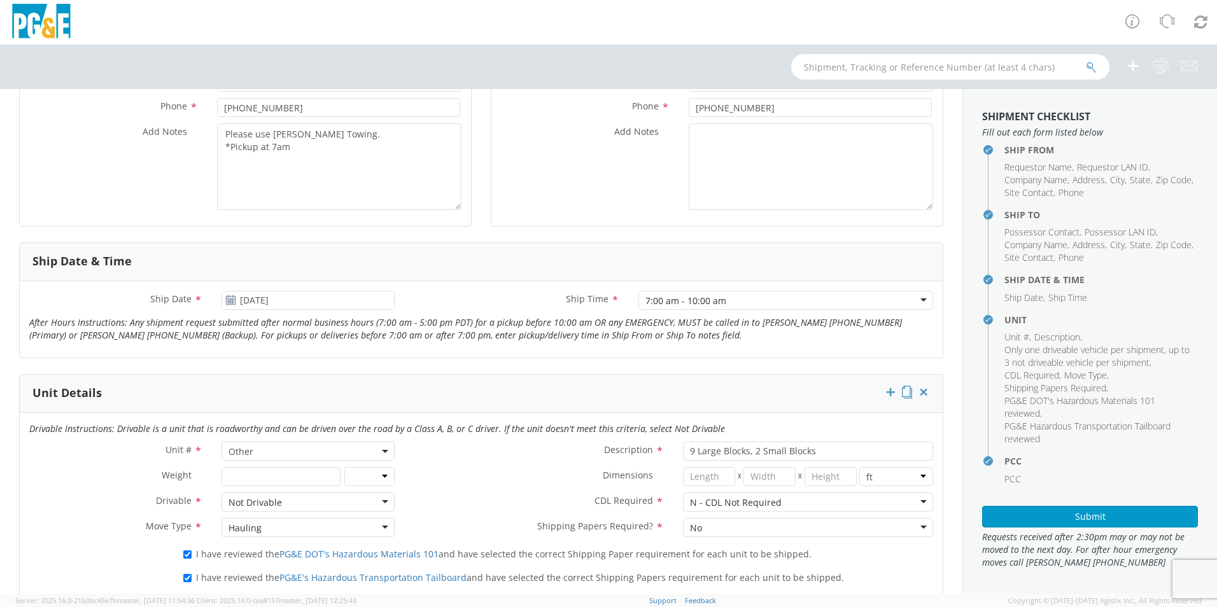
scroll to position [191, 0]
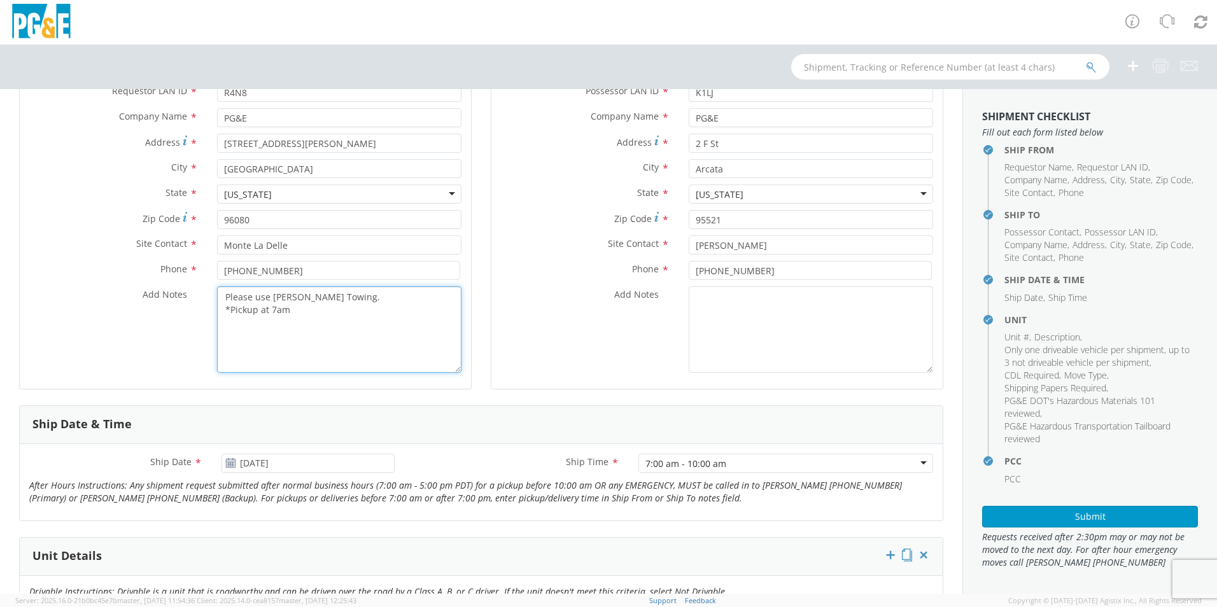
drag, startPoint x: 221, startPoint y: 293, endPoint x: 336, endPoint y: 337, distance: 123.3
click at [336, 337] on textarea "Please use Eppler Towing. *Pickup at 7am" at bounding box center [339, 329] width 244 height 87
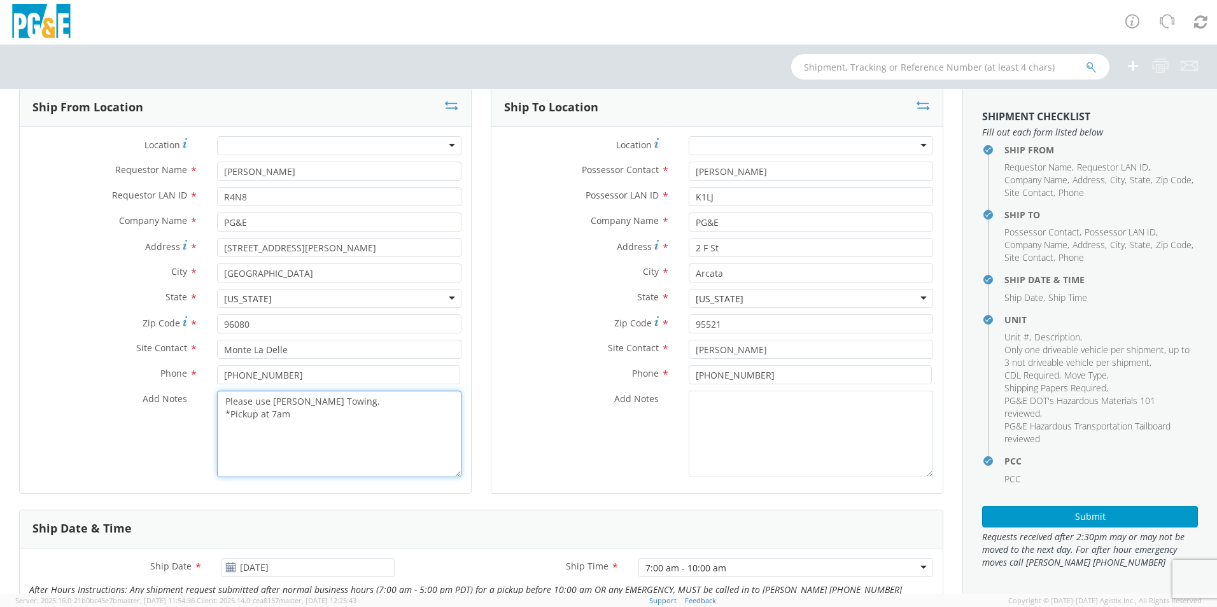
scroll to position [0, 0]
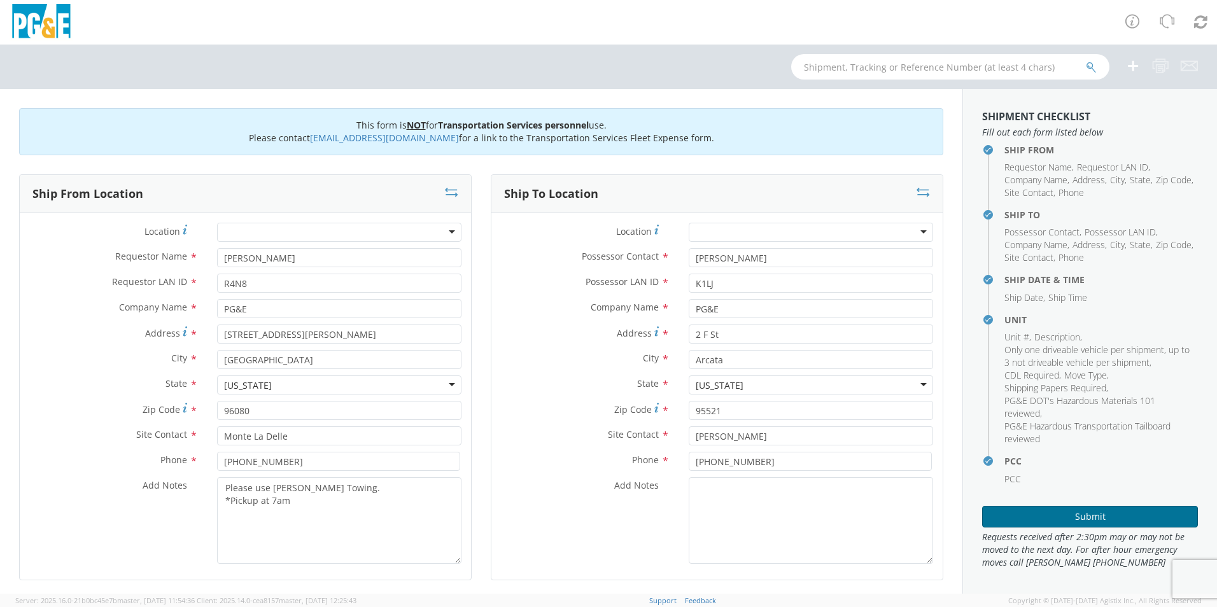
click at [1062, 519] on button "Submit" at bounding box center [1090, 517] width 216 height 22
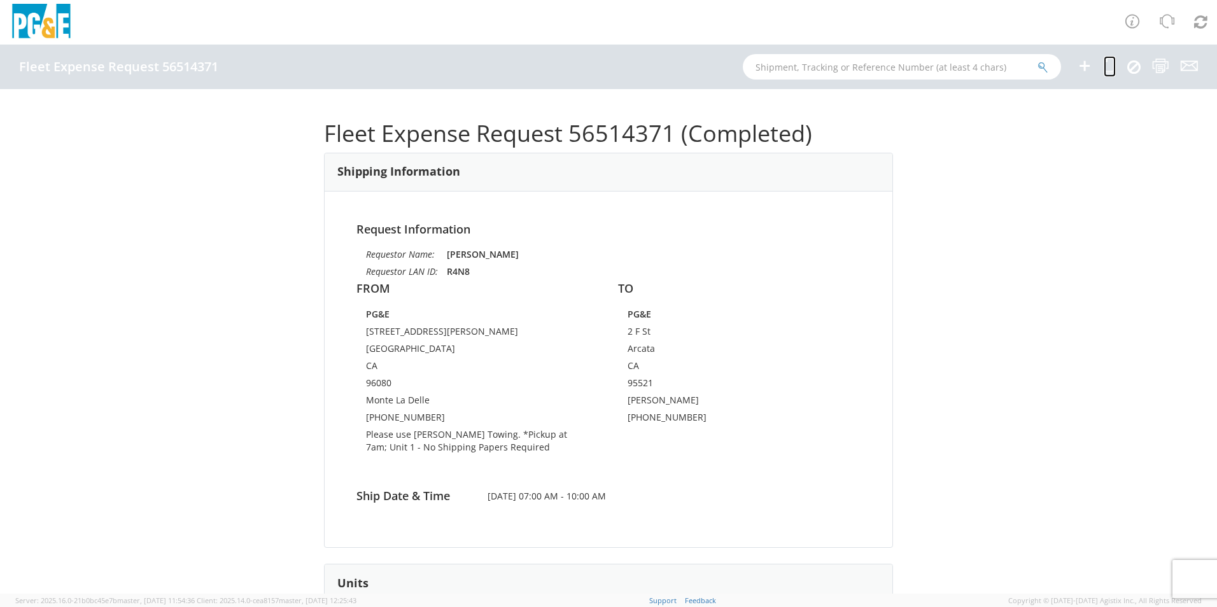
click at [1109, 67] on icon at bounding box center [1110, 66] width 12 height 16
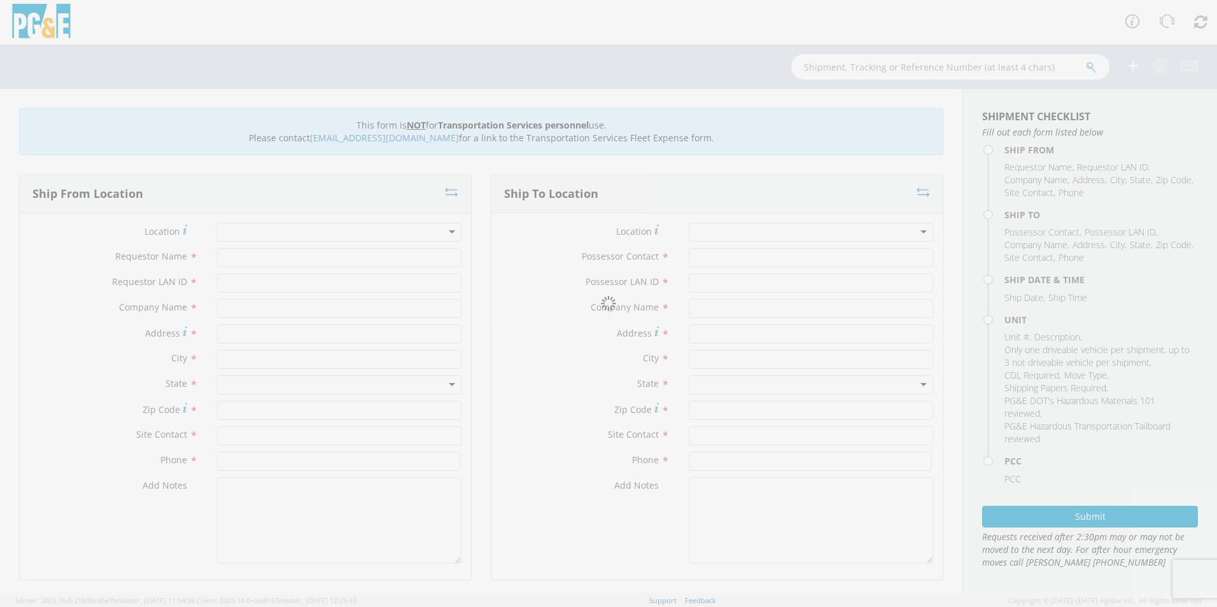
type input "[PERSON_NAME]"
type input "R4N8"
type input "PG&E"
type input "515 Luther Rd"
type input "[GEOGRAPHIC_DATA]"
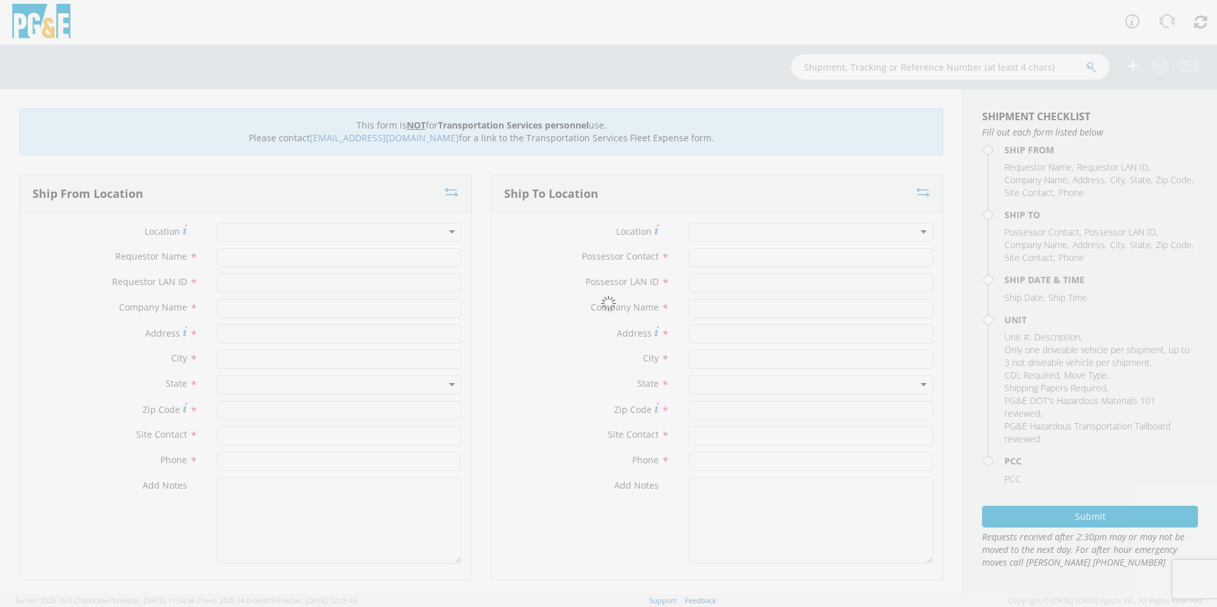
type input "96080"
type input "Monte La Delle"
type input "707-481-1498"
type input "Kyle Lamanuzzi"
type input "K1LJ"
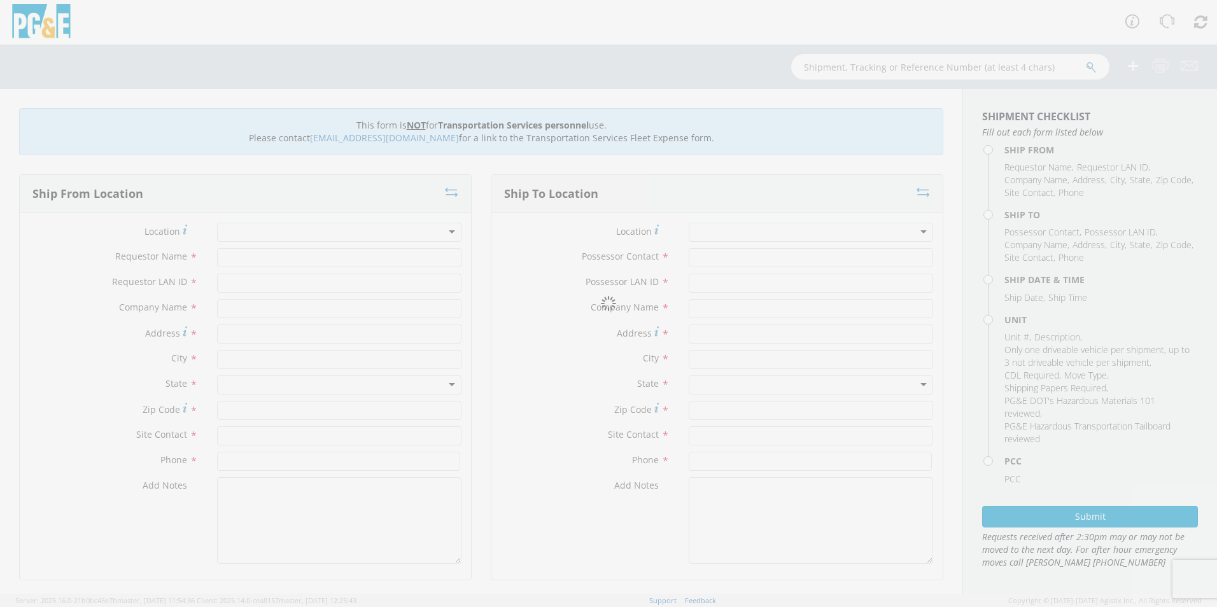
type input "PG&E"
type input "2 F St"
type input "Arcata"
type input "95521"
type input "Chris Fales"
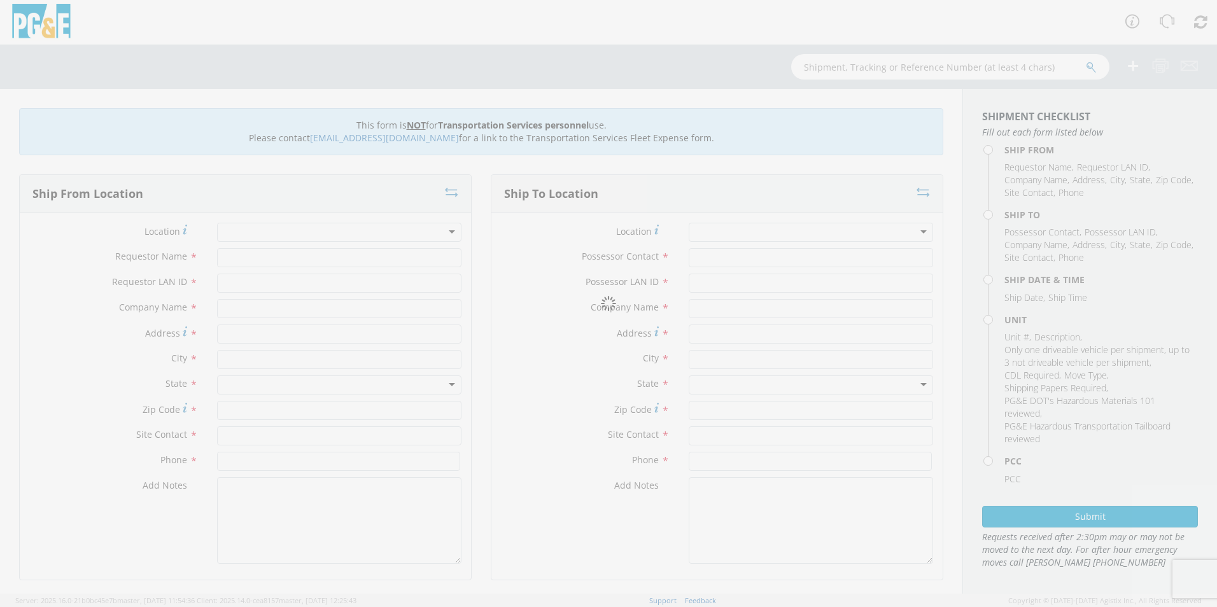
type input "707-367-0435"
type input "08/21/2025"
type input "9 Large Blocks, 2 Small Blocks"
type input "0"
select select "15320"
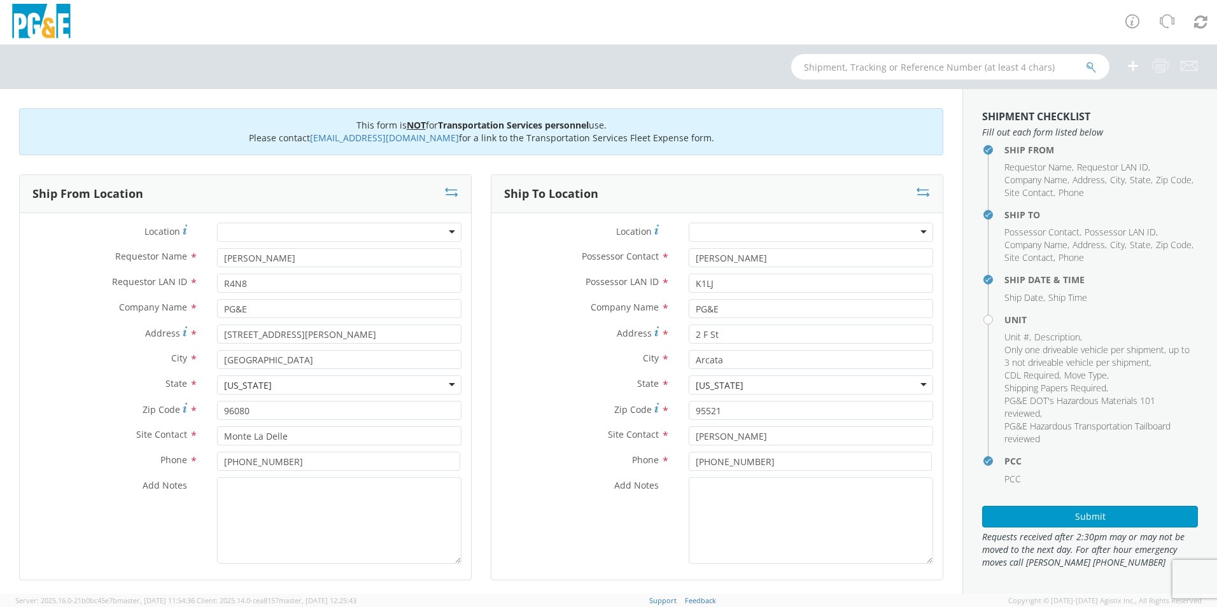
select select "Other"
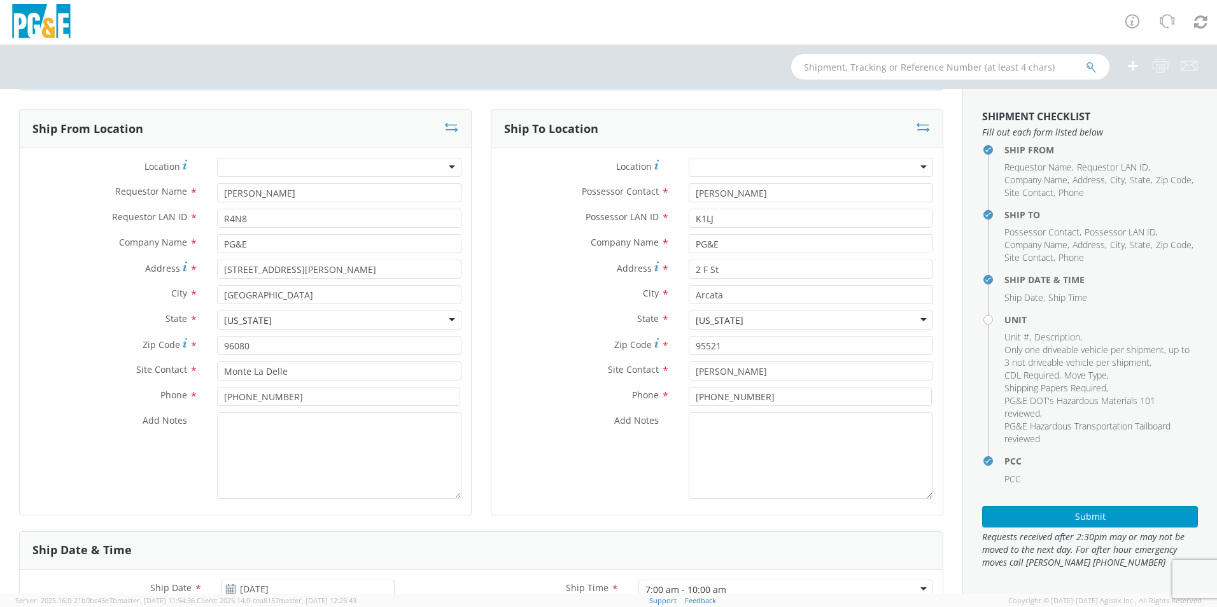
scroll to position [127, 0]
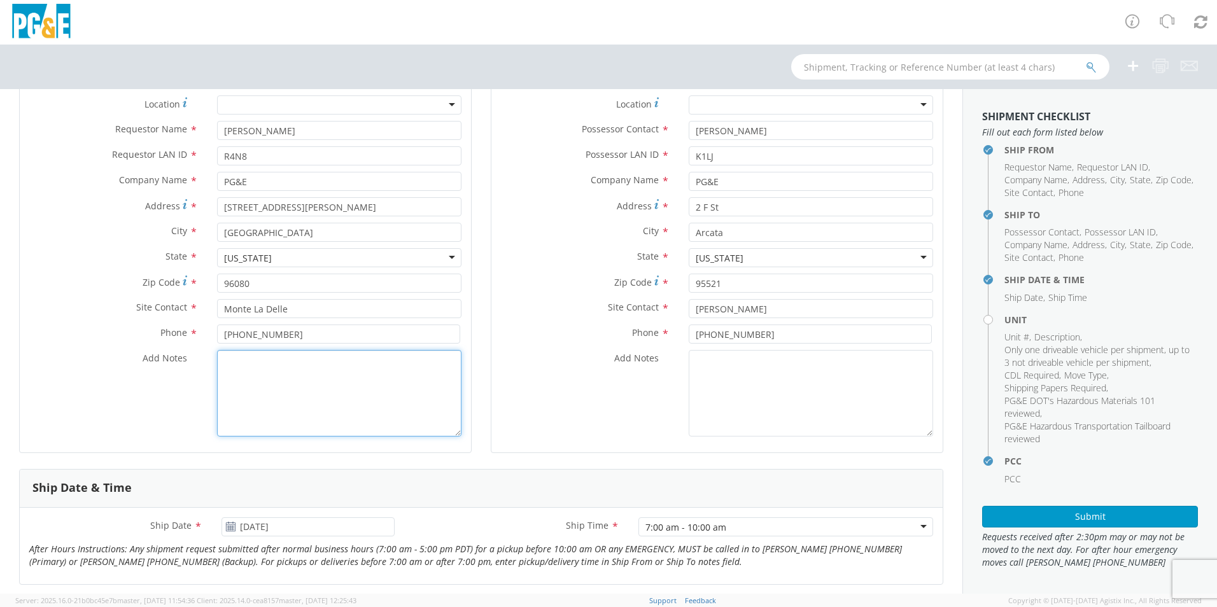
click at [277, 370] on textarea "Add Notes *" at bounding box center [339, 393] width 244 height 87
paste textarea "Please use Eppler Towing. *Pickup at 7am"
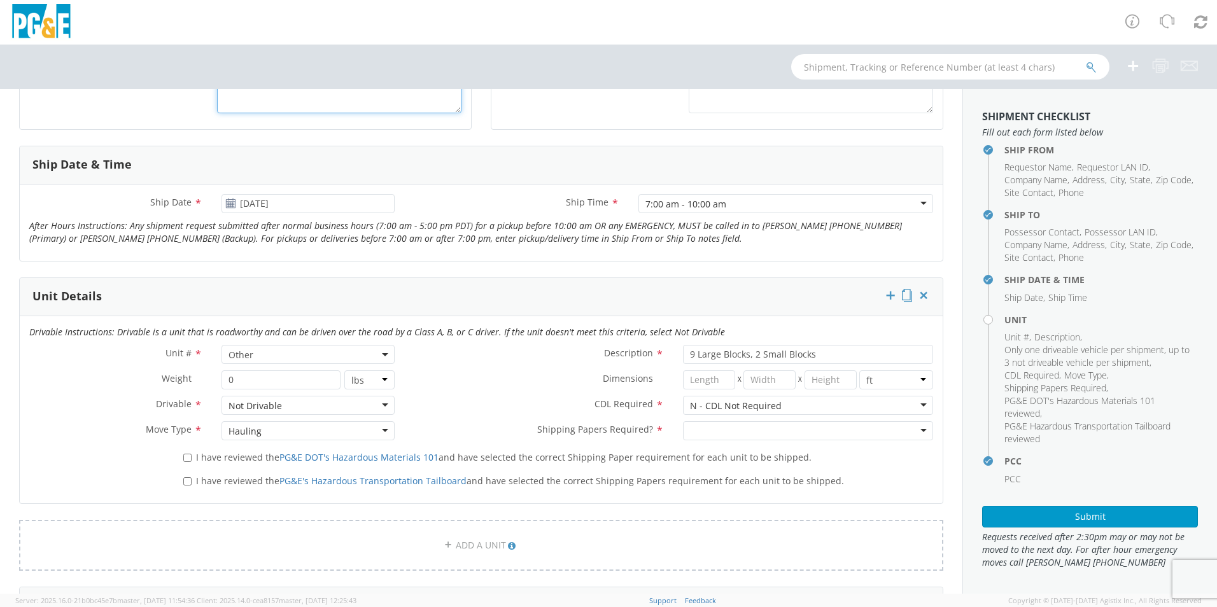
scroll to position [509, 0]
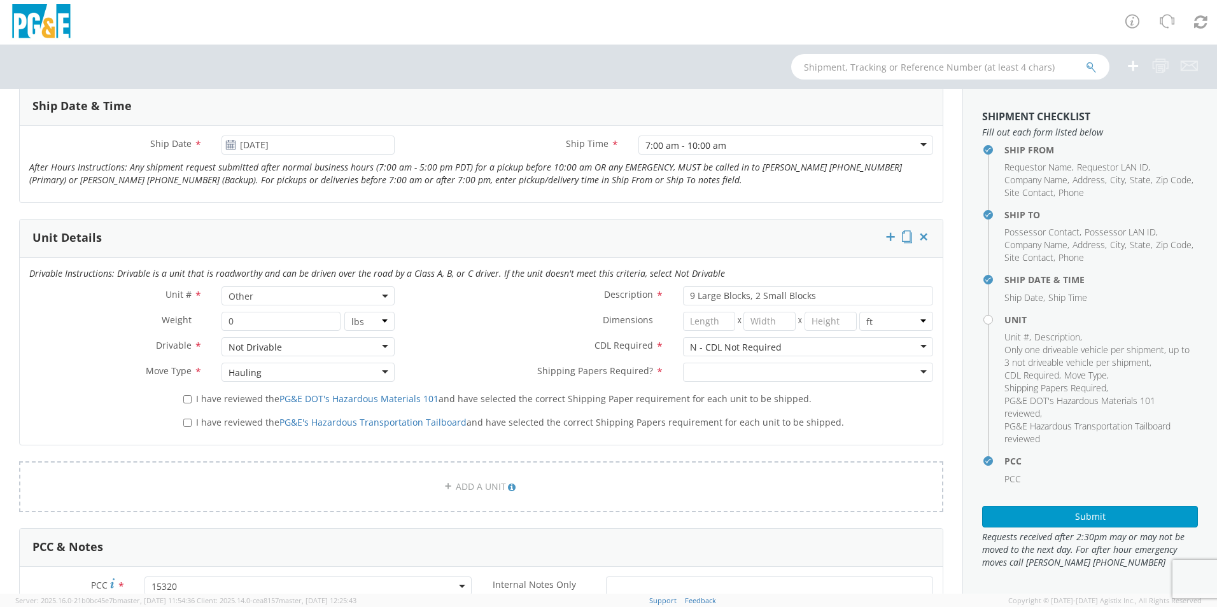
type textarea "Please use Eppler Towing. *Pickup at 7am"
click at [186, 400] on input "I have reviewed the PG&E DOT's Hazardous Materials 101 and have selected the co…" at bounding box center [187, 399] width 8 height 8
checkbox input "true"
click at [183, 423] on input "I have reviewed the PG&E's Hazardous Transportation Tailboard and have selected…" at bounding box center [187, 423] width 8 height 8
checkbox input "true"
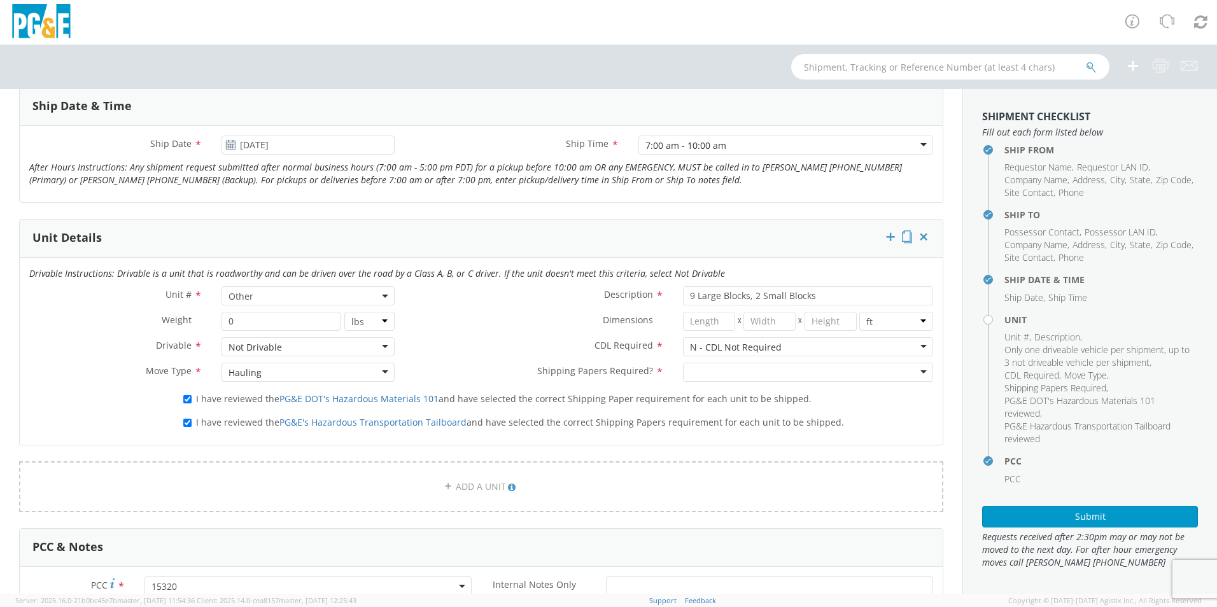
click at [767, 375] on div at bounding box center [808, 372] width 250 height 19
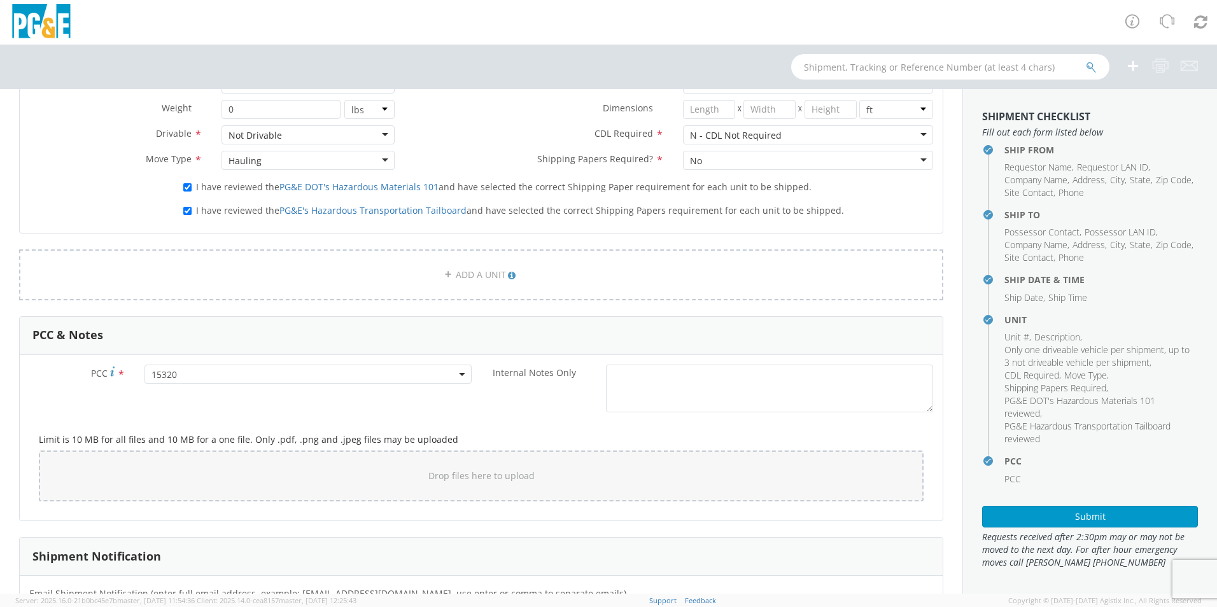
scroll to position [538, 0]
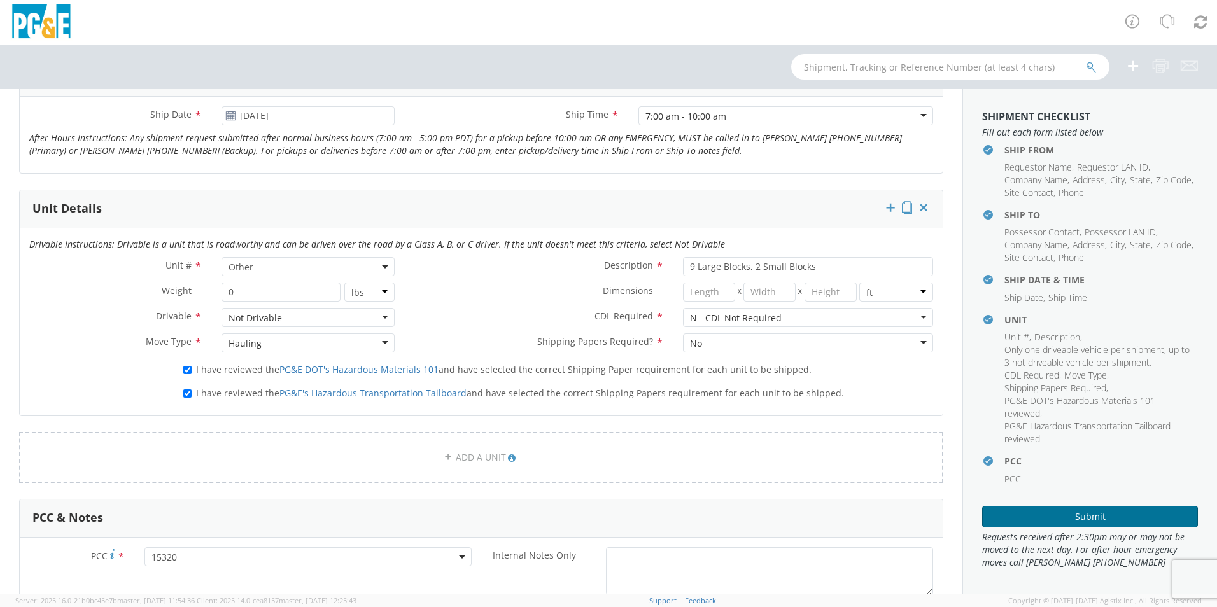
click at [1016, 513] on button "Submit" at bounding box center [1090, 517] width 216 height 22
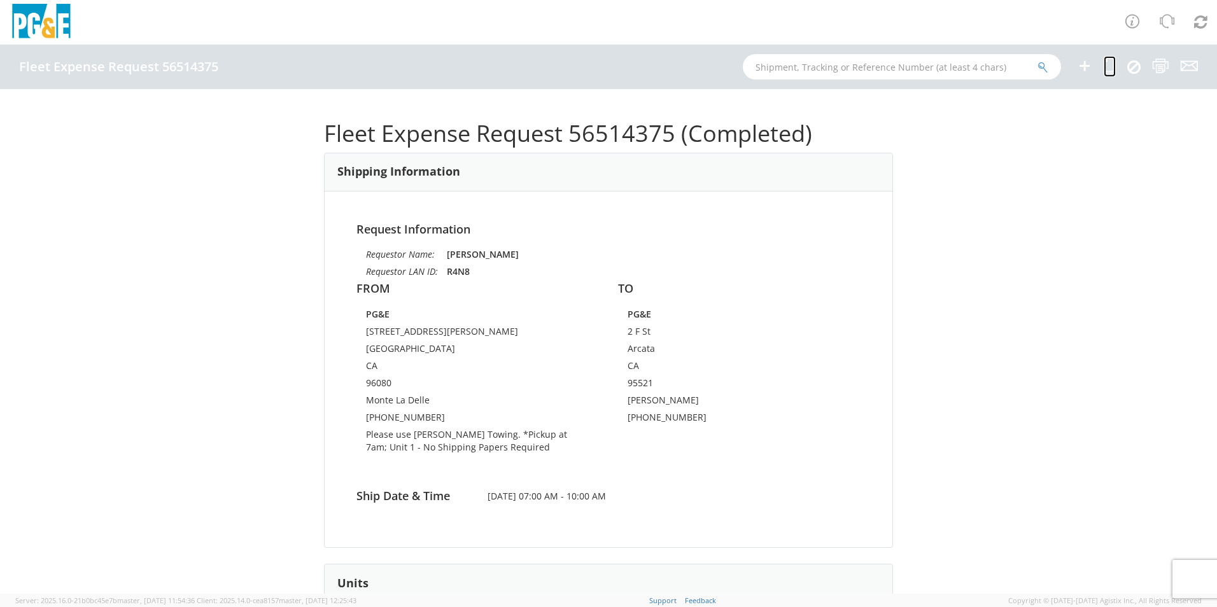
click at [1105, 67] on icon at bounding box center [1110, 66] width 12 height 16
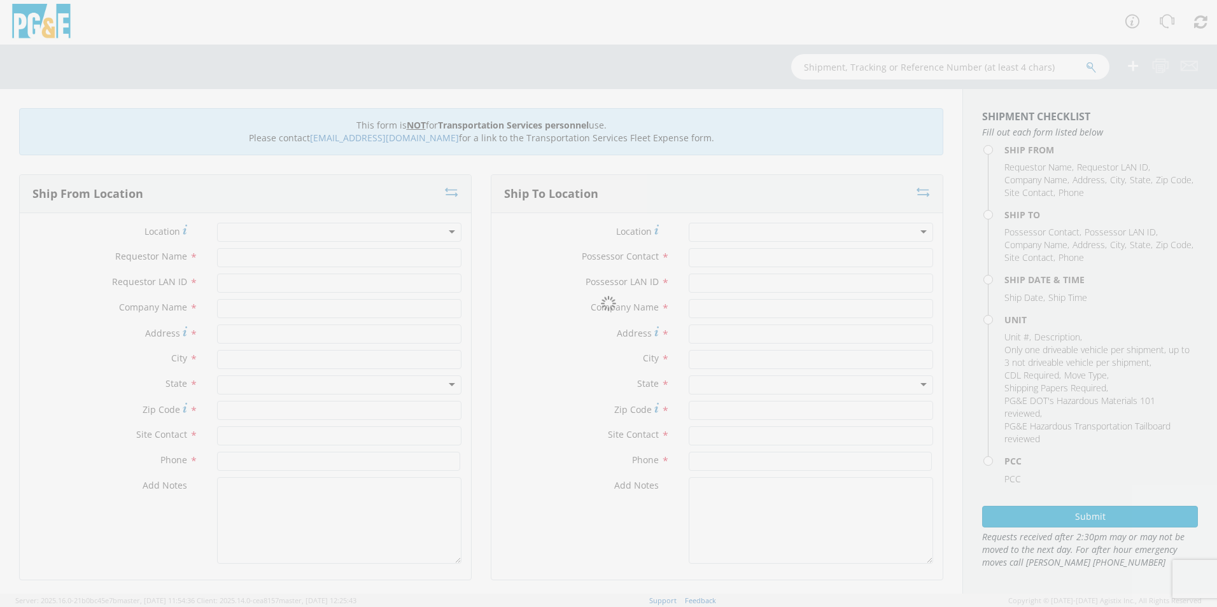
type input "[PERSON_NAME]"
type input "R4N8"
type input "PG&E"
type input "515 Luther Rd"
type input "[GEOGRAPHIC_DATA]"
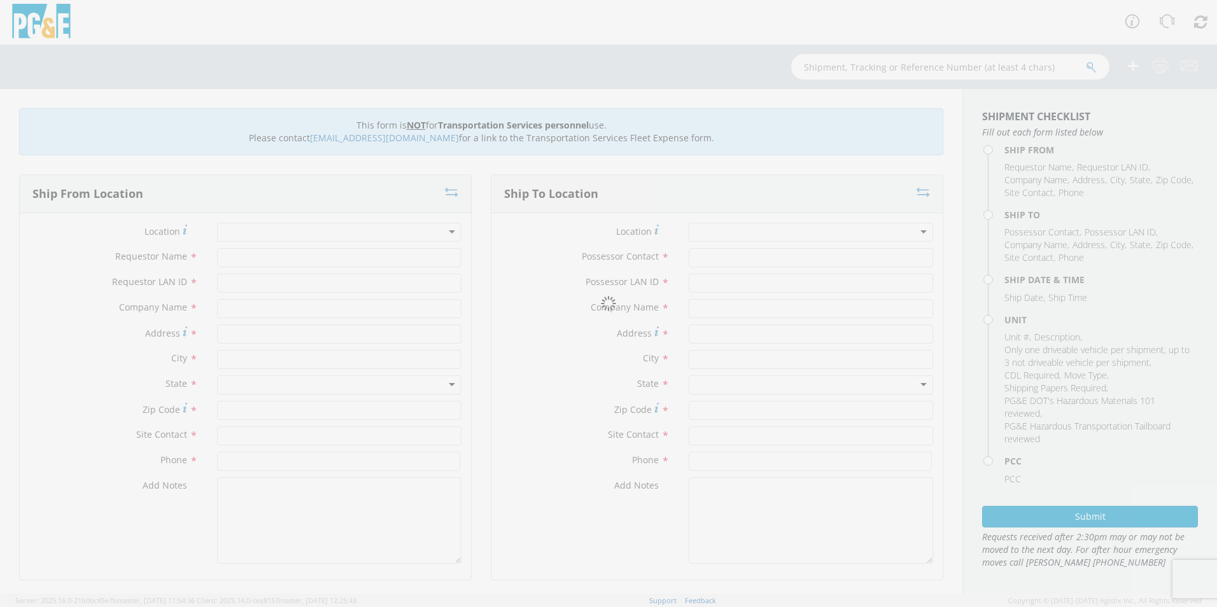
type input "96080"
type input "Monte La Delle"
type input "707-481-1498"
type input "Kyle Lamanuzzi"
type input "K1LJ"
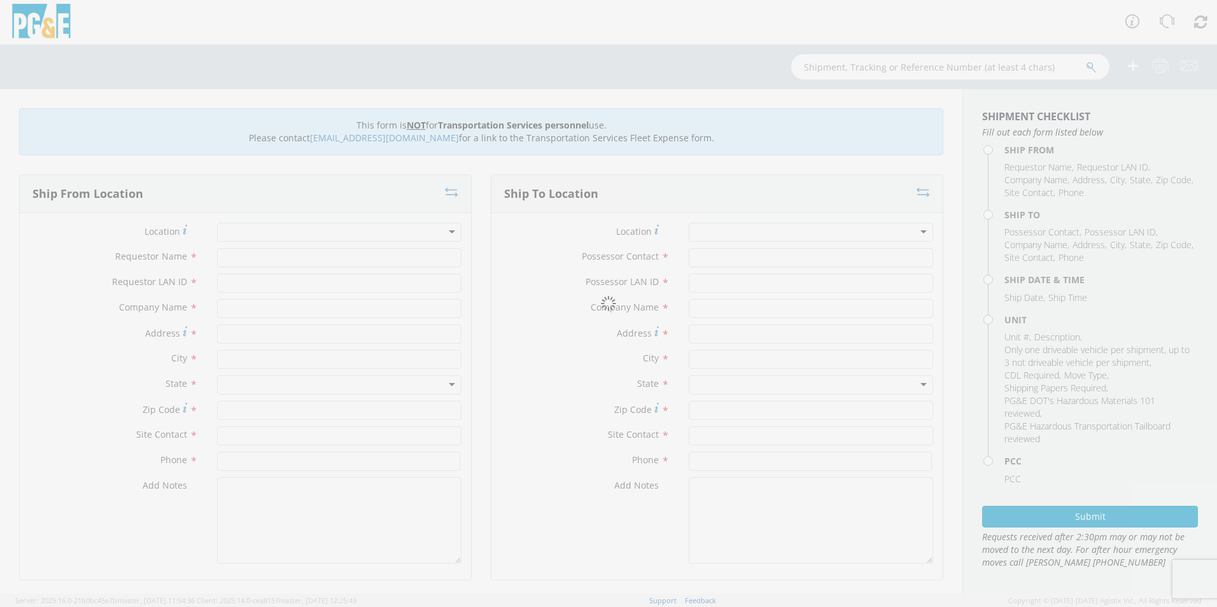
type input "PG&E"
type input "2 F St"
type input "Arcata"
type input "95521"
type input "Chris Fales"
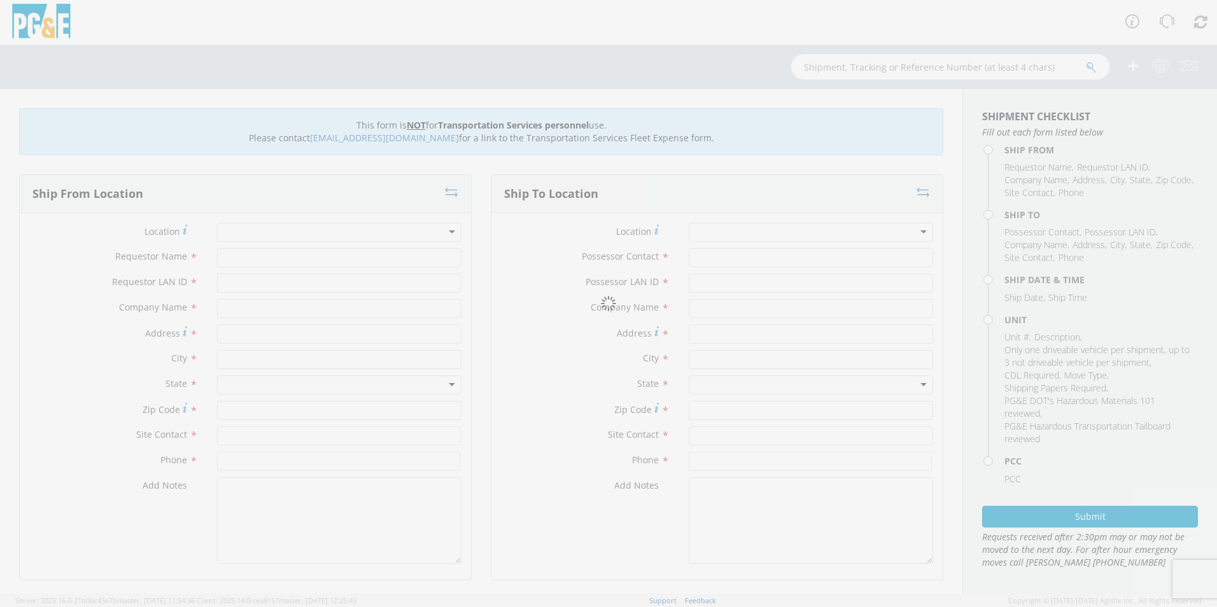
type input "707-367-0435"
type input "08/21/2025"
type input "9 Large Blocks, 2 Small Blocks"
type input "0"
select select "Other"
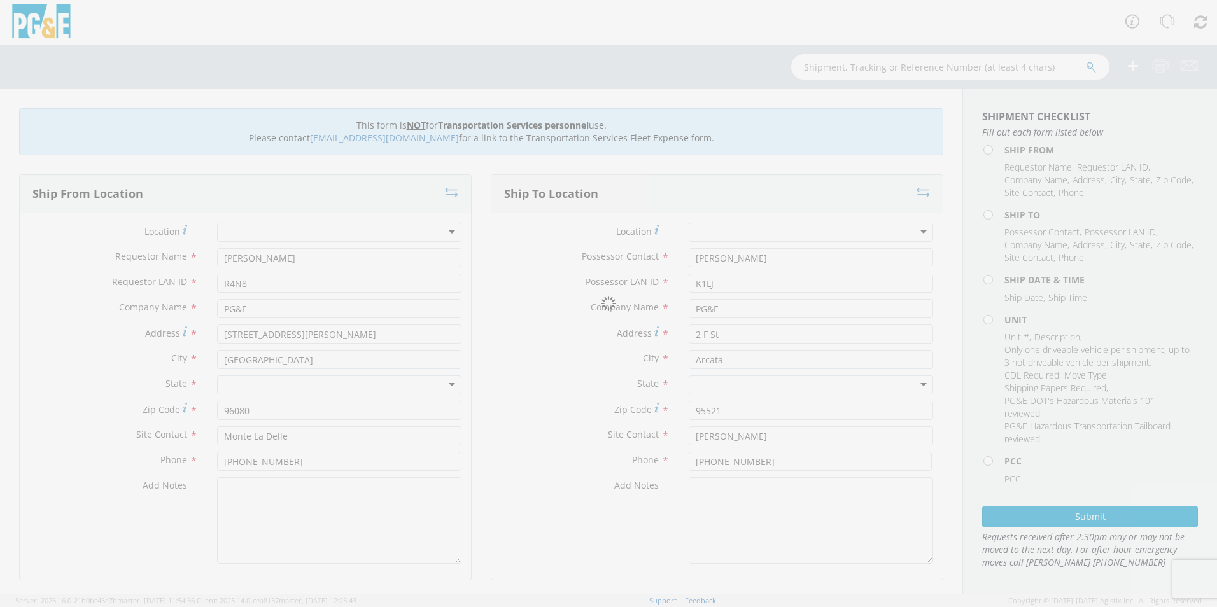
select select "15320"
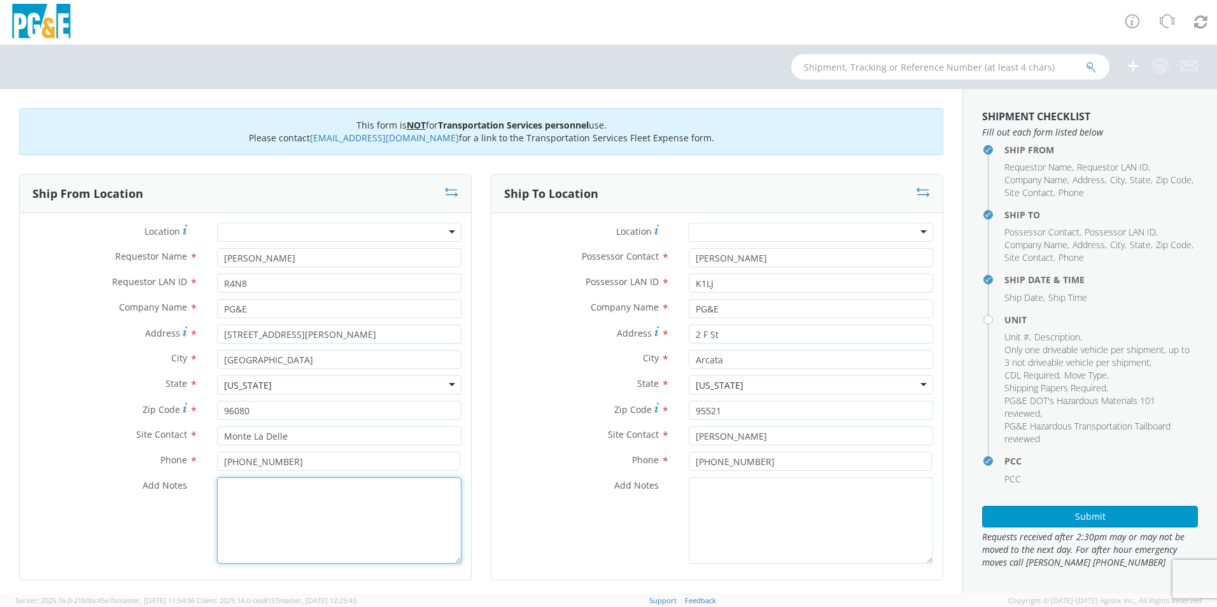
click at [266, 507] on textarea "Add Notes *" at bounding box center [339, 520] width 244 height 87
paste textarea "Please use Eppler Towing. *Pickup at 7am"
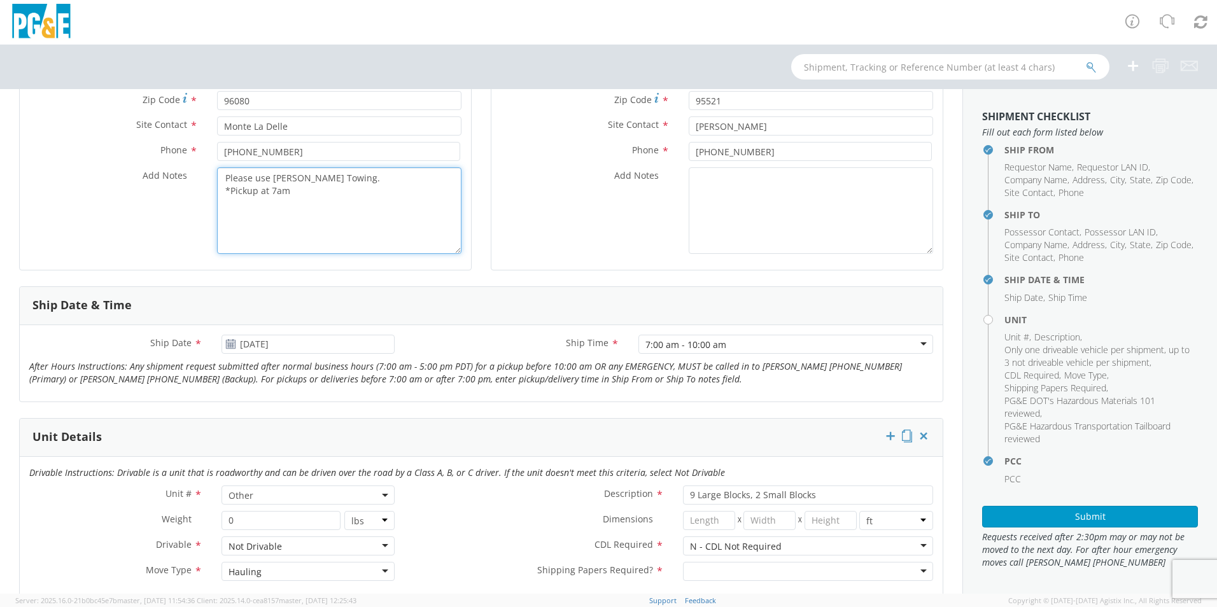
scroll to position [382, 0]
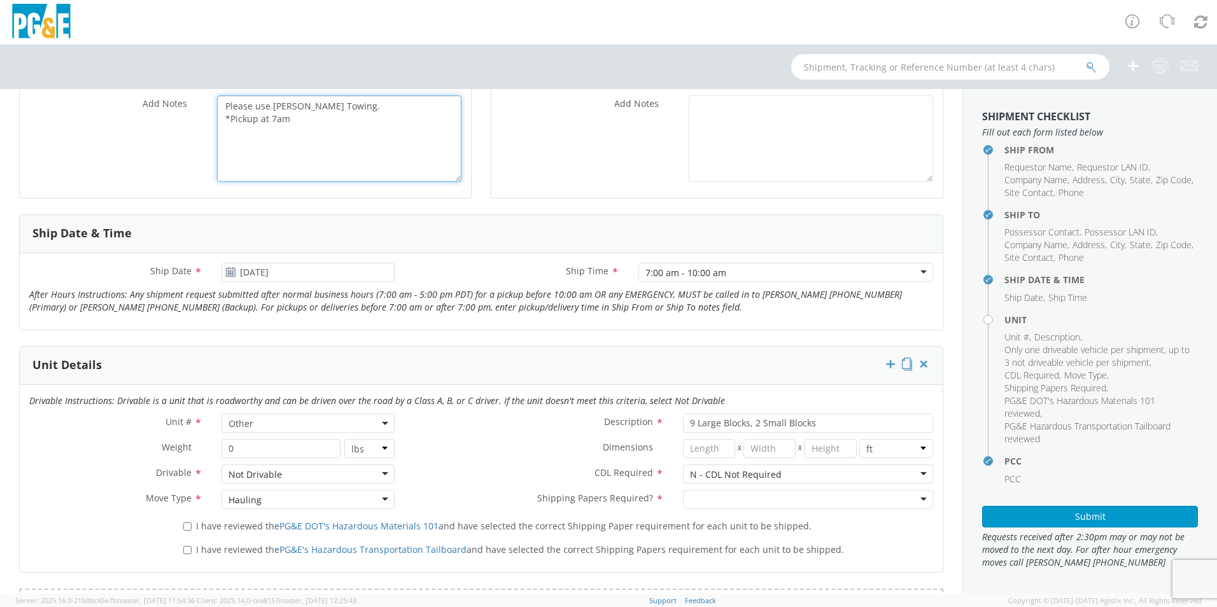
type textarea "Please use Eppler Towing. *Pickup at 7am"
click at [184, 527] on input "I have reviewed the PG&E DOT's Hazardous Materials 101 and have selected the co…" at bounding box center [187, 526] width 8 height 8
checkbox input "true"
click at [185, 549] on input "I have reviewed the PG&E's Hazardous Transportation Tailboard and have selected…" at bounding box center [187, 550] width 8 height 8
checkbox input "true"
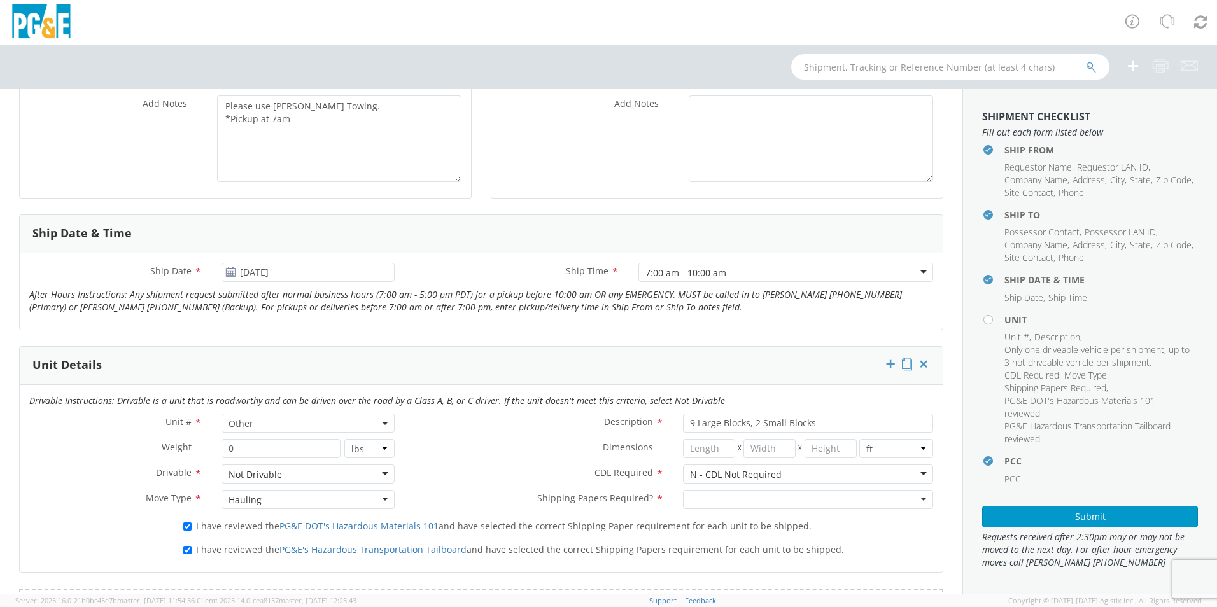
click at [711, 500] on div at bounding box center [808, 499] width 250 height 19
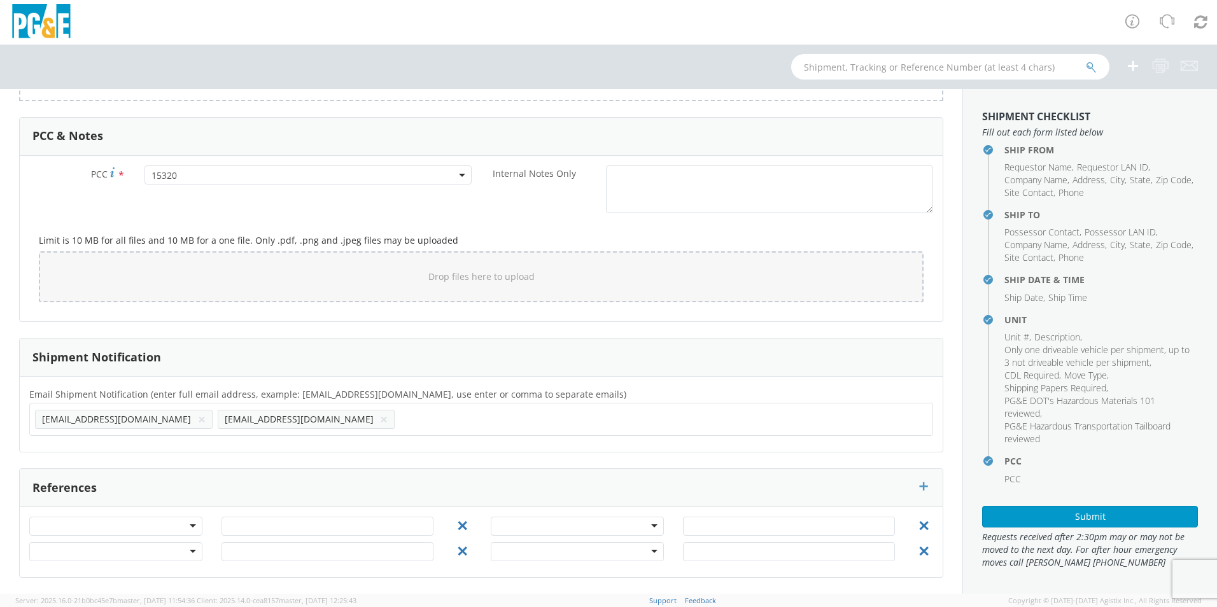
scroll to position [538, 0]
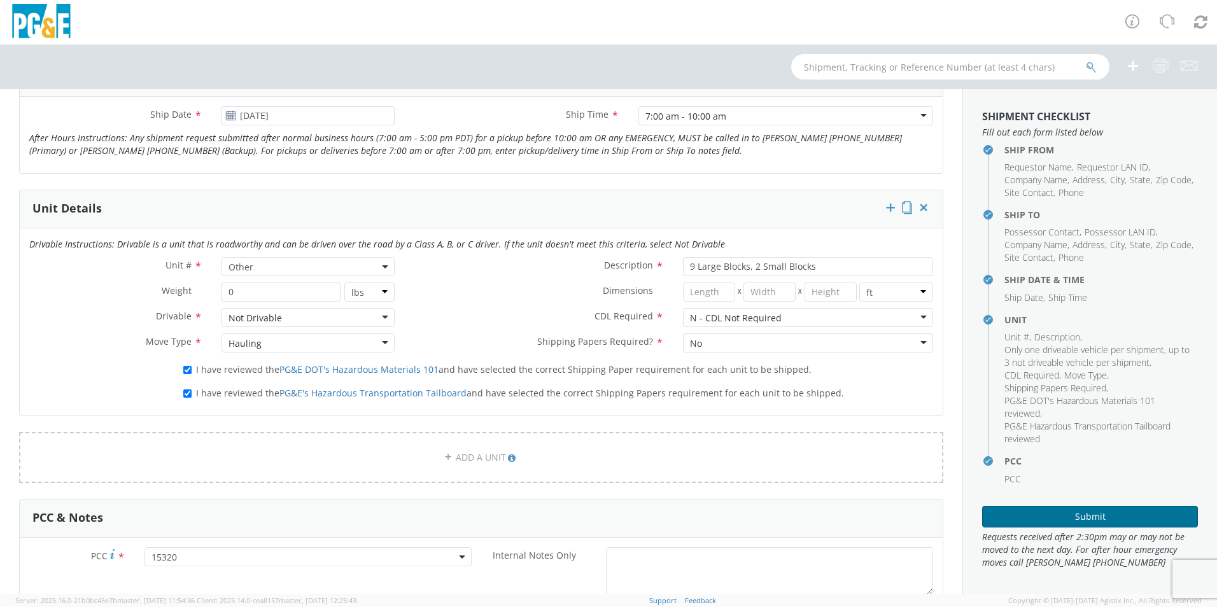
click at [1116, 522] on button "Submit" at bounding box center [1090, 517] width 216 height 22
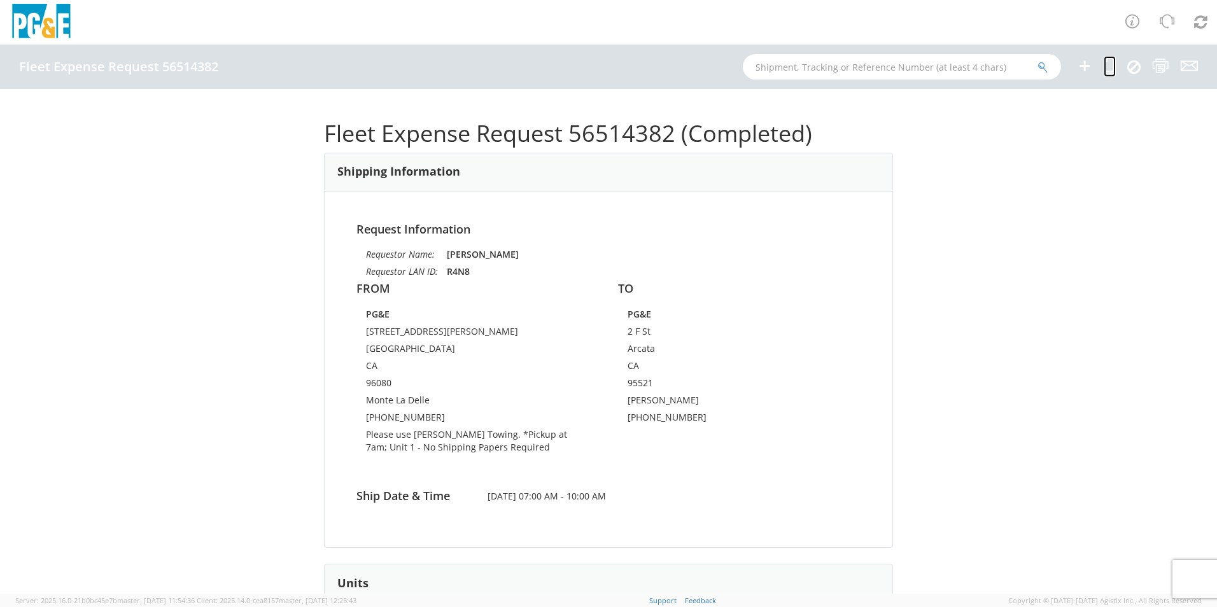
click at [1109, 66] on icon at bounding box center [1110, 66] width 12 height 16
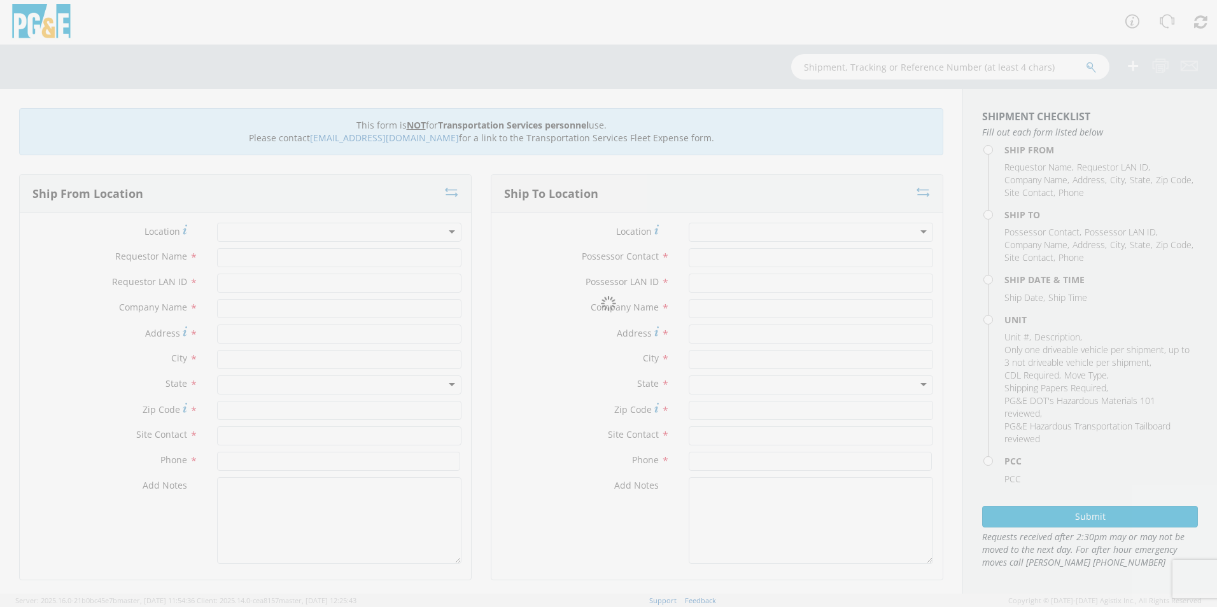
type input "[PERSON_NAME]"
type input "R4N8"
type input "PG&E"
type input "515 Luther Rd"
type input "[GEOGRAPHIC_DATA]"
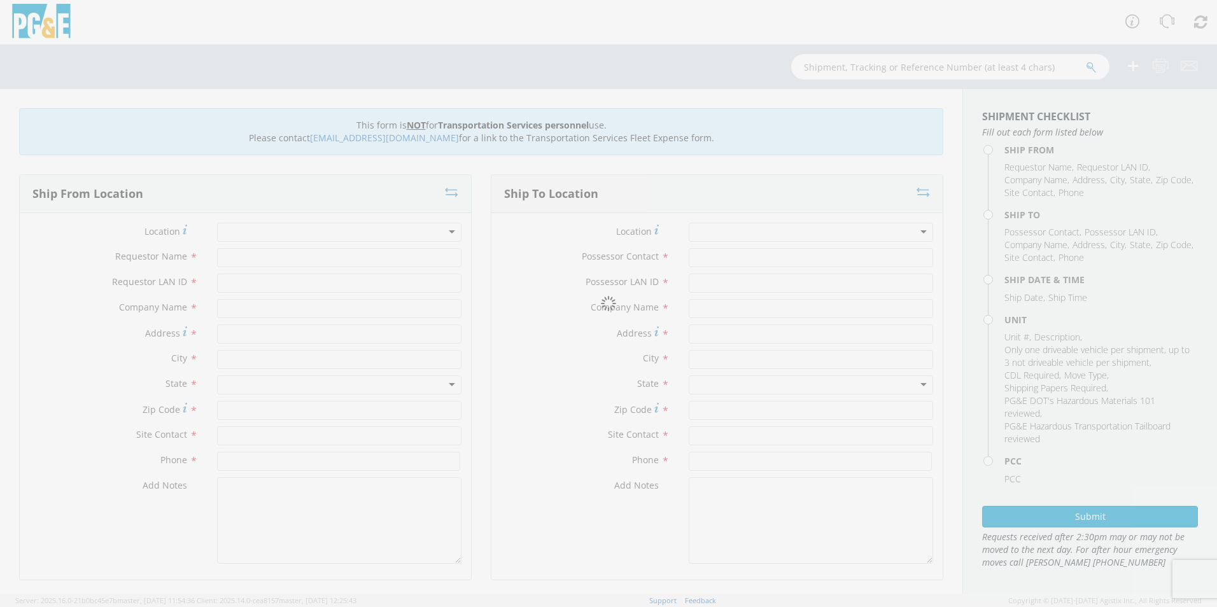
type input "96080"
type input "Monte La Delle"
type input "707-481-1498"
type input "Kyle Lamanuzzi"
type input "K1LJ"
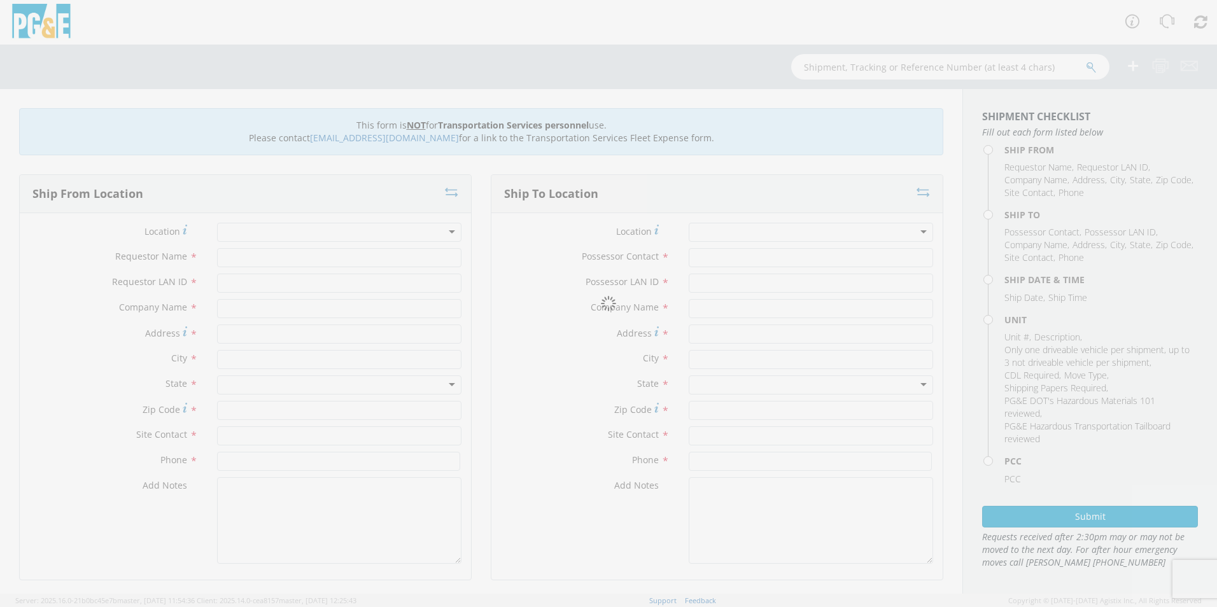
type input "PG&E"
type input "2 F St"
type input "Arcata"
type input "95521"
type input "Chris Fales"
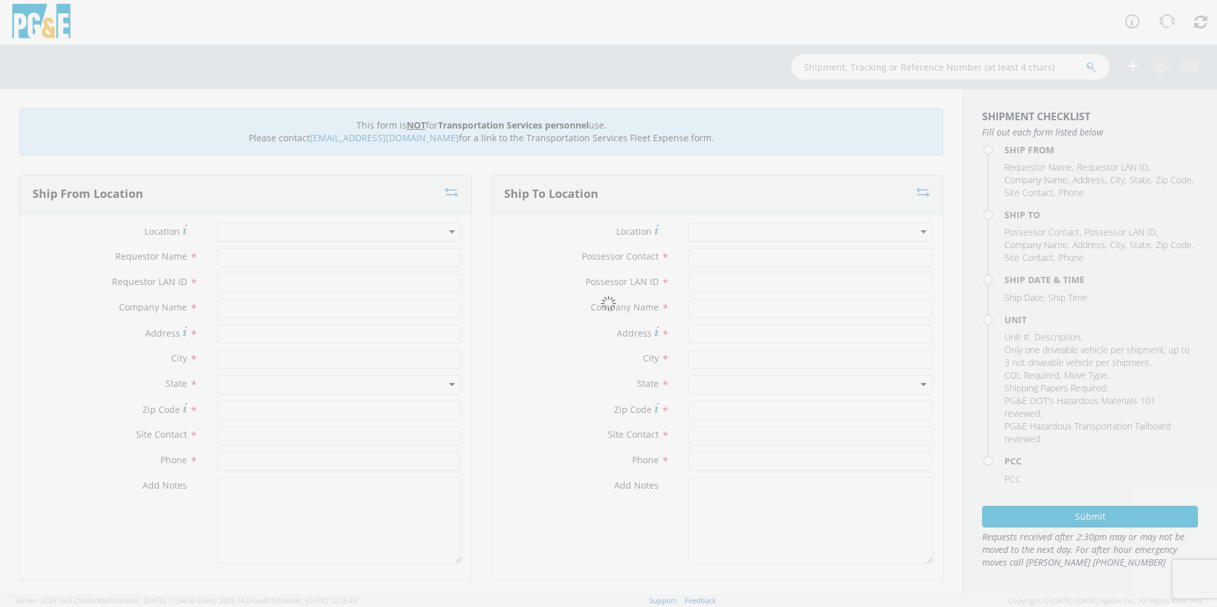
type input "707-367-0435"
type input "08/21/2025"
type input "9 Large Blocks, 2 Small Blocks"
type input "0"
select select "Other"
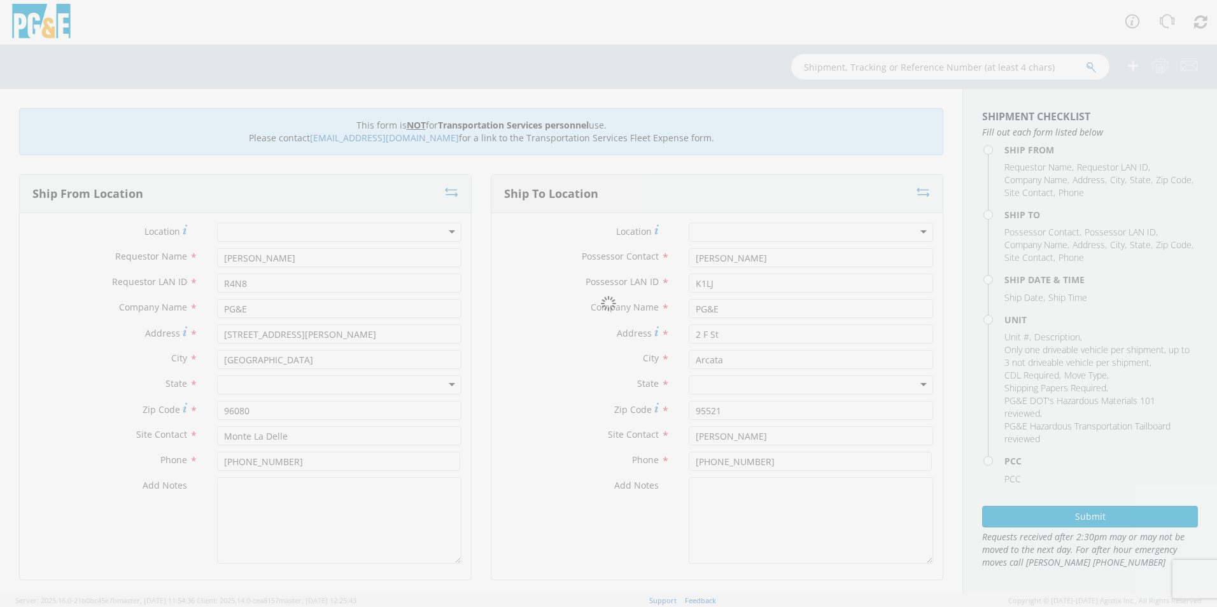
select select "15320"
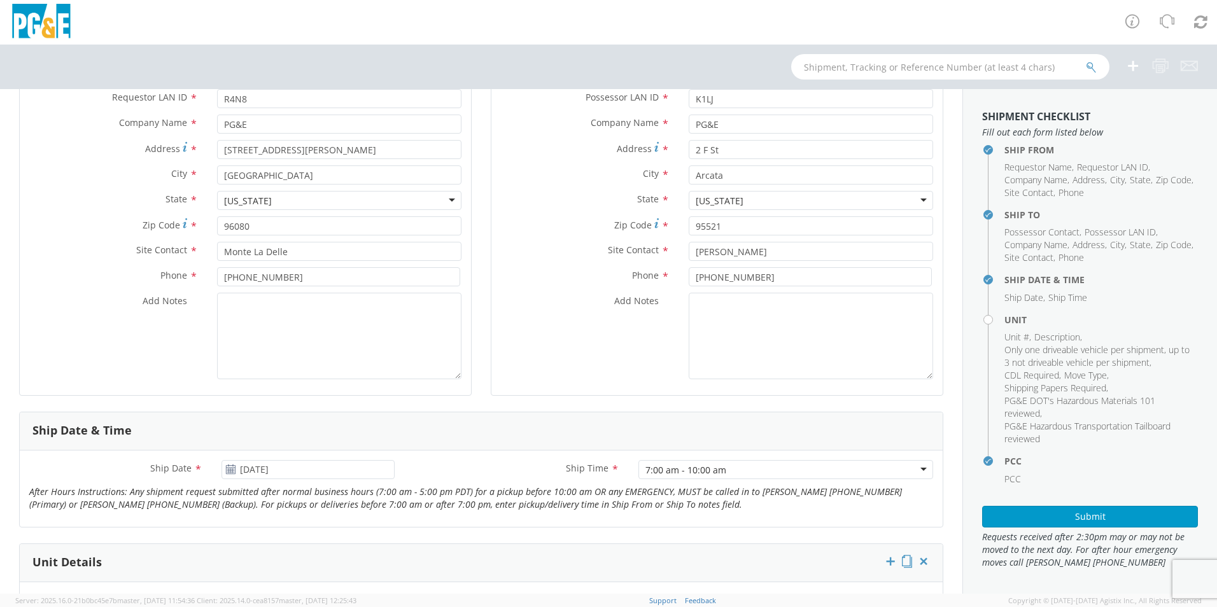
scroll to position [191, 0]
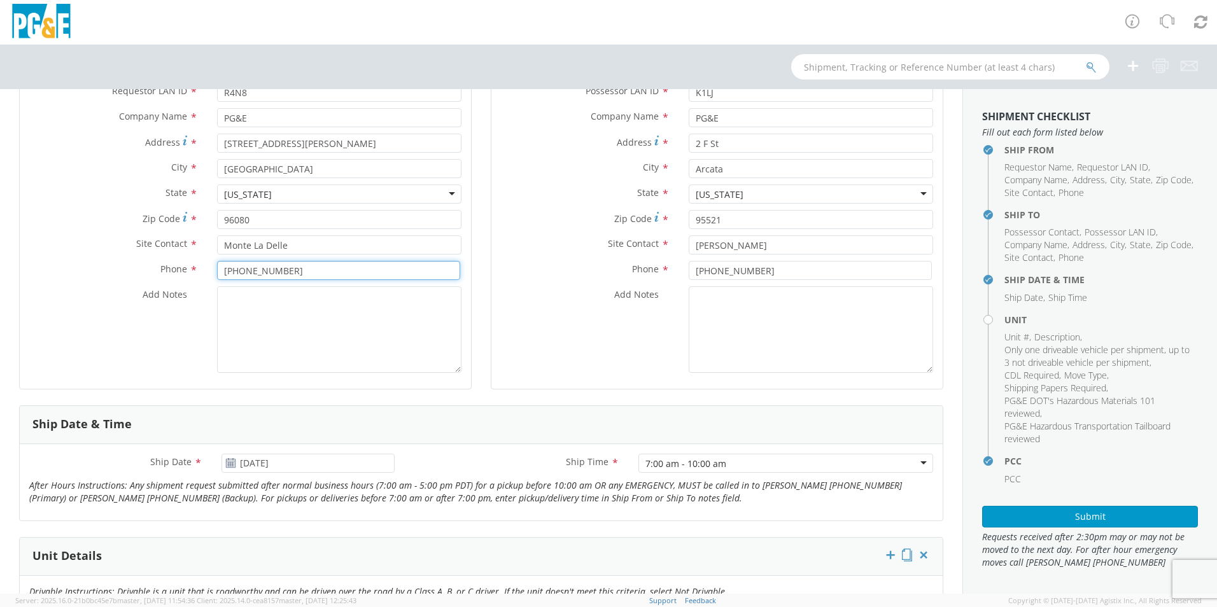
click at [249, 278] on input "707-481-1498" at bounding box center [338, 270] width 243 height 19
drag, startPoint x: 241, startPoint y: 318, endPoint x: 246, endPoint y: 309, distance: 10.0
click at [242, 317] on textarea "Add Notes *" at bounding box center [339, 329] width 244 height 87
paste textarea "Please use Eppler Towing. *Pickup at 7am"
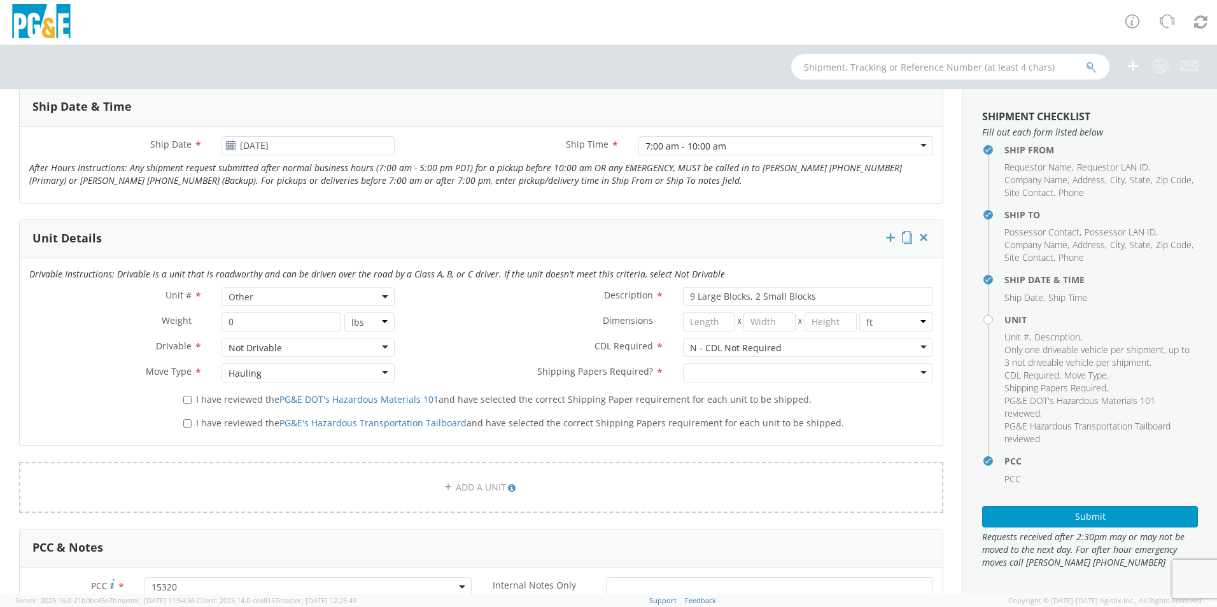
scroll to position [509, 0]
type textarea "Please use Eppler Towing. *Pickup at 7am"
click at [183, 400] on input "I have reviewed the PG&E DOT's Hazardous Materials 101 and have selected the co…" at bounding box center [187, 399] width 8 height 8
checkbox input "true"
click at [185, 425] on input "I have reviewed the PG&E's Hazardous Transportation Tailboard and have selected…" at bounding box center [187, 423] width 8 height 8
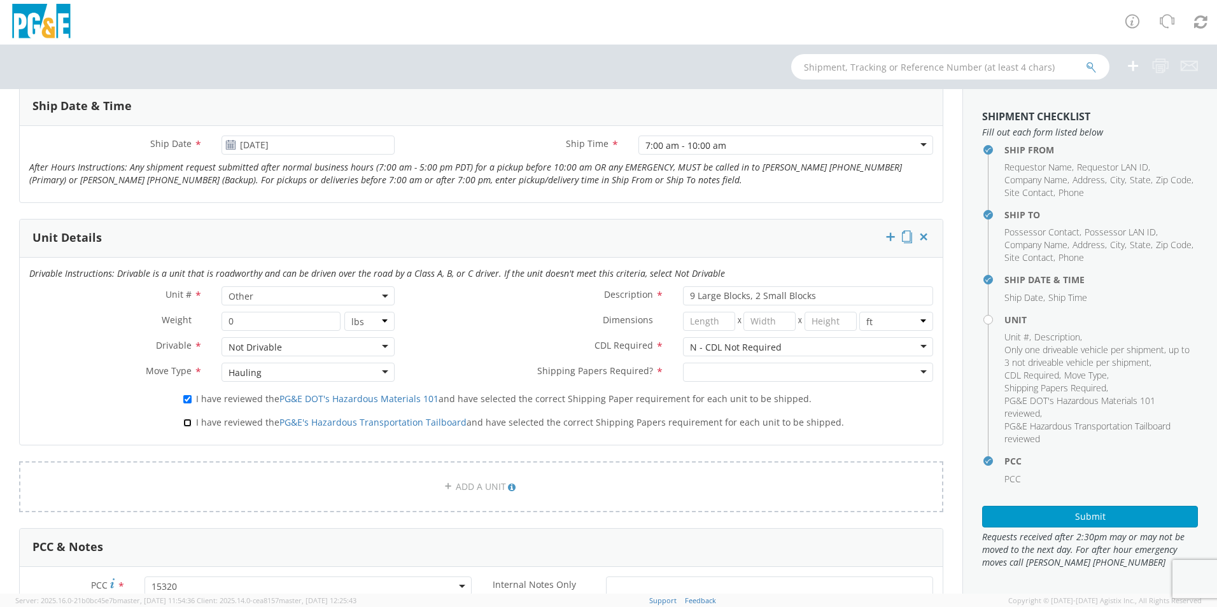
checkbox input "true"
click at [720, 370] on div at bounding box center [808, 372] width 250 height 19
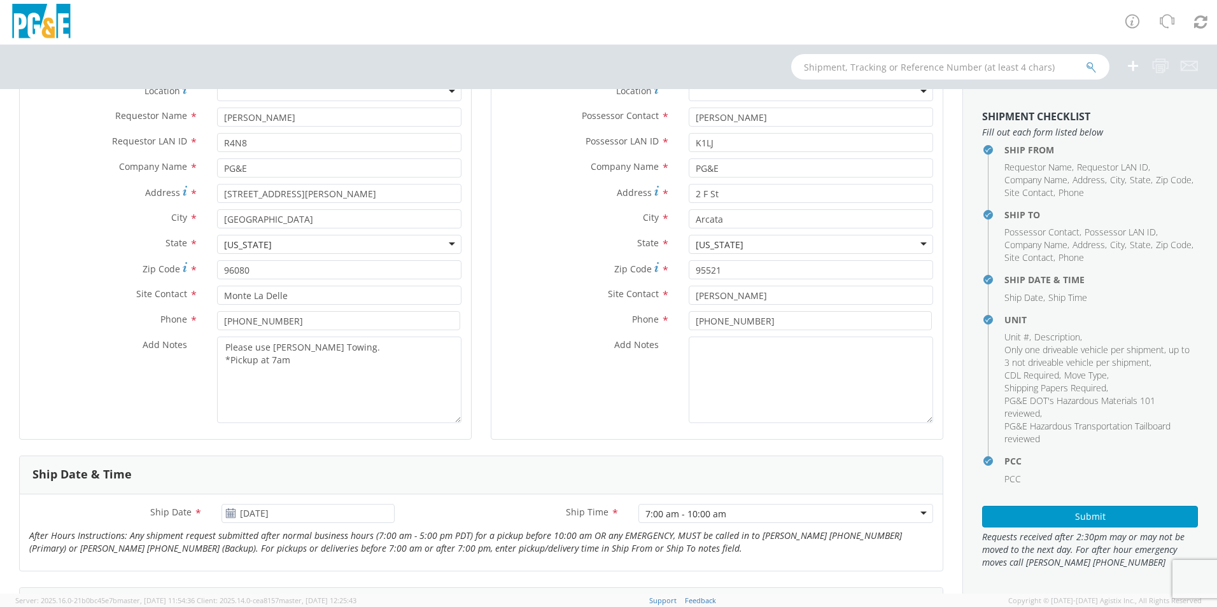
scroll to position [0, 0]
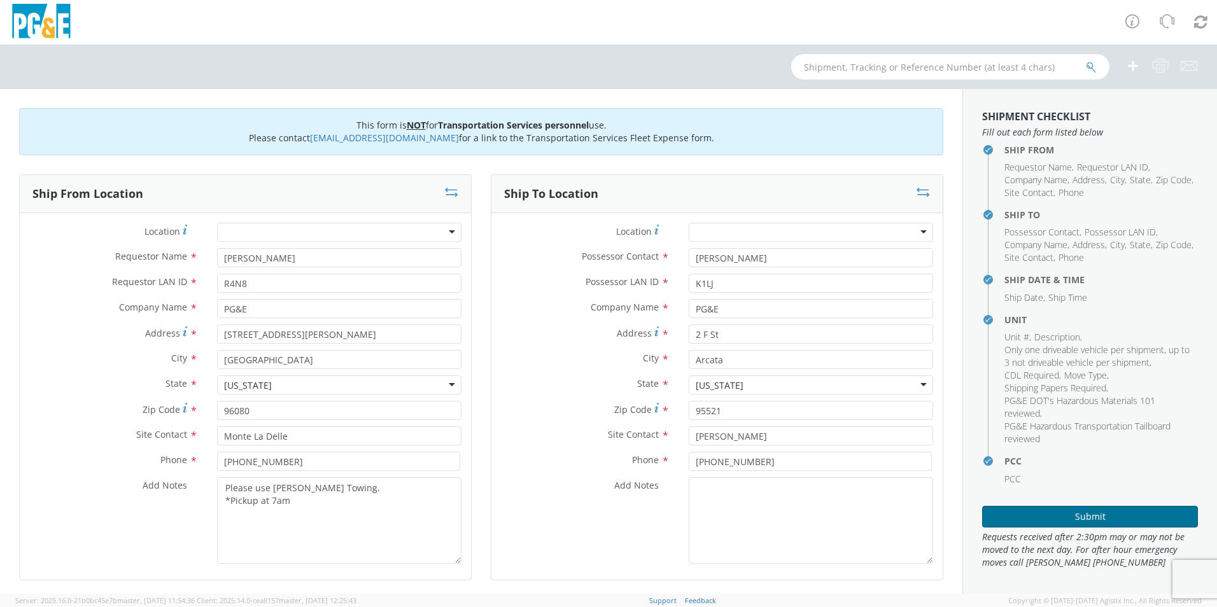
click at [1041, 516] on button "Submit" at bounding box center [1090, 517] width 216 height 22
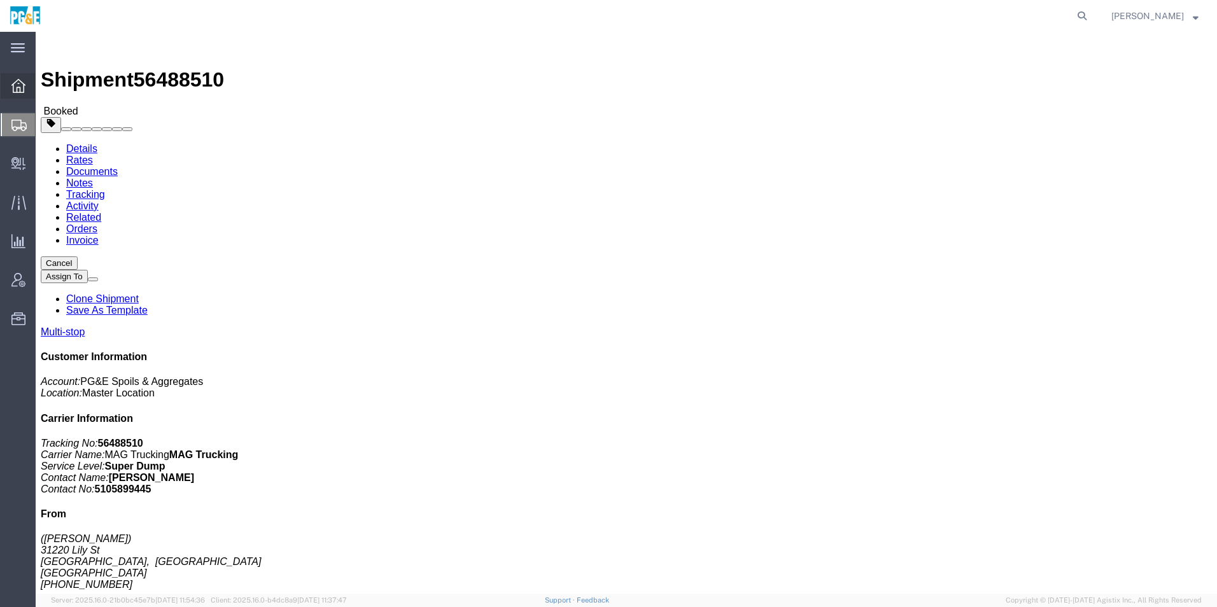
click at [8, 85] on div at bounding box center [19, 85] width 36 height 25
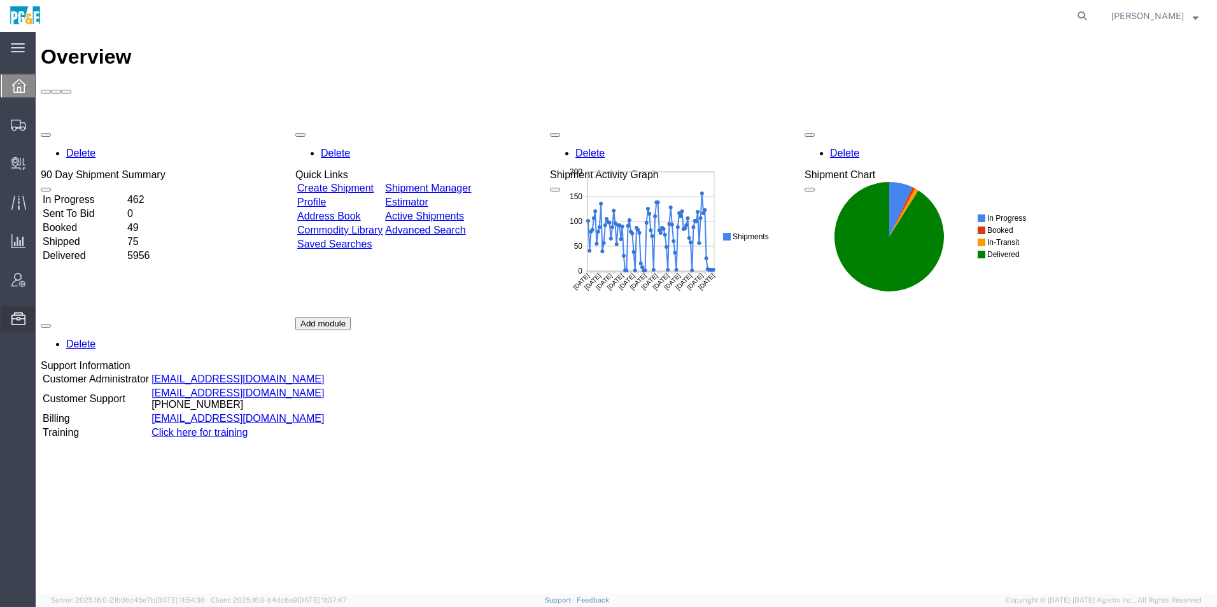
click at [0, 0] on span "Templates" at bounding box center [0, 0] width 0 height 0
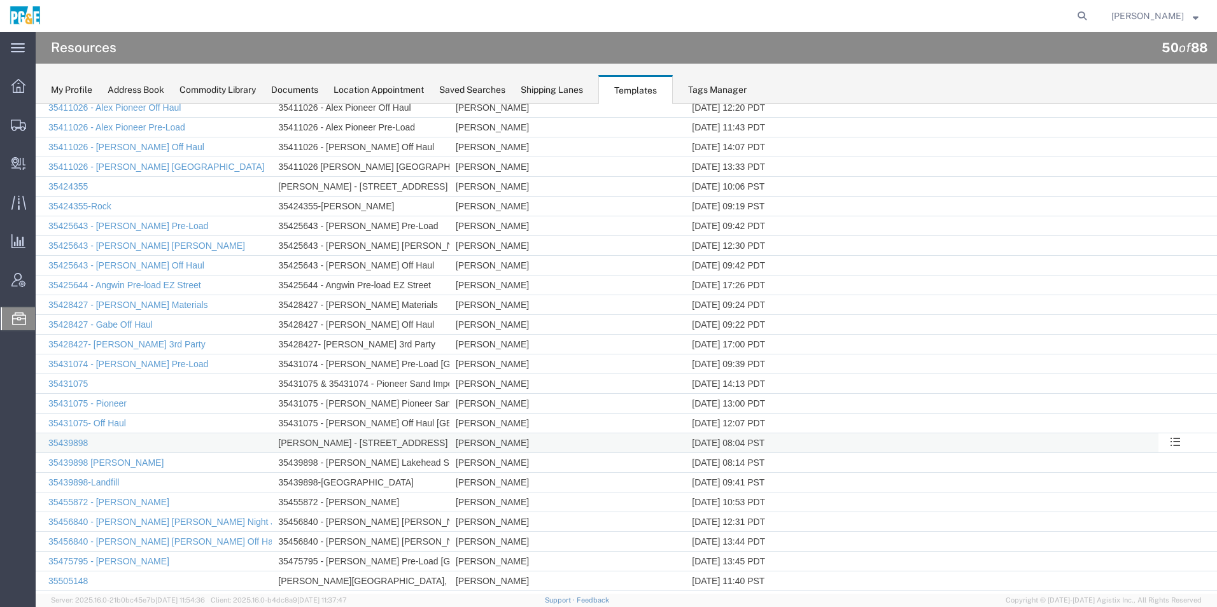
scroll to position [382, 0]
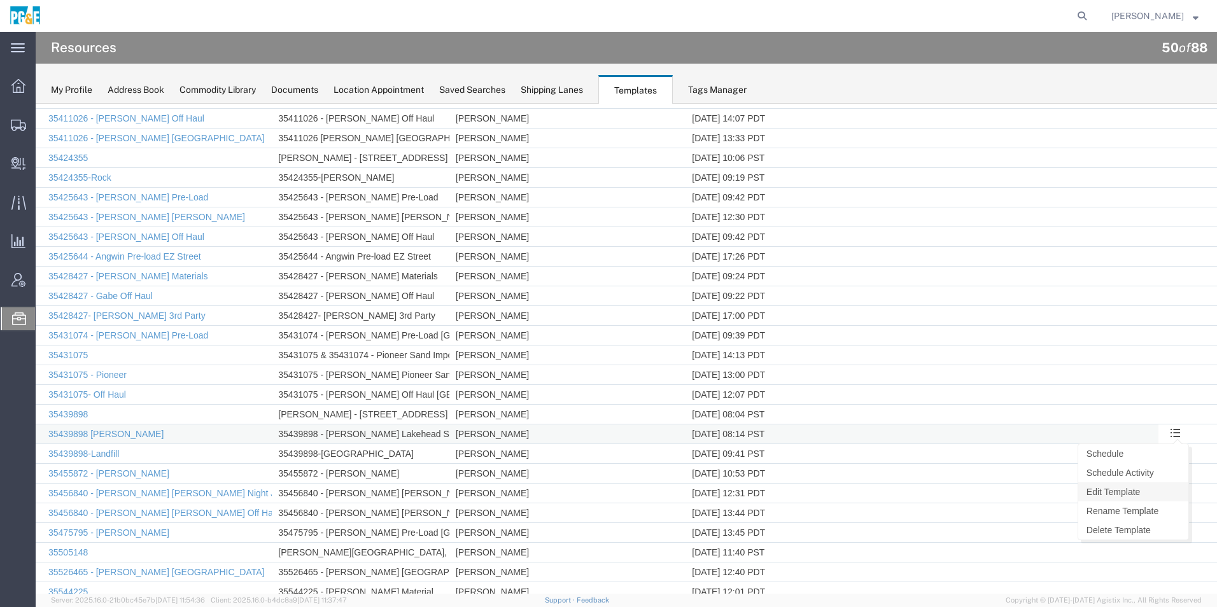
click at [1107, 494] on link "Edit Template" at bounding box center [1133, 491] width 110 height 19
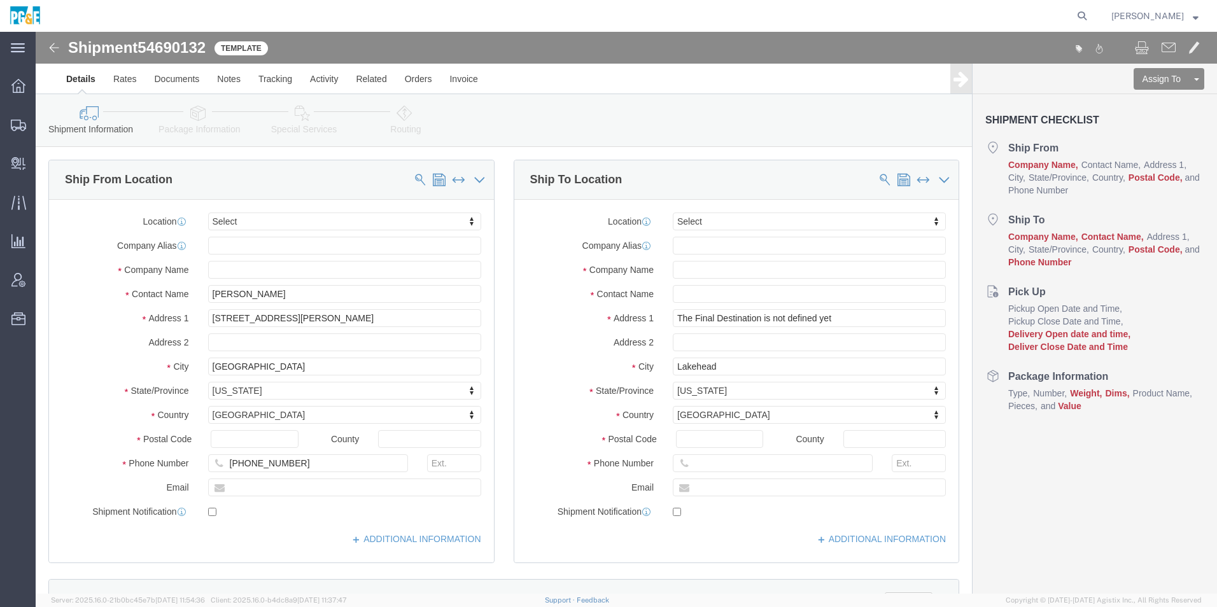
select select
click img
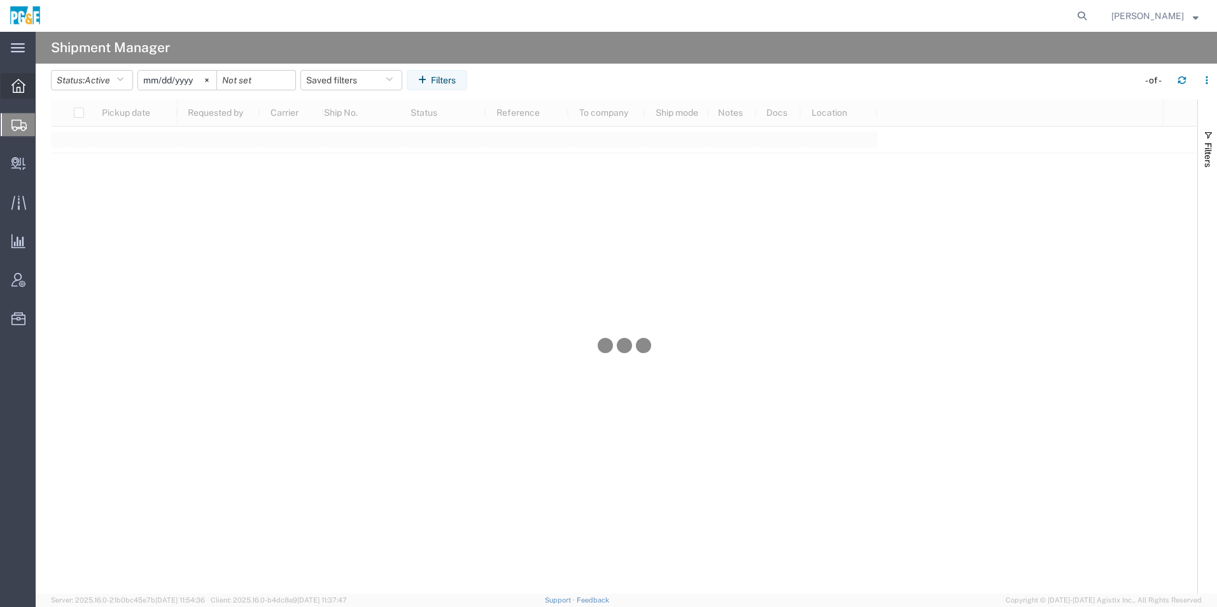
click at [20, 86] on icon at bounding box center [18, 86] width 14 height 14
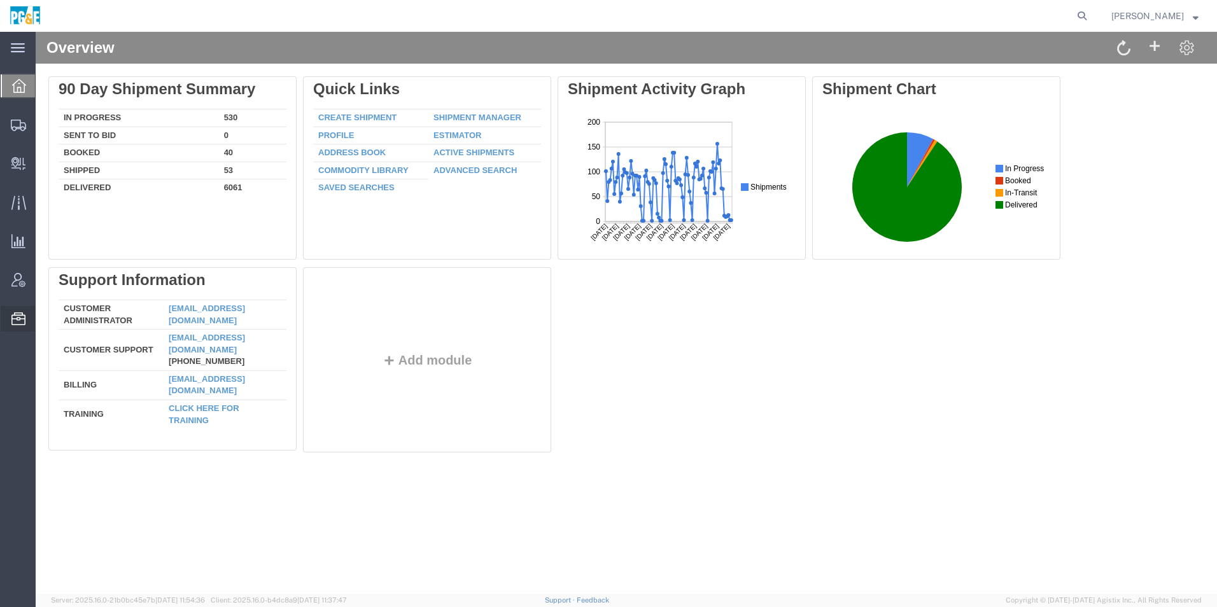
click at [0, 0] on span "Templates" at bounding box center [0, 0] width 0 height 0
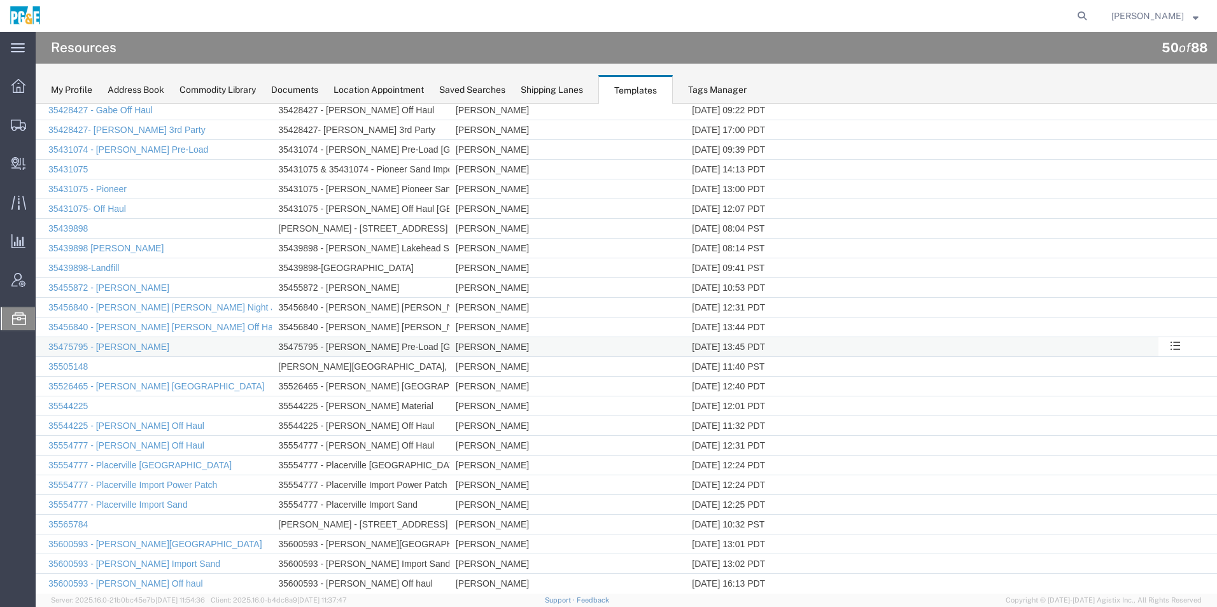
scroll to position [580, 0]
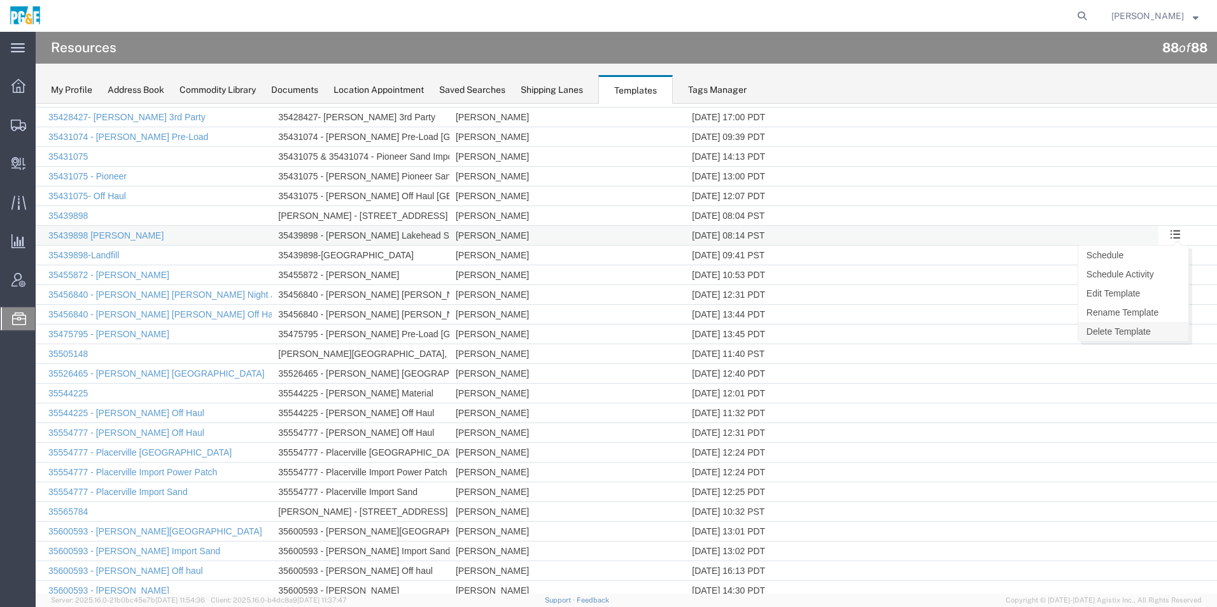
click at [1138, 330] on link "Delete Template" at bounding box center [1133, 331] width 110 height 19
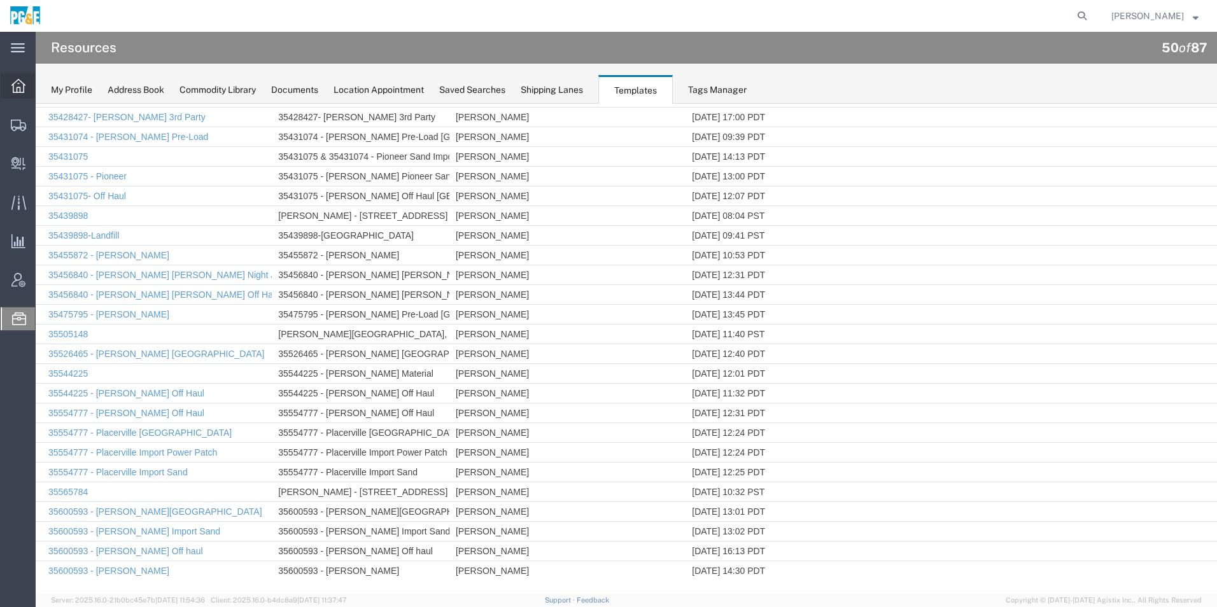
click at [10, 86] on div at bounding box center [19, 85] width 36 height 25
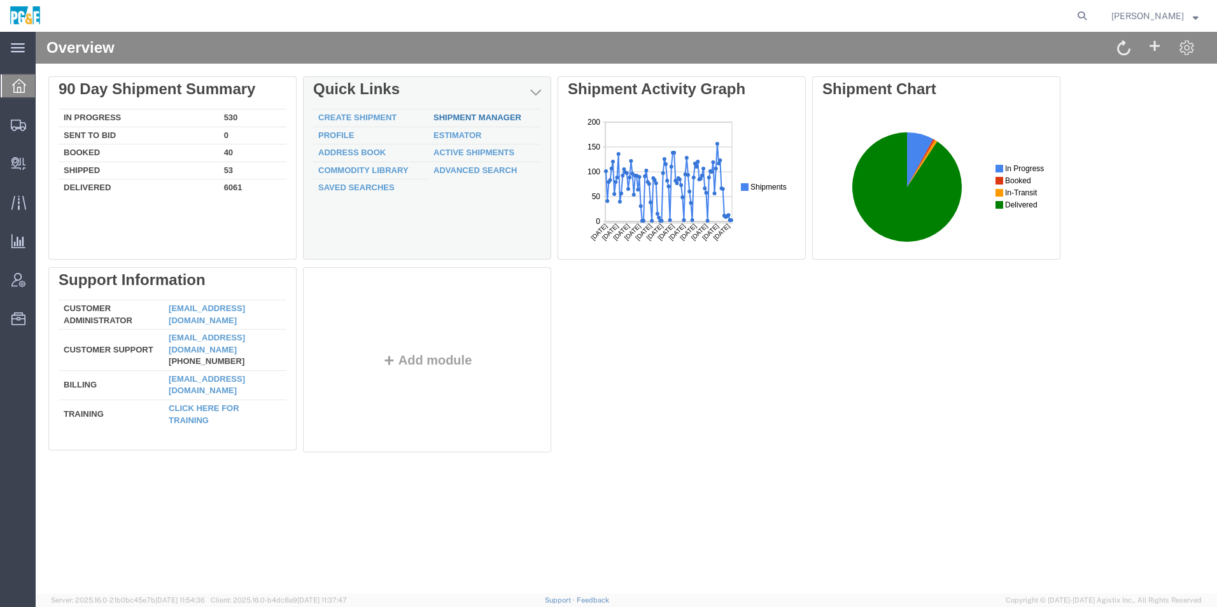
click at [502, 117] on link "Shipment Manager" at bounding box center [477, 118] width 88 height 10
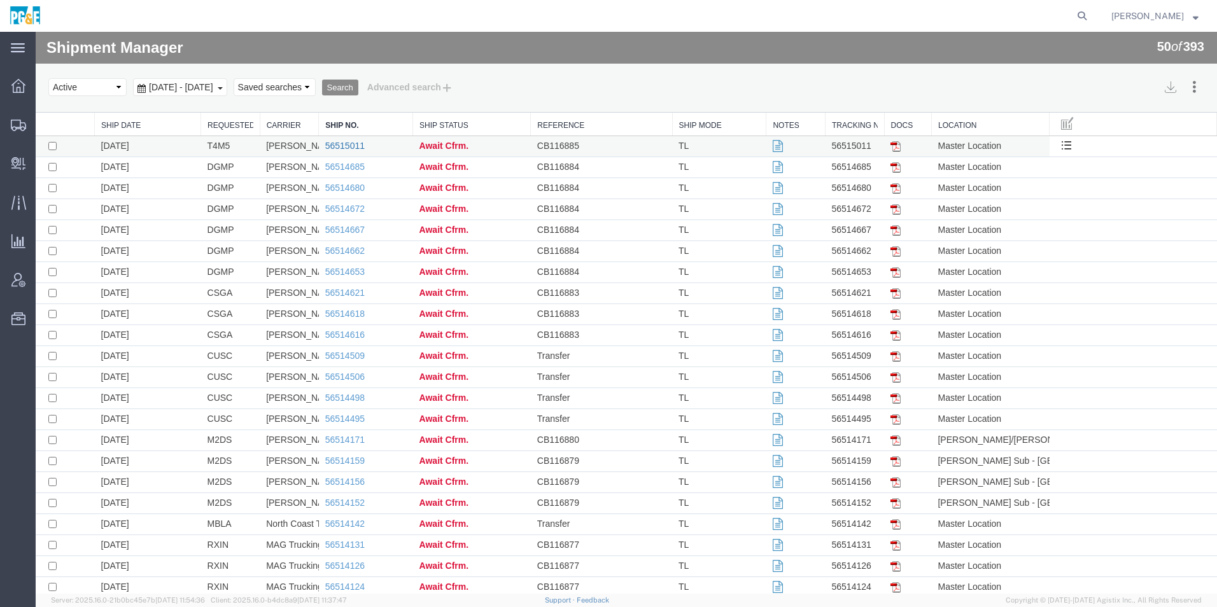
click at [349, 146] on link "56515011" at bounding box center [344, 146] width 39 height 10
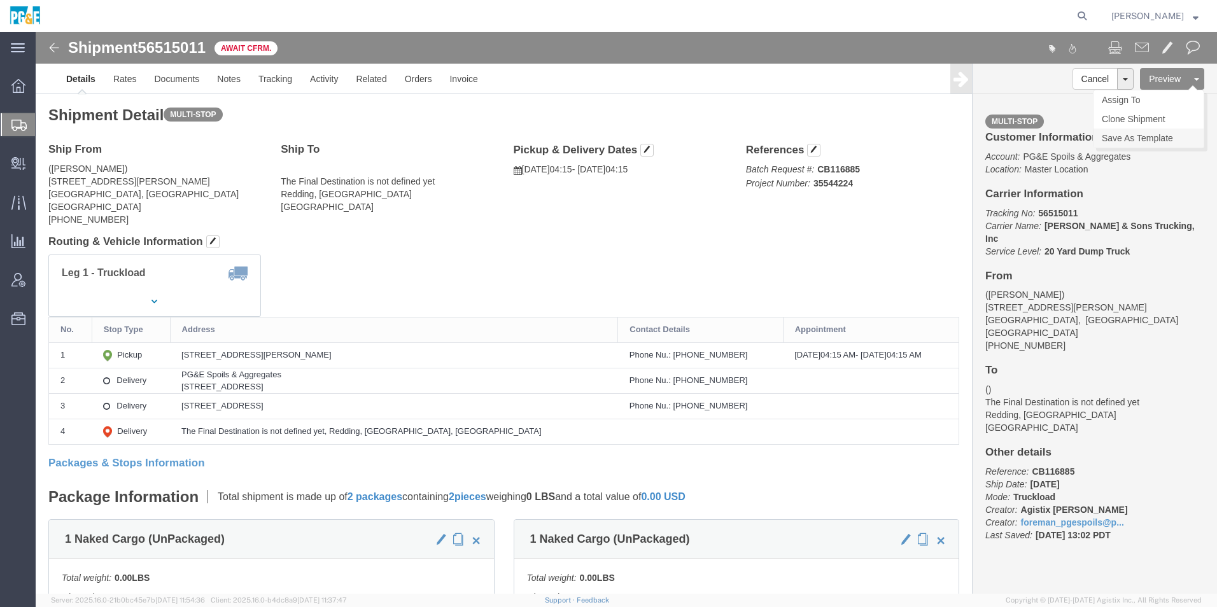
click link "Save As Template"
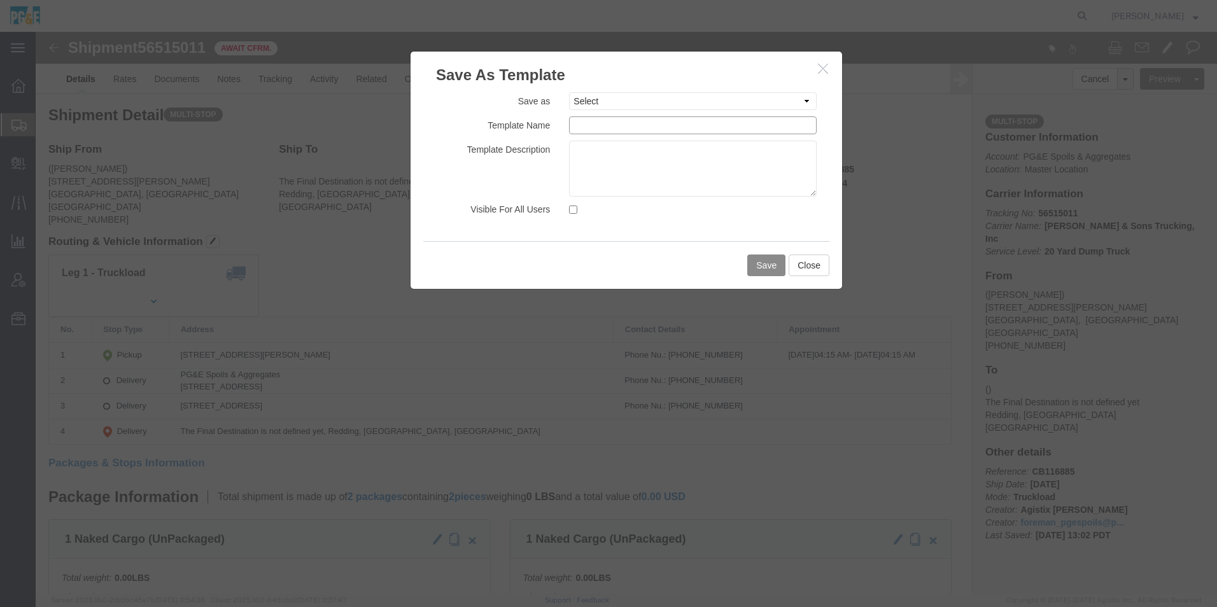
click input "text"
drag, startPoint x: 682, startPoint y: 88, endPoint x: 470, endPoint y: 92, distance: 212.0
click div "Template Name 35544224 - [PERSON_NAME] Material"
type input "35544224 - [PERSON_NAME] Material"
click textarea
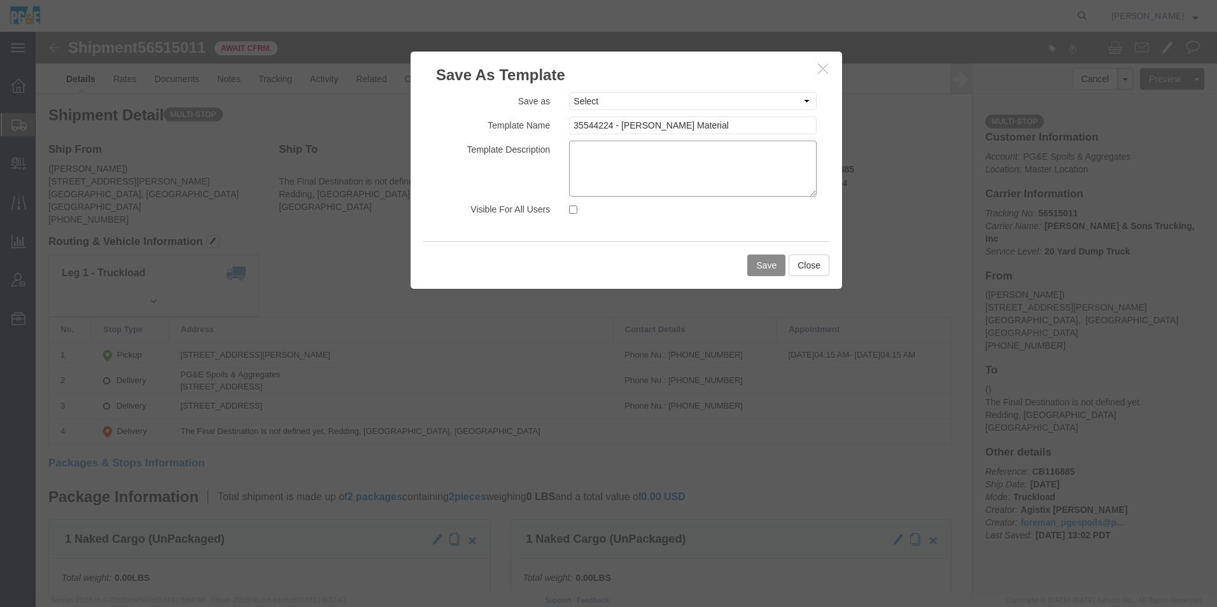
paste textarea "35544224 - [PERSON_NAME] Material"
type textarea "35544224 - [PERSON_NAME] Material"
click input "Visible For All Users"
checkbox input "true"
click button "Save"
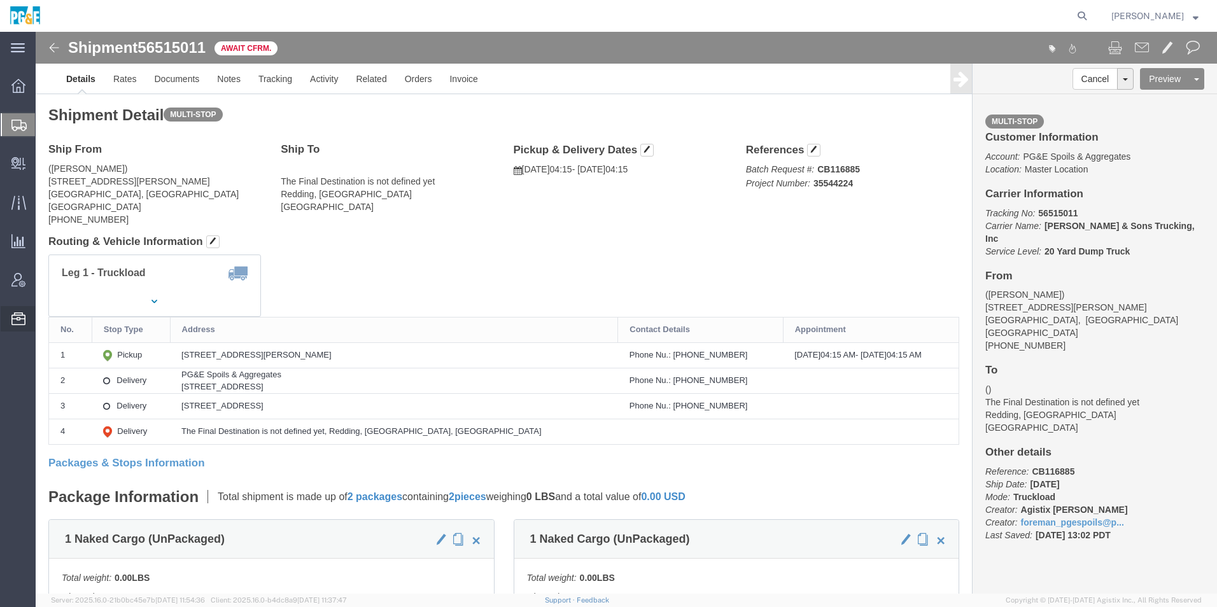
drag, startPoint x: 66, startPoint y: 461, endPoint x: 78, endPoint y: 441, distance: 23.7
click at [0, 0] on span "Templates" at bounding box center [0, 0] width 0 height 0
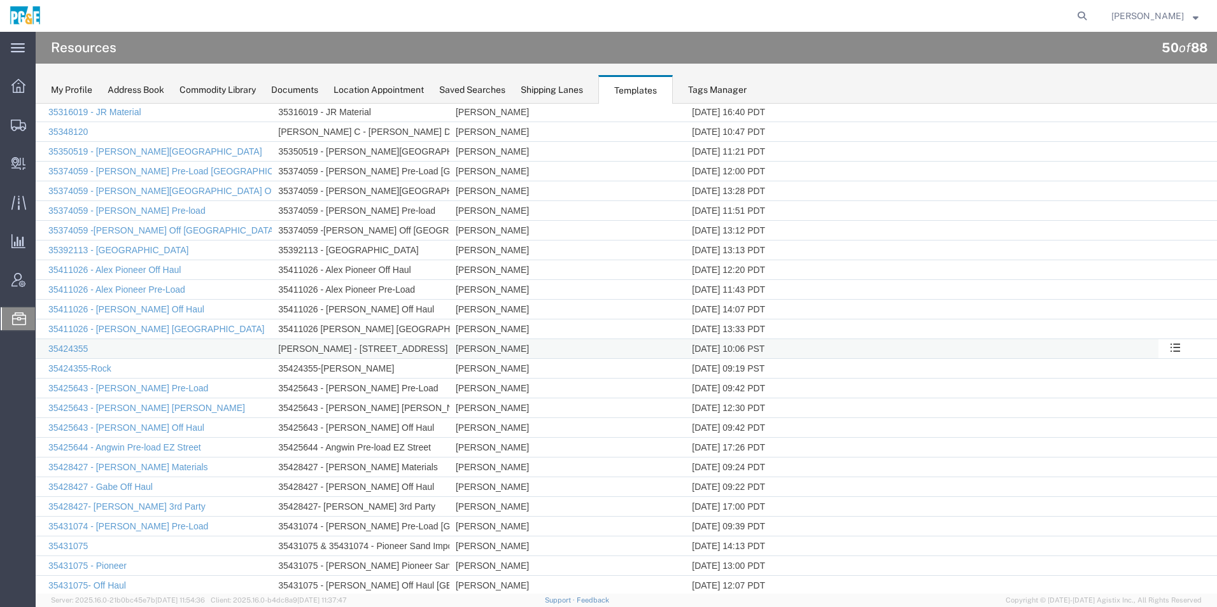
scroll to position [255, 0]
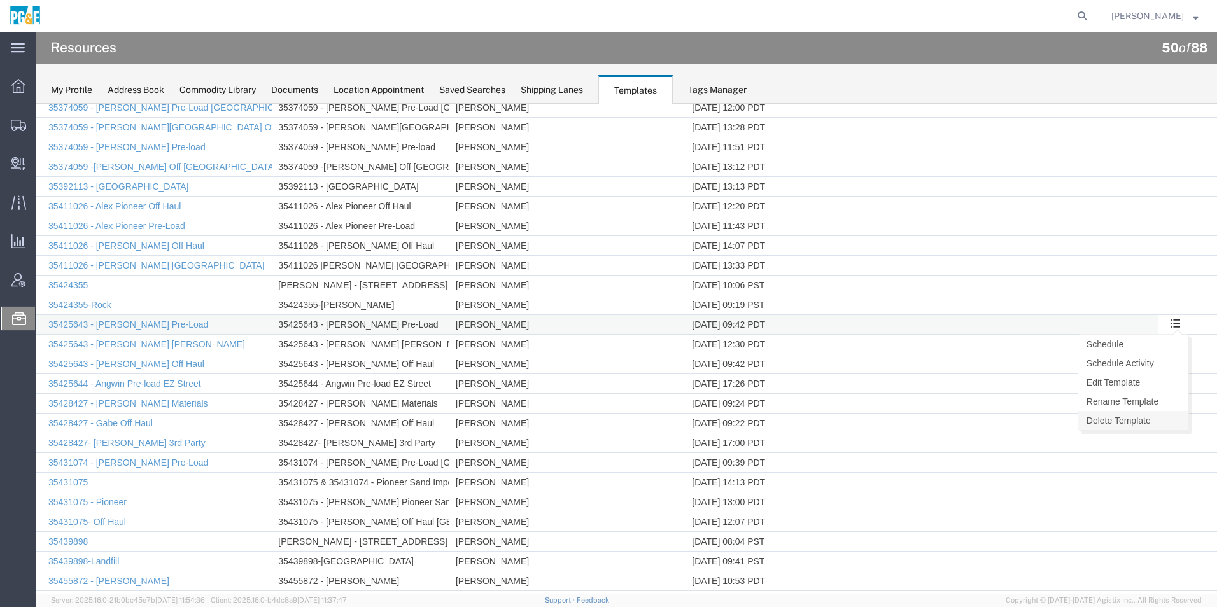
click at [1126, 416] on link "Delete Template" at bounding box center [1133, 420] width 110 height 19
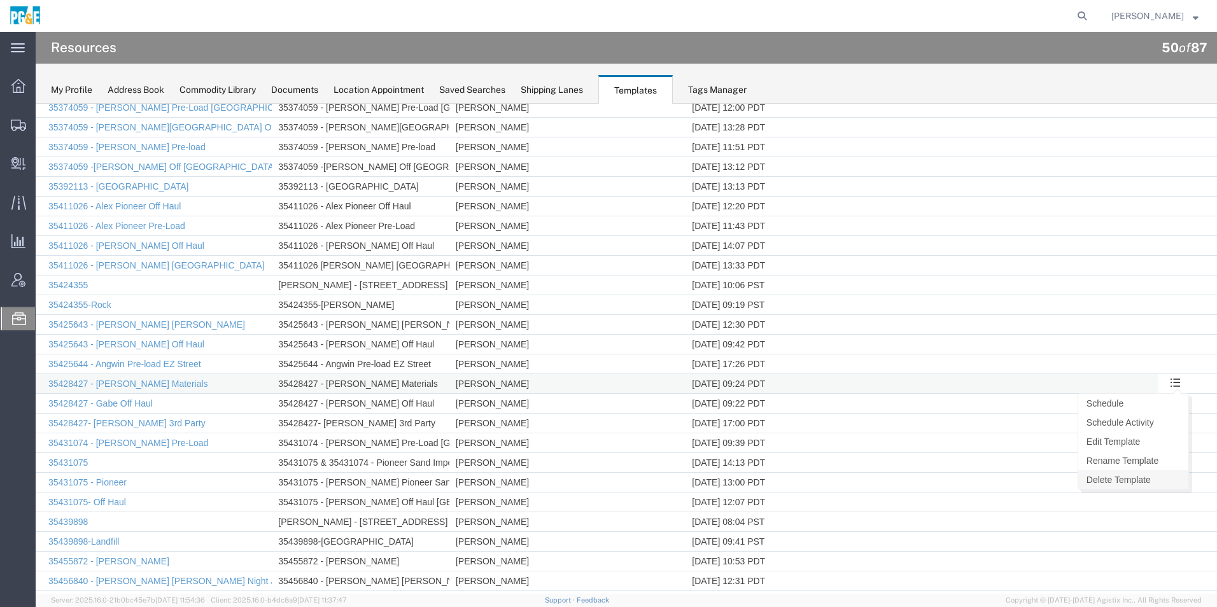
click at [1124, 477] on link "Delete Template" at bounding box center [1133, 479] width 110 height 19
click at [1123, 479] on link "Delete Template" at bounding box center [1133, 479] width 110 height 19
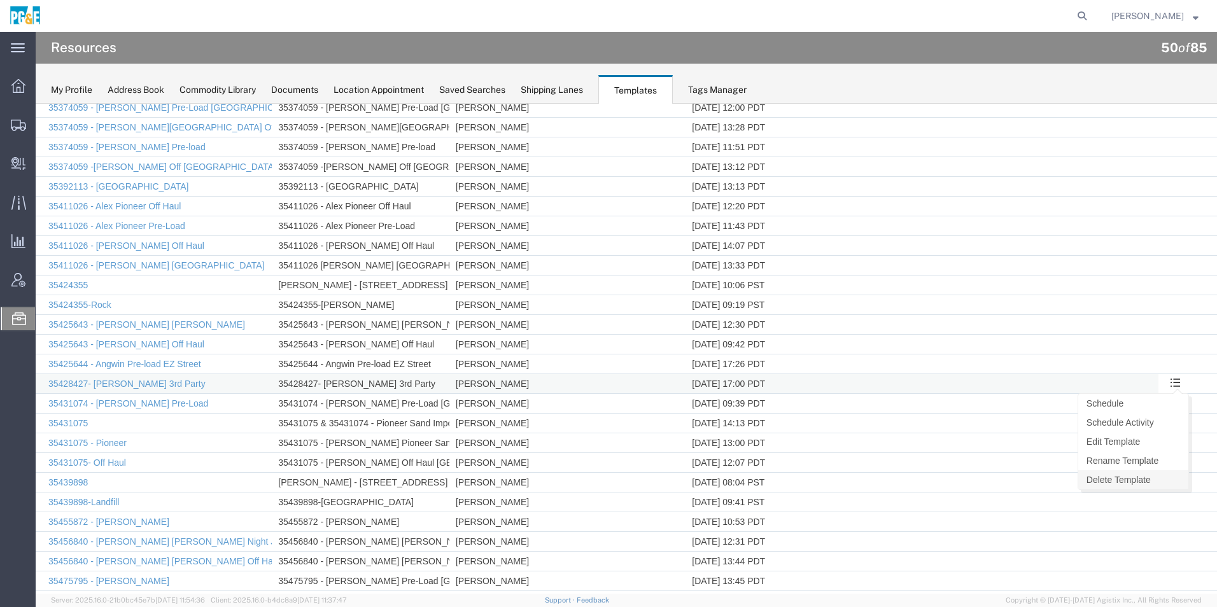
click at [1109, 479] on link "Delete Template" at bounding box center [1133, 479] width 110 height 19
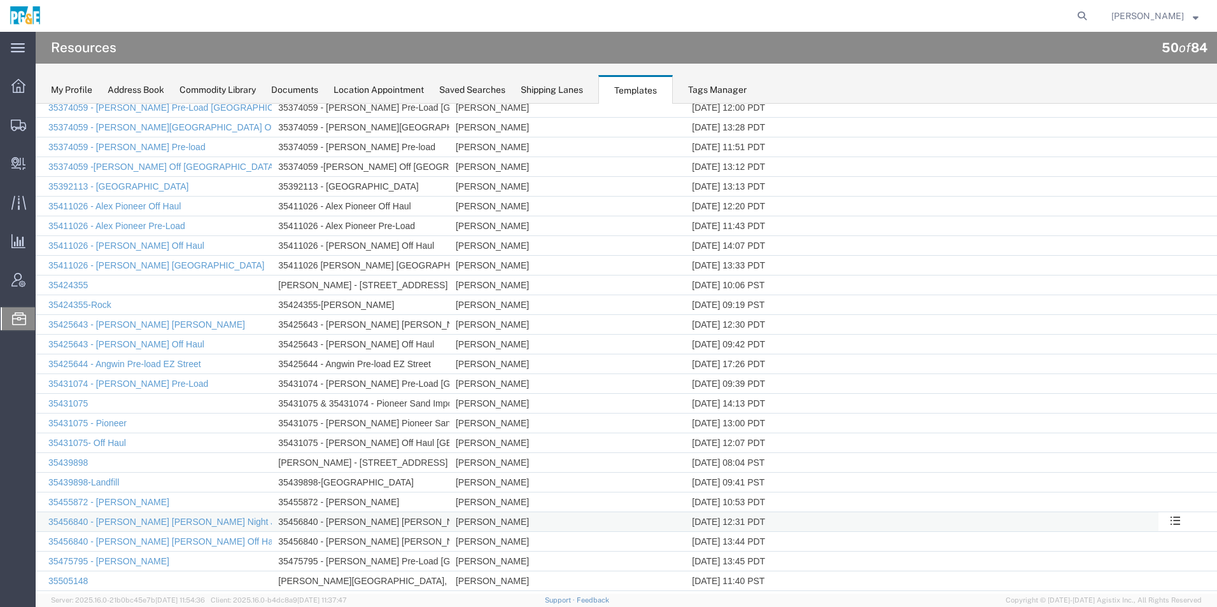
scroll to position [318, 0]
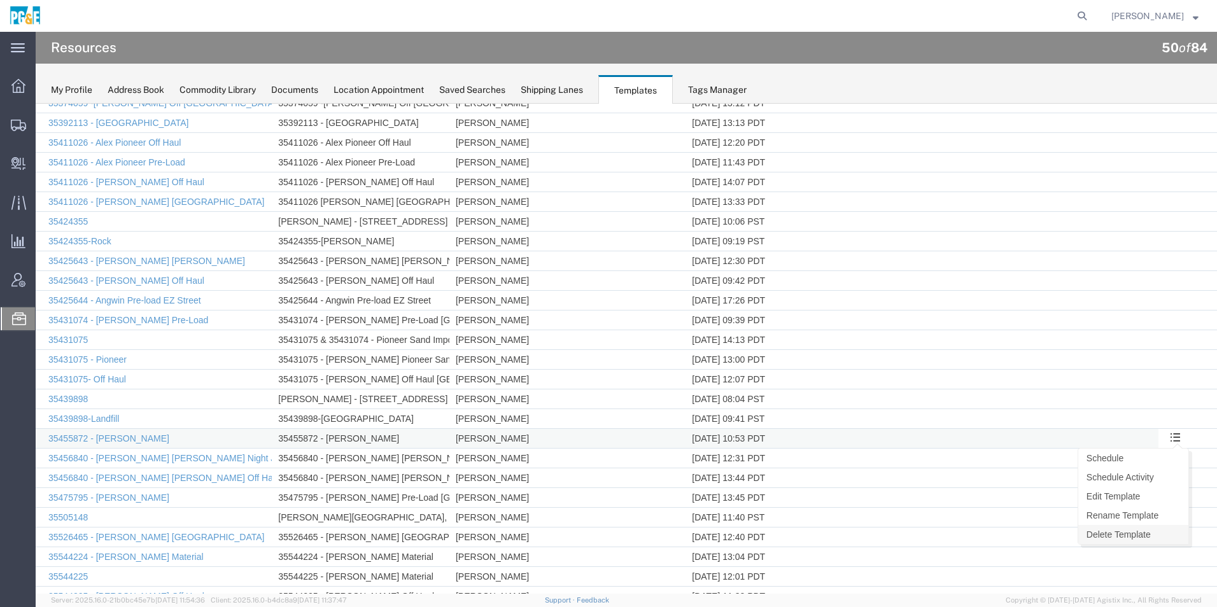
click at [1115, 531] on link "Delete Template" at bounding box center [1133, 534] width 110 height 19
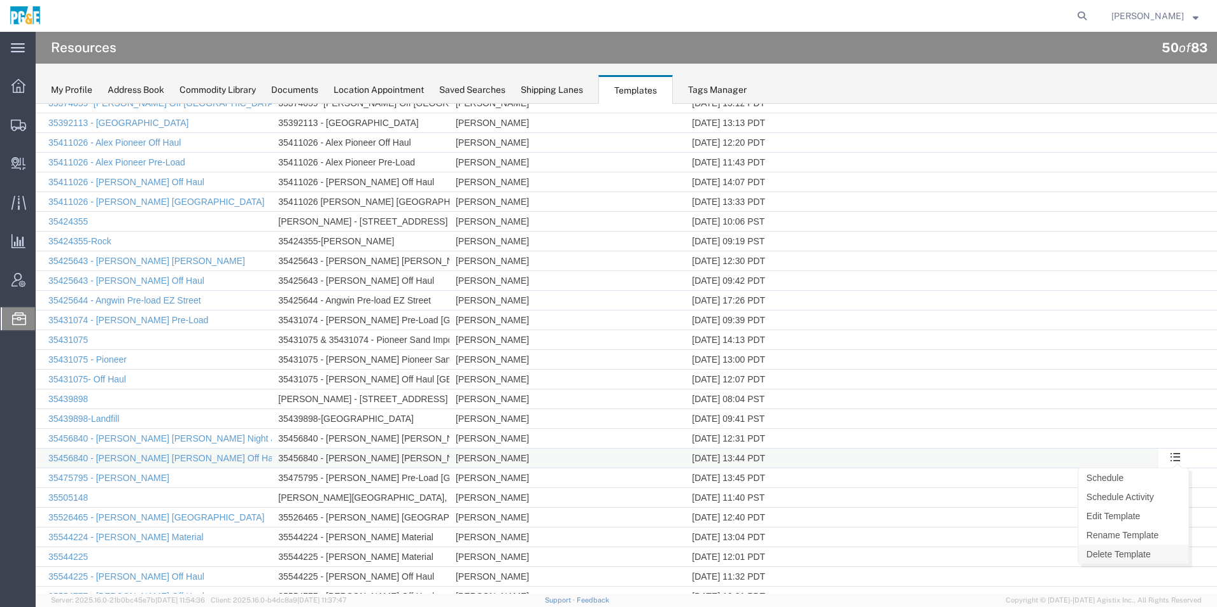
click at [1116, 547] on link "Delete Template" at bounding box center [1133, 554] width 110 height 19
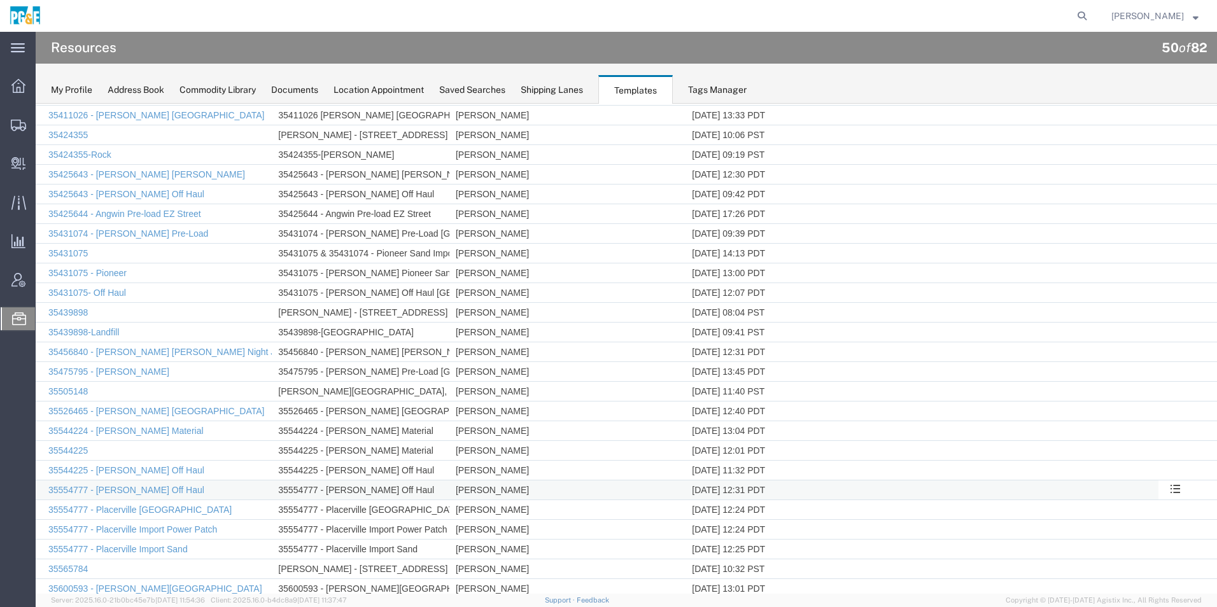
scroll to position [445, 0]
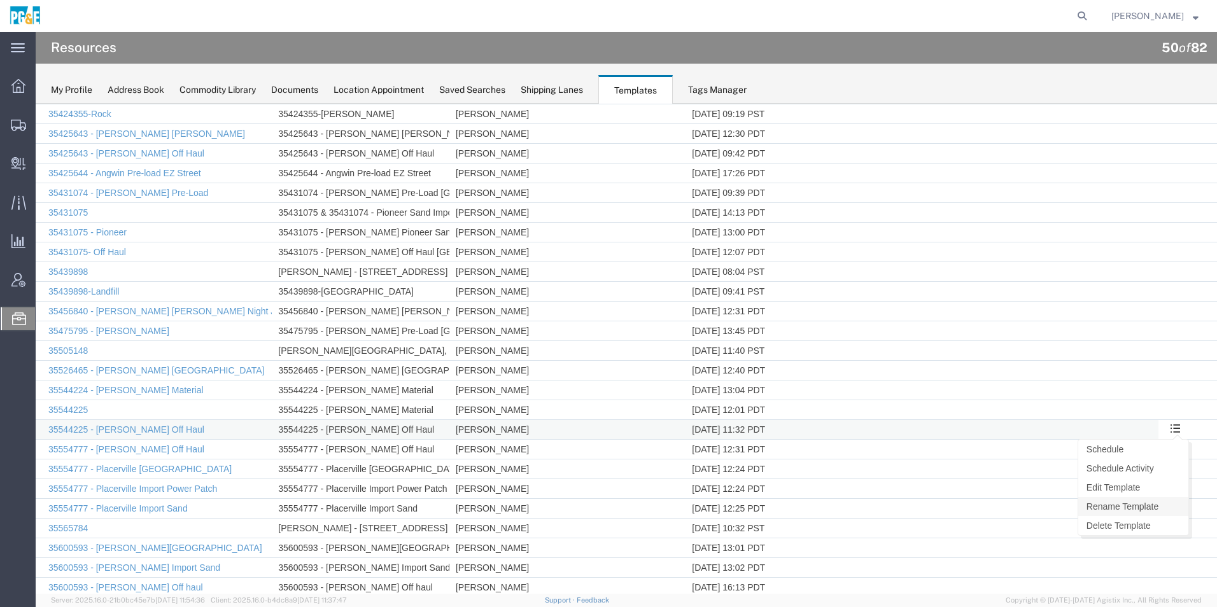
click at [1107, 504] on link "Rename Template" at bounding box center [1133, 506] width 110 height 19
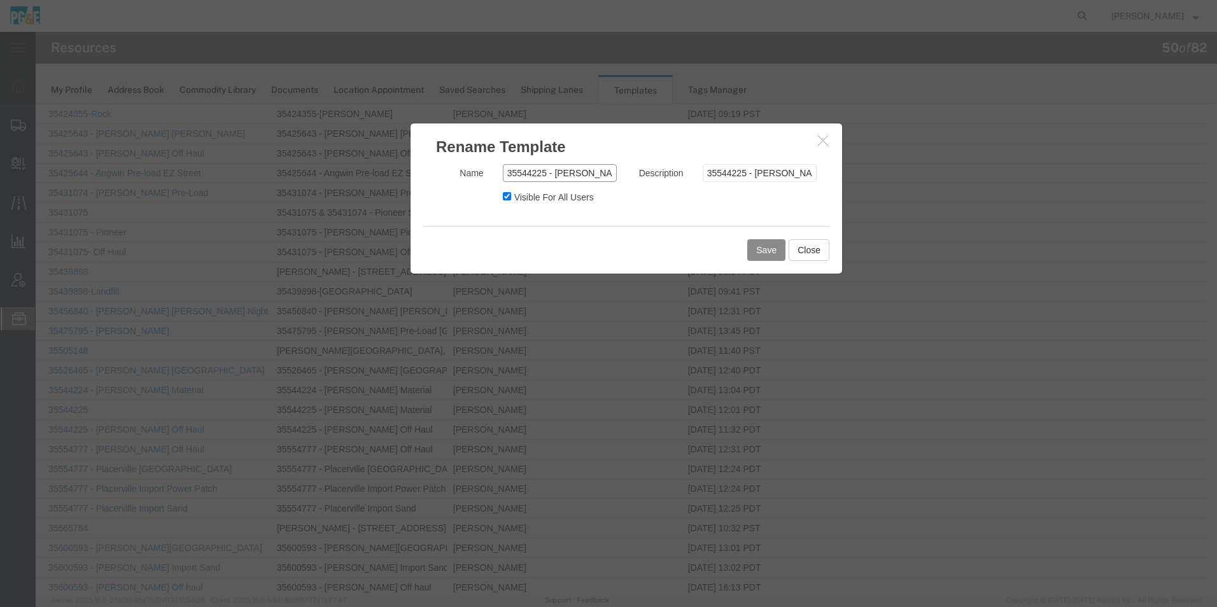
click at [542, 175] on input "35544225 - [PERSON_NAME] Off Haul" at bounding box center [560, 173] width 114 height 18
type input "35544224 - [PERSON_NAME] Off Haul"
click at [741, 172] on input "35544225 - [PERSON_NAME] Off Haul" at bounding box center [760, 173] width 114 height 18
type input "35544224 - [PERSON_NAME] Off Haul"
click at [771, 256] on button "Save" at bounding box center [766, 250] width 38 height 22
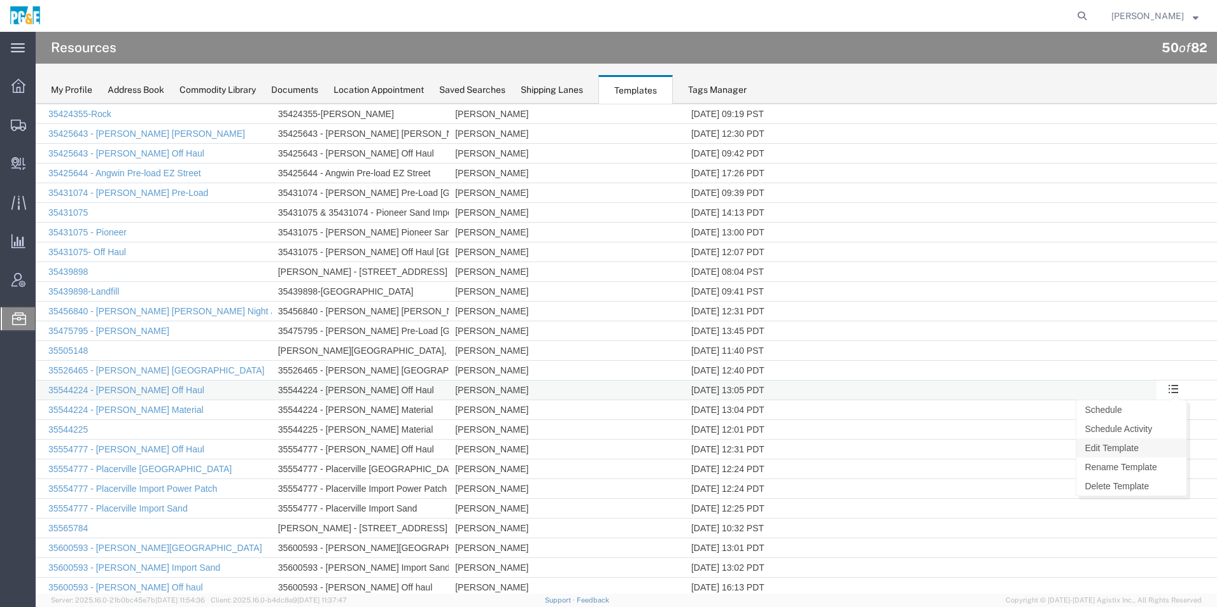
click at [1119, 449] on link "Edit Template" at bounding box center [1131, 447] width 110 height 19
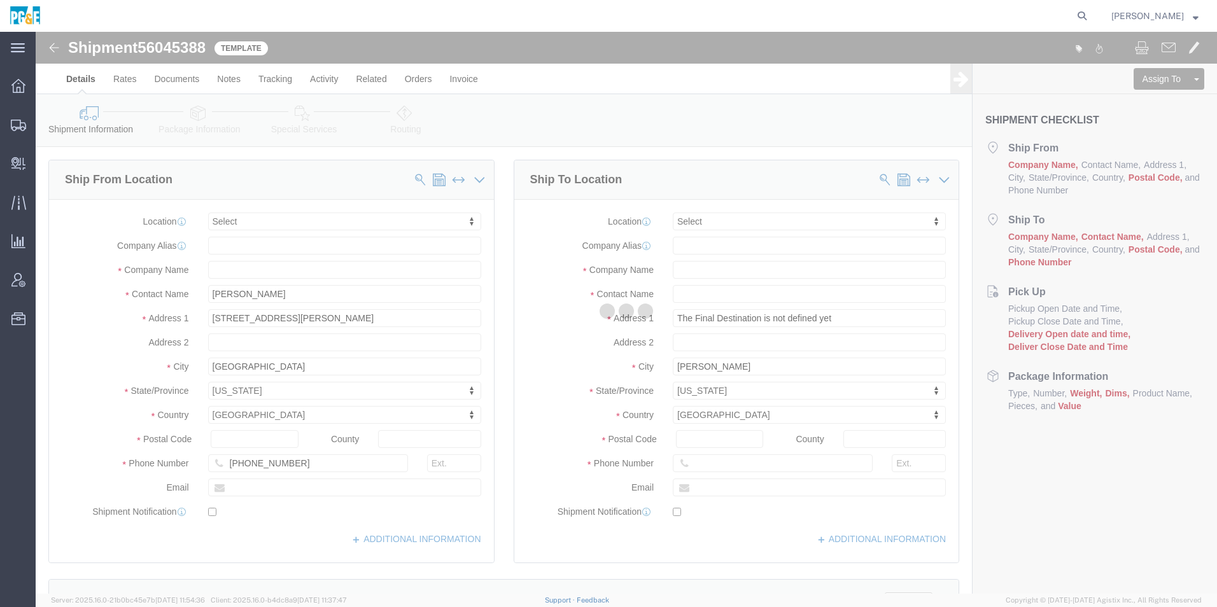
select select
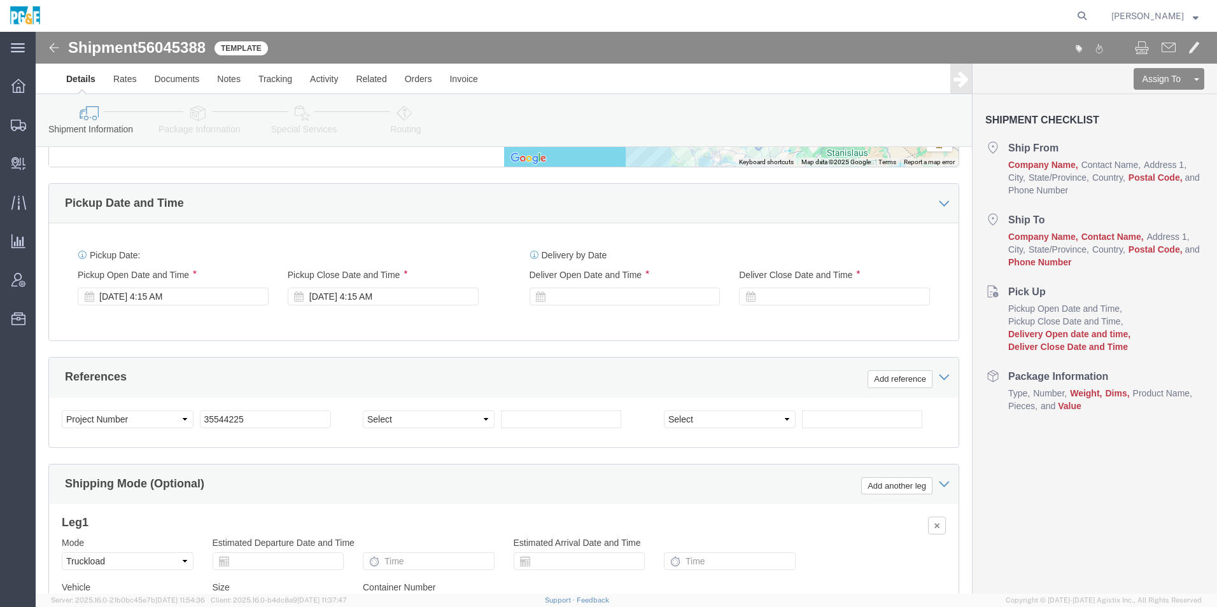
scroll to position [700, 0]
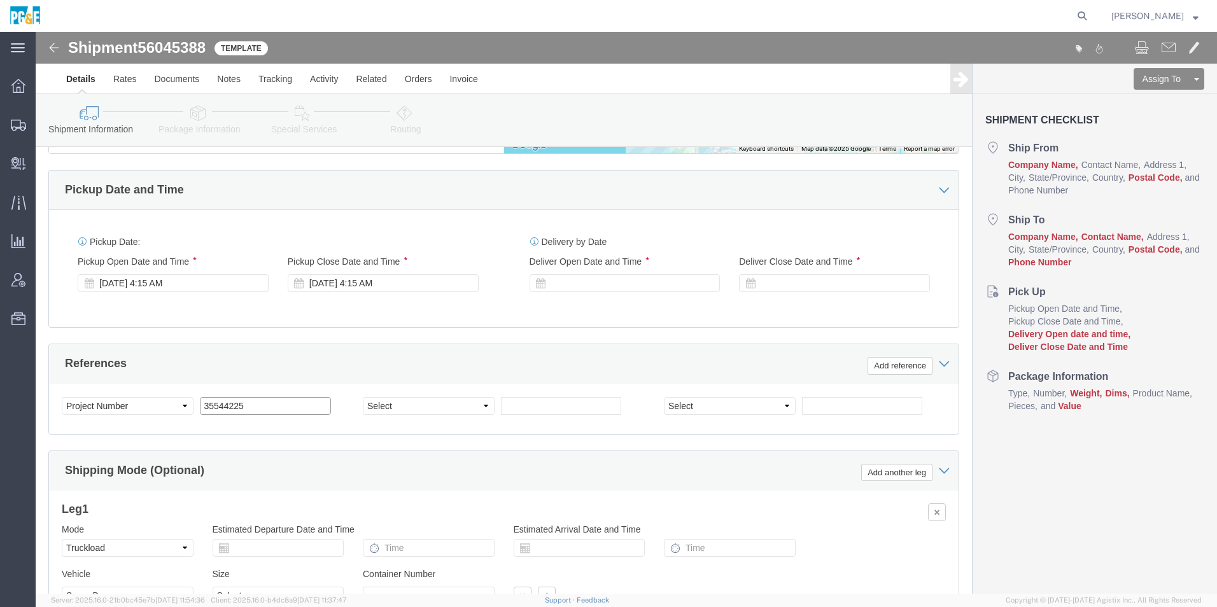
click input "35544225"
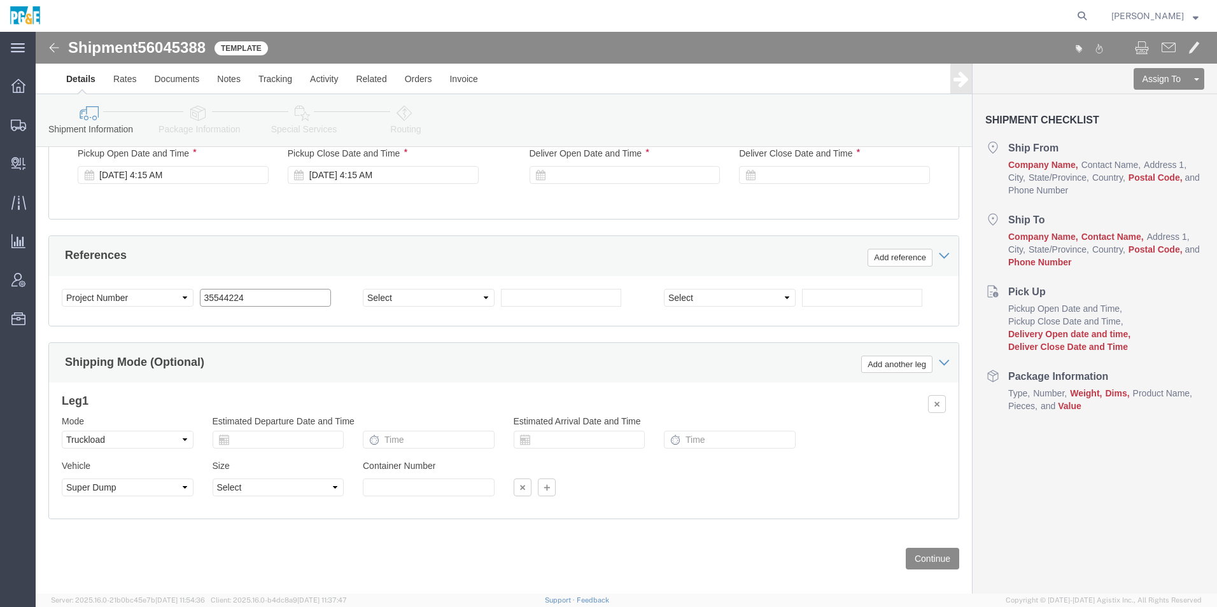
scroll to position [810, 0]
type input "35544224"
click button "Continue"
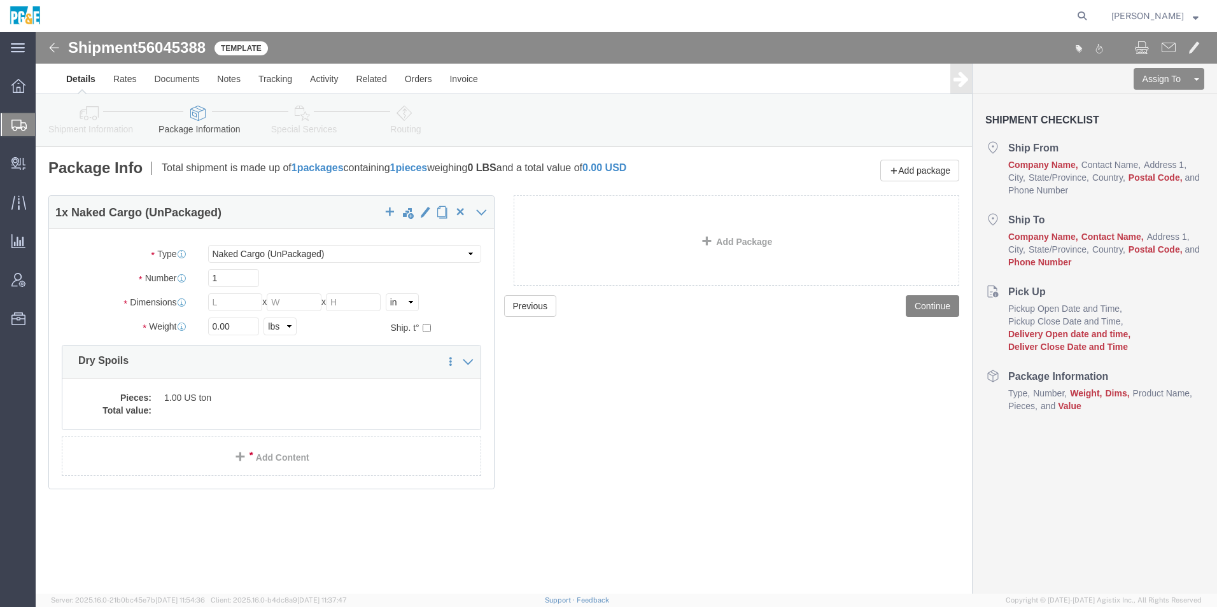
click button "Continue"
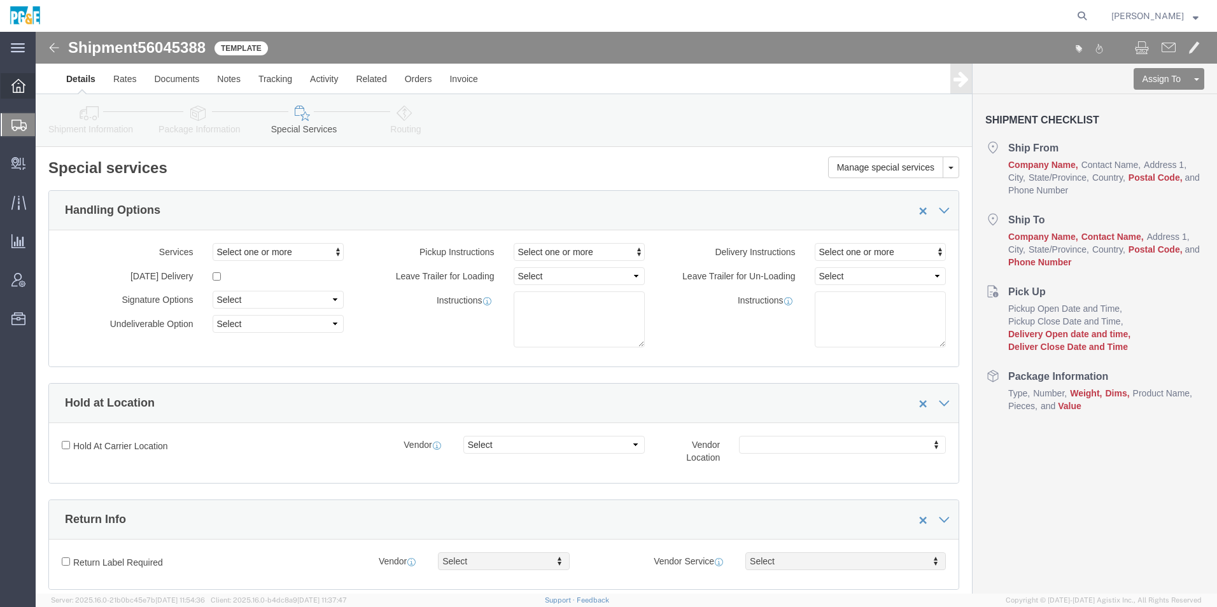
drag, startPoint x: 27, startPoint y: 85, endPoint x: 18, endPoint y: 90, distance: 10.3
click at [27, 85] on div at bounding box center [19, 85] width 36 height 25
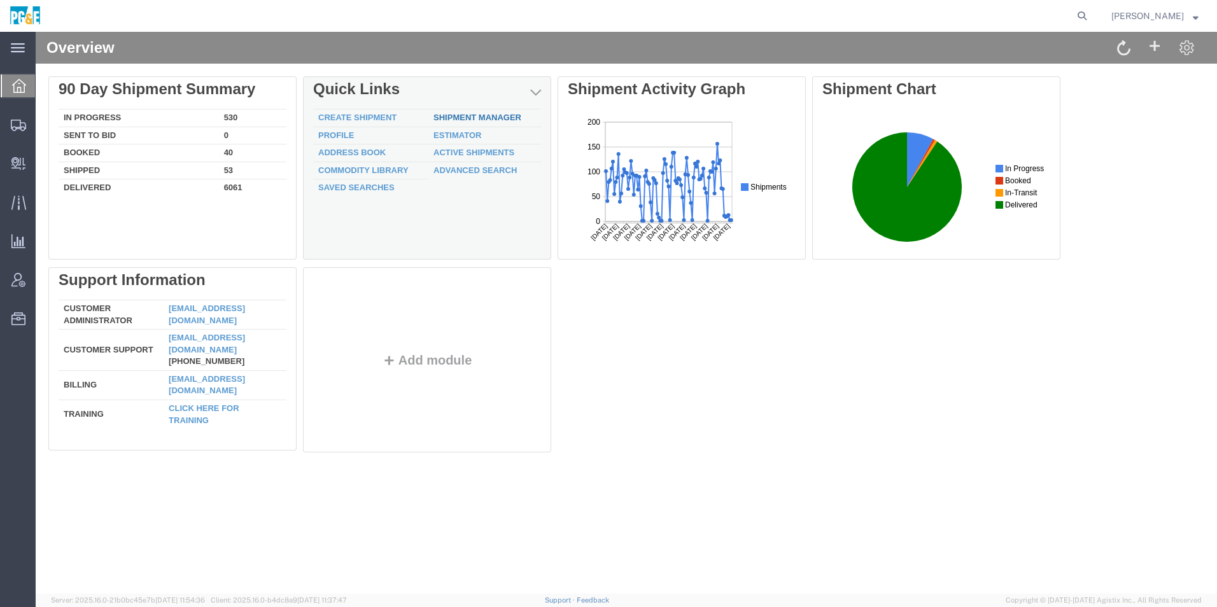
click at [465, 118] on link "Shipment Manager" at bounding box center [477, 118] width 88 height 10
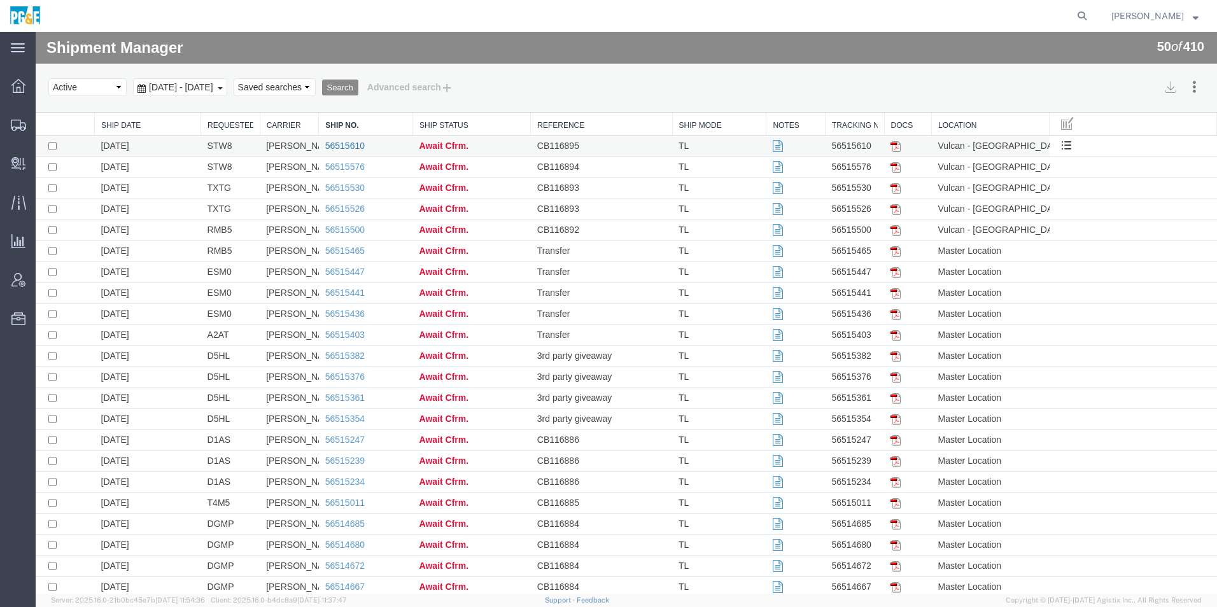
click at [339, 144] on link "56515610" at bounding box center [344, 146] width 39 height 10
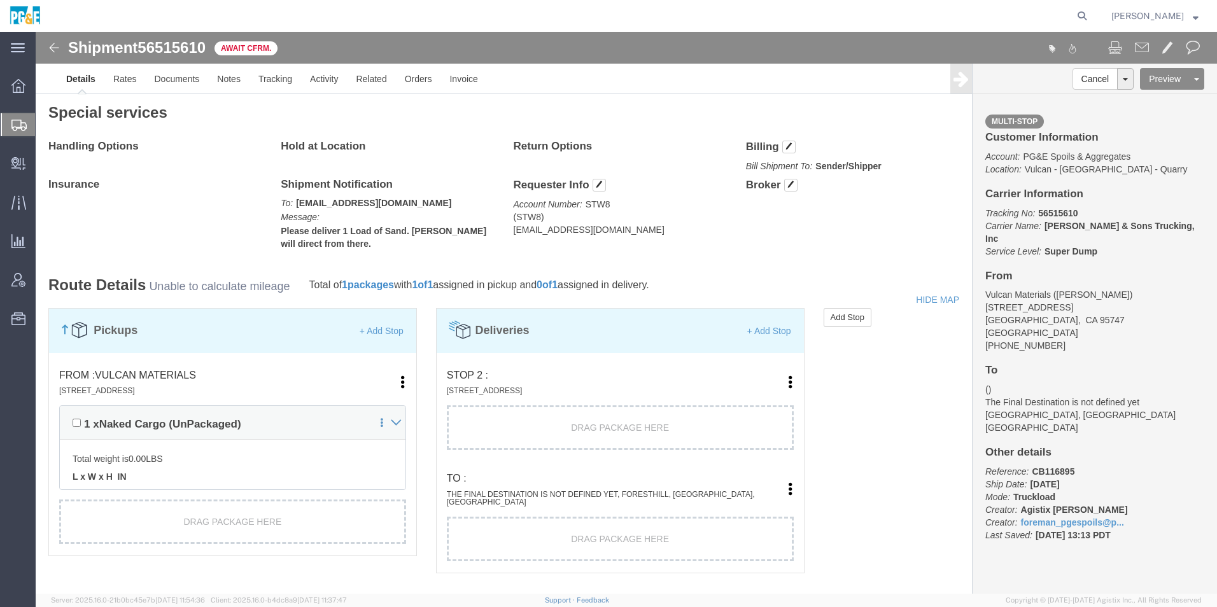
scroll to position [700, 0]
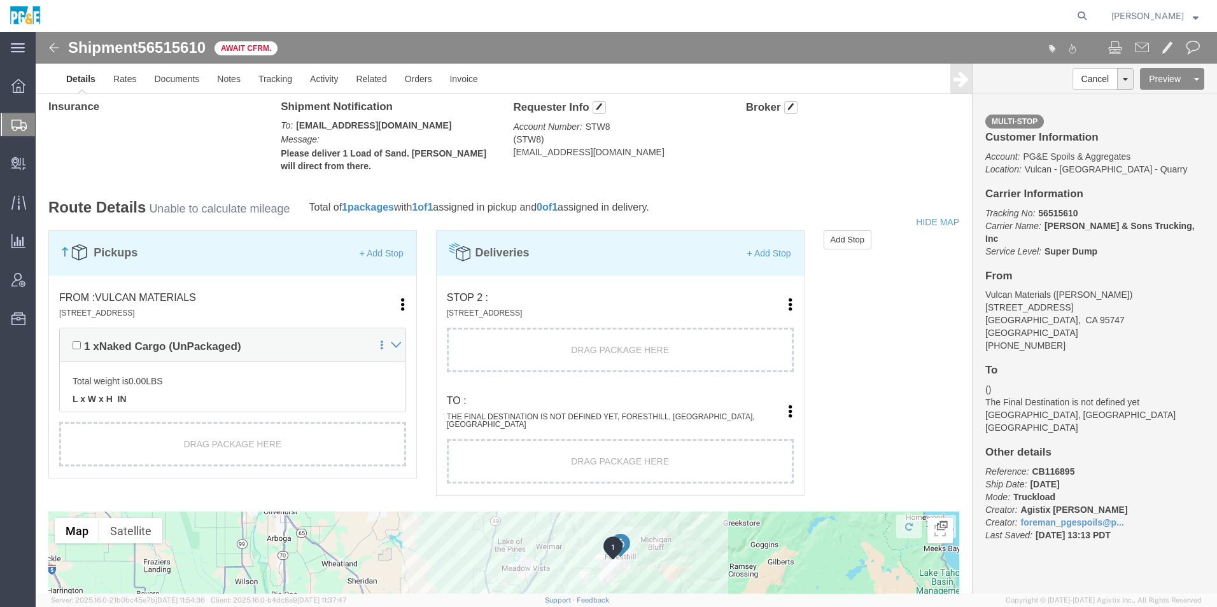
click link "Edit"
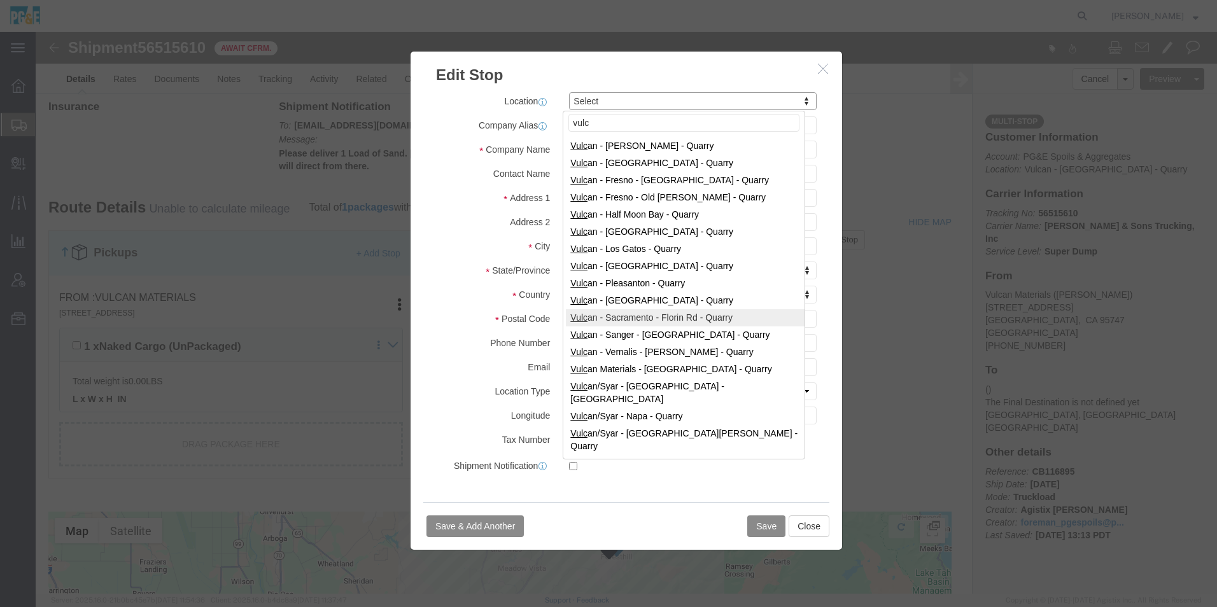
type input "vulc"
select select "41217"
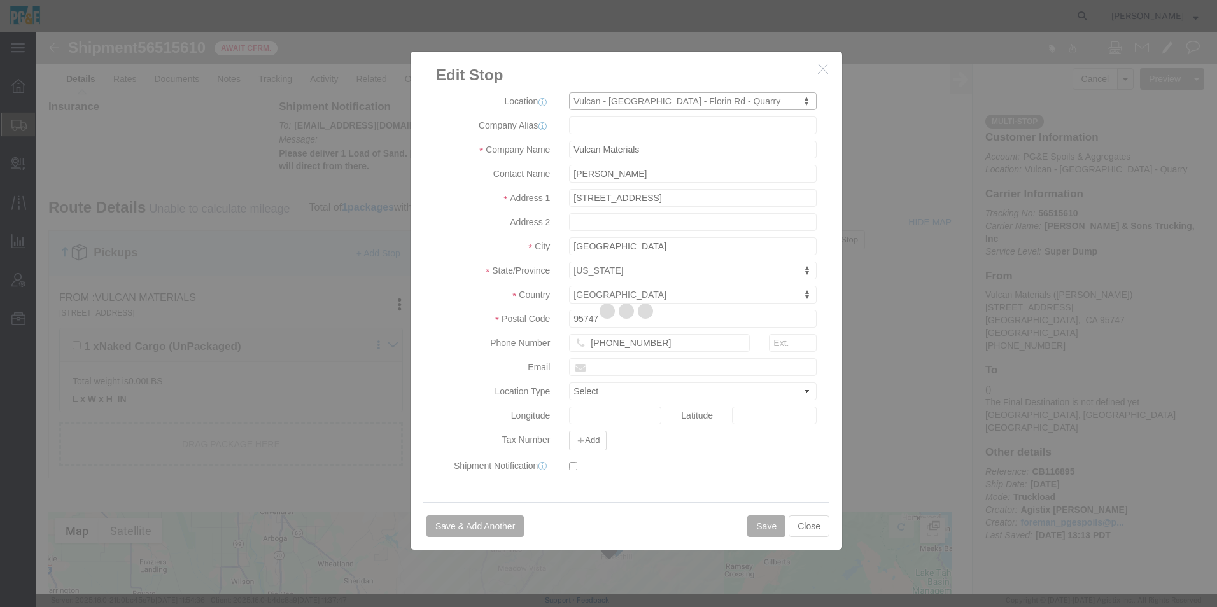
type input "Vulcan"
type input "[STREET_ADDRESS]"
type input "[GEOGRAPHIC_DATA]"
type input "95830"
type input "[PHONE_NUMBER]"
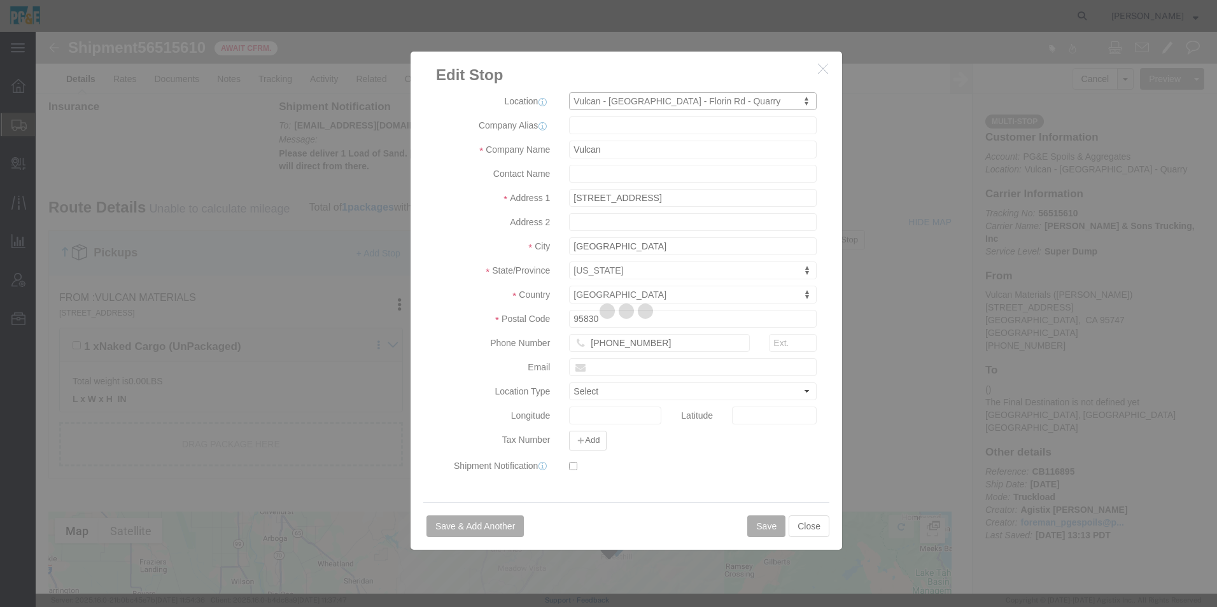
select select "QRRY"
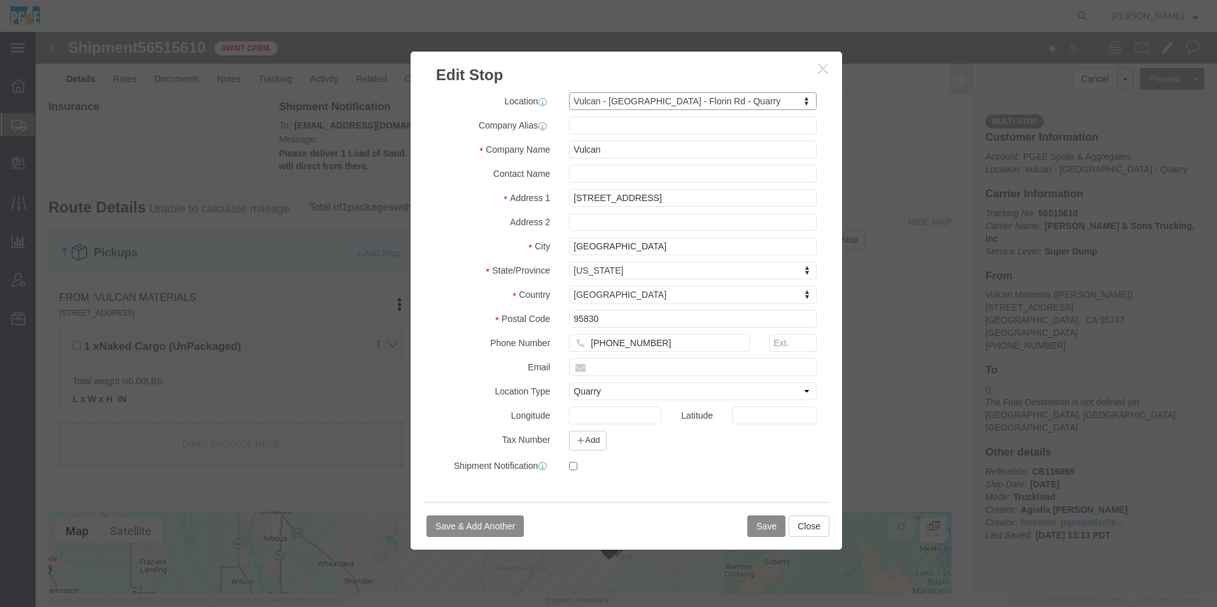
select select "CA"
click button "Save"
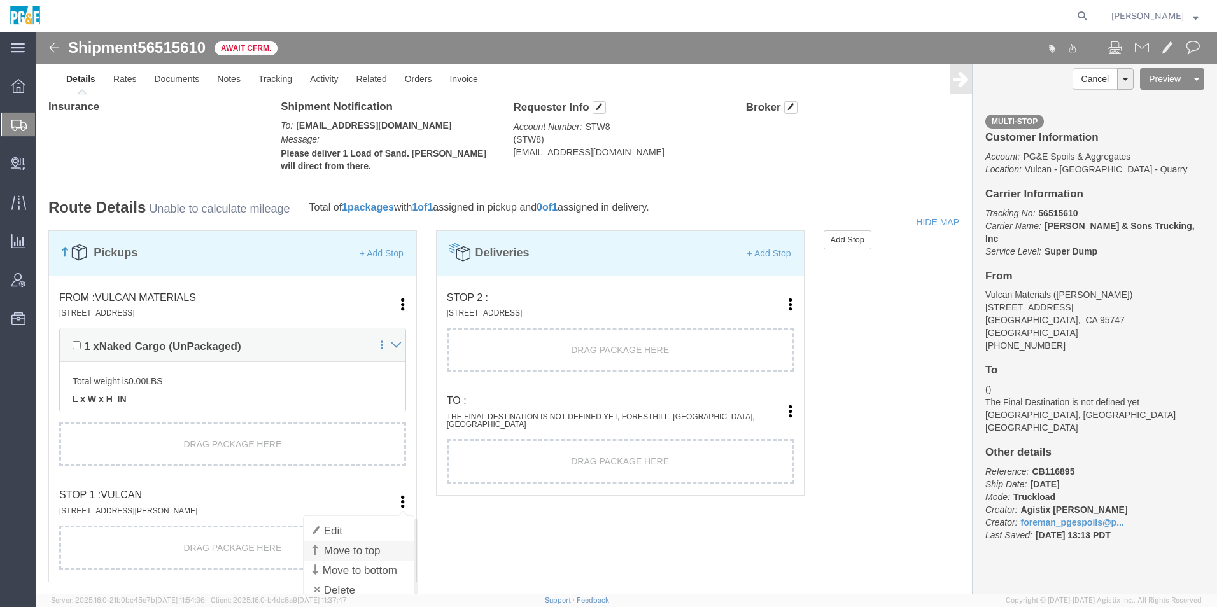
click link "Move to top"
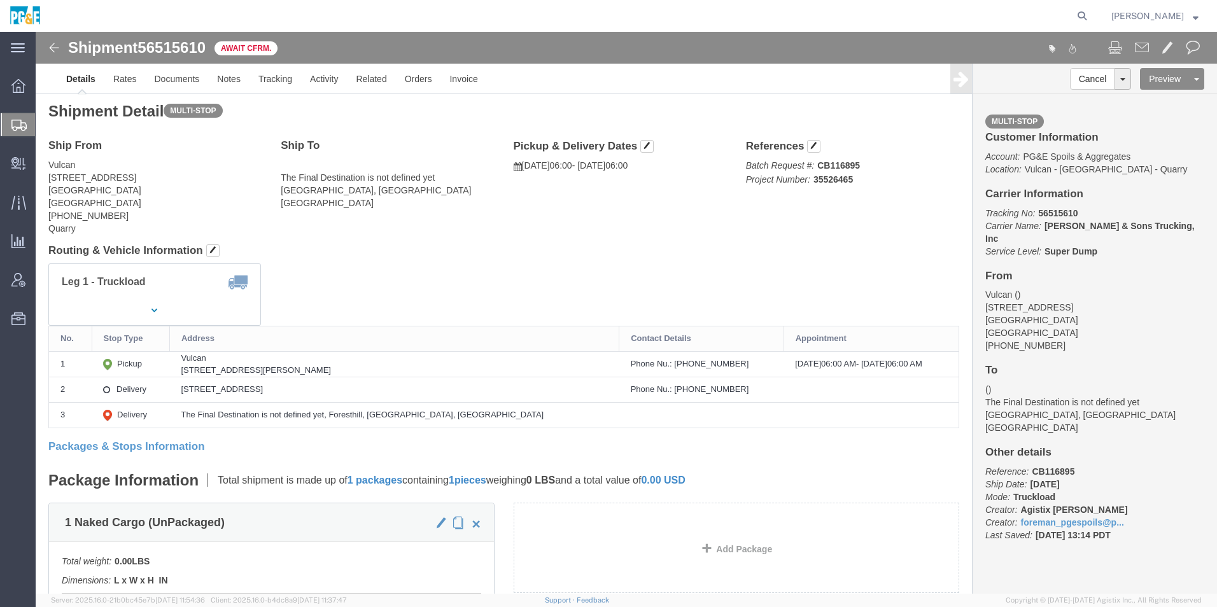
scroll to position [0, 0]
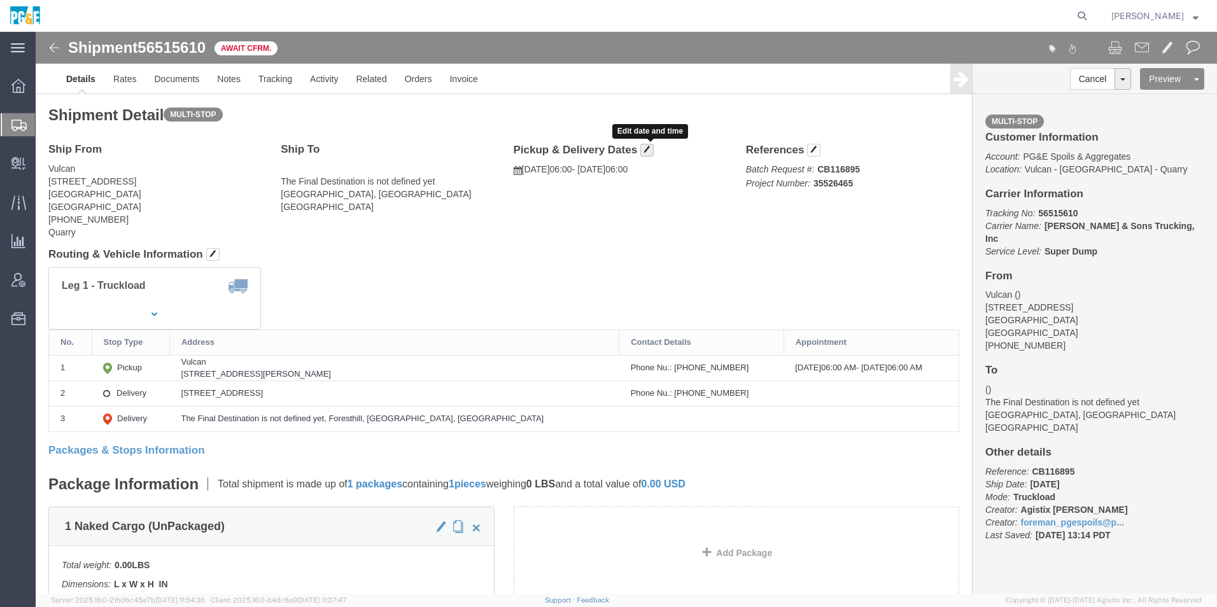
click button "button"
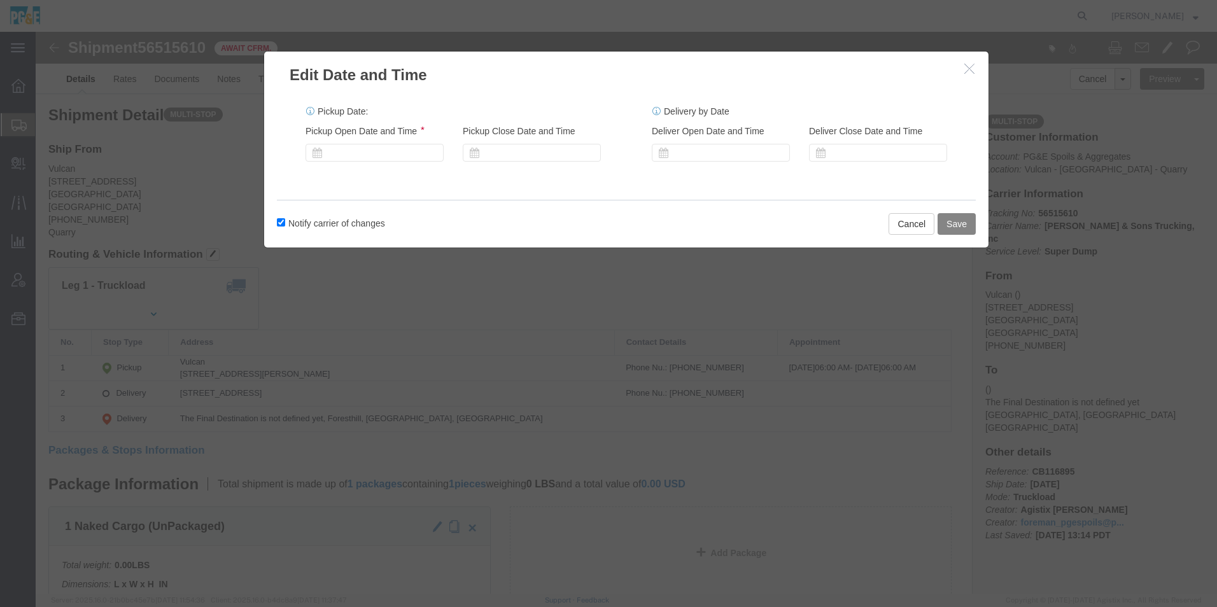
click button "Save"
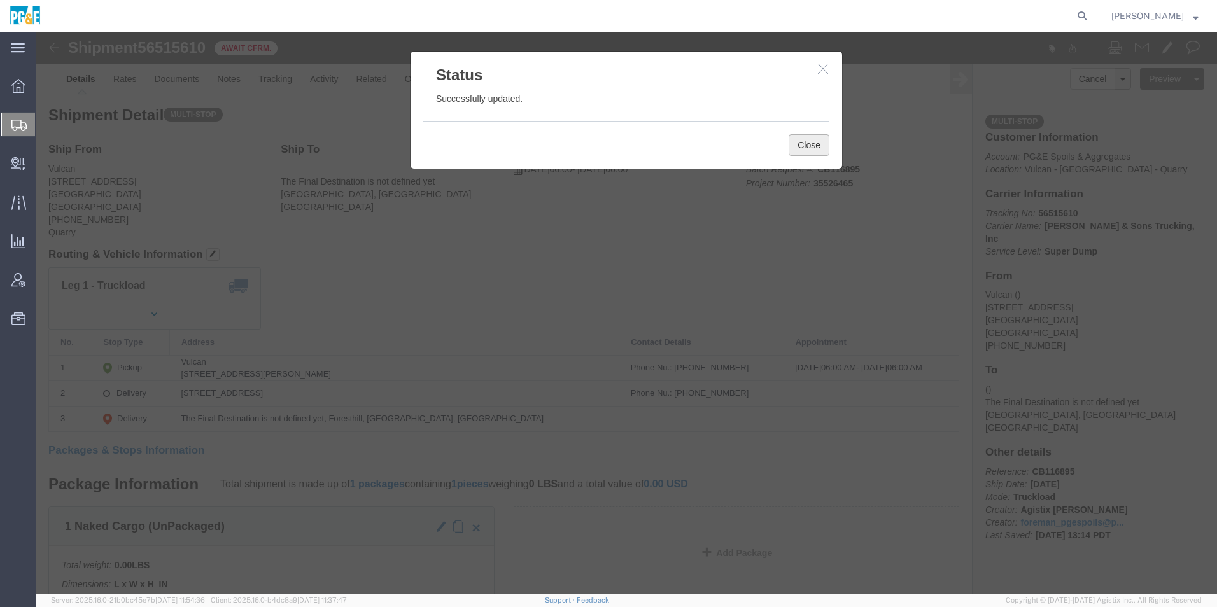
click button "Close"
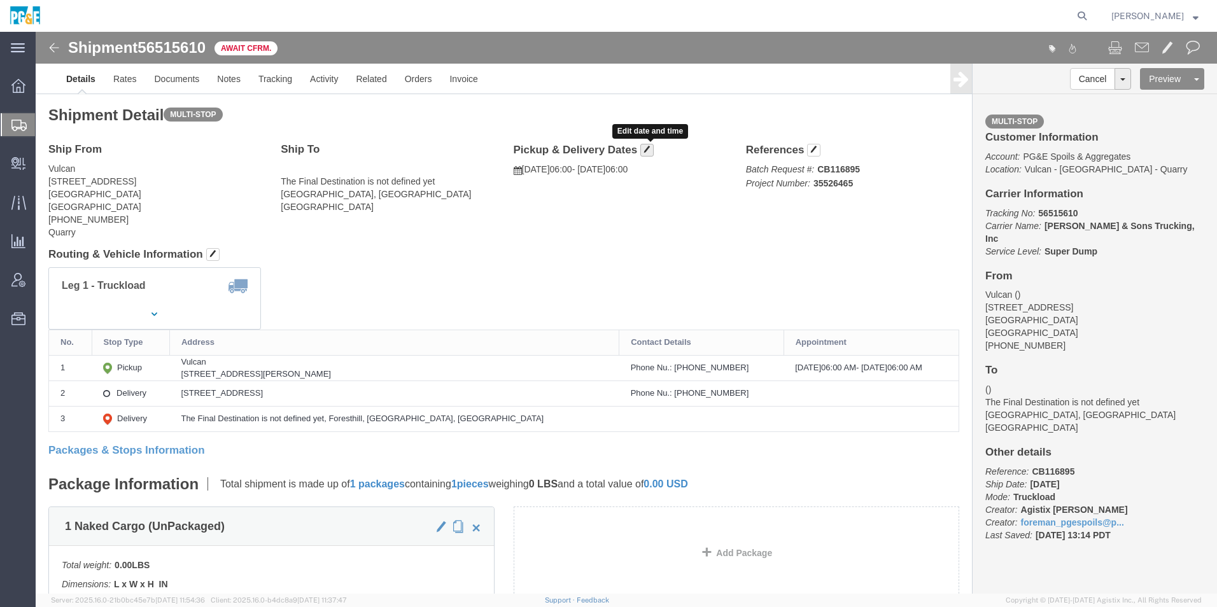
click span "button"
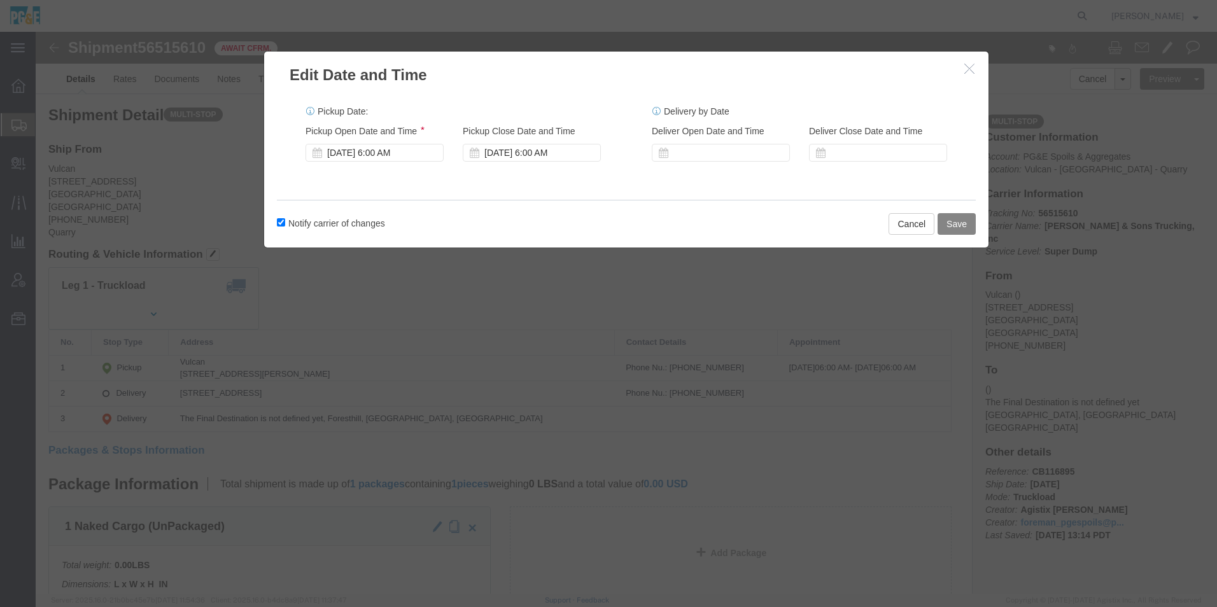
click button "Save"
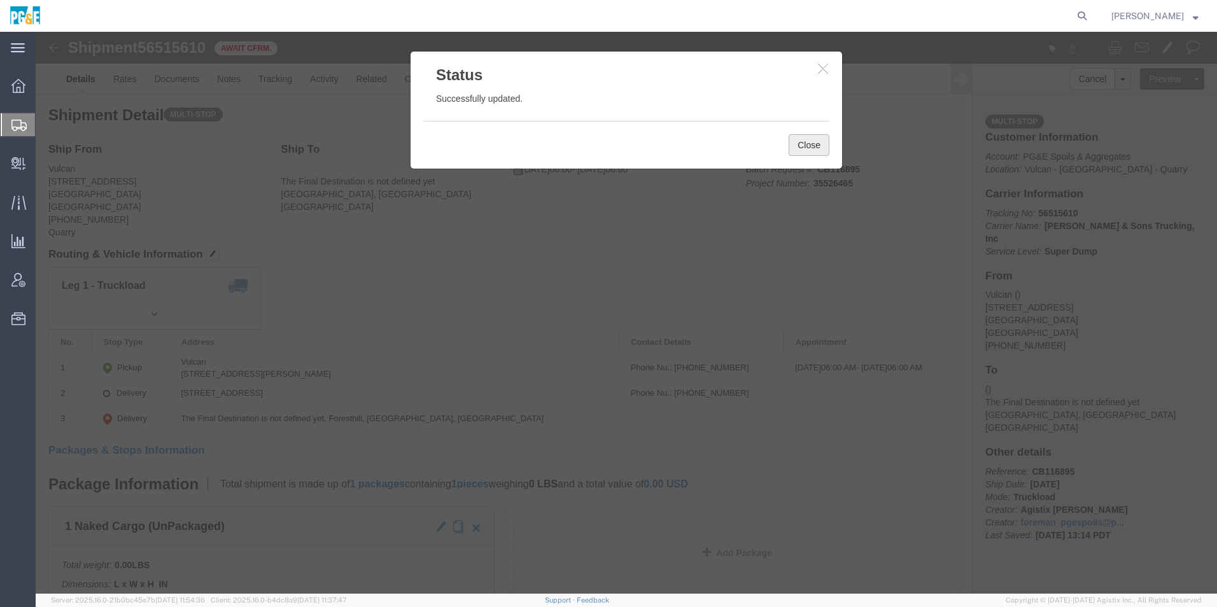
click button "Close"
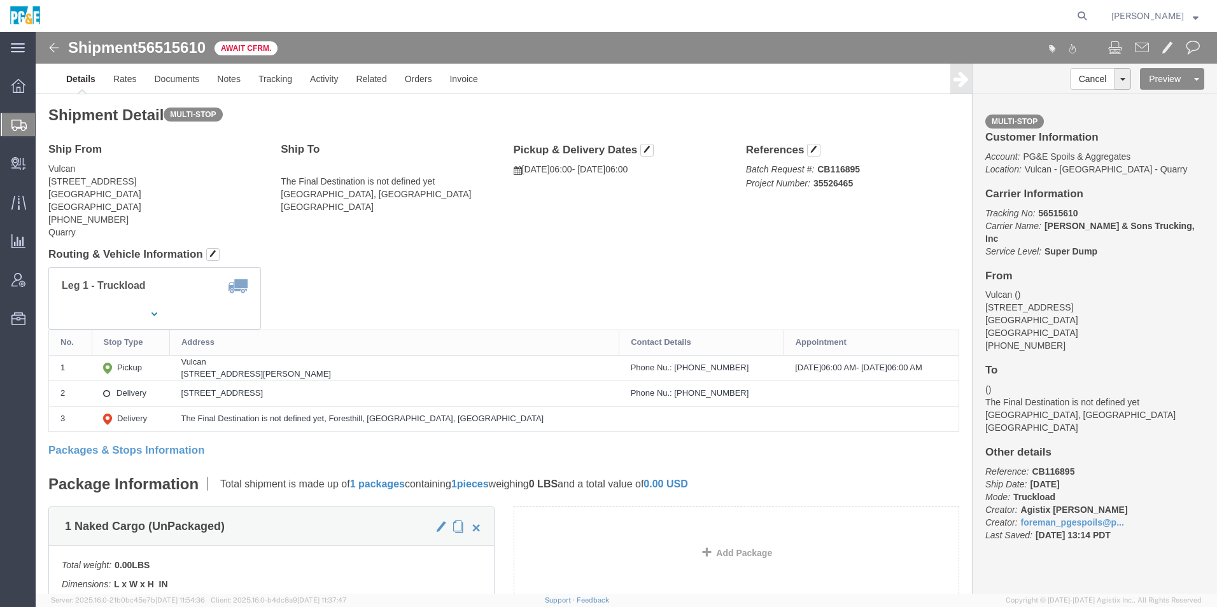
click link "Save As Template"
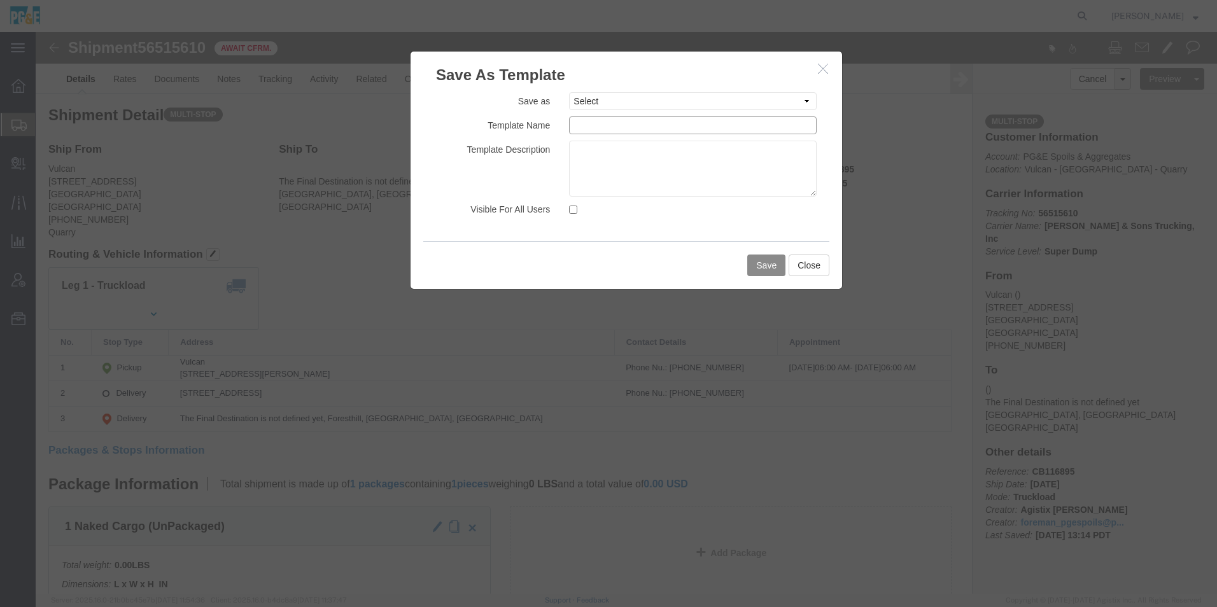
click input "text"
paste input "35526465"
drag, startPoint x: 689, startPoint y: 96, endPoint x: 360, endPoint y: 76, distance: 329.0
click div "Save As Template Save as Select 35030381 - [PERSON_NAME] Pre-Load 35030381 - [P…"
type input "35526465 - [PERSON_NAME] Sand"
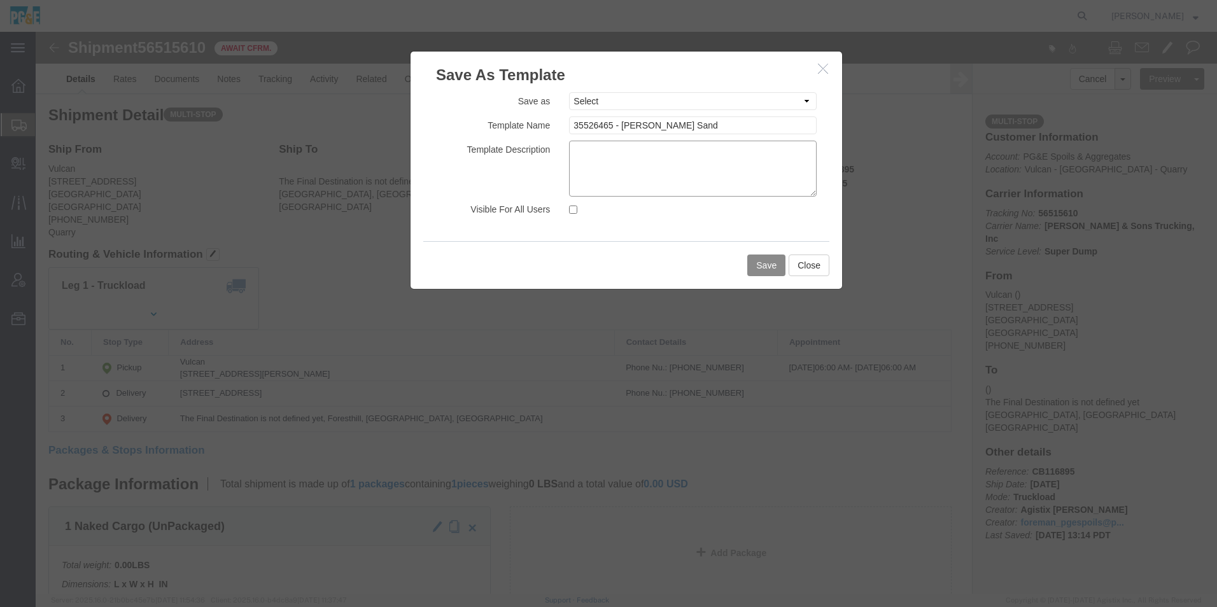
click textarea
paste textarea "35526465 - [PERSON_NAME] Sand"
type textarea "35526465 - [PERSON_NAME] Sand"
click input "Visible For All Users"
checkbox input "true"
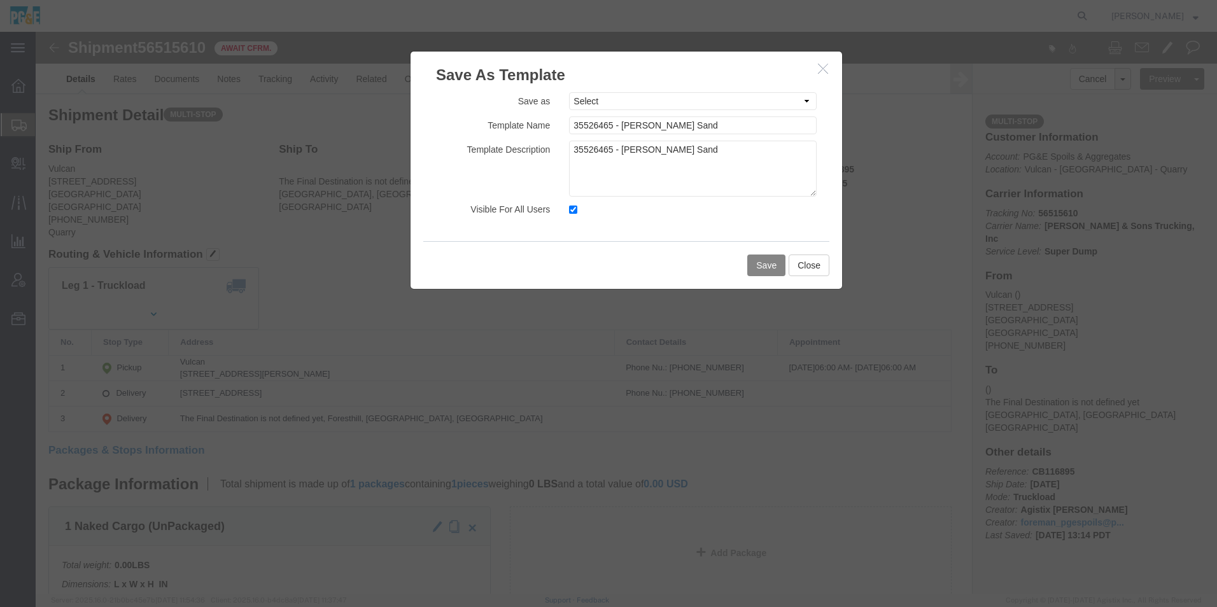
click button "Save"
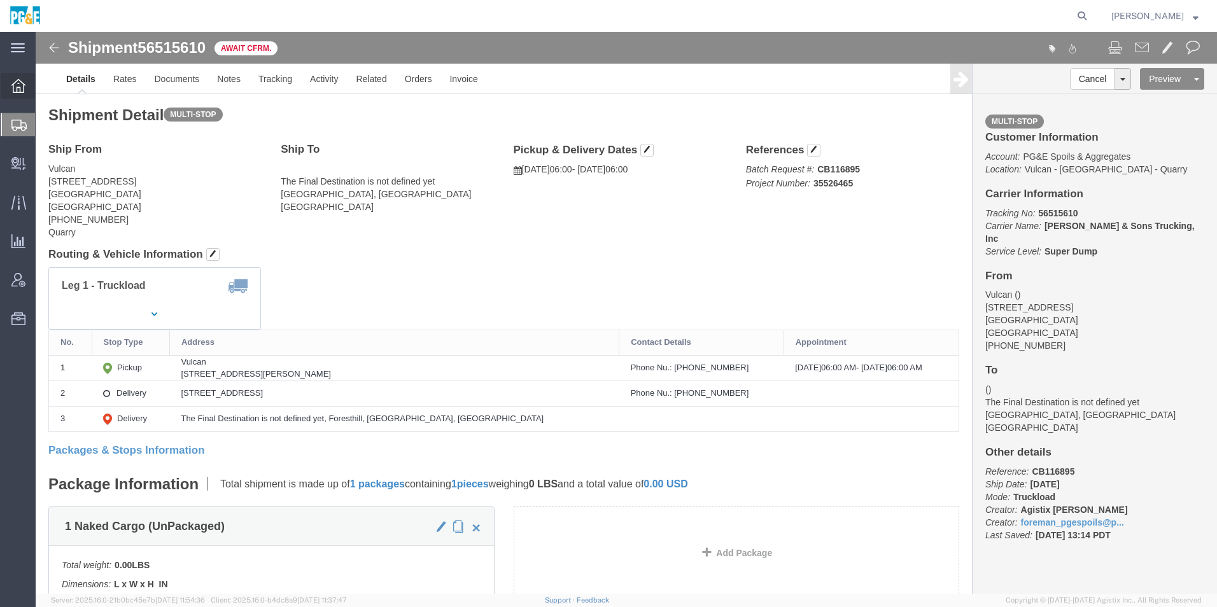
click at [23, 88] on icon at bounding box center [18, 86] width 14 height 14
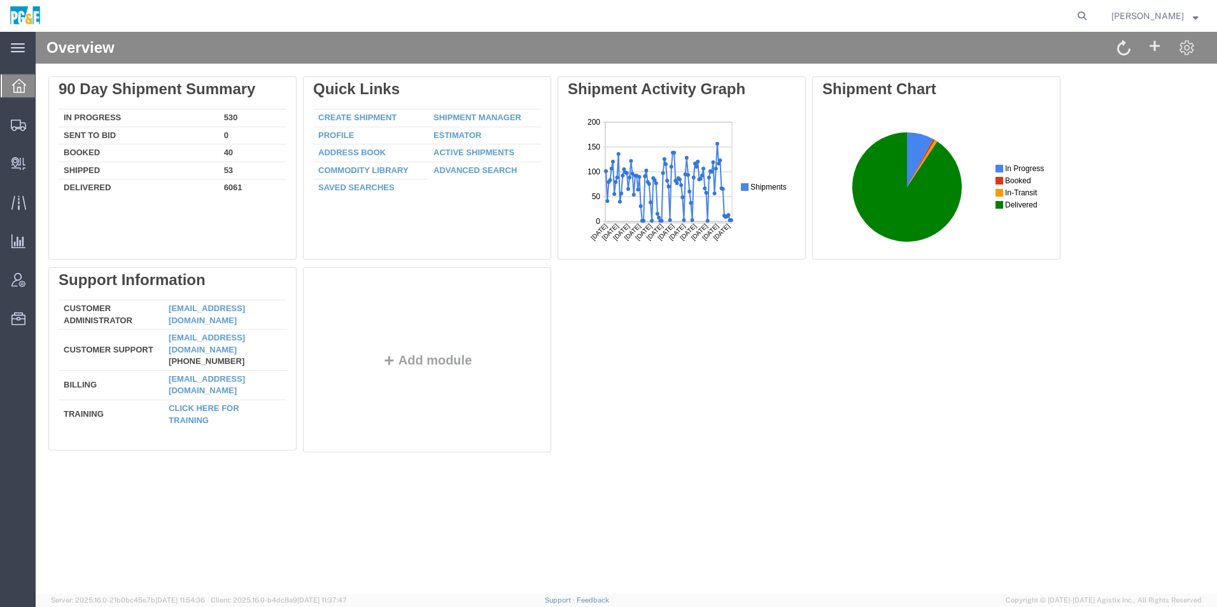
click at [472, 116] on link "Shipment Manager" at bounding box center [477, 118] width 88 height 10
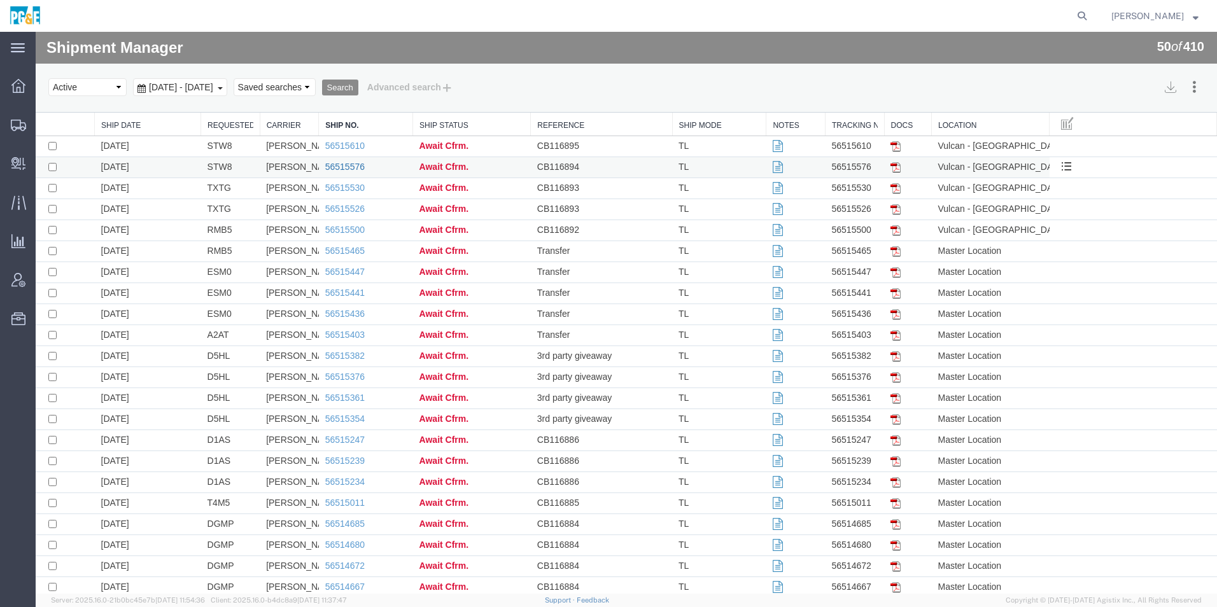
click at [344, 164] on link "56515576" at bounding box center [344, 167] width 39 height 10
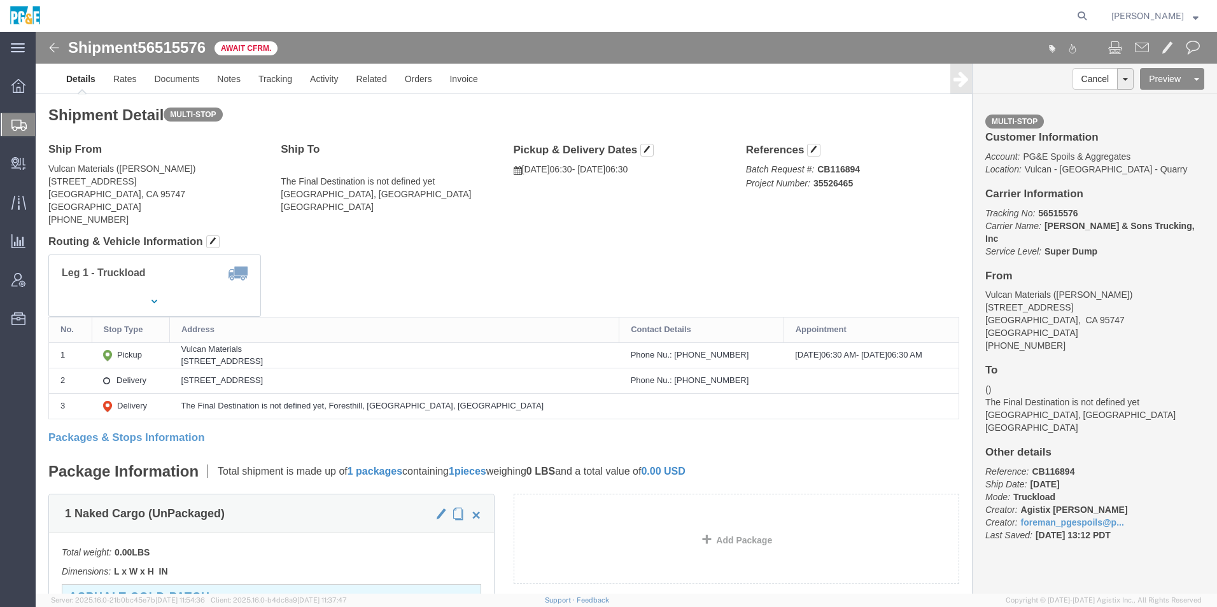
click link "Save As Template"
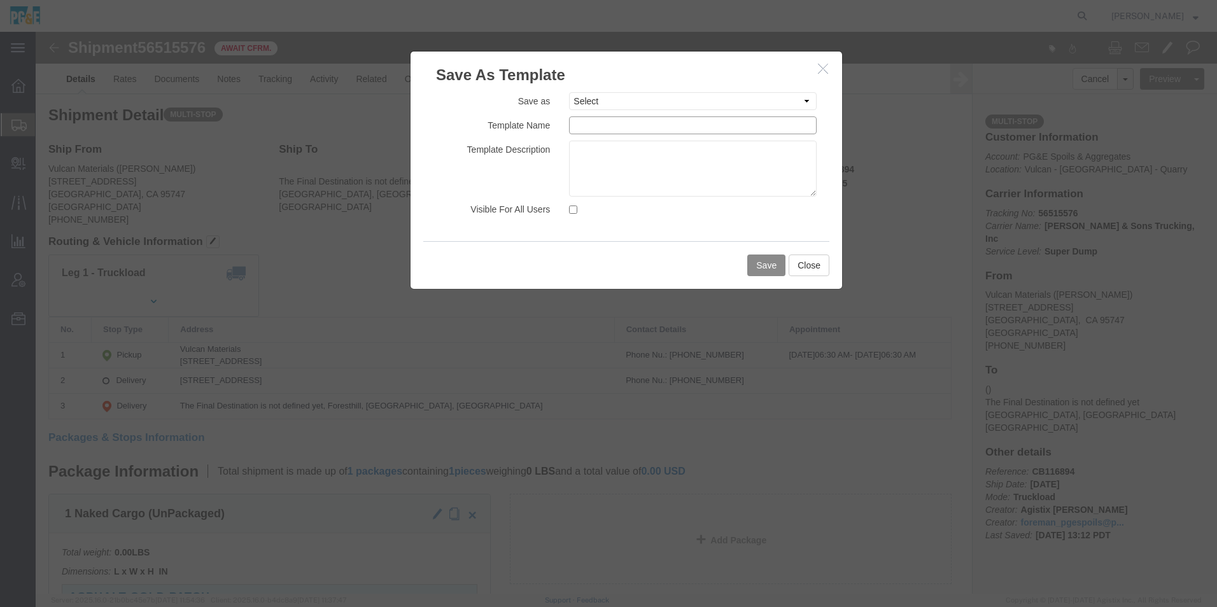
click input "text"
paste input "35526465 - [PERSON_NAME] Sand"
drag, startPoint x: 682, startPoint y: 95, endPoint x: 645, endPoint y: 95, distance: 36.9
click input "35526465 - [PERSON_NAME] Sand"
drag, startPoint x: 666, startPoint y: 94, endPoint x: 422, endPoint y: 64, distance: 245.6
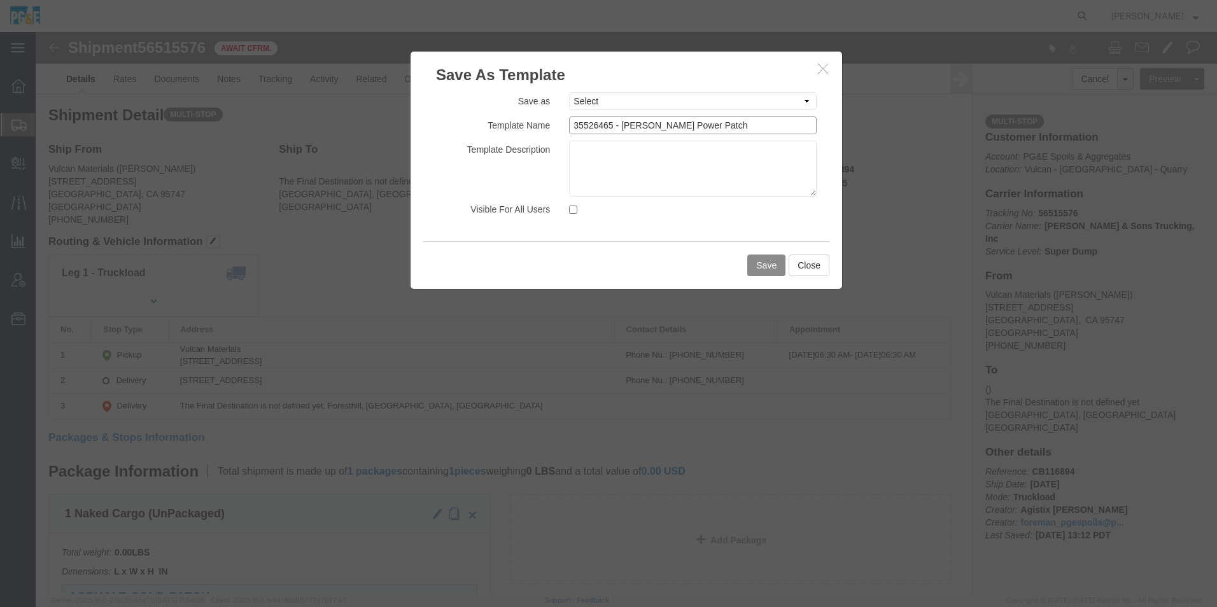
click div "Save as Select 35030381 - [PERSON_NAME] Pre-Load 35030381 - [PERSON_NAME] St Of…"
type input "35526465 - [PERSON_NAME] Power Patch"
click textarea
paste textarea "35526465 - [PERSON_NAME] Power Patch"
type textarea "35526465 - [PERSON_NAME] Power Patch"
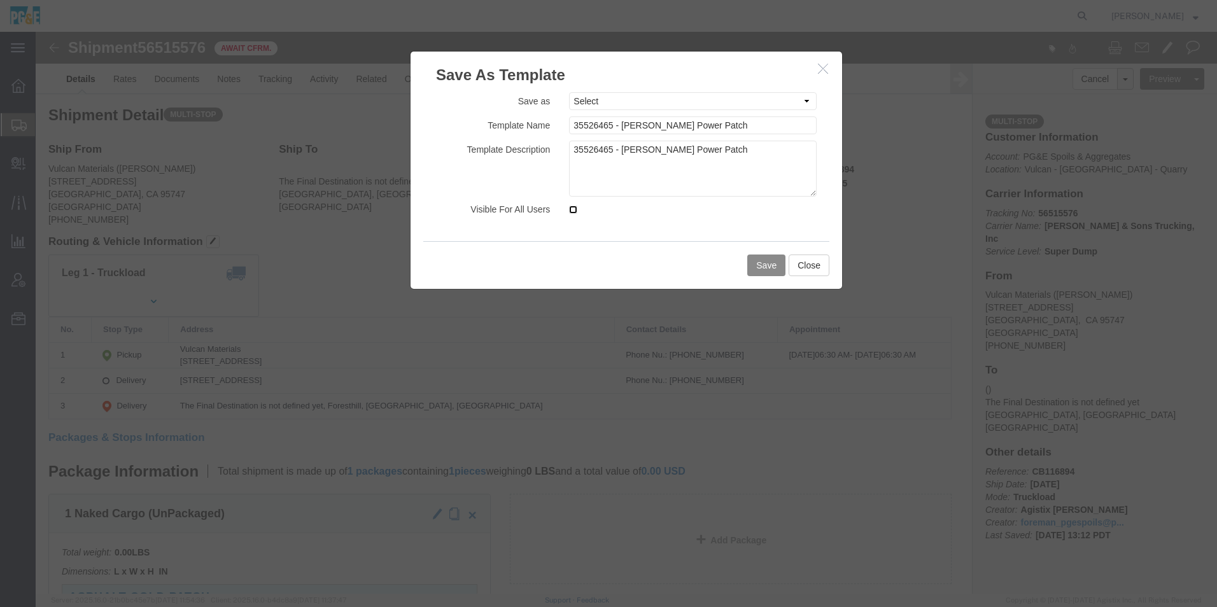
drag, startPoint x: 533, startPoint y: 178, endPoint x: 658, endPoint y: 223, distance: 132.7
click input "Visible For All Users"
checkbox input "true"
click button "Save"
